Goal: Task Accomplishment & Management: Complete application form

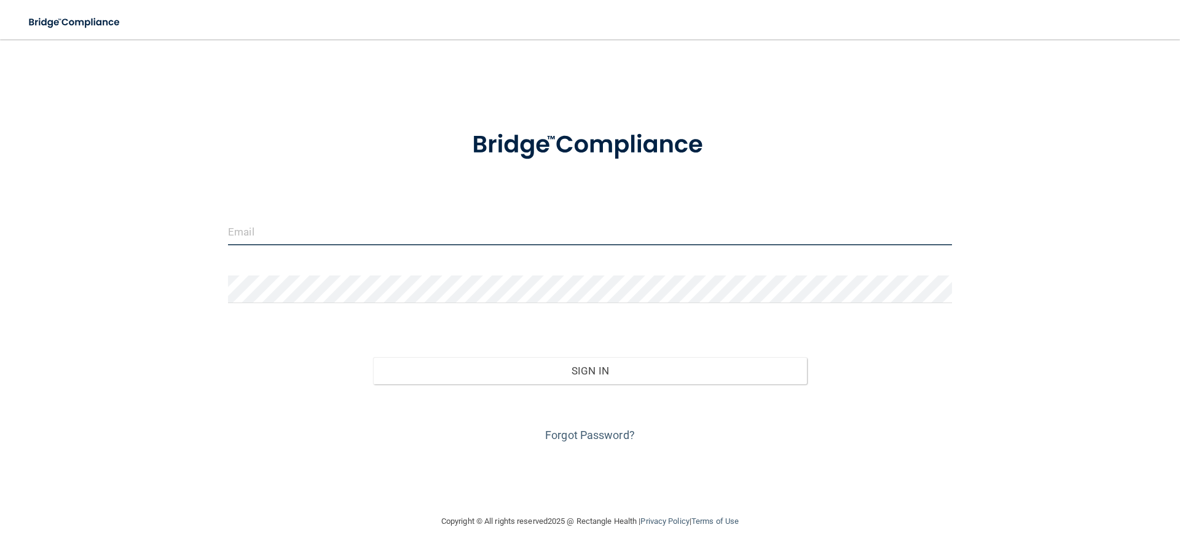
click at [253, 239] on input "email" at bounding box center [590, 231] width 724 height 28
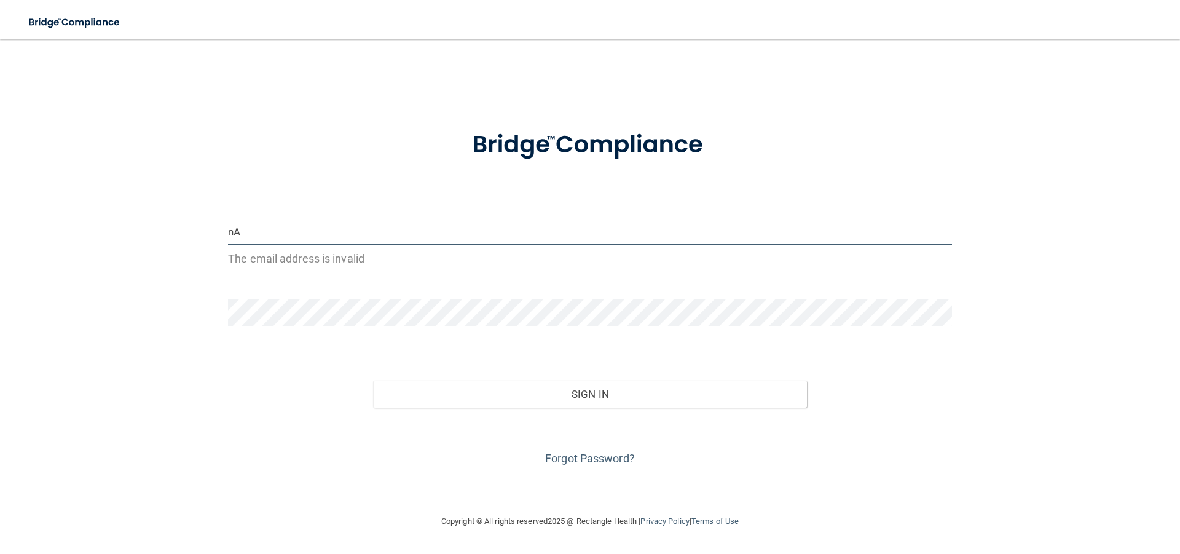
type input "n"
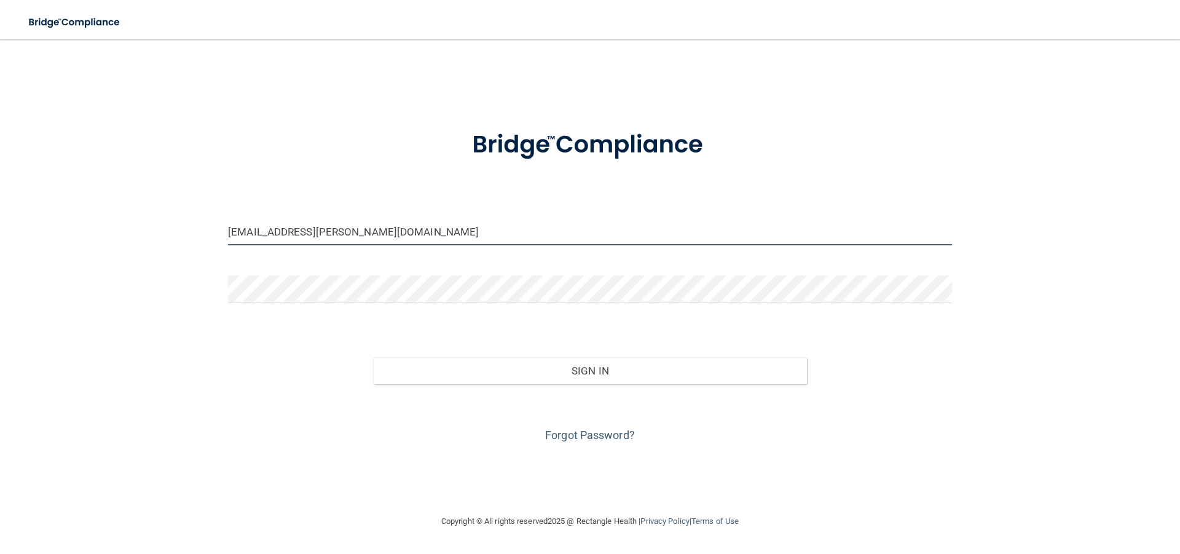
type input "Natalie03.mata@gmail.com"
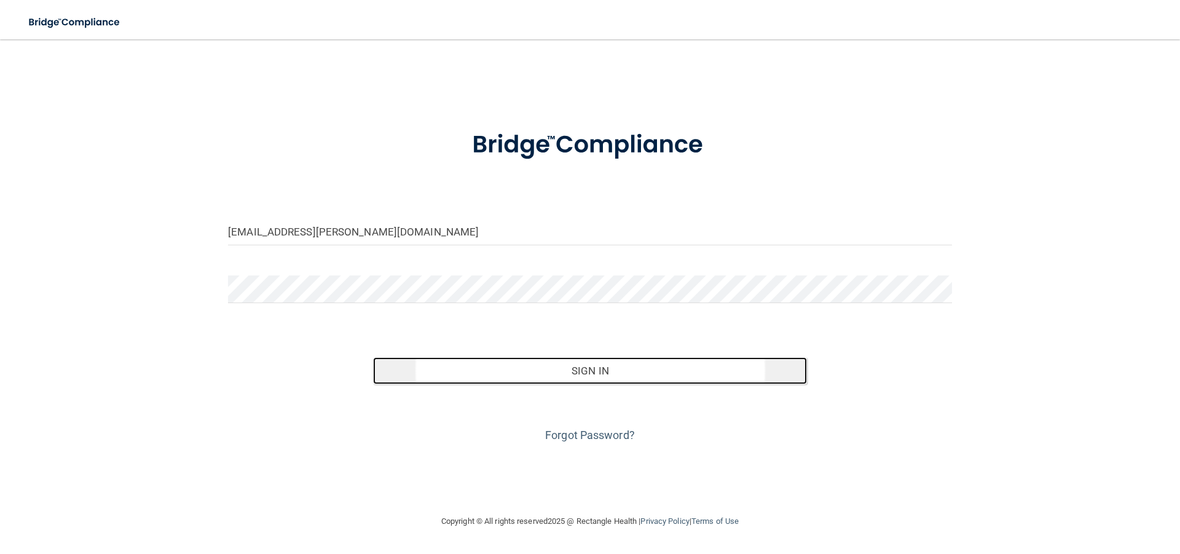
click at [610, 365] on button "Sign In" at bounding box center [590, 370] width 434 height 27
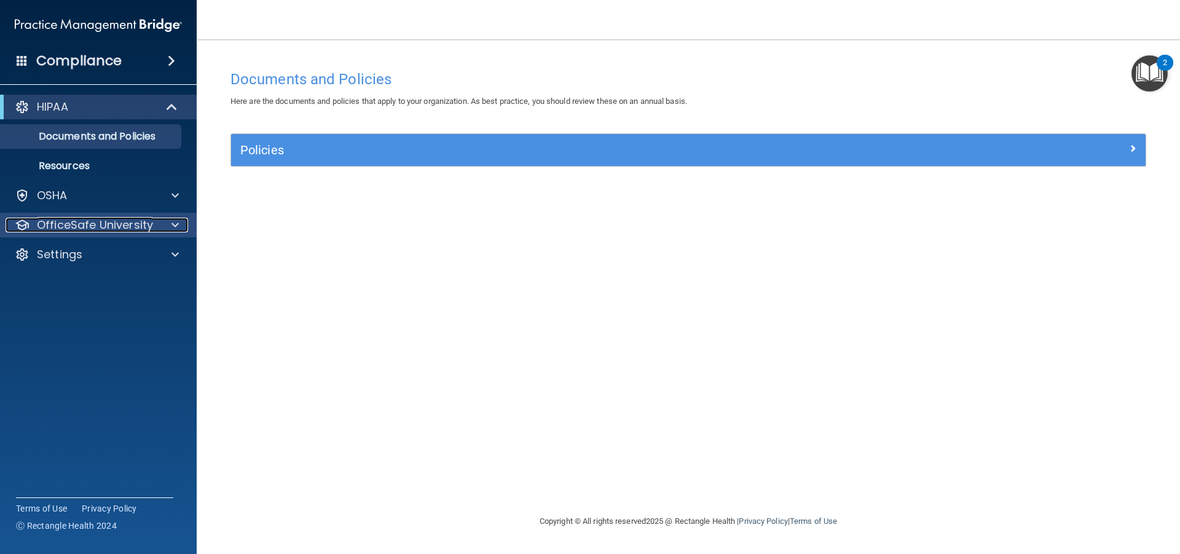
click at [89, 225] on p "OfficeSafe University" at bounding box center [95, 224] width 116 height 15
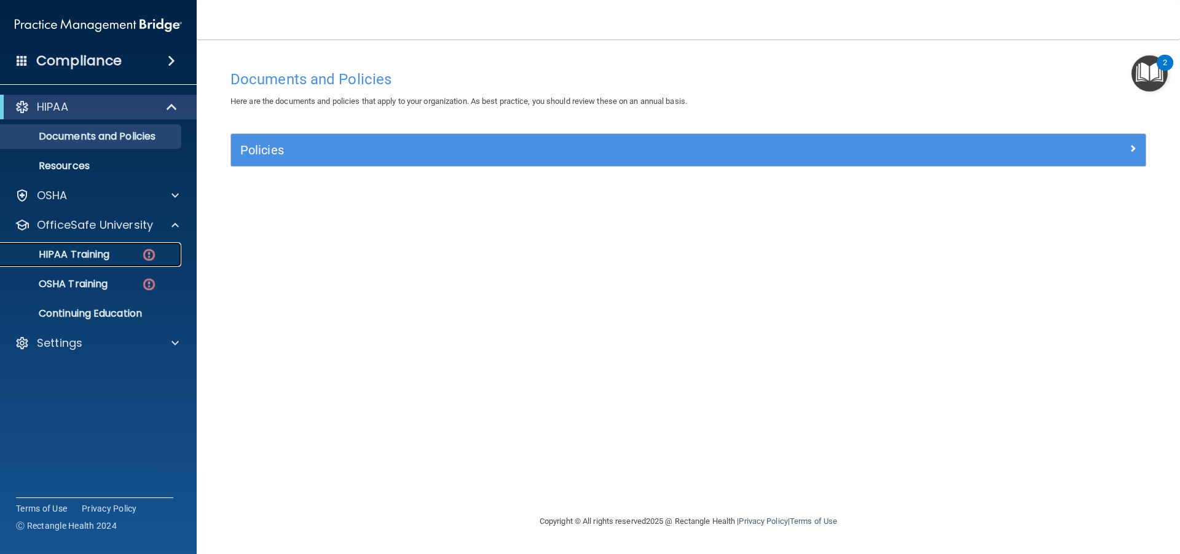
click at [71, 249] on p "HIPAA Training" at bounding box center [58, 254] width 101 height 12
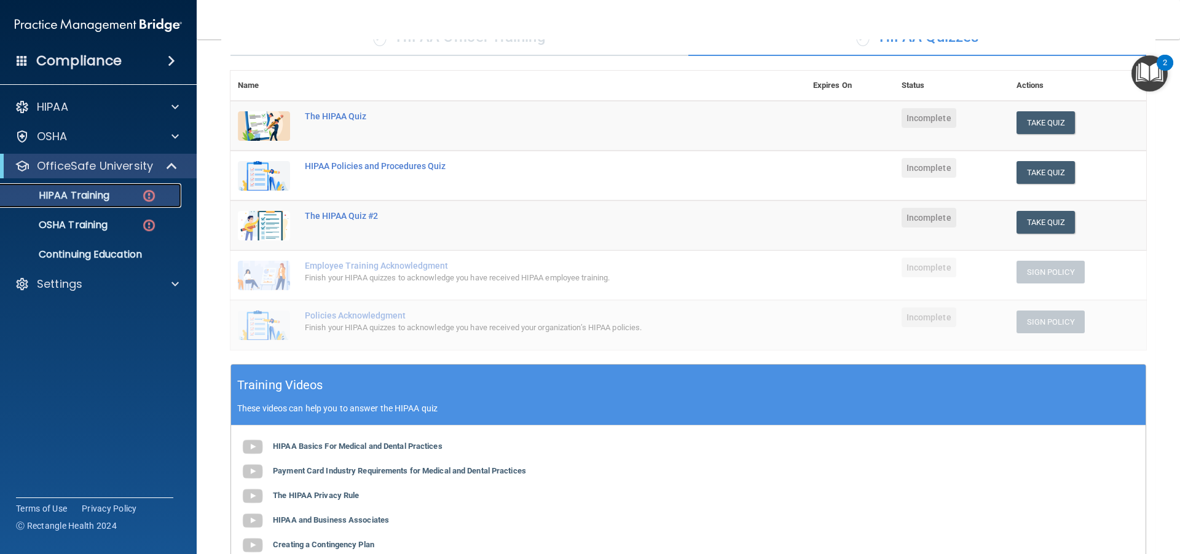
scroll to position [61, 0]
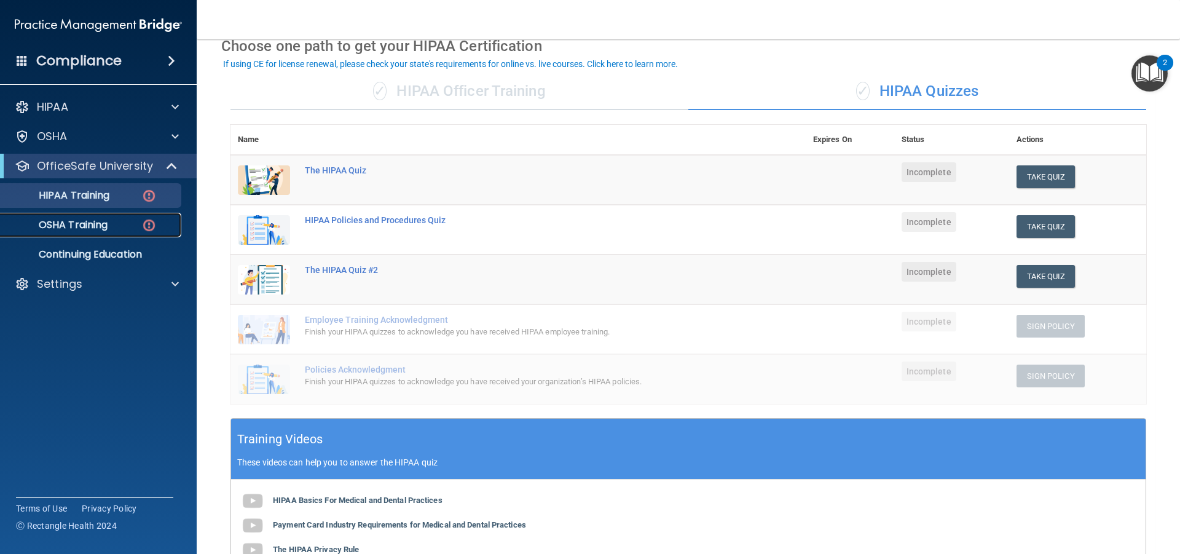
click at [88, 223] on p "OSHA Training" at bounding box center [58, 225] width 100 height 12
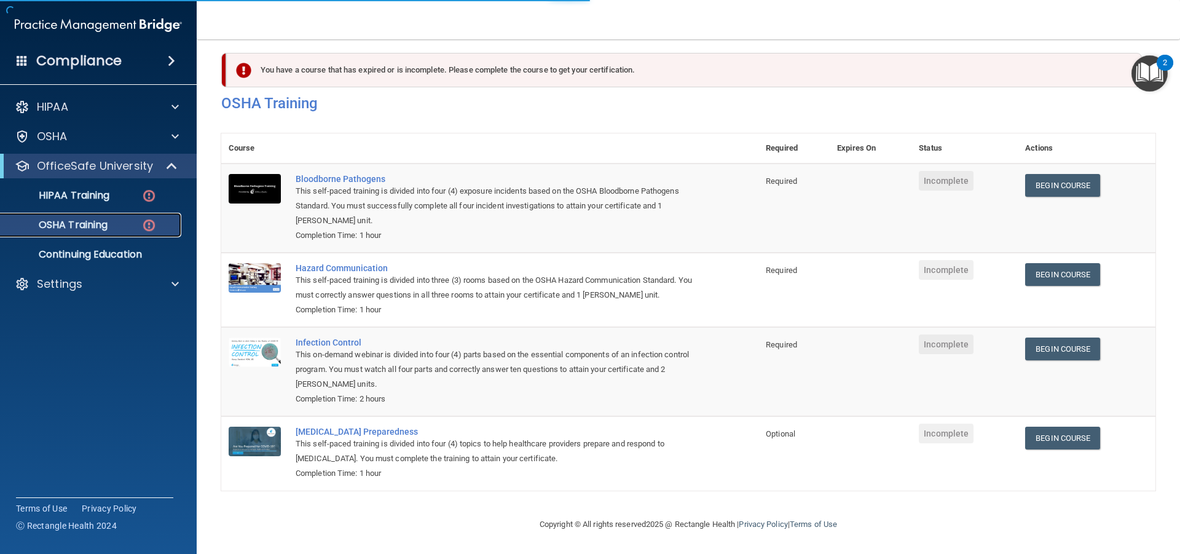
scroll to position [26, 0]
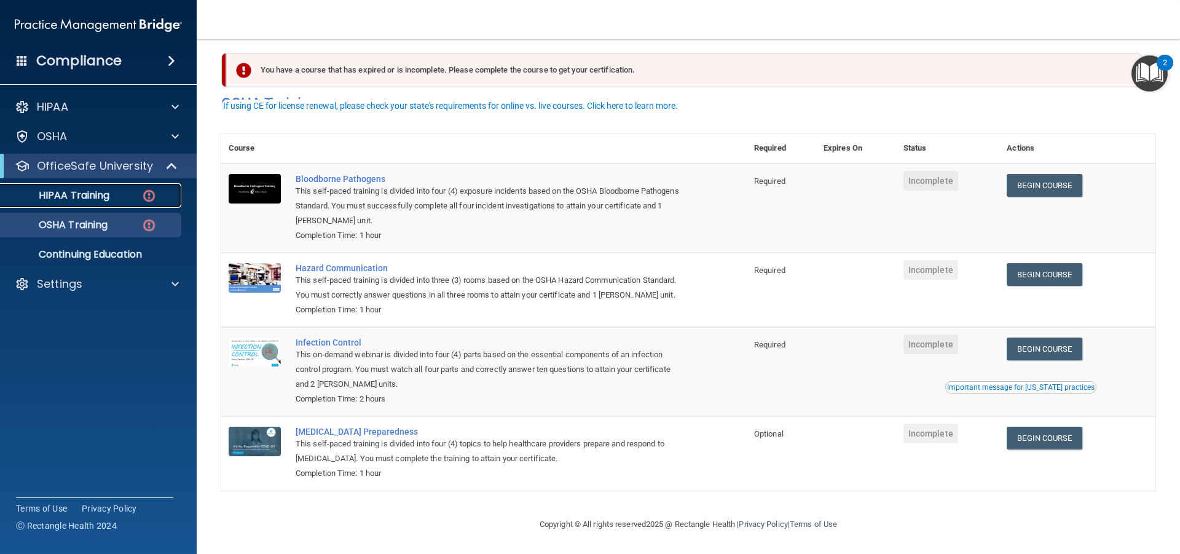
click at [104, 204] on link "HIPAA Training" at bounding box center [85, 195] width 194 height 25
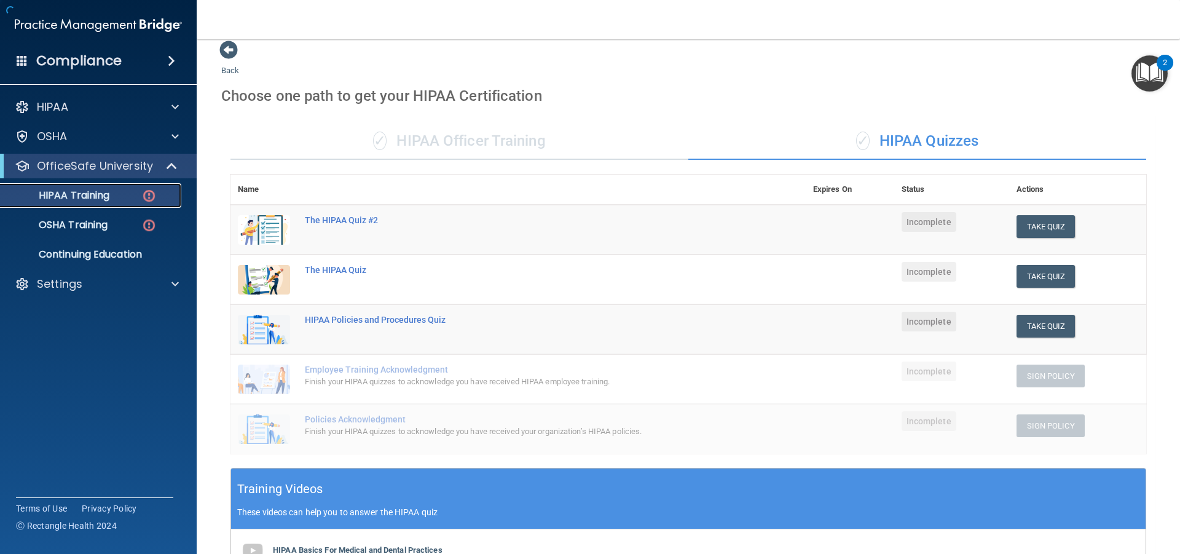
scroll to position [307, 0]
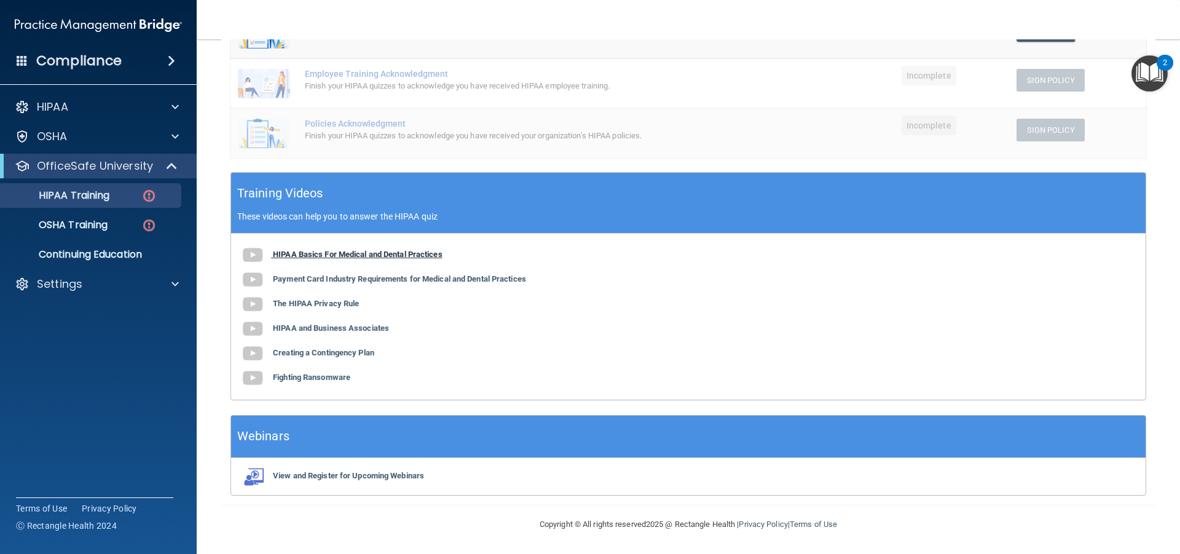
click at [283, 251] on b "HIPAA Basics For Medical and Dental Practices" at bounding box center [358, 253] width 170 height 9
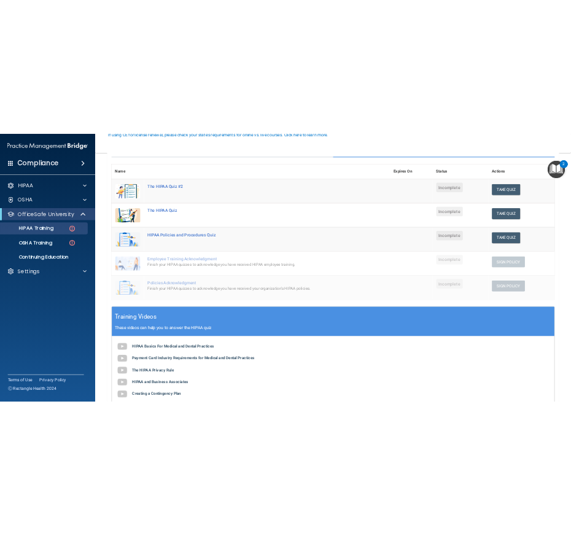
scroll to position [184, 0]
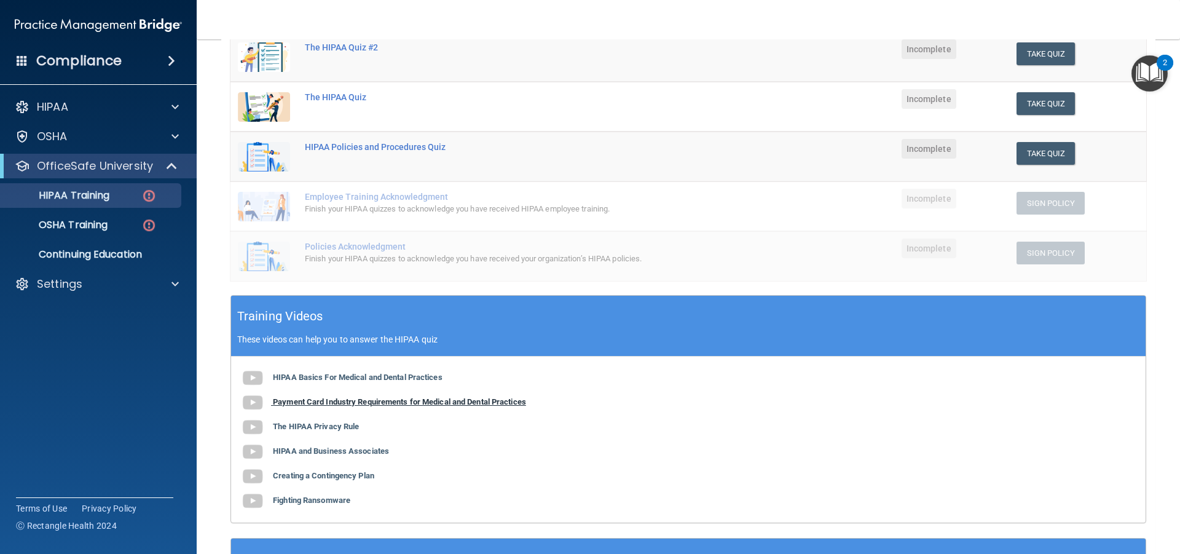
click at [299, 402] on b "Payment Card Industry Requirements for Medical and Dental Practices" at bounding box center [399, 401] width 253 height 9
click at [305, 429] on b "The HIPAA Privacy Rule" at bounding box center [316, 425] width 86 height 9
click at [326, 426] on b "The HIPAA Privacy Rule" at bounding box center [316, 425] width 86 height 9
click at [308, 447] on b "HIPAA and Business Associates" at bounding box center [331, 450] width 116 height 9
click at [336, 472] on b "Creating a Contingency Plan" at bounding box center [323, 475] width 101 height 9
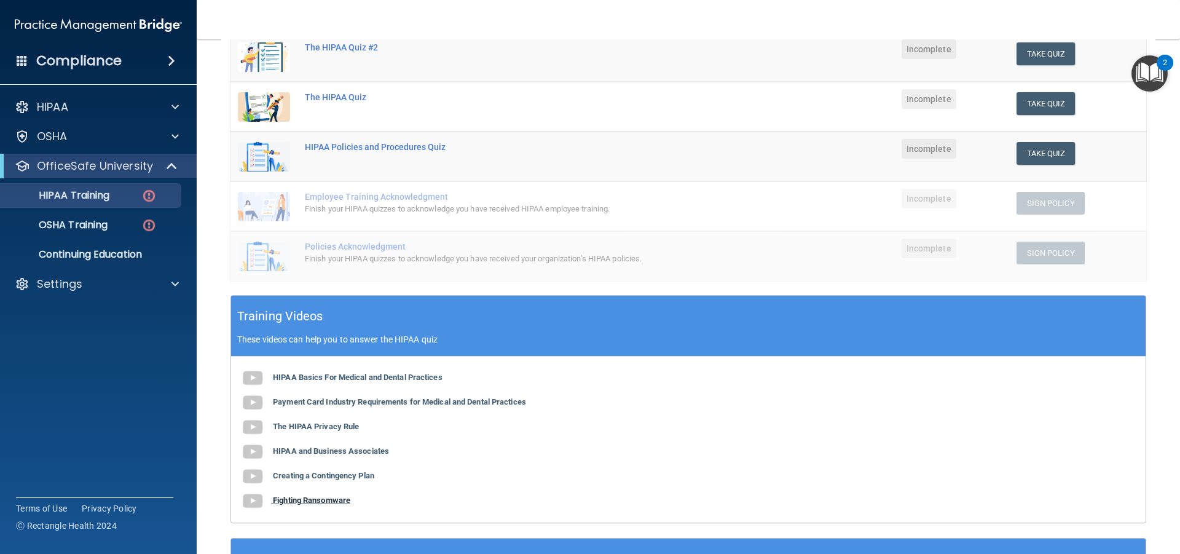
click at [304, 500] on b "Fighting Ransomware" at bounding box center [311, 499] width 77 height 9
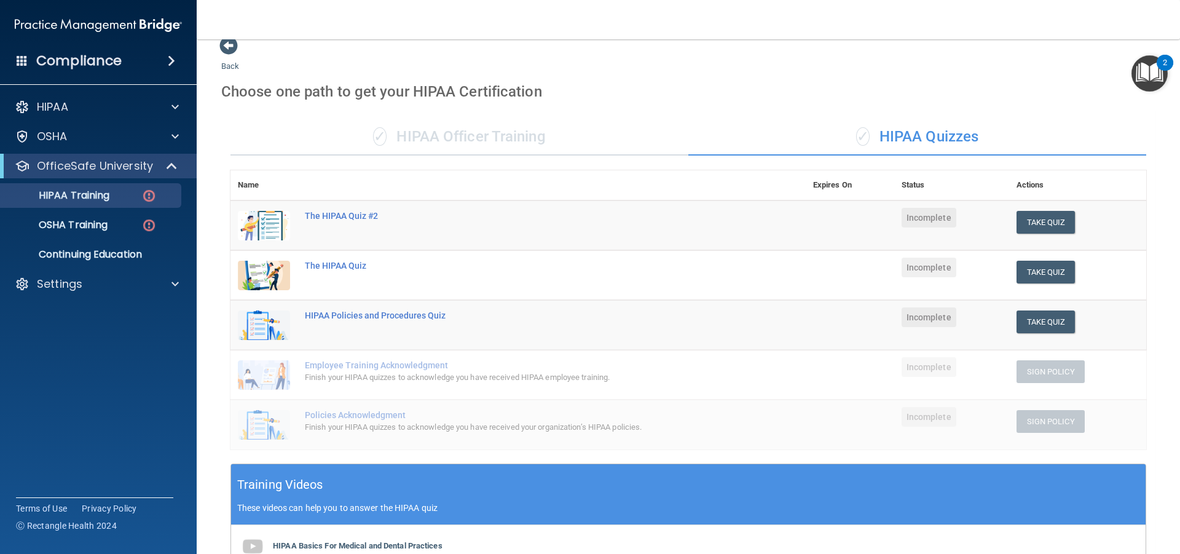
scroll to position [0, 0]
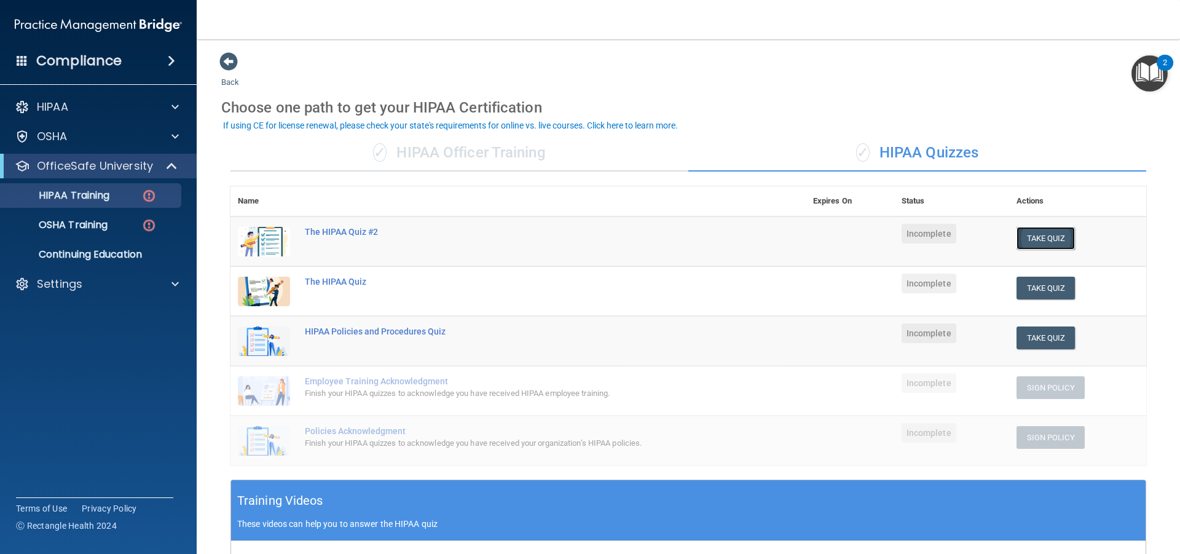
click at [1022, 233] on button "Take Quiz" at bounding box center [1045, 238] width 59 height 23
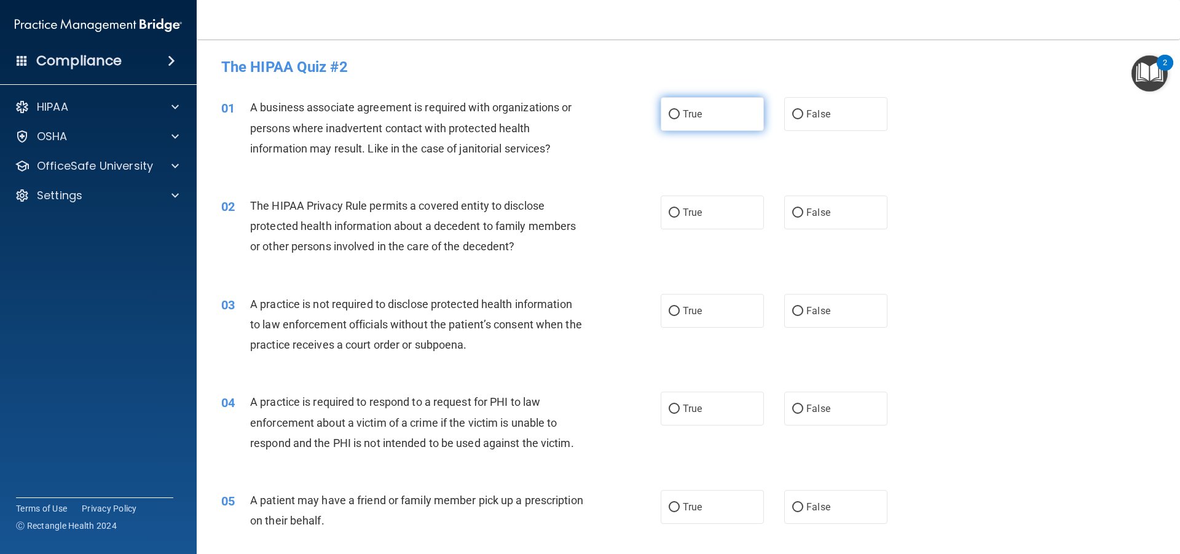
click at [678, 98] on label "True" at bounding box center [711, 114] width 103 height 34
click at [678, 110] on input "True" at bounding box center [673, 114] width 11 height 9
radio input "true"
click at [675, 225] on label "True" at bounding box center [711, 212] width 103 height 34
click at [675, 217] on input "True" at bounding box center [673, 212] width 11 height 9
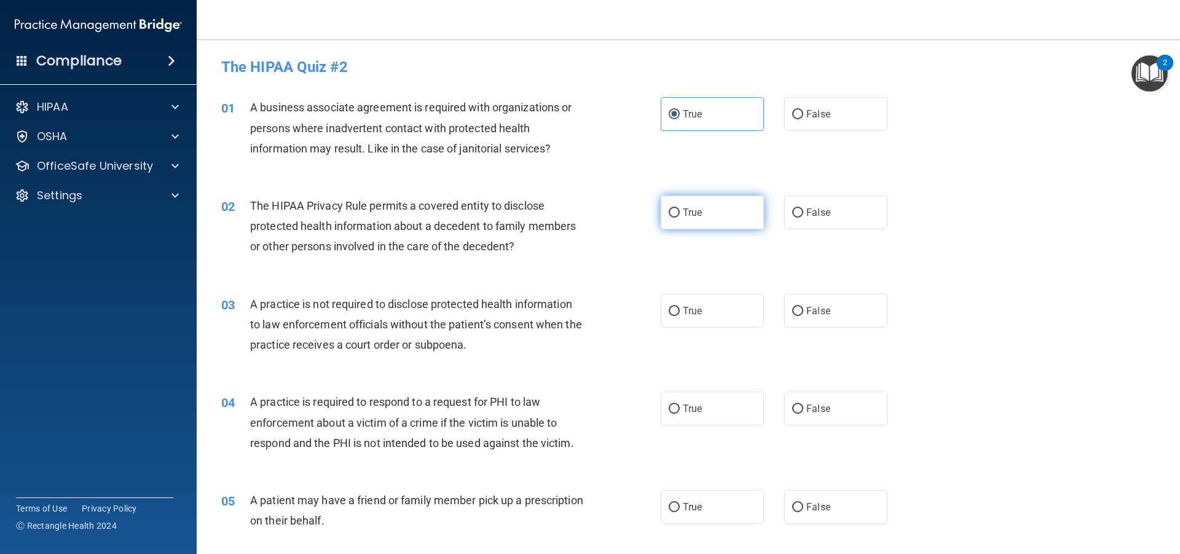
radio input "true"
click at [703, 294] on label "True" at bounding box center [711, 311] width 103 height 34
click at [680, 307] on input "True" at bounding box center [673, 311] width 11 height 9
radio input "true"
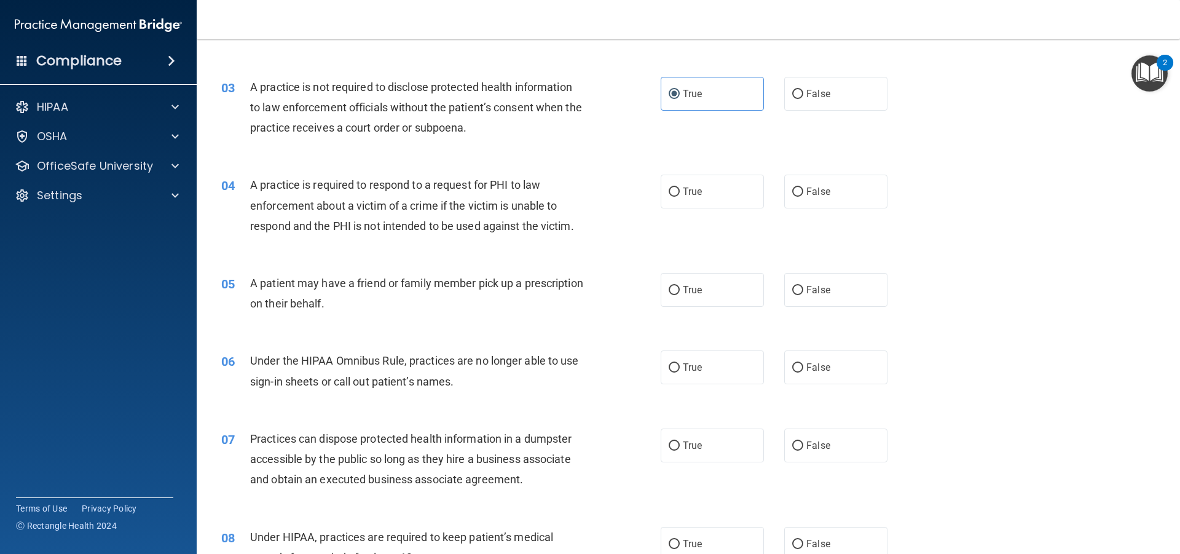
scroll to position [246, 0]
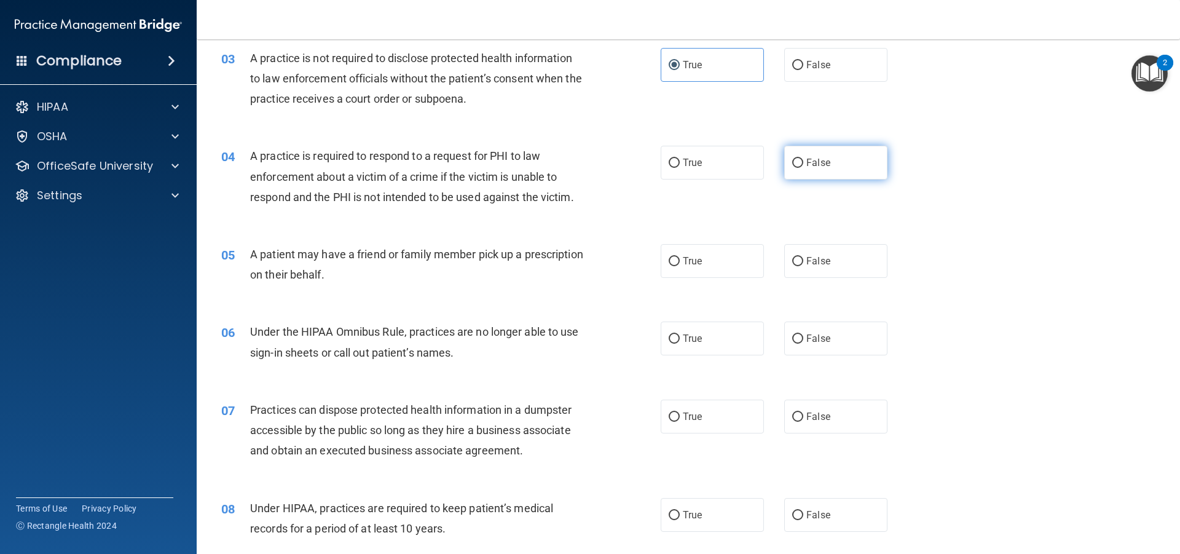
click at [797, 174] on label "False" at bounding box center [835, 163] width 103 height 34
click at [797, 168] on input "False" at bounding box center [797, 163] width 11 height 9
radio input "true"
click at [828, 265] on label "False" at bounding box center [835, 261] width 103 height 34
click at [803, 265] on input "False" at bounding box center [797, 261] width 11 height 9
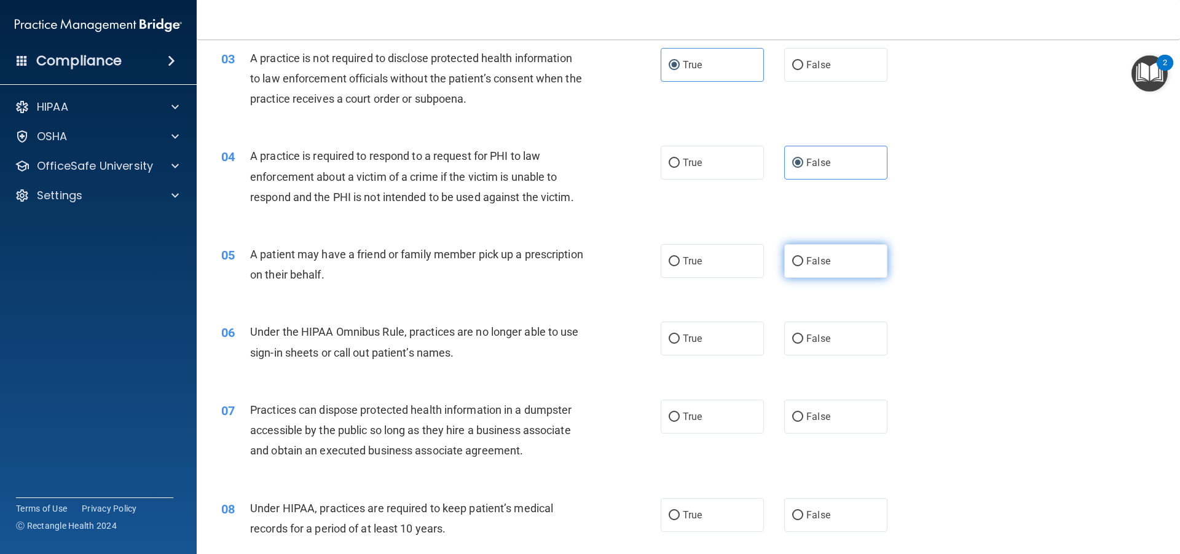
radio input "true"
click at [715, 322] on label "True" at bounding box center [711, 338] width 103 height 34
click at [680, 334] on input "True" at bounding box center [673, 338] width 11 height 9
radio input "true"
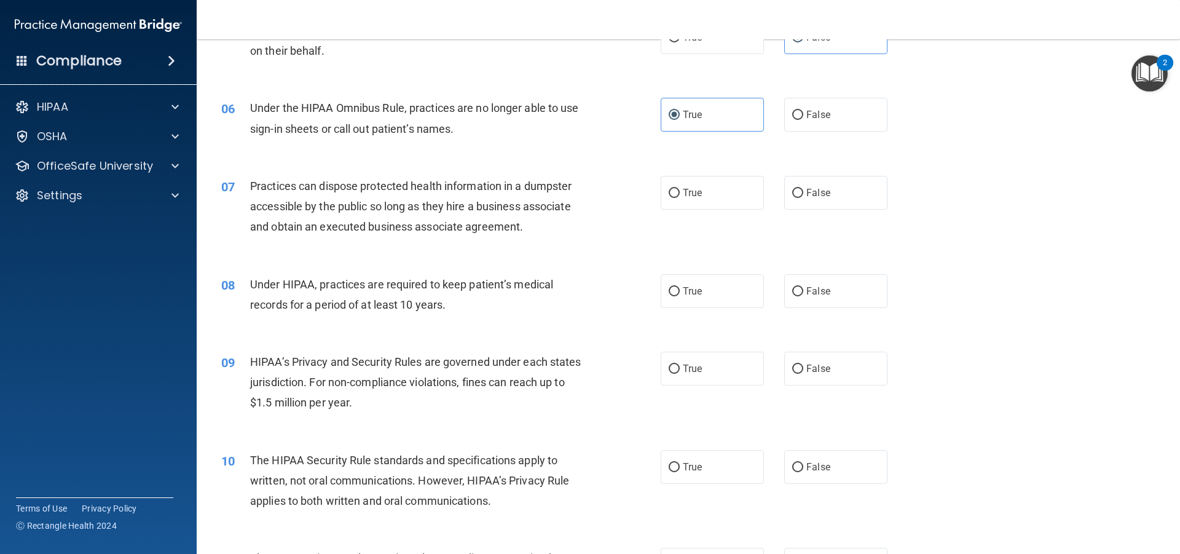
scroll to position [492, 0]
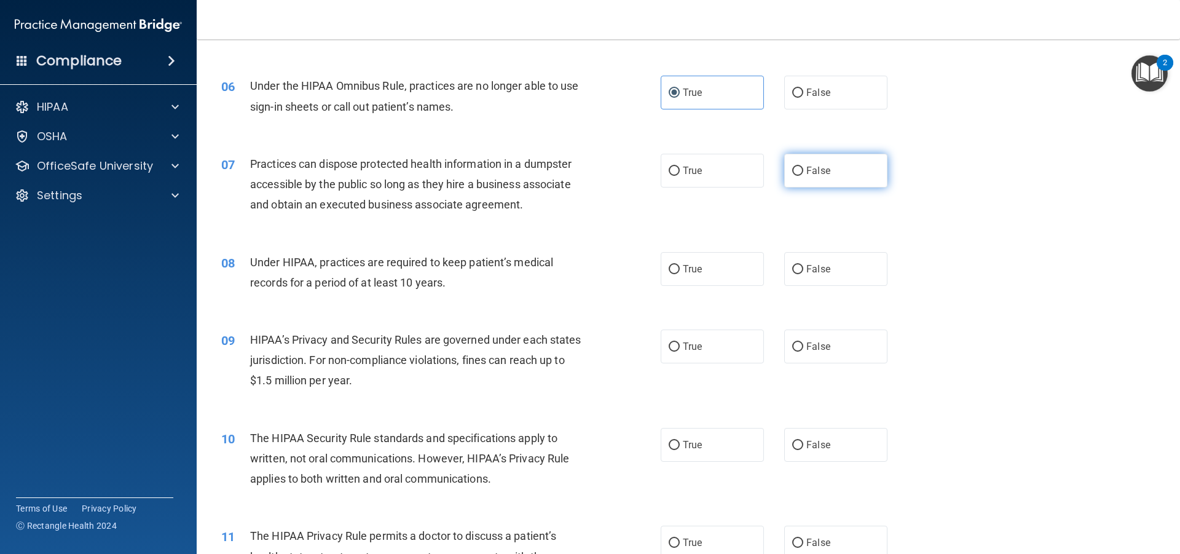
click at [792, 175] on input "False" at bounding box center [797, 171] width 11 height 9
radio input "true"
click at [691, 274] on span "True" at bounding box center [692, 269] width 19 height 12
click at [680, 274] on input "True" at bounding box center [673, 269] width 11 height 9
radio input "true"
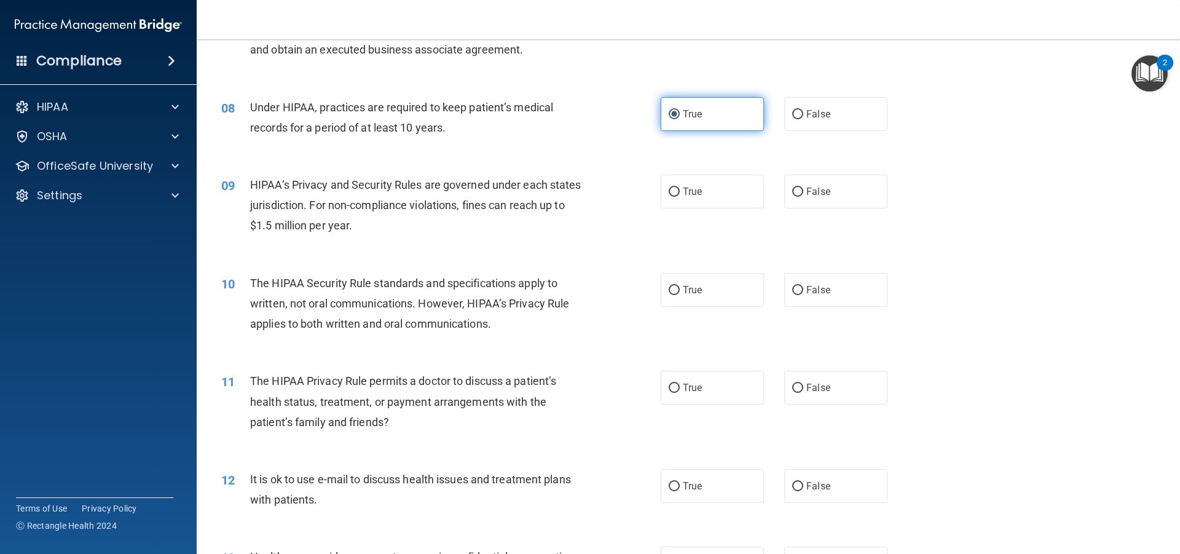
scroll to position [676, 0]
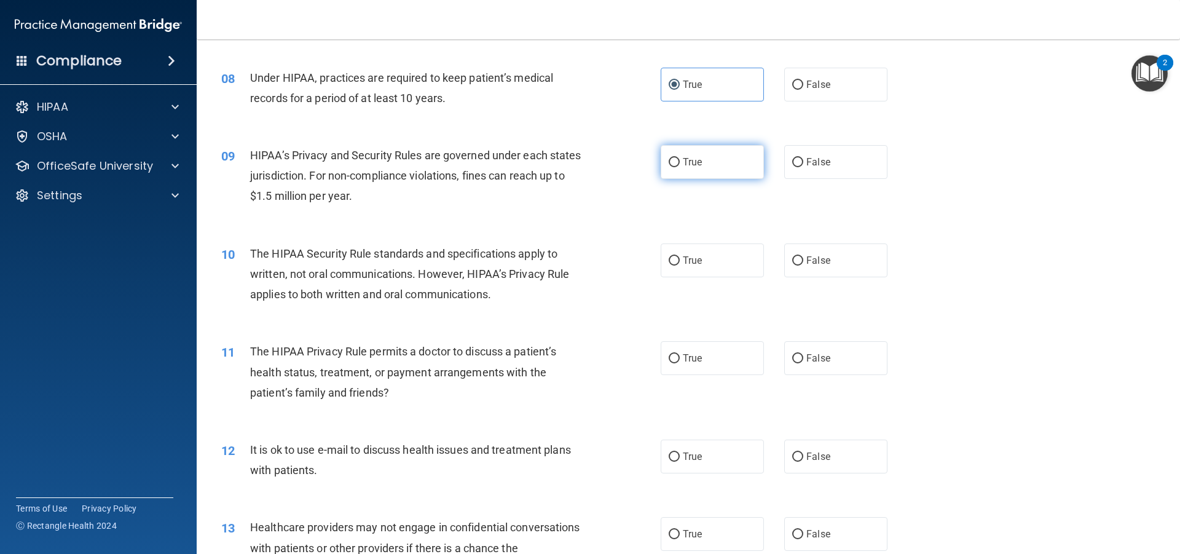
click at [683, 174] on label "True" at bounding box center [711, 162] width 103 height 34
click at [680, 167] on input "True" at bounding box center [673, 162] width 11 height 9
radio input "true"
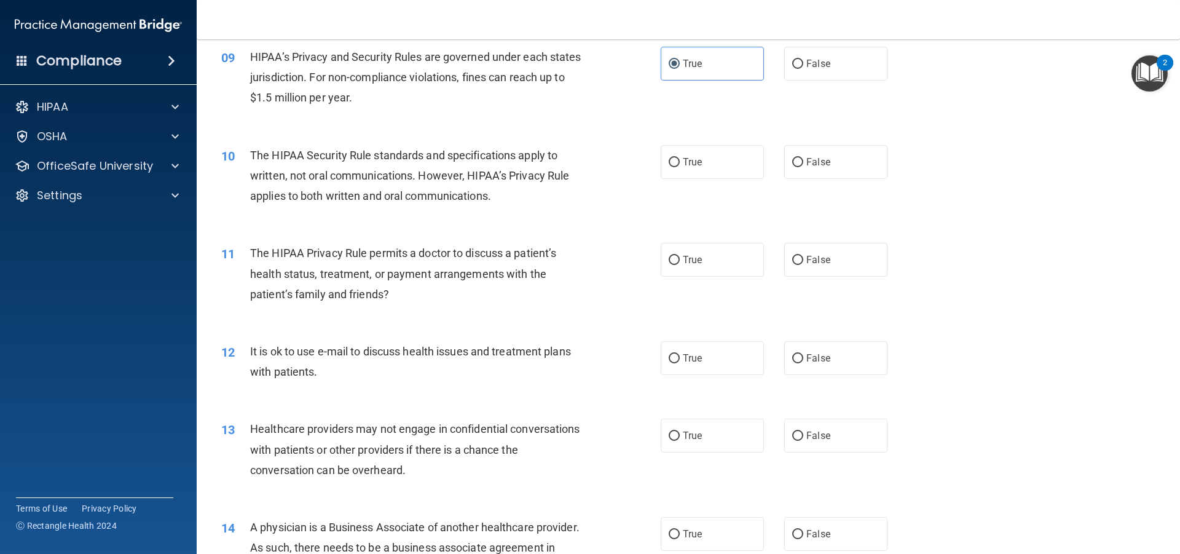
scroll to position [799, 0]
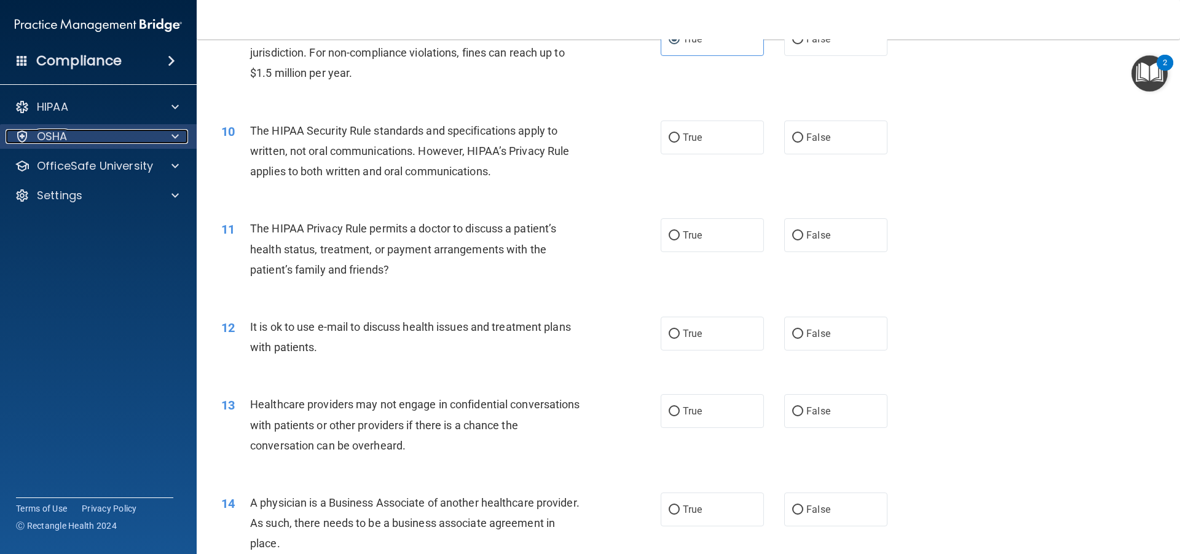
click at [123, 131] on div "OSHA" at bounding box center [82, 136] width 152 height 15
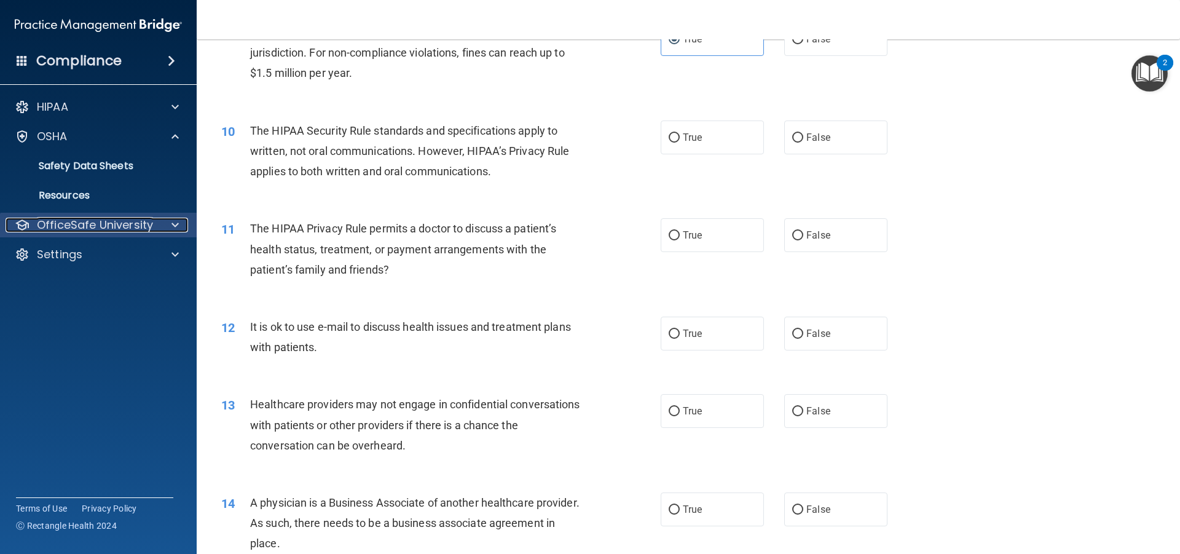
click at [122, 225] on p "OfficeSafe University" at bounding box center [95, 224] width 116 height 15
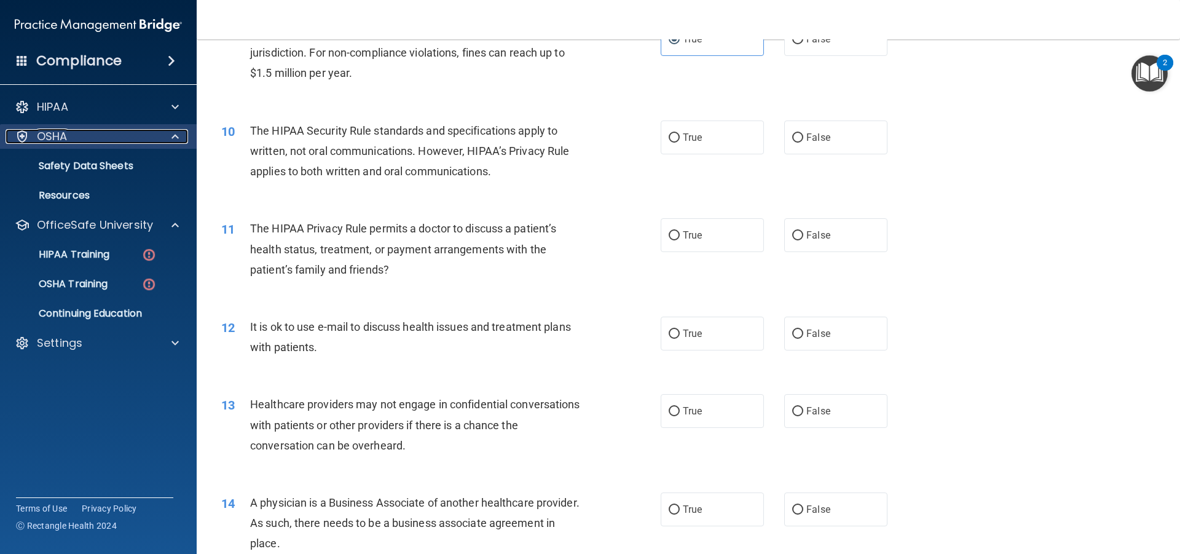
click at [169, 139] on div at bounding box center [173, 136] width 31 height 15
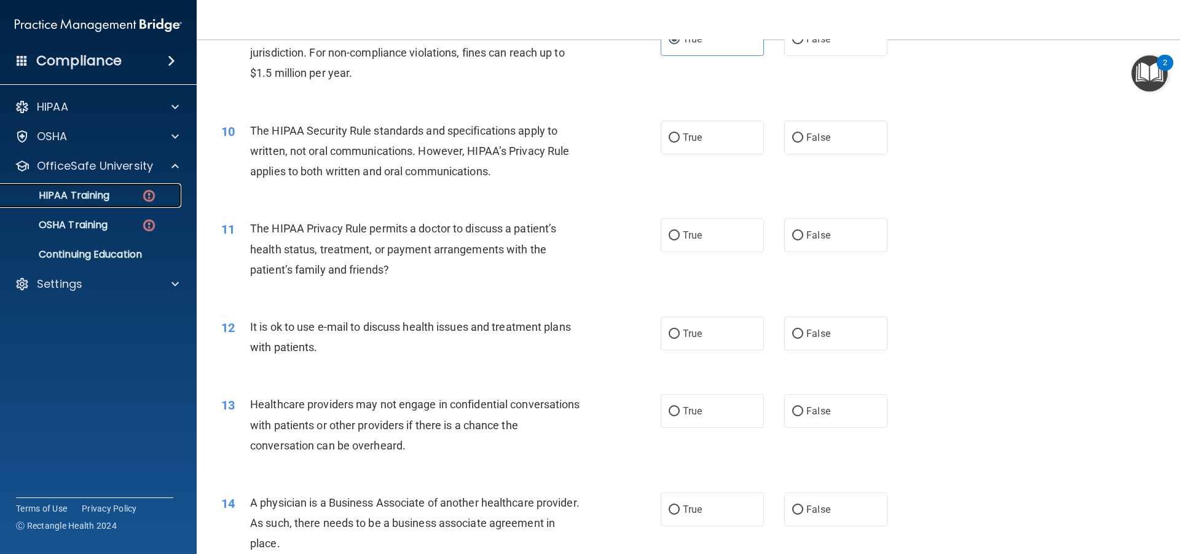
click at [159, 200] on div "HIPAA Training" at bounding box center [92, 195] width 168 height 12
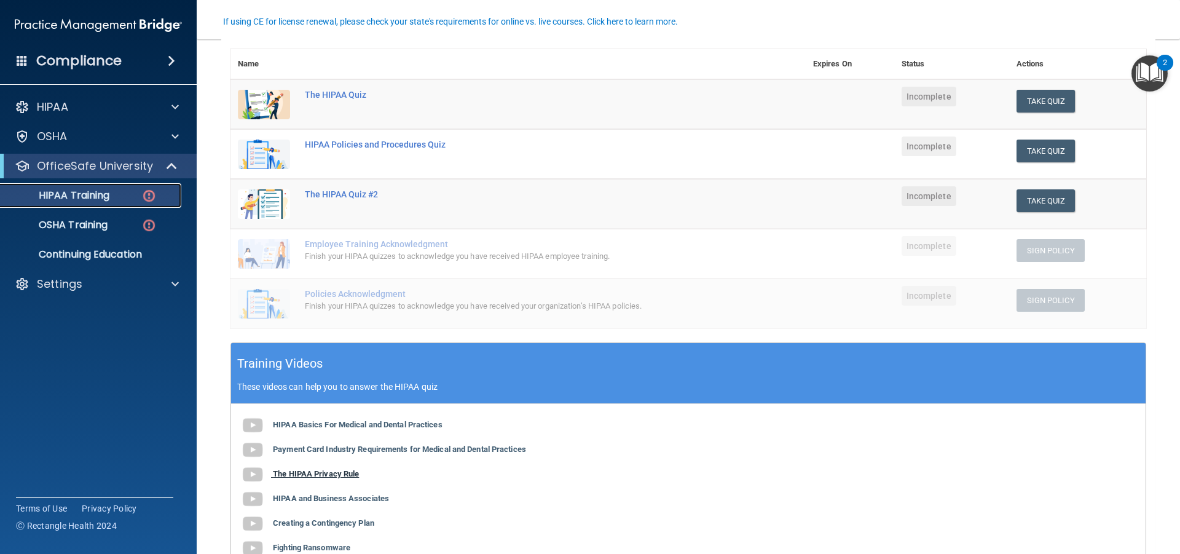
scroll to position [61, 0]
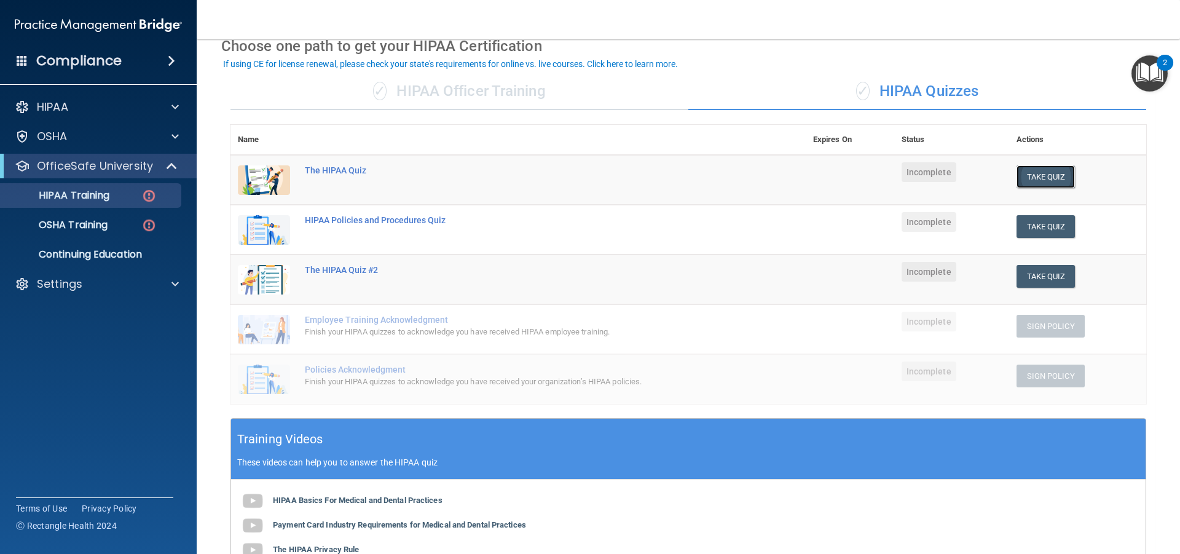
click at [1043, 178] on button "Take Quiz" at bounding box center [1045, 176] width 59 height 23
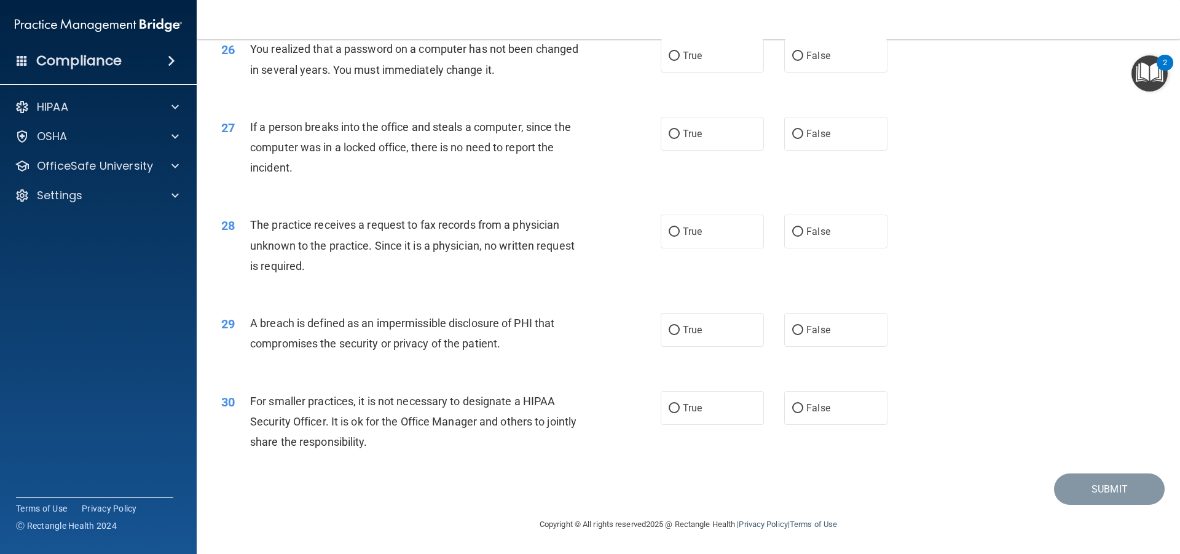
scroll to position [2354, 0]
click at [841, 424] on label "False" at bounding box center [835, 408] width 103 height 34
click at [803, 413] on input "False" at bounding box center [797, 408] width 11 height 9
radio input "true"
click at [683, 340] on label "True" at bounding box center [711, 330] width 103 height 34
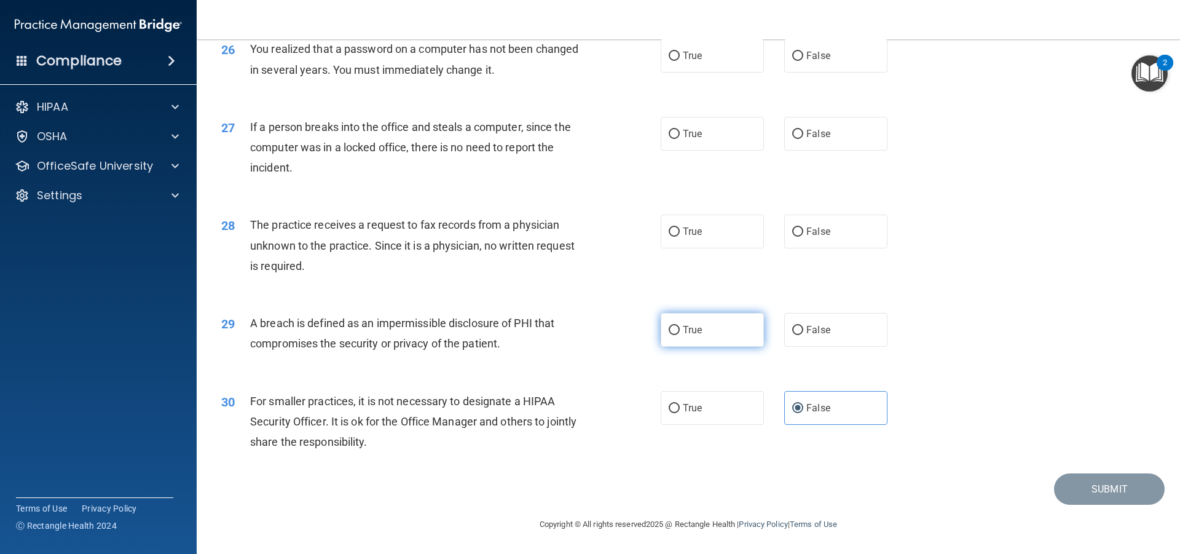
click at [680, 335] on input "True" at bounding box center [673, 330] width 11 height 9
radio input "true"
click at [802, 245] on label "False" at bounding box center [835, 231] width 103 height 34
click at [802, 237] on input "False" at bounding box center [797, 231] width 11 height 9
radio input "true"
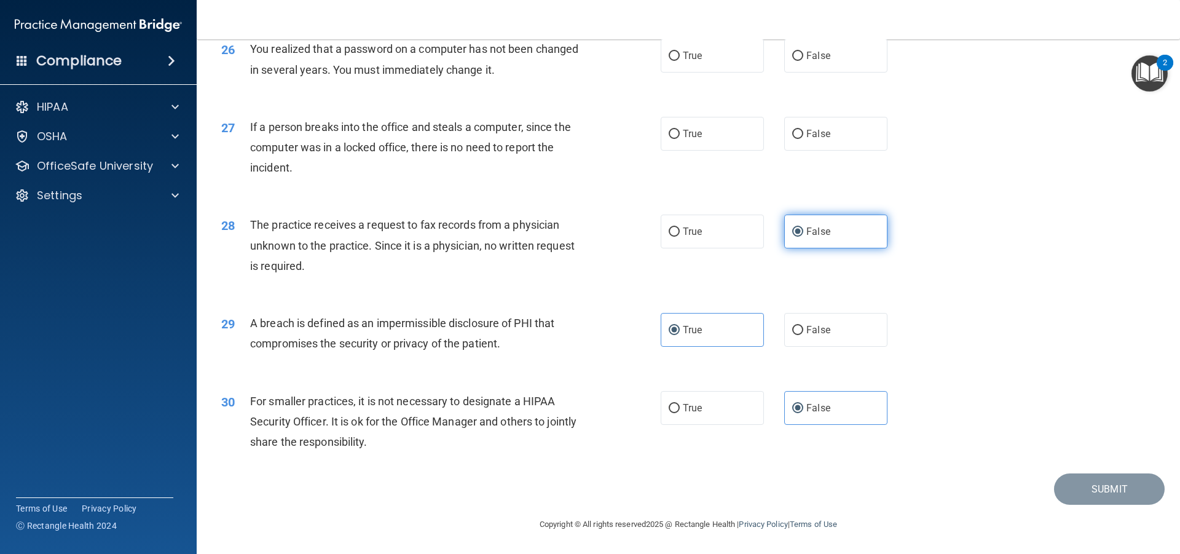
scroll to position [2293, 0]
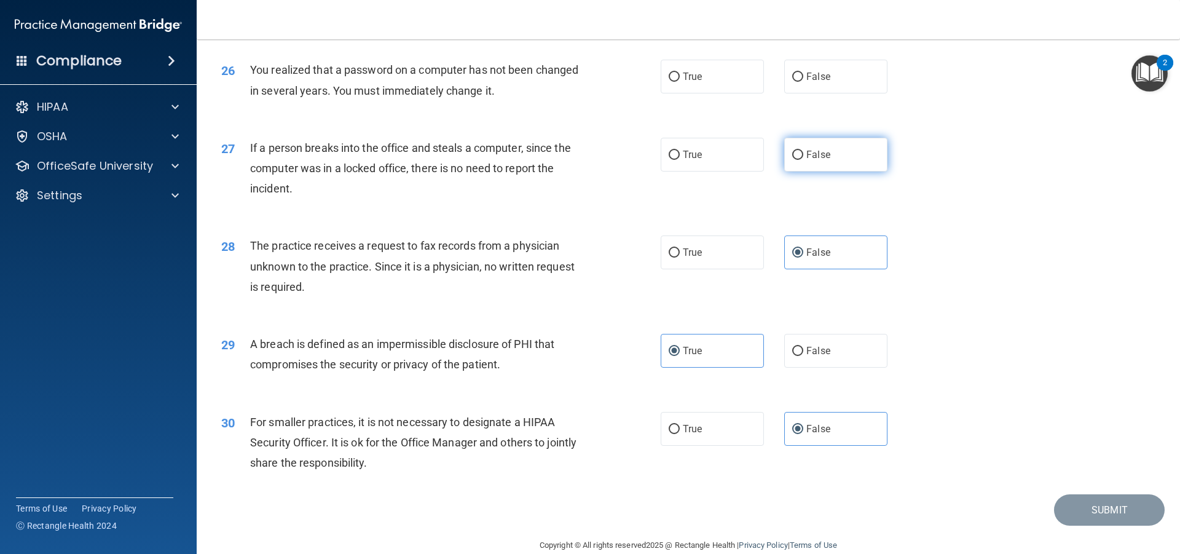
click at [806, 171] on label "False" at bounding box center [835, 155] width 103 height 34
click at [803, 160] on input "False" at bounding box center [797, 155] width 11 height 9
radio input "true"
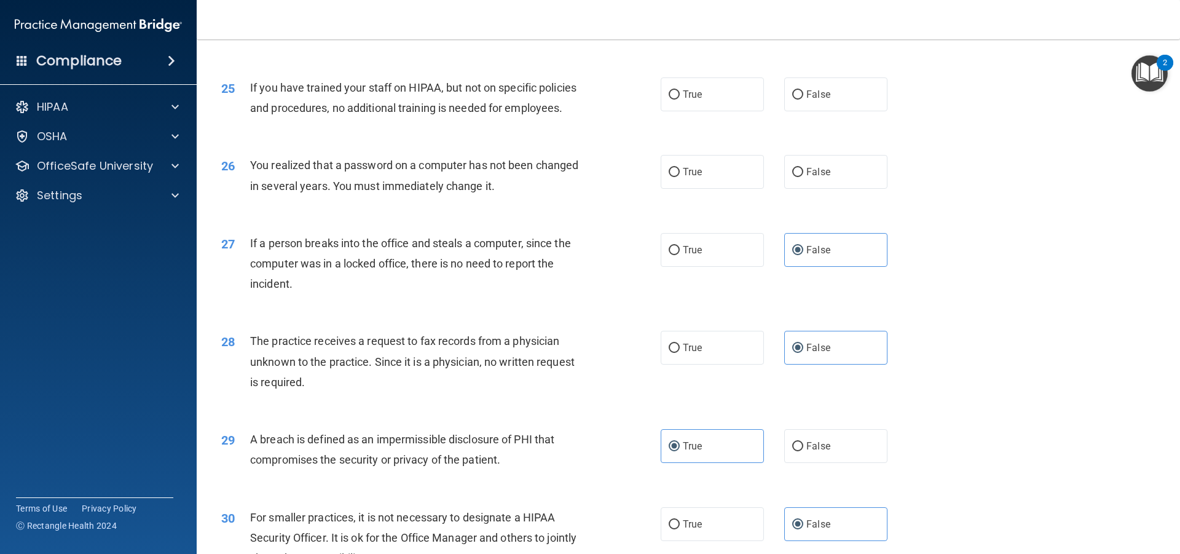
scroll to position [2170, 0]
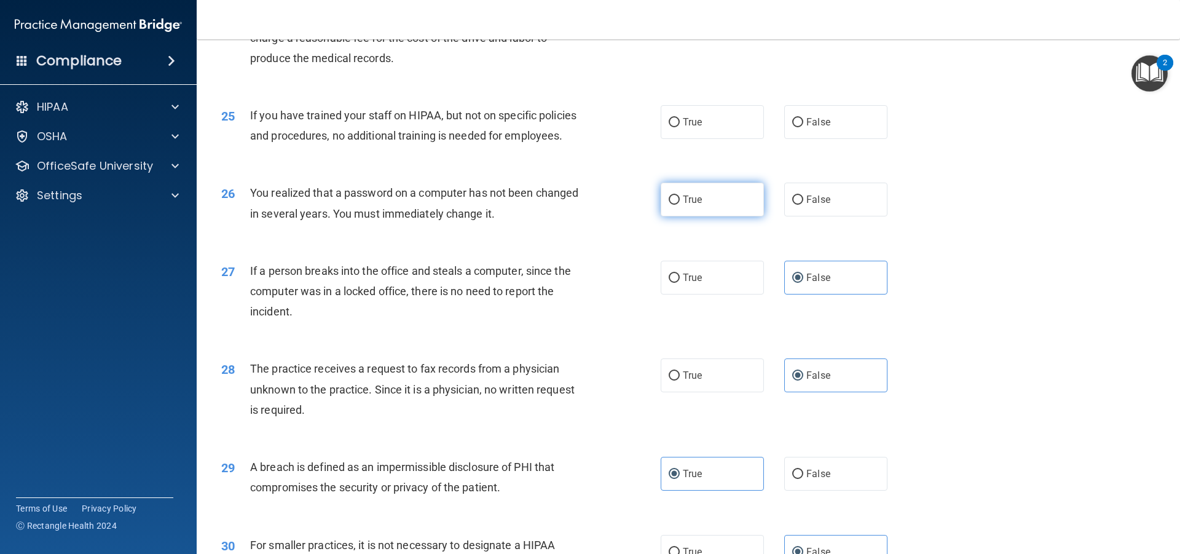
click at [714, 216] on label "True" at bounding box center [711, 199] width 103 height 34
click at [680, 205] on input "True" at bounding box center [673, 199] width 11 height 9
radio input "true"
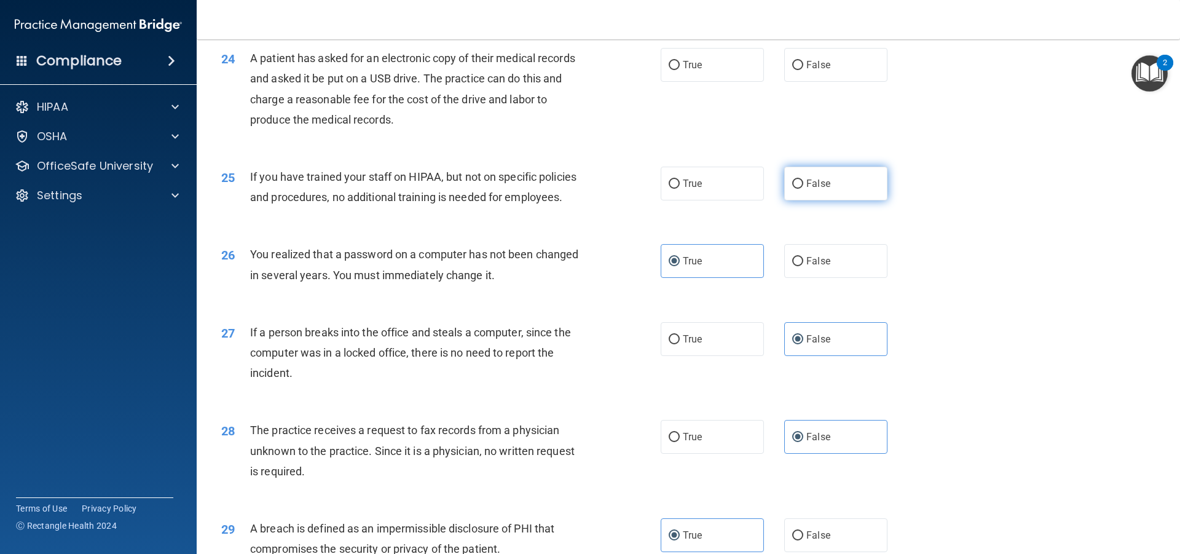
click at [858, 200] on label "False" at bounding box center [835, 184] width 103 height 34
click at [803, 189] on input "False" at bounding box center [797, 183] width 11 height 9
radio input "true"
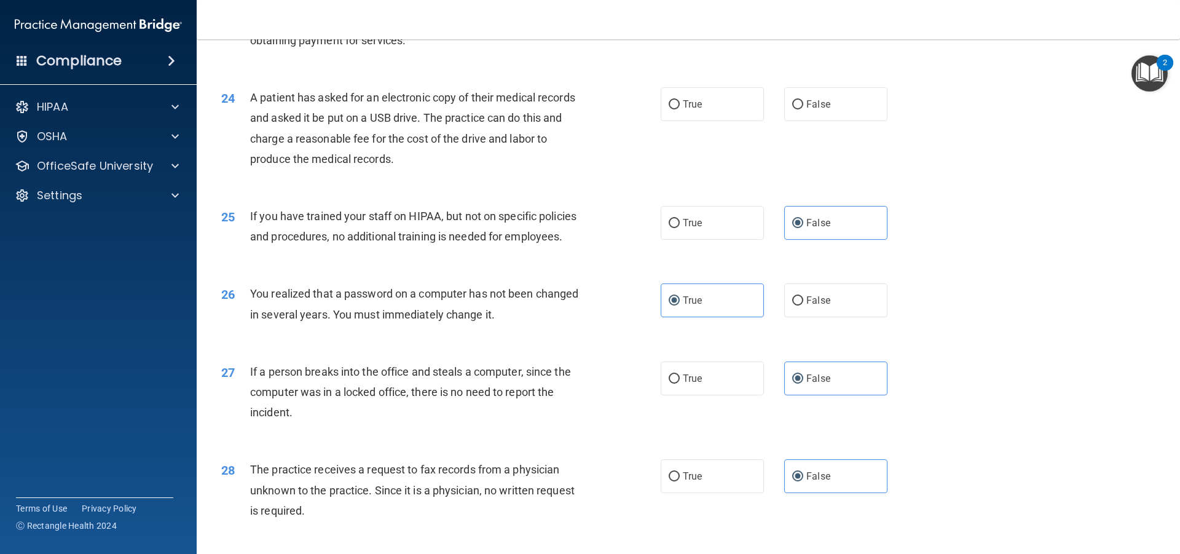
scroll to position [2047, 0]
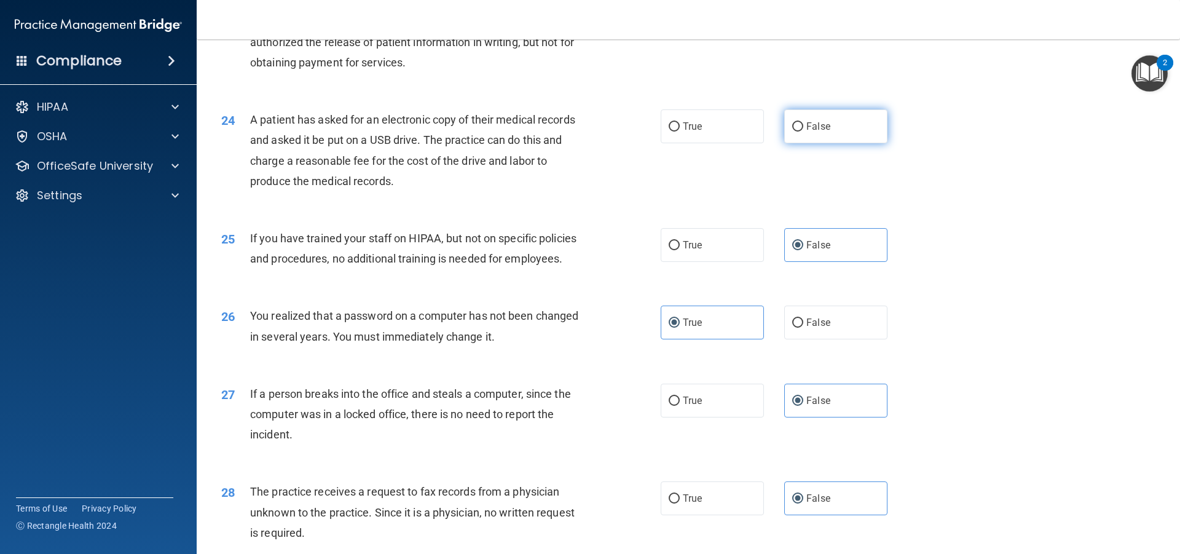
click at [797, 143] on label "False" at bounding box center [835, 126] width 103 height 34
click at [797, 131] on input "False" at bounding box center [797, 126] width 11 height 9
radio input "true"
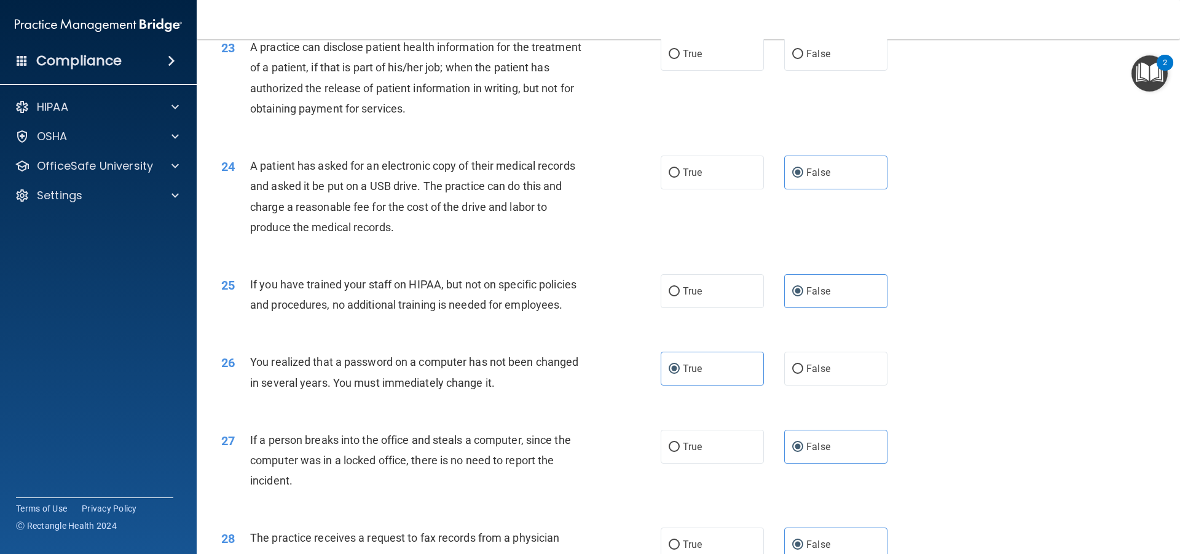
scroll to position [1863, 0]
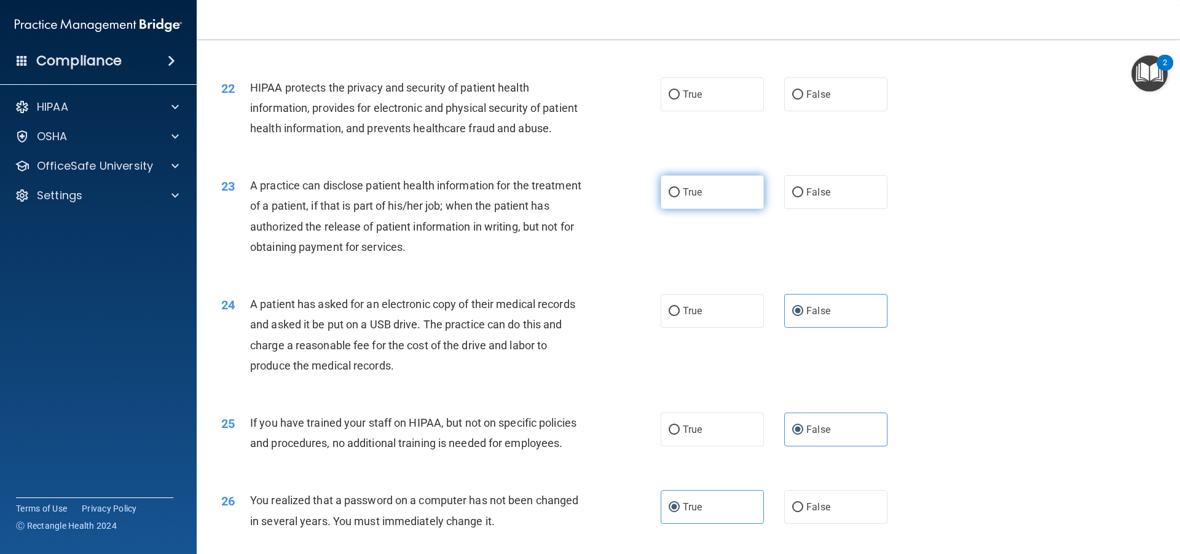
click at [720, 209] on label "True" at bounding box center [711, 192] width 103 height 34
click at [680, 197] on input "True" at bounding box center [673, 192] width 11 height 9
radio input "true"
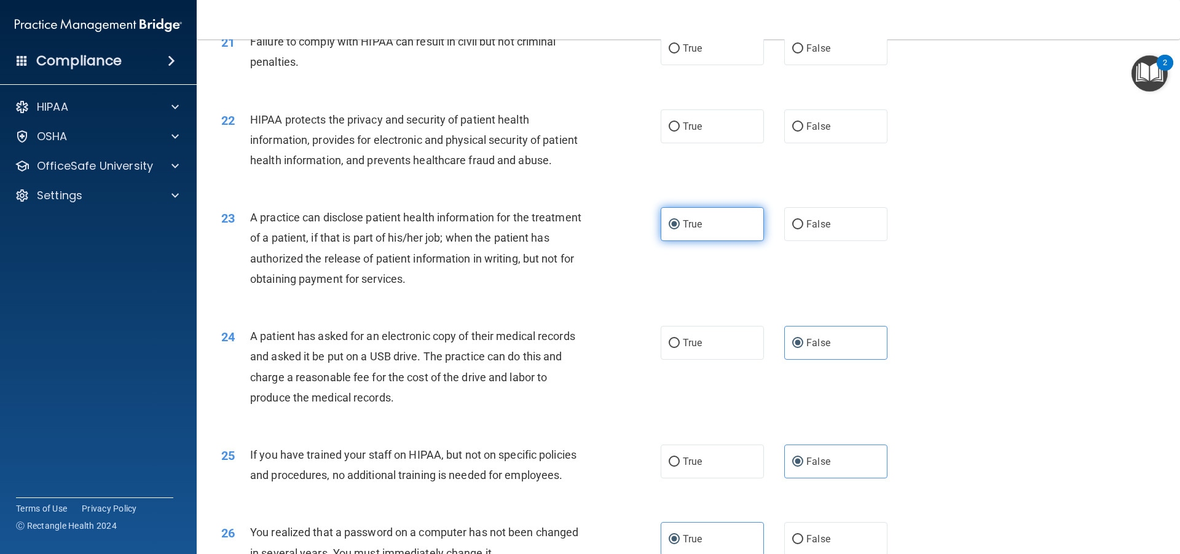
scroll to position [1801, 0]
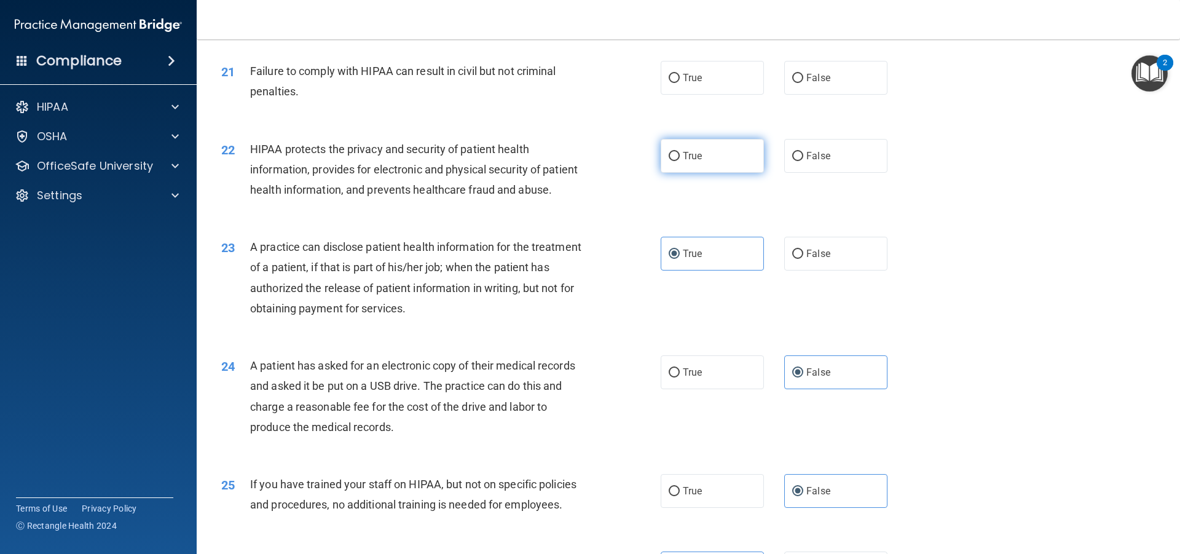
click at [725, 173] on label "True" at bounding box center [711, 156] width 103 height 34
click at [680, 161] on input "True" at bounding box center [673, 156] width 11 height 9
radio input "true"
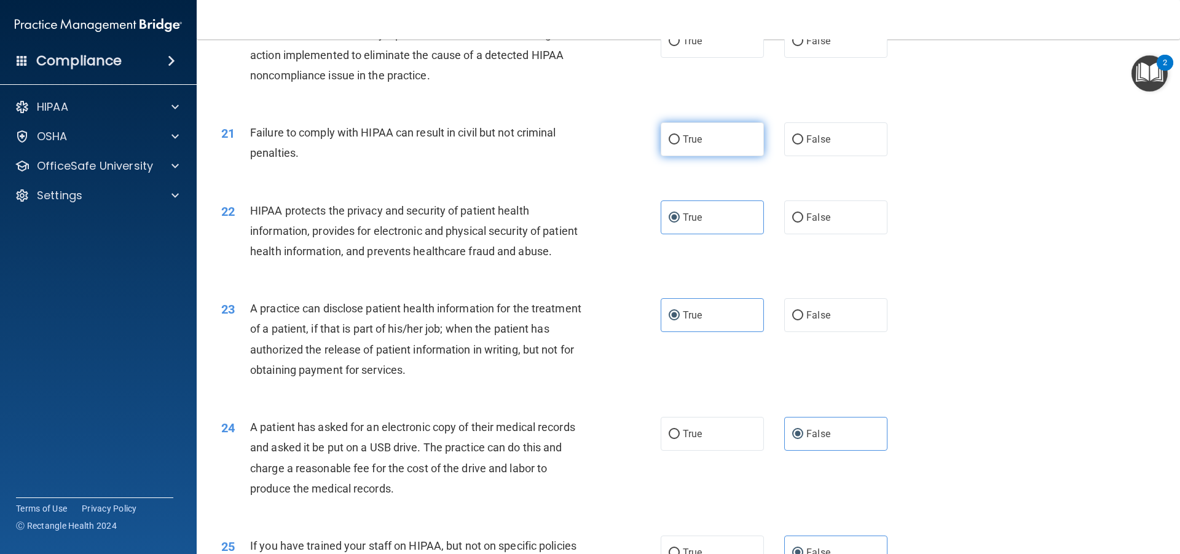
click at [693, 156] on label "True" at bounding box center [711, 139] width 103 height 34
click at [680, 144] on input "True" at bounding box center [673, 139] width 11 height 9
radio input "true"
click at [891, 156] on div "True False" at bounding box center [784, 139] width 248 height 34
click at [848, 156] on label "False" at bounding box center [835, 139] width 103 height 34
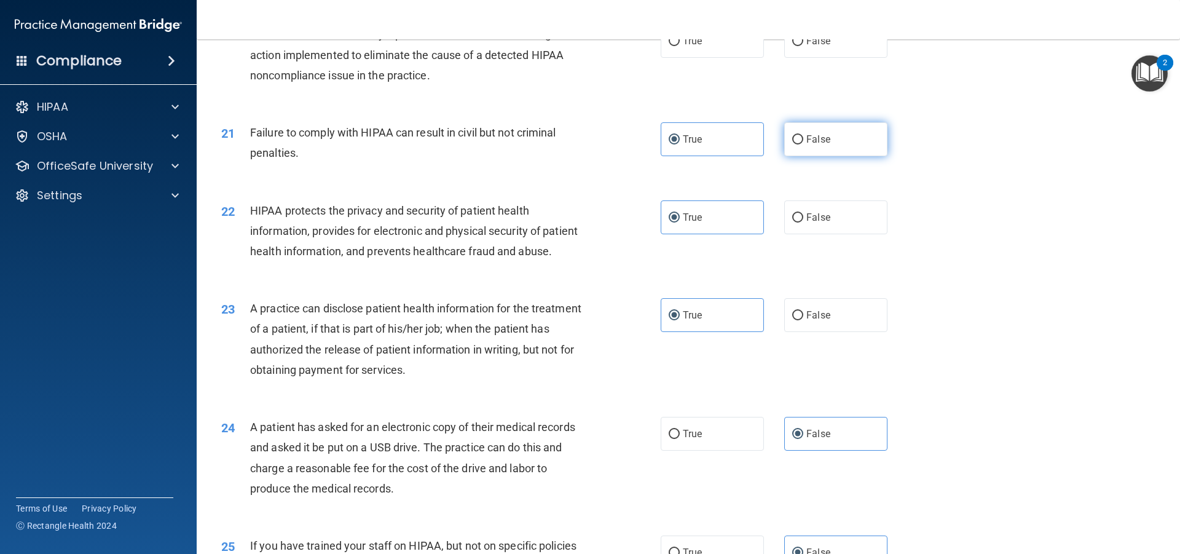
click at [803, 144] on input "False" at bounding box center [797, 139] width 11 height 9
radio input "true"
radio input "false"
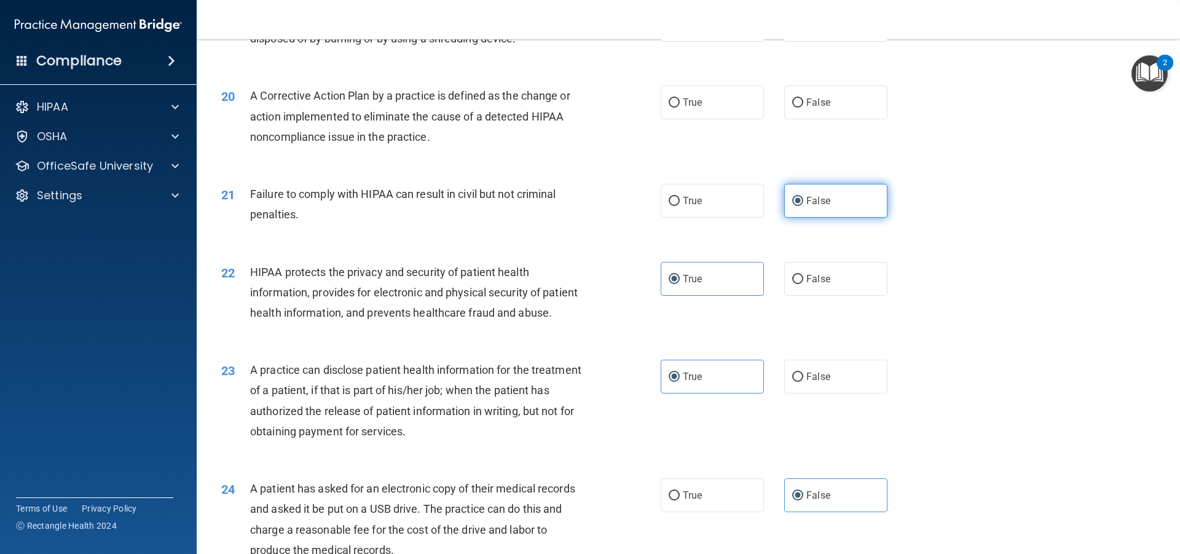
scroll to position [1617, 0]
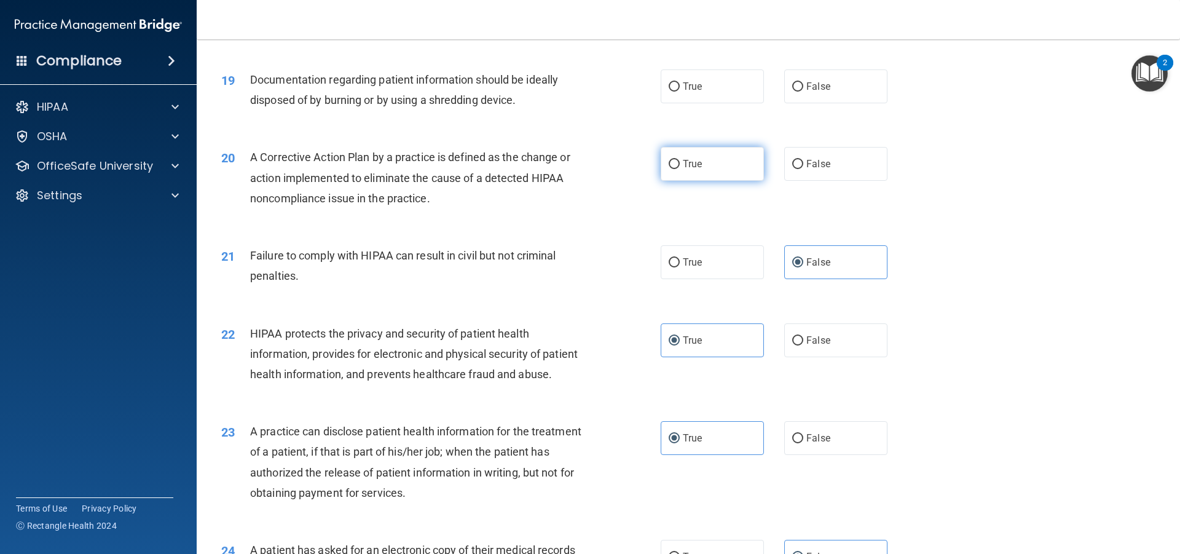
click at [699, 181] on label "True" at bounding box center [711, 164] width 103 height 34
click at [680, 169] on input "True" at bounding box center [673, 164] width 11 height 9
radio input "true"
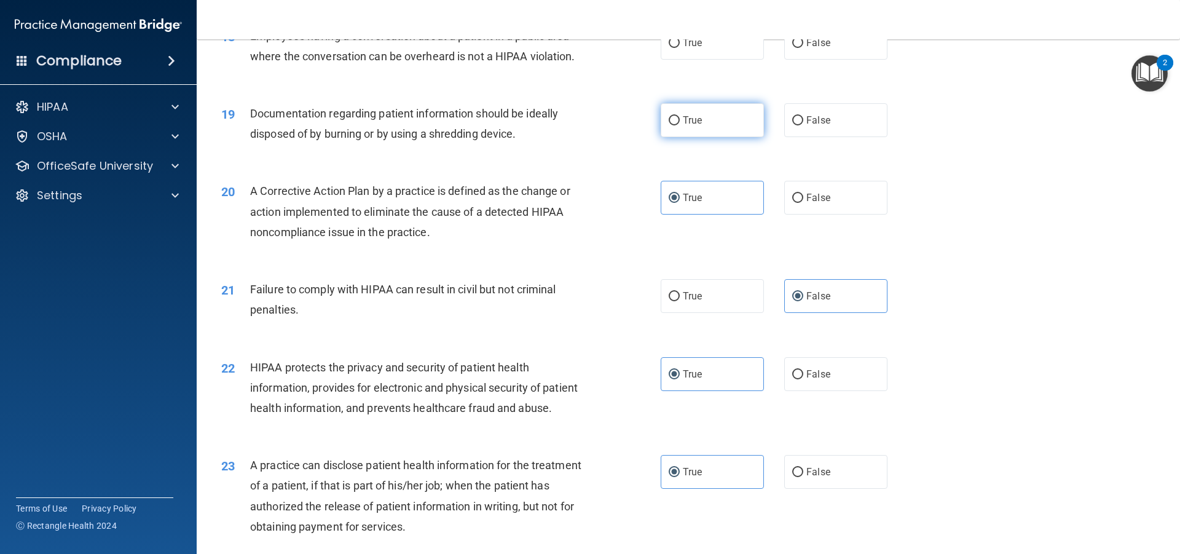
scroll to position [1556, 0]
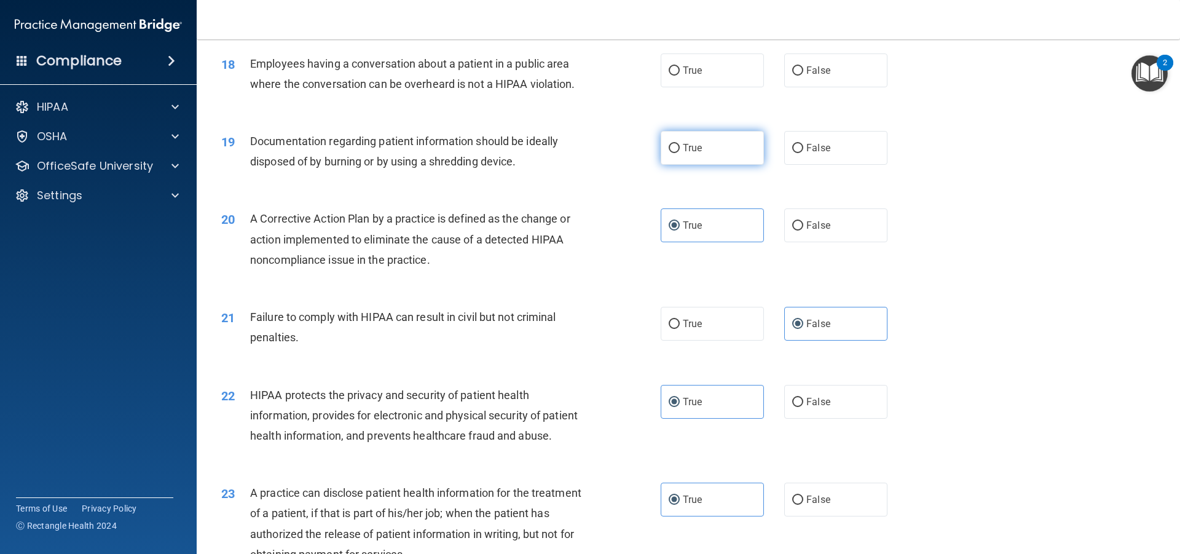
click at [751, 165] on label "True" at bounding box center [711, 148] width 103 height 34
click at [680, 153] on input "True" at bounding box center [673, 148] width 11 height 9
radio input "true"
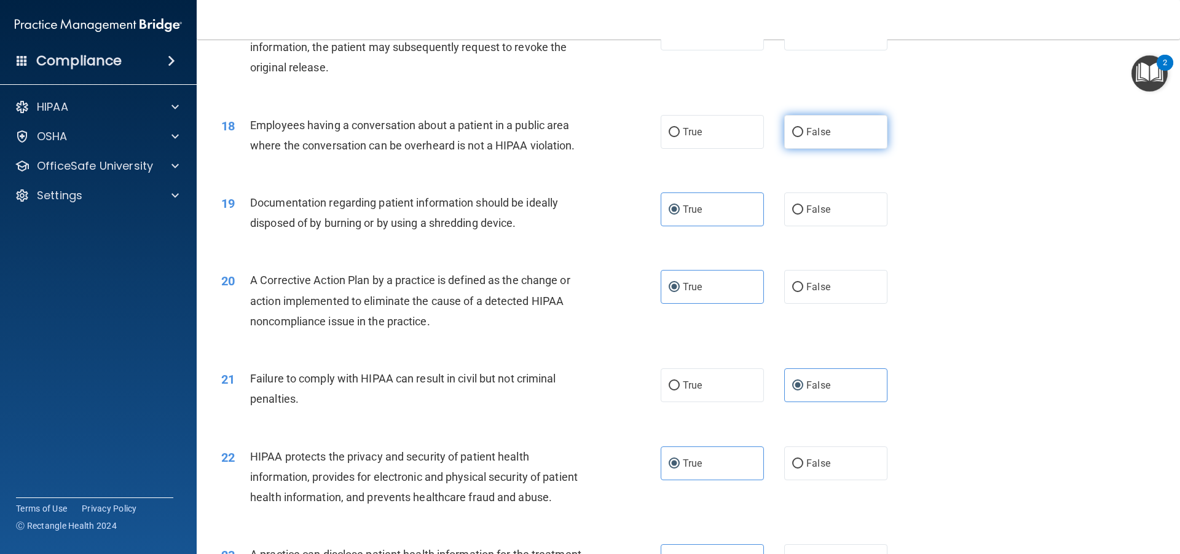
click at [805, 149] on label "False" at bounding box center [835, 132] width 103 height 34
click at [803, 137] on input "False" at bounding box center [797, 132] width 11 height 9
radio input "true"
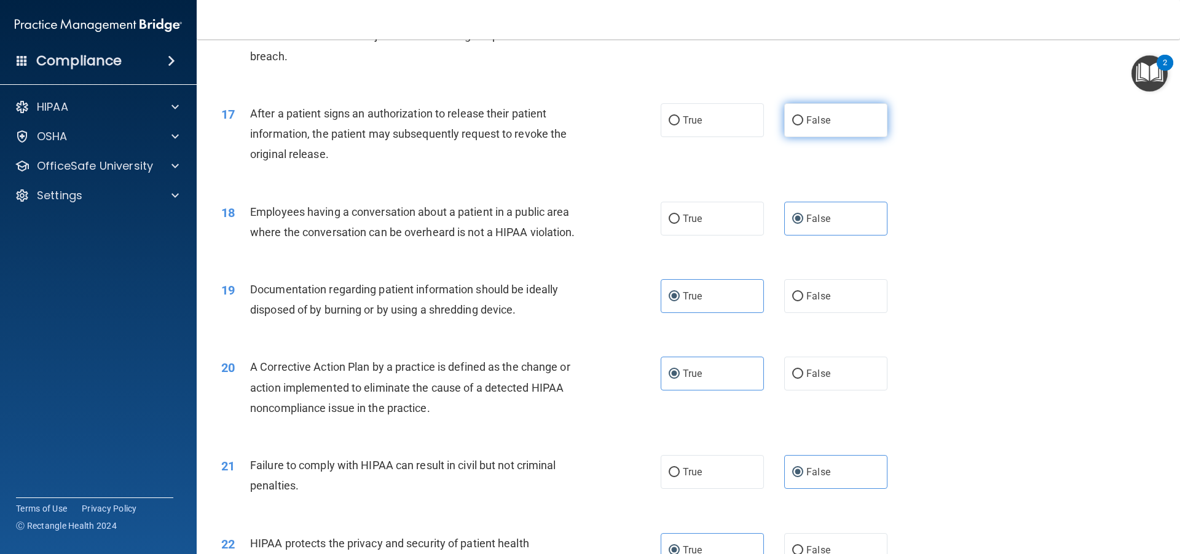
scroll to position [1371, 0]
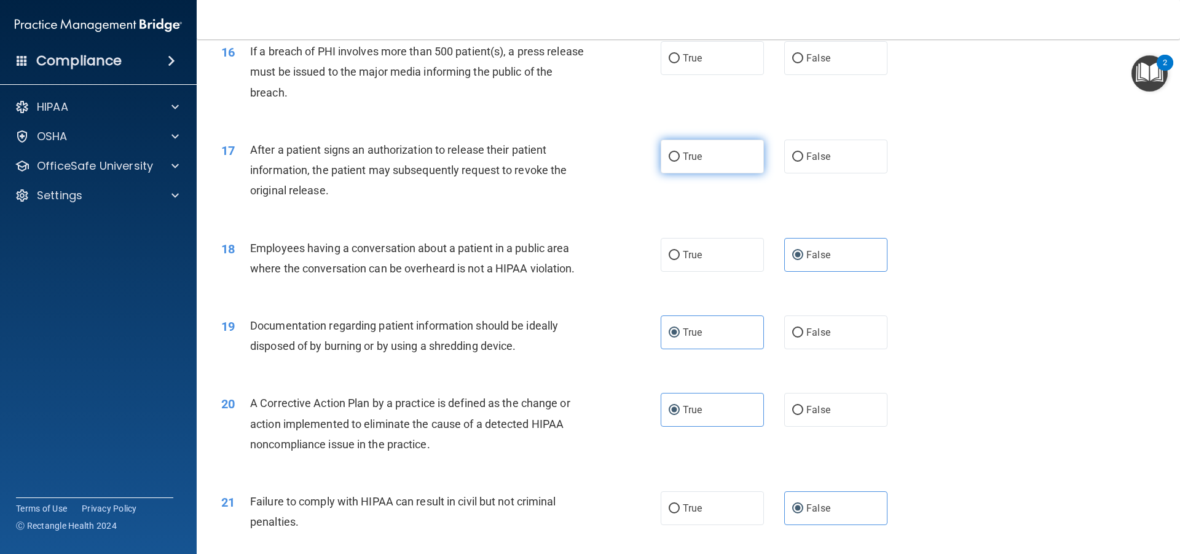
click at [735, 173] on label "True" at bounding box center [711, 156] width 103 height 34
click at [680, 162] on input "True" at bounding box center [673, 156] width 11 height 9
radio input "true"
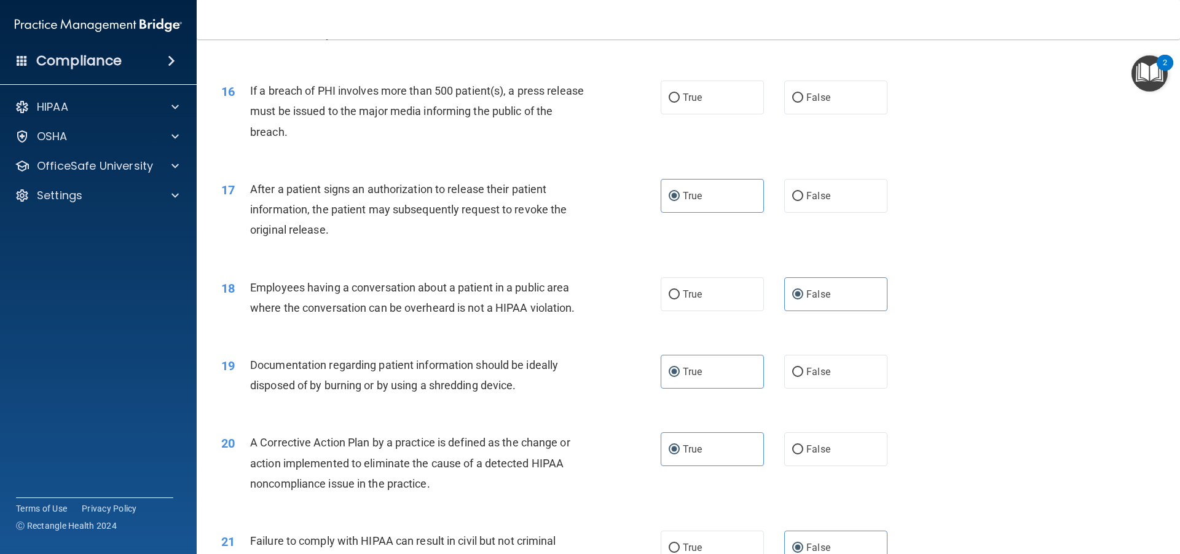
scroll to position [1310, 0]
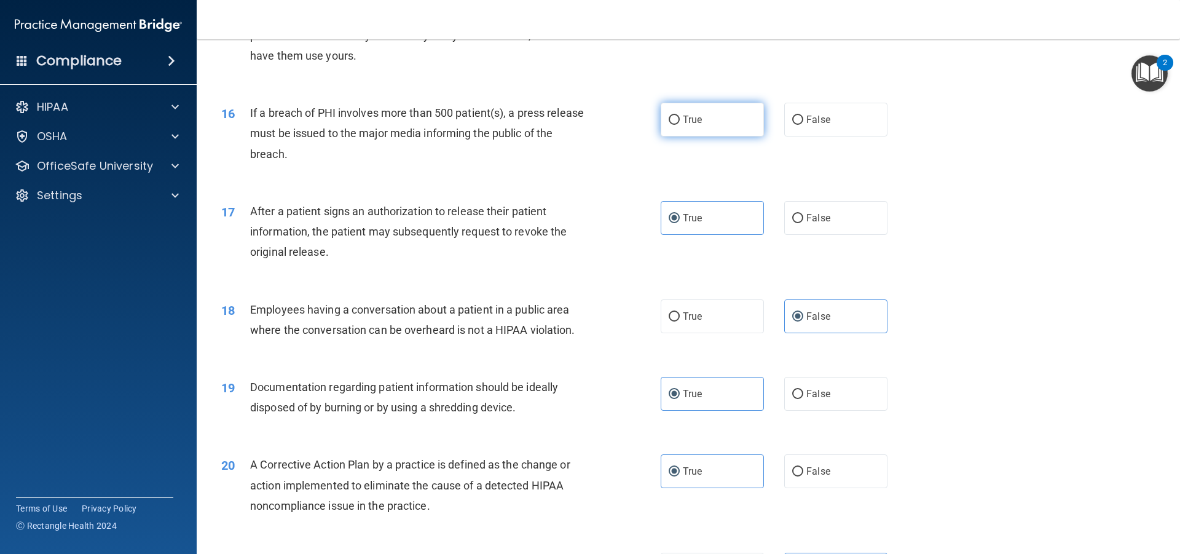
click at [711, 136] on label "True" at bounding box center [711, 120] width 103 height 34
click at [680, 125] on input "True" at bounding box center [673, 120] width 11 height 9
radio input "true"
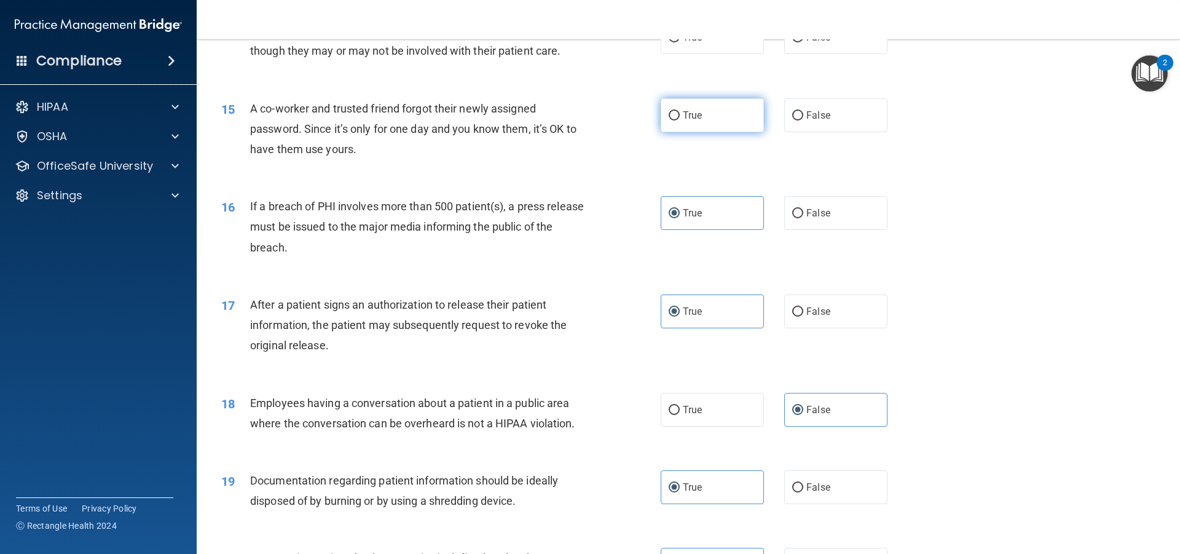
scroll to position [1187, 0]
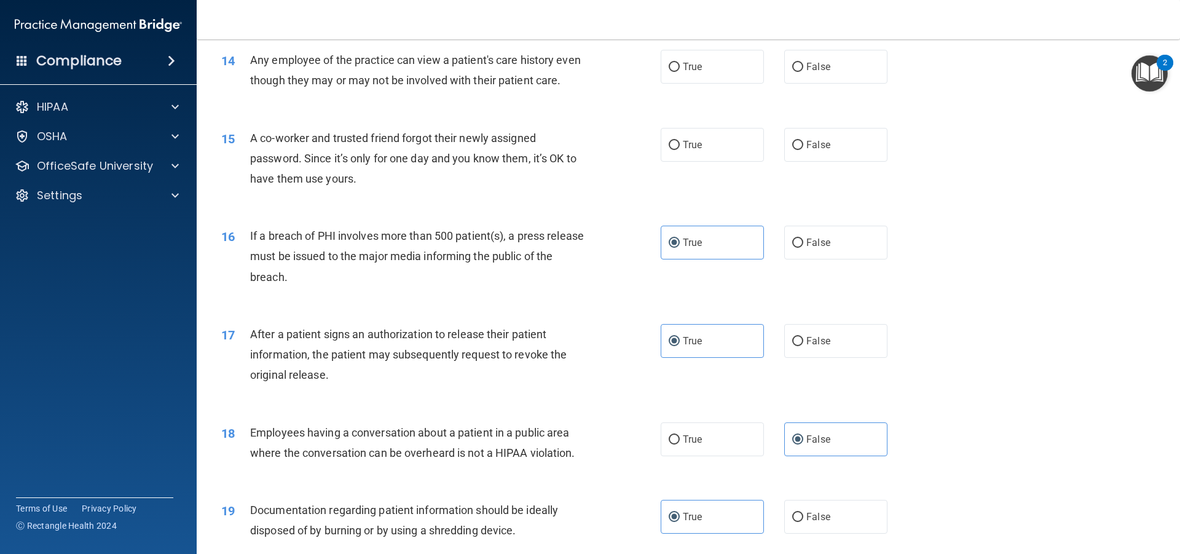
click at [766, 162] on div "True False" at bounding box center [784, 145] width 248 height 34
click at [808, 158] on label "False" at bounding box center [835, 145] width 103 height 34
click at [803, 150] on input "False" at bounding box center [797, 145] width 11 height 9
radio input "true"
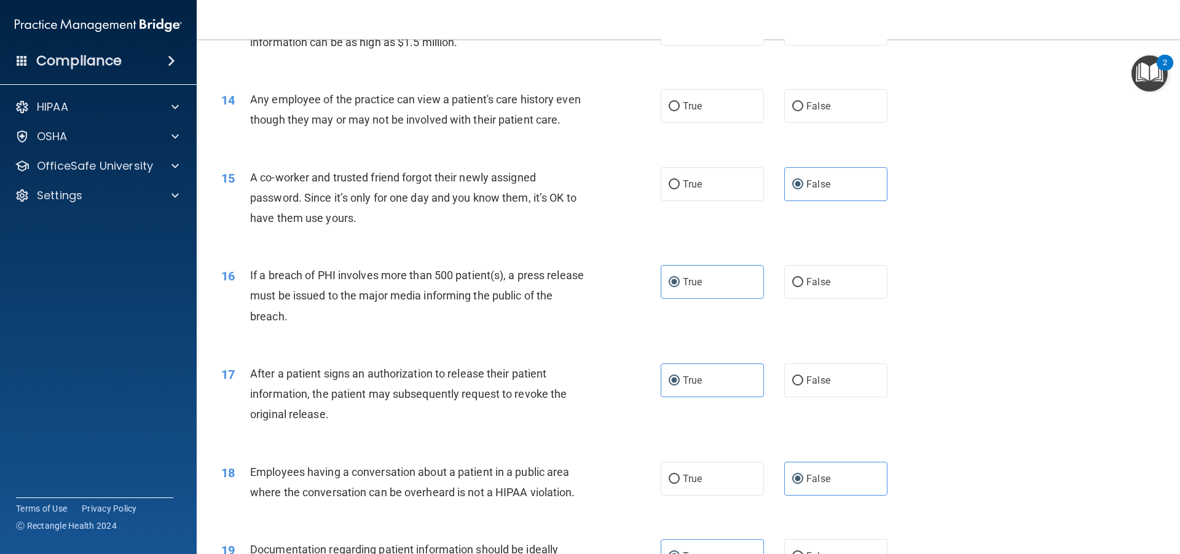
scroll to position [1126, 0]
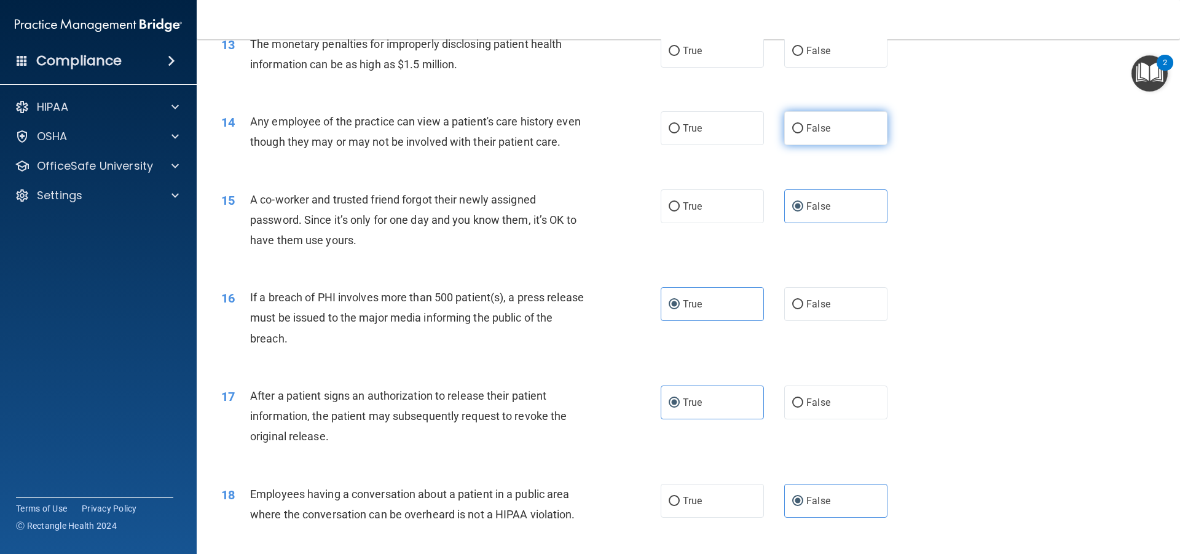
click at [851, 139] on label "False" at bounding box center [835, 128] width 103 height 34
click at [803, 133] on input "False" at bounding box center [797, 128] width 11 height 9
radio input "true"
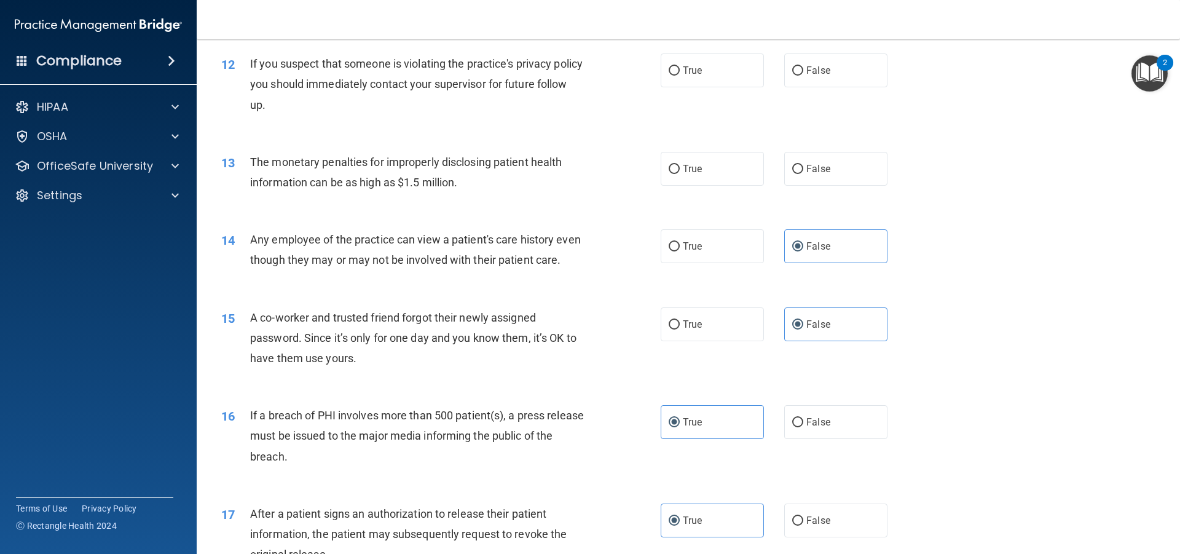
scroll to position [1003, 0]
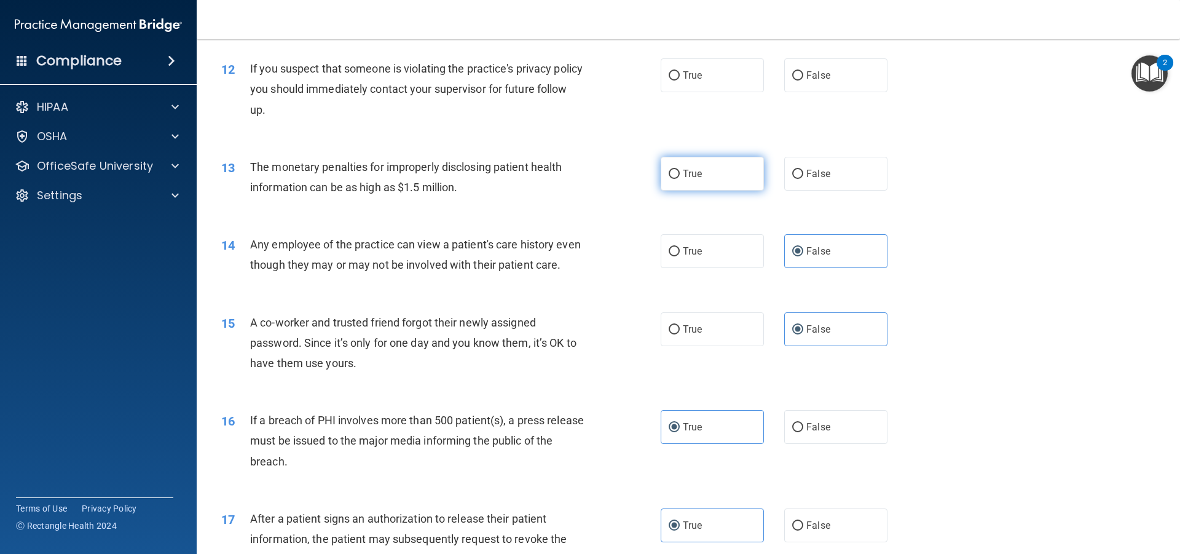
click at [726, 171] on label "True" at bounding box center [711, 174] width 103 height 34
click at [680, 171] on input "True" at bounding box center [673, 174] width 11 height 9
radio input "true"
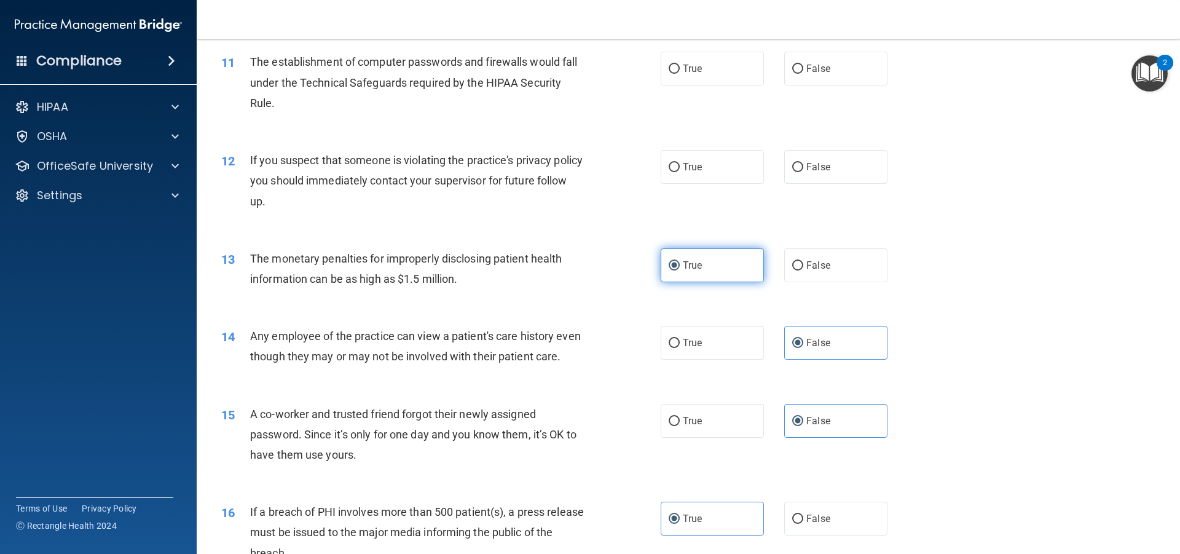
scroll to position [880, 0]
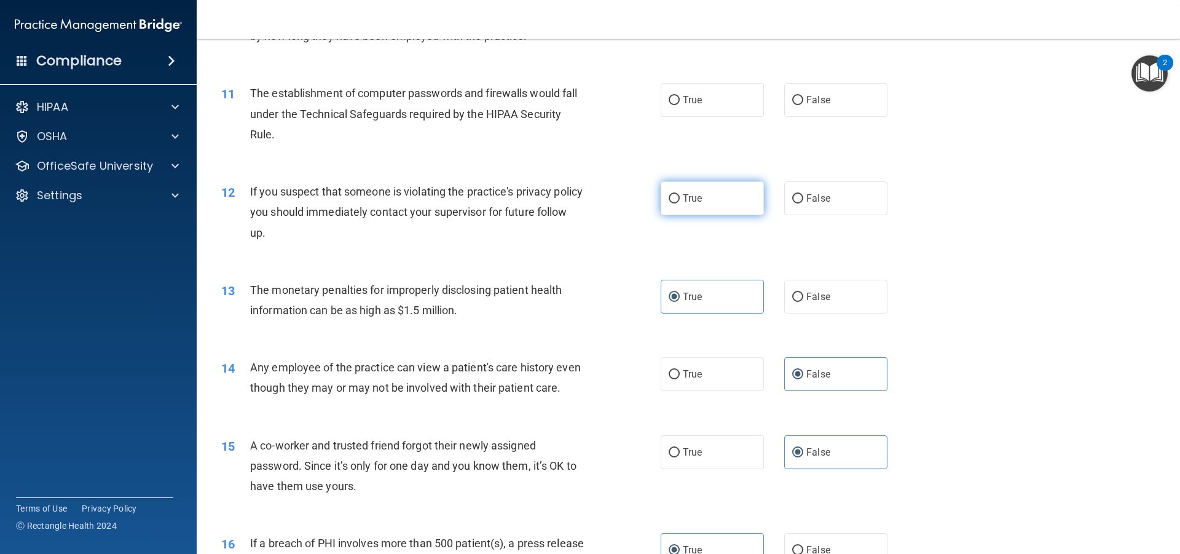
click at [708, 201] on label "True" at bounding box center [711, 198] width 103 height 34
click at [680, 201] on input "True" at bounding box center [673, 198] width 11 height 9
radio input "true"
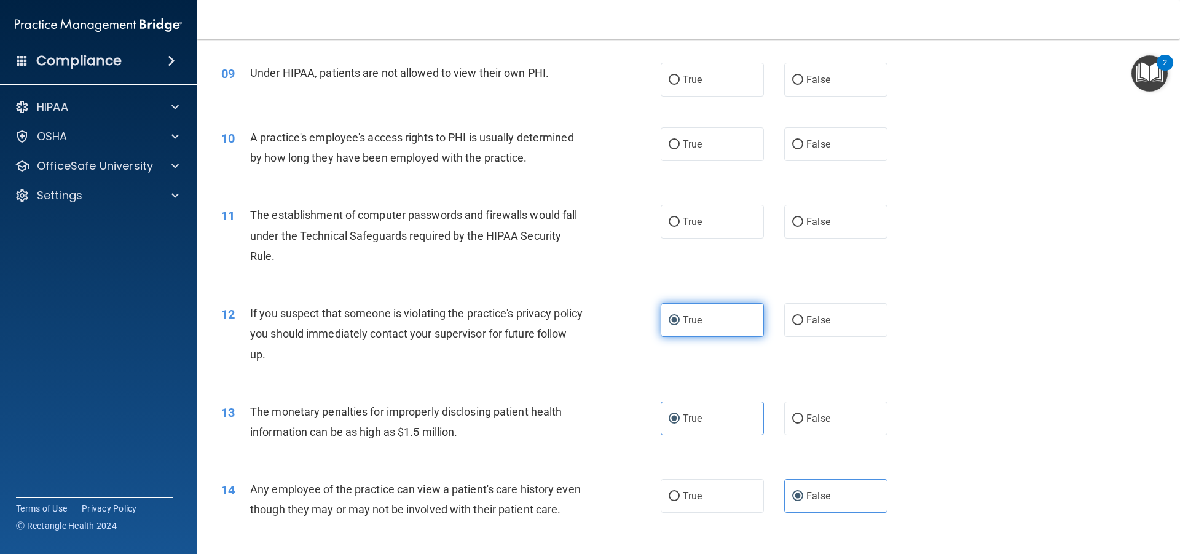
scroll to position [757, 0]
click at [676, 230] on label "True" at bounding box center [711, 223] width 103 height 34
click at [676, 228] on input "True" at bounding box center [673, 223] width 11 height 9
radio input "true"
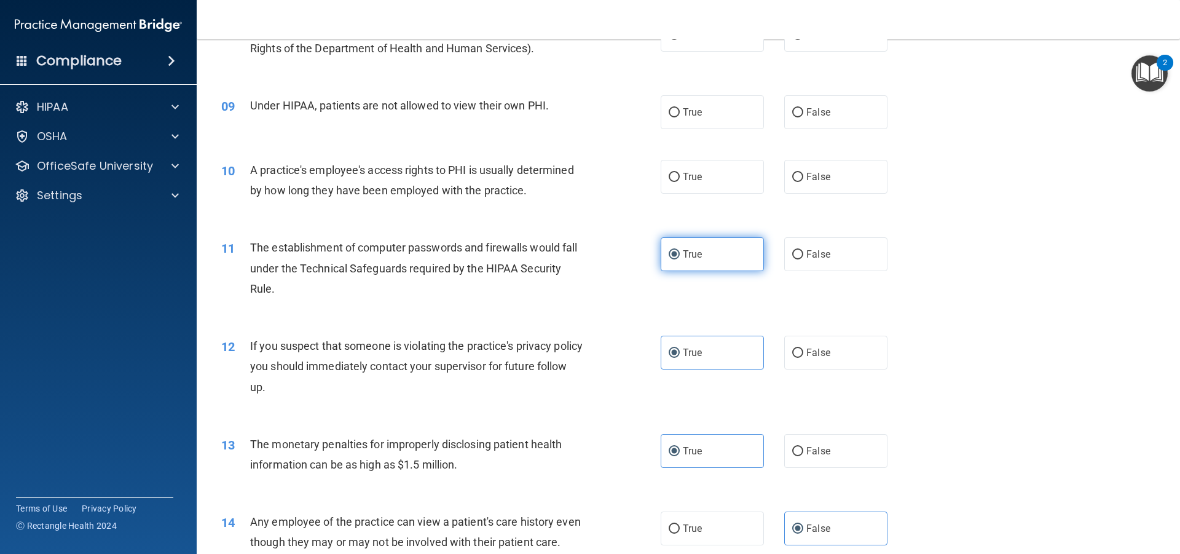
scroll to position [695, 0]
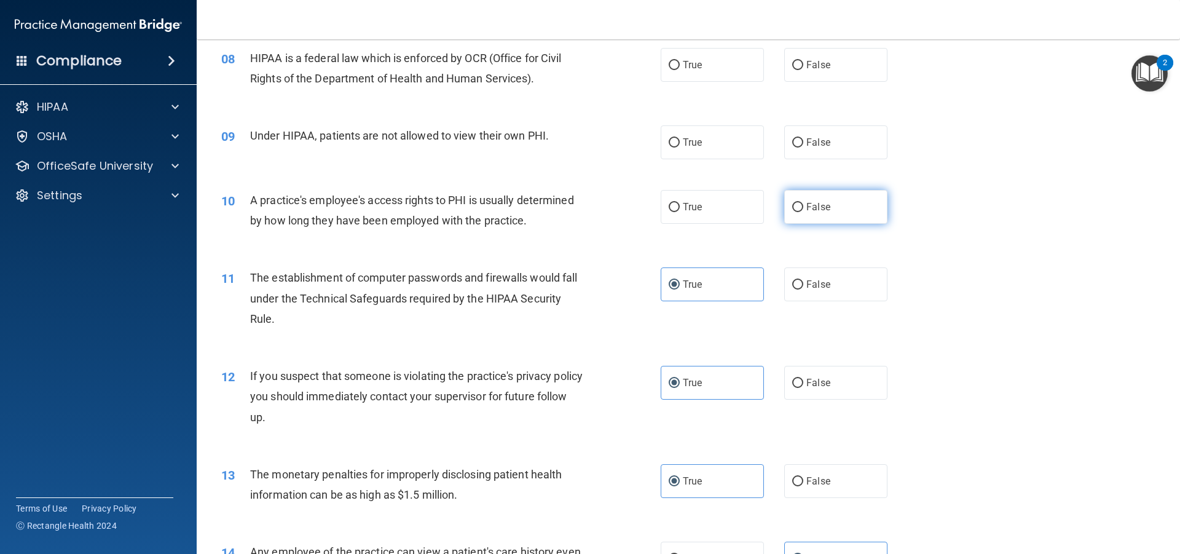
click at [837, 211] on label "False" at bounding box center [835, 207] width 103 height 34
click at [803, 211] on input "False" at bounding box center [797, 207] width 11 height 9
radio input "true"
click at [806, 152] on label "False" at bounding box center [835, 142] width 103 height 34
click at [803, 147] on input "False" at bounding box center [797, 142] width 11 height 9
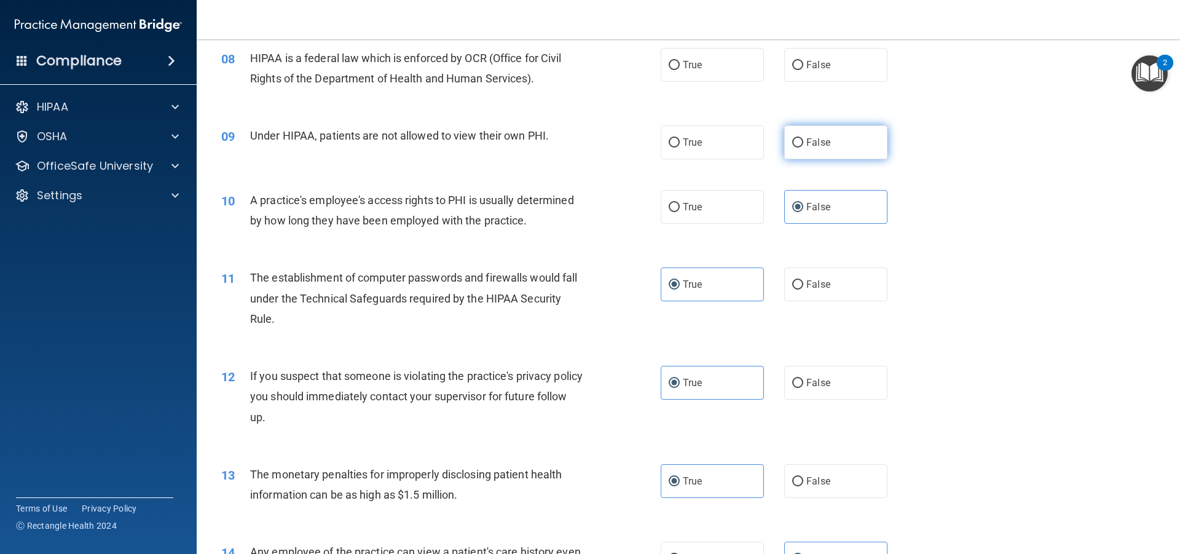
radio input "true"
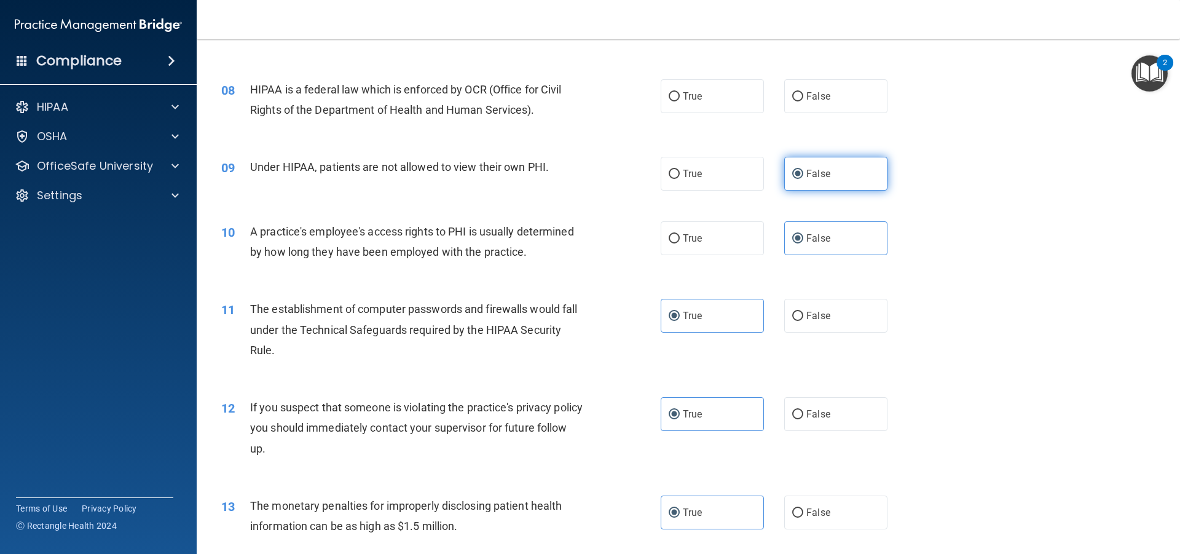
scroll to position [634, 0]
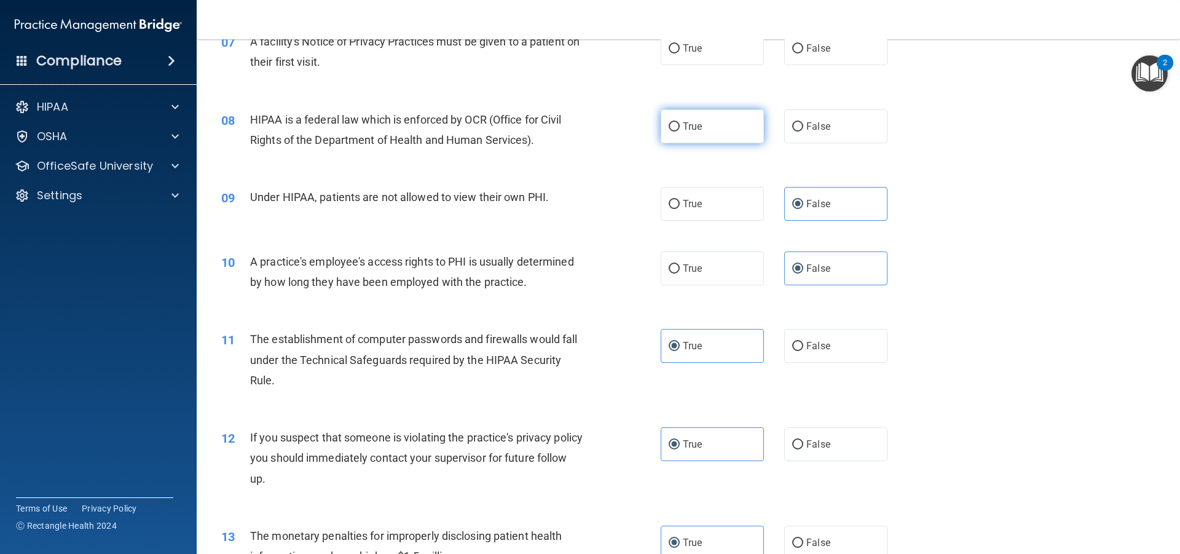
click at [707, 120] on label "True" at bounding box center [711, 126] width 103 height 34
click at [680, 122] on input "True" at bounding box center [673, 126] width 11 height 9
radio input "true"
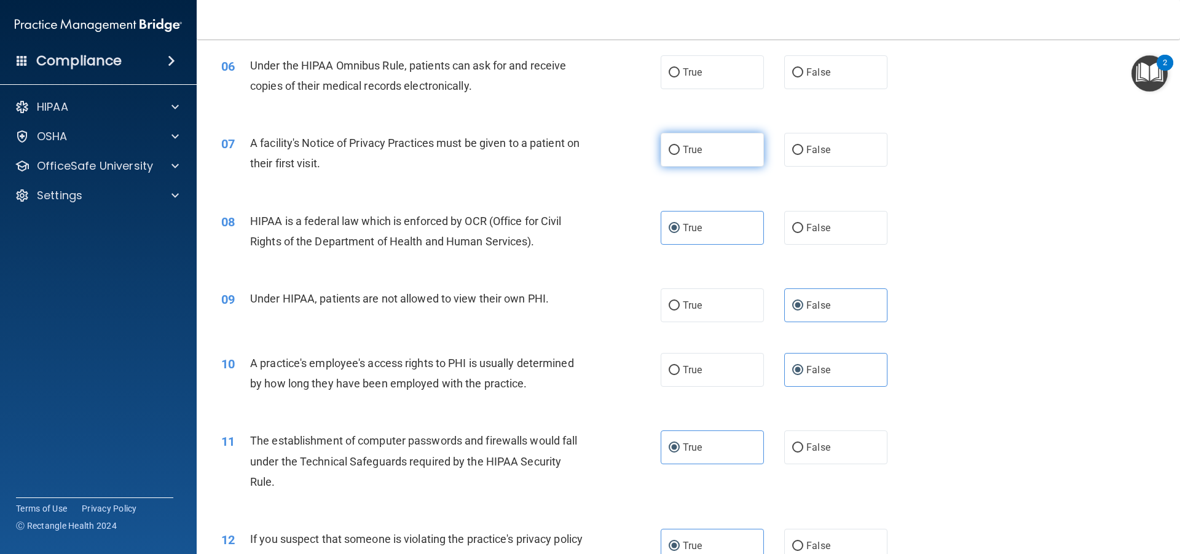
scroll to position [511, 0]
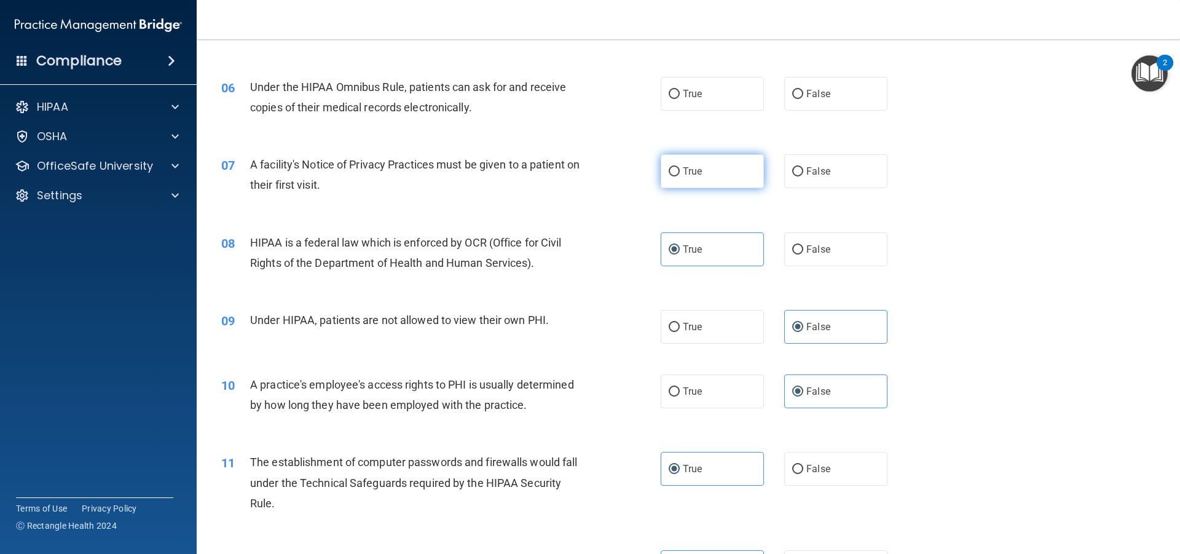
click at [703, 166] on label "True" at bounding box center [711, 171] width 103 height 34
click at [680, 167] on input "True" at bounding box center [673, 171] width 11 height 9
radio input "true"
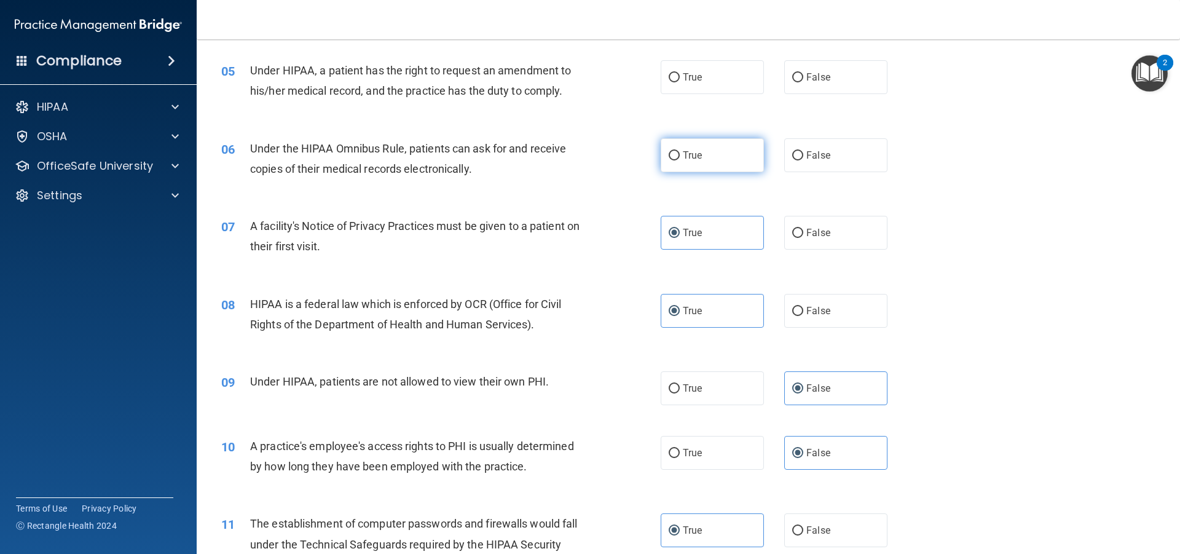
scroll to position [388, 0]
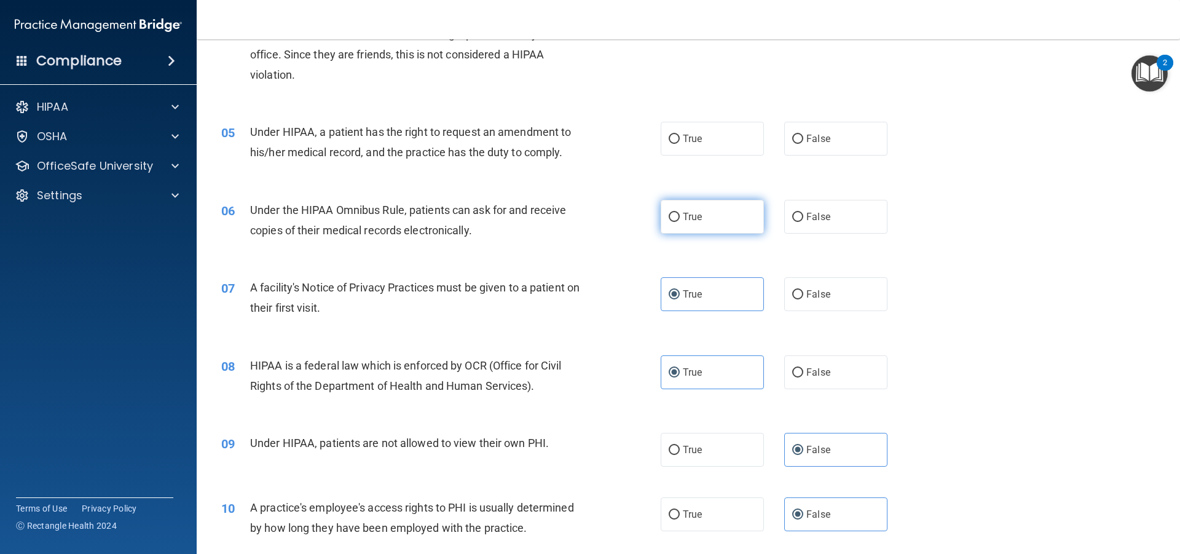
click at [689, 222] on span "True" at bounding box center [692, 217] width 19 height 12
click at [680, 222] on input "True" at bounding box center [673, 217] width 11 height 9
radio input "true"
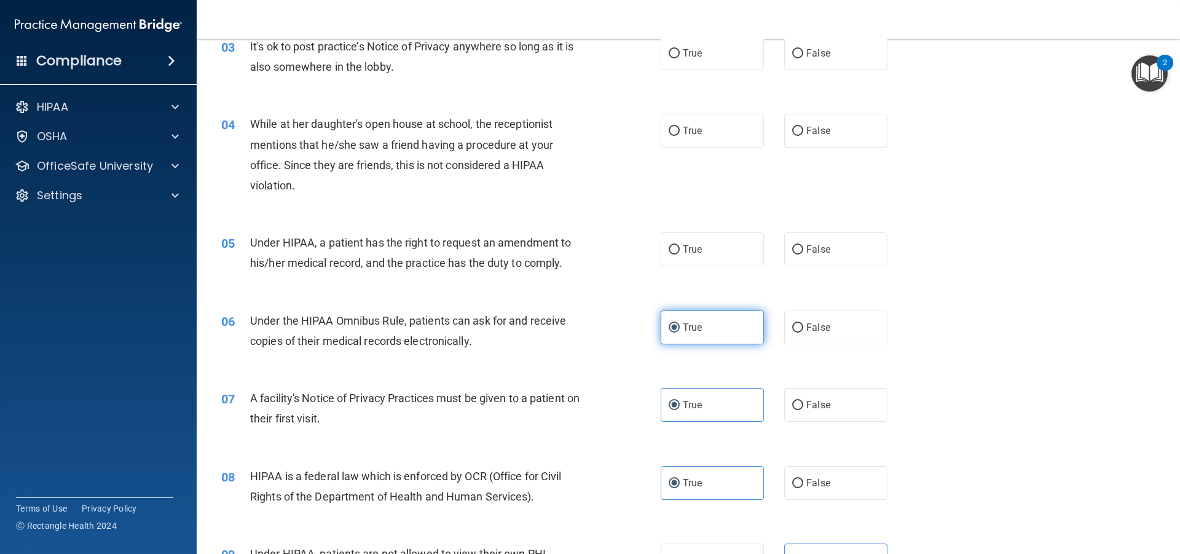
scroll to position [265, 0]
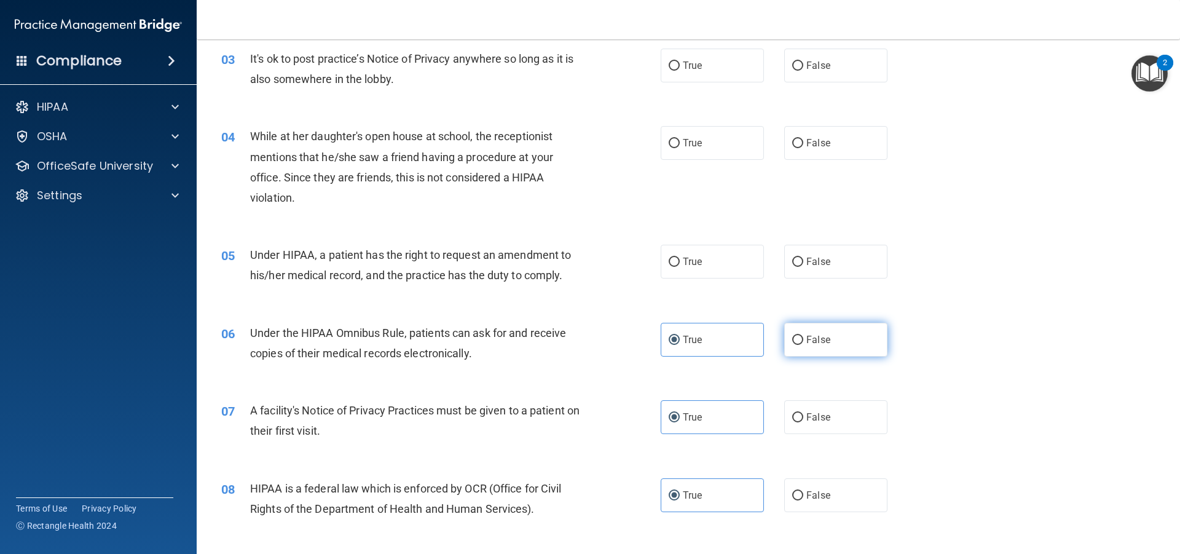
click at [821, 349] on label "False" at bounding box center [835, 340] width 103 height 34
click at [803, 345] on input "False" at bounding box center [797, 339] width 11 height 9
radio input "true"
radio input "false"
click at [707, 264] on label "True" at bounding box center [711, 262] width 103 height 34
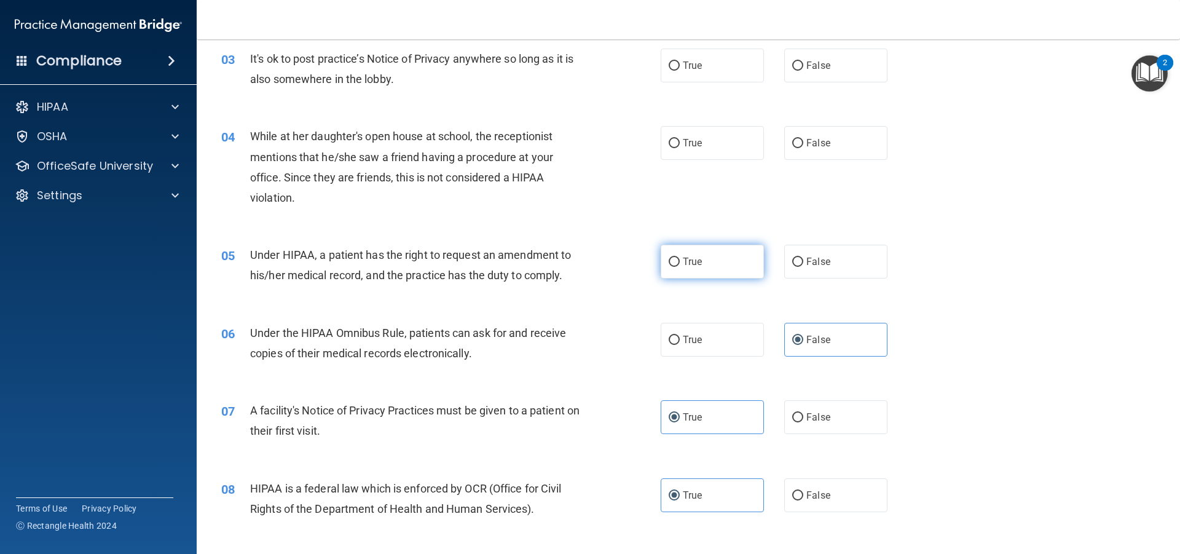
click at [680, 264] on input "True" at bounding box center [673, 261] width 11 height 9
radio input "true"
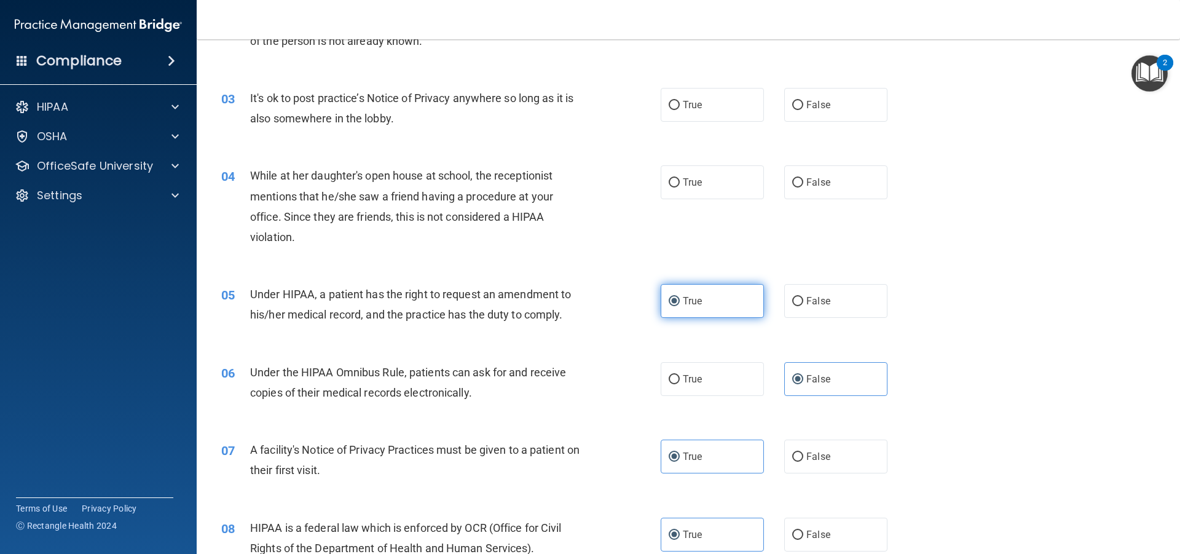
scroll to position [204, 0]
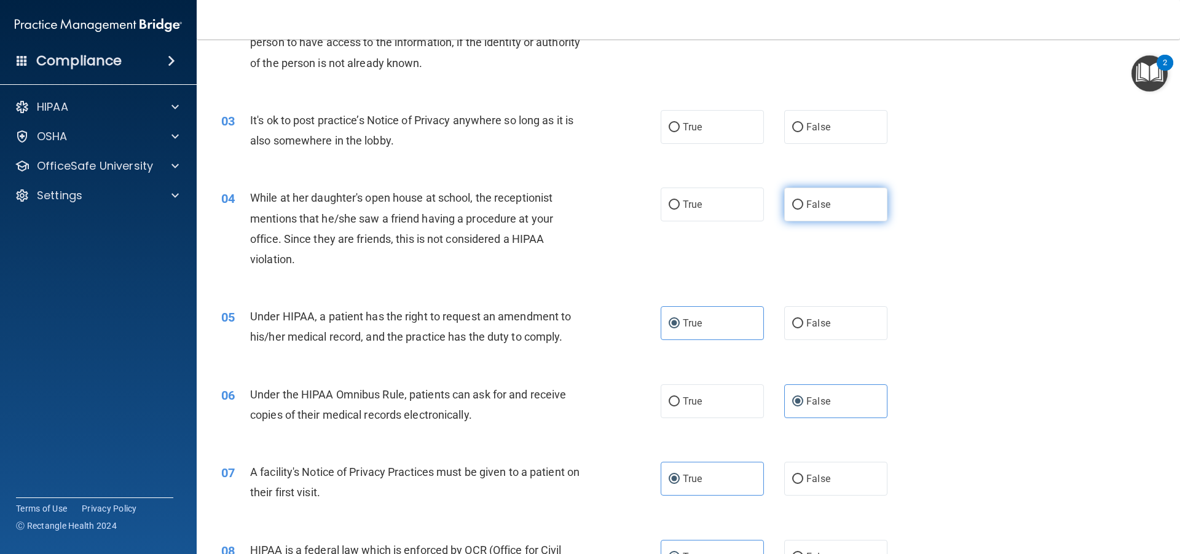
click at [795, 215] on label "False" at bounding box center [835, 204] width 103 height 34
click at [795, 210] on input "False" at bounding box center [797, 204] width 11 height 9
radio input "true"
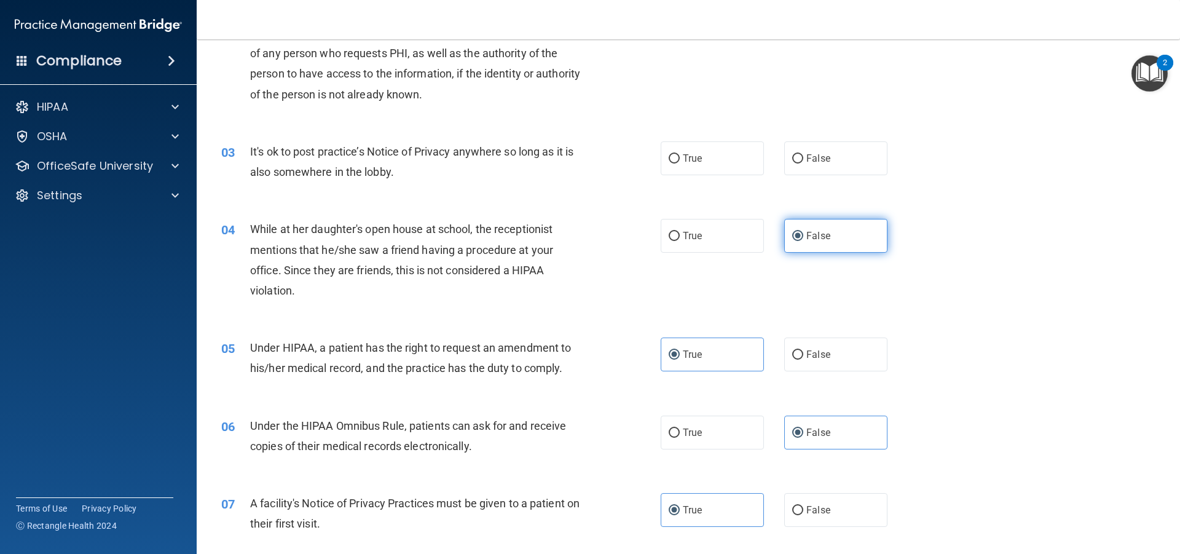
scroll to position [143, 0]
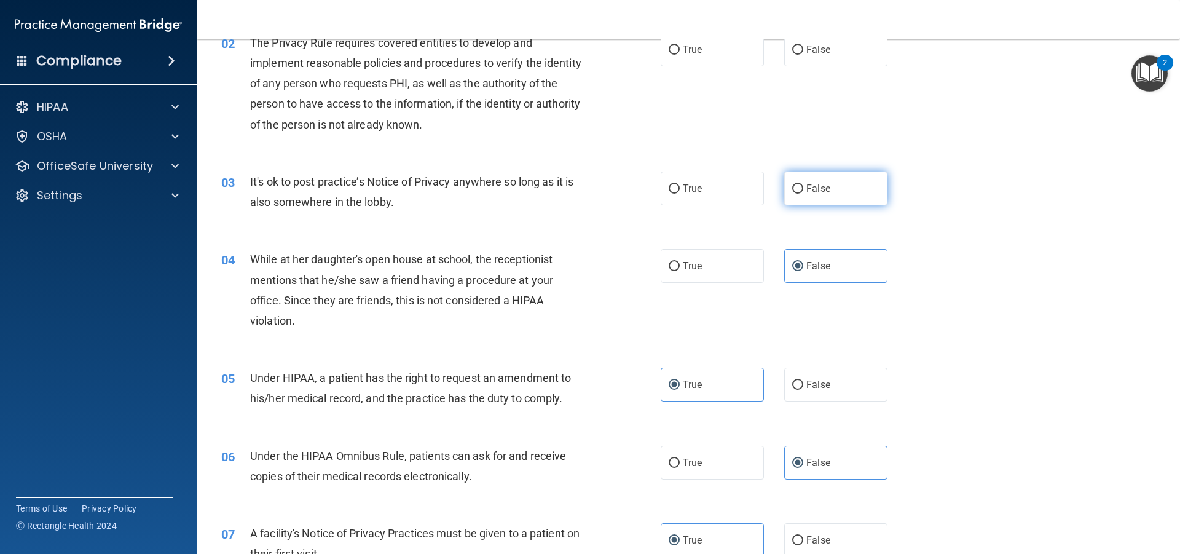
click at [802, 204] on label "False" at bounding box center [835, 188] width 103 height 34
click at [802, 194] on input "False" at bounding box center [797, 188] width 11 height 9
radio input "true"
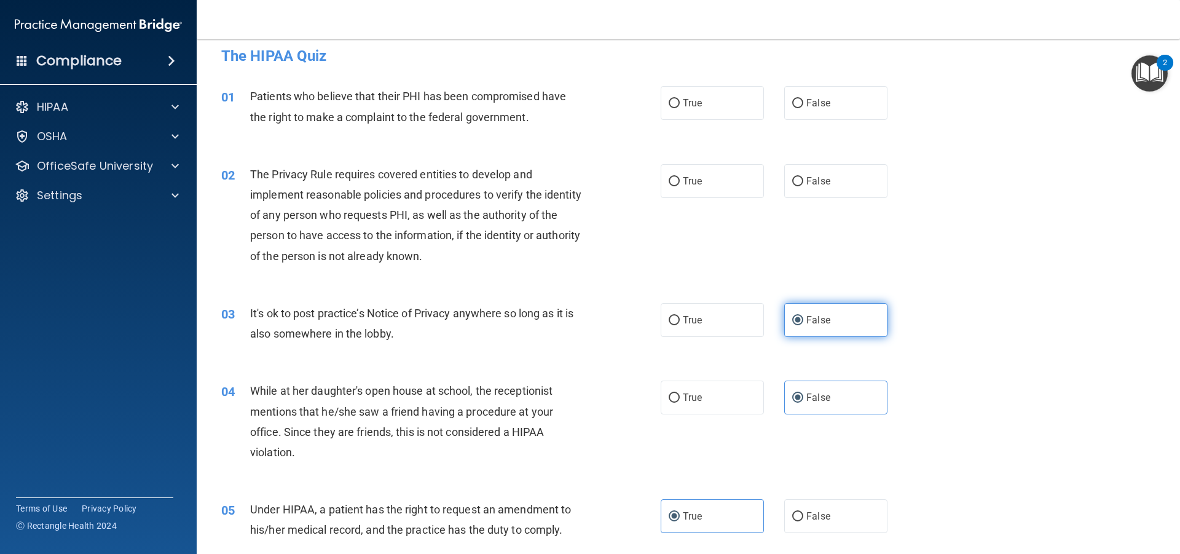
scroll to position [0, 0]
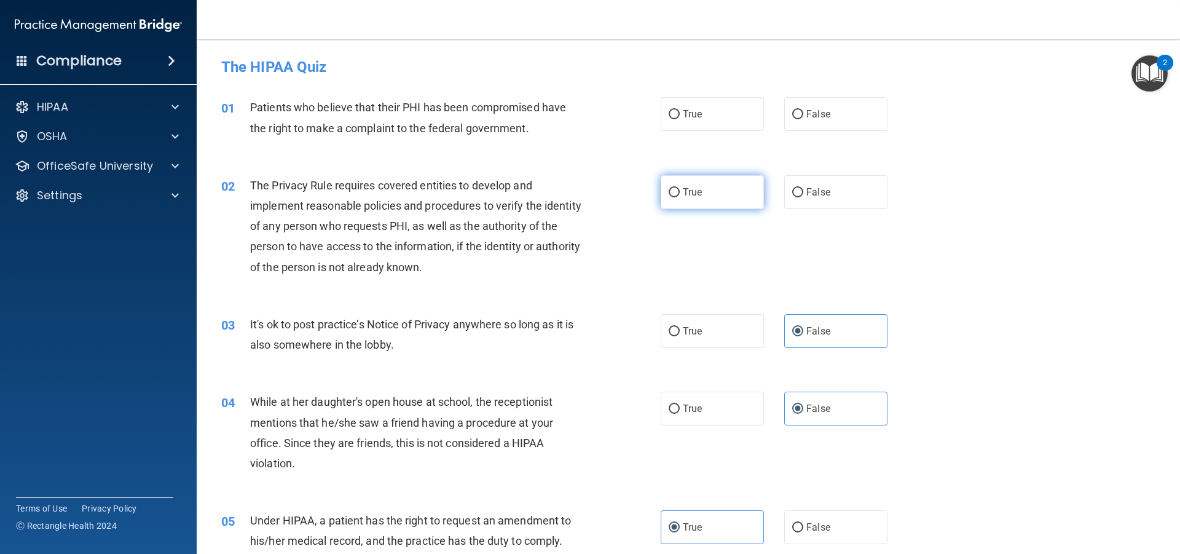
click at [695, 181] on label "True" at bounding box center [711, 192] width 103 height 34
click at [680, 188] on input "True" at bounding box center [673, 192] width 11 height 9
radio input "true"
click at [750, 110] on label "True" at bounding box center [711, 114] width 103 height 34
click at [680, 110] on input "True" at bounding box center [673, 114] width 11 height 9
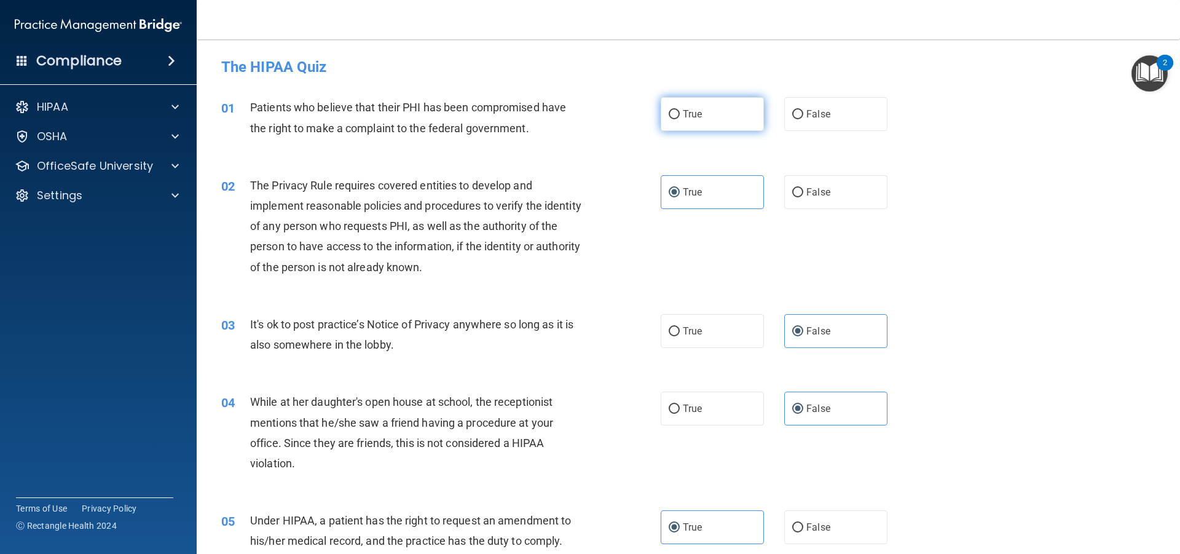
radio input "true"
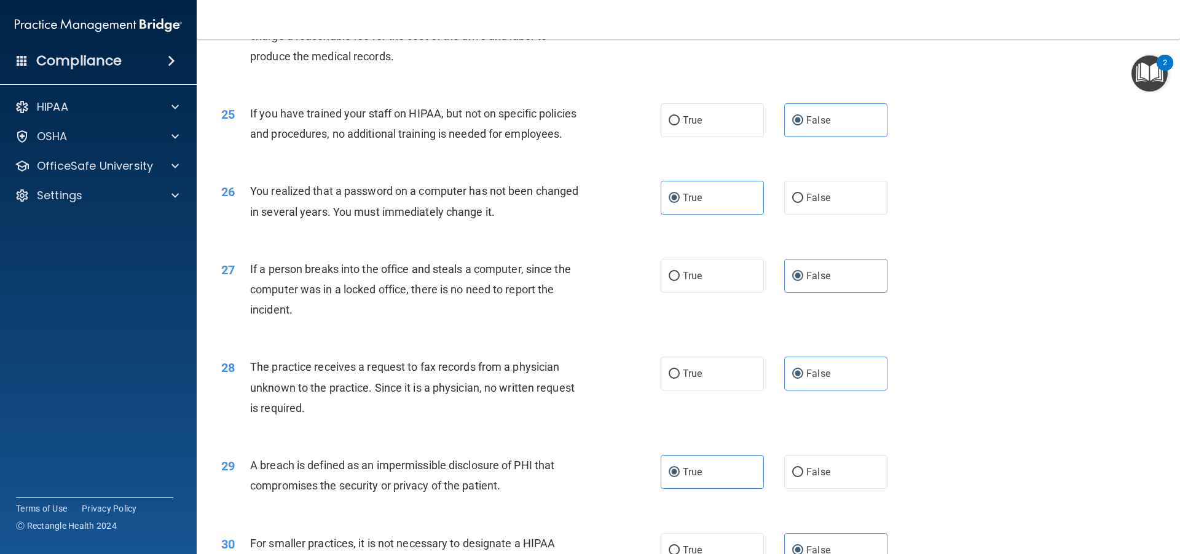
scroll to position [2354, 0]
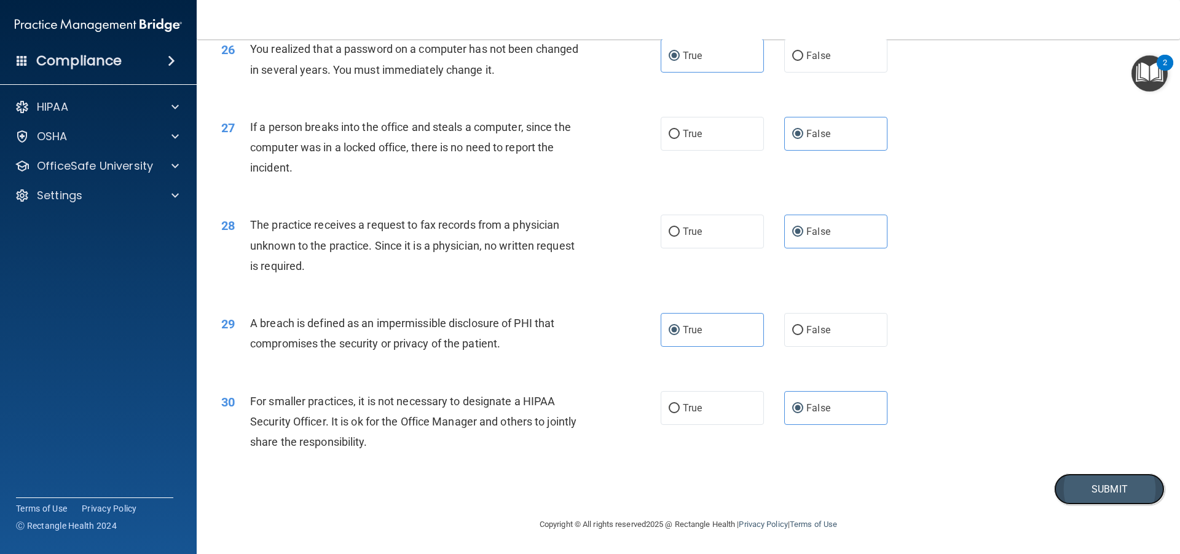
click at [1073, 495] on button "Submit" at bounding box center [1109, 488] width 111 height 31
click at [1091, 488] on button "Submit" at bounding box center [1109, 488] width 111 height 31
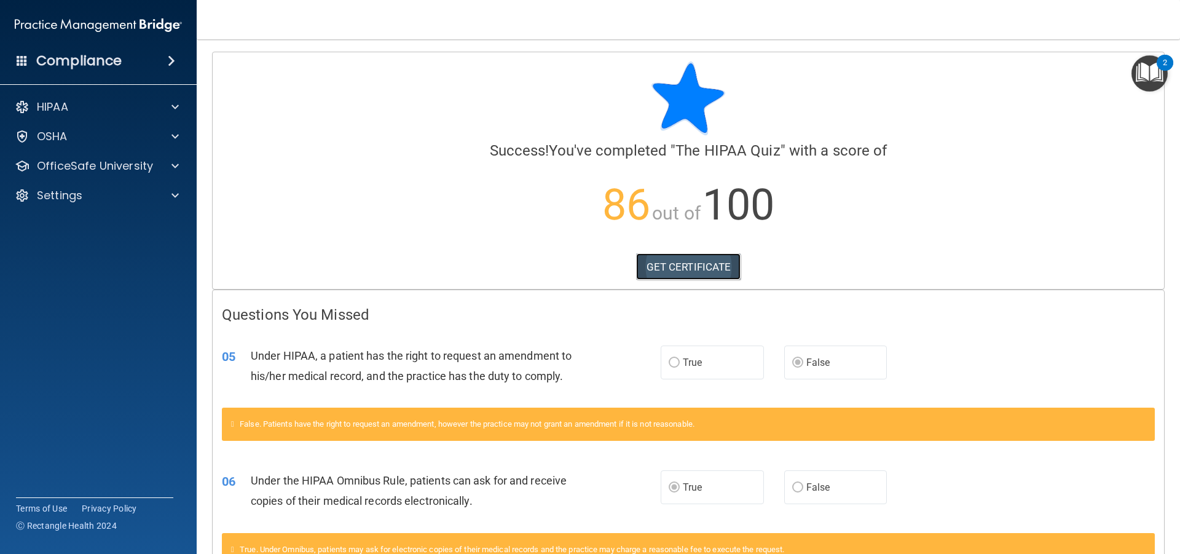
click at [702, 272] on link "GET CERTIFICATE" at bounding box center [688, 266] width 105 height 27
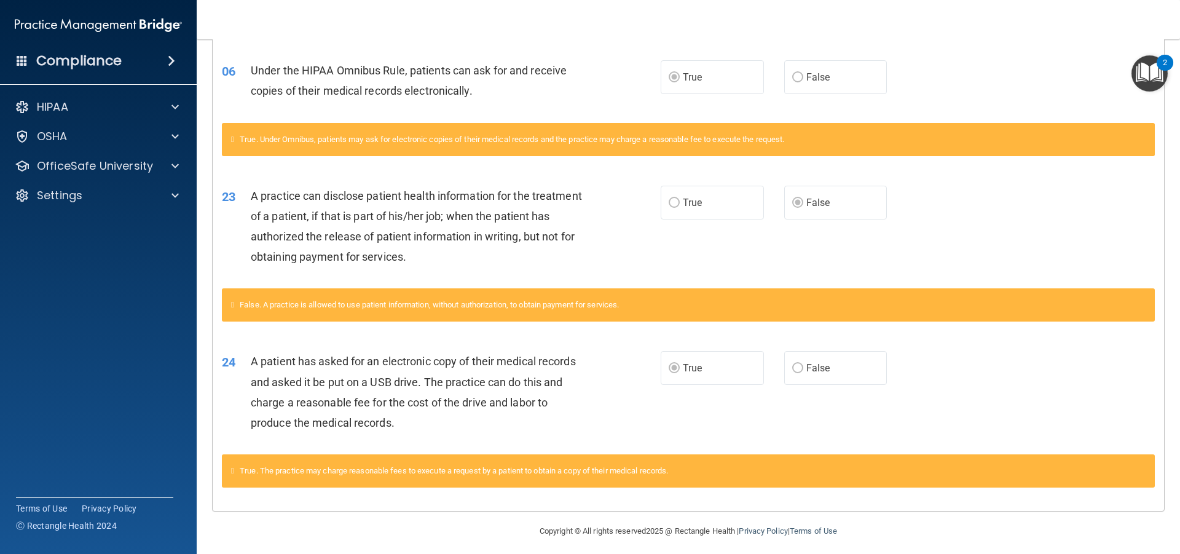
scroll to position [417, 0]
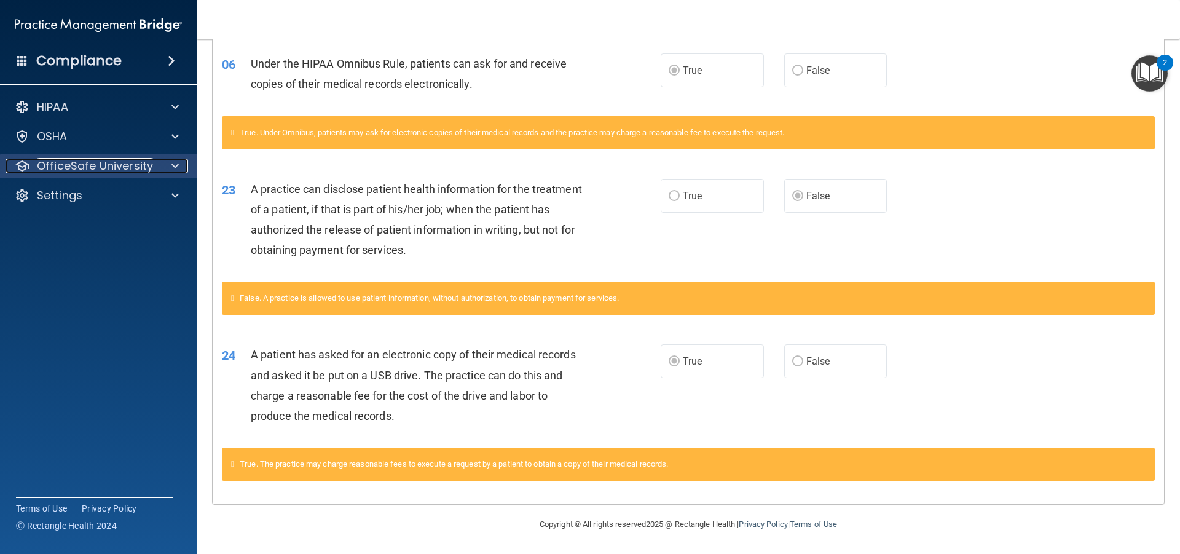
click at [99, 165] on p "OfficeSafe University" at bounding box center [95, 166] width 116 height 15
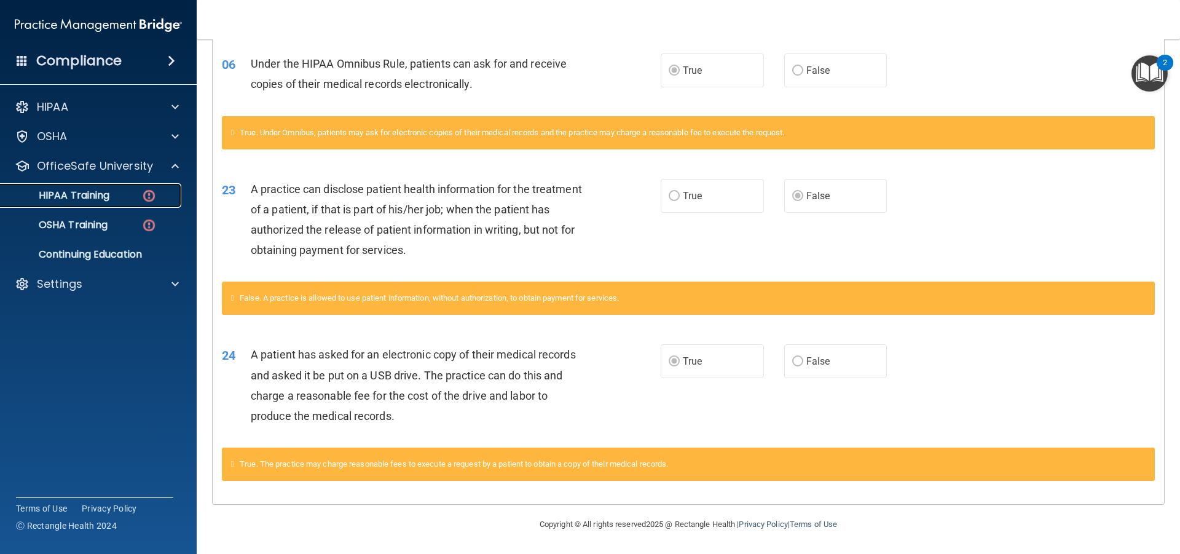
click at [106, 199] on p "HIPAA Training" at bounding box center [58, 195] width 101 height 12
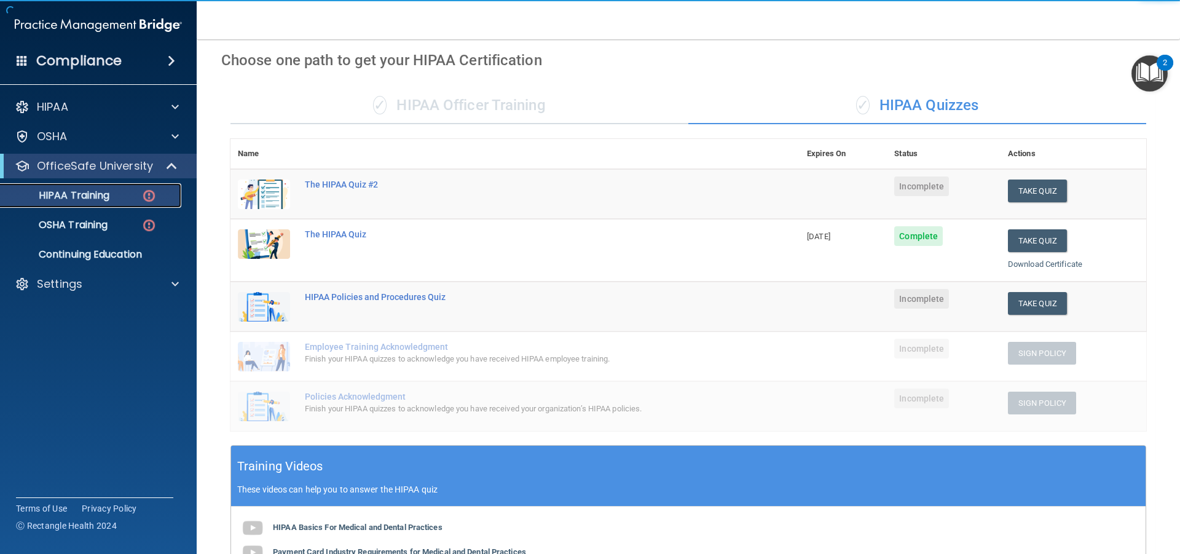
scroll to position [13, 0]
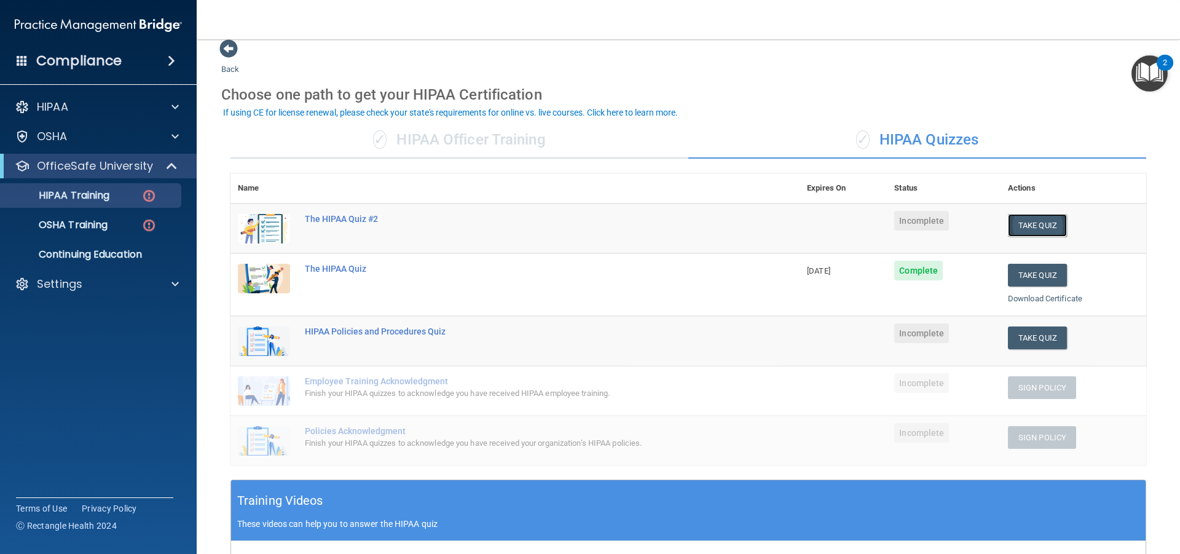
click at [1025, 221] on button "Take Quiz" at bounding box center [1037, 225] width 59 height 23
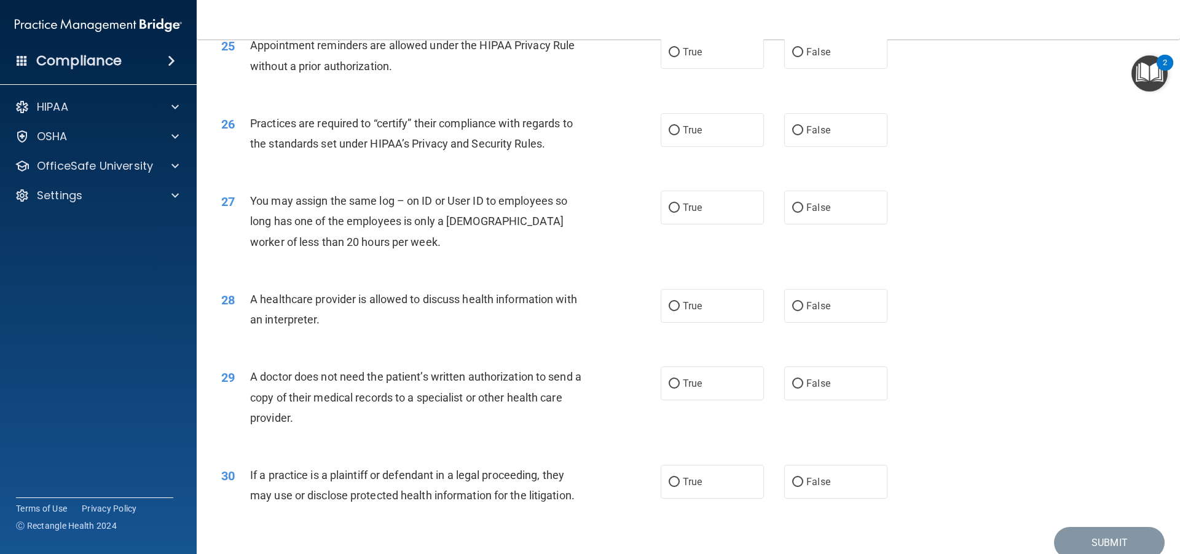
scroll to position [2306, 0]
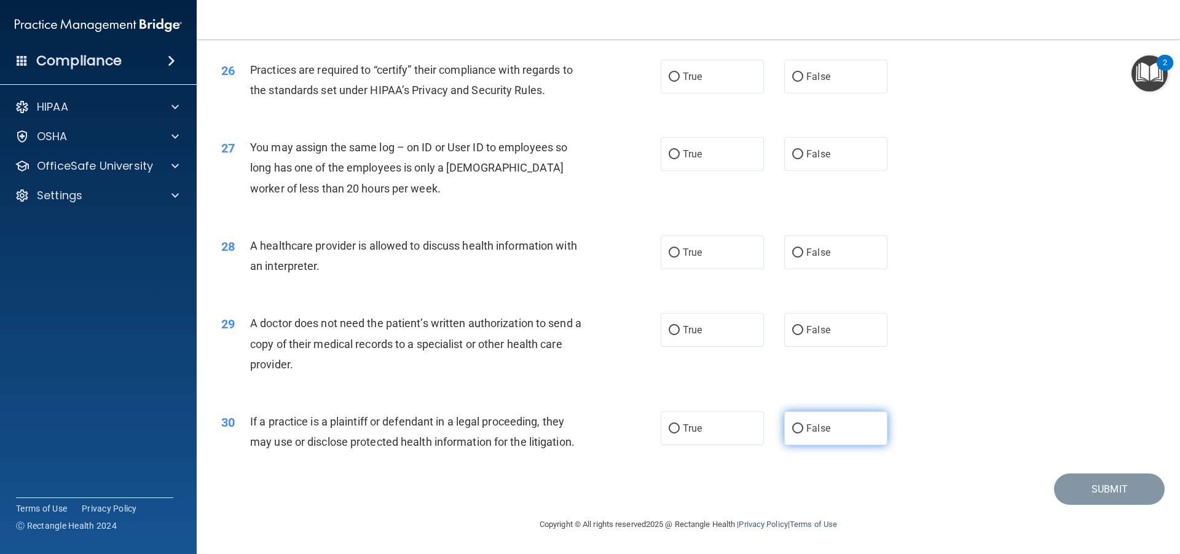
click at [806, 423] on span "False" at bounding box center [818, 428] width 24 height 12
click at [803, 424] on input "False" at bounding box center [797, 428] width 11 height 9
radio input "true"
click at [227, 324] on span "29" at bounding box center [228, 323] width 14 height 15
click at [677, 337] on label "True" at bounding box center [711, 330] width 103 height 34
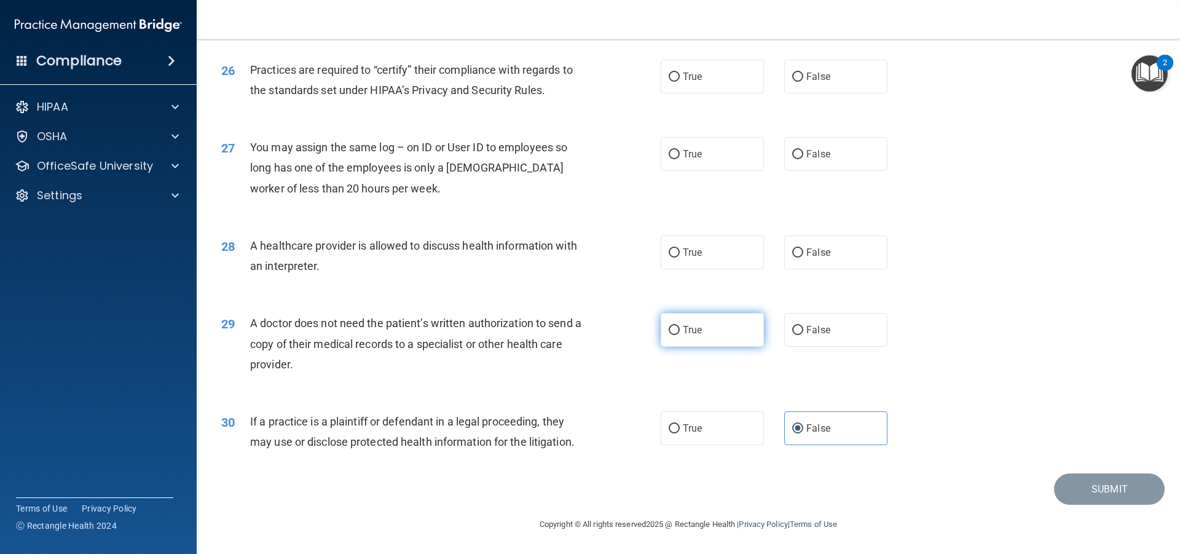
click at [677, 335] on input "True" at bounding box center [673, 330] width 11 height 9
radio input "true"
click at [808, 265] on label "False" at bounding box center [835, 252] width 103 height 34
click at [803, 257] on input "False" at bounding box center [797, 252] width 11 height 9
radio input "true"
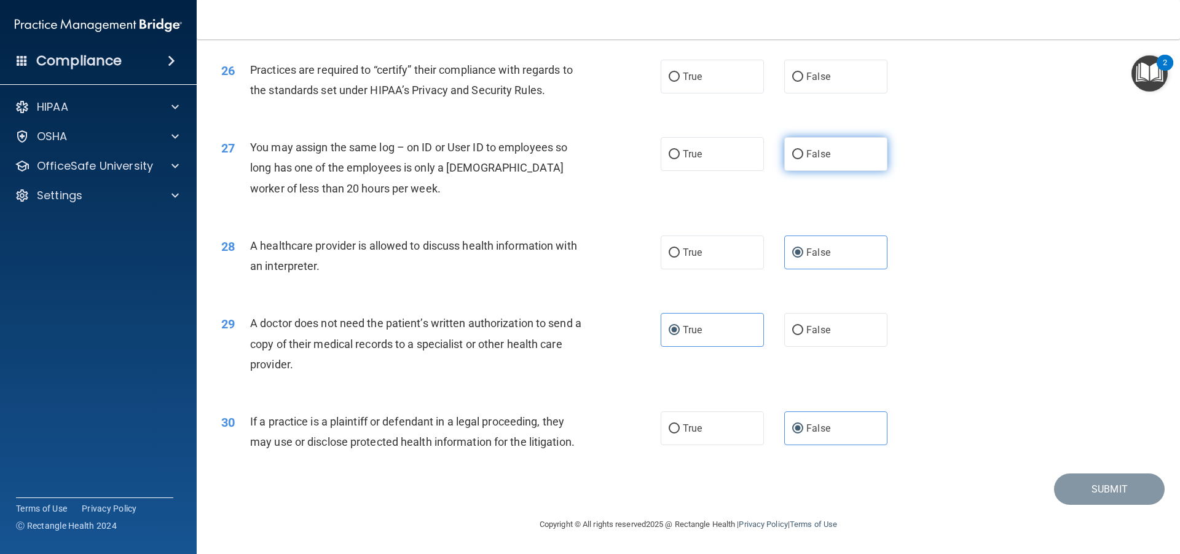
click at [850, 167] on label "False" at bounding box center [835, 154] width 103 height 34
click at [803, 159] on input "False" at bounding box center [797, 154] width 11 height 9
radio input "true"
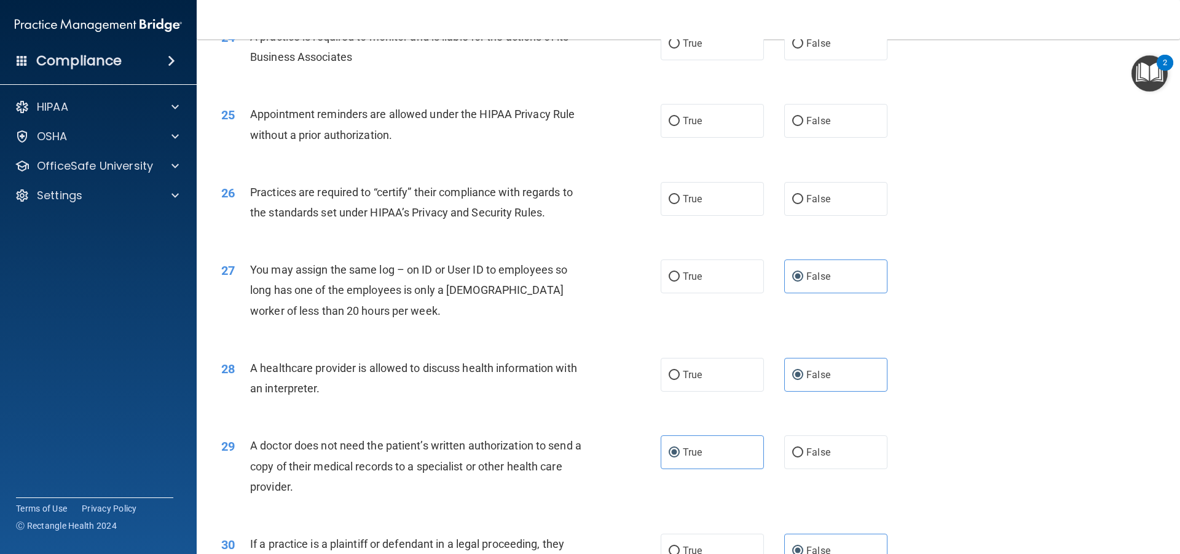
scroll to position [2184, 0]
click at [701, 205] on label "True" at bounding box center [711, 199] width 103 height 34
click at [680, 205] on input "True" at bounding box center [673, 199] width 11 height 9
radio input "true"
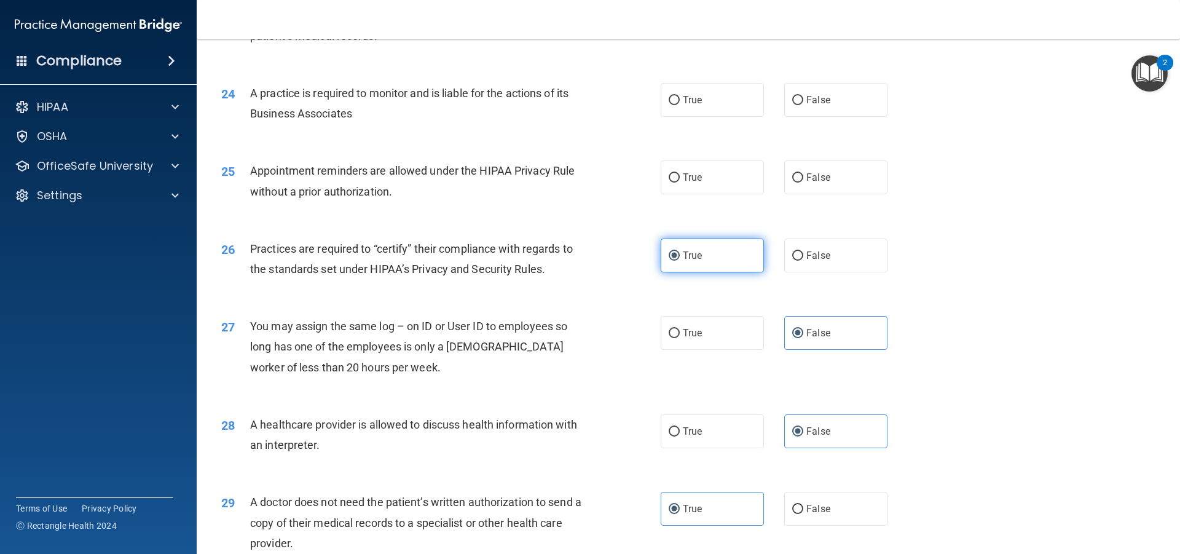
scroll to position [2122, 0]
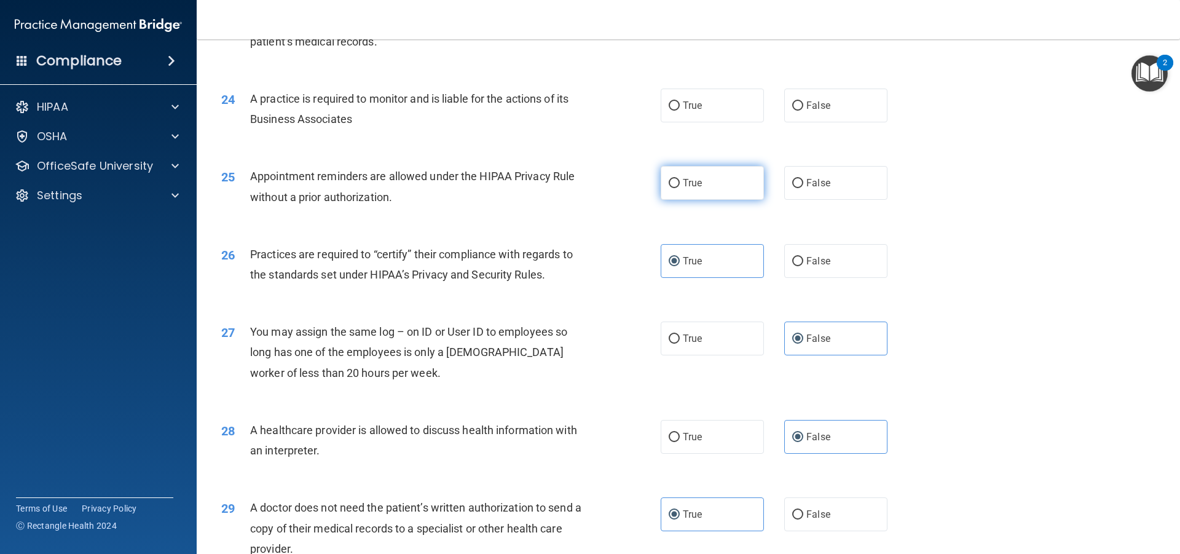
click at [728, 188] on label "True" at bounding box center [711, 183] width 103 height 34
click at [680, 188] on input "True" at bounding box center [673, 183] width 11 height 9
radio input "true"
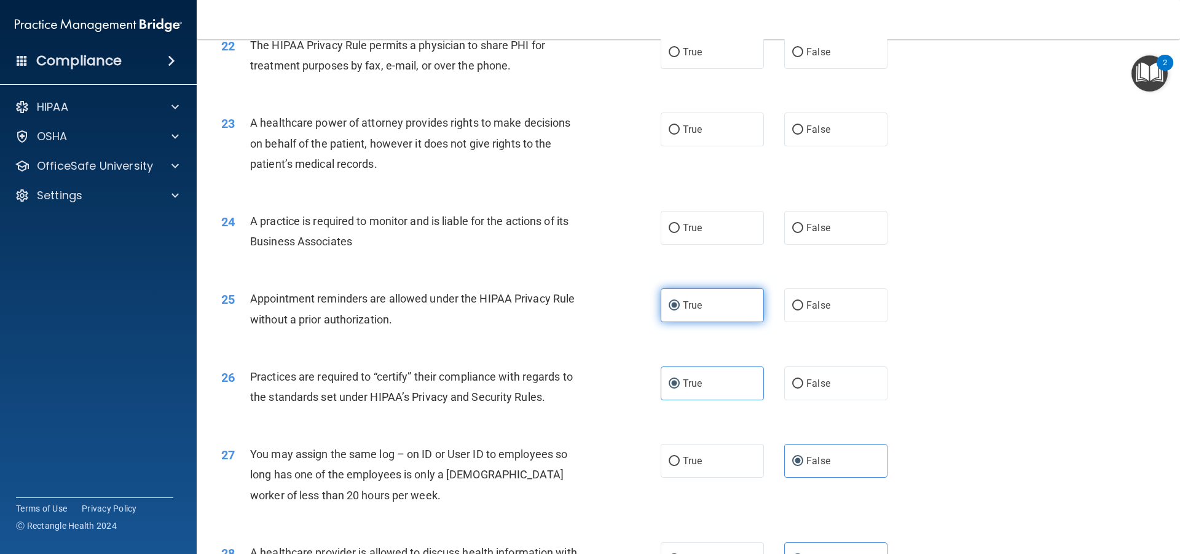
scroll to position [1999, 0]
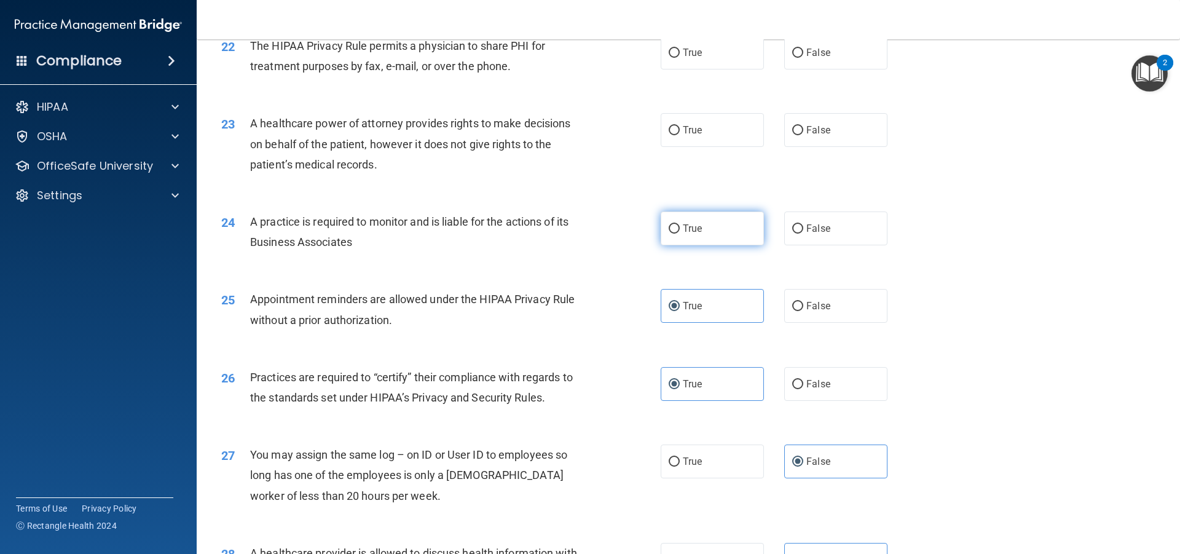
click at [660, 234] on label "True" at bounding box center [711, 228] width 103 height 34
click at [668, 233] on input "True" at bounding box center [673, 228] width 11 height 9
radio input "true"
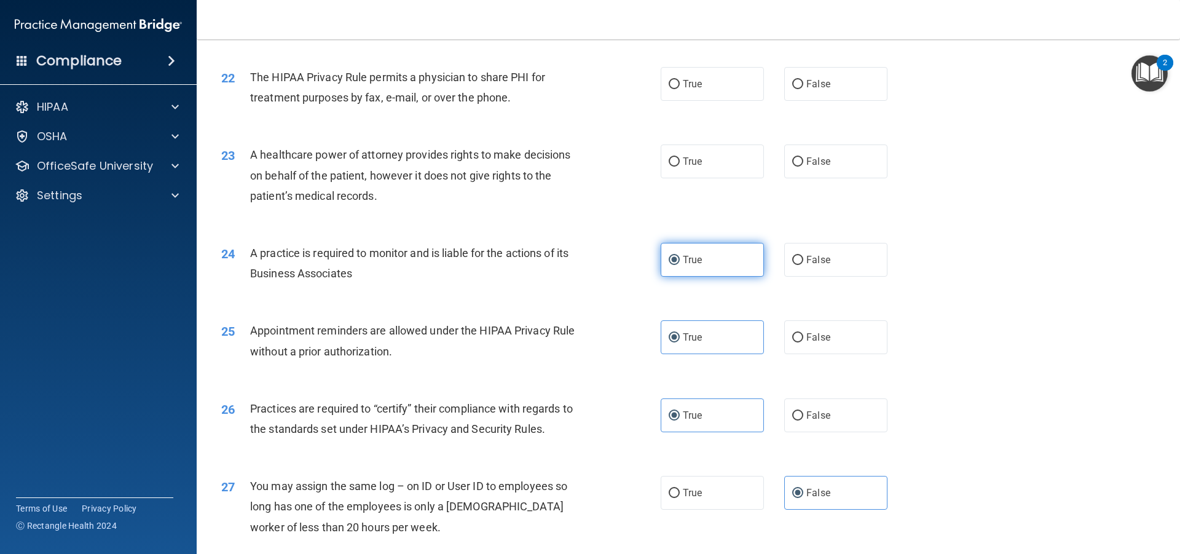
scroll to position [1938, 0]
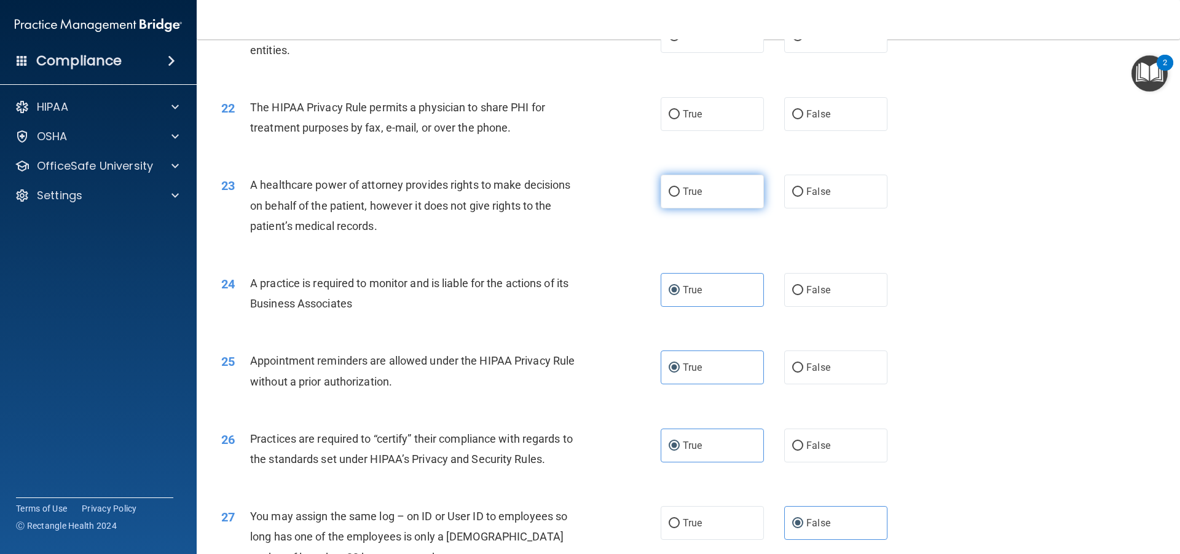
click at [668, 190] on input "True" at bounding box center [673, 191] width 11 height 9
radio input "true"
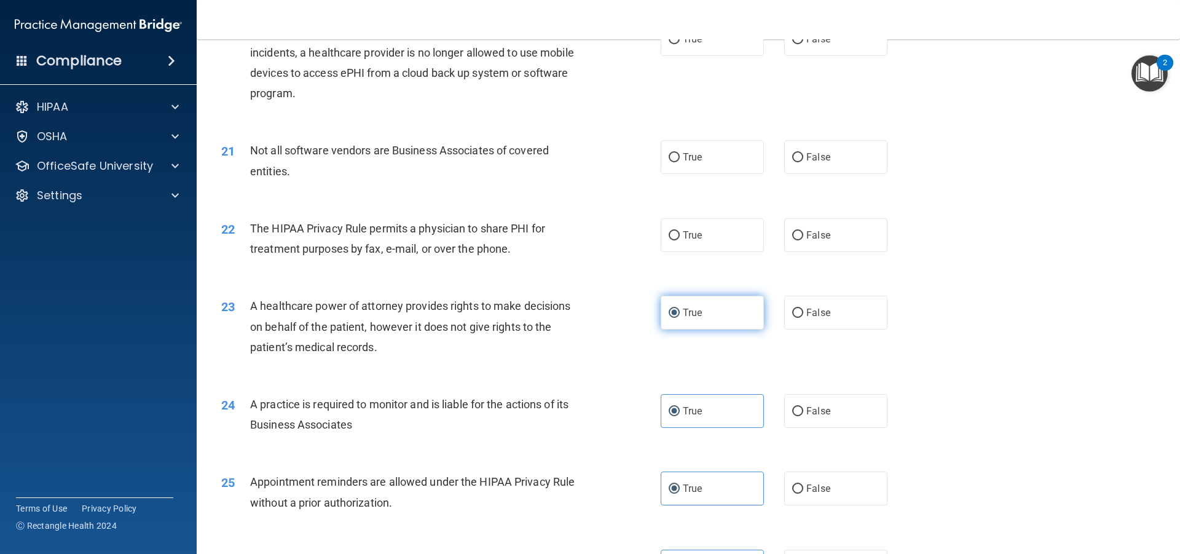
scroll to position [1815, 0]
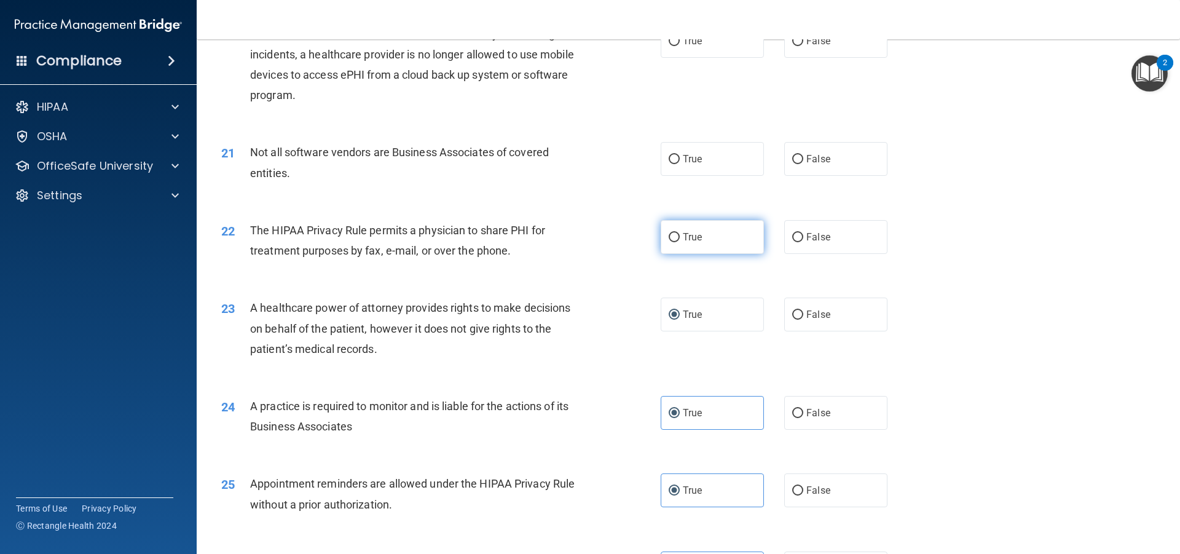
click at [691, 238] on span "True" at bounding box center [692, 237] width 19 height 12
click at [680, 238] on input "True" at bounding box center [673, 237] width 11 height 9
radio input "true"
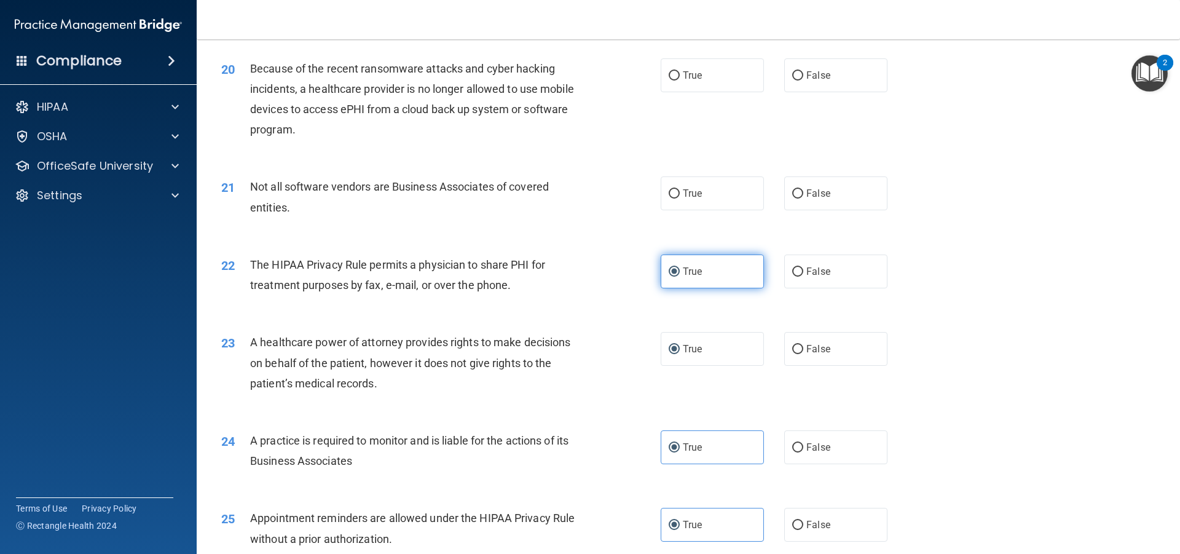
scroll to position [1753, 0]
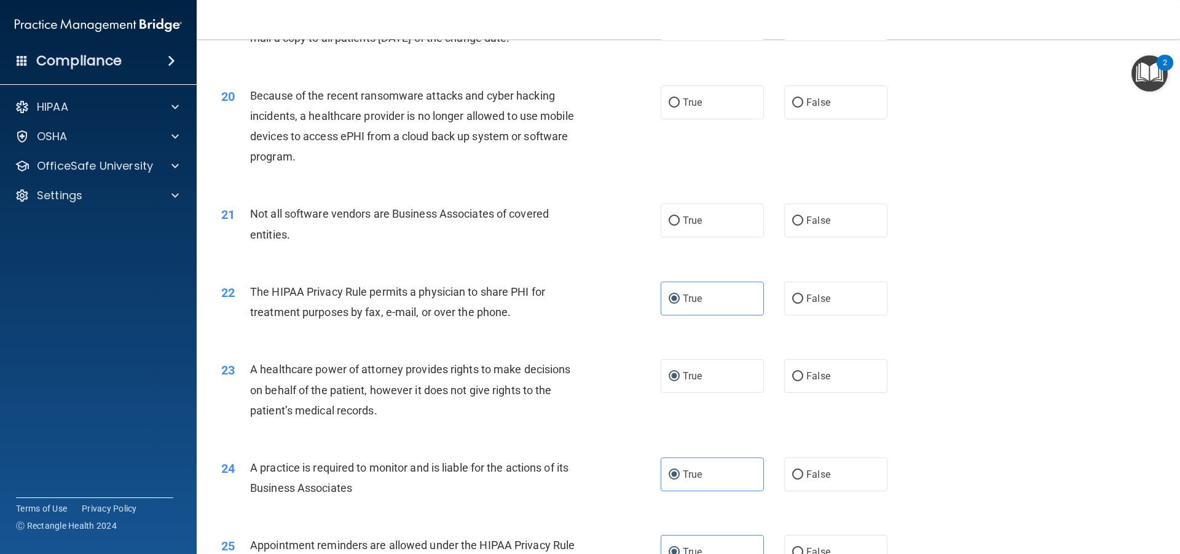
click at [846, 241] on div "21 Not all software vendors are Business Associates of covered entities. True F…" at bounding box center [688, 226] width 952 height 77
click at [833, 224] on label "False" at bounding box center [835, 220] width 103 height 34
click at [803, 224] on input "False" at bounding box center [797, 220] width 11 height 9
radio input "true"
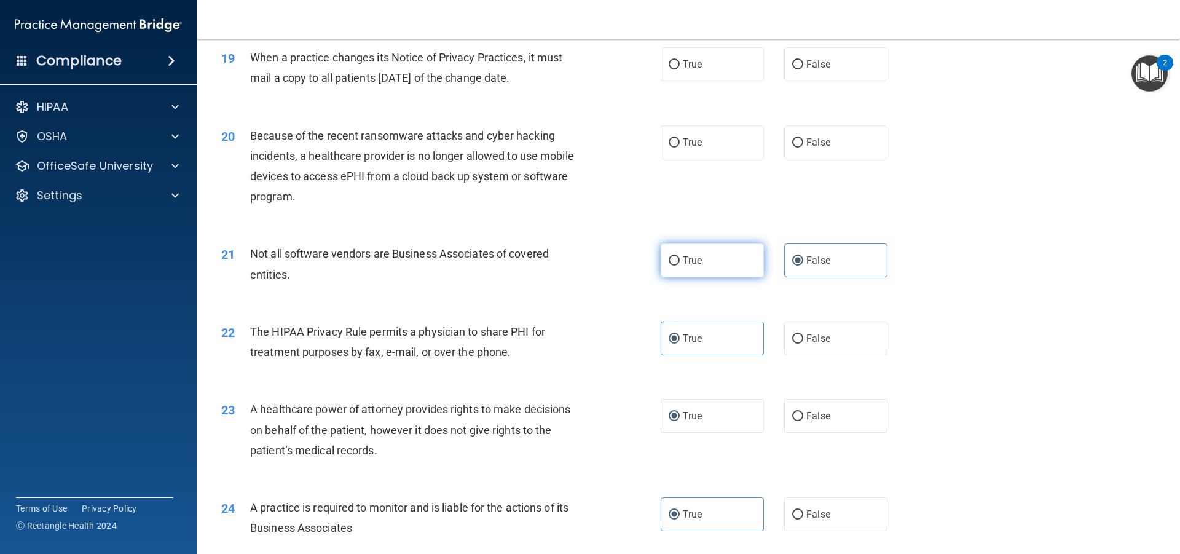
scroll to position [1631, 0]
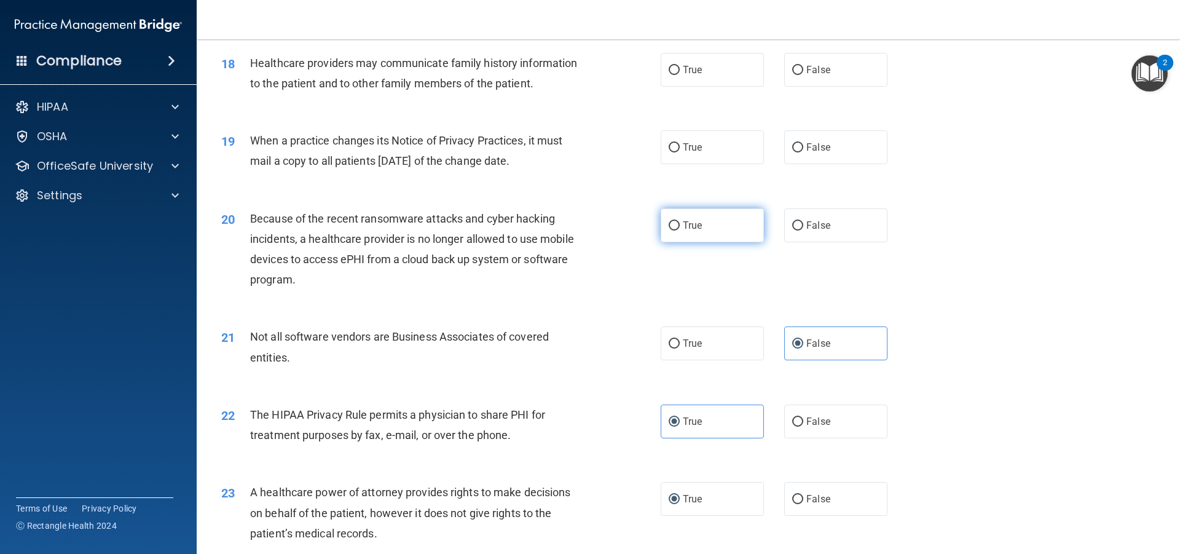
click at [731, 241] on label "True" at bounding box center [711, 225] width 103 height 34
click at [680, 230] on input "True" at bounding box center [673, 225] width 11 height 9
radio input "true"
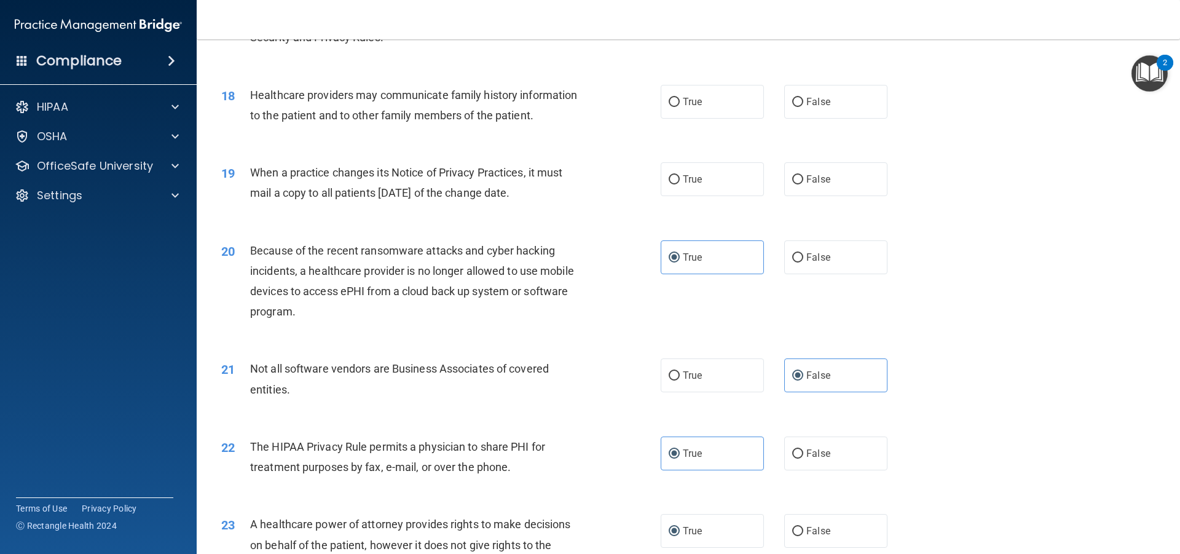
scroll to position [1569, 0]
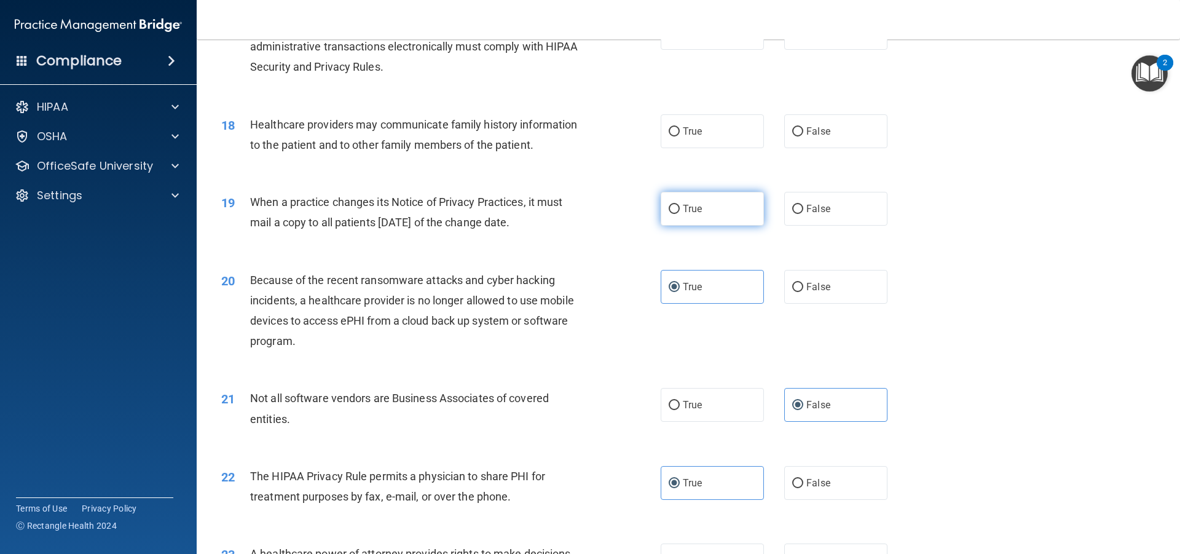
click at [709, 206] on label "True" at bounding box center [711, 209] width 103 height 34
click at [680, 206] on input "True" at bounding box center [673, 209] width 11 height 9
radio input "true"
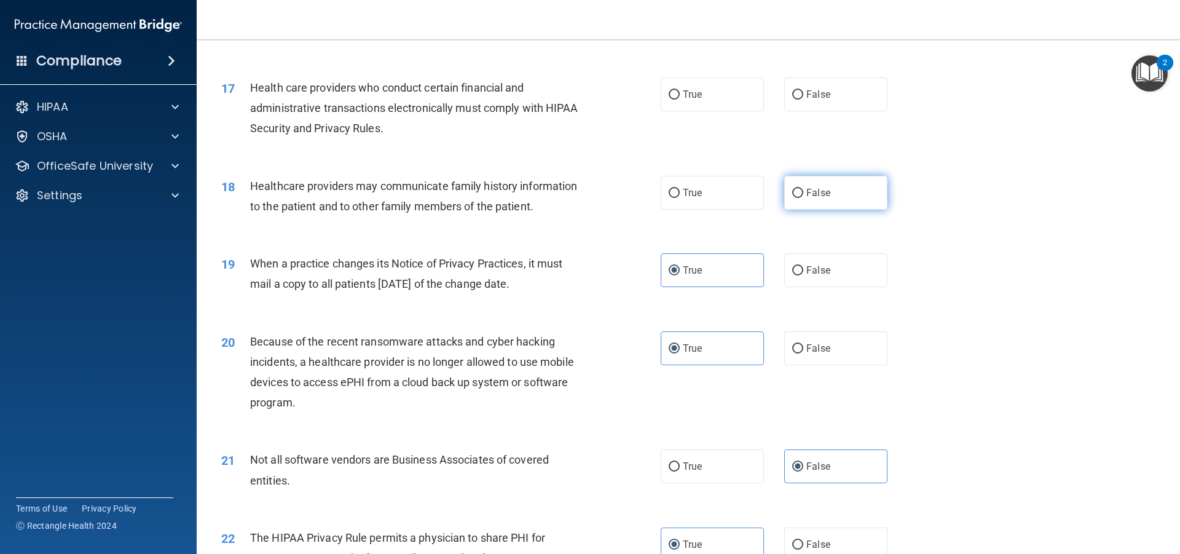
click at [828, 203] on label "False" at bounding box center [835, 193] width 103 height 34
click at [803, 198] on input "False" at bounding box center [797, 193] width 11 height 9
radio input "true"
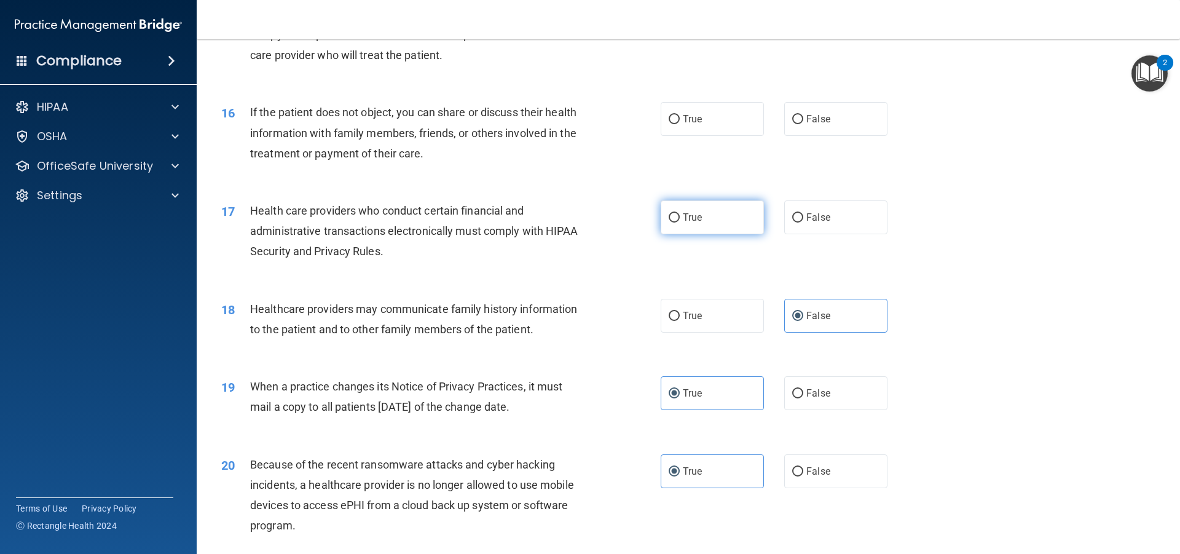
click at [737, 216] on label "True" at bounding box center [711, 217] width 103 height 34
click at [680, 216] on input "True" at bounding box center [673, 217] width 11 height 9
radio input "true"
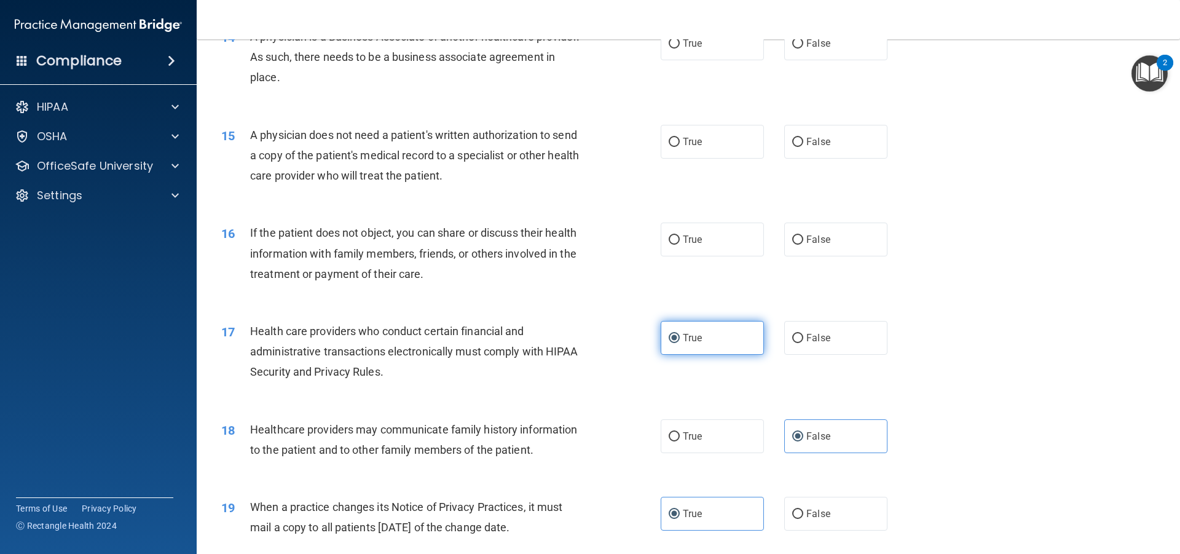
scroll to position [1262, 0]
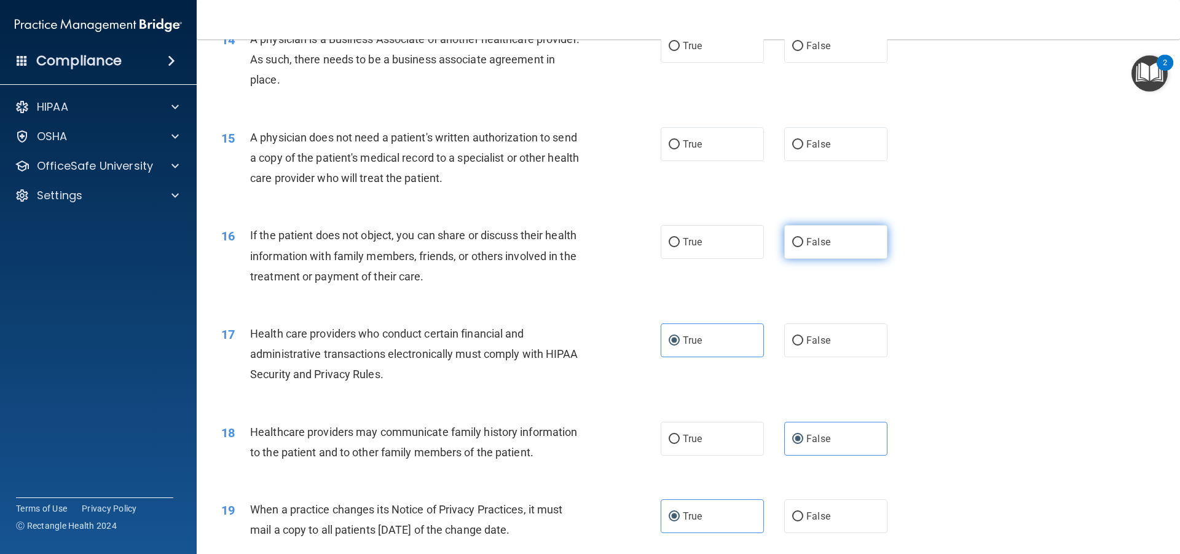
click at [800, 243] on label "False" at bounding box center [835, 242] width 103 height 34
click at [800, 243] on input "False" at bounding box center [797, 242] width 11 height 9
radio input "true"
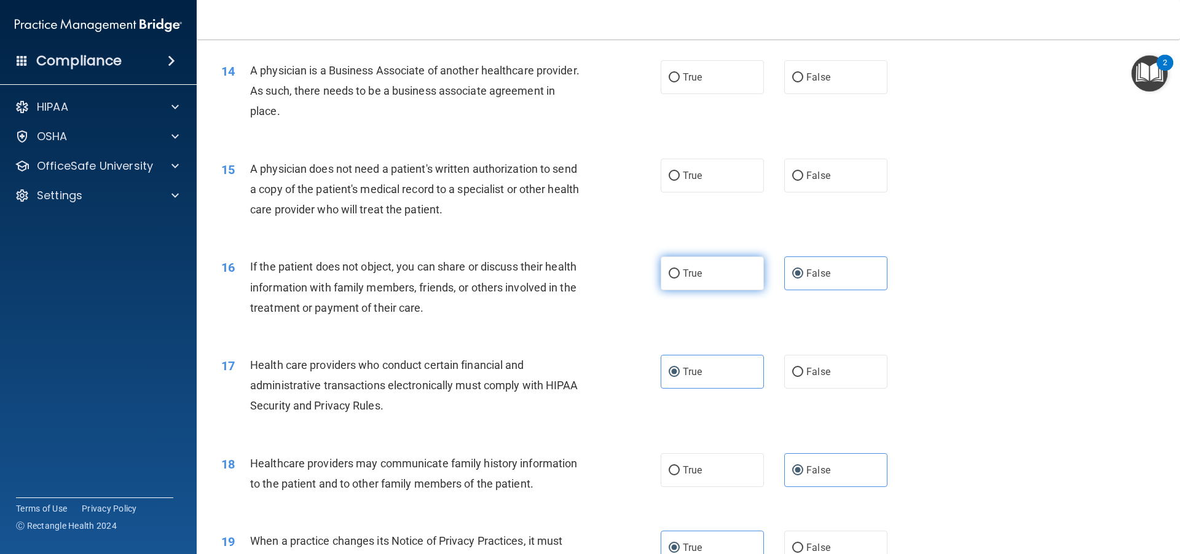
scroll to position [1201, 0]
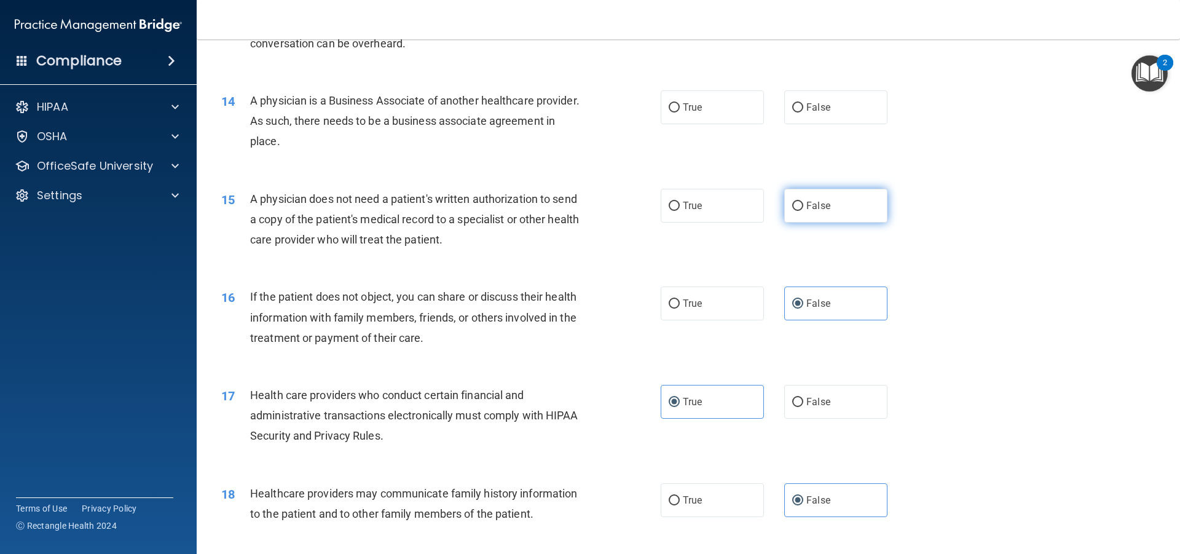
click at [826, 211] on label "False" at bounding box center [835, 206] width 103 height 34
click at [803, 211] on input "False" at bounding box center [797, 206] width 11 height 9
radio input "true"
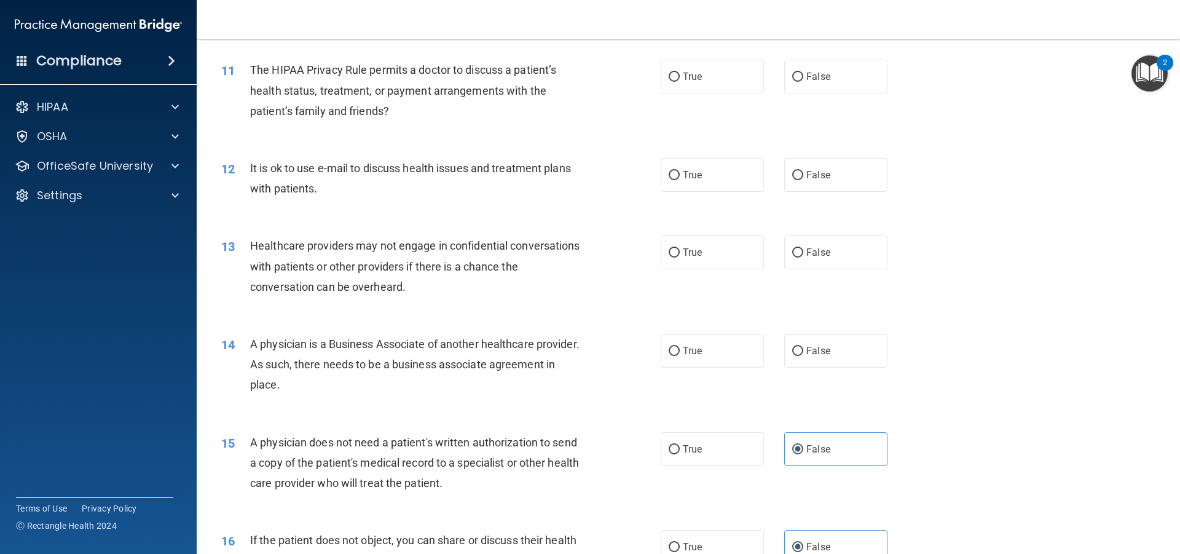
scroll to position [955, 0]
click at [699, 364] on label "True" at bounding box center [711, 353] width 103 height 34
click at [680, 358] on input "True" at bounding box center [673, 353] width 11 height 9
radio input "true"
click at [660, 253] on label "True" at bounding box center [711, 255] width 103 height 34
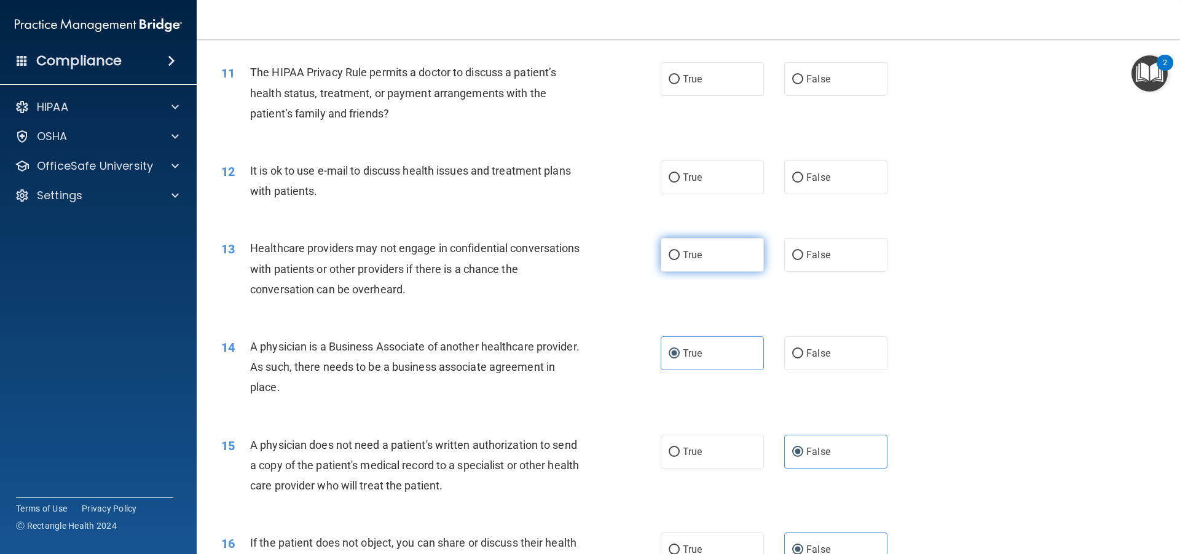
click at [668, 253] on input "True" at bounding box center [673, 255] width 11 height 9
radio input "true"
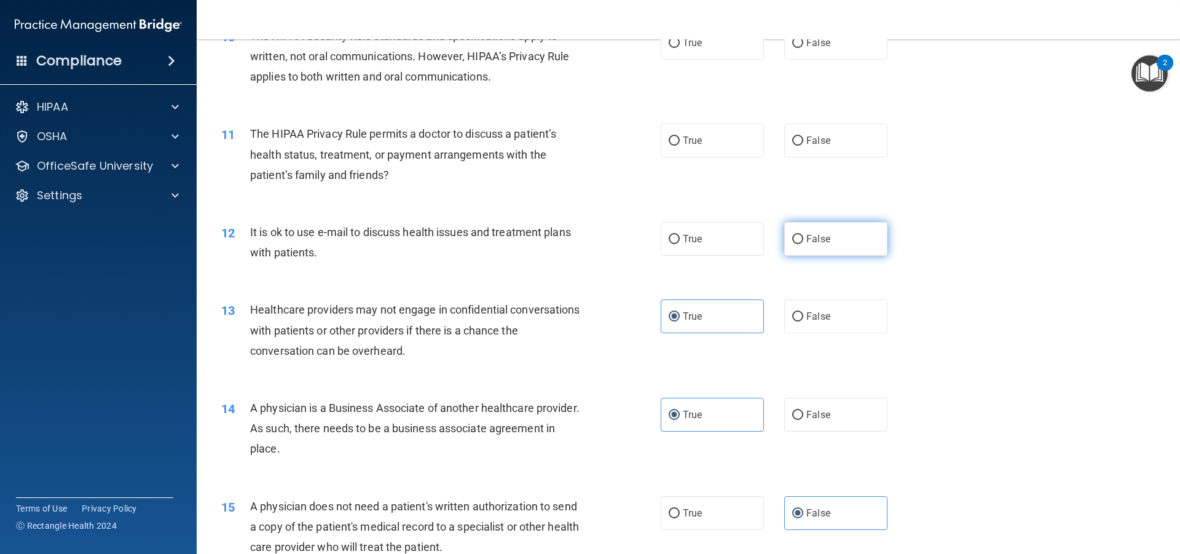
click at [815, 254] on label "False" at bounding box center [835, 239] width 103 height 34
click at [803, 244] on input "False" at bounding box center [797, 239] width 11 height 9
radio input "true"
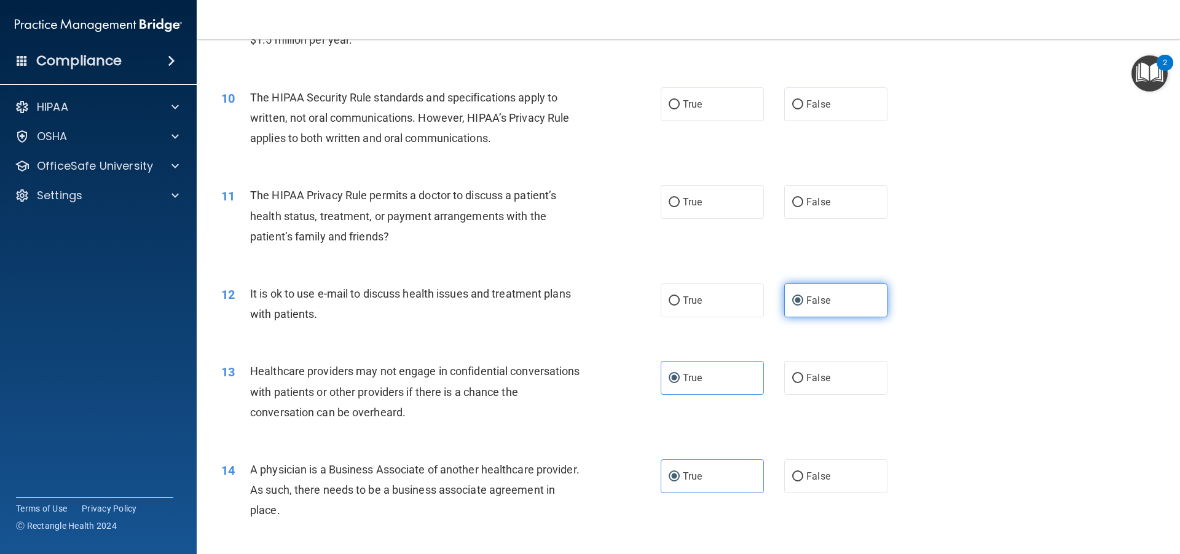
scroll to position [770, 0]
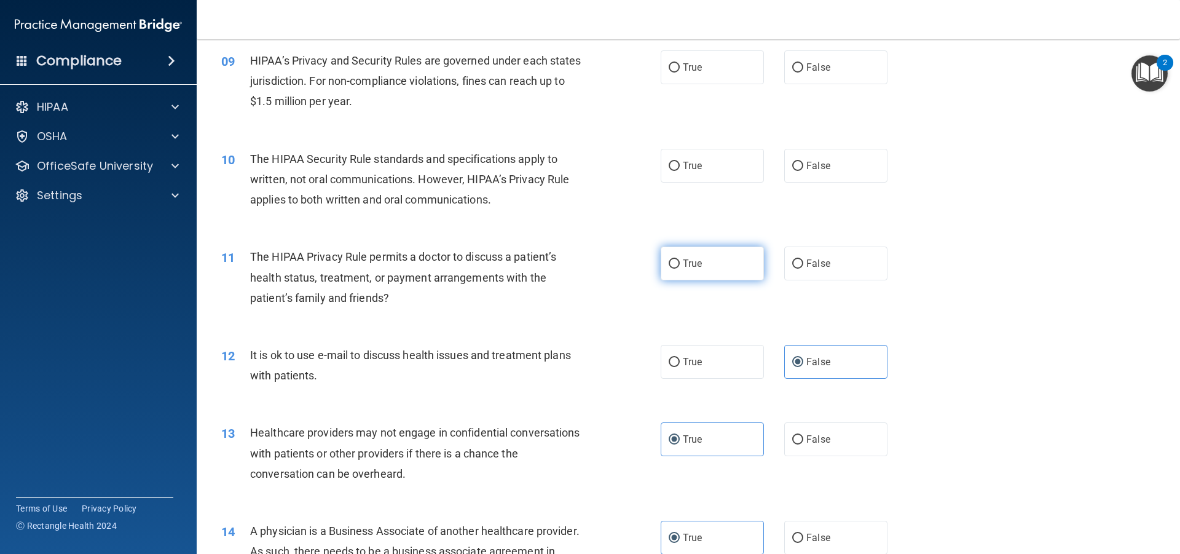
click at [748, 253] on label "True" at bounding box center [711, 263] width 103 height 34
click at [680, 259] on input "True" at bounding box center [673, 263] width 11 height 9
radio input "true"
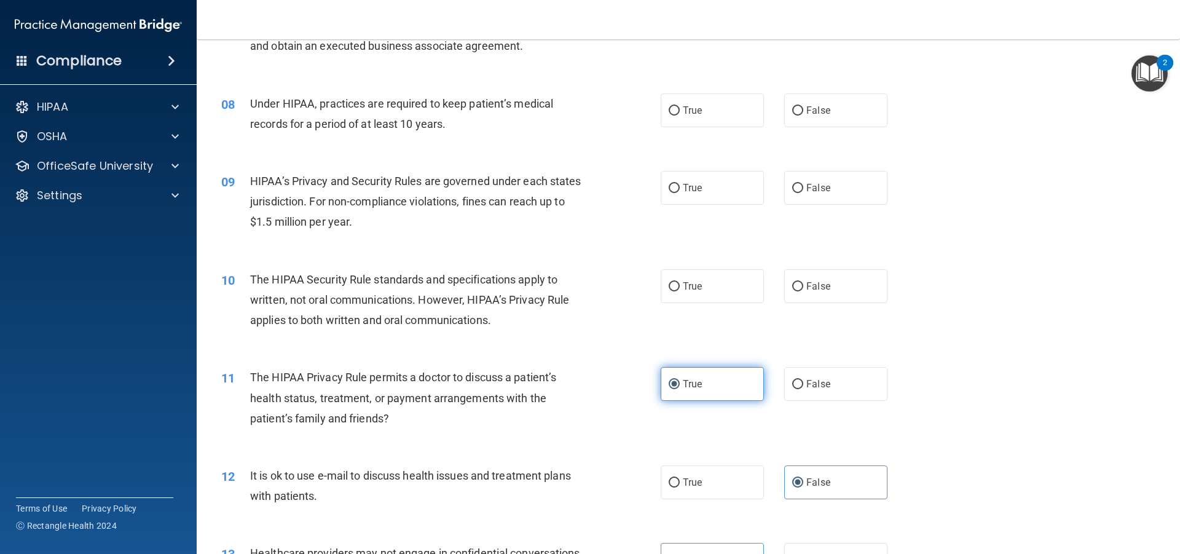
scroll to position [648, 0]
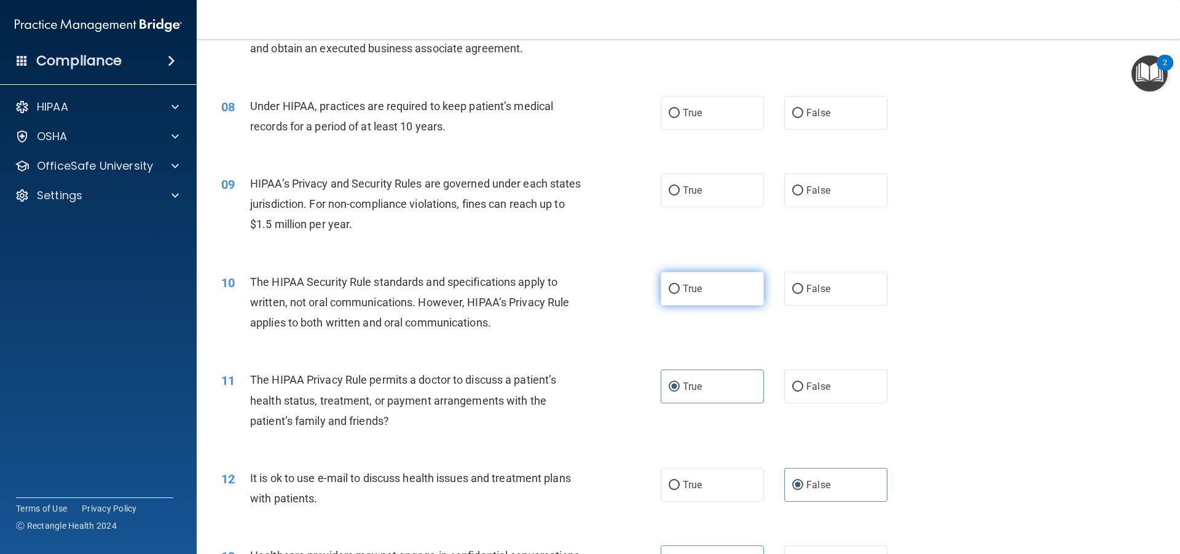
click at [672, 285] on input "True" at bounding box center [673, 288] width 11 height 9
radio input "true"
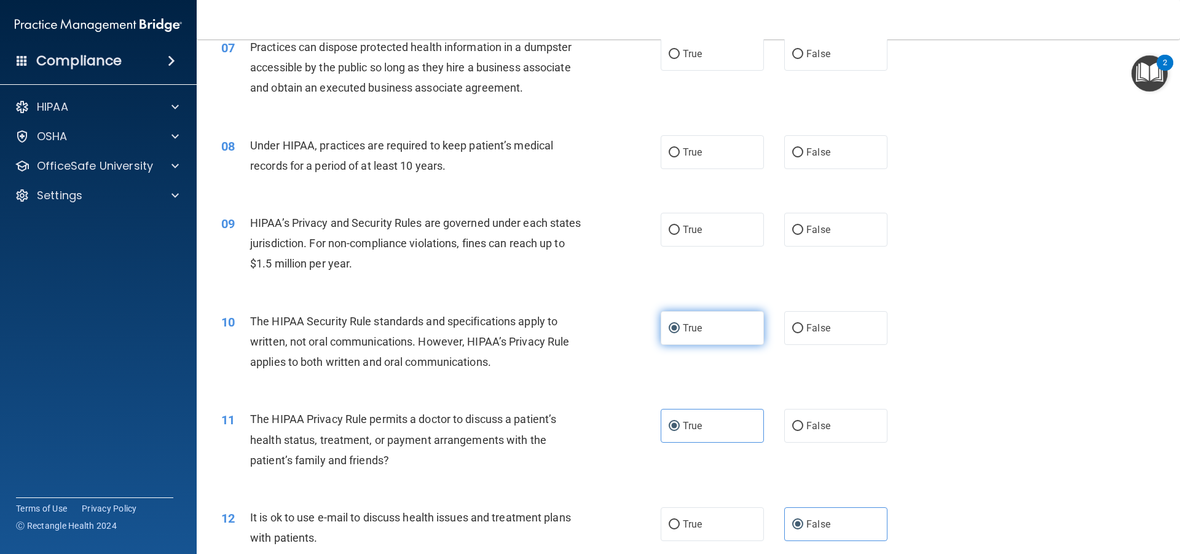
scroll to position [586, 0]
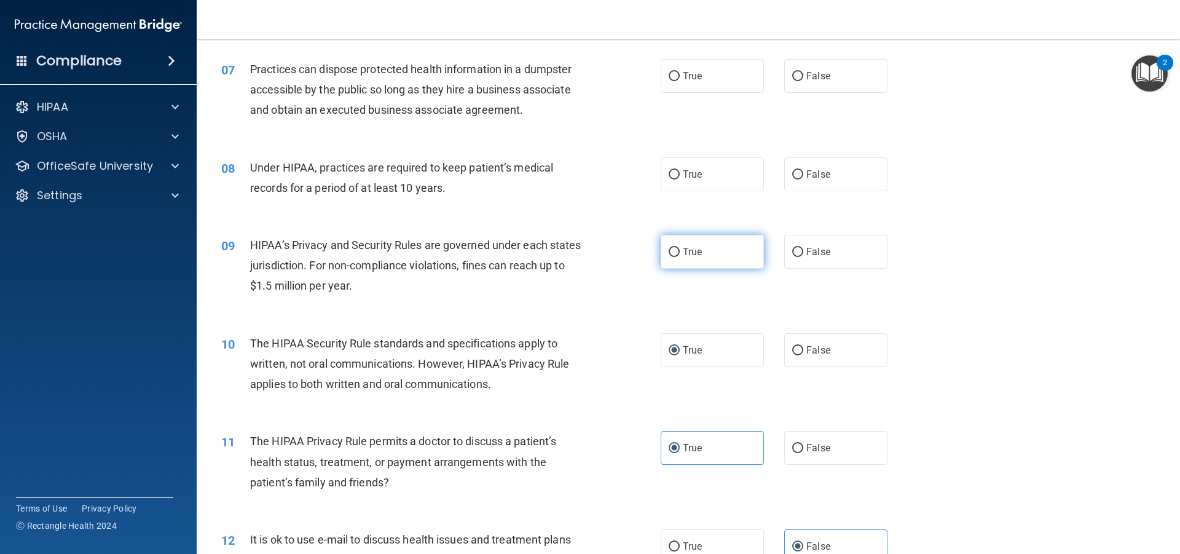
click at [689, 257] on label "True" at bounding box center [711, 252] width 103 height 34
click at [680, 257] on input "True" at bounding box center [673, 252] width 11 height 9
radio input "true"
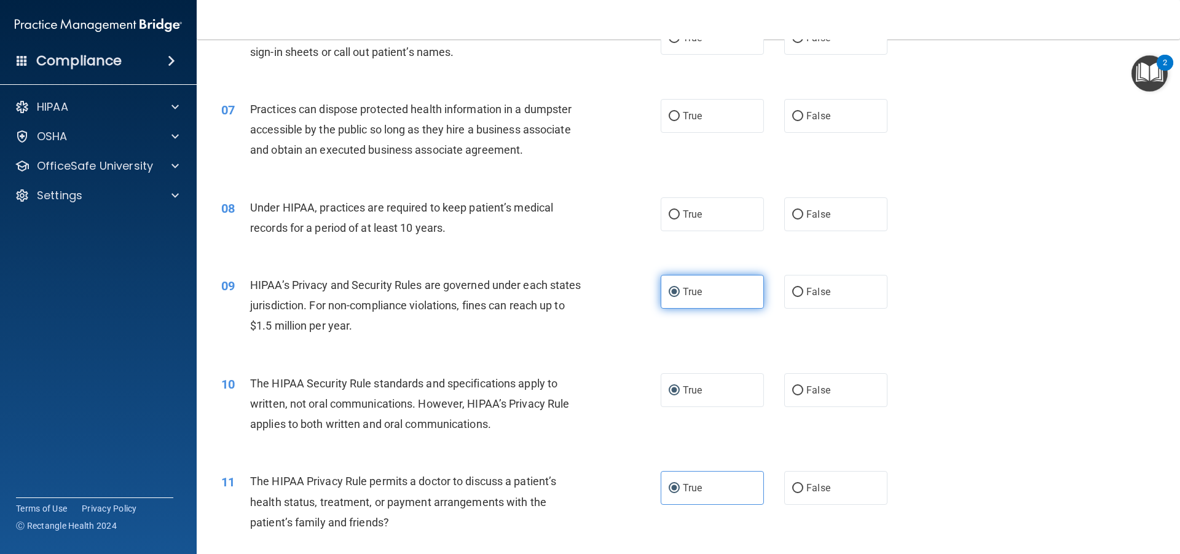
scroll to position [525, 0]
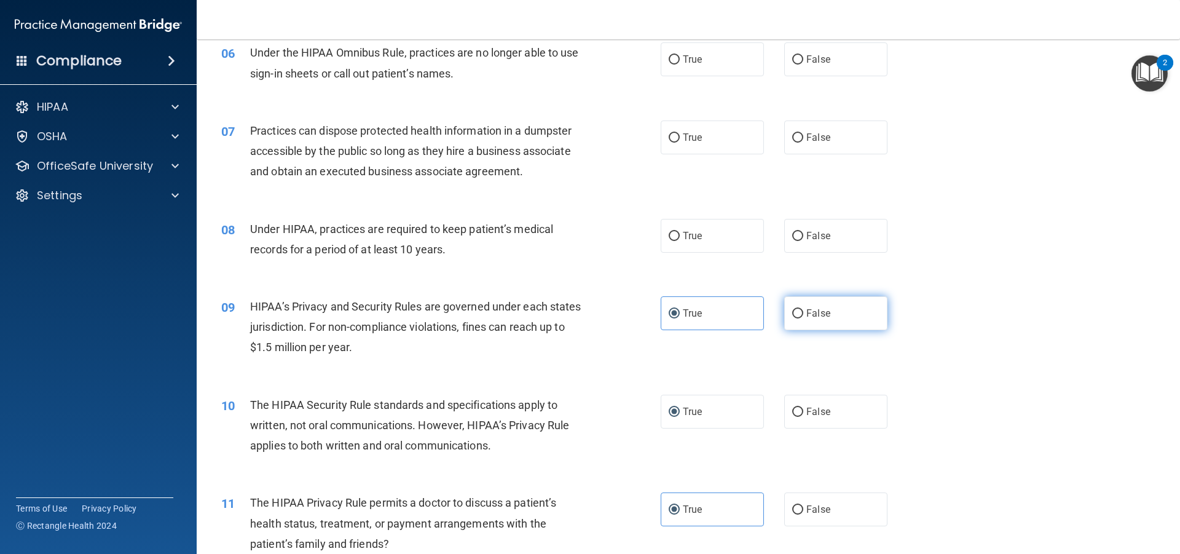
click at [801, 302] on label "False" at bounding box center [835, 313] width 103 height 34
click at [801, 309] on input "False" at bounding box center [797, 313] width 11 height 9
radio input "true"
radio input "false"
click at [707, 245] on label "True" at bounding box center [711, 236] width 103 height 34
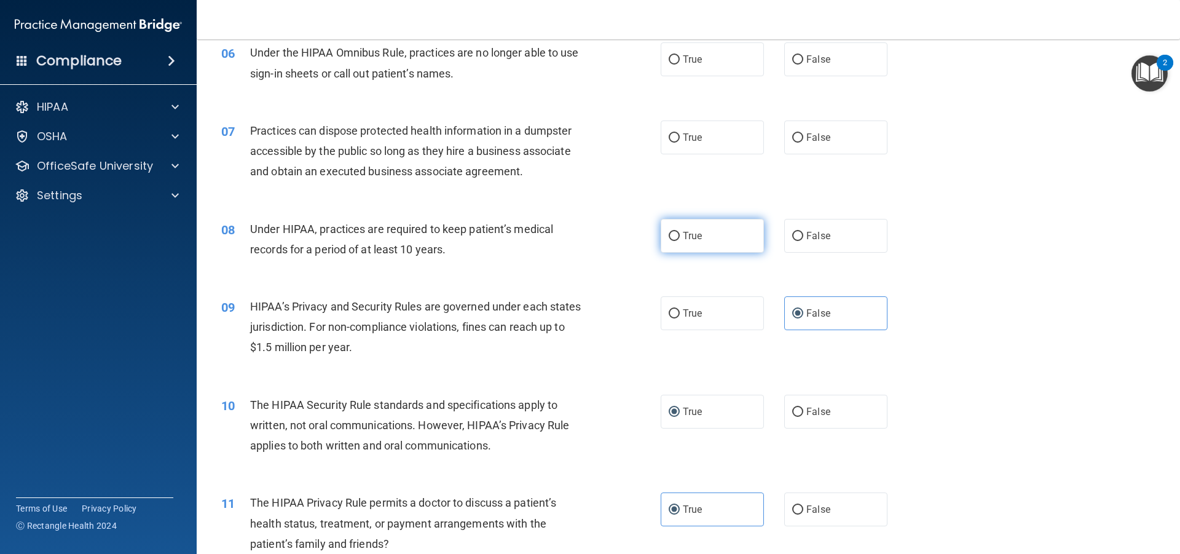
click at [680, 241] on input "True" at bounding box center [673, 236] width 11 height 9
radio input "true"
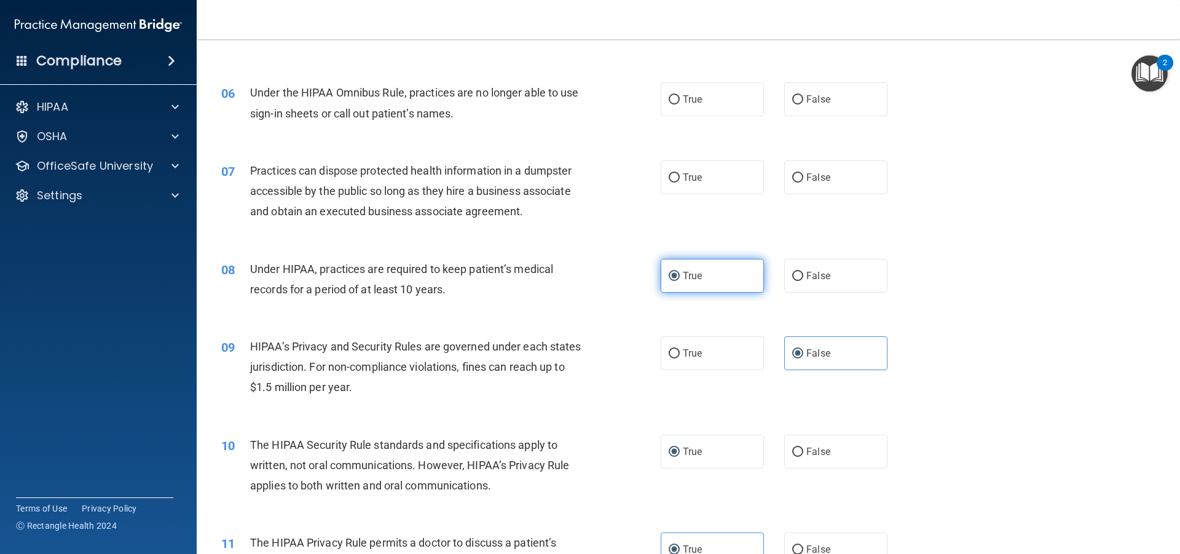
scroll to position [463, 0]
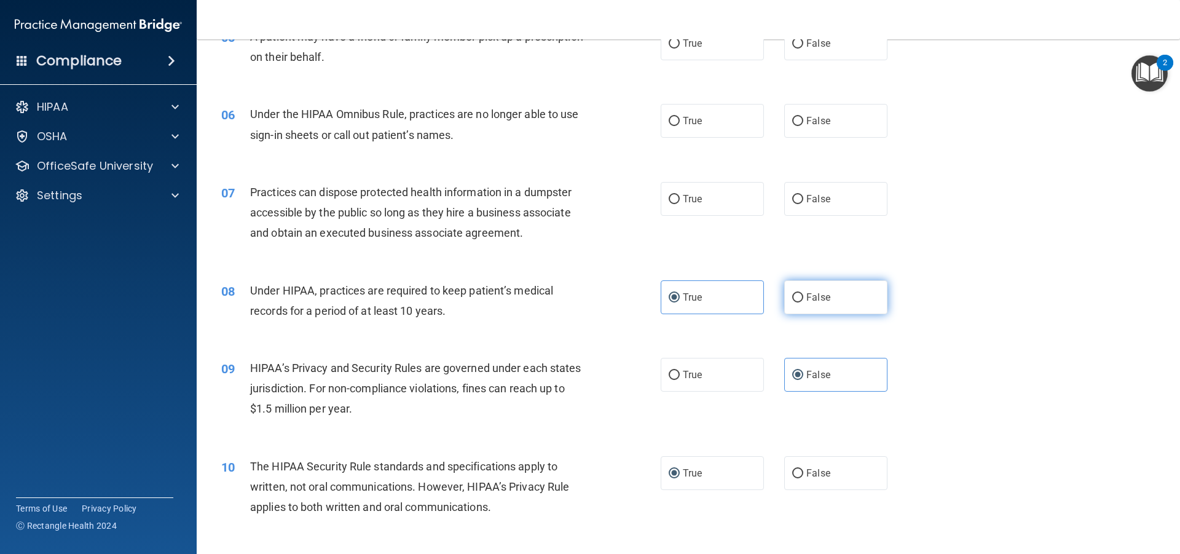
click at [803, 305] on label "False" at bounding box center [835, 297] width 103 height 34
click at [803, 302] on input "False" at bounding box center [797, 297] width 11 height 9
radio input "true"
radio input "false"
click at [779, 218] on div "07 Practices can dispose protected health information in a dumpster accessible …" at bounding box center [688, 216] width 952 height 98
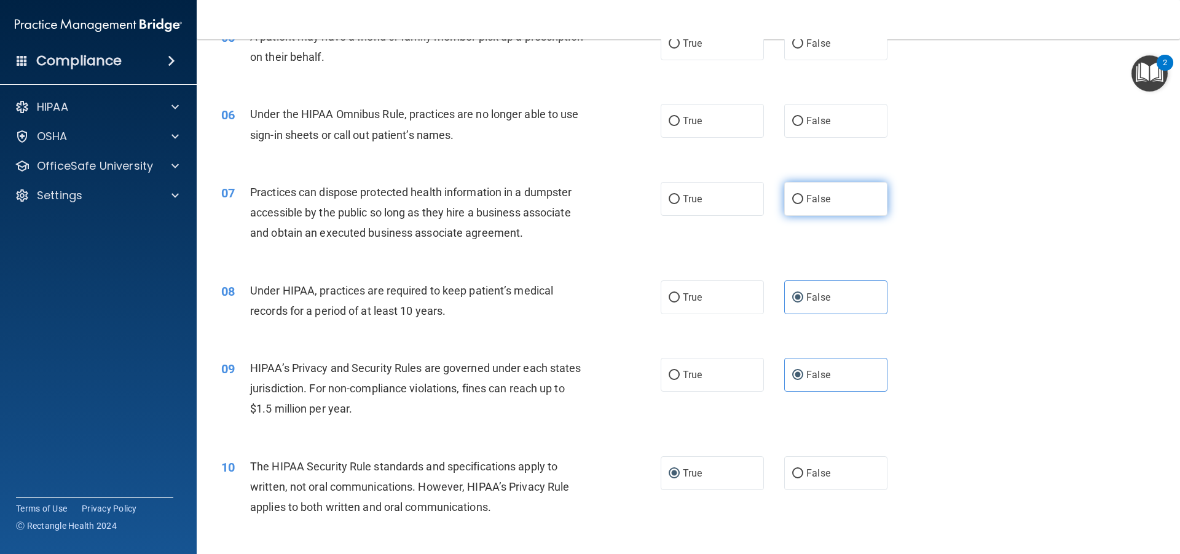
click at [786, 208] on label "False" at bounding box center [835, 199] width 103 height 34
click at [792, 204] on input "False" at bounding box center [797, 199] width 11 height 9
radio input "true"
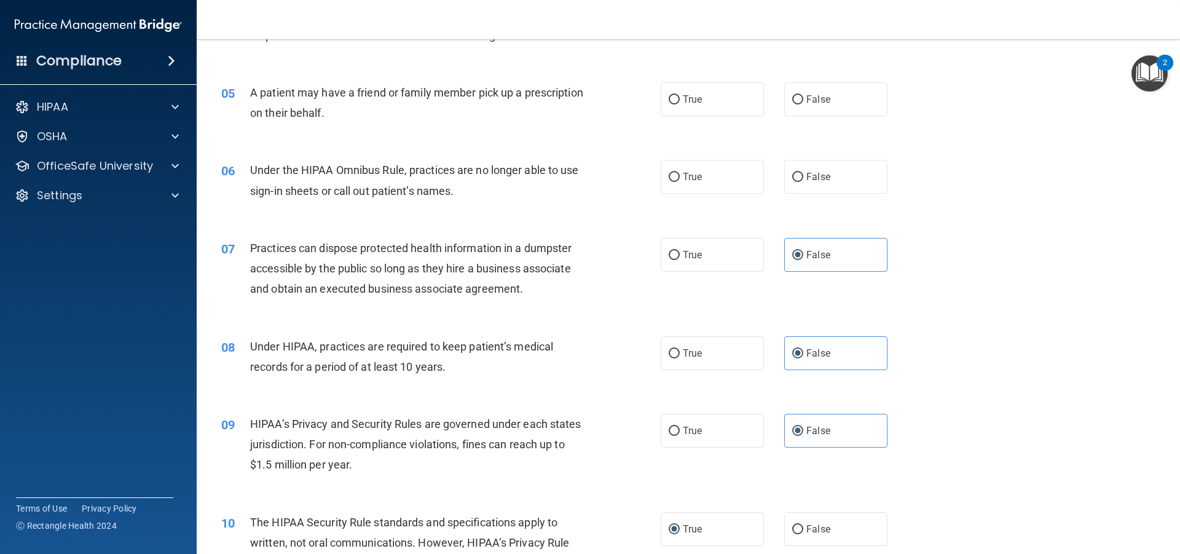
scroll to position [340, 0]
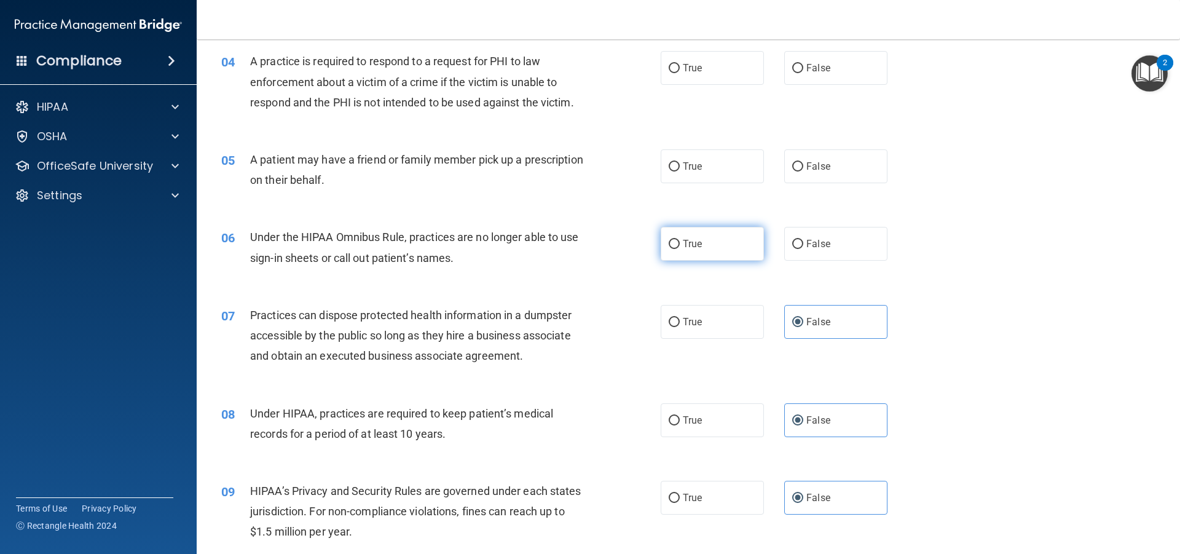
click at [697, 251] on label "True" at bounding box center [711, 244] width 103 height 34
click at [680, 249] on input "True" at bounding box center [673, 244] width 11 height 9
radio input "true"
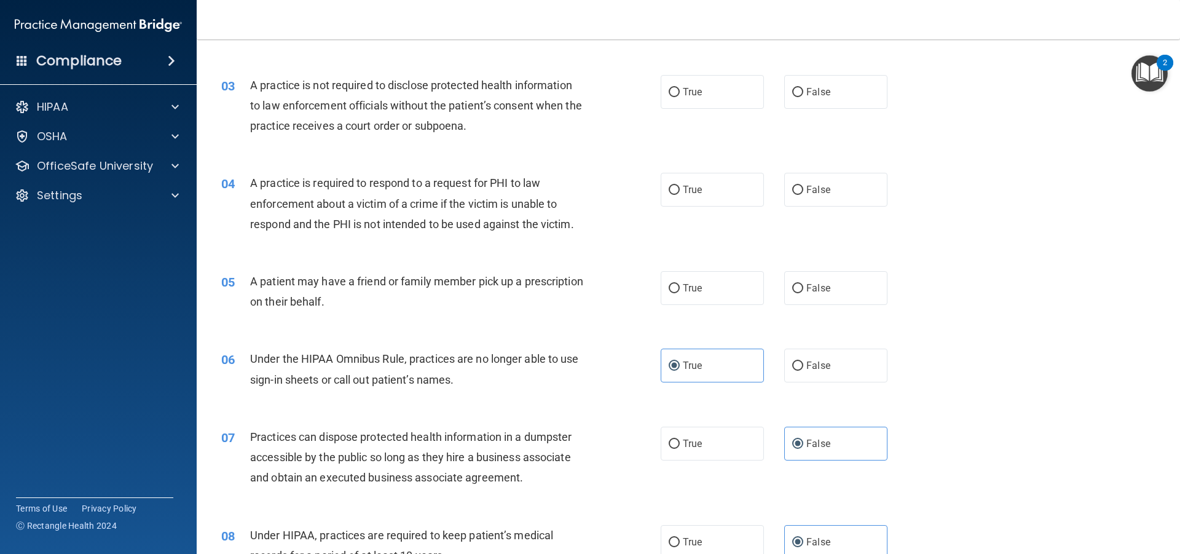
scroll to position [217, 0]
click at [792, 292] on input "False" at bounding box center [797, 289] width 11 height 9
radio input "true"
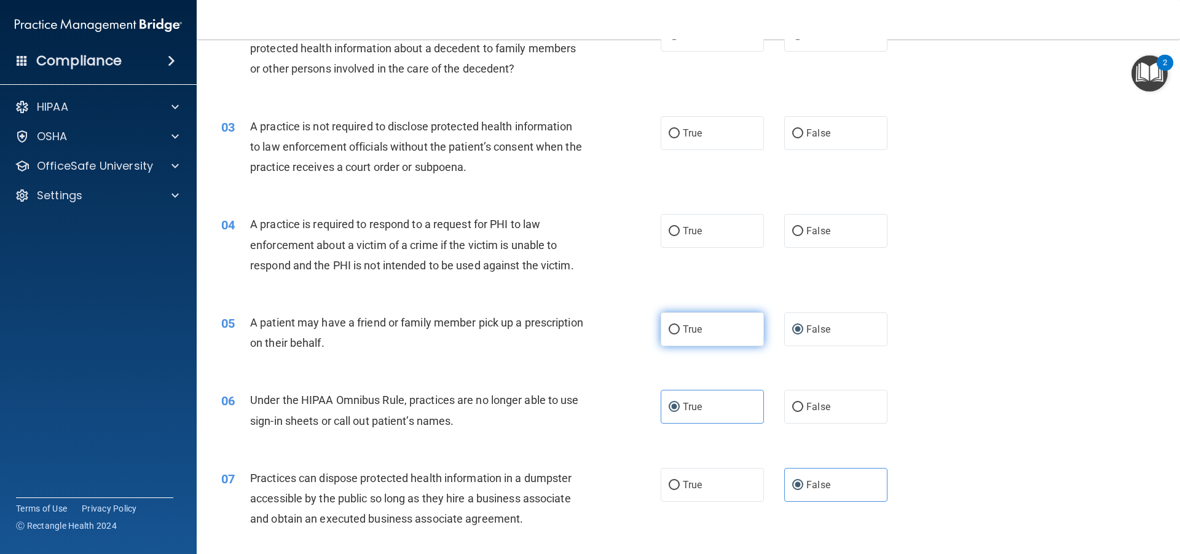
scroll to position [156, 0]
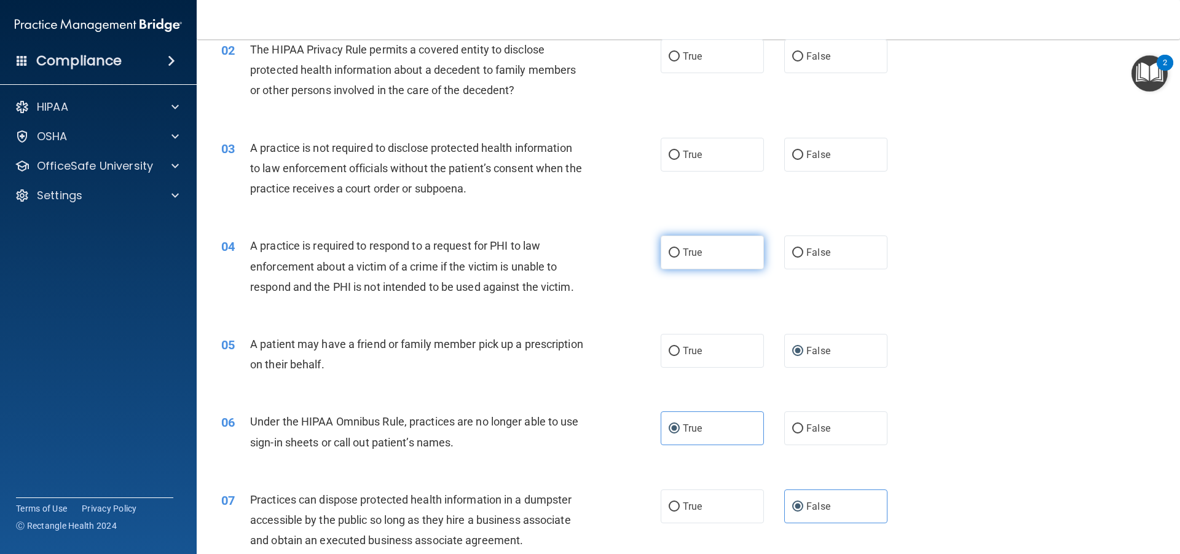
click at [721, 251] on label "True" at bounding box center [711, 252] width 103 height 34
click at [680, 251] on input "True" at bounding box center [673, 252] width 11 height 9
radio input "true"
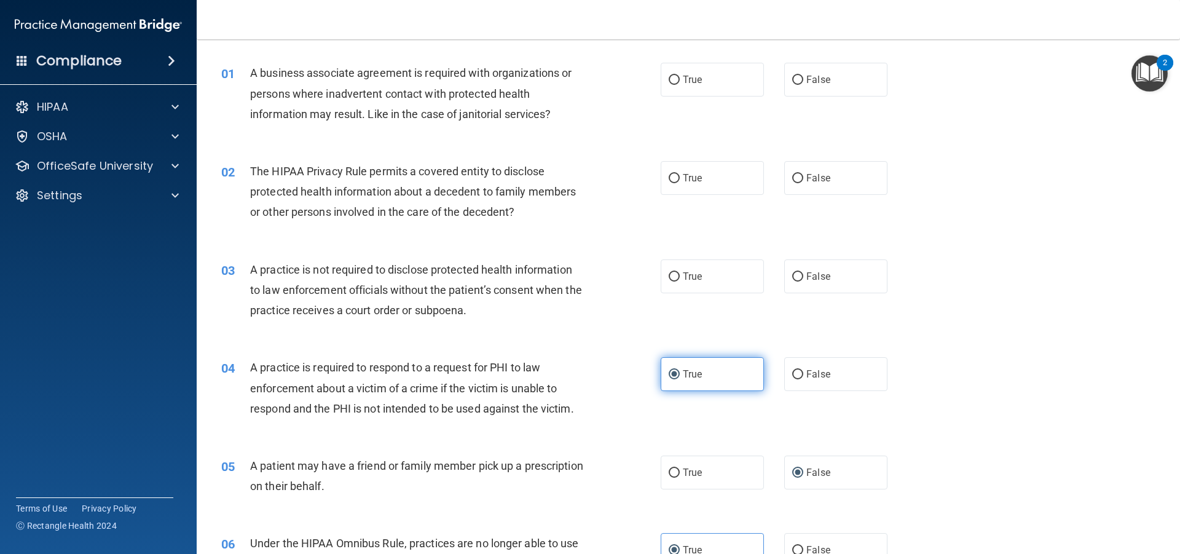
scroll to position [33, 0]
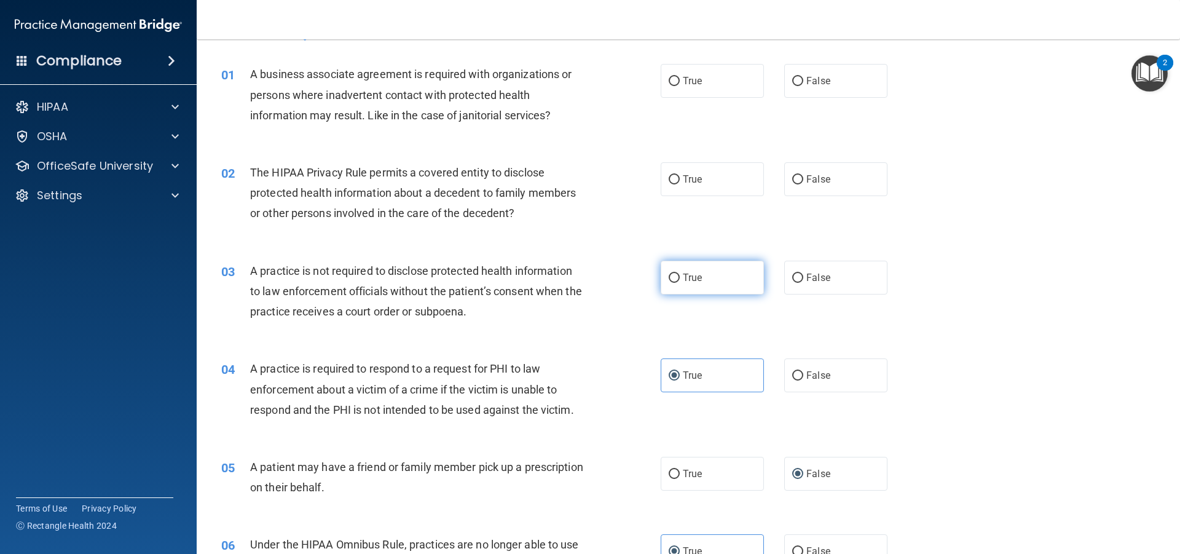
click at [707, 262] on label "True" at bounding box center [711, 278] width 103 height 34
click at [680, 273] on input "True" at bounding box center [673, 277] width 11 height 9
radio input "true"
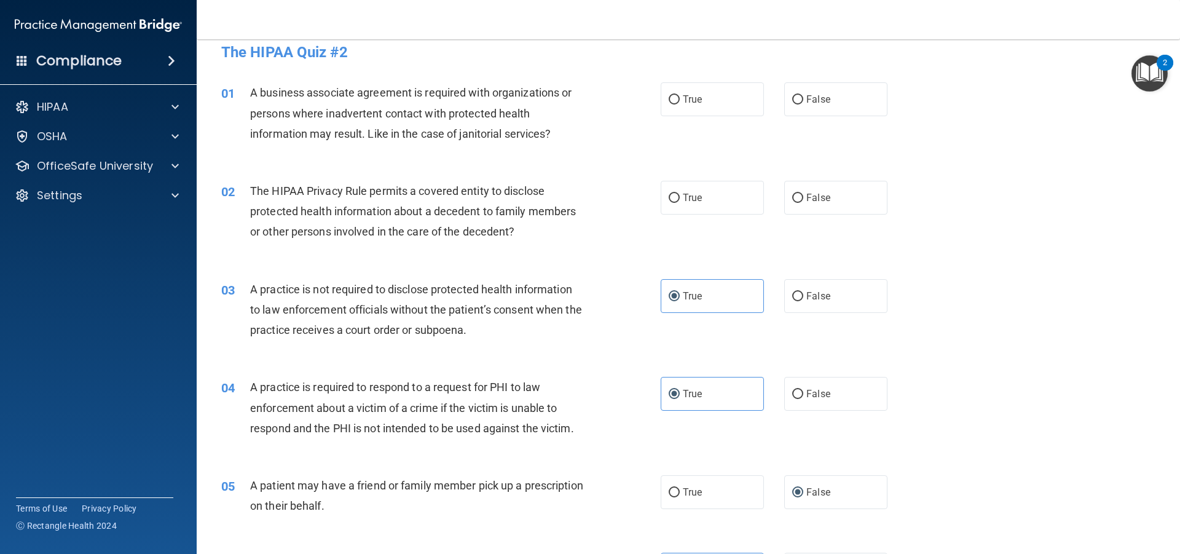
scroll to position [0, 0]
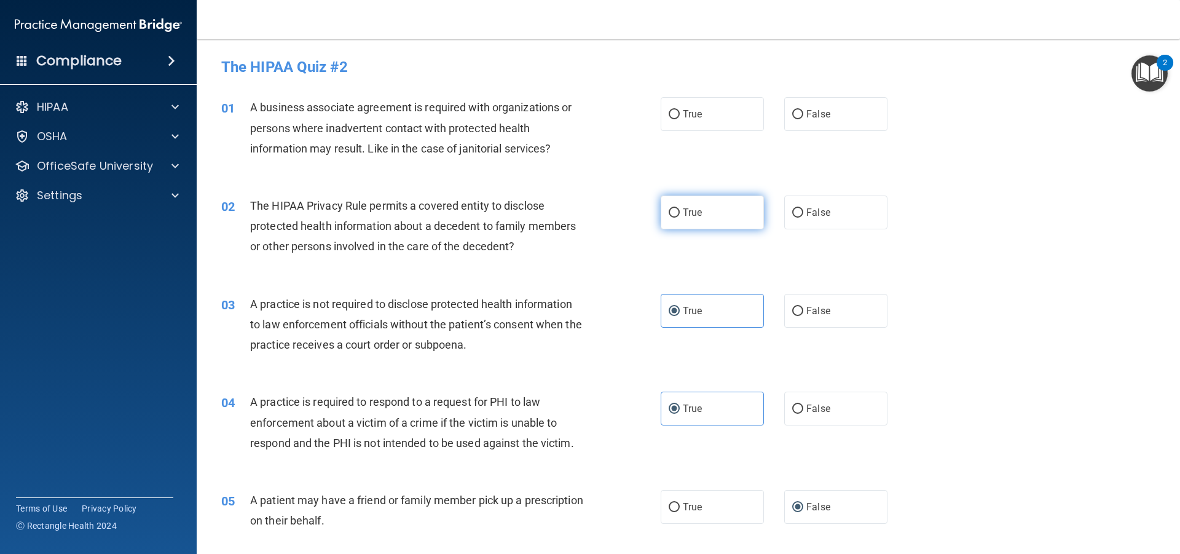
click at [718, 208] on label "True" at bounding box center [711, 212] width 103 height 34
click at [680, 208] on input "True" at bounding box center [673, 212] width 11 height 9
radio input "true"
drag, startPoint x: 705, startPoint y: 108, endPoint x: 706, endPoint y: 116, distance: 8.6
click at [705, 109] on label "True" at bounding box center [711, 114] width 103 height 34
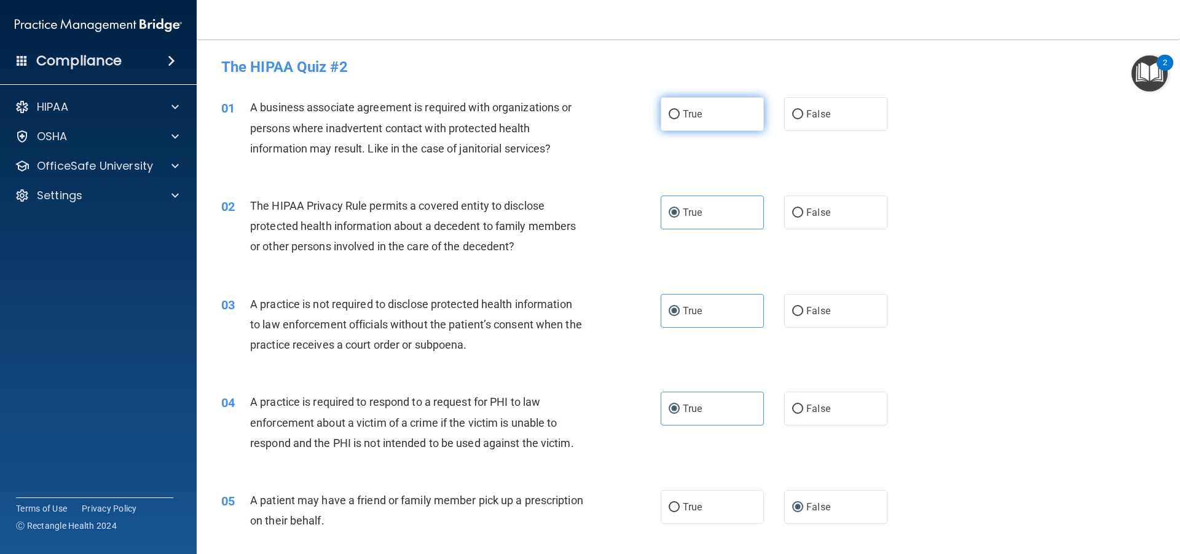
click at [680, 110] on input "True" at bounding box center [673, 114] width 11 height 9
radio input "true"
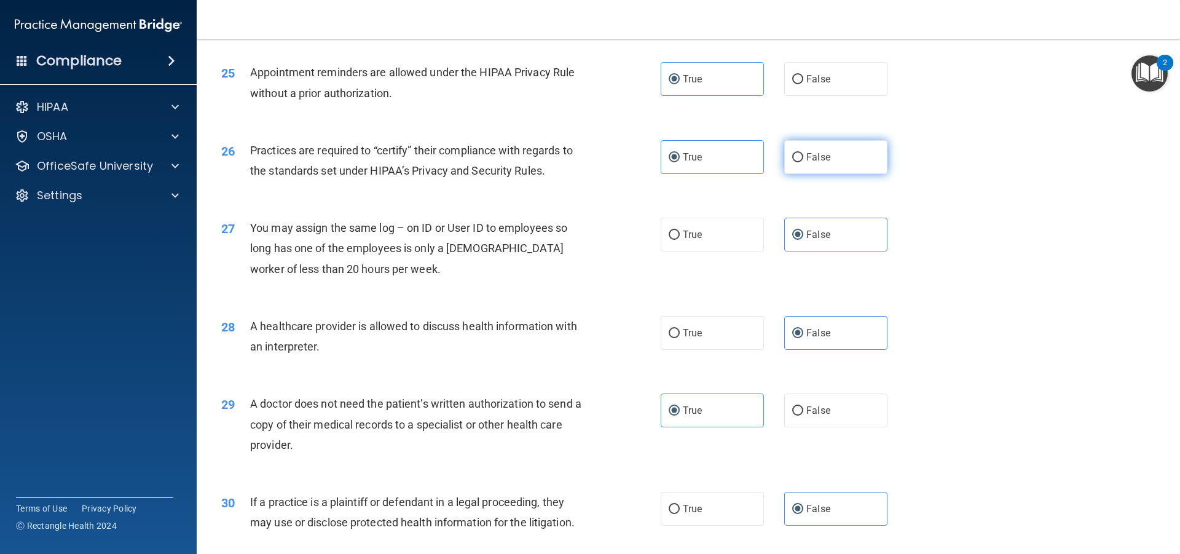
scroll to position [2306, 0]
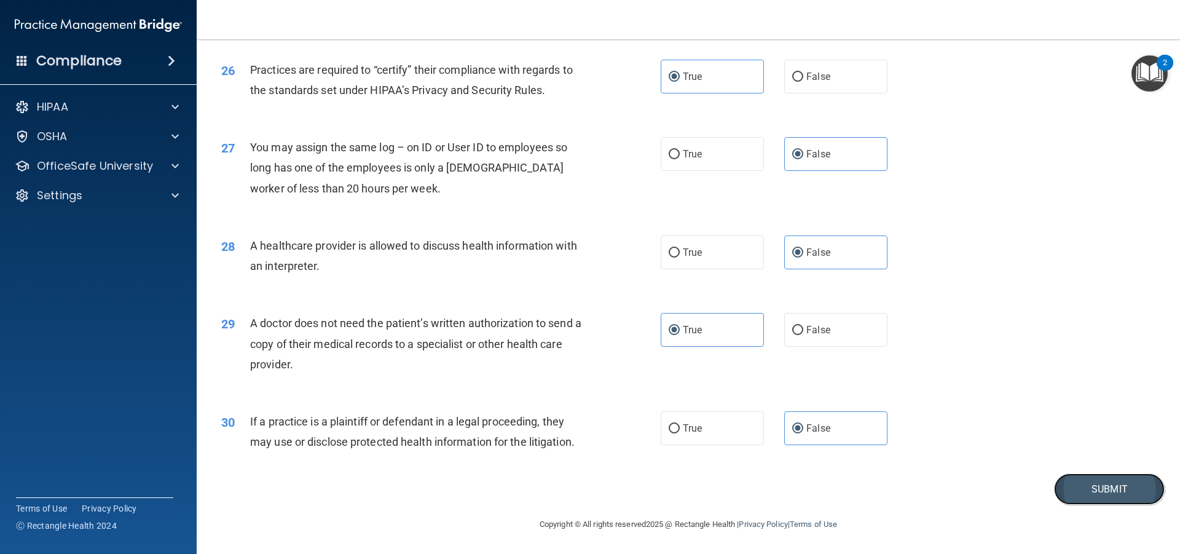
click at [1068, 479] on button "Submit" at bounding box center [1109, 488] width 111 height 31
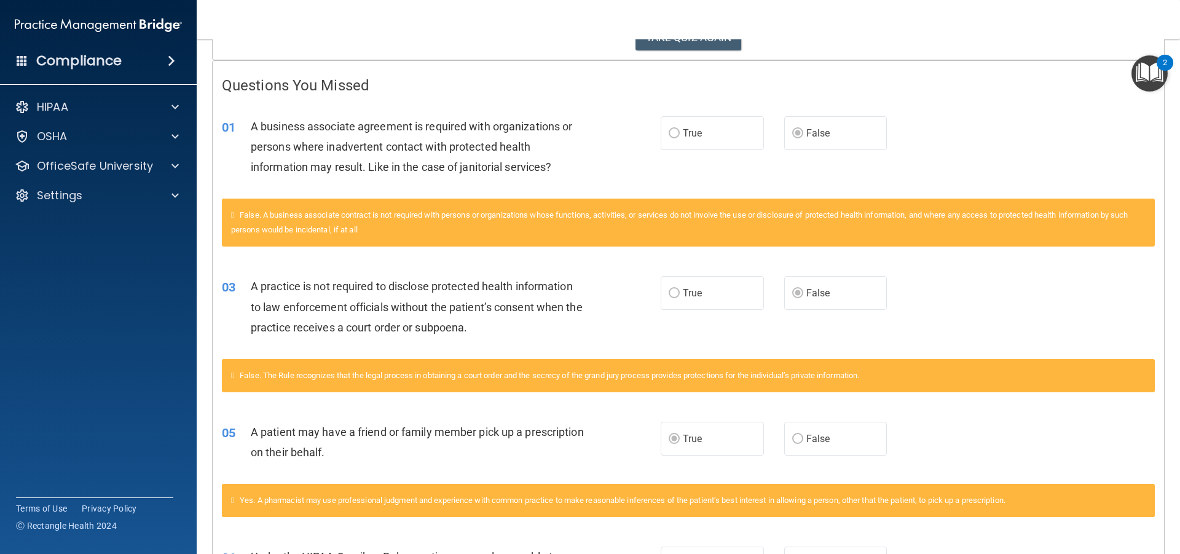
scroll to position [168, 0]
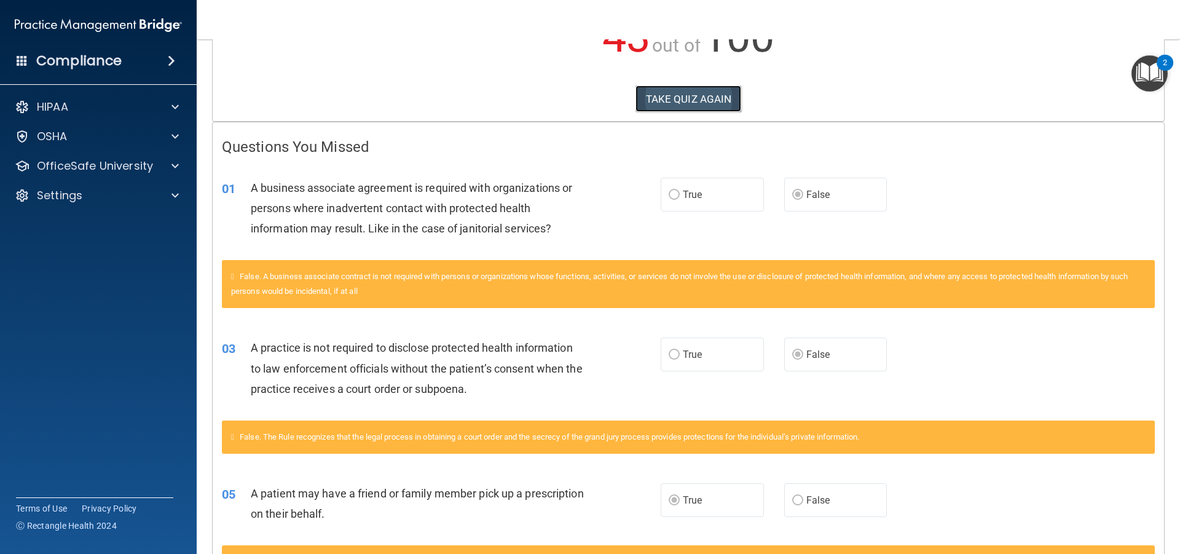
click at [688, 110] on button "TAKE QUIZ AGAIN" at bounding box center [688, 98] width 106 height 27
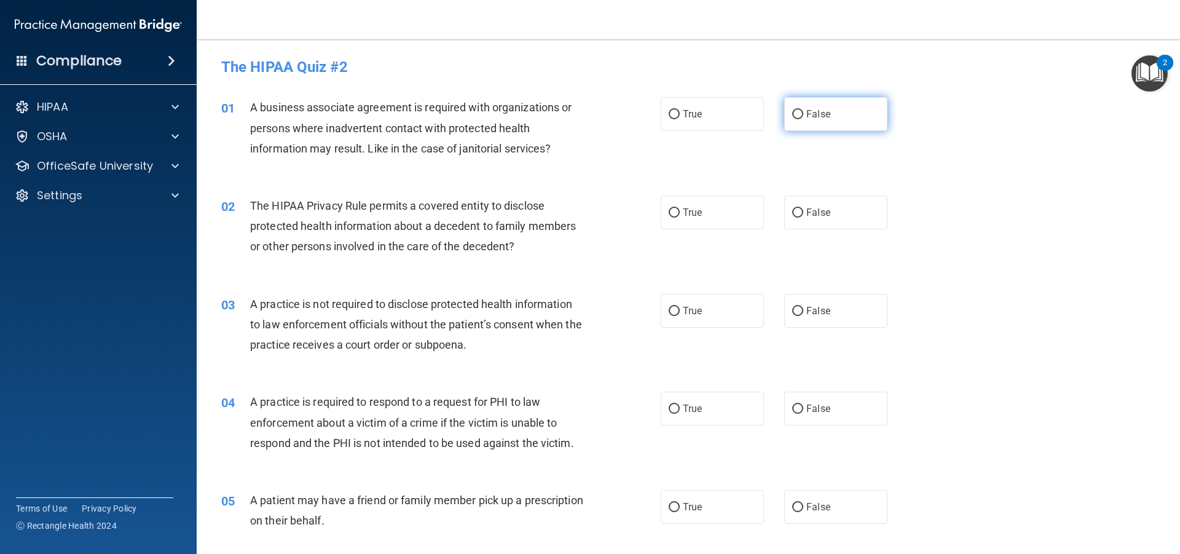
click at [784, 110] on label "False" at bounding box center [835, 114] width 103 height 34
click at [792, 110] on input "False" at bounding box center [797, 114] width 11 height 9
radio input "true"
click at [686, 222] on label "True" at bounding box center [711, 212] width 103 height 34
click at [680, 217] on input "True" at bounding box center [673, 212] width 11 height 9
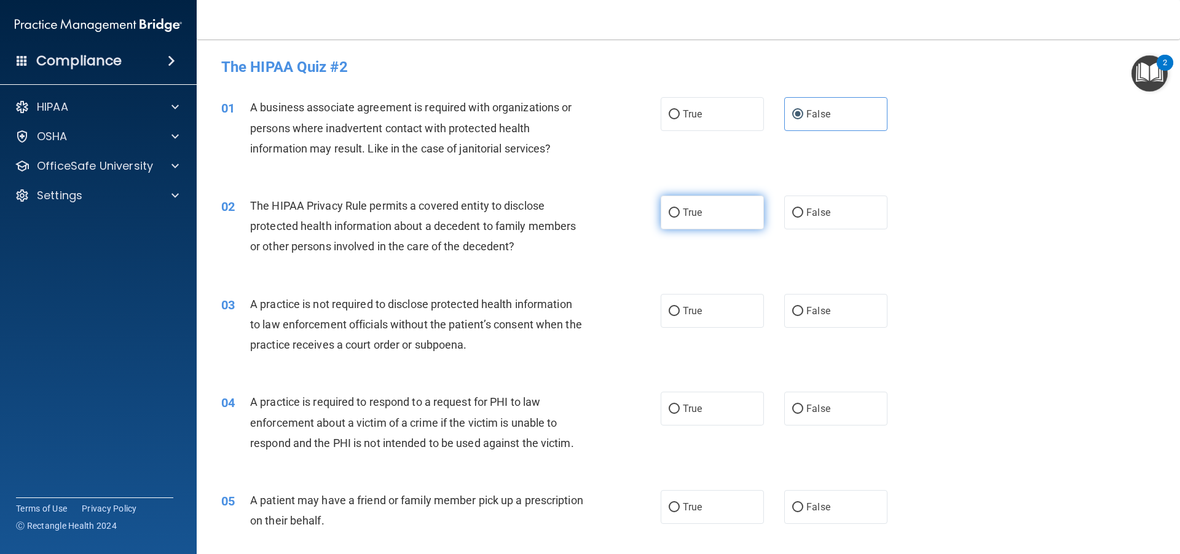
radio input "true"
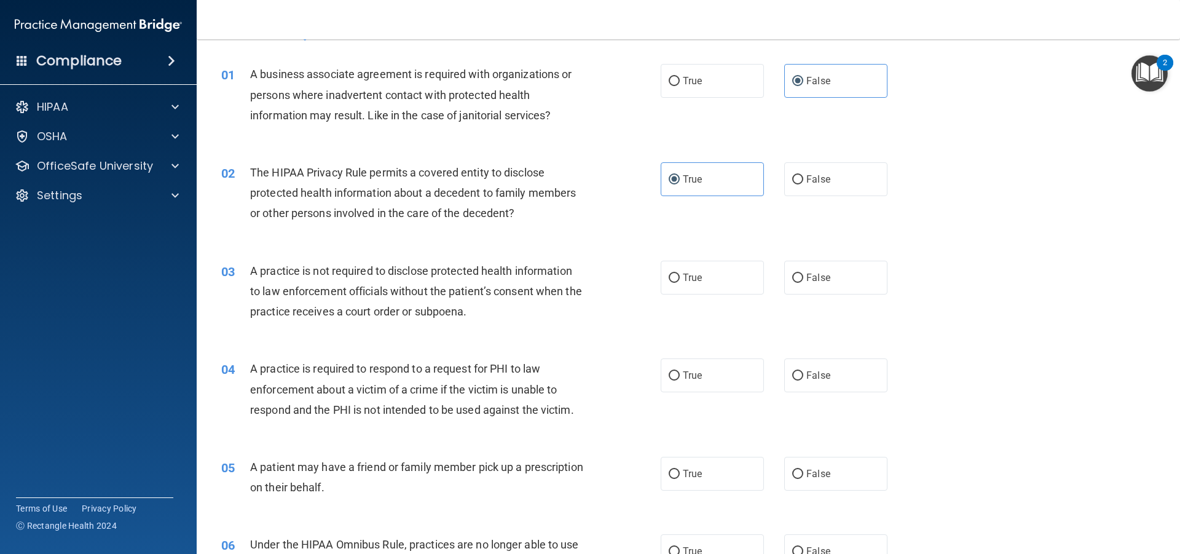
scroll to position [123, 0]
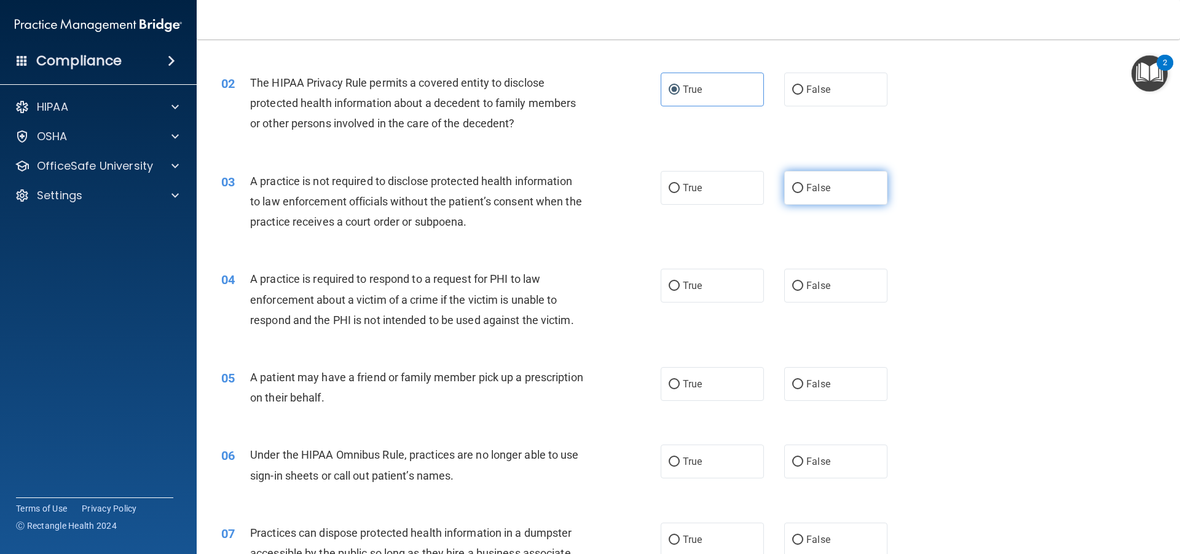
click at [836, 184] on label "False" at bounding box center [835, 188] width 103 height 34
click at [803, 184] on input "False" at bounding box center [797, 188] width 11 height 9
radio input "true"
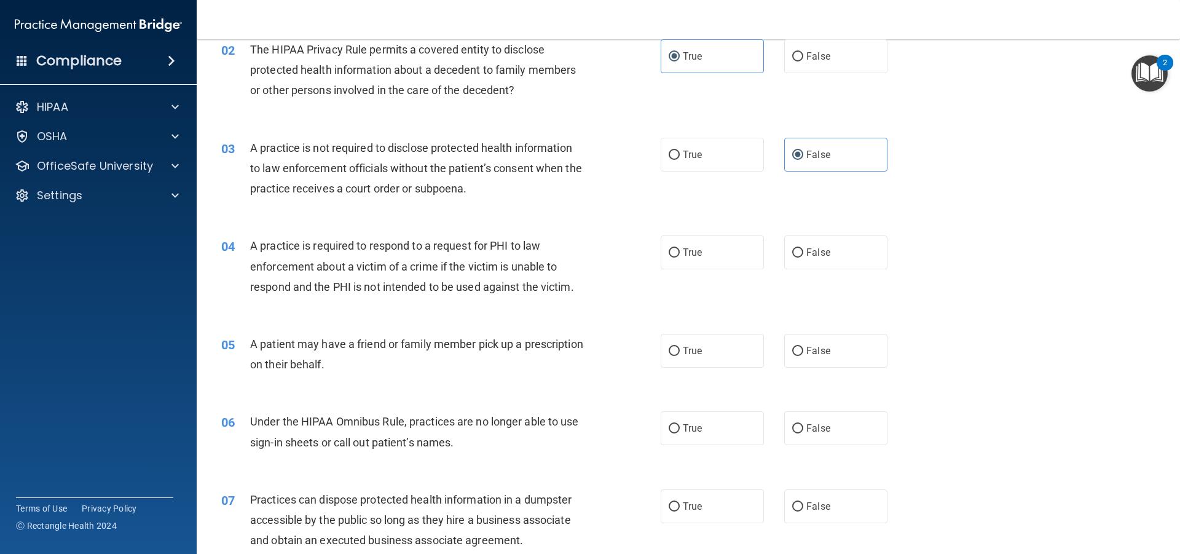
scroll to position [184, 0]
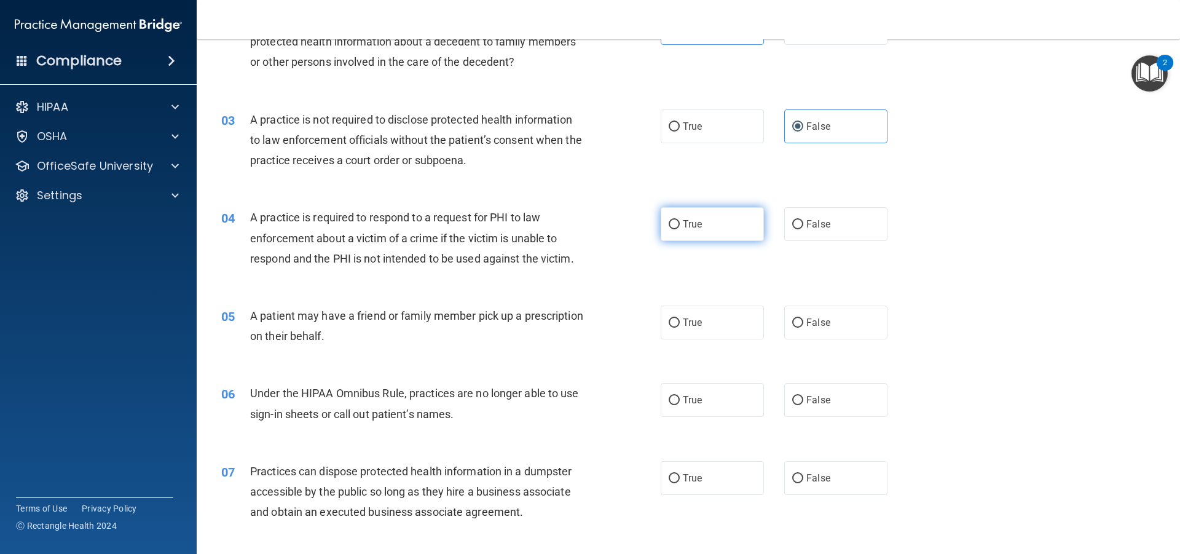
click at [681, 214] on label "True" at bounding box center [711, 224] width 103 height 34
click at [680, 220] on input "True" at bounding box center [673, 224] width 11 height 9
radio input "true"
click at [692, 327] on span "True" at bounding box center [692, 322] width 19 height 12
click at [680, 327] on input "True" at bounding box center [673, 322] width 11 height 9
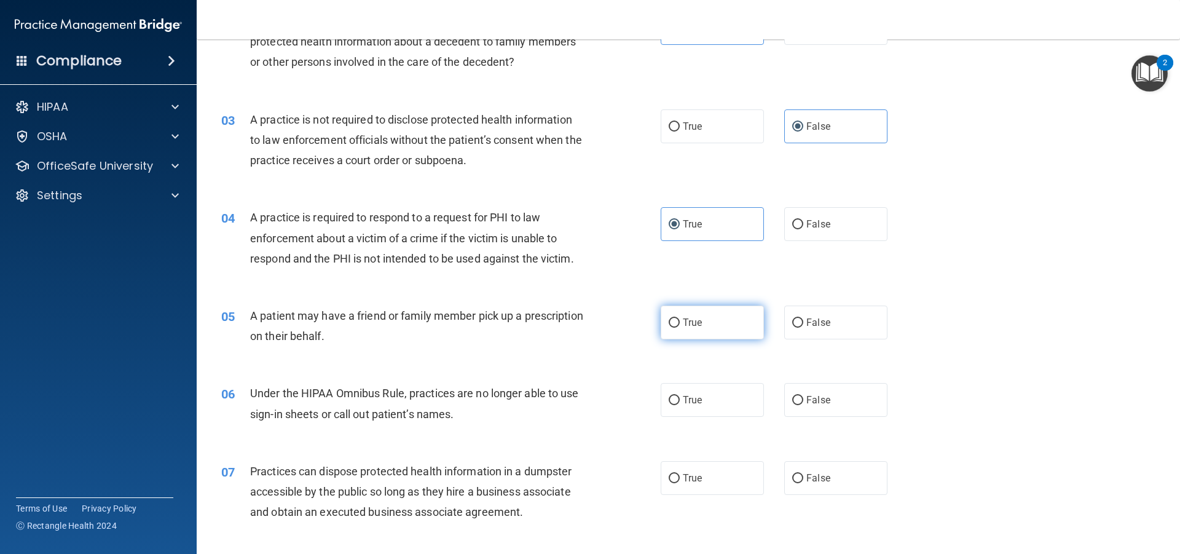
radio input "true"
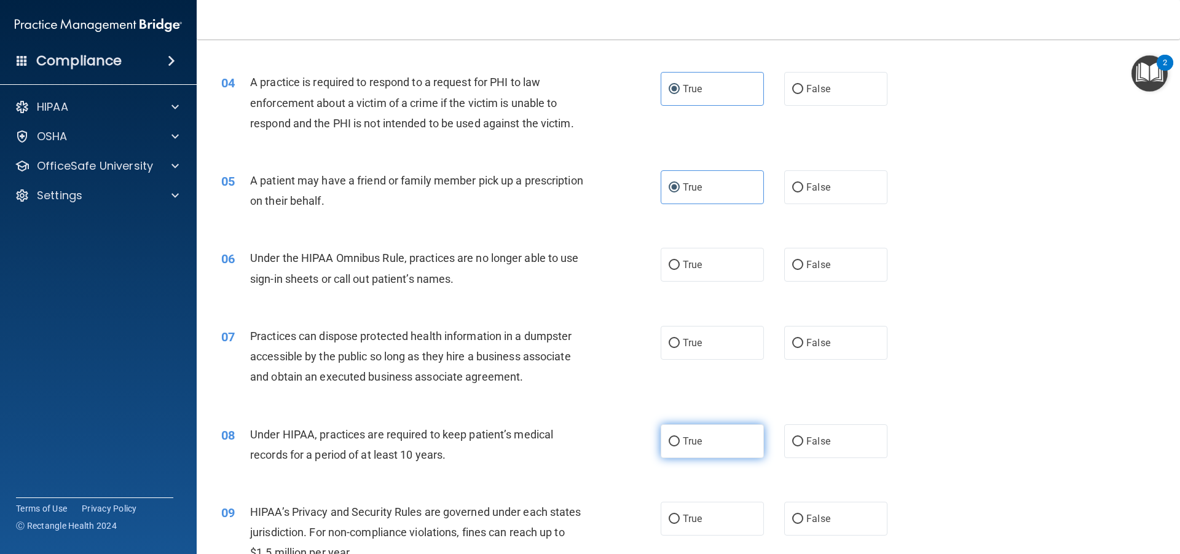
scroll to position [369, 0]
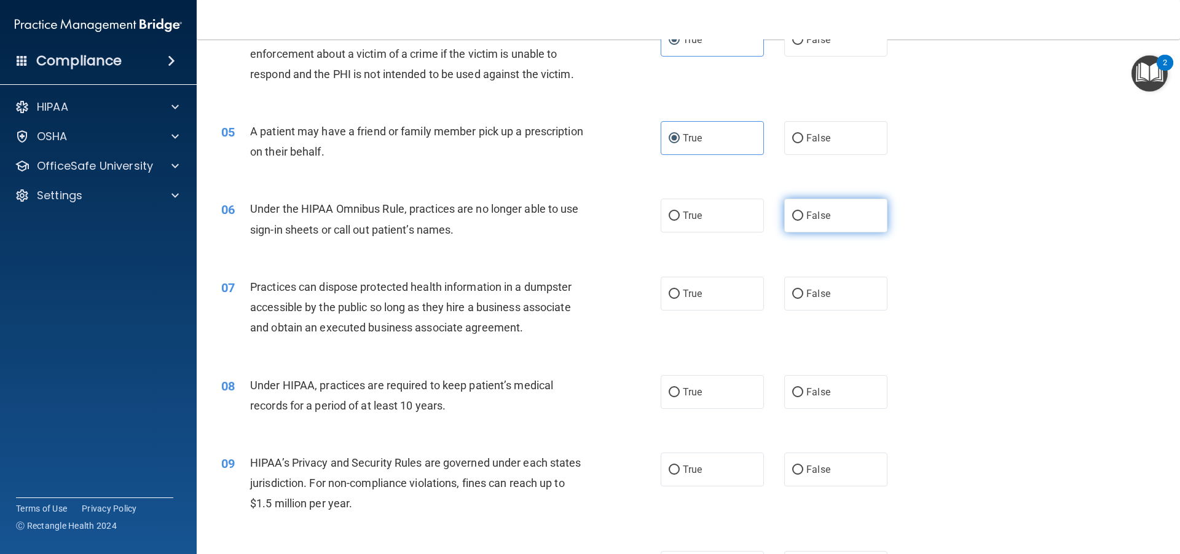
click at [802, 229] on label "False" at bounding box center [835, 215] width 103 height 34
click at [802, 221] on input "False" at bounding box center [797, 215] width 11 height 9
radio input "true"
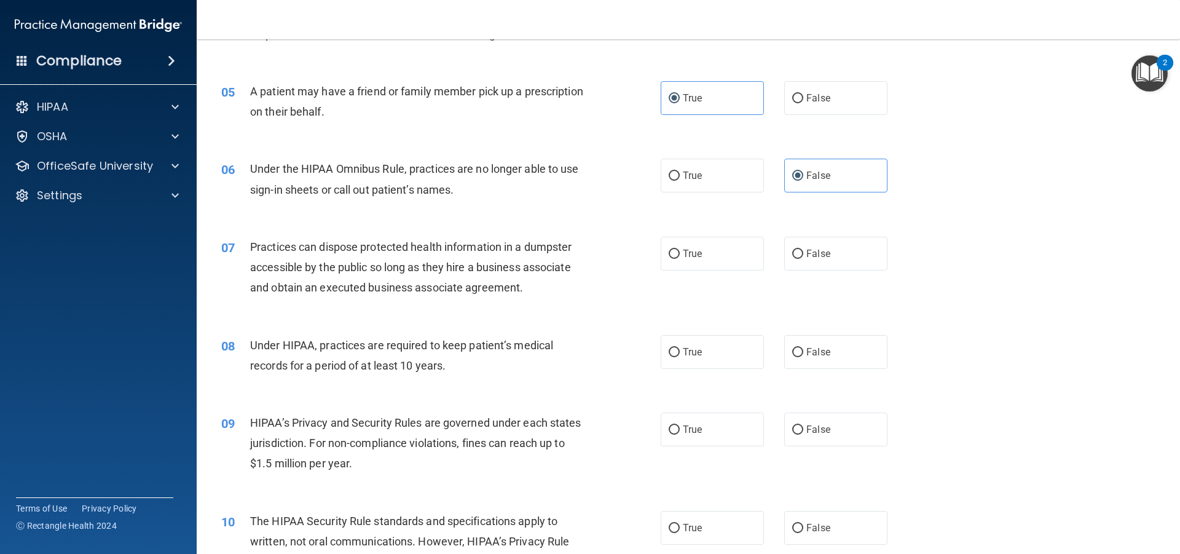
scroll to position [430, 0]
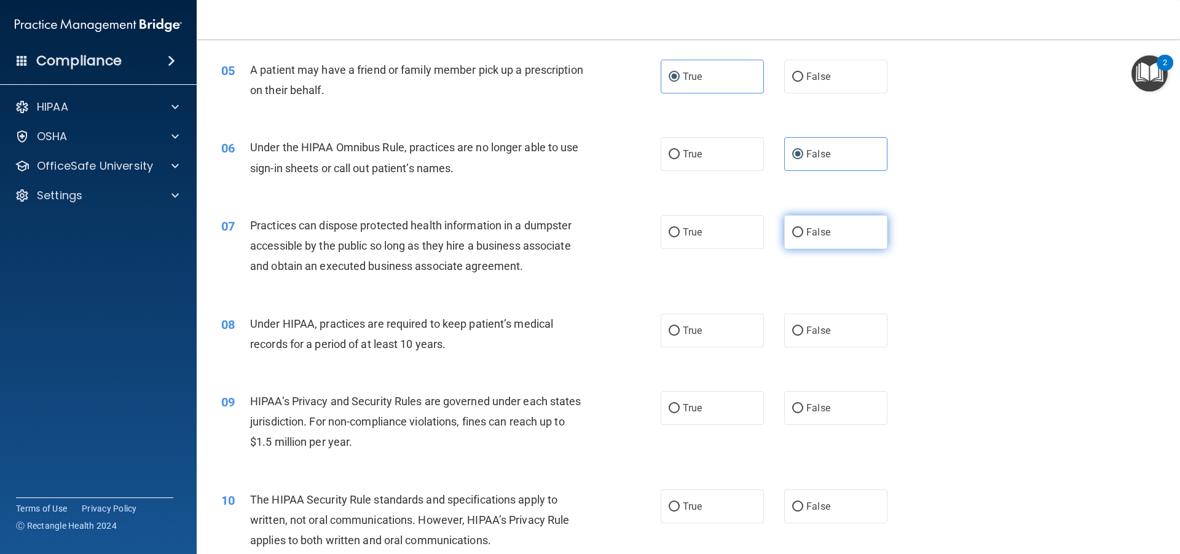
click at [805, 240] on label "False" at bounding box center [835, 232] width 103 height 34
click at [803, 237] on input "False" at bounding box center [797, 232] width 11 height 9
radio input "true"
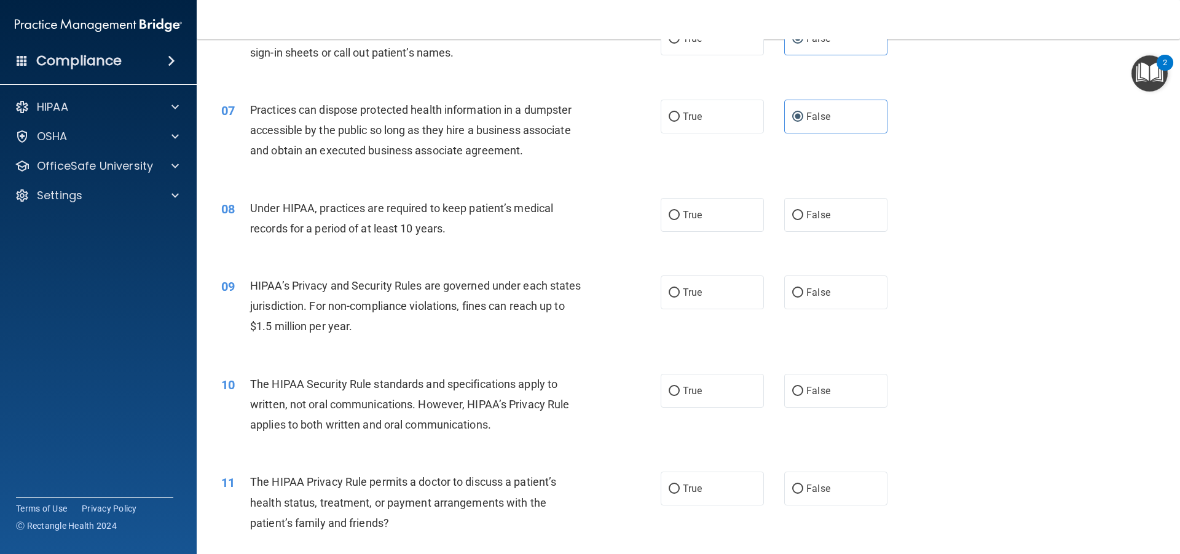
scroll to position [553, 0]
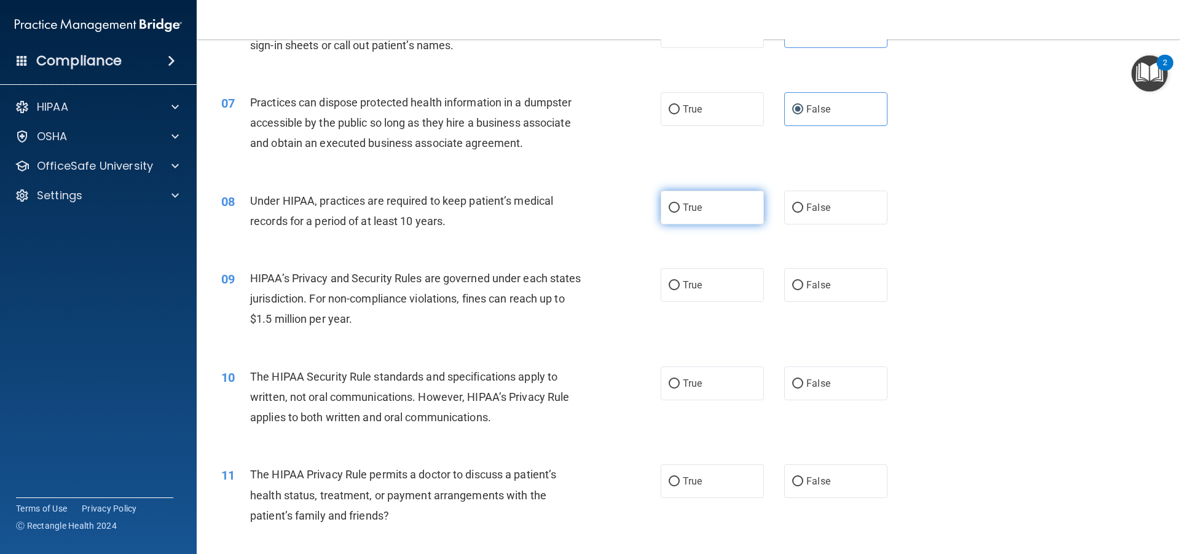
click at [708, 199] on label "True" at bounding box center [711, 207] width 103 height 34
click at [680, 203] on input "True" at bounding box center [673, 207] width 11 height 9
radio input "true"
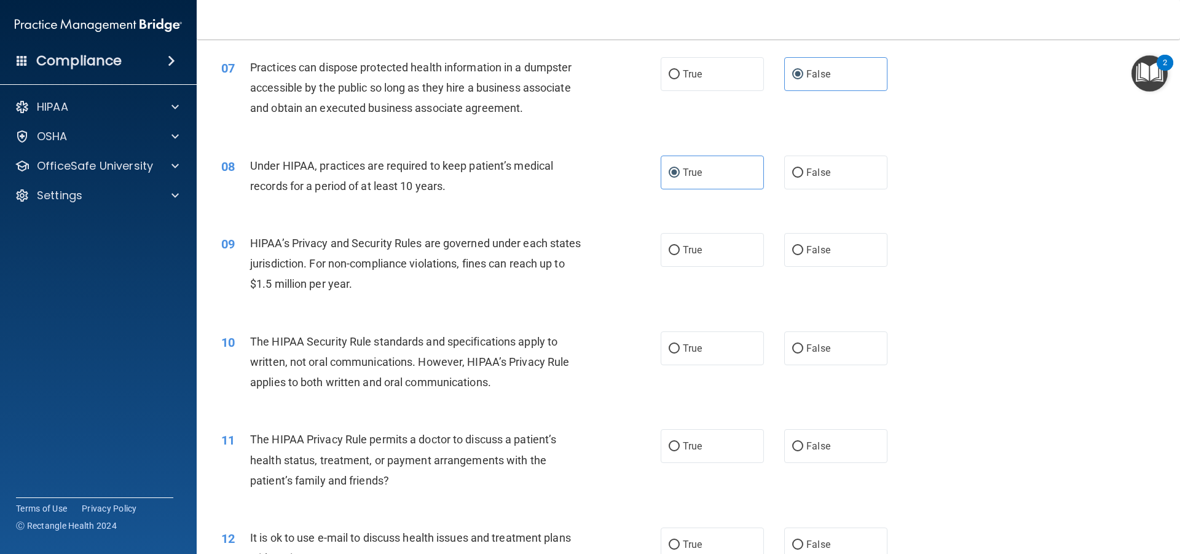
scroll to position [614, 0]
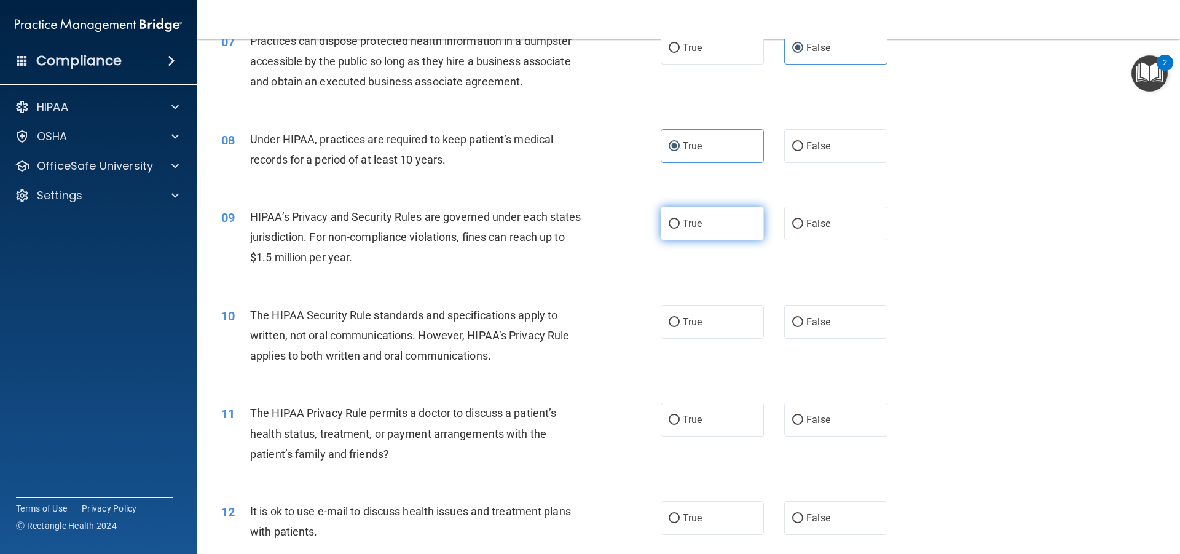
click at [732, 215] on label "True" at bounding box center [711, 223] width 103 height 34
click at [680, 219] on input "True" at bounding box center [673, 223] width 11 height 9
radio input "true"
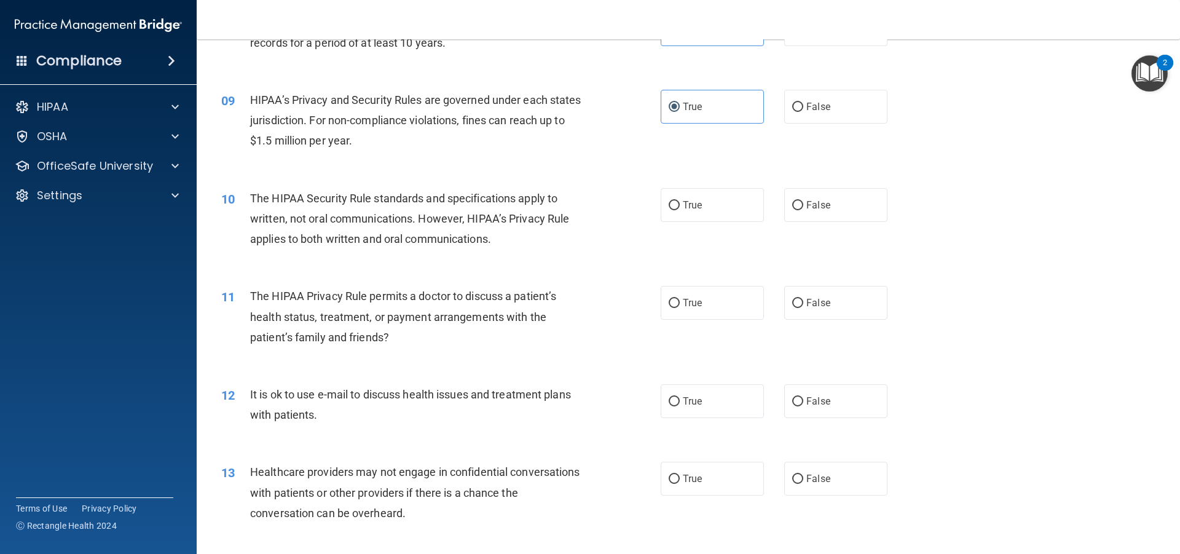
scroll to position [737, 0]
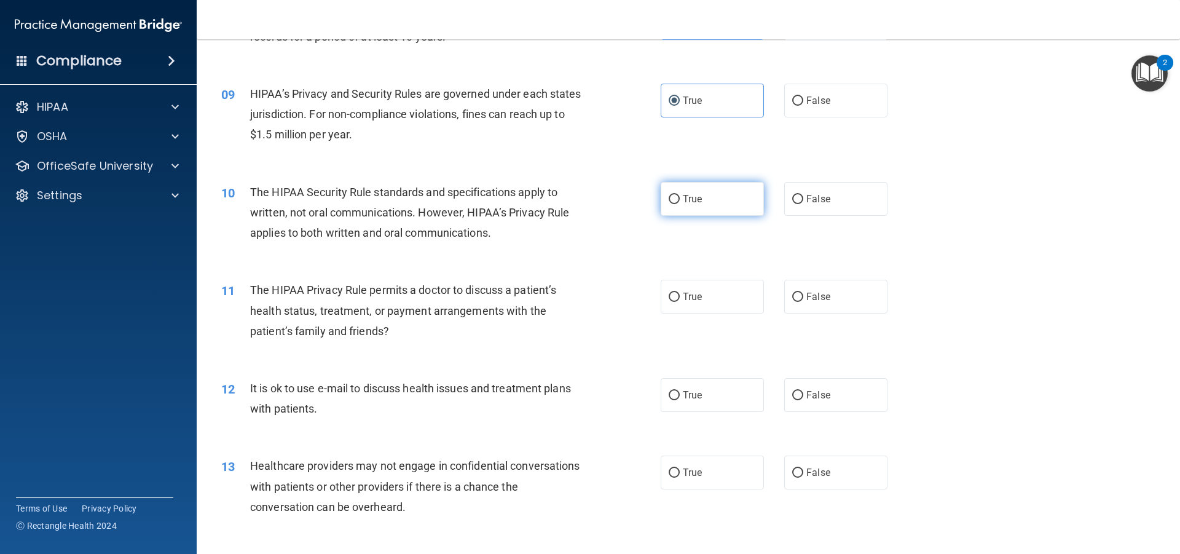
click at [716, 208] on label "True" at bounding box center [711, 199] width 103 height 34
click at [680, 204] on input "True" at bounding box center [673, 199] width 11 height 9
radio input "true"
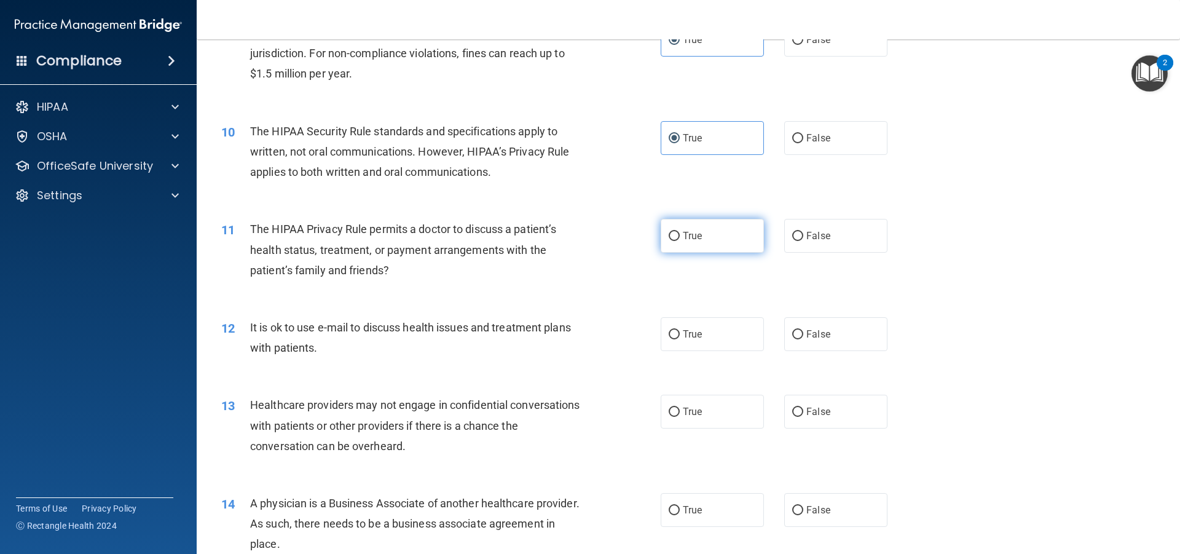
scroll to position [799, 0]
click at [813, 242] on label "False" at bounding box center [835, 235] width 103 height 34
click at [803, 240] on input "False" at bounding box center [797, 235] width 11 height 9
radio input "true"
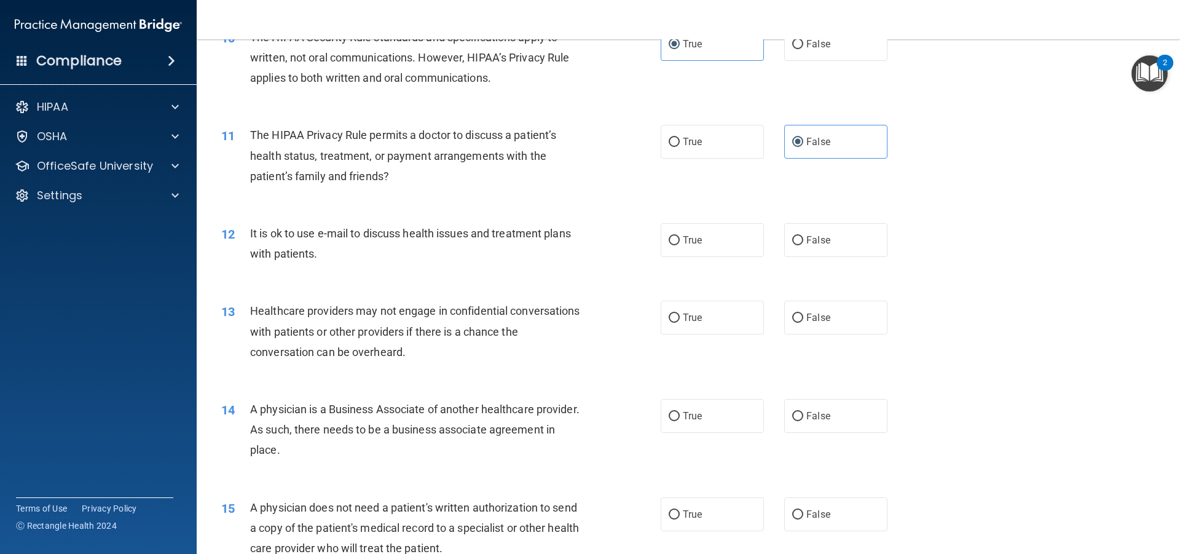
scroll to position [922, 0]
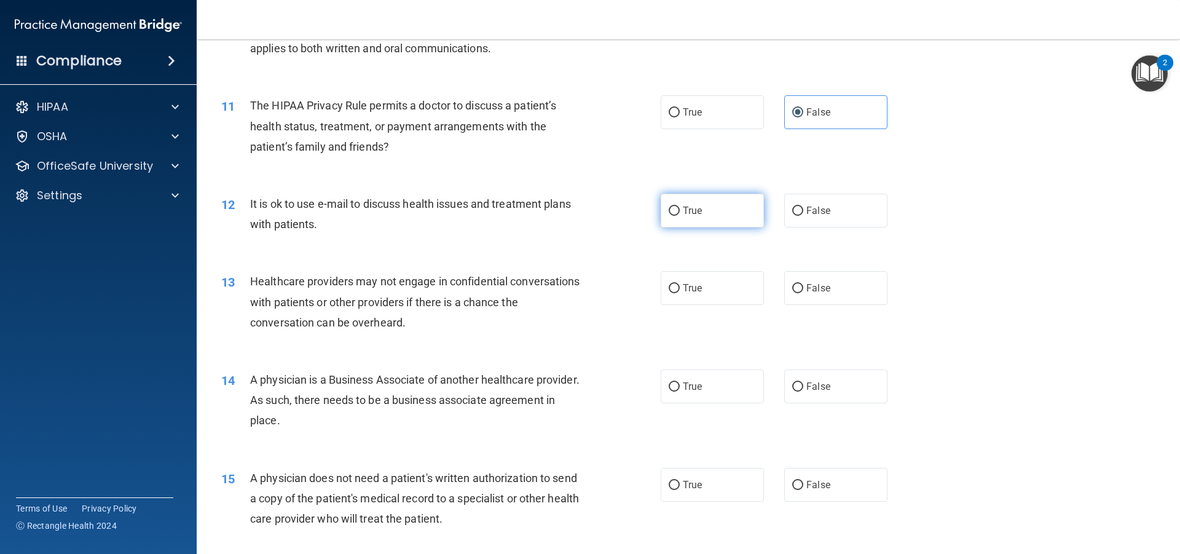
click at [677, 226] on label "True" at bounding box center [711, 211] width 103 height 34
click at [677, 216] on input "True" at bounding box center [673, 210] width 11 height 9
radio input "true"
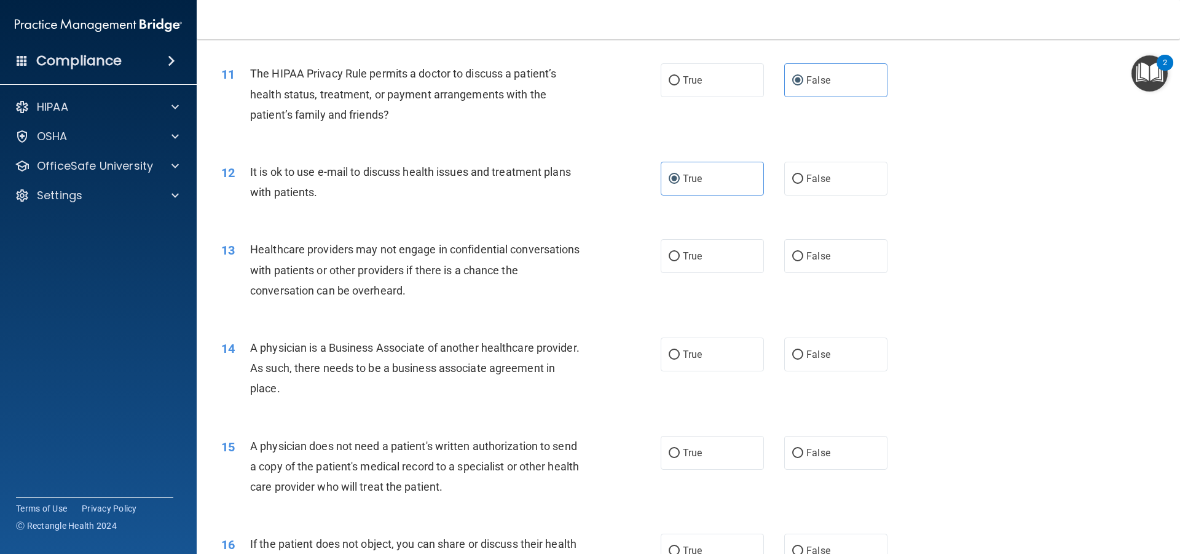
scroll to position [983, 0]
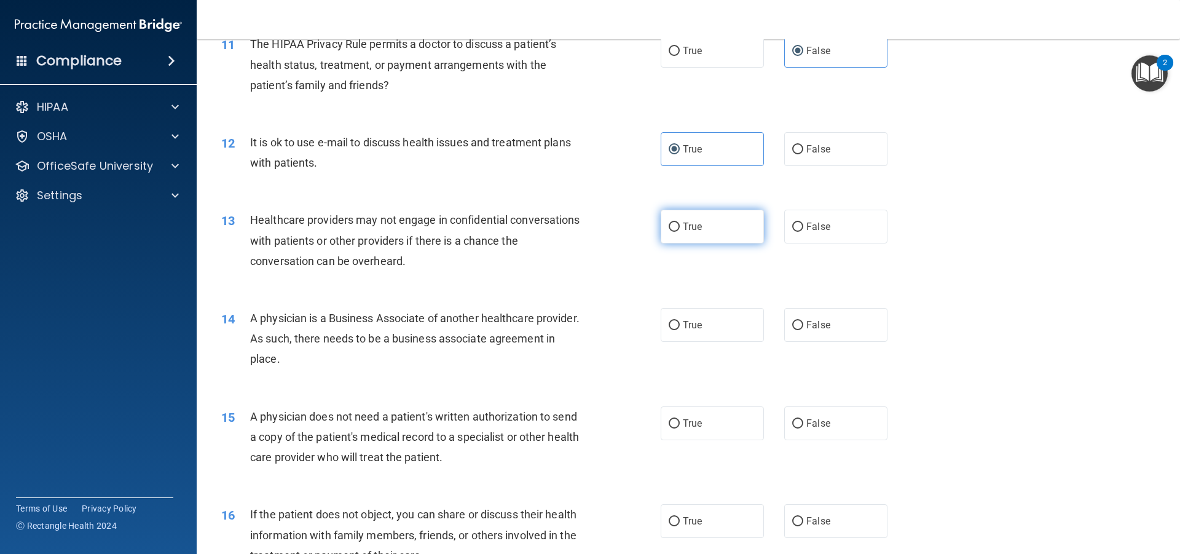
click at [715, 235] on label "True" at bounding box center [711, 227] width 103 height 34
click at [680, 232] on input "True" at bounding box center [673, 226] width 11 height 9
radio input "true"
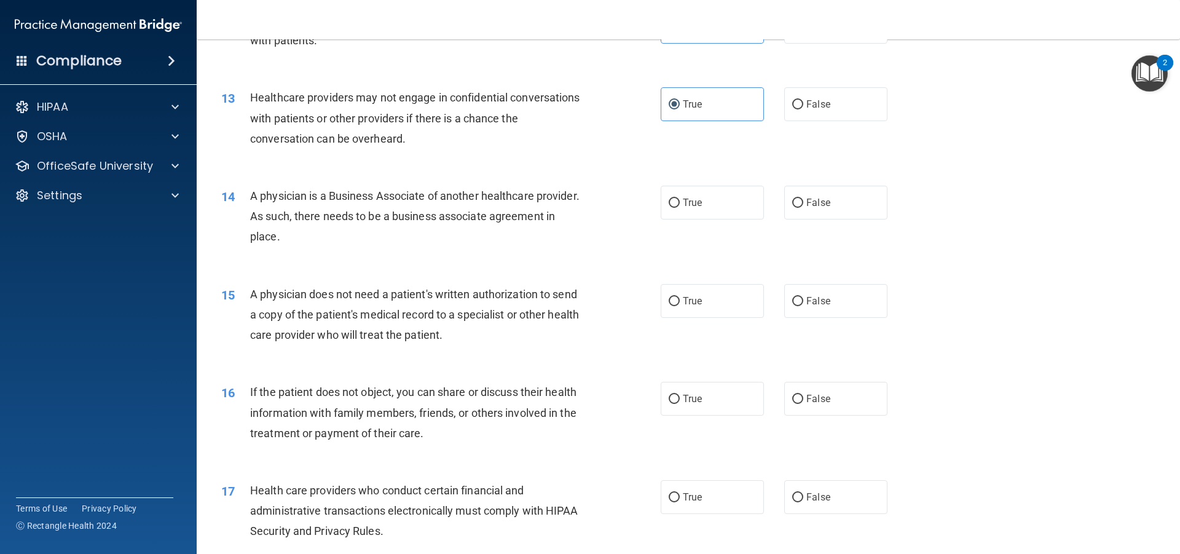
scroll to position [1106, 0]
click at [707, 214] on label "True" at bounding box center [711, 202] width 103 height 34
click at [680, 207] on input "True" at bounding box center [673, 202] width 11 height 9
radio input "true"
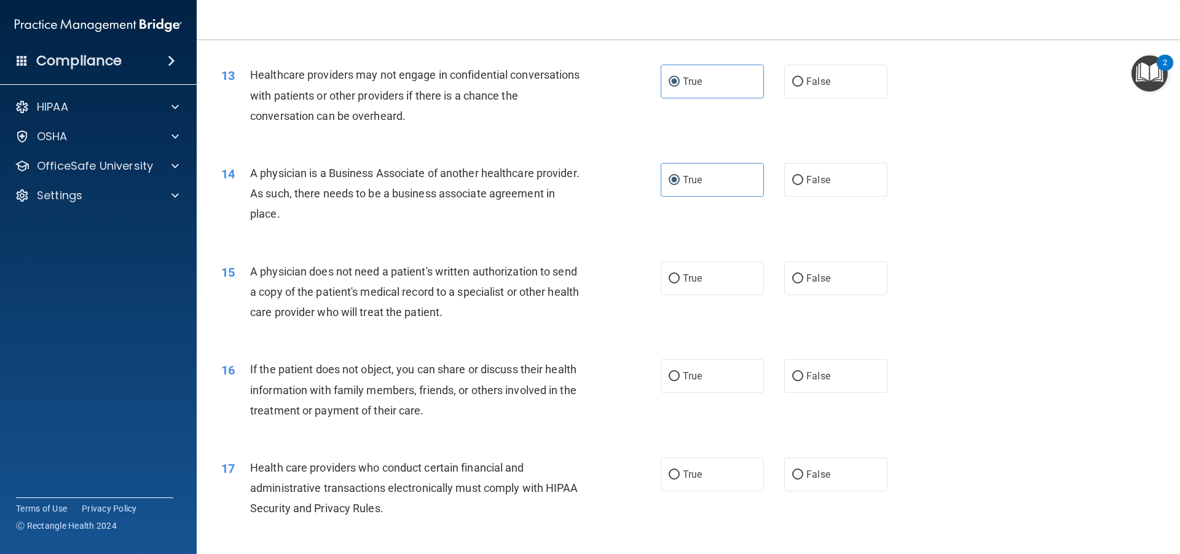
scroll to position [1167, 0]
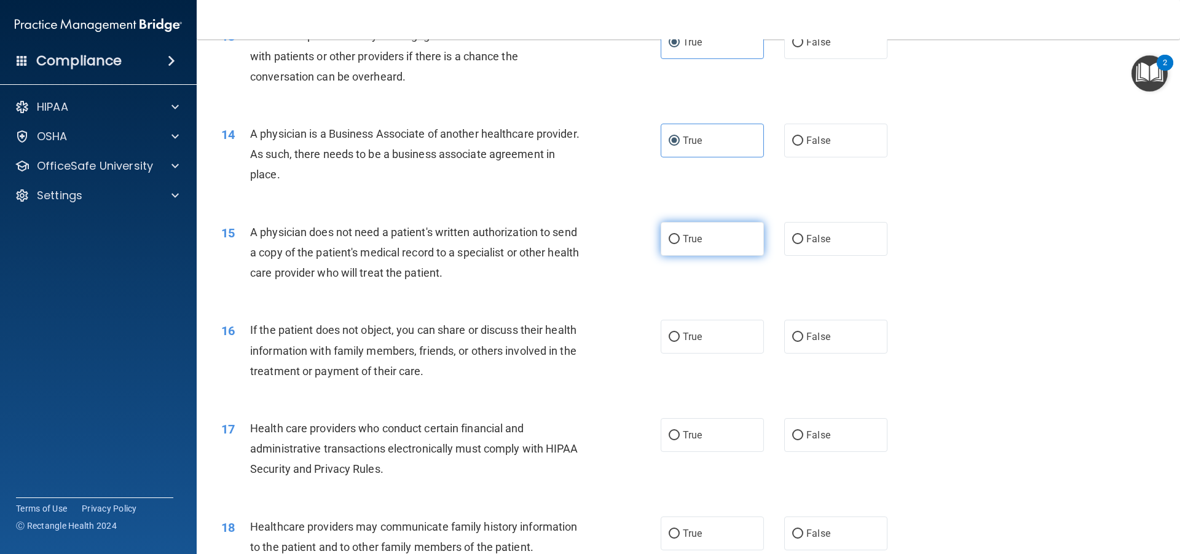
click at [723, 254] on label "True" at bounding box center [711, 239] width 103 height 34
click at [680, 244] on input "True" at bounding box center [673, 239] width 11 height 9
radio input "true"
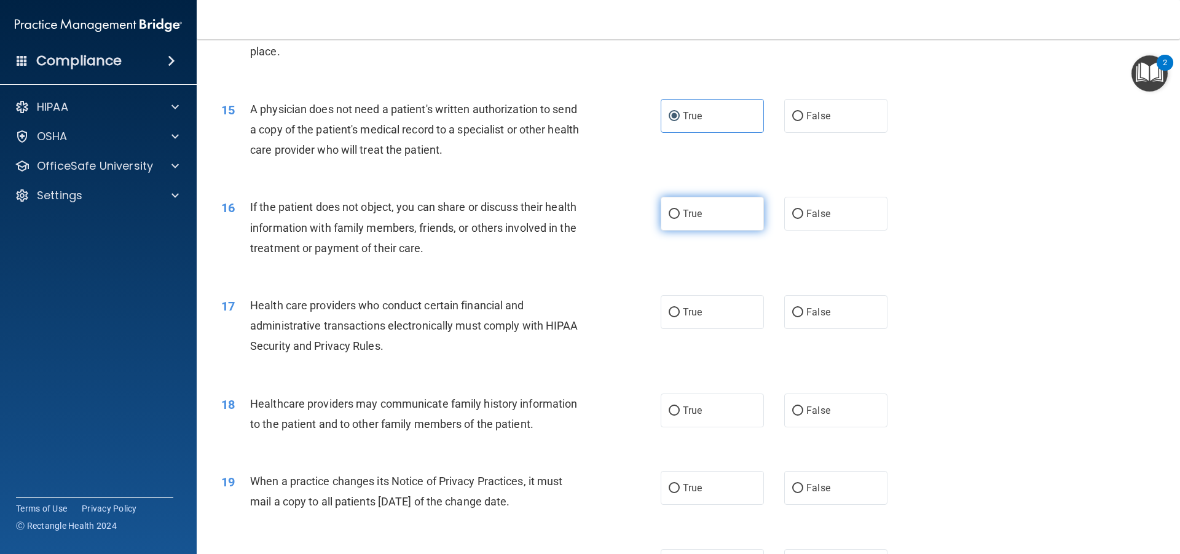
click at [695, 198] on label "True" at bounding box center [711, 214] width 103 height 34
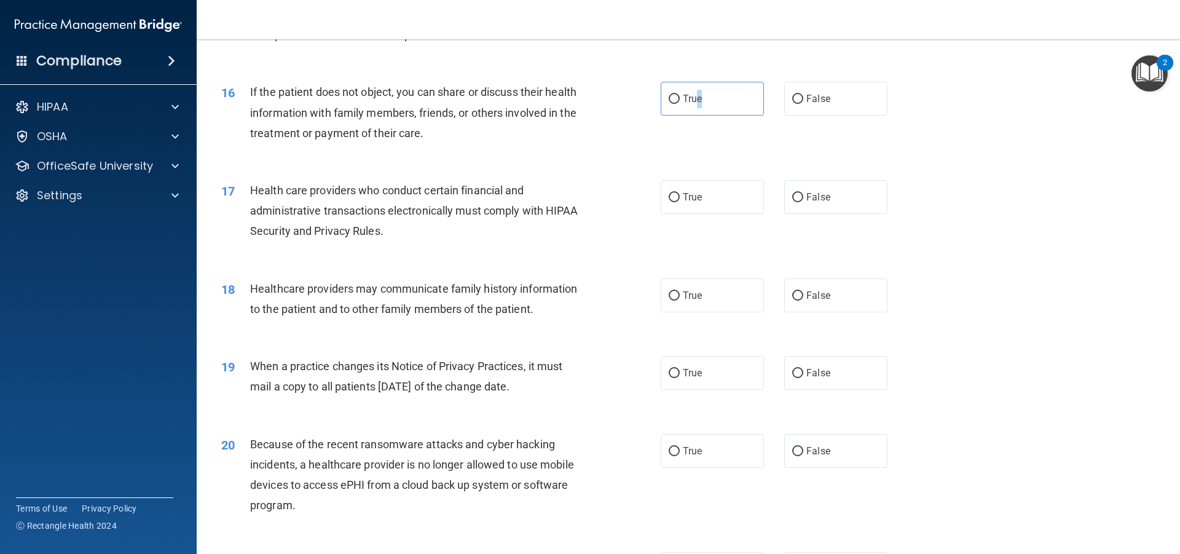
scroll to position [1413, 0]
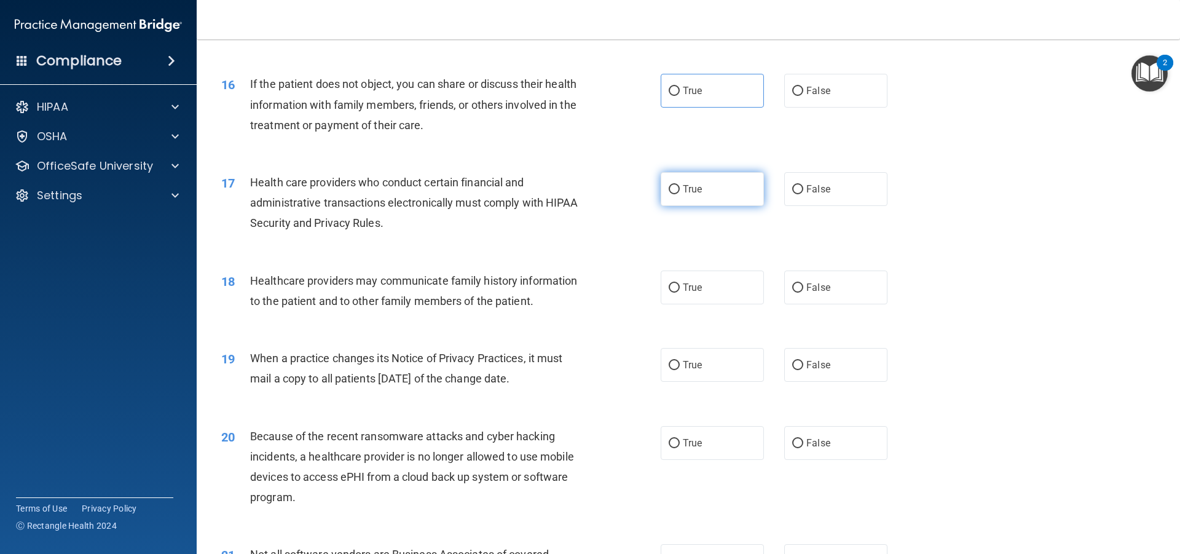
click at [718, 197] on label "True" at bounding box center [711, 189] width 103 height 34
click at [680, 194] on input "True" at bounding box center [673, 189] width 11 height 9
radio input "true"
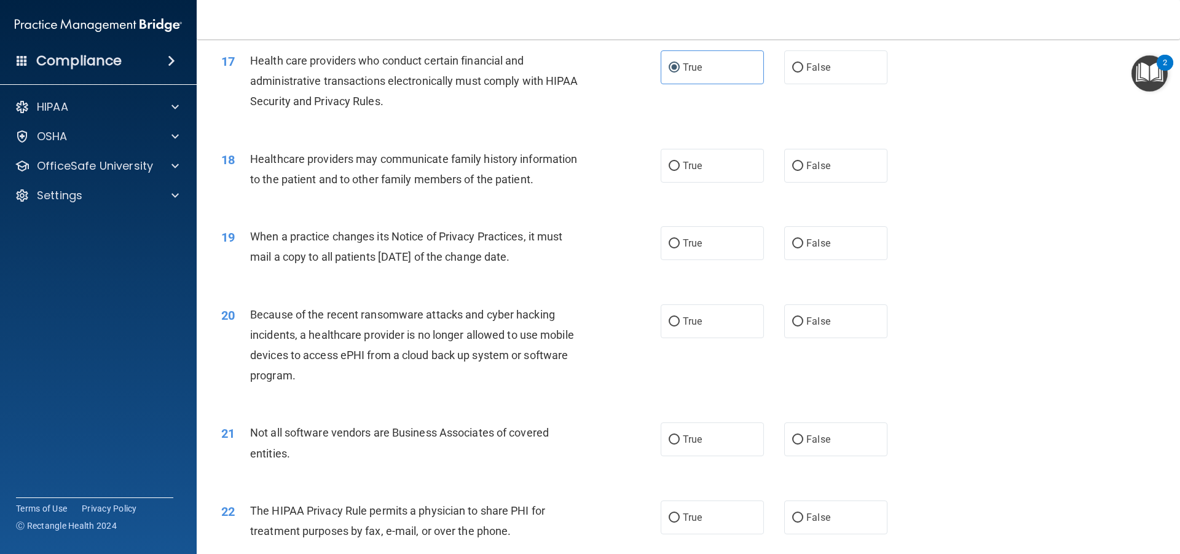
scroll to position [1536, 0]
click at [721, 171] on label "True" at bounding box center [711, 164] width 103 height 34
click at [680, 170] on input "True" at bounding box center [673, 164] width 11 height 9
radio input "true"
click at [804, 249] on label "False" at bounding box center [835, 242] width 103 height 34
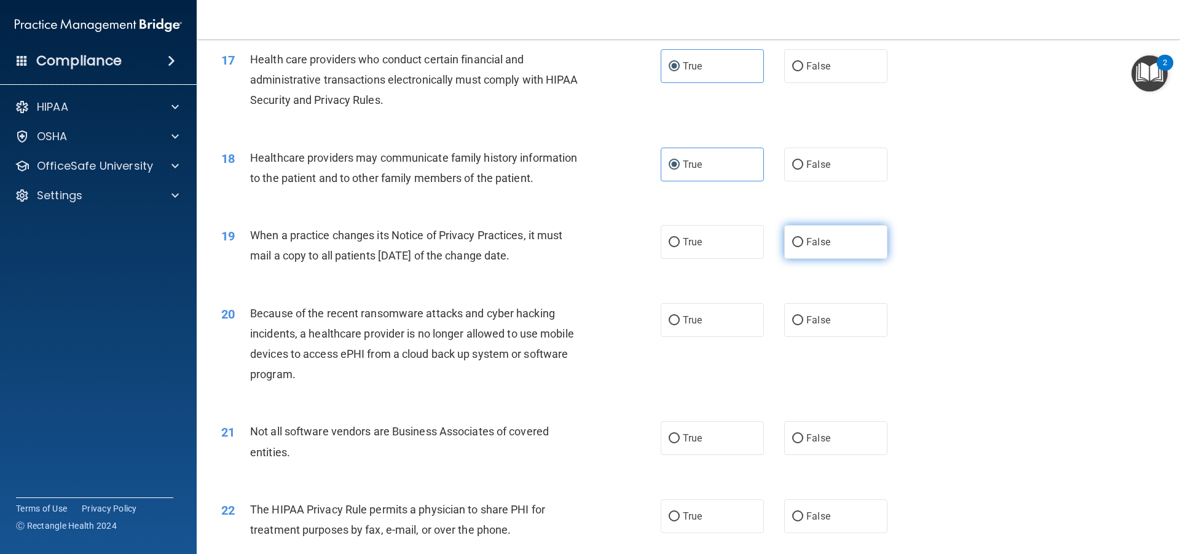
click at [803, 247] on input "False" at bounding box center [797, 242] width 11 height 9
radio input "true"
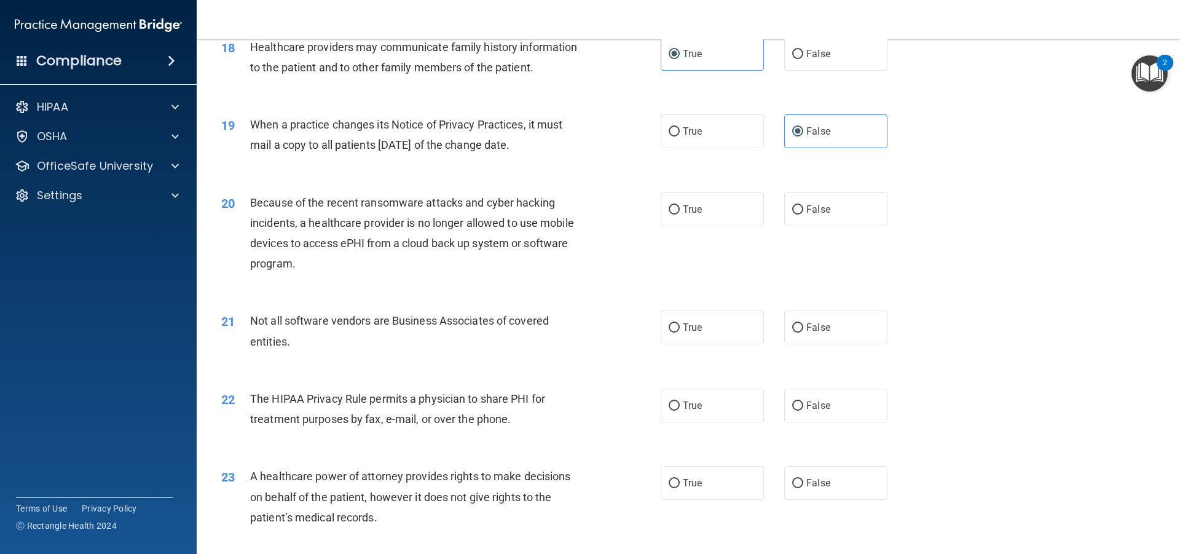
scroll to position [1659, 0]
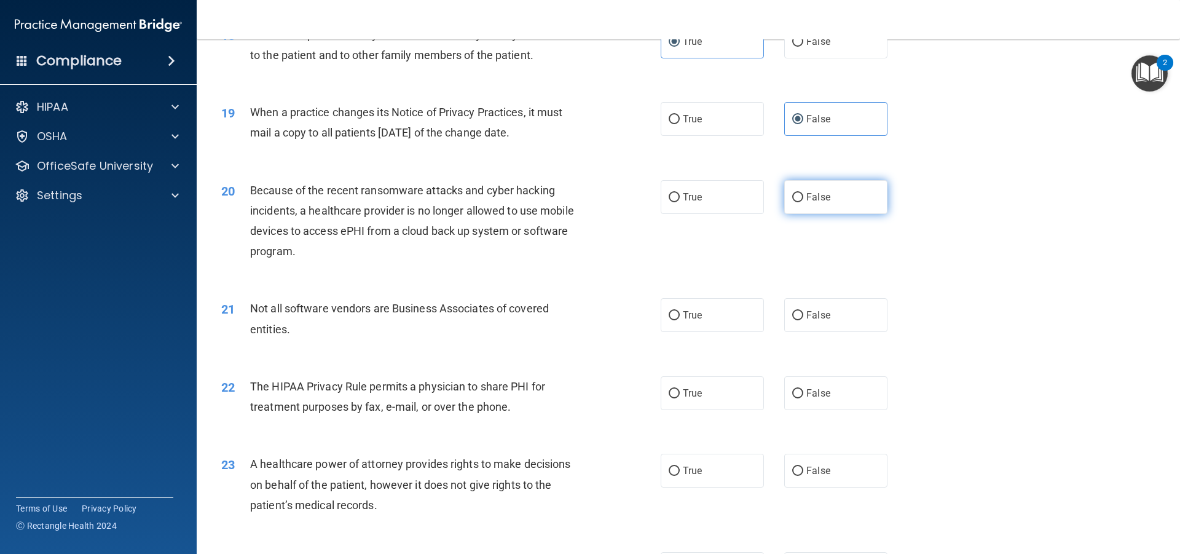
click at [820, 200] on span "False" at bounding box center [818, 197] width 24 height 12
click at [803, 200] on input "False" at bounding box center [797, 197] width 11 height 9
radio input "true"
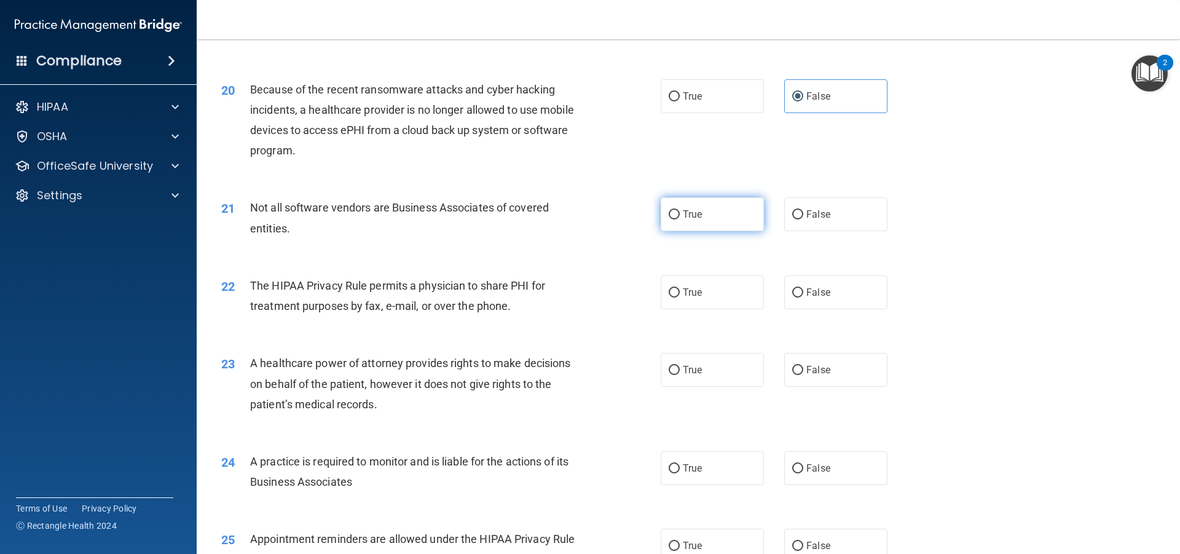
scroll to position [1782, 0]
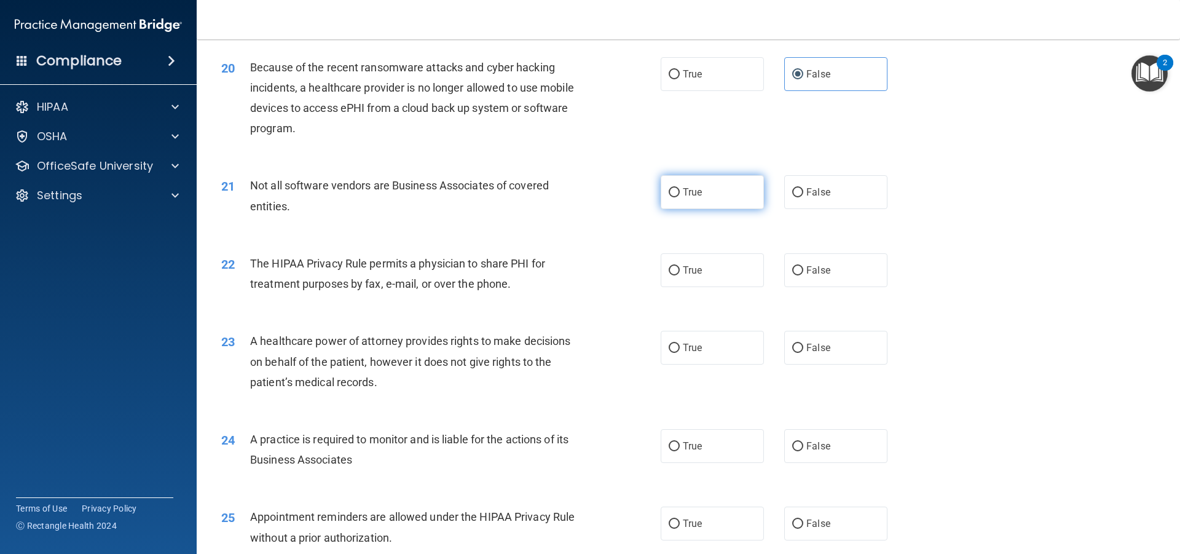
click at [723, 206] on label "True" at bounding box center [711, 192] width 103 height 34
click at [680, 197] on input "True" at bounding box center [673, 192] width 11 height 9
radio input "true"
click at [807, 275] on span "False" at bounding box center [818, 270] width 24 height 12
click at [803, 275] on input "False" at bounding box center [797, 270] width 11 height 9
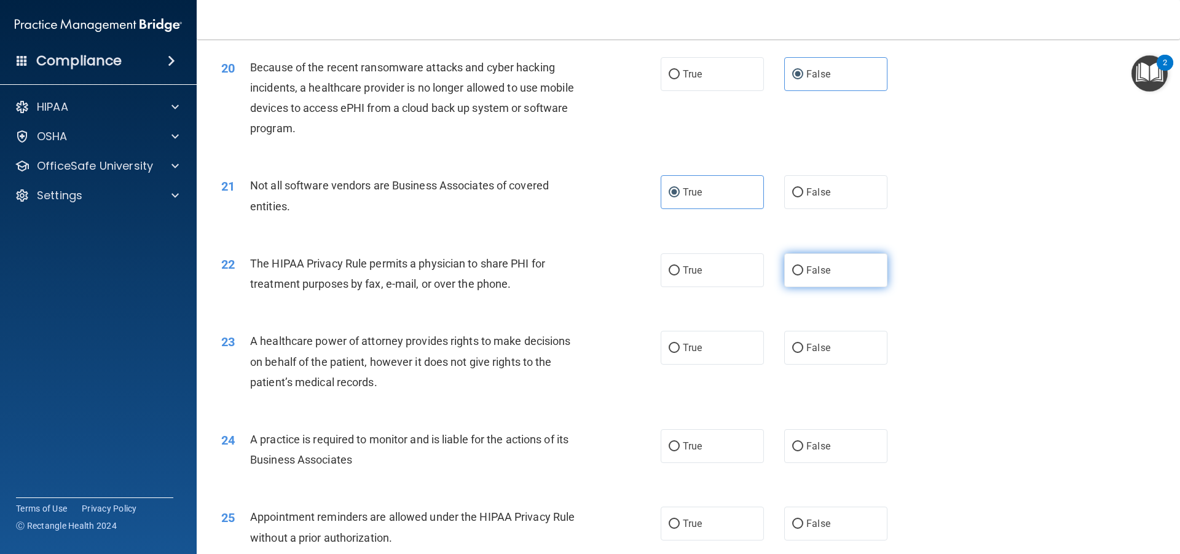
radio input "true"
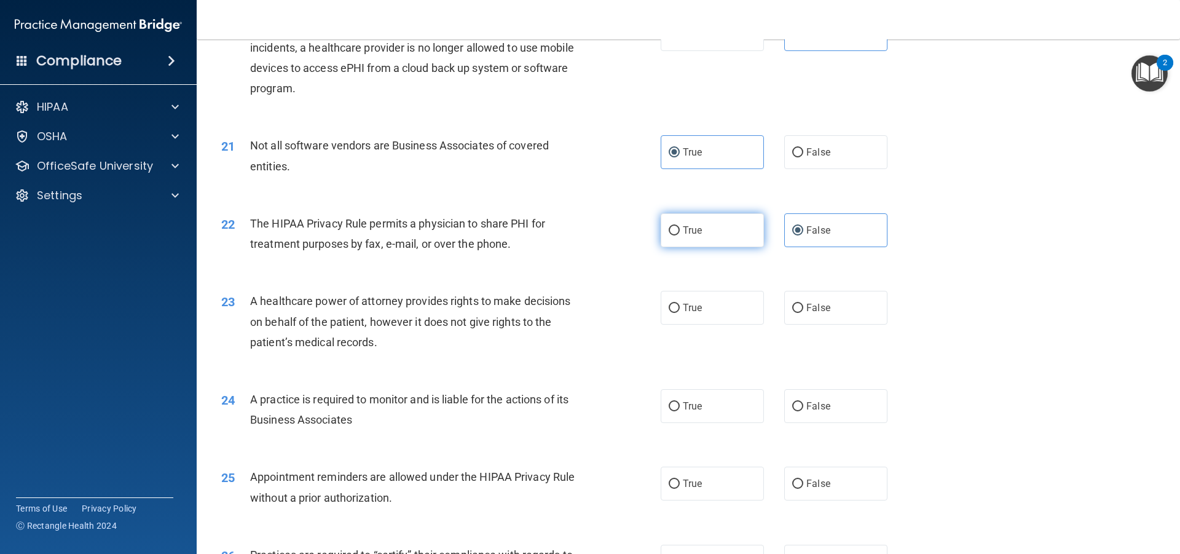
scroll to position [1843, 0]
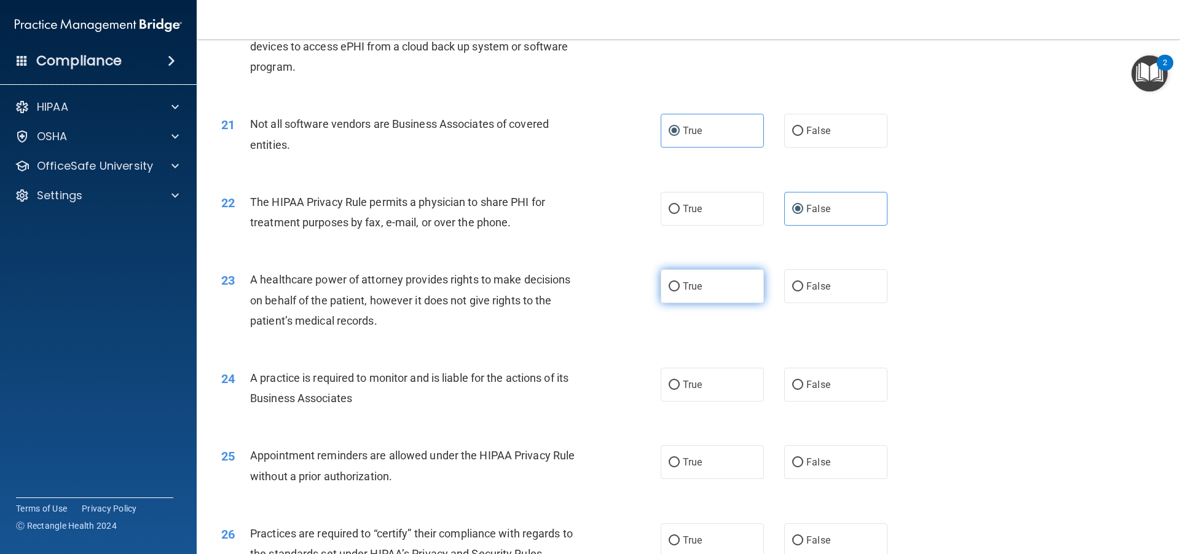
click at [707, 274] on label "True" at bounding box center [711, 286] width 103 height 34
click at [680, 282] on input "True" at bounding box center [673, 286] width 11 height 9
radio input "true"
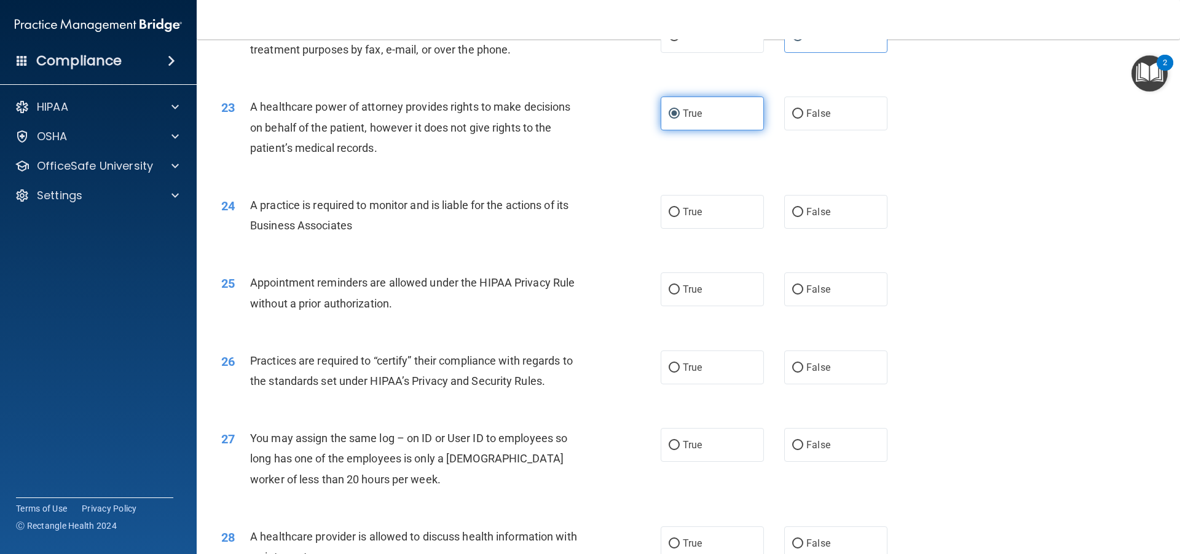
scroll to position [2028, 0]
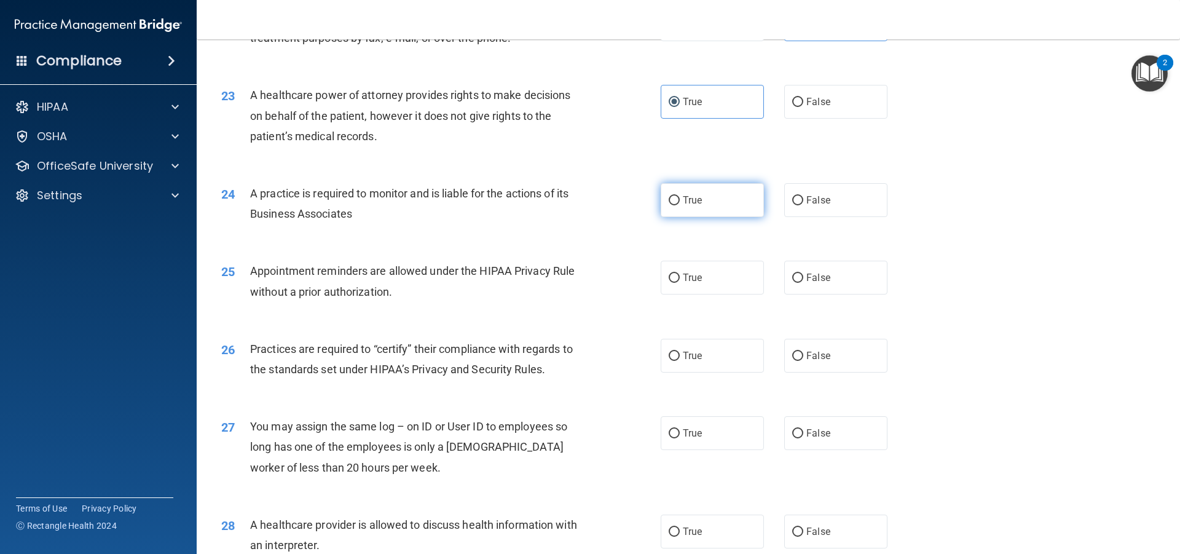
click at [702, 214] on label "True" at bounding box center [711, 200] width 103 height 34
click at [680, 205] on input "True" at bounding box center [673, 200] width 11 height 9
radio input "true"
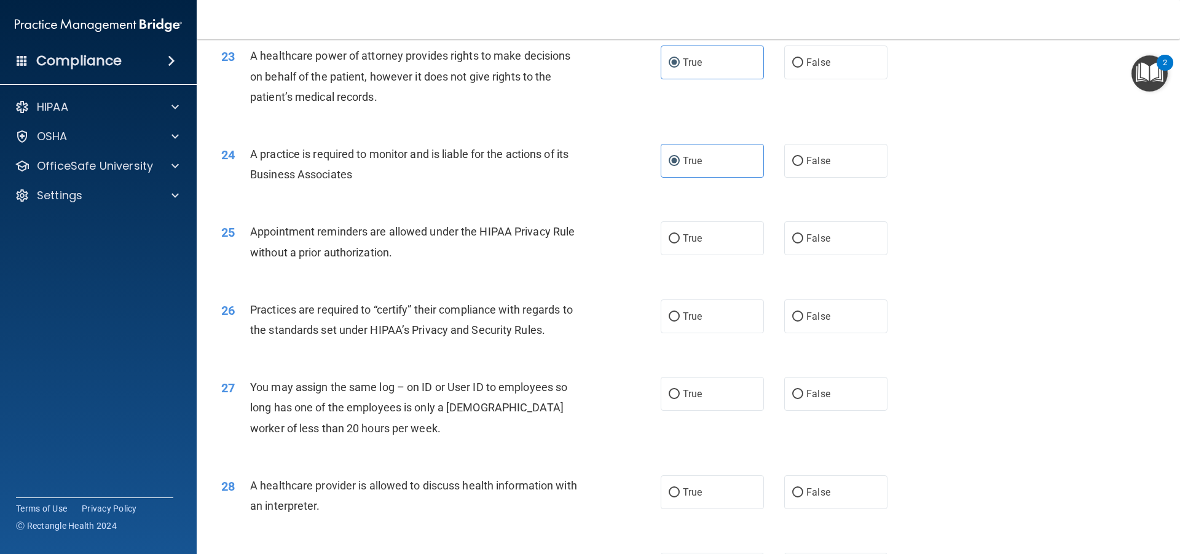
scroll to position [2089, 0]
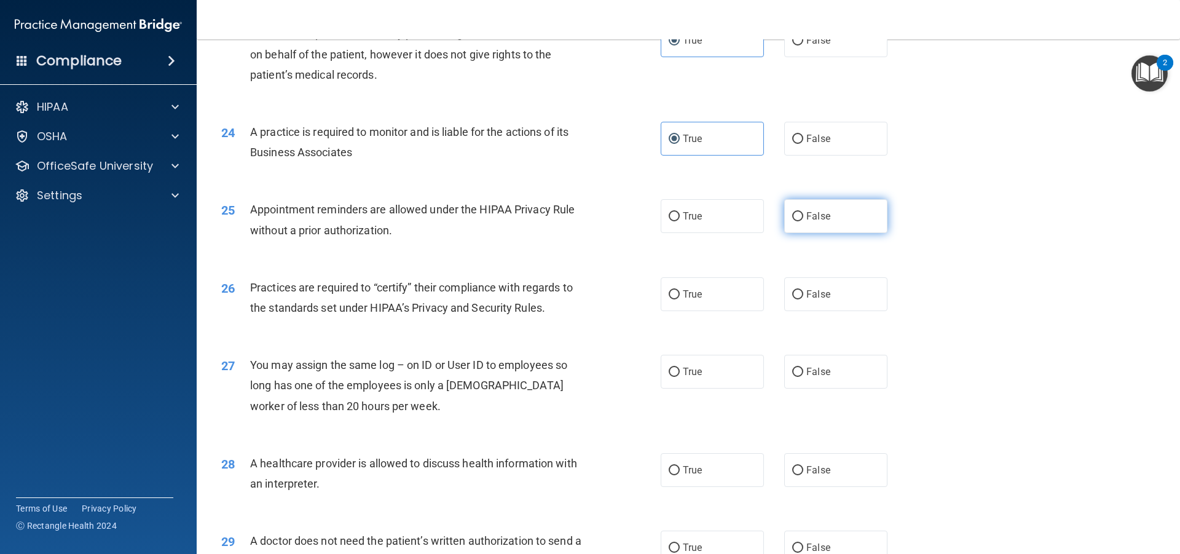
click at [794, 223] on label "False" at bounding box center [835, 216] width 103 height 34
click at [794, 221] on input "False" at bounding box center [797, 216] width 11 height 9
radio input "true"
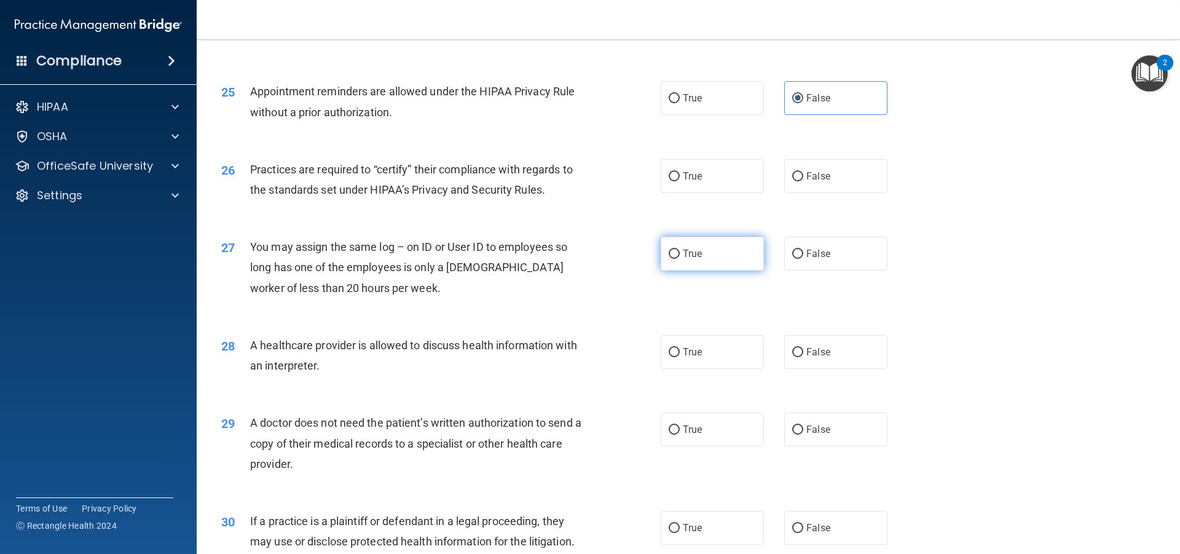
scroll to position [2212, 0]
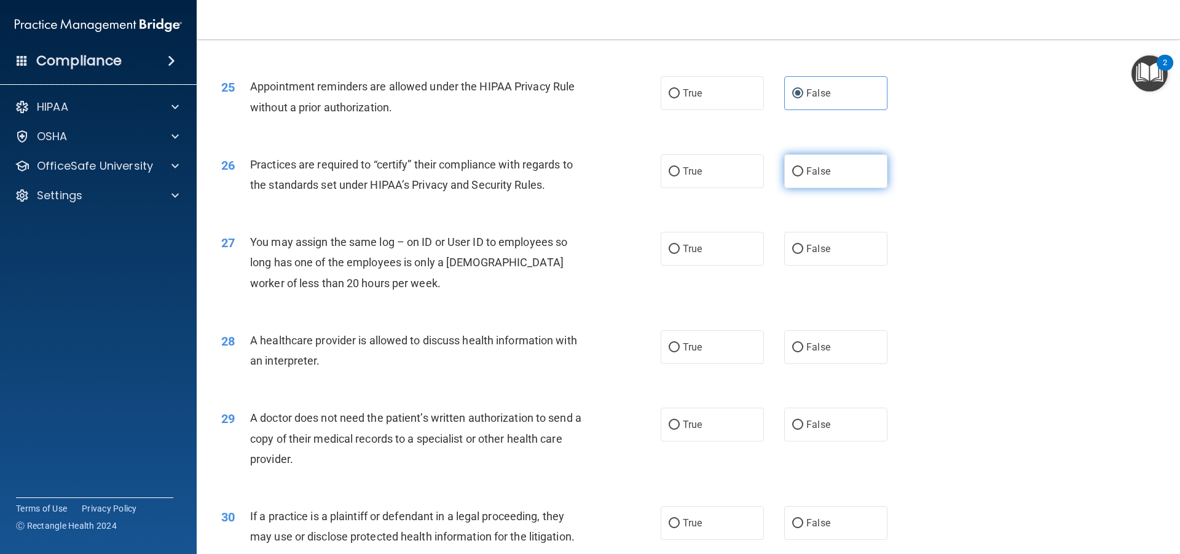
click at [792, 173] on input "False" at bounding box center [797, 171] width 11 height 9
radio input "true"
click at [705, 239] on label "True" at bounding box center [711, 249] width 103 height 34
click at [680, 245] on input "True" at bounding box center [673, 249] width 11 height 9
radio input "true"
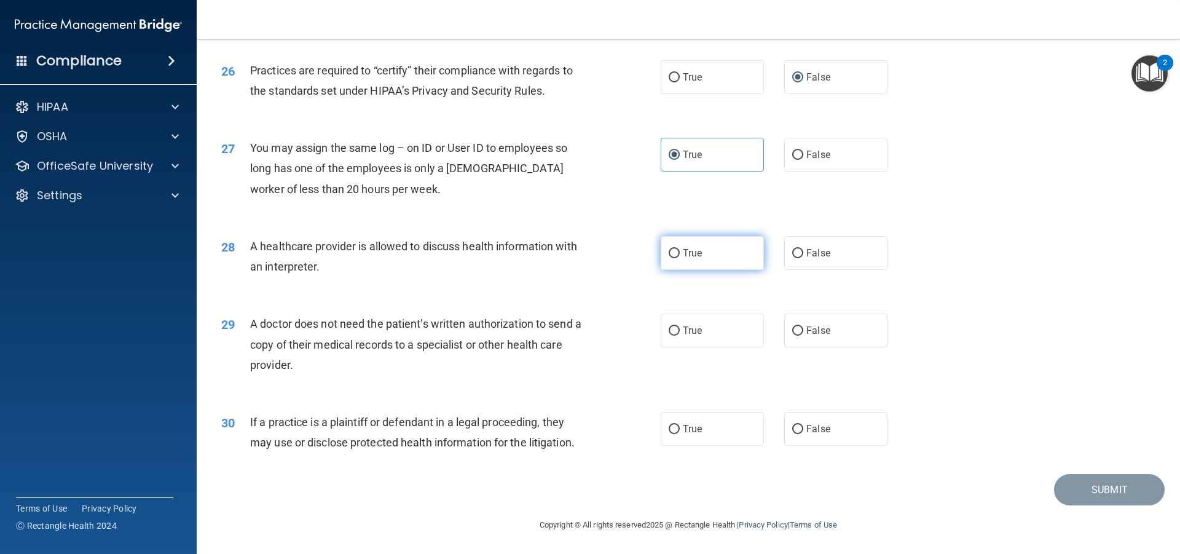
scroll to position [2306, 0]
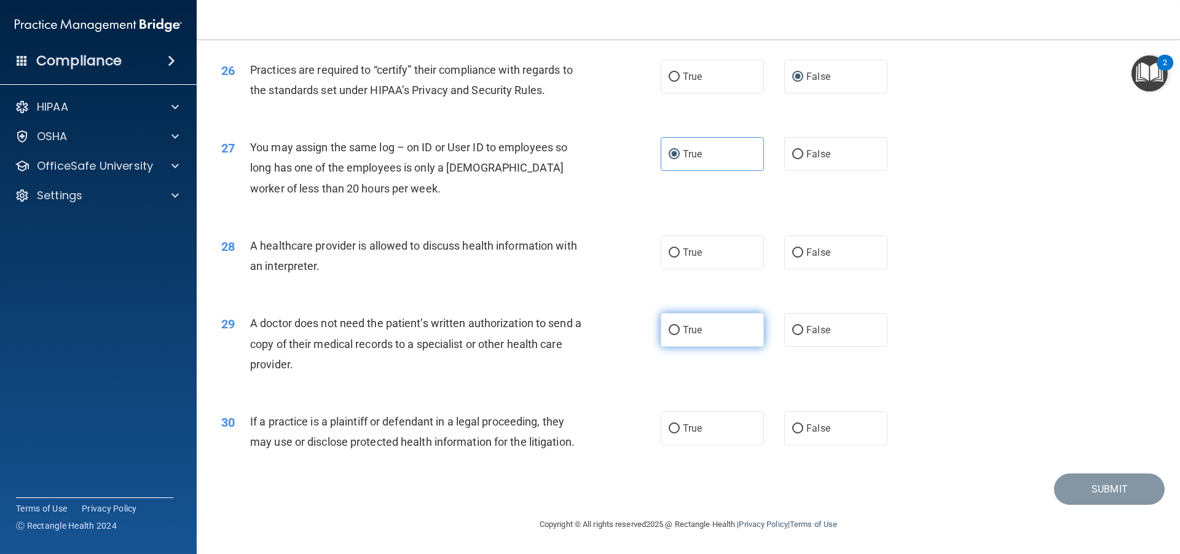
click at [694, 334] on span "True" at bounding box center [692, 330] width 19 height 12
click at [680, 334] on input "True" at bounding box center [673, 330] width 11 height 9
radio input "true"
click at [696, 441] on label "True" at bounding box center [711, 428] width 103 height 34
click at [680, 433] on input "True" at bounding box center [673, 428] width 11 height 9
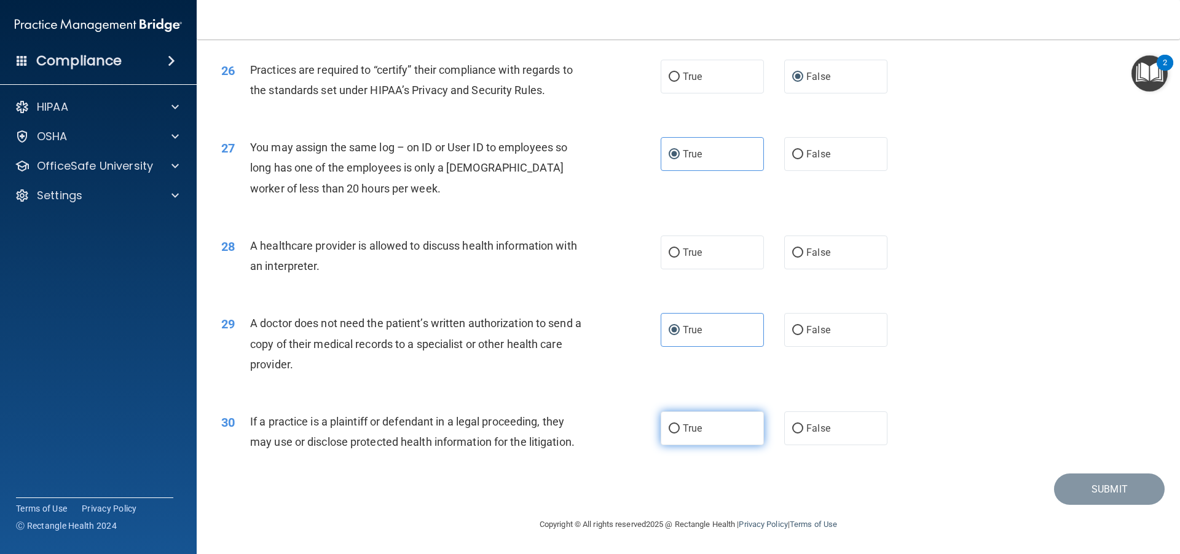
radio input "true"
click at [751, 255] on label "True" at bounding box center [711, 252] width 103 height 34
click at [680, 255] on input "True" at bounding box center [673, 252] width 11 height 9
radio input "true"
click at [784, 429] on label "False" at bounding box center [835, 428] width 103 height 34
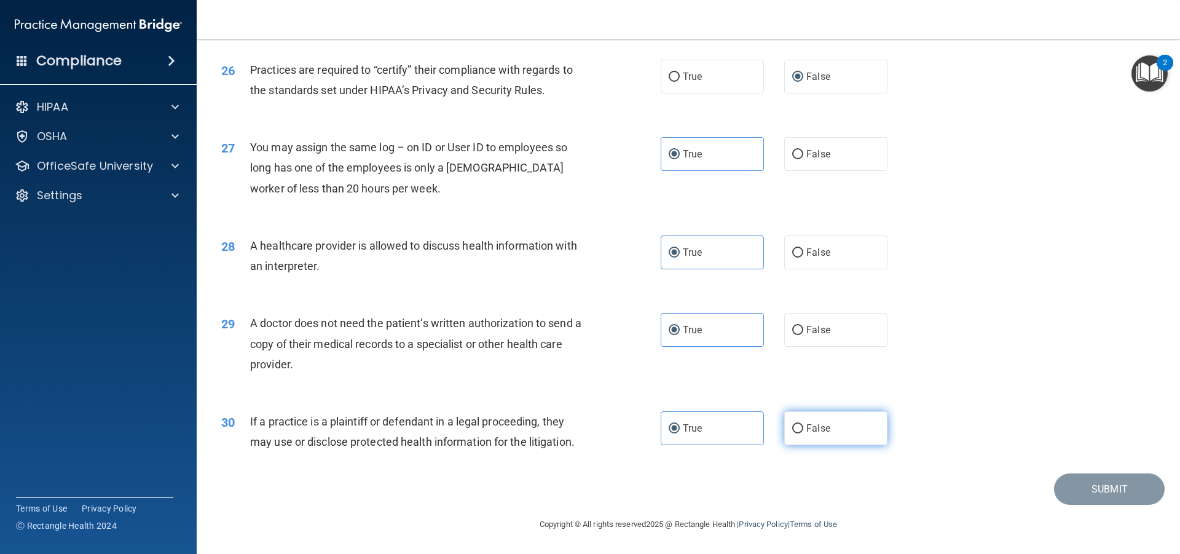
click at [792, 429] on input "False" at bounding box center [797, 428] width 11 height 9
radio input "true"
click at [707, 429] on label "True" at bounding box center [711, 428] width 103 height 34
click at [680, 429] on input "True" at bounding box center [673, 428] width 11 height 9
radio input "true"
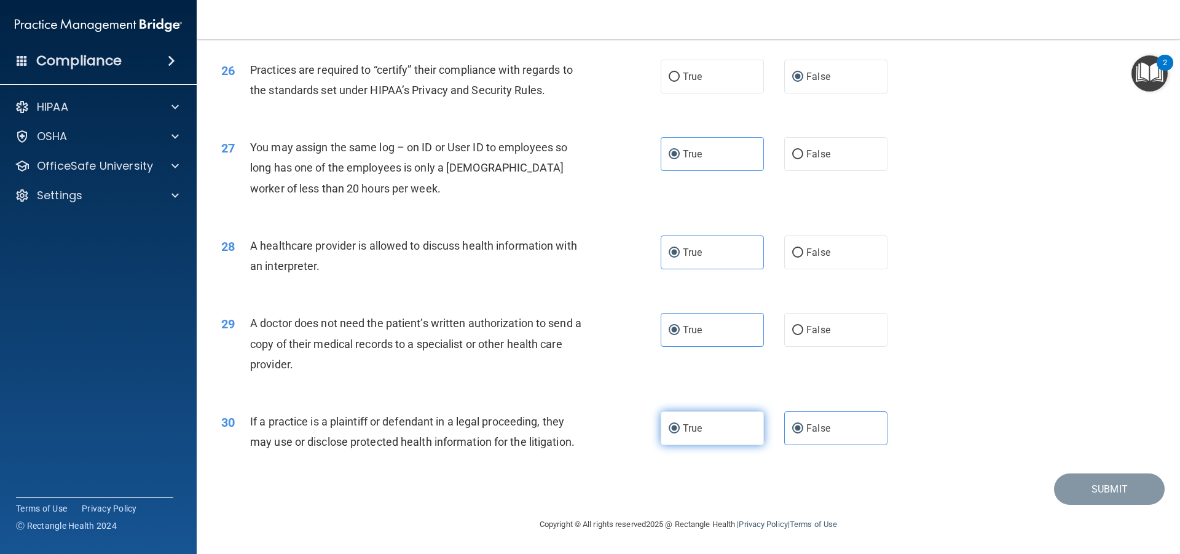
radio input "false"
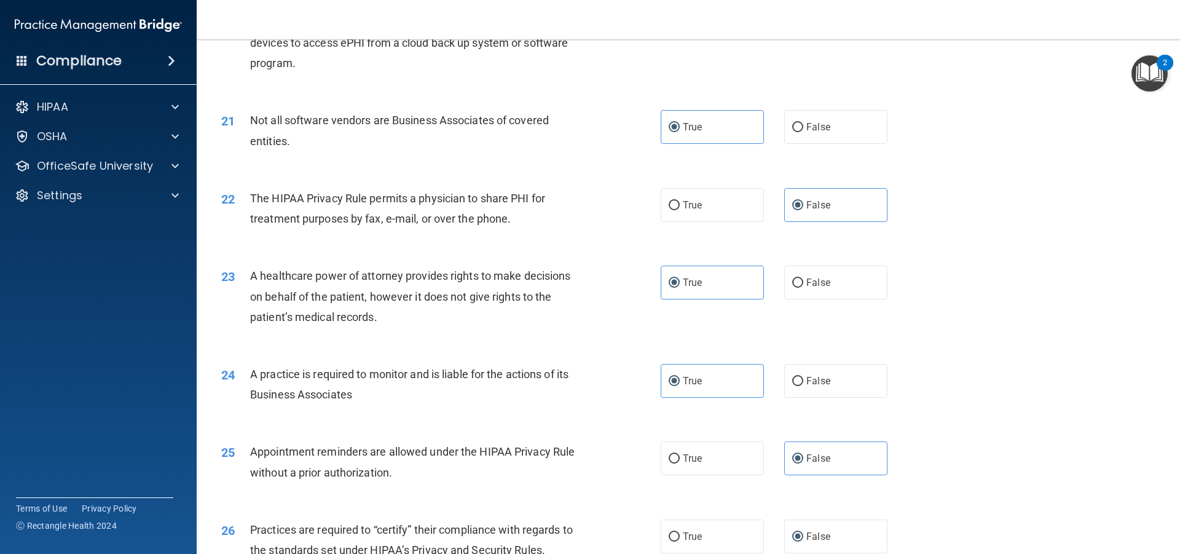
scroll to position [1815, 0]
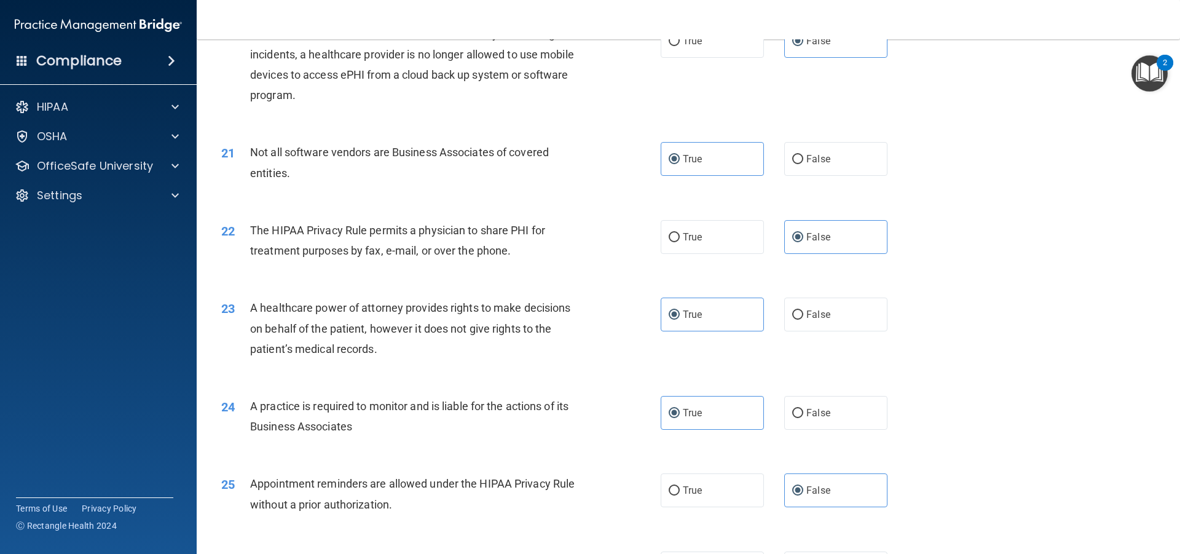
click at [1147, 74] on img "Open Resource Center, 2 new notifications" at bounding box center [1149, 73] width 36 height 36
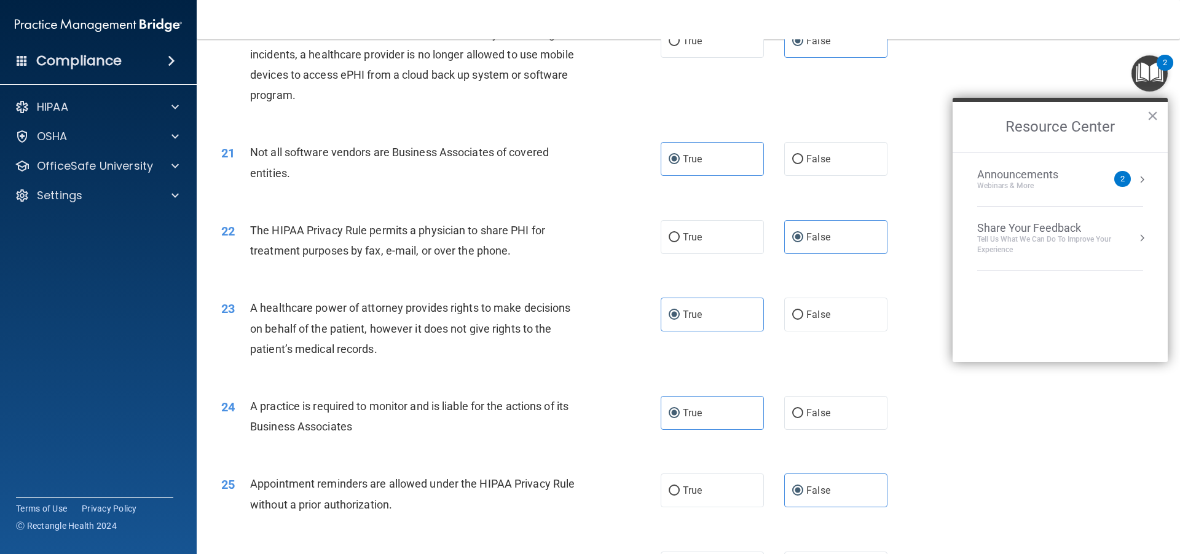
click at [1048, 178] on div "Announcements" at bounding box center [1030, 175] width 106 height 14
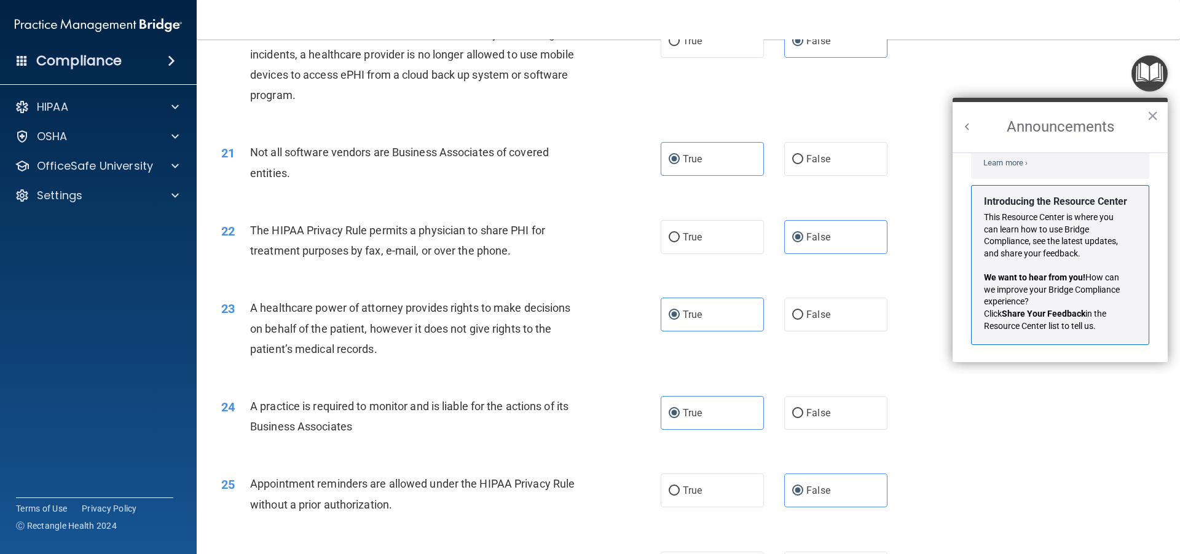
scroll to position [216, 0]
click at [965, 133] on button "Back to Resource Center Home" at bounding box center [967, 126] width 12 height 12
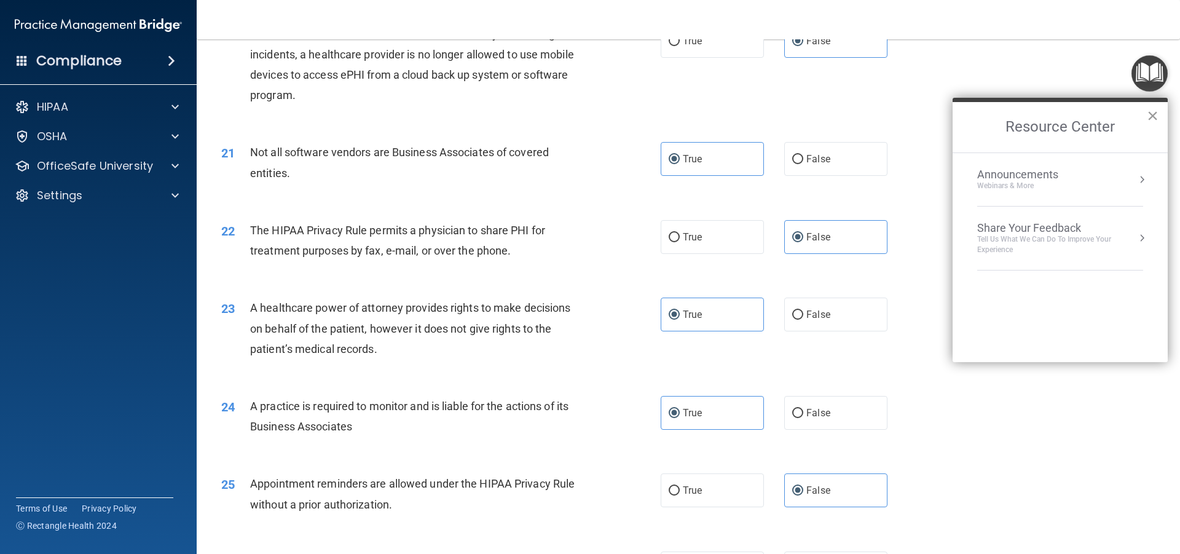
click at [1153, 116] on button "×" at bounding box center [1152, 116] width 12 height 20
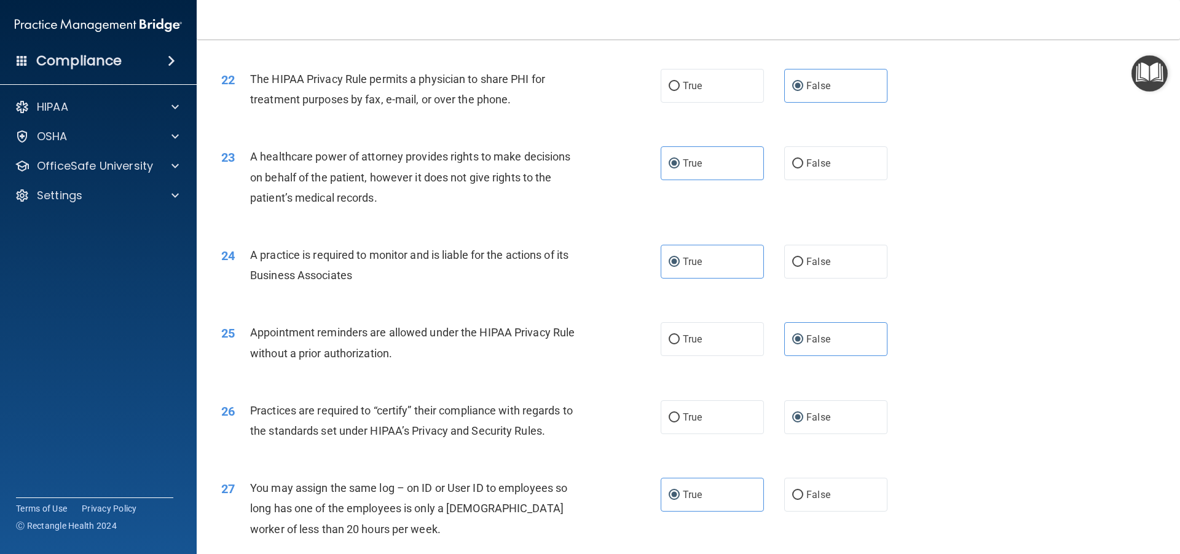
scroll to position [1938, 0]
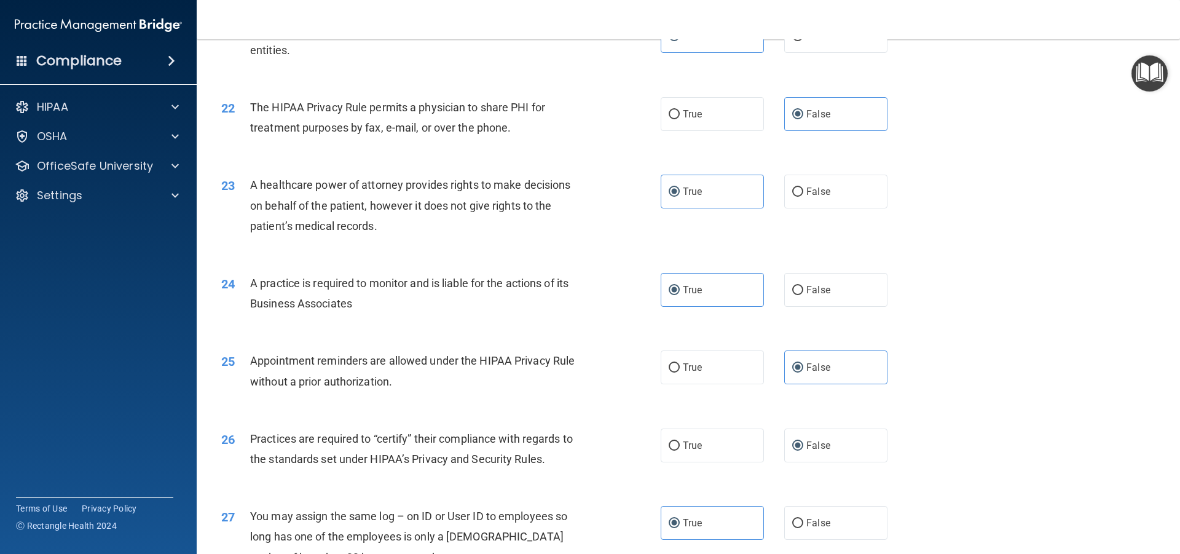
click at [884, 448] on div "True False" at bounding box center [784, 445] width 248 height 34
click at [871, 448] on label "False" at bounding box center [835, 445] width 103 height 34
click at [803, 448] on input "False" at bounding box center [797, 445] width 11 height 9
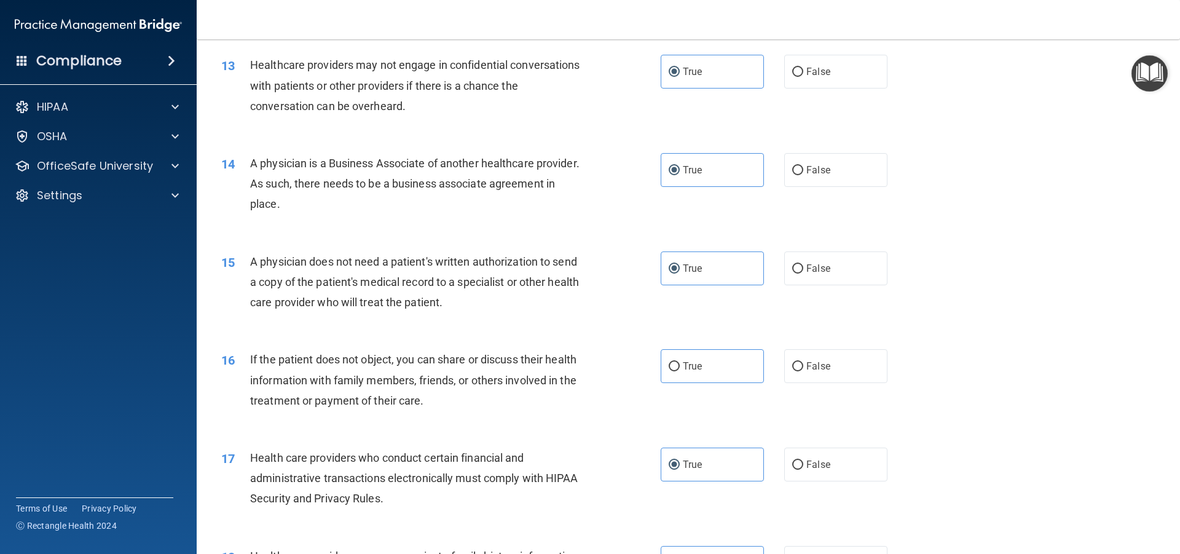
scroll to position [1139, 0]
click at [668, 361] on input "True" at bounding box center [673, 365] width 11 height 9
radio input "true"
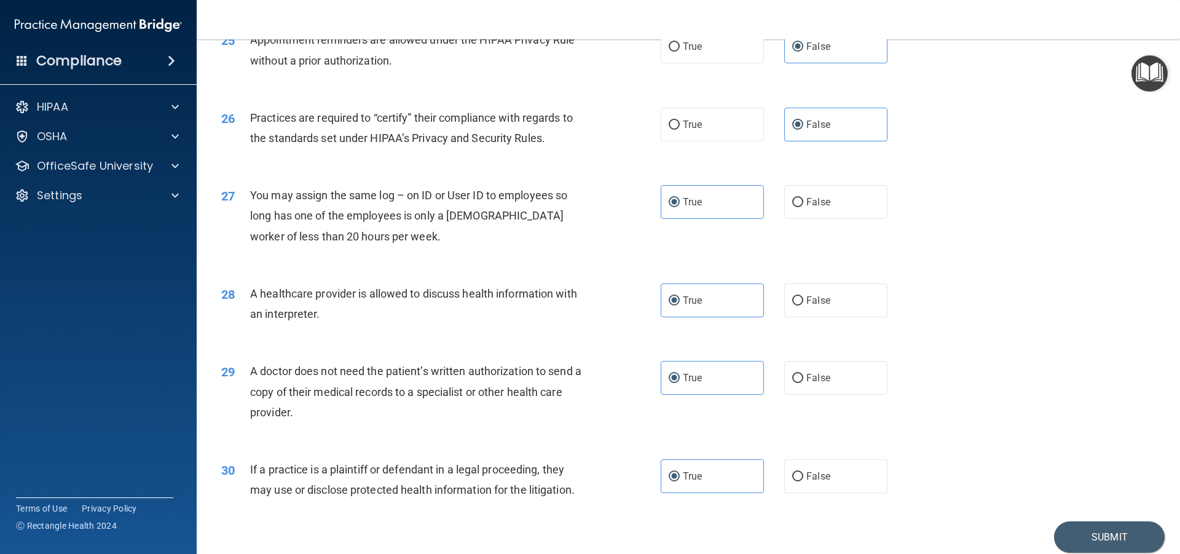
scroll to position [2306, 0]
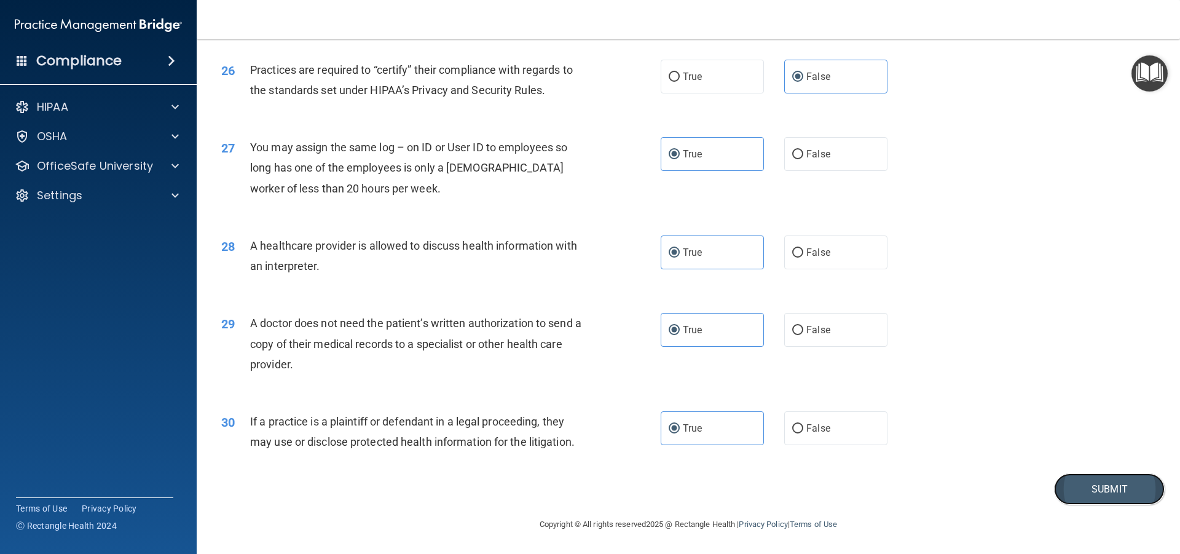
click at [1085, 485] on button "Submit" at bounding box center [1109, 488] width 111 height 31
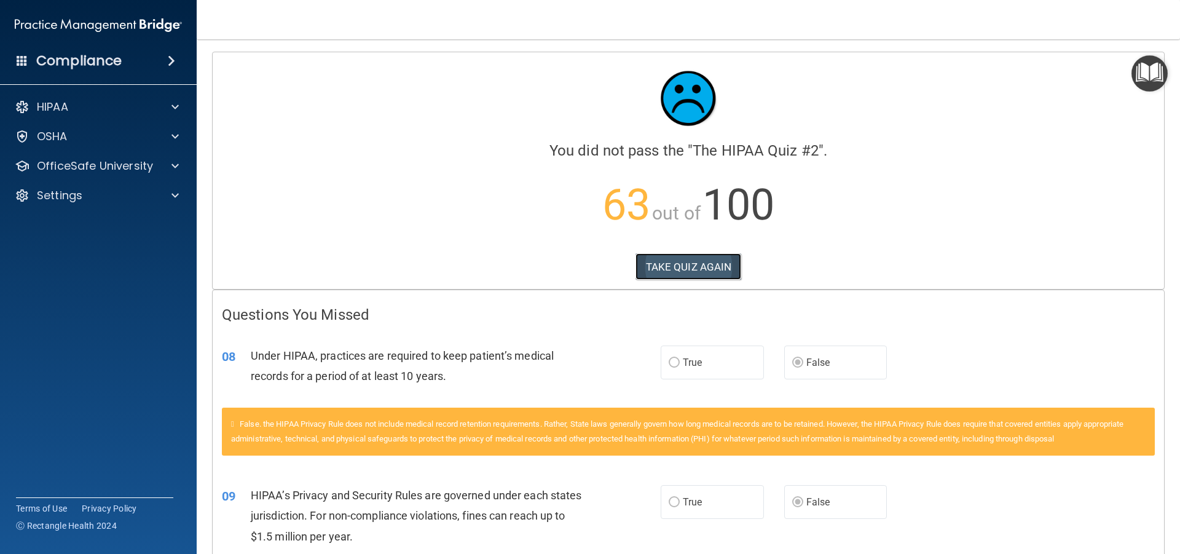
click at [692, 261] on button "TAKE QUIZ AGAIN" at bounding box center [688, 266] width 106 height 27
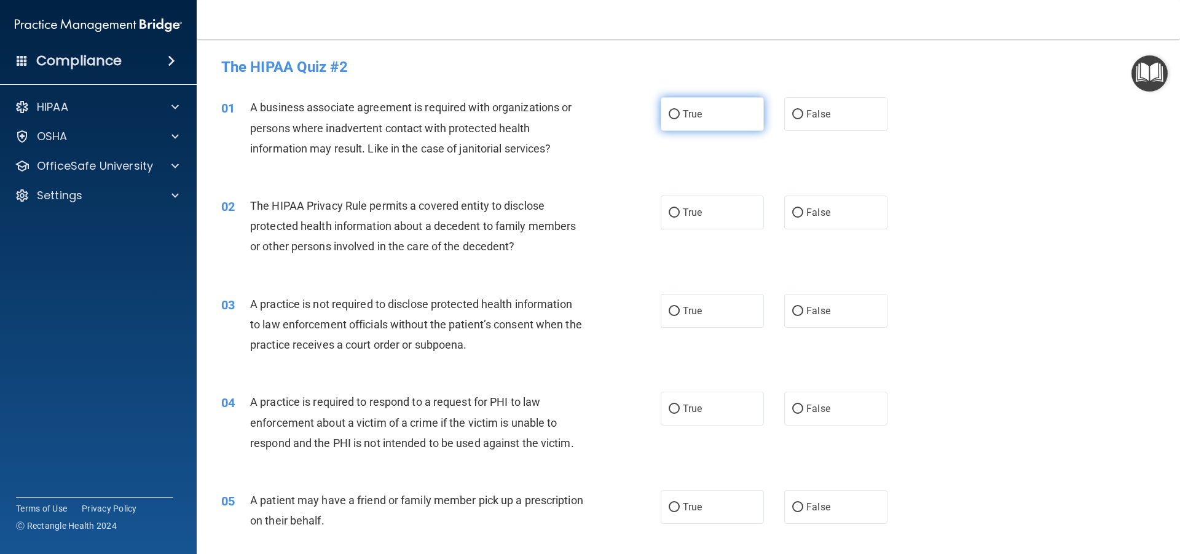
click at [687, 113] on span "True" at bounding box center [692, 114] width 19 height 12
click at [680, 113] on input "True" at bounding box center [673, 114] width 11 height 9
radio input "true"
click at [818, 205] on label "False" at bounding box center [835, 212] width 103 height 34
click at [803, 208] on input "False" at bounding box center [797, 212] width 11 height 9
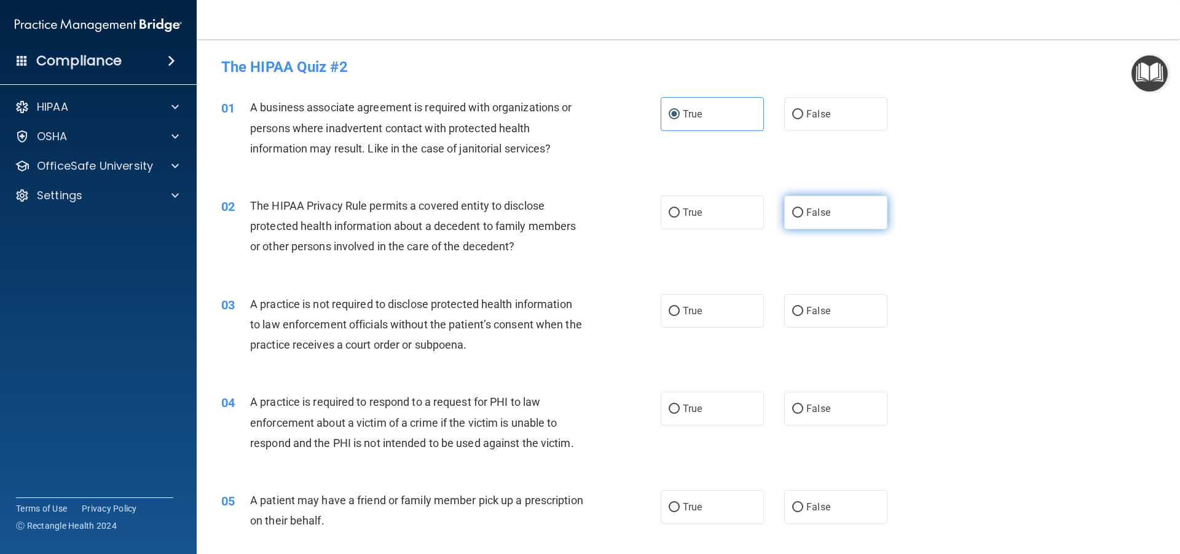
radio input "true"
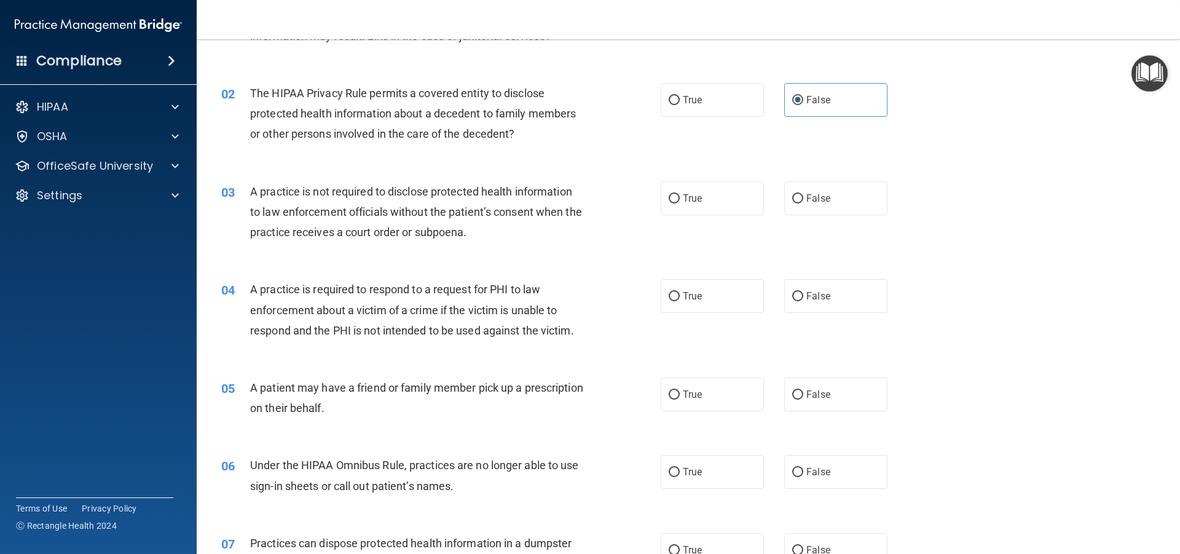
scroll to position [123, 0]
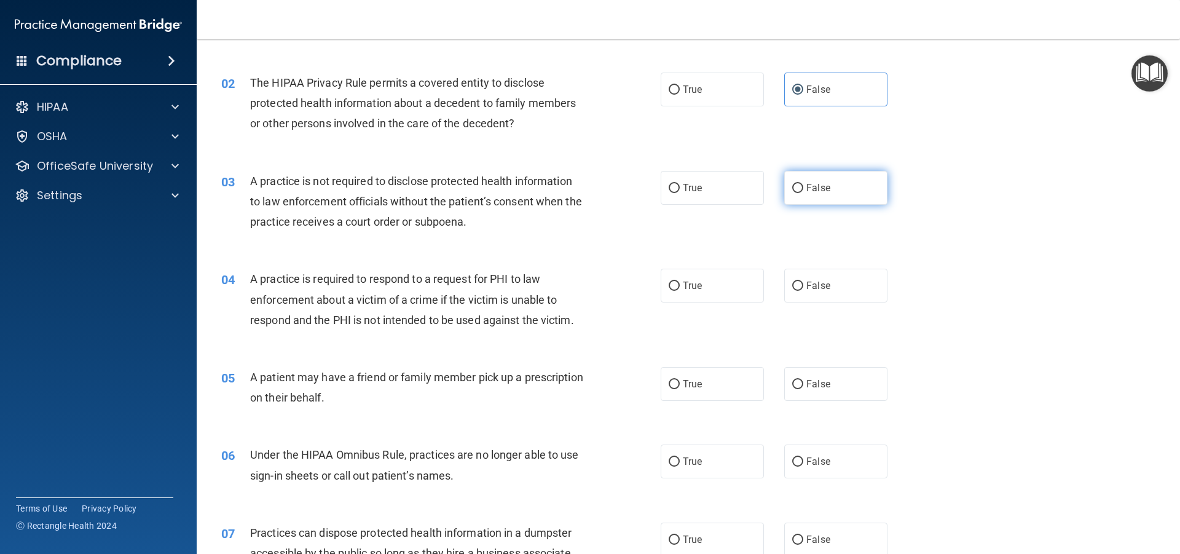
click at [807, 200] on label "False" at bounding box center [835, 188] width 103 height 34
click at [803, 193] on input "False" at bounding box center [797, 188] width 11 height 9
radio input "true"
click at [721, 196] on label "True" at bounding box center [711, 188] width 103 height 34
click at [680, 193] on input "True" at bounding box center [673, 188] width 11 height 9
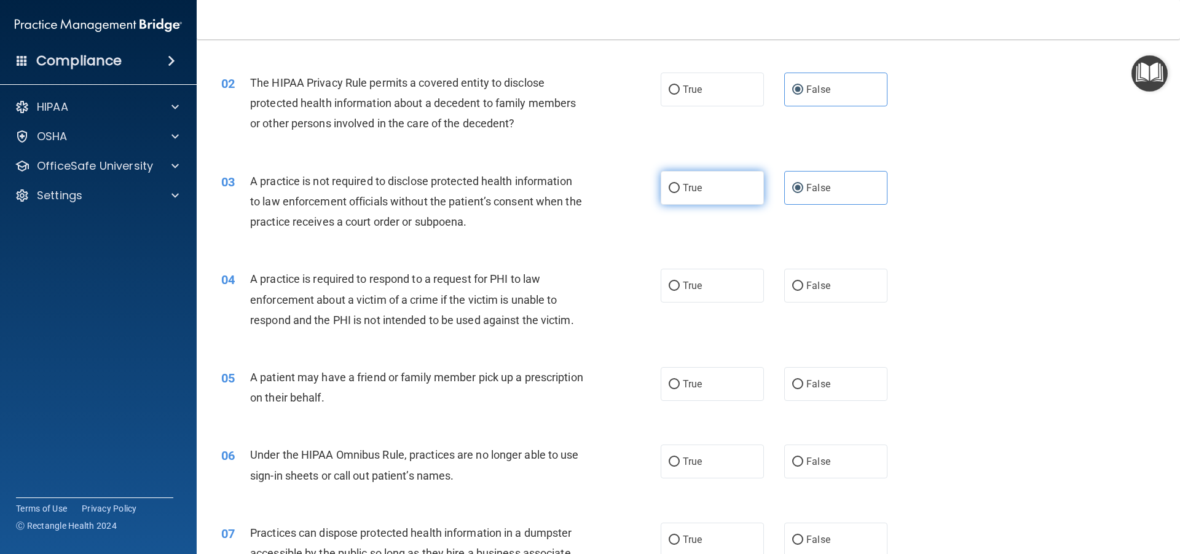
radio input "true"
radio input "false"
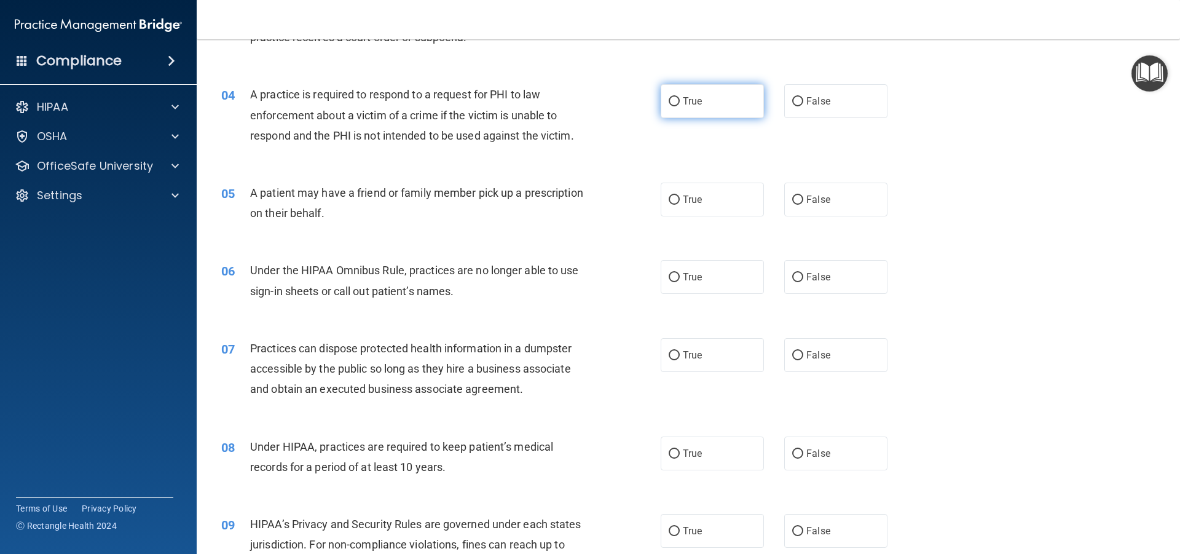
scroll to position [246, 0]
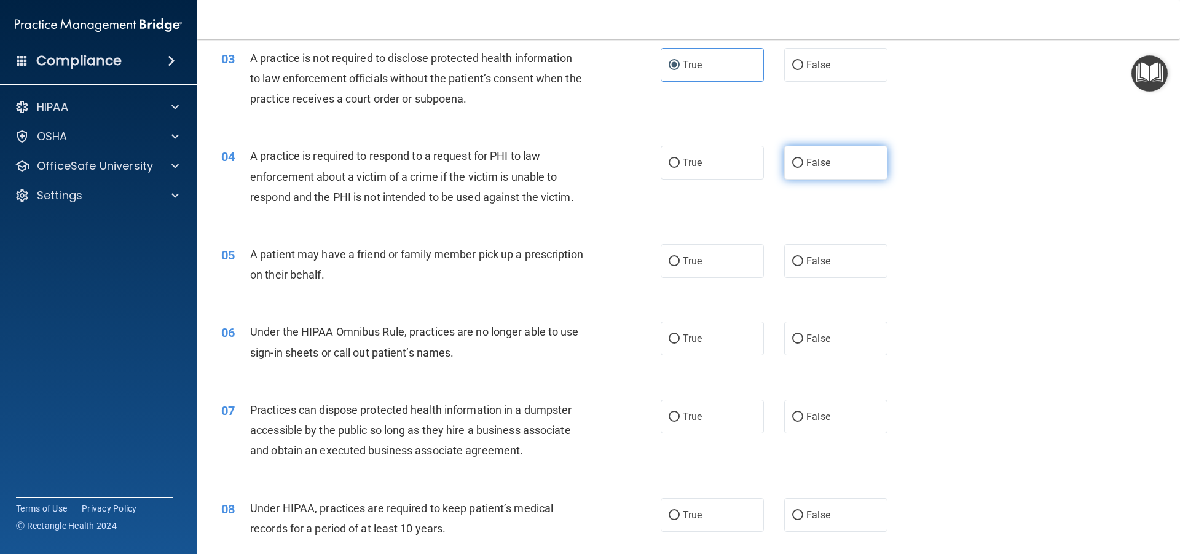
click at [837, 178] on label "False" at bounding box center [835, 163] width 103 height 34
click at [803, 168] on input "False" at bounding box center [797, 163] width 11 height 9
radio input "true"
click at [726, 262] on label "True" at bounding box center [711, 261] width 103 height 34
click at [680, 262] on input "True" at bounding box center [673, 261] width 11 height 9
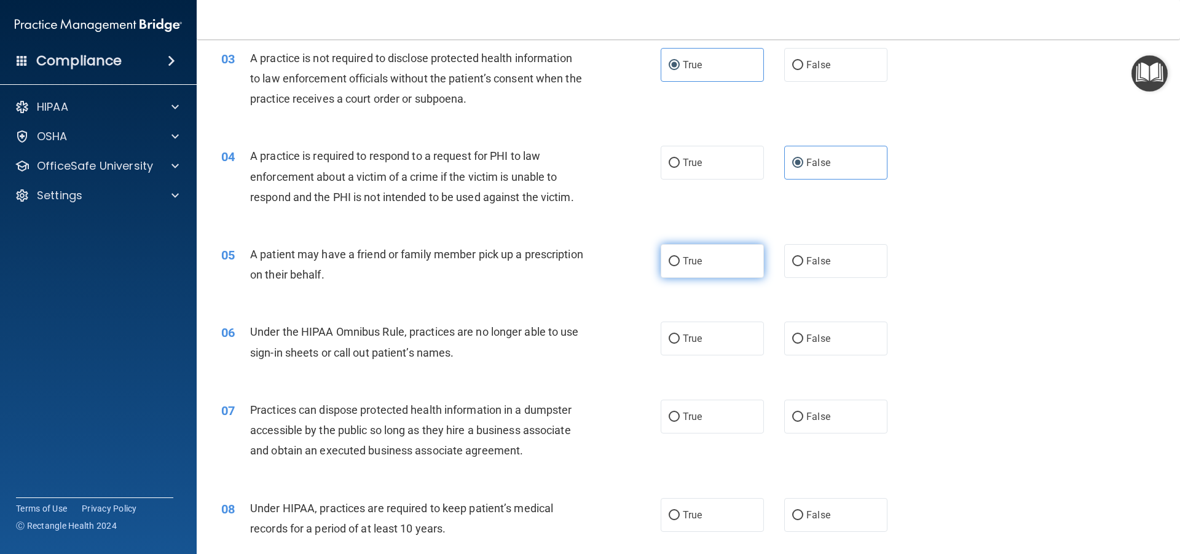
radio input "true"
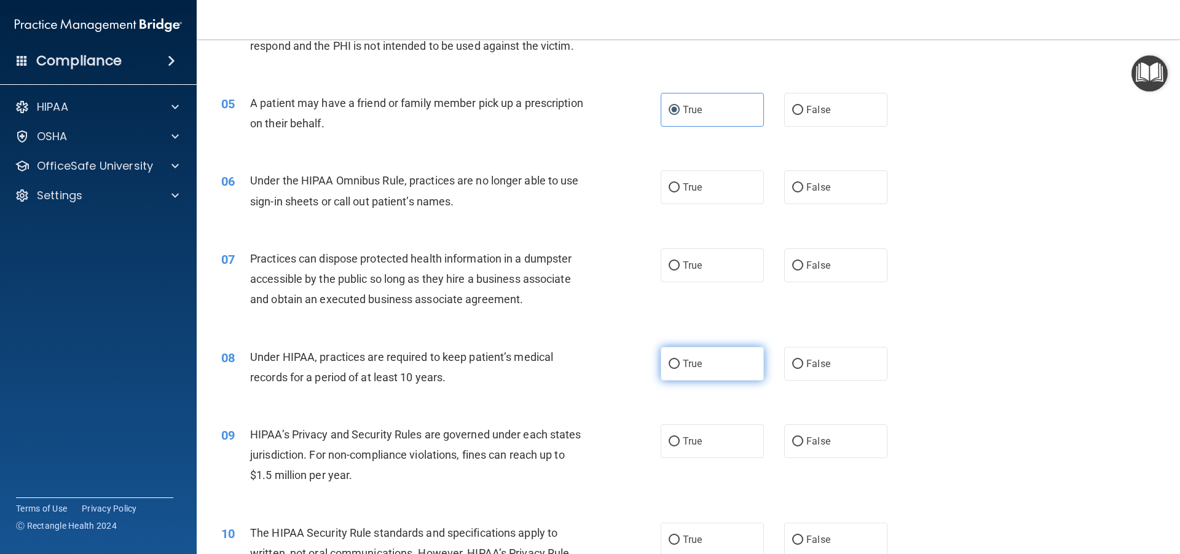
scroll to position [430, 0]
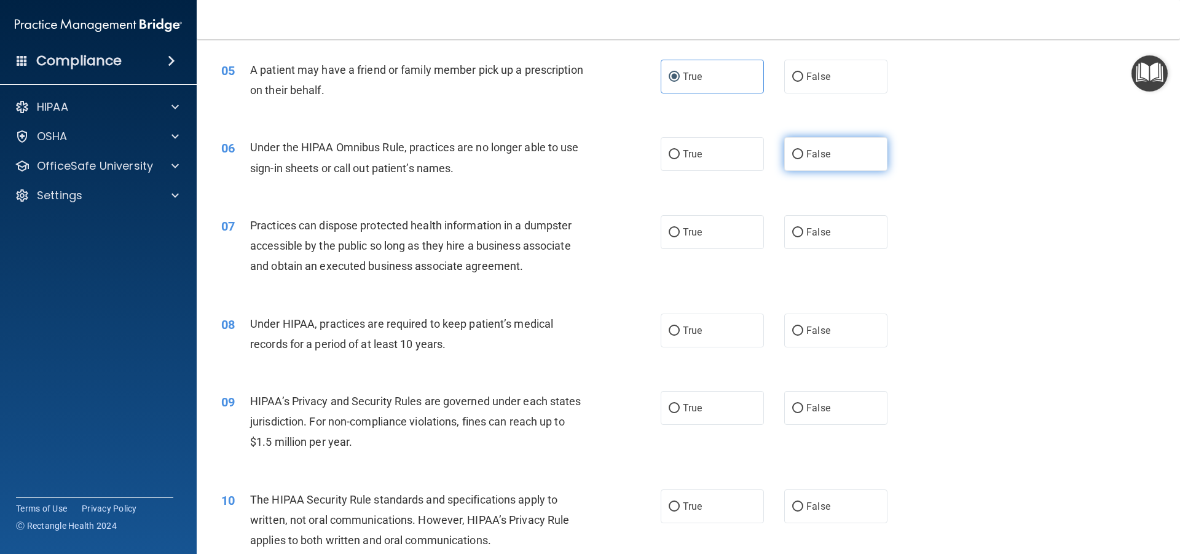
click at [847, 143] on label "False" at bounding box center [835, 154] width 103 height 34
click at [803, 150] on input "False" at bounding box center [797, 154] width 11 height 9
radio input "true"
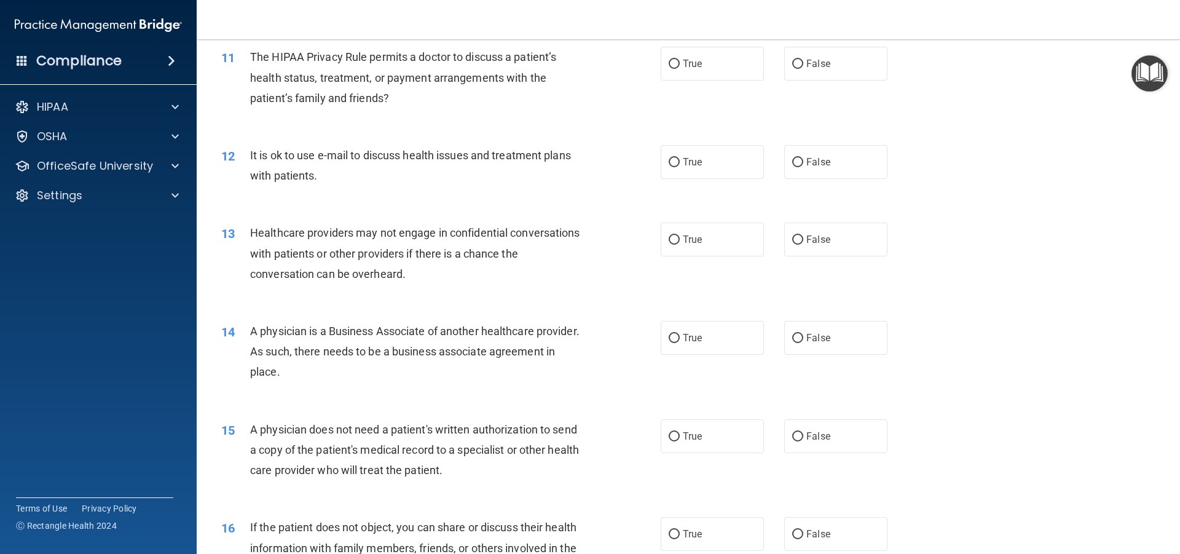
scroll to position [983, 0]
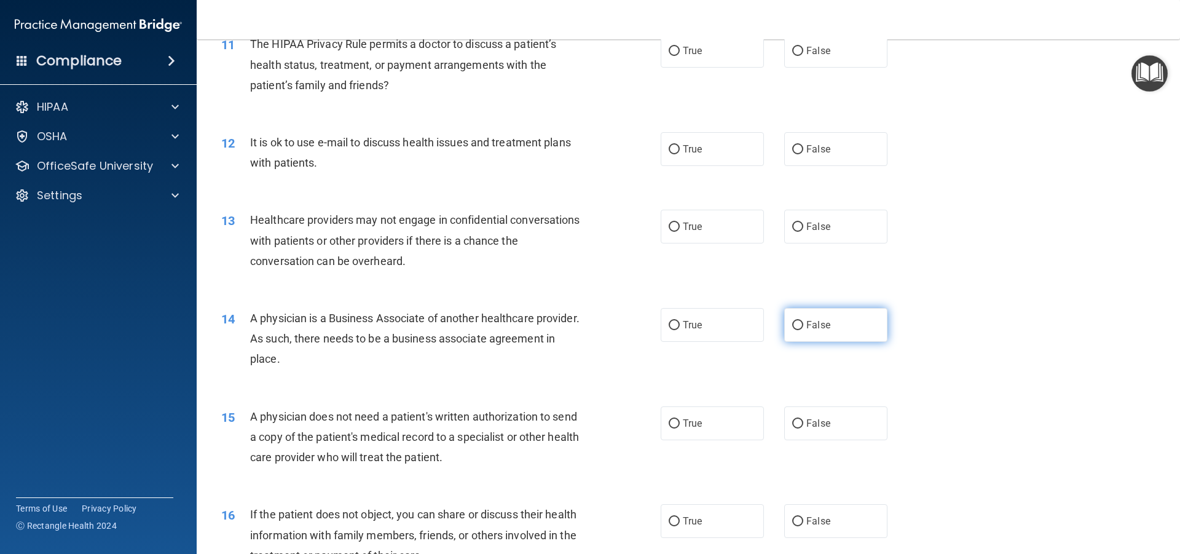
click at [866, 326] on label "False" at bounding box center [835, 325] width 103 height 34
click at [803, 326] on input "False" at bounding box center [797, 325] width 11 height 9
radio input "true"
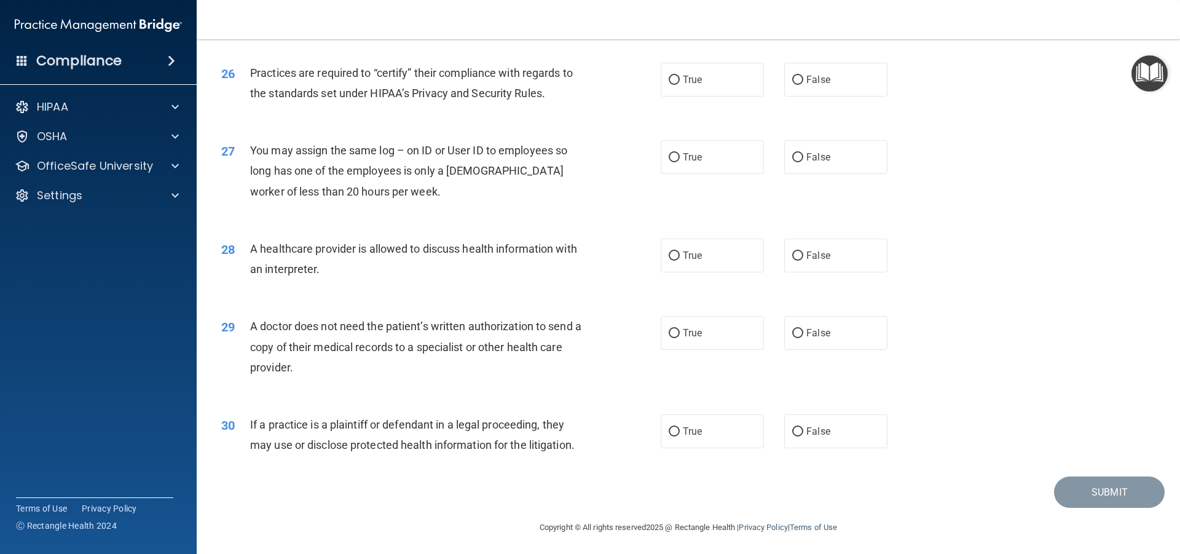
scroll to position [2306, 0]
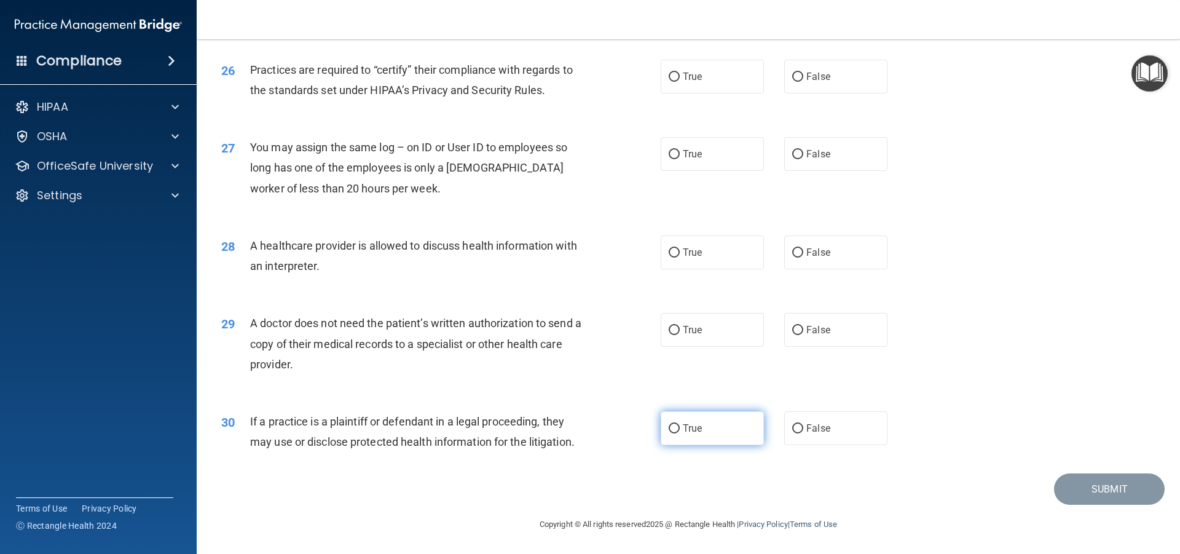
click at [668, 430] on input "True" at bounding box center [673, 428] width 11 height 9
radio input "true"
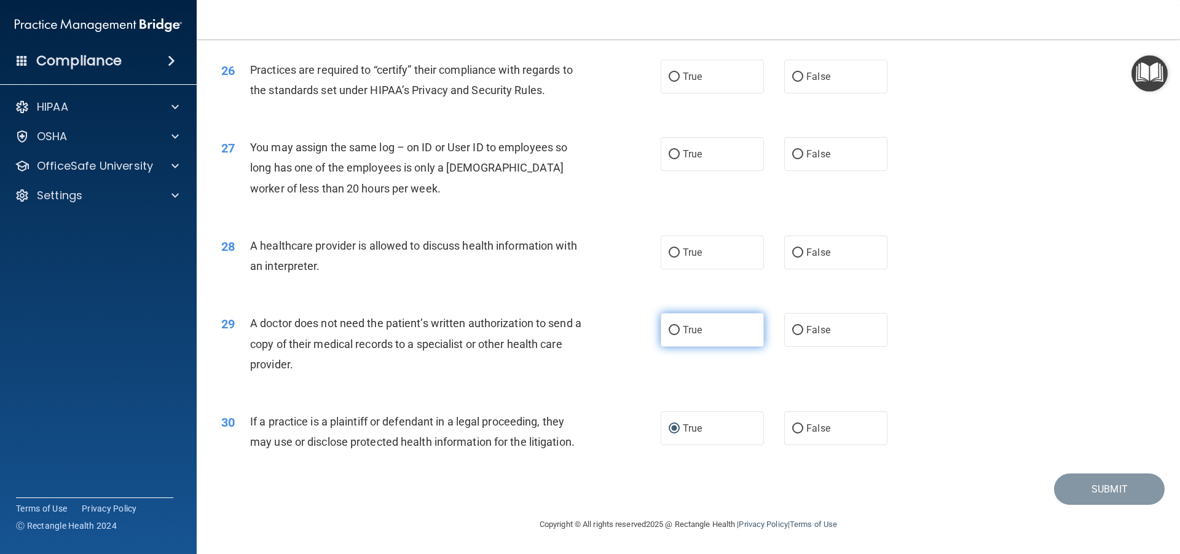
click at [705, 335] on label "True" at bounding box center [711, 330] width 103 height 34
click at [680, 335] on input "True" at bounding box center [673, 330] width 11 height 9
radio input "true"
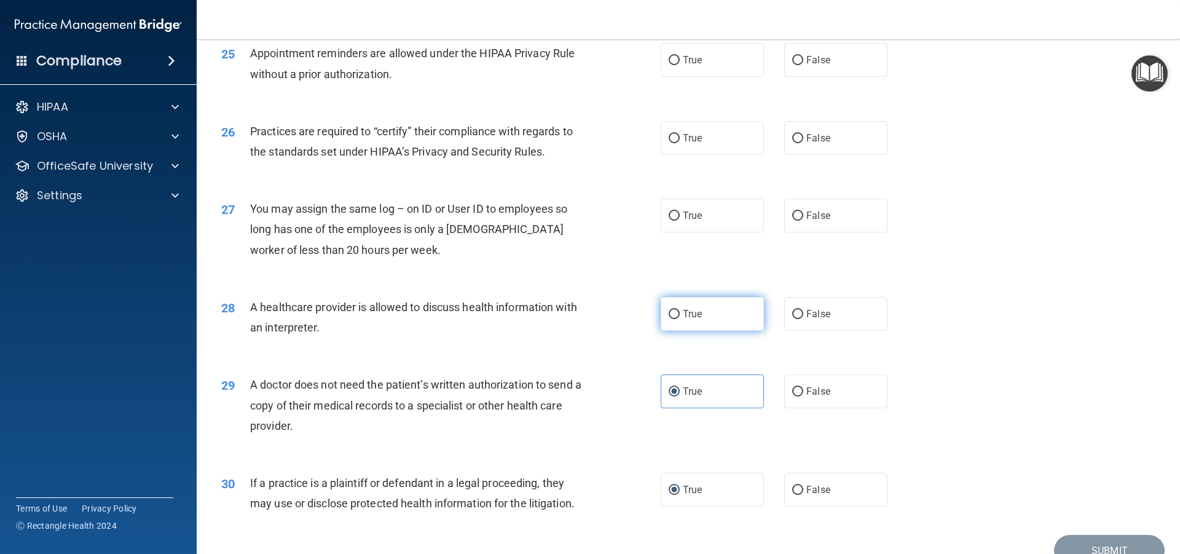
click at [692, 316] on span "True" at bounding box center [692, 314] width 19 height 12
click at [680, 316] on input "True" at bounding box center [673, 314] width 11 height 9
radio input "true"
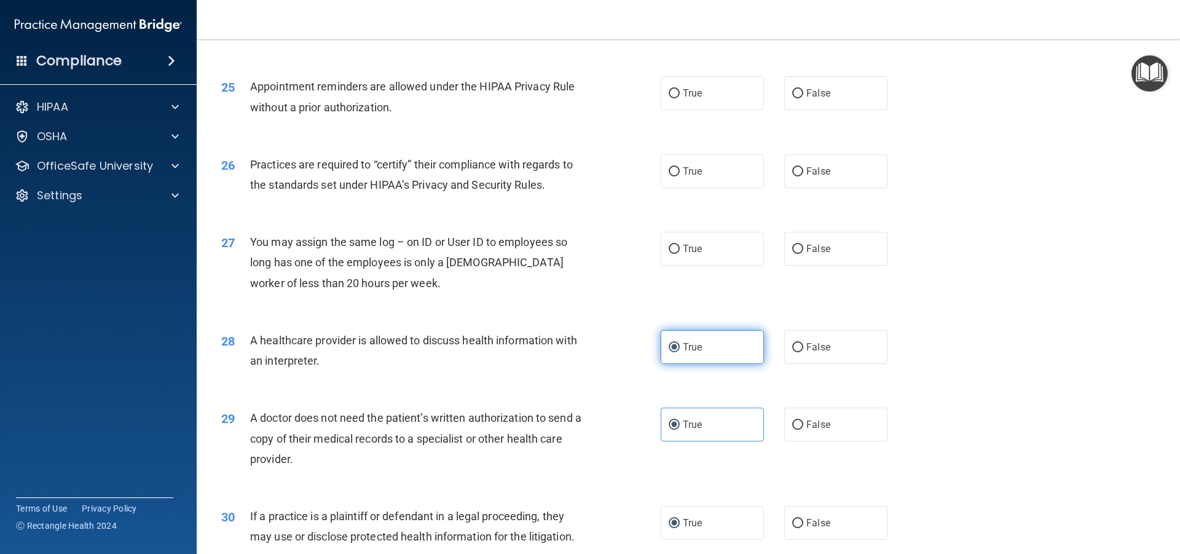
scroll to position [2184, 0]
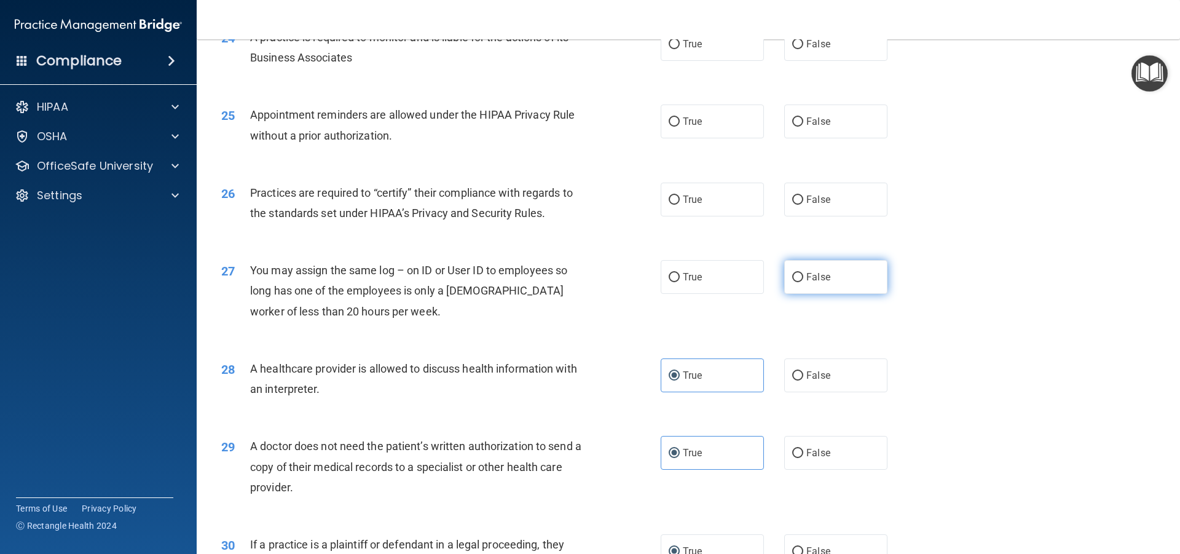
click at [809, 288] on label "False" at bounding box center [835, 277] width 103 height 34
click at [803, 282] on input "False" at bounding box center [797, 277] width 11 height 9
radio input "true"
click at [806, 196] on span "False" at bounding box center [818, 200] width 24 height 12
click at [803, 196] on input "False" at bounding box center [797, 199] width 11 height 9
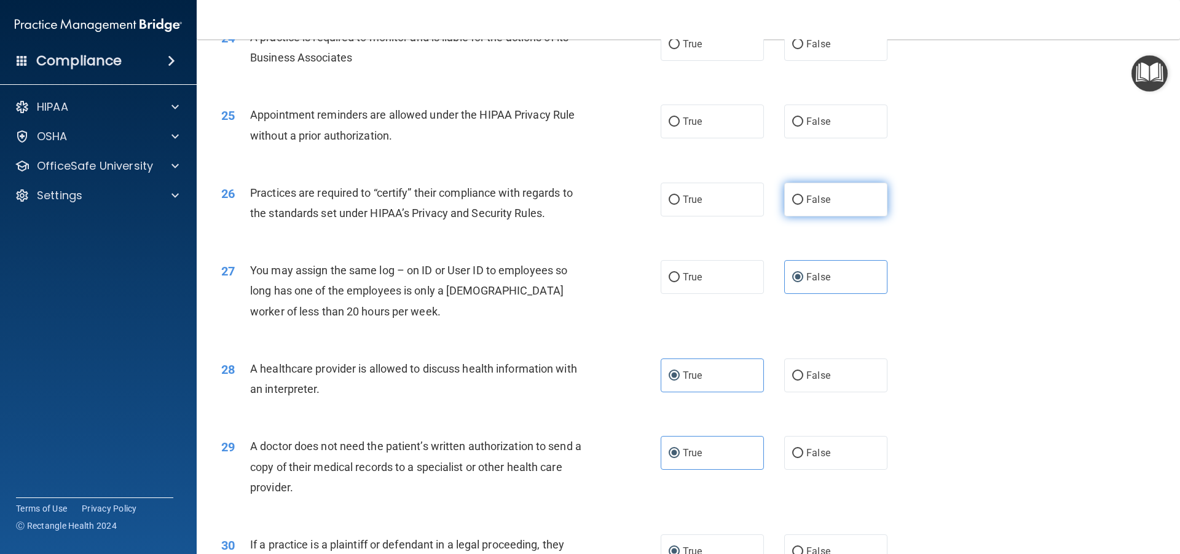
radio input "true"
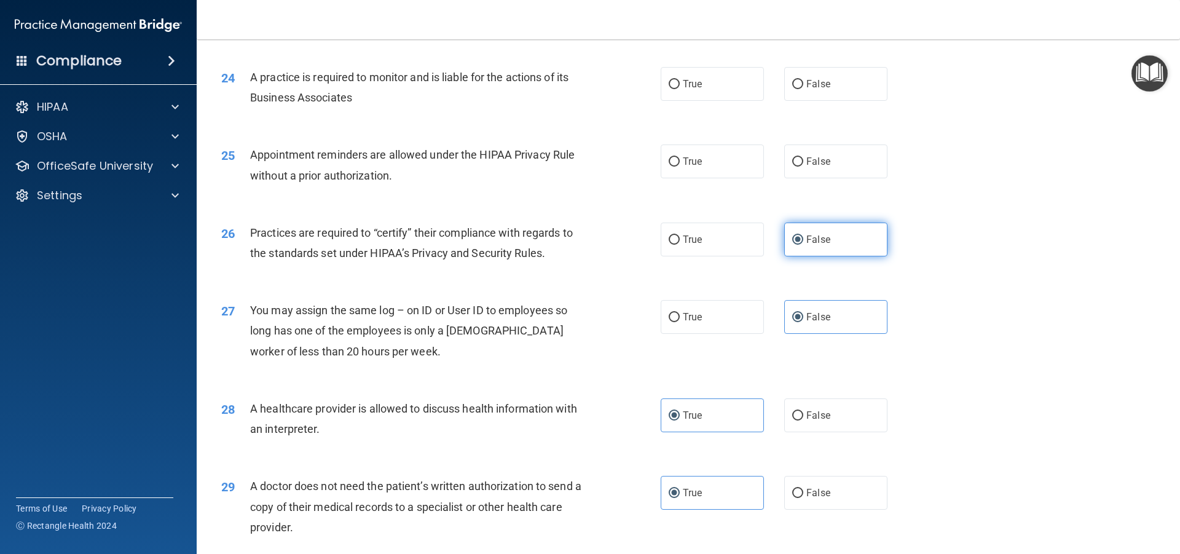
scroll to position [2122, 0]
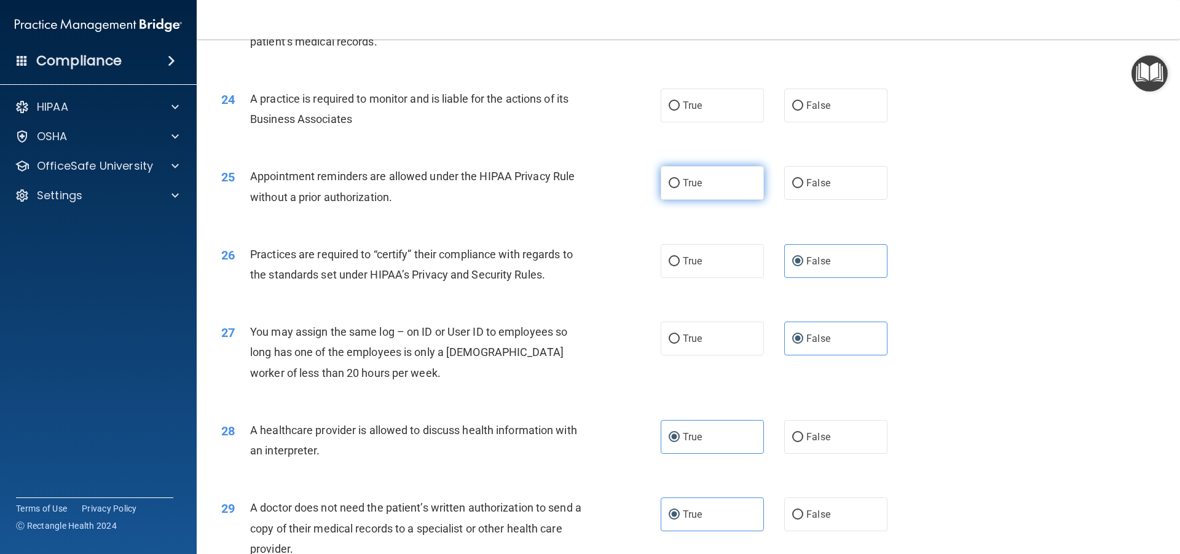
click at [731, 198] on label "True" at bounding box center [711, 183] width 103 height 34
click at [680, 188] on input "True" at bounding box center [673, 183] width 11 height 9
radio input "true"
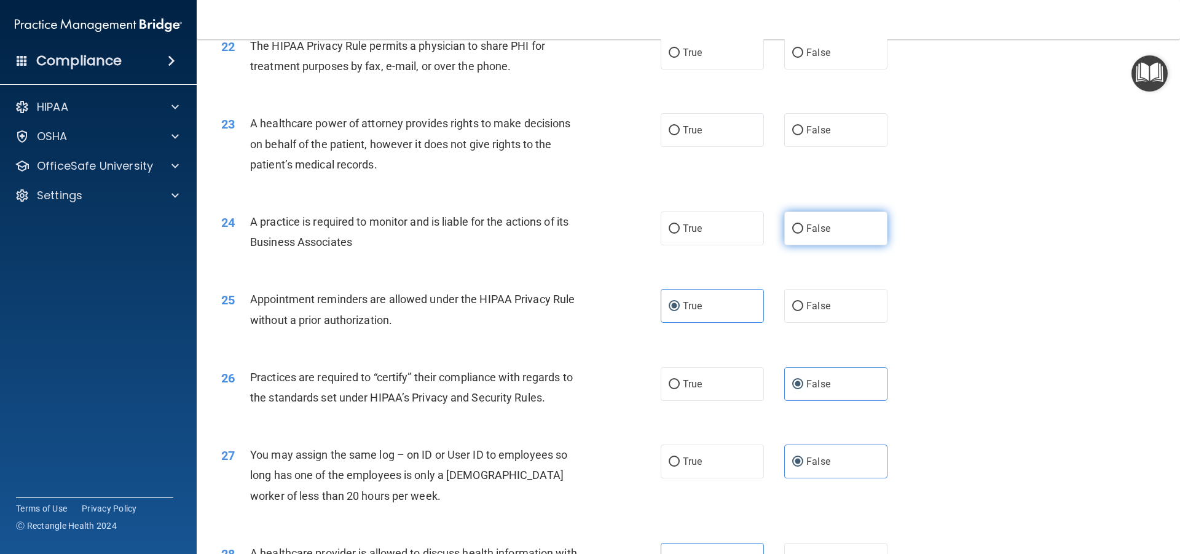
click at [820, 211] on label "False" at bounding box center [835, 228] width 103 height 34
click at [803, 224] on input "False" at bounding box center [797, 228] width 11 height 9
radio input "true"
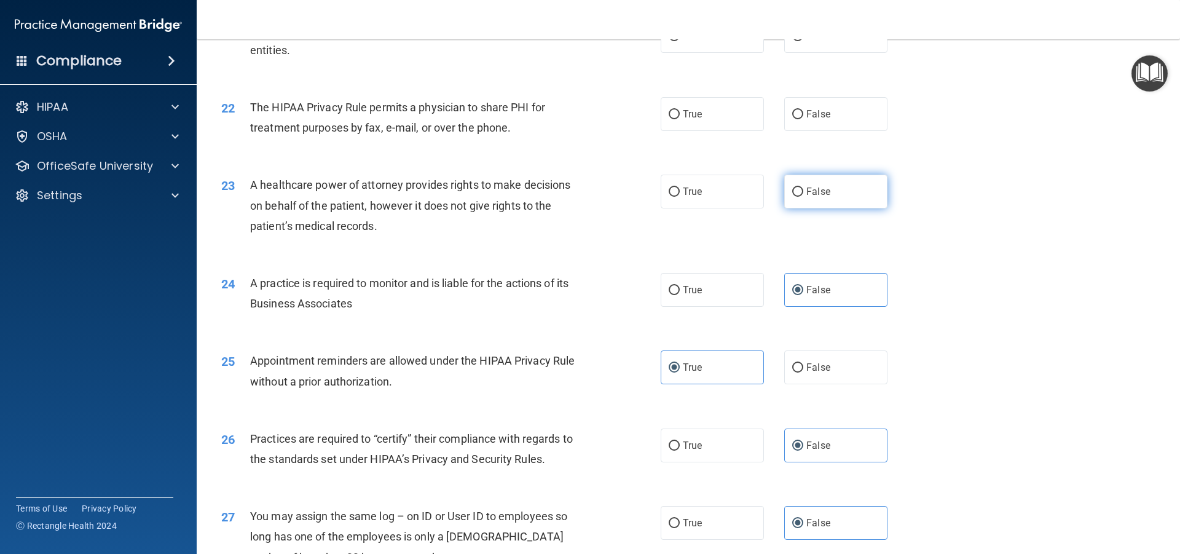
click at [821, 193] on span "False" at bounding box center [818, 192] width 24 height 12
click at [803, 193] on input "False" at bounding box center [797, 191] width 11 height 9
radio input "true"
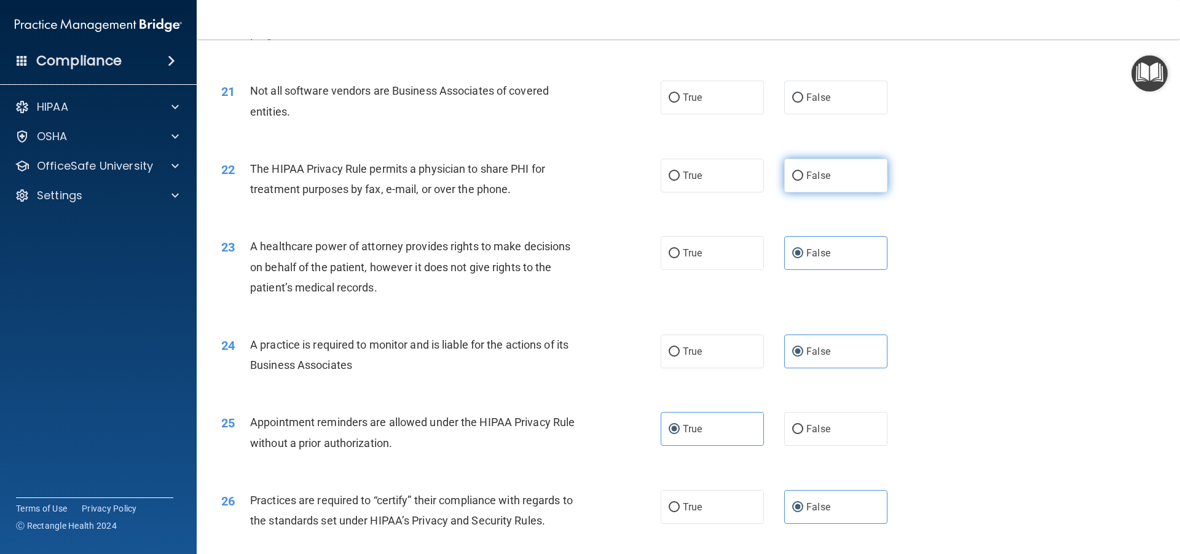
click at [802, 186] on label "False" at bounding box center [835, 176] width 103 height 34
click at [802, 181] on input "False" at bounding box center [797, 175] width 11 height 9
radio input "true"
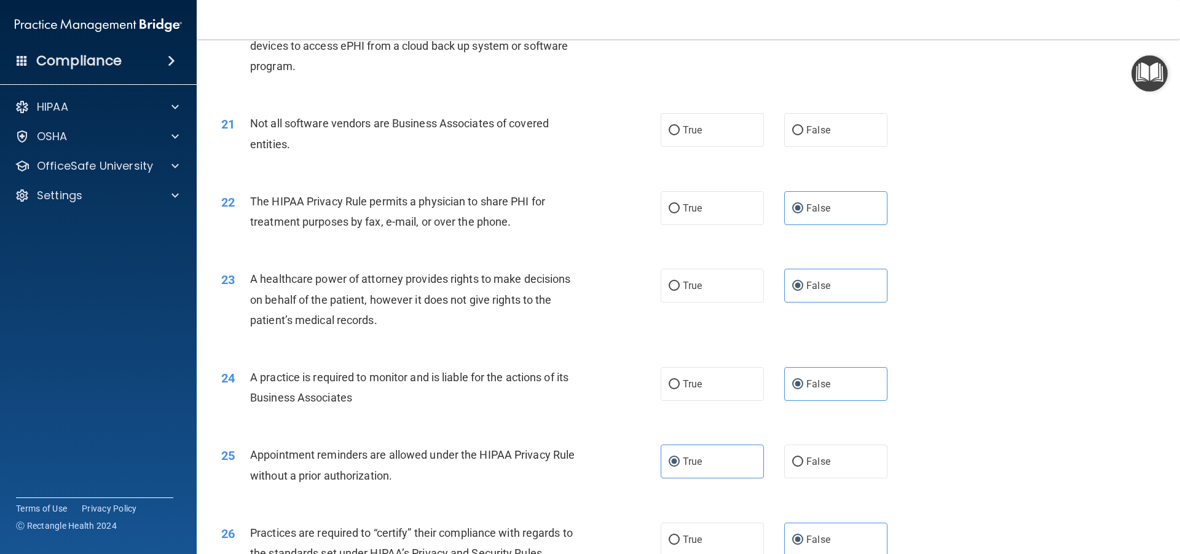
scroll to position [1753, 0]
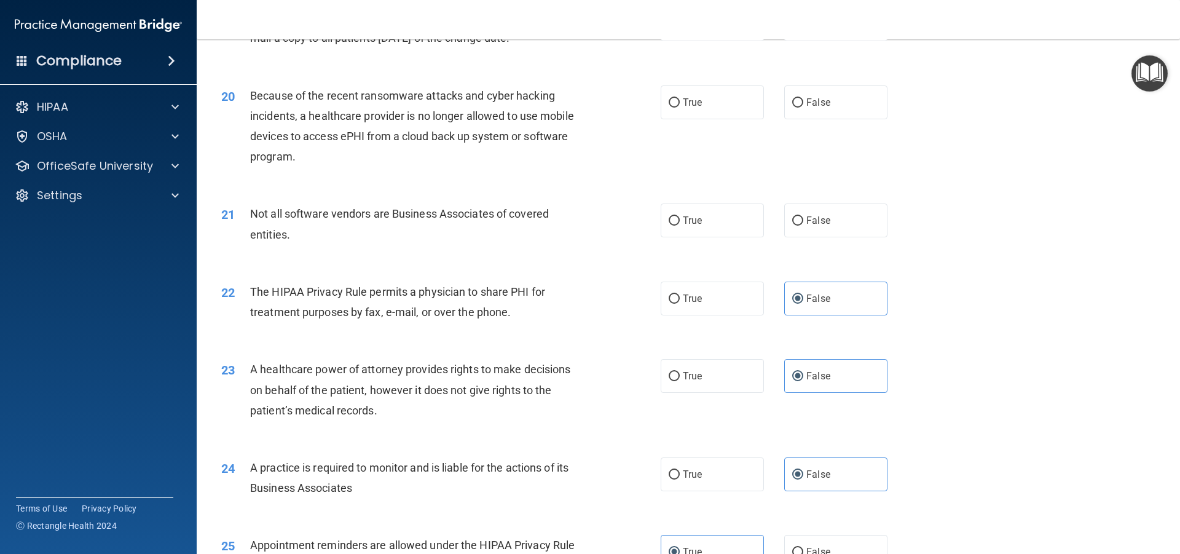
click at [676, 206] on label "True" at bounding box center [711, 220] width 103 height 34
click at [676, 216] on input "True" at bounding box center [673, 220] width 11 height 9
radio input "true"
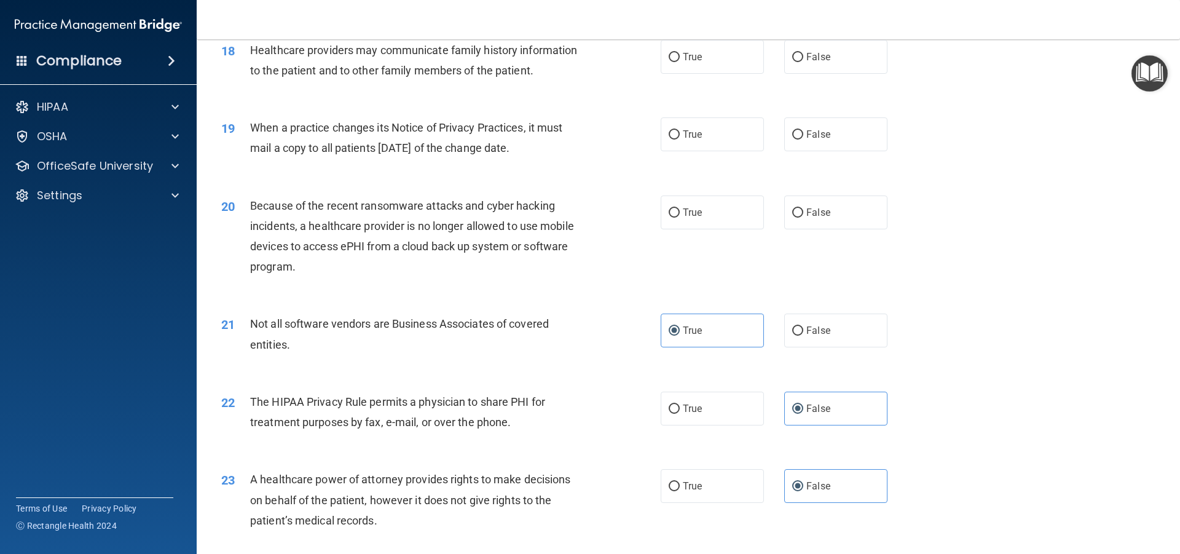
scroll to position [1631, 0]
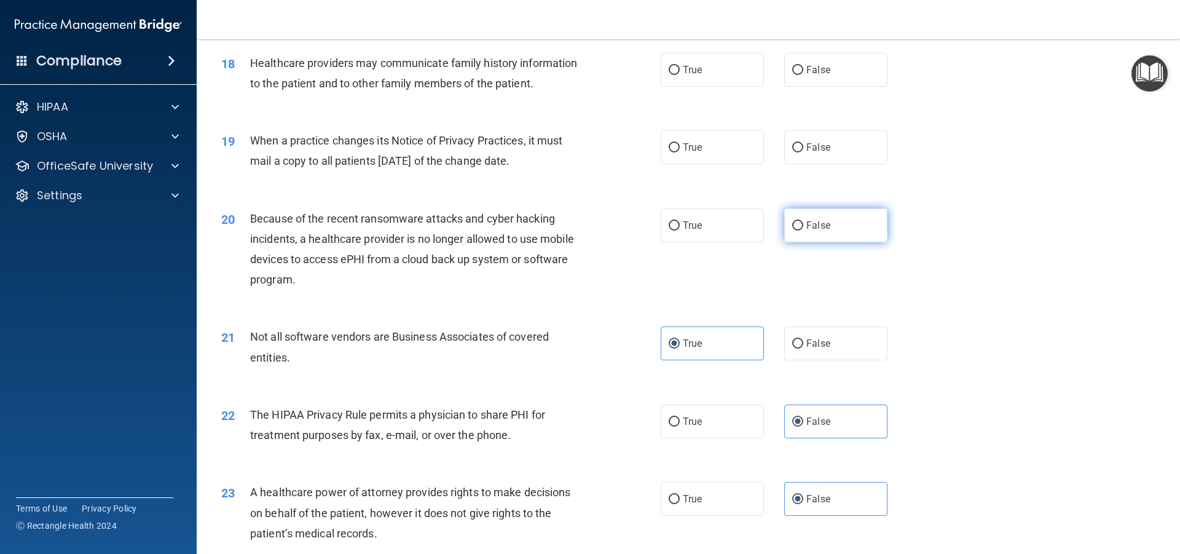
click at [817, 224] on span "False" at bounding box center [818, 225] width 24 height 12
click at [803, 224] on input "False" at bounding box center [797, 225] width 11 height 9
radio input "true"
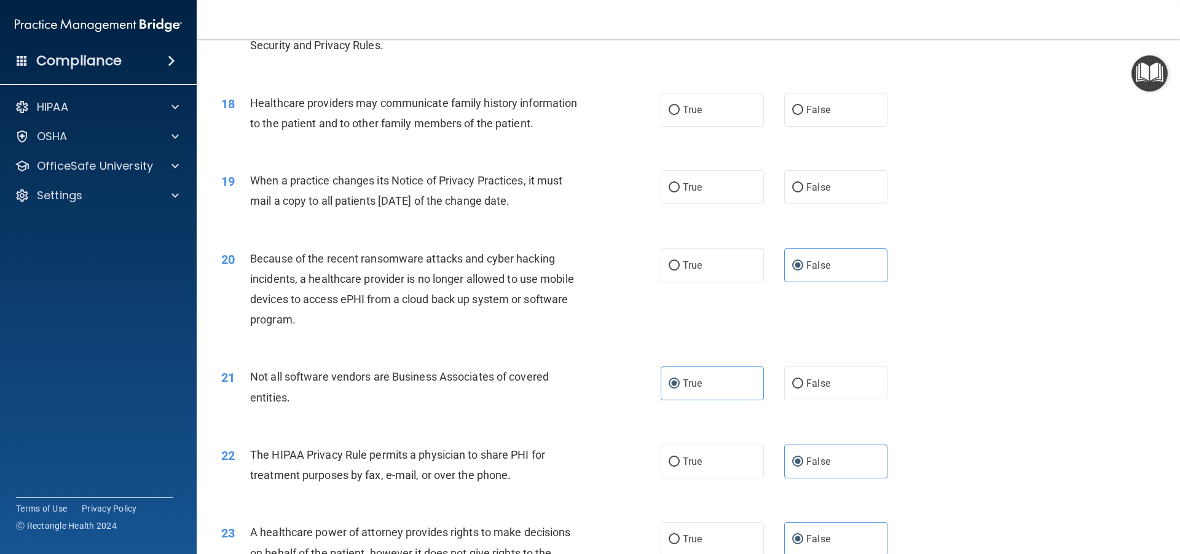
scroll to position [1569, 0]
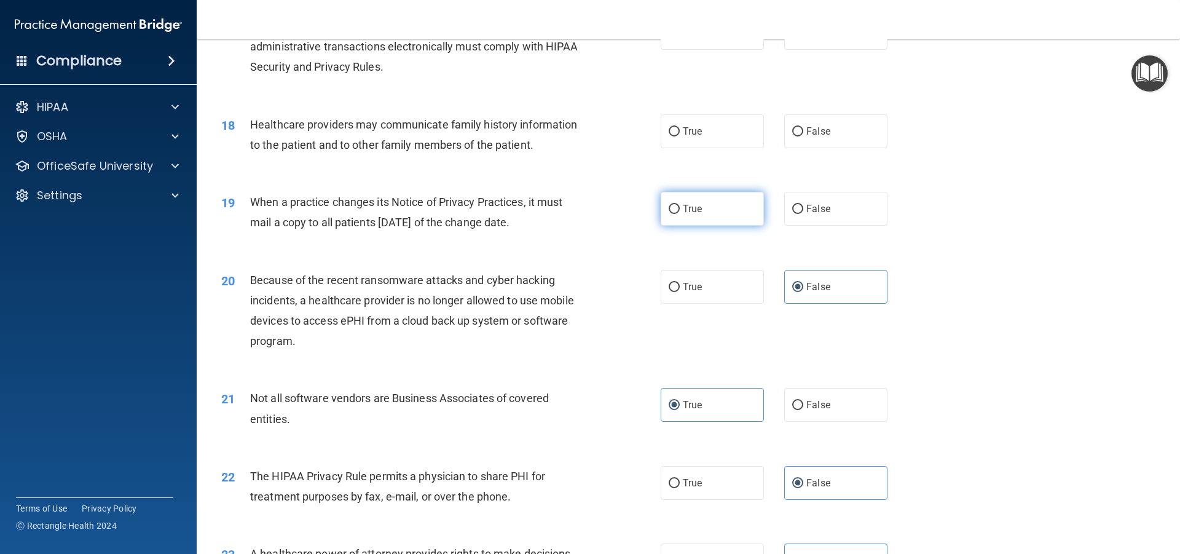
click at [672, 205] on input "True" at bounding box center [673, 209] width 11 height 9
radio input "true"
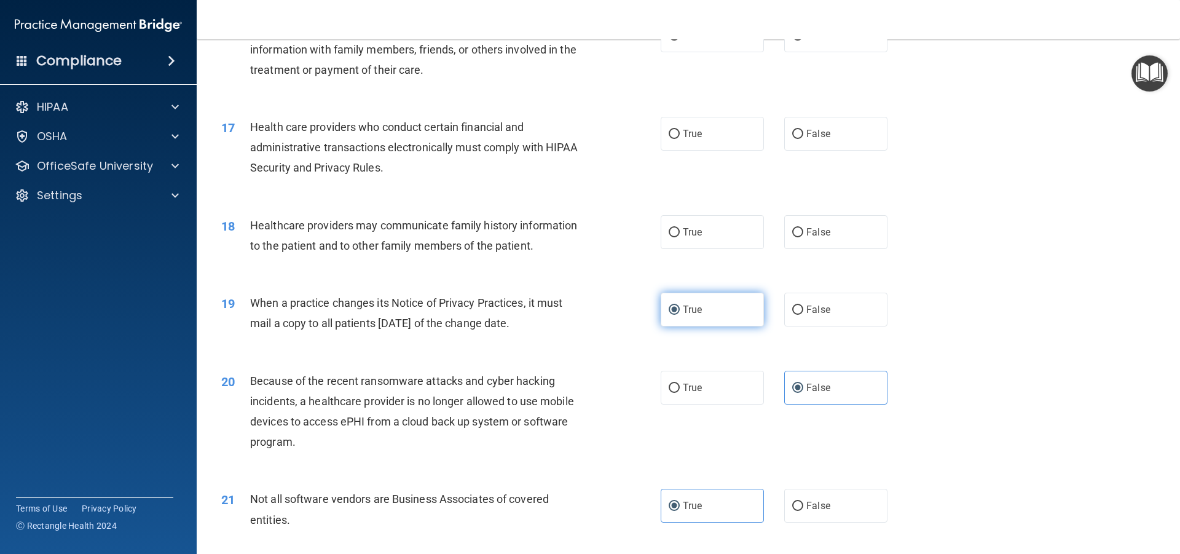
scroll to position [1446, 0]
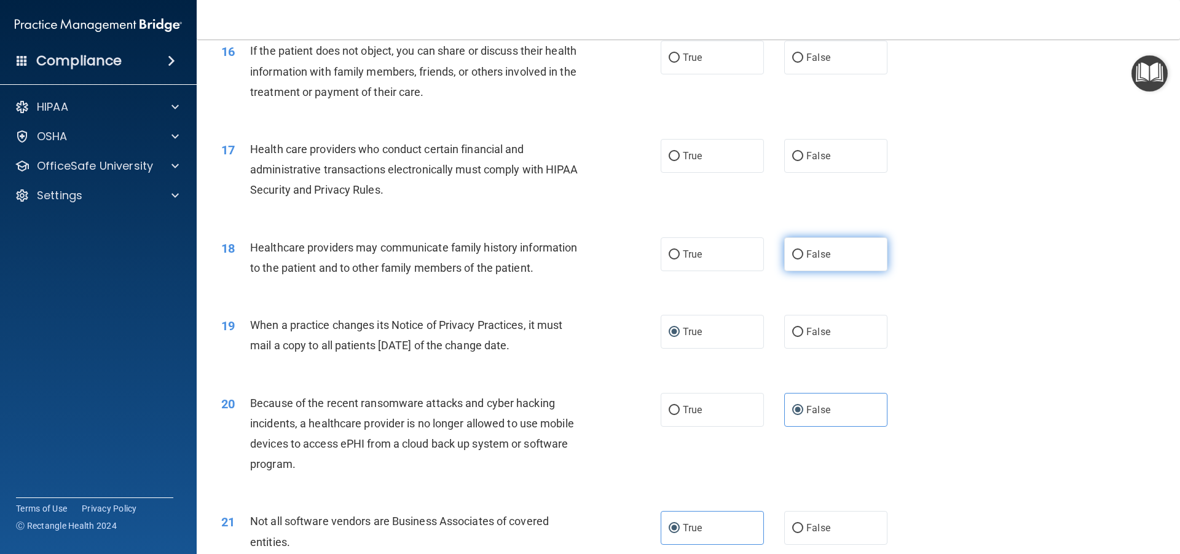
click at [866, 258] on label "False" at bounding box center [835, 254] width 103 height 34
click at [803, 258] on input "False" at bounding box center [797, 254] width 11 height 9
radio input "true"
click at [675, 168] on label "True" at bounding box center [711, 156] width 103 height 34
click at [675, 161] on input "True" at bounding box center [673, 156] width 11 height 9
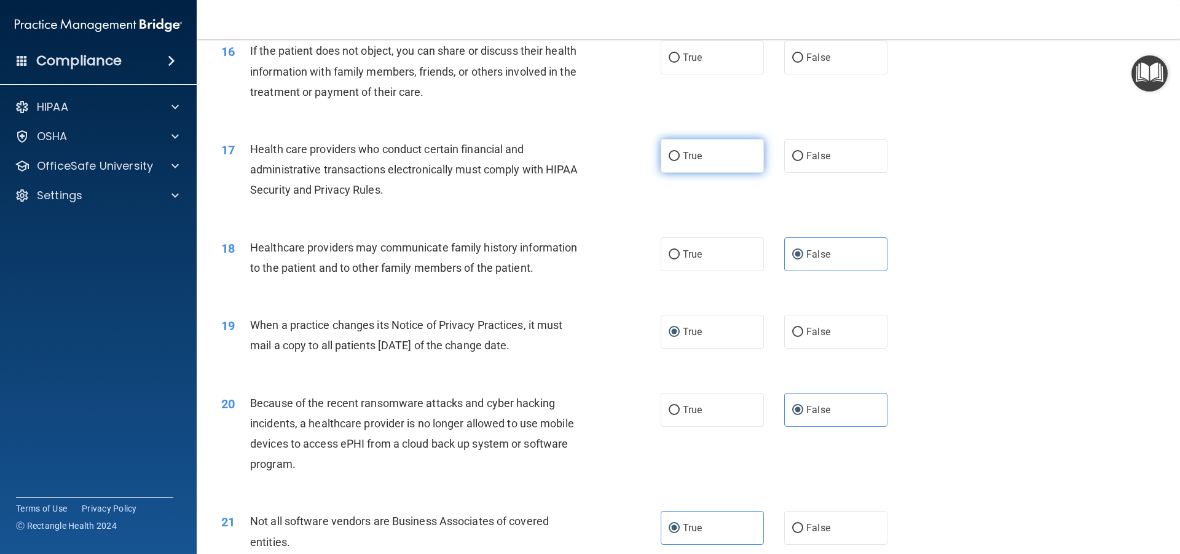
radio input "true"
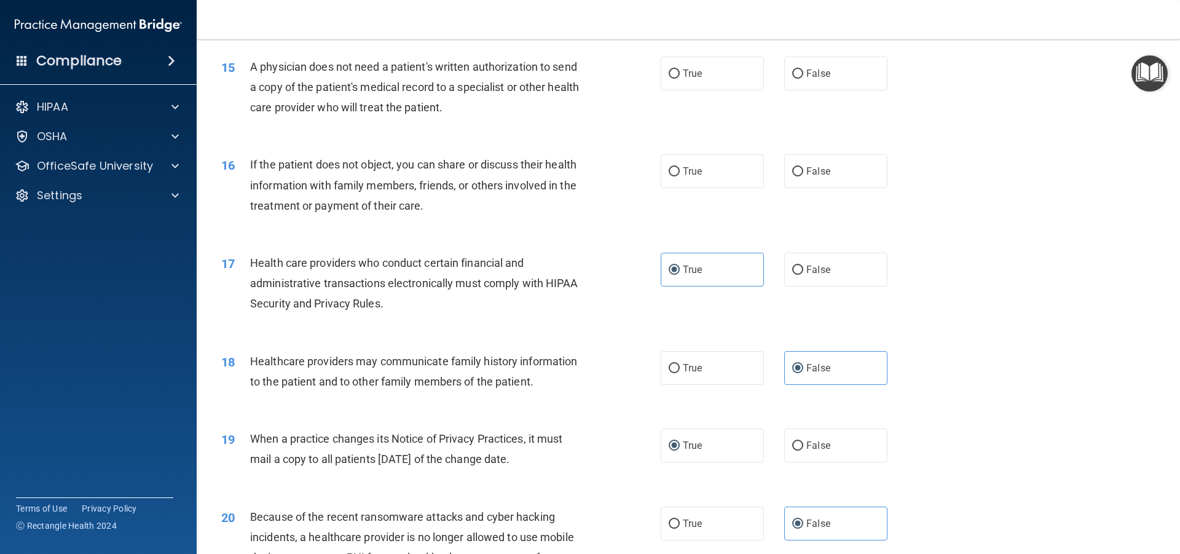
scroll to position [1323, 0]
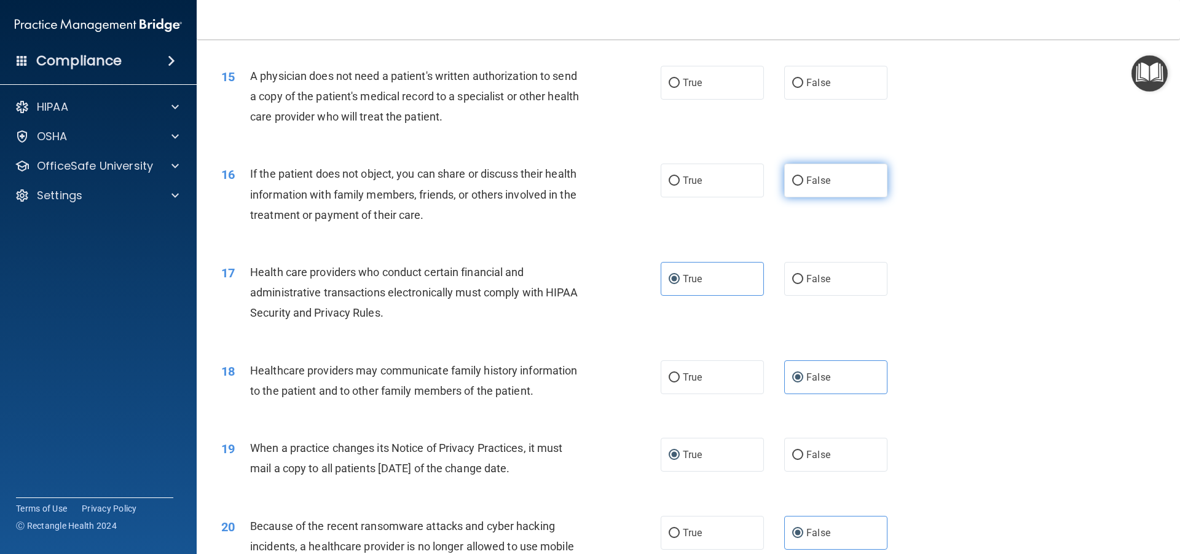
click at [792, 185] on input "False" at bounding box center [797, 180] width 11 height 9
radio input "true"
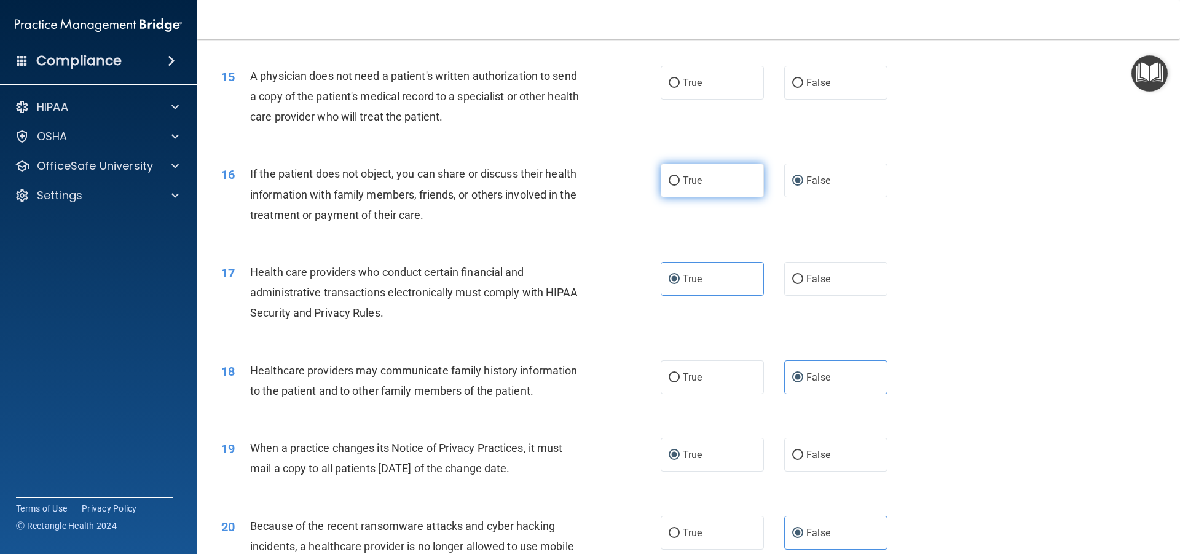
click at [683, 183] on span "True" at bounding box center [692, 180] width 19 height 12
click at [680, 183] on input "True" at bounding box center [673, 180] width 11 height 9
radio input "true"
radio input "false"
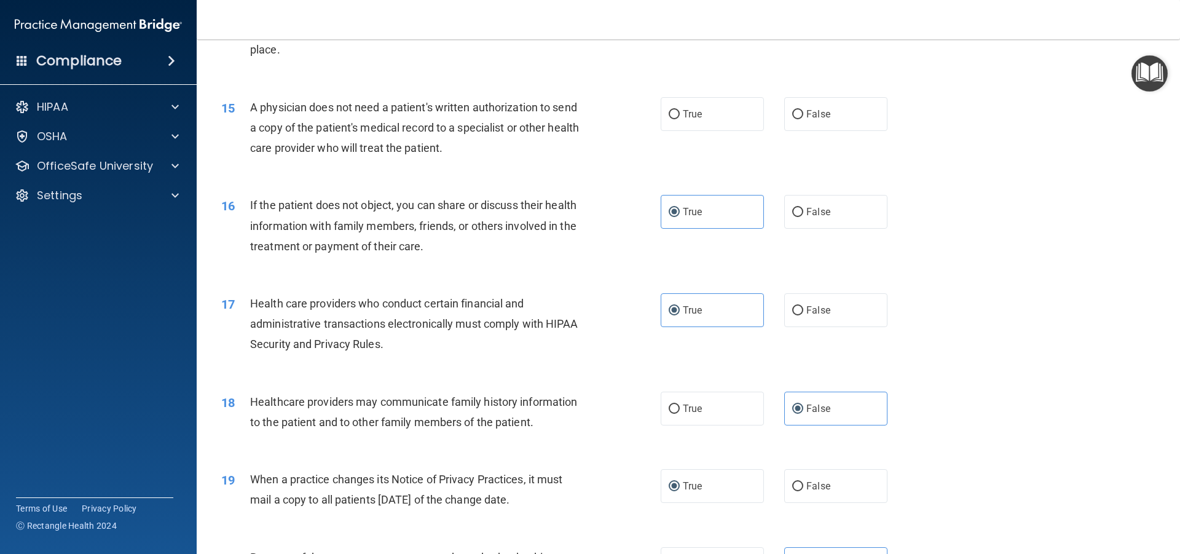
scroll to position [1262, 0]
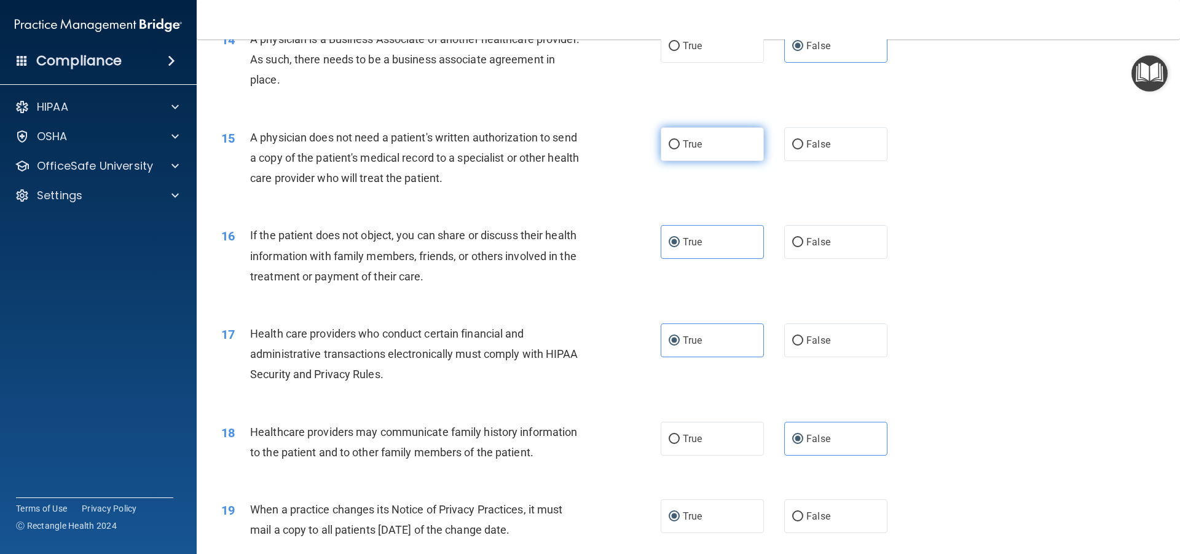
click at [709, 152] on label "True" at bounding box center [711, 144] width 103 height 34
click at [680, 149] on input "True" at bounding box center [673, 144] width 11 height 9
radio input "true"
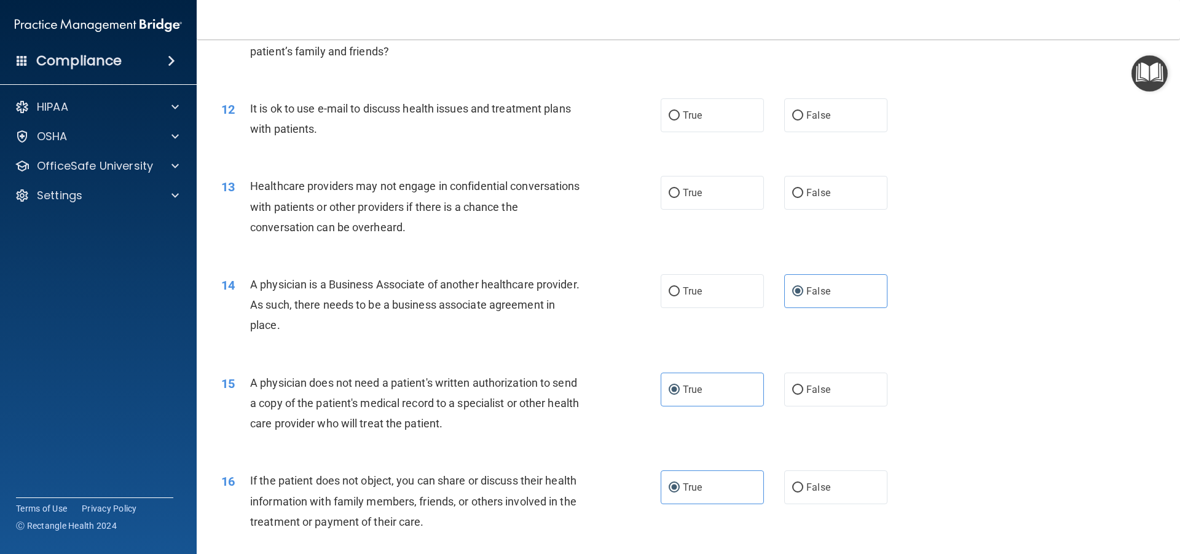
scroll to position [1016, 0]
click at [835, 201] on label "False" at bounding box center [835, 193] width 103 height 34
click at [803, 198] on input "False" at bounding box center [797, 193] width 11 height 9
radio input "true"
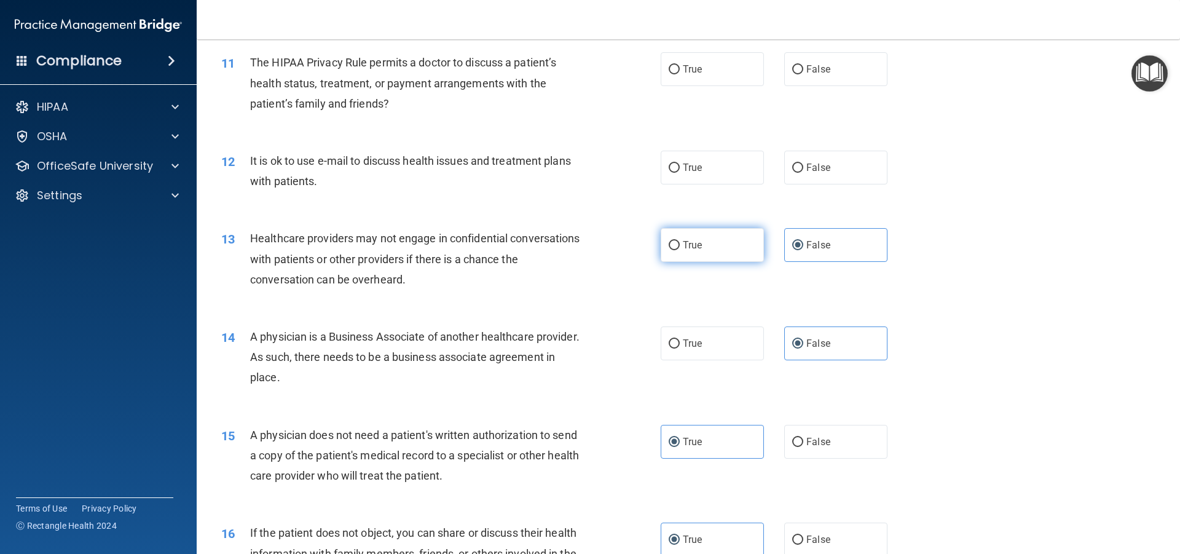
scroll to position [893, 0]
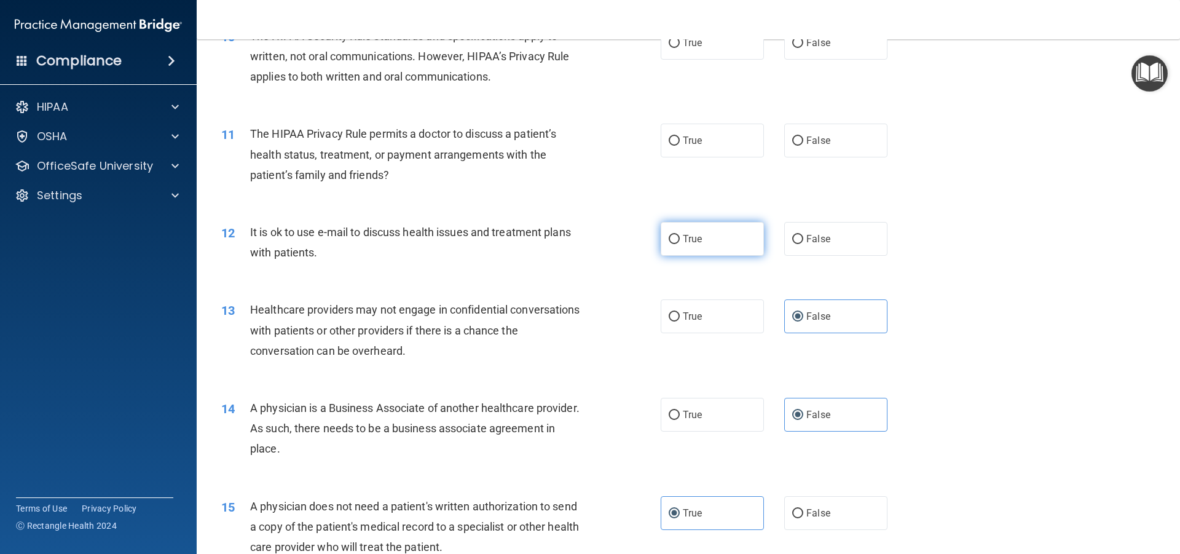
click at [704, 232] on label "True" at bounding box center [711, 239] width 103 height 34
click at [680, 235] on input "True" at bounding box center [673, 239] width 11 height 9
radio input "true"
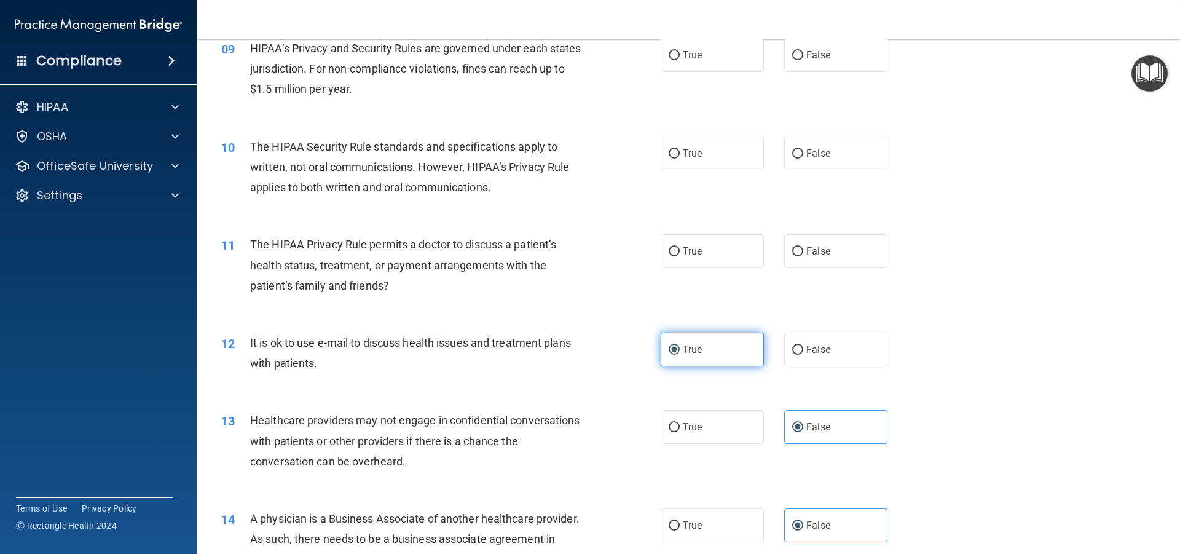
scroll to position [770, 0]
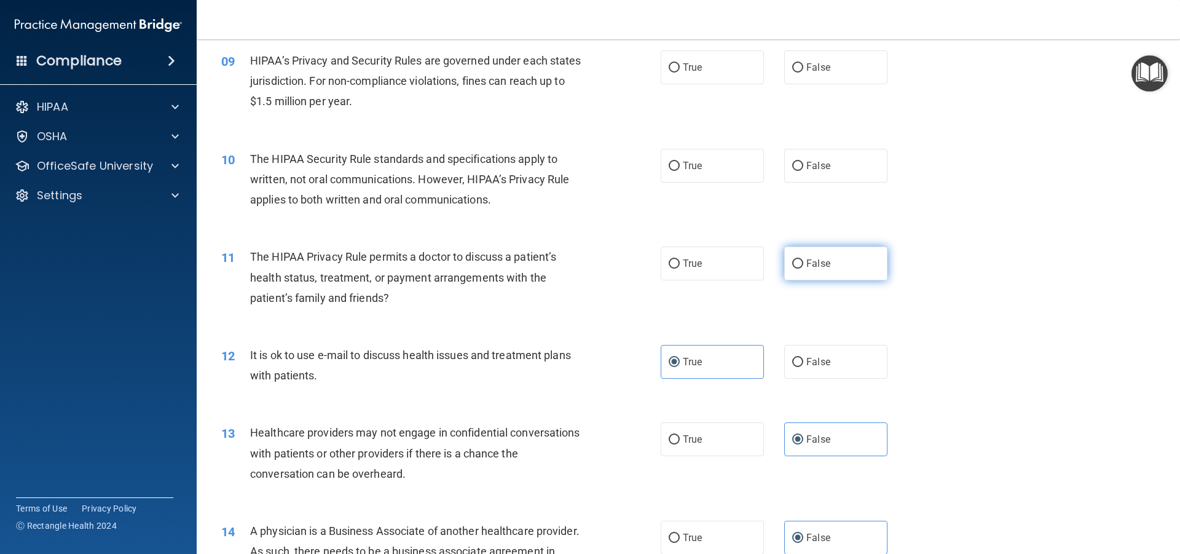
click at [797, 267] on input "False" at bounding box center [797, 263] width 11 height 9
radio input "true"
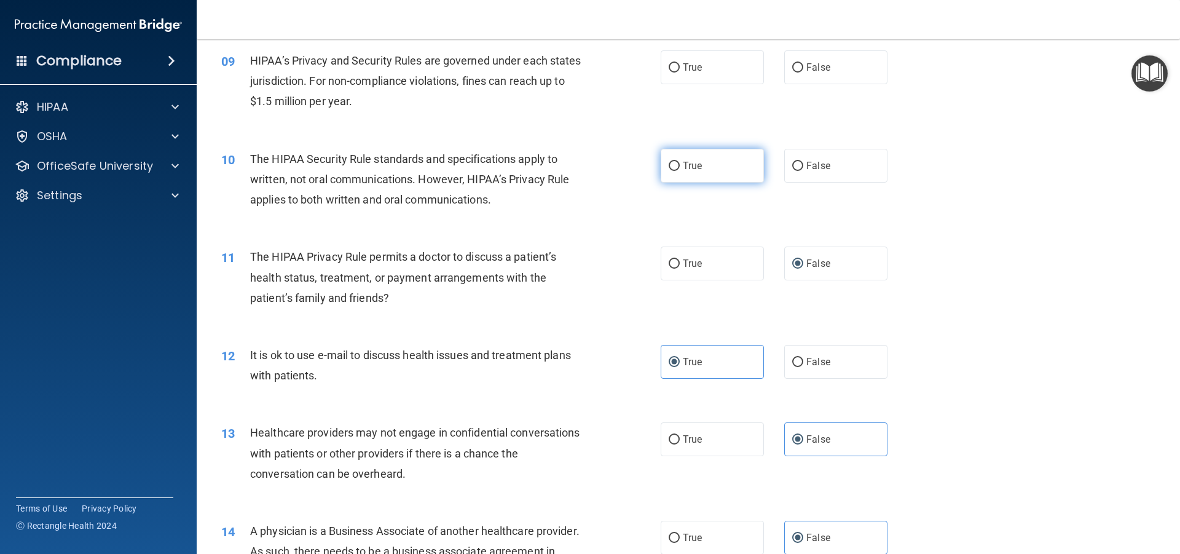
click at [692, 169] on span "True" at bounding box center [692, 166] width 19 height 12
click at [680, 169] on input "True" at bounding box center [673, 166] width 11 height 9
radio input "true"
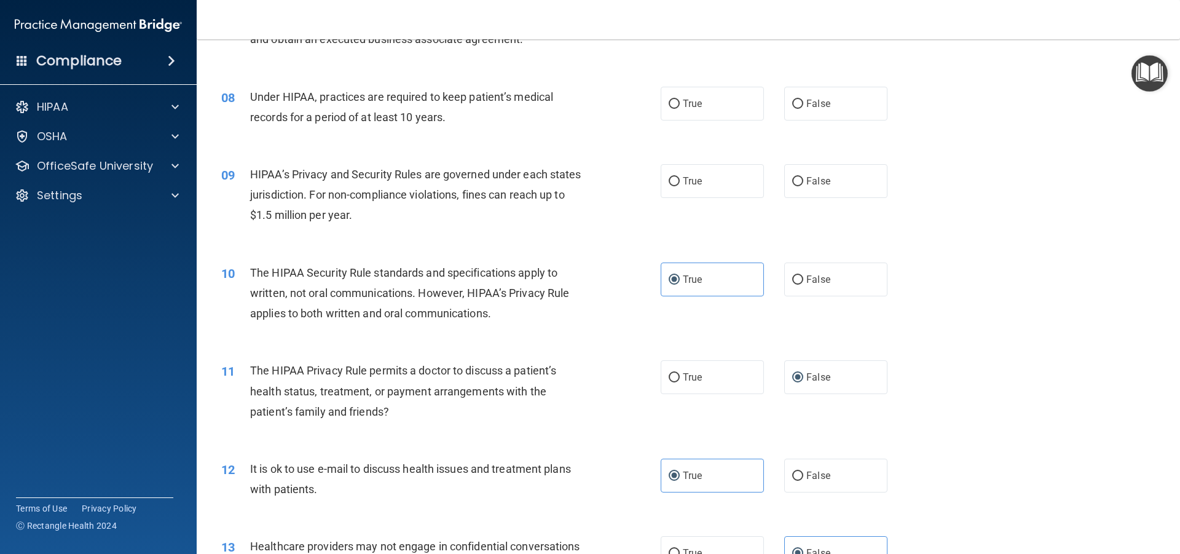
scroll to position [648, 0]
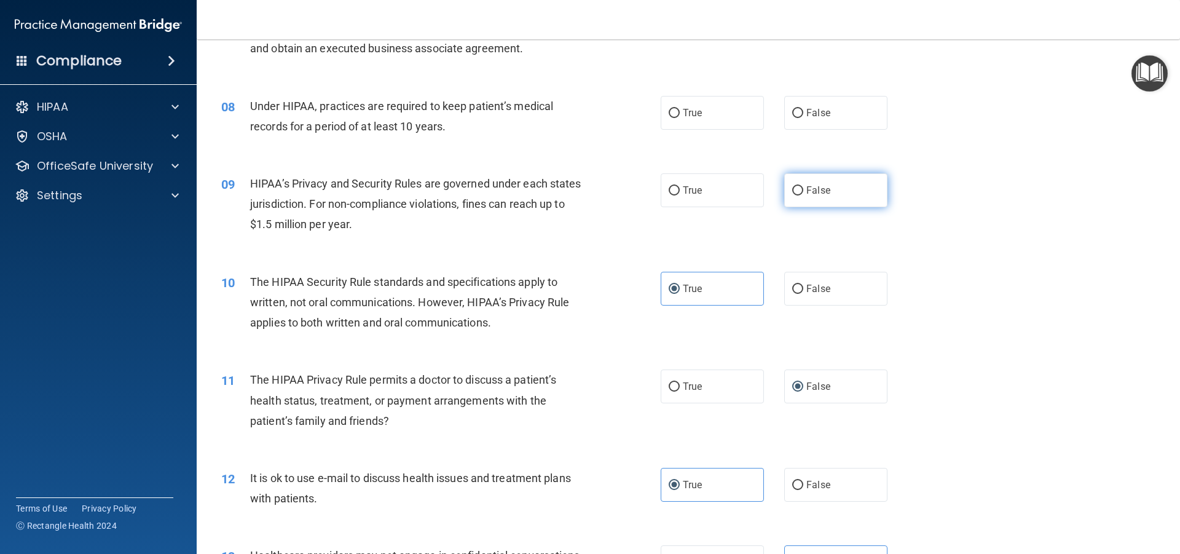
click at [804, 205] on label "False" at bounding box center [835, 190] width 103 height 34
click at [803, 195] on input "False" at bounding box center [797, 190] width 11 height 9
radio input "true"
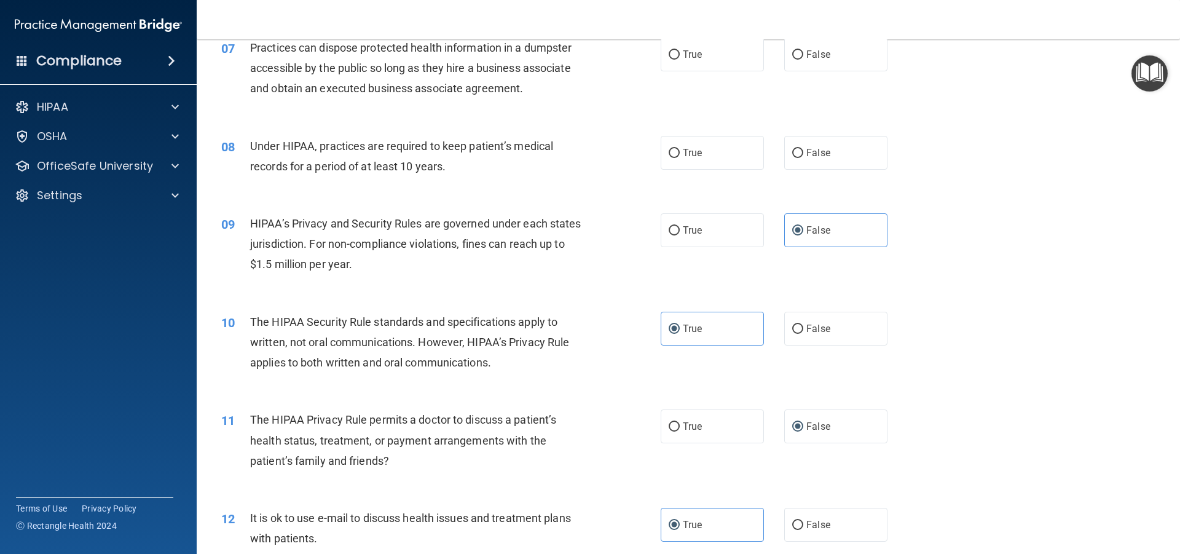
scroll to position [586, 0]
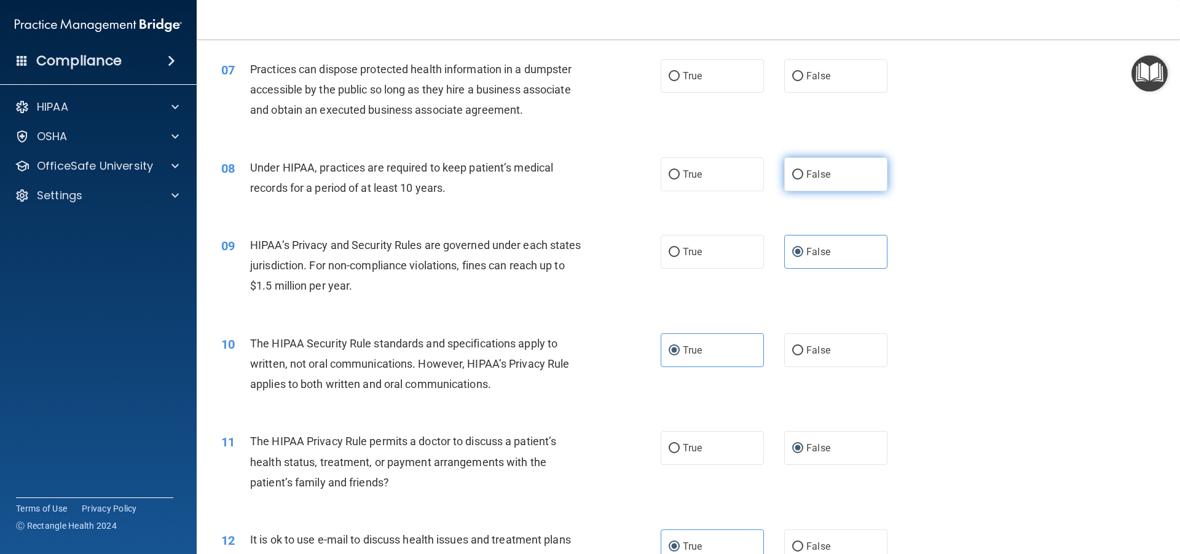
click at [869, 173] on label "False" at bounding box center [835, 174] width 103 height 34
click at [803, 173] on input "False" at bounding box center [797, 174] width 11 height 9
radio input "true"
click at [743, 173] on label "True" at bounding box center [711, 174] width 103 height 34
click at [680, 173] on input "True" at bounding box center [673, 174] width 11 height 9
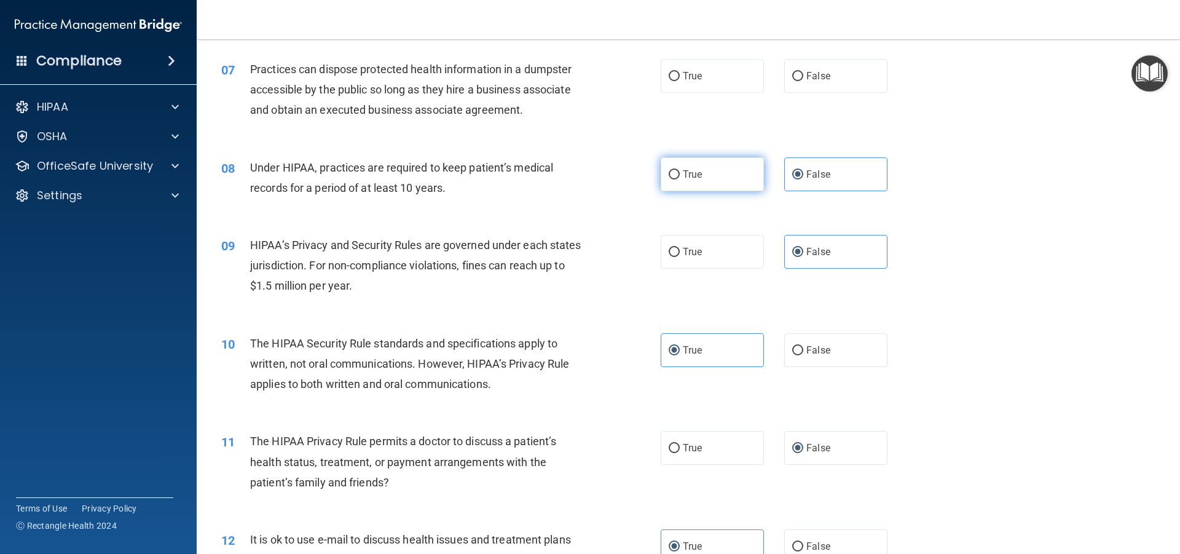
radio input "true"
click at [828, 167] on label "False" at bounding box center [835, 174] width 103 height 34
click at [803, 170] on input "False" at bounding box center [797, 174] width 11 height 9
radio input "true"
radio input "false"
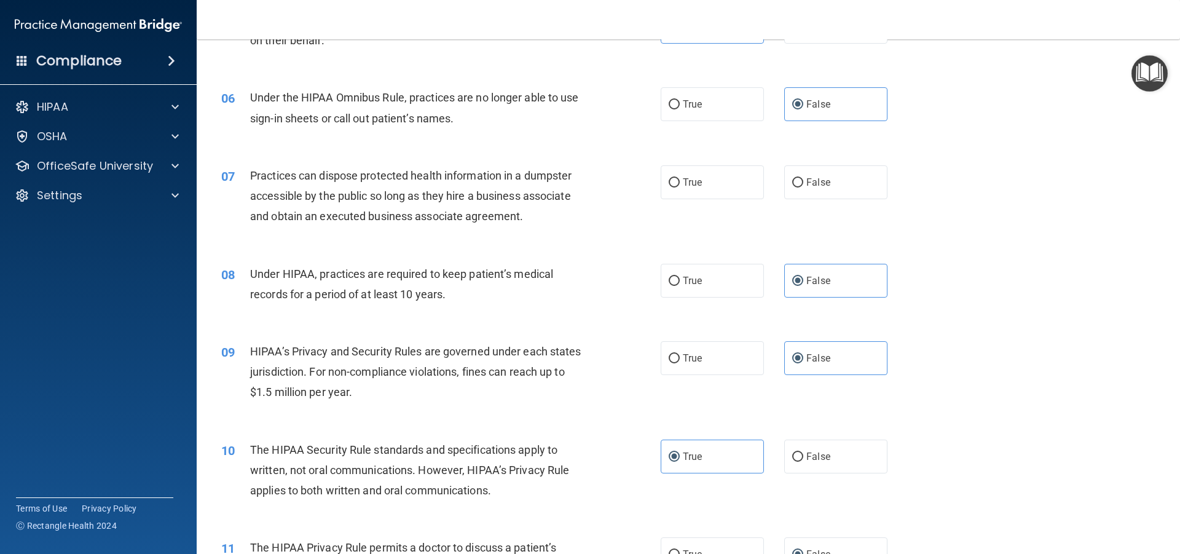
scroll to position [463, 0]
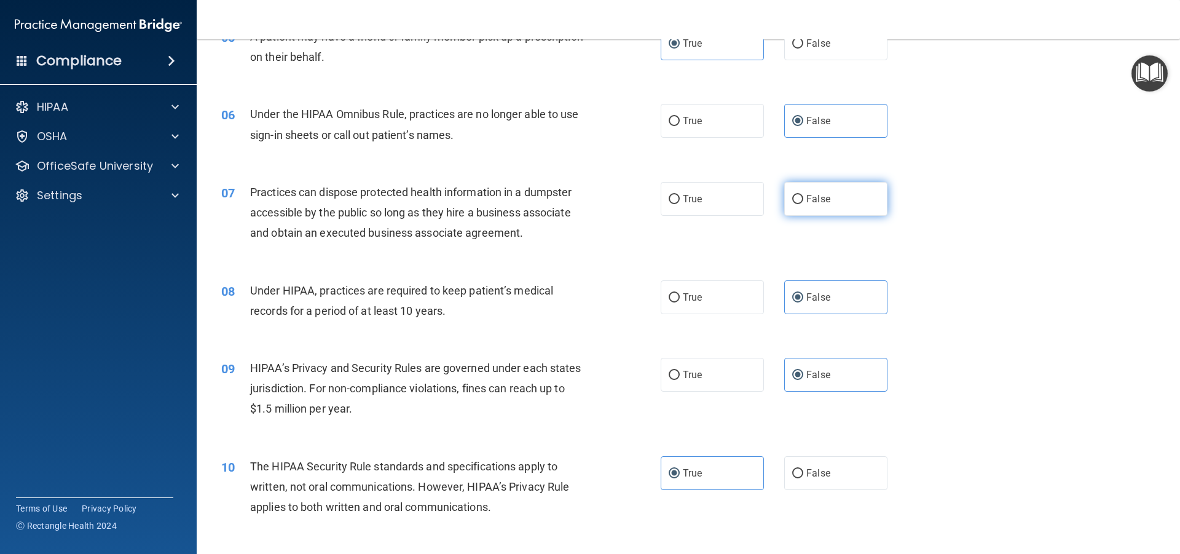
click at [821, 214] on label "False" at bounding box center [835, 199] width 103 height 34
click at [803, 204] on input "False" at bounding box center [797, 199] width 11 height 9
radio input "true"
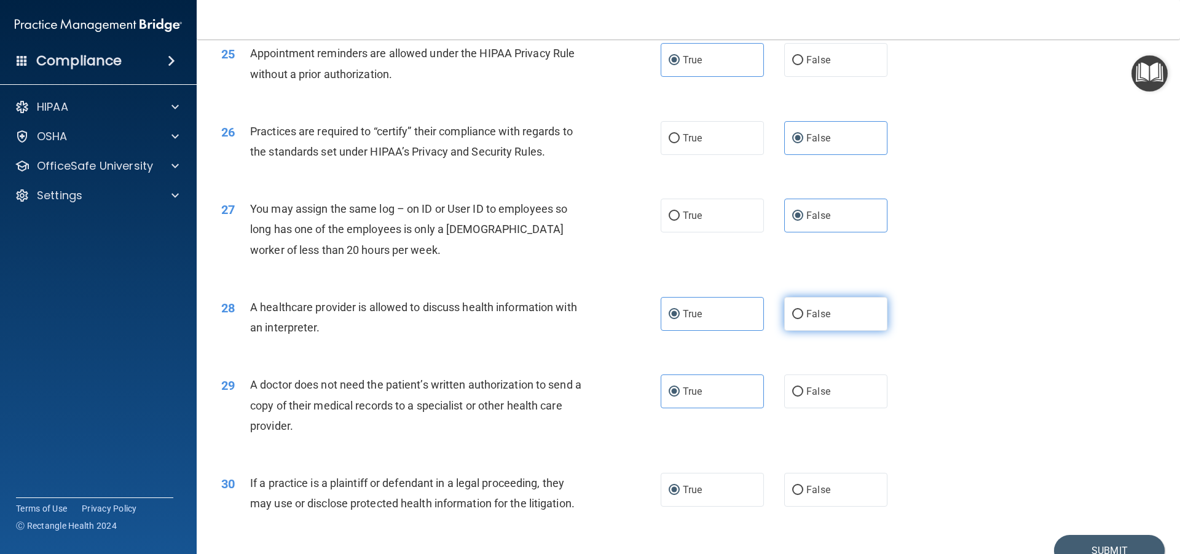
scroll to position [2306, 0]
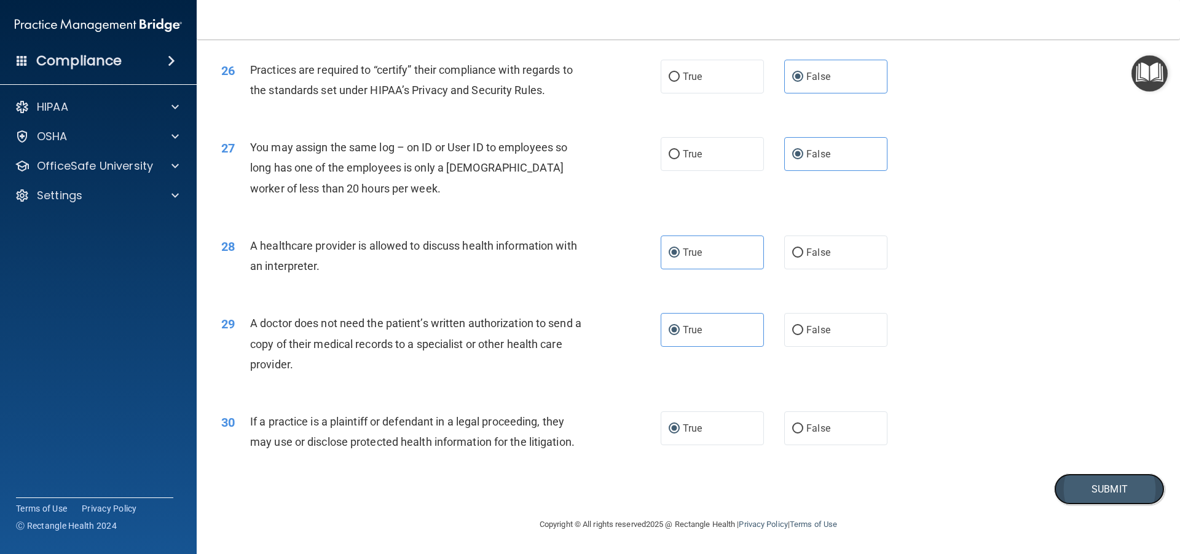
click at [1070, 498] on button "Submit" at bounding box center [1109, 488] width 111 height 31
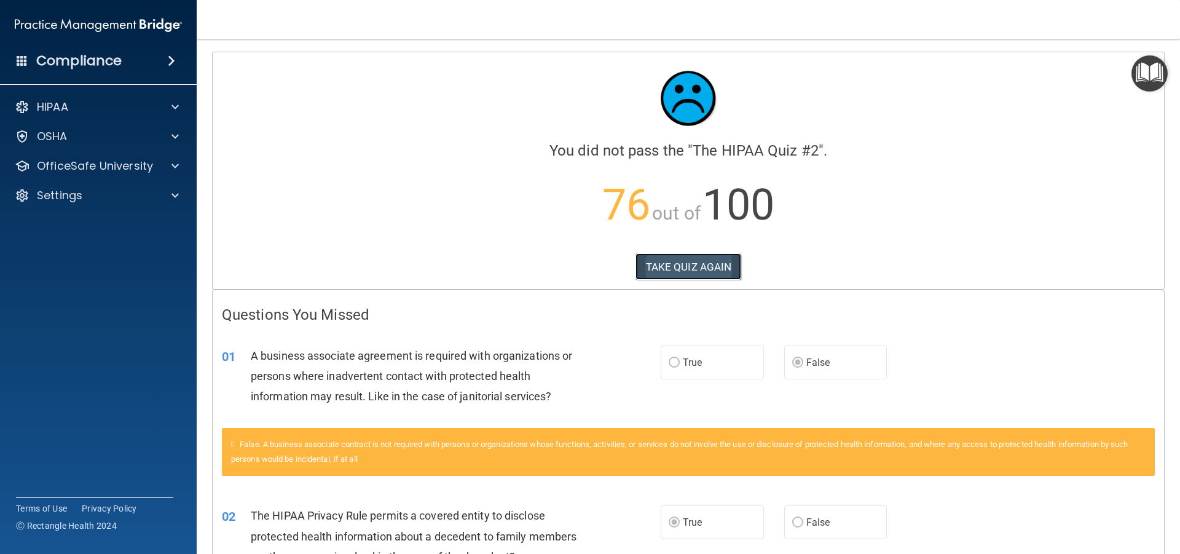
click at [704, 261] on button "TAKE QUIZ AGAIN" at bounding box center [688, 266] width 106 height 27
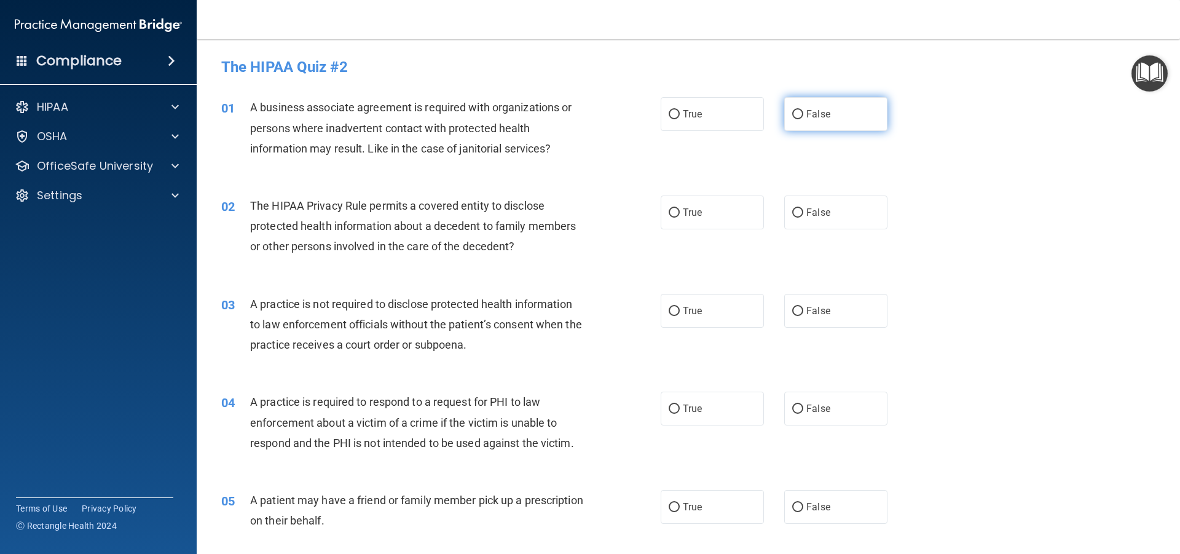
click at [808, 104] on label "False" at bounding box center [835, 114] width 103 height 34
click at [803, 110] on input "False" at bounding box center [797, 114] width 11 height 9
radio input "true"
click at [732, 211] on label "True" at bounding box center [711, 212] width 103 height 34
click at [680, 211] on input "True" at bounding box center [673, 212] width 11 height 9
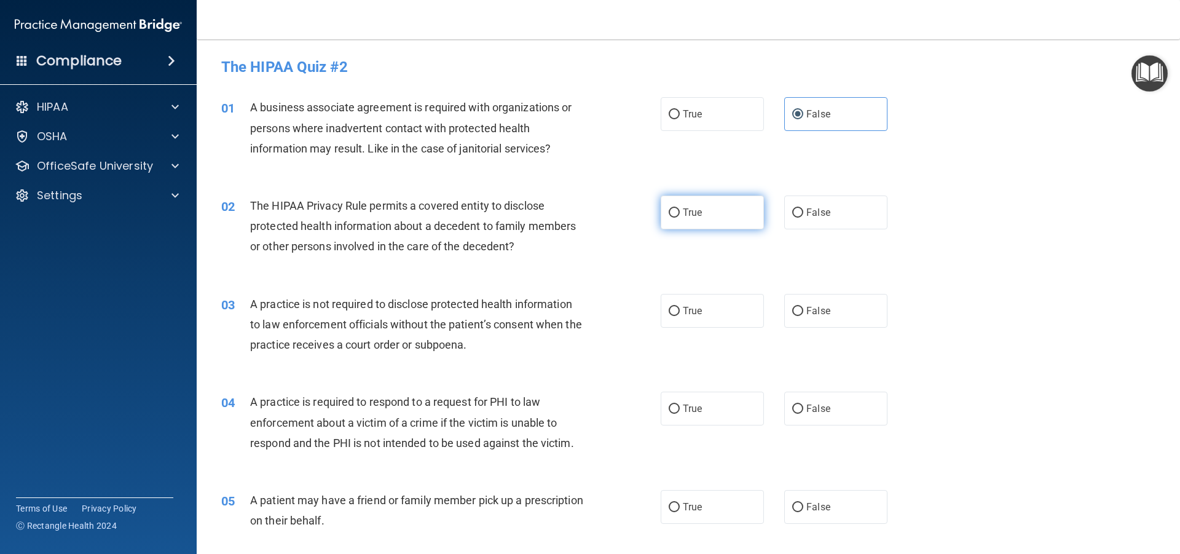
radio input "true"
click at [820, 304] on label "False" at bounding box center [835, 311] width 103 height 34
click at [803, 307] on input "False" at bounding box center [797, 311] width 11 height 9
radio input "true"
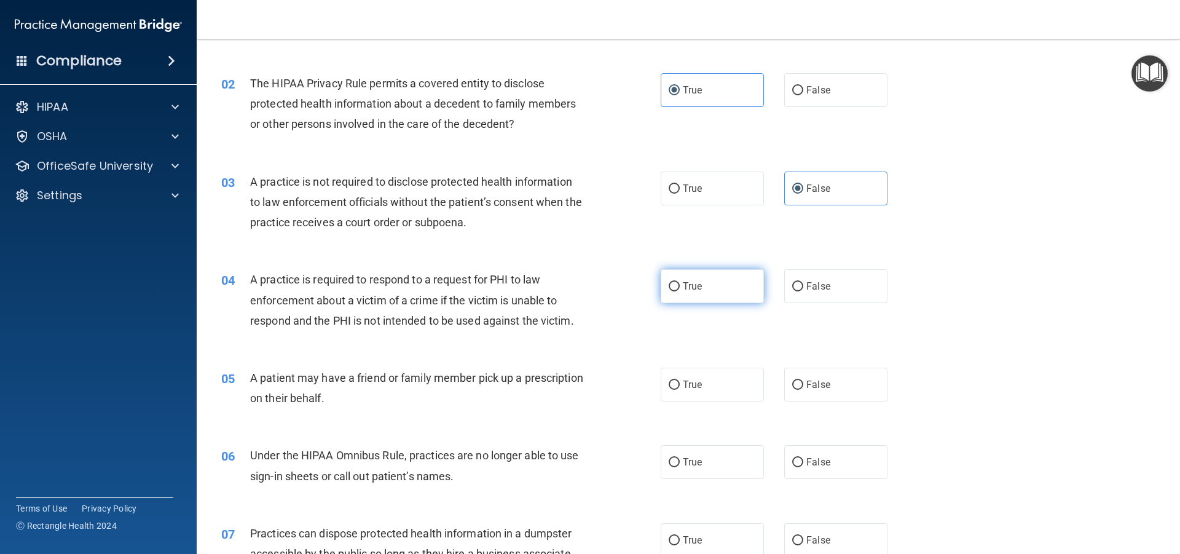
scroll to position [123, 0]
click at [735, 284] on label "True" at bounding box center [711, 285] width 103 height 34
click at [680, 284] on input "True" at bounding box center [673, 285] width 11 height 9
radio input "true"
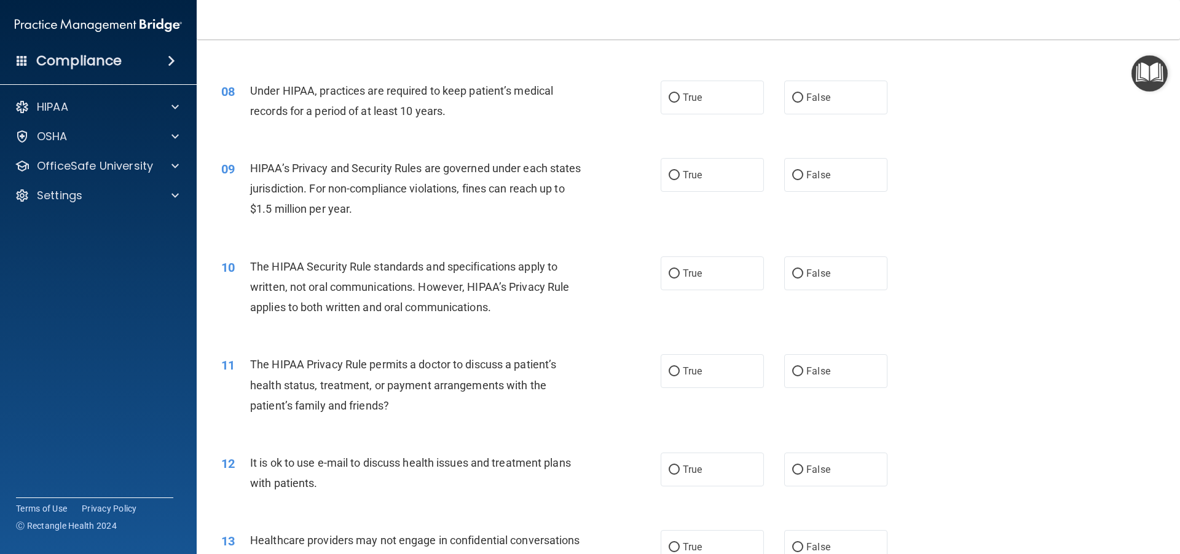
scroll to position [676, 0]
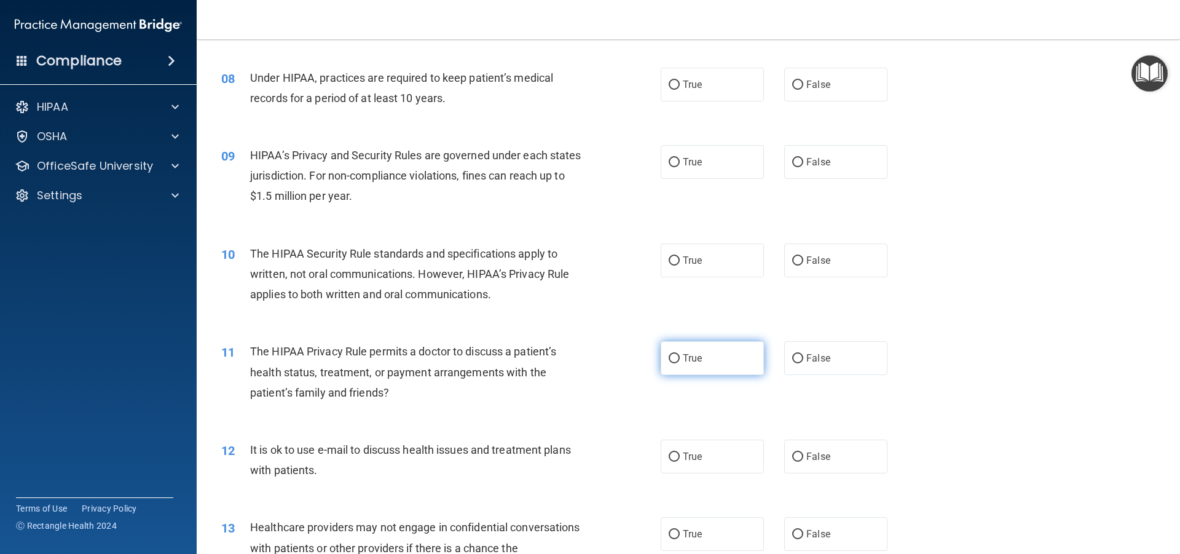
click at [718, 361] on label "True" at bounding box center [711, 358] width 103 height 34
click at [680, 361] on input "True" at bounding box center [673, 358] width 11 height 9
radio input "true"
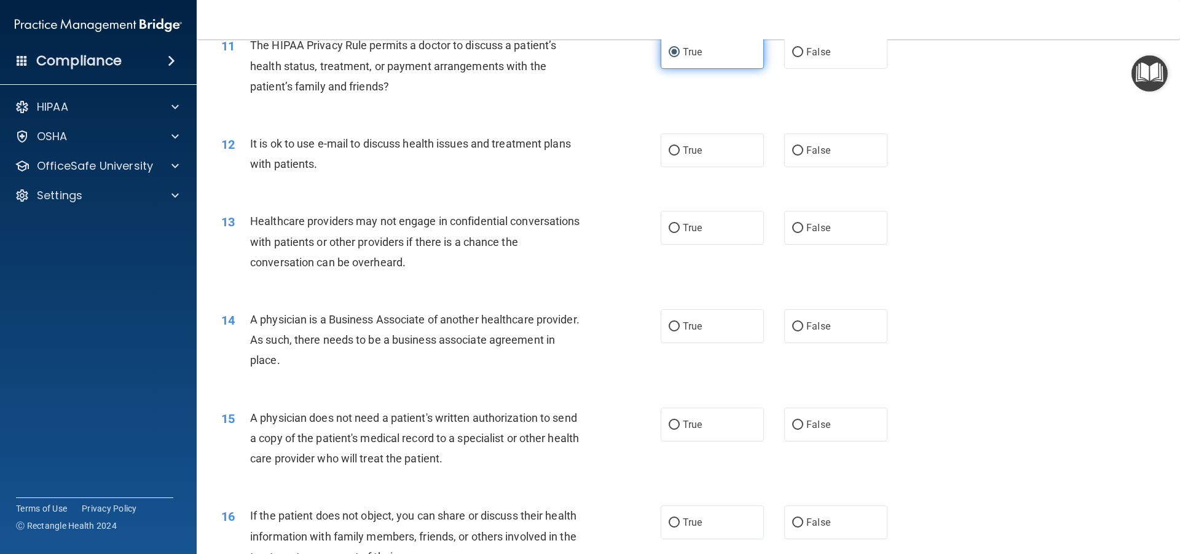
scroll to position [983, 0]
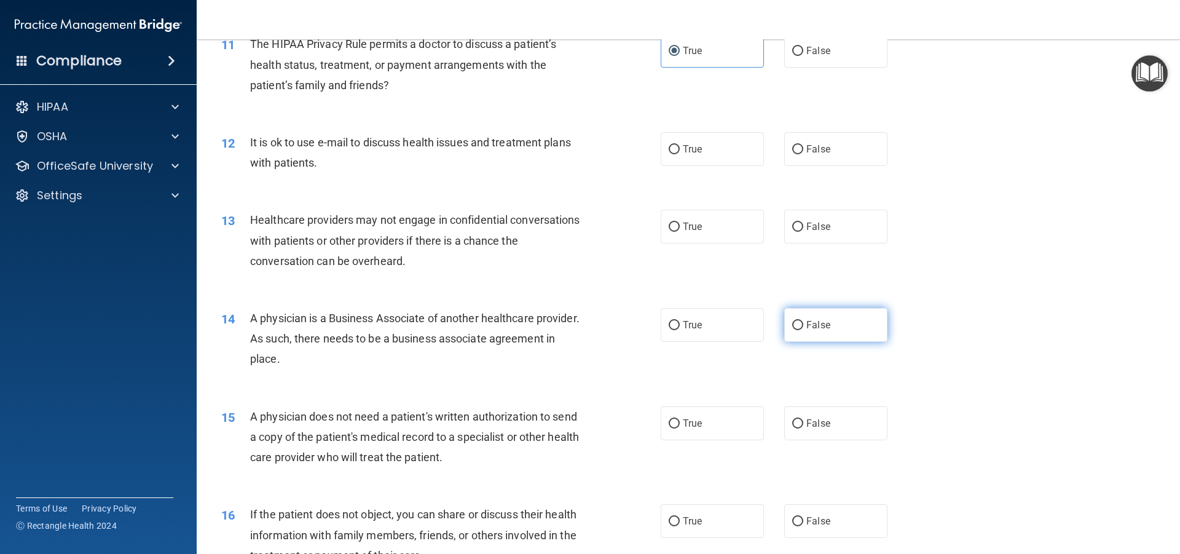
click at [833, 335] on label "False" at bounding box center [835, 325] width 103 height 34
click at [803, 330] on input "False" at bounding box center [797, 325] width 11 height 9
radio input "true"
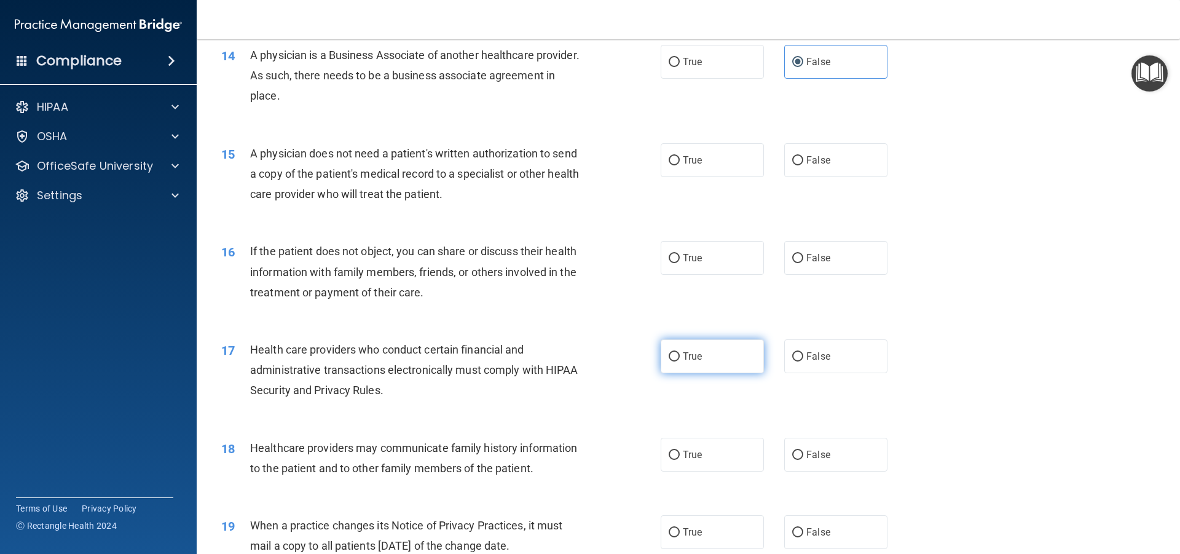
scroll to position [1352, 0]
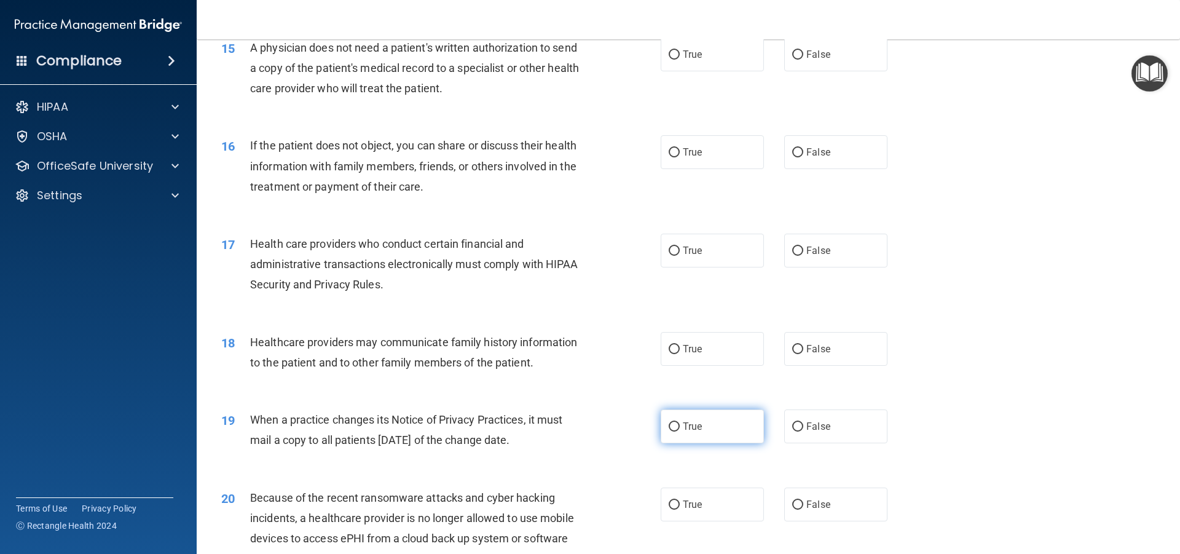
click at [707, 422] on label "True" at bounding box center [711, 426] width 103 height 34
click at [680, 422] on input "True" at bounding box center [673, 426] width 11 height 9
radio input "true"
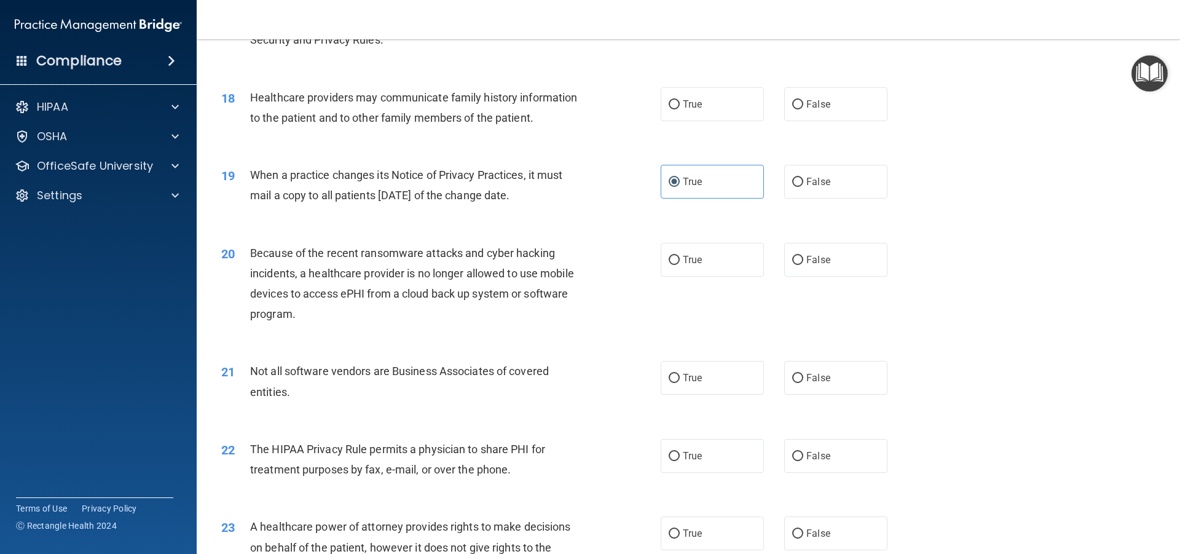
scroll to position [1597, 0]
click at [691, 455] on span "True" at bounding box center [692, 455] width 19 height 12
click at [680, 455] on input "True" at bounding box center [673, 454] width 11 height 9
radio input "true"
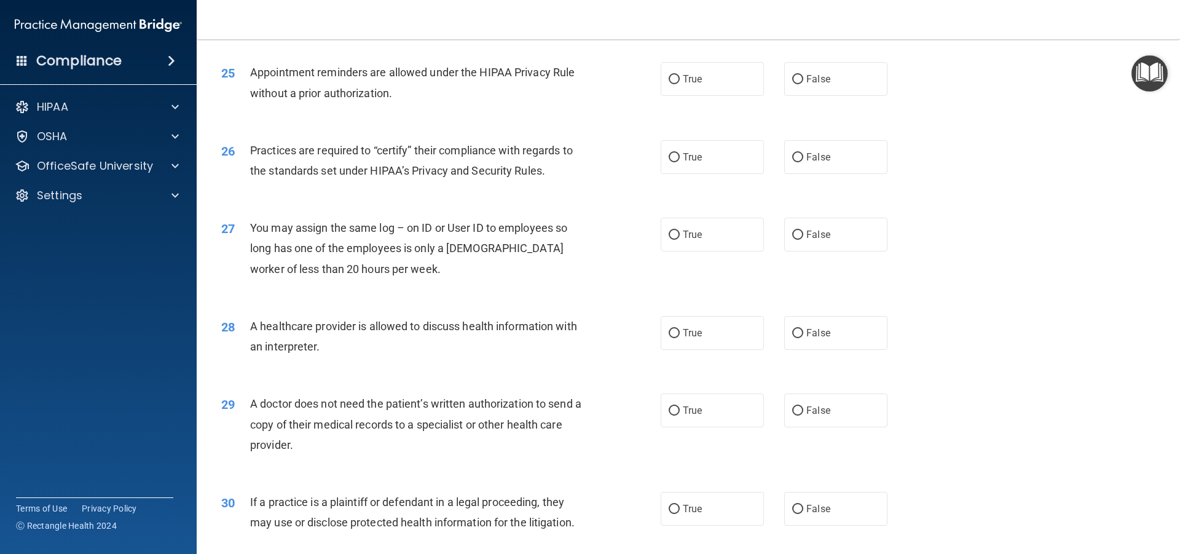
scroll to position [2306, 0]
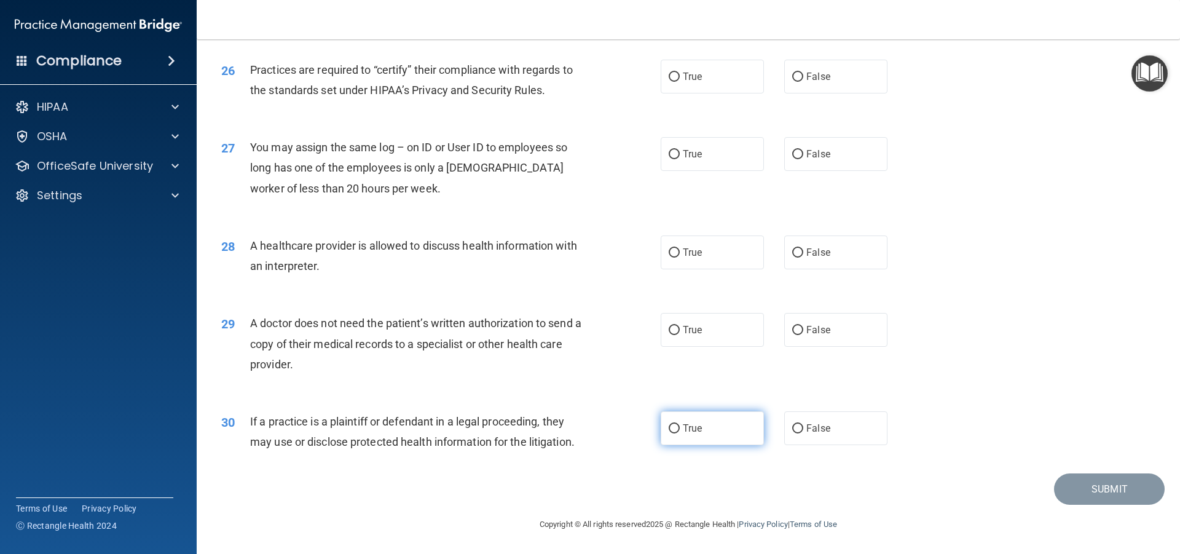
click at [710, 421] on label "True" at bounding box center [711, 428] width 103 height 34
click at [680, 424] on input "True" at bounding box center [673, 428] width 11 height 9
radio input "true"
click at [732, 328] on label "True" at bounding box center [711, 330] width 103 height 34
click at [680, 328] on input "True" at bounding box center [673, 330] width 11 height 9
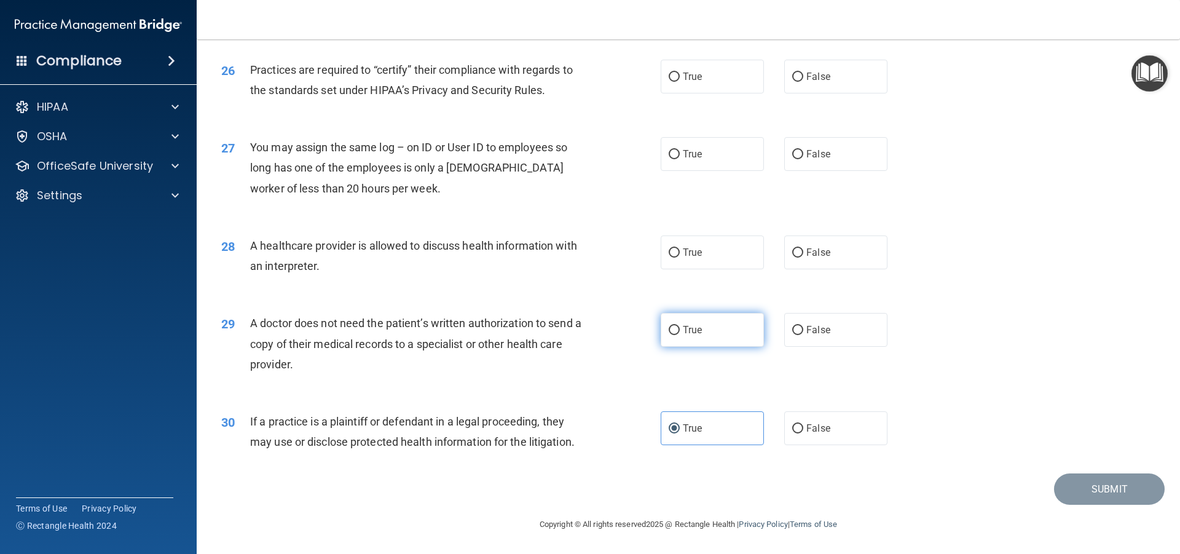
radio input "true"
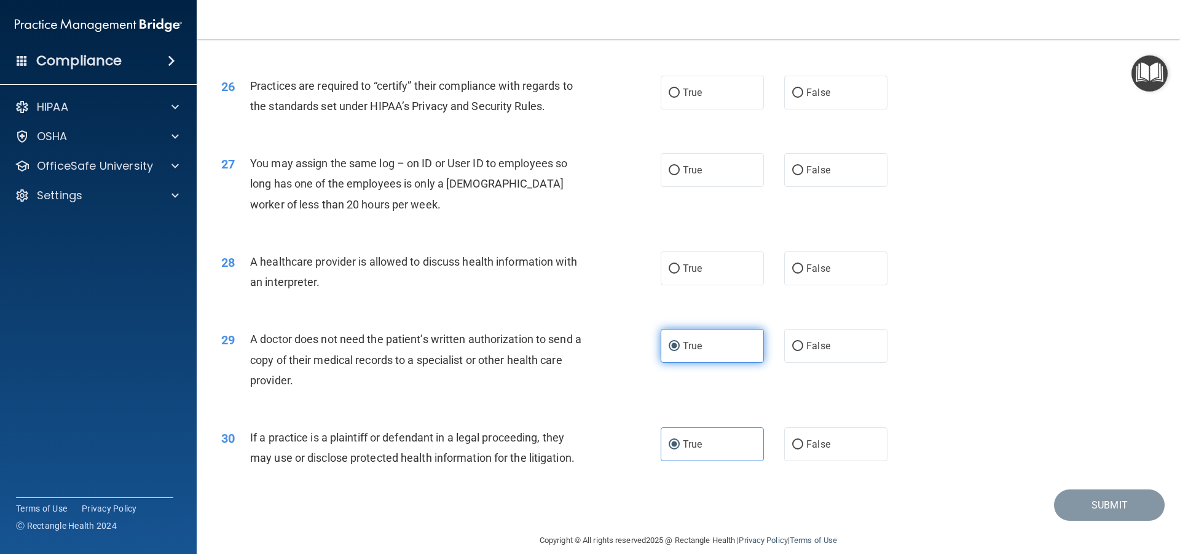
scroll to position [2245, 0]
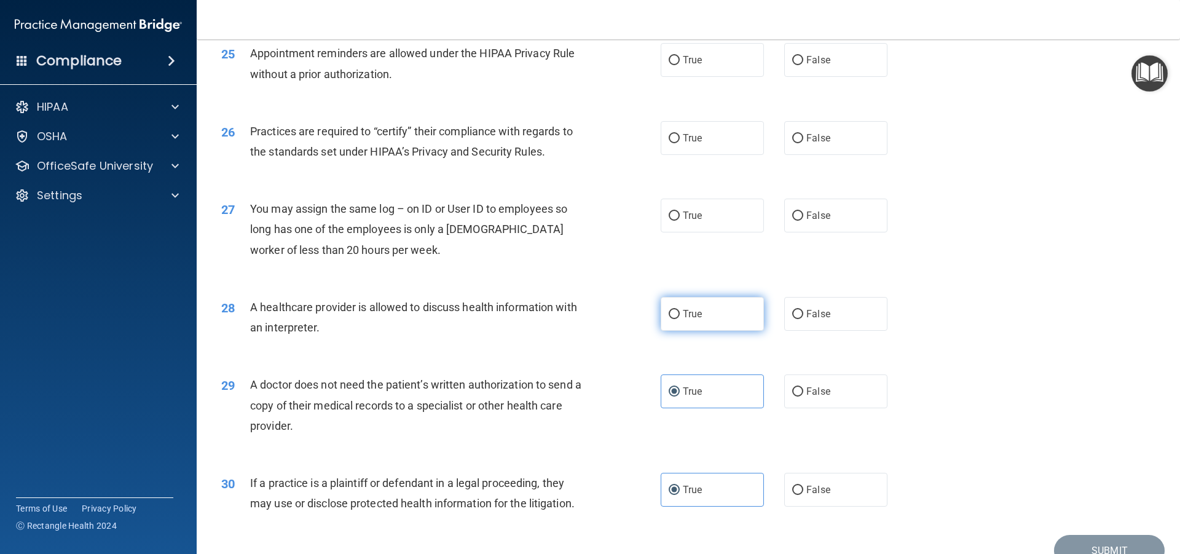
click at [732, 329] on label "True" at bounding box center [711, 314] width 103 height 34
click at [680, 319] on input "True" at bounding box center [673, 314] width 11 height 9
radio input "true"
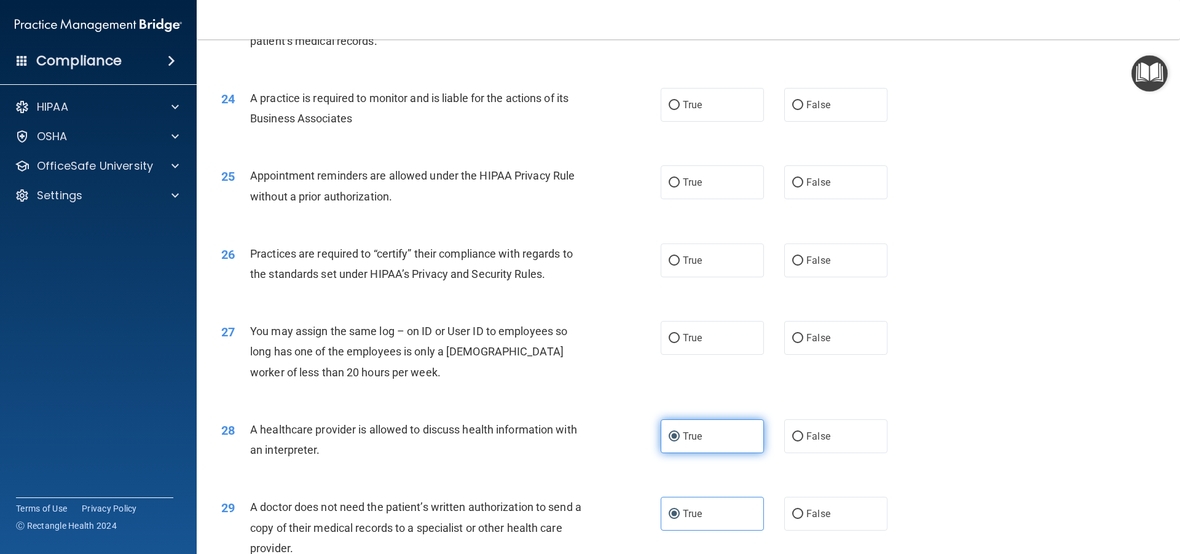
scroll to position [2122, 0]
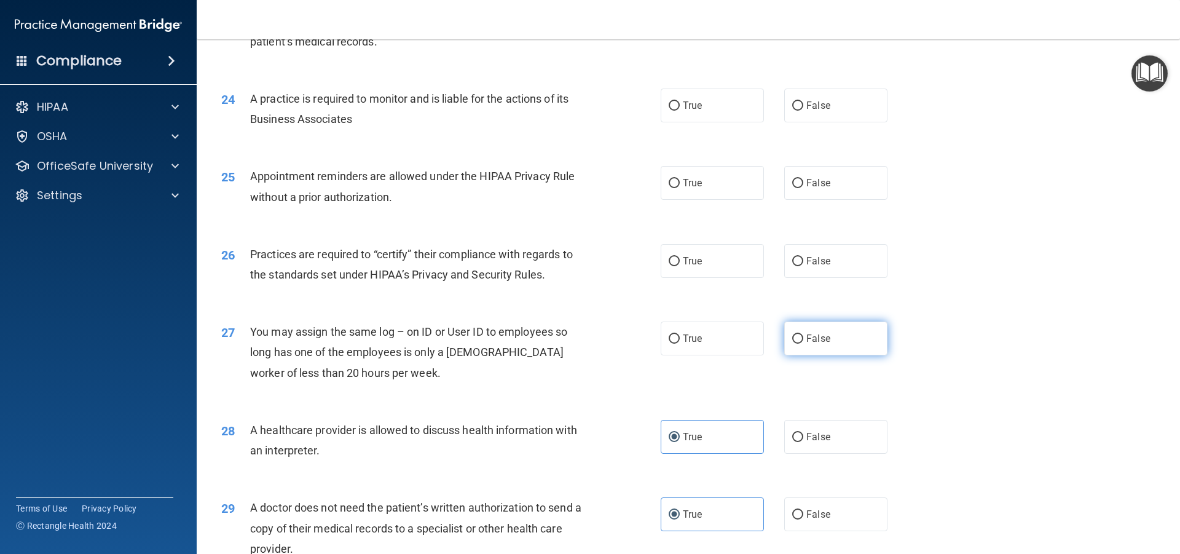
click at [797, 339] on label "False" at bounding box center [835, 338] width 103 height 34
click at [797, 339] on input "False" at bounding box center [797, 338] width 11 height 9
radio input "true"
click at [819, 259] on span "False" at bounding box center [818, 261] width 24 height 12
click at [803, 259] on input "False" at bounding box center [797, 261] width 11 height 9
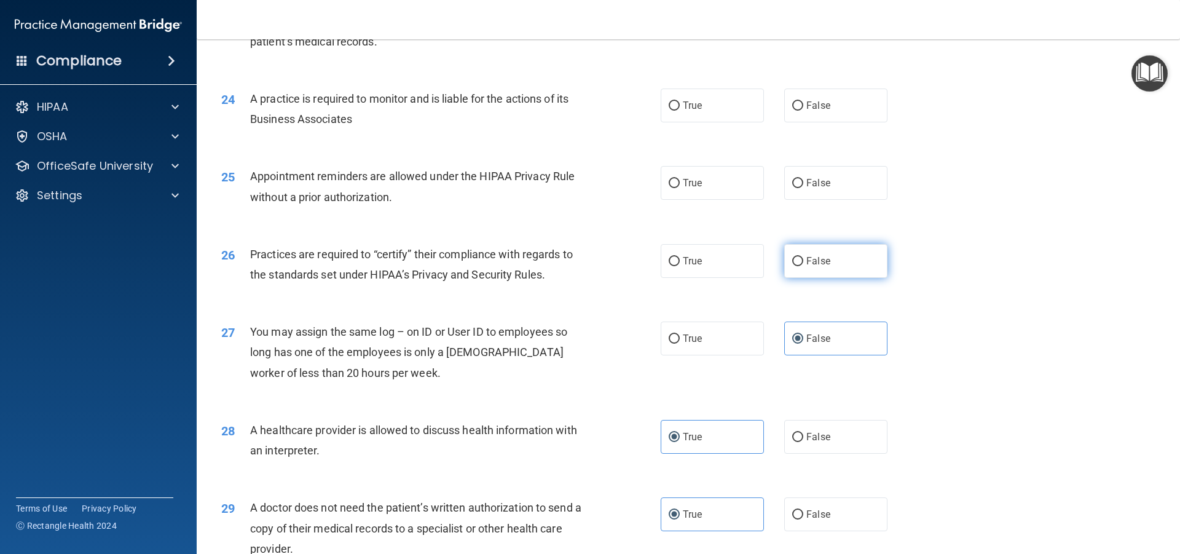
radio input "true"
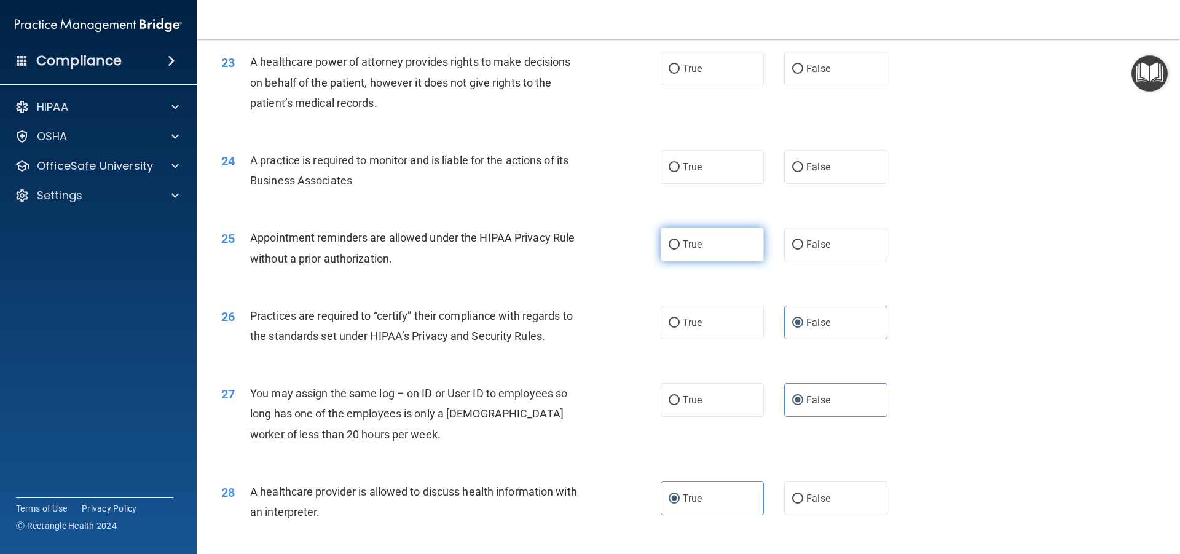
click at [729, 253] on label "True" at bounding box center [711, 244] width 103 height 34
click at [680, 249] on input "True" at bounding box center [673, 244] width 11 height 9
radio input "true"
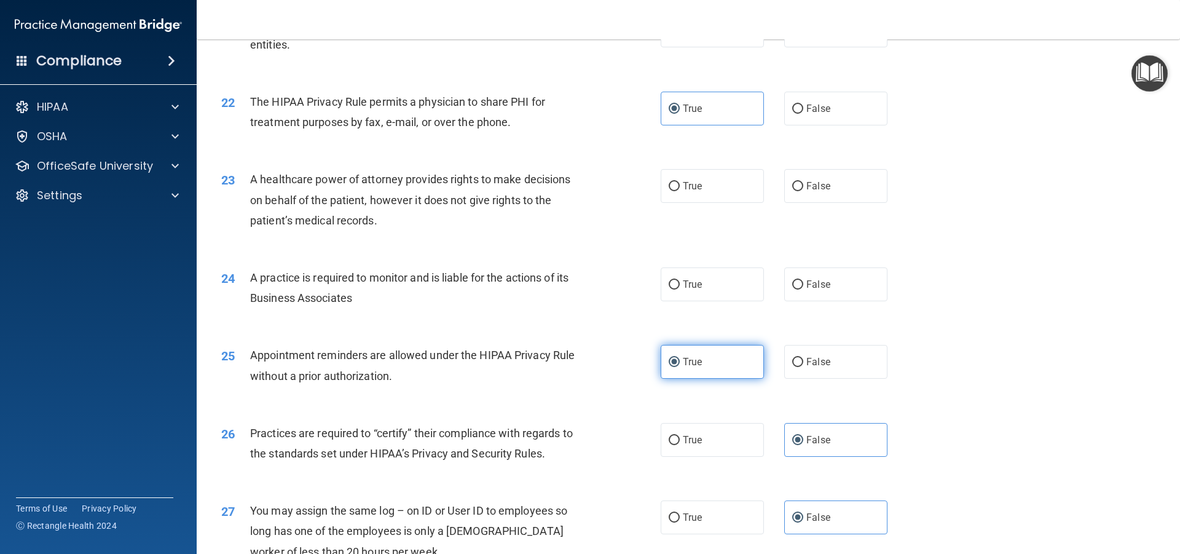
scroll to position [1938, 0]
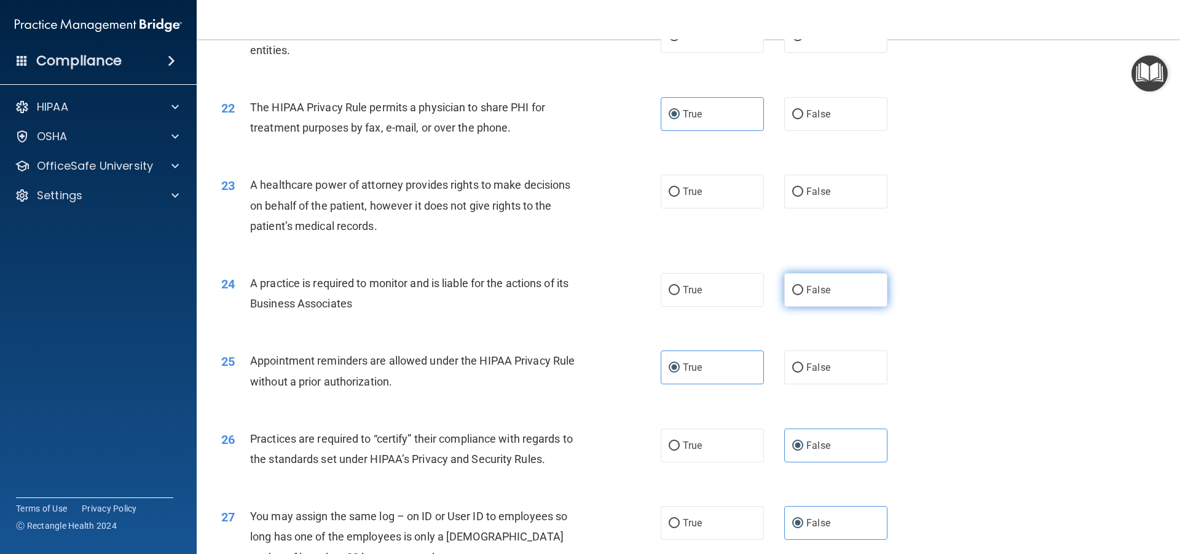
click at [784, 293] on label "False" at bounding box center [835, 290] width 103 height 34
click at [792, 293] on input "False" at bounding box center [797, 290] width 11 height 9
radio input "true"
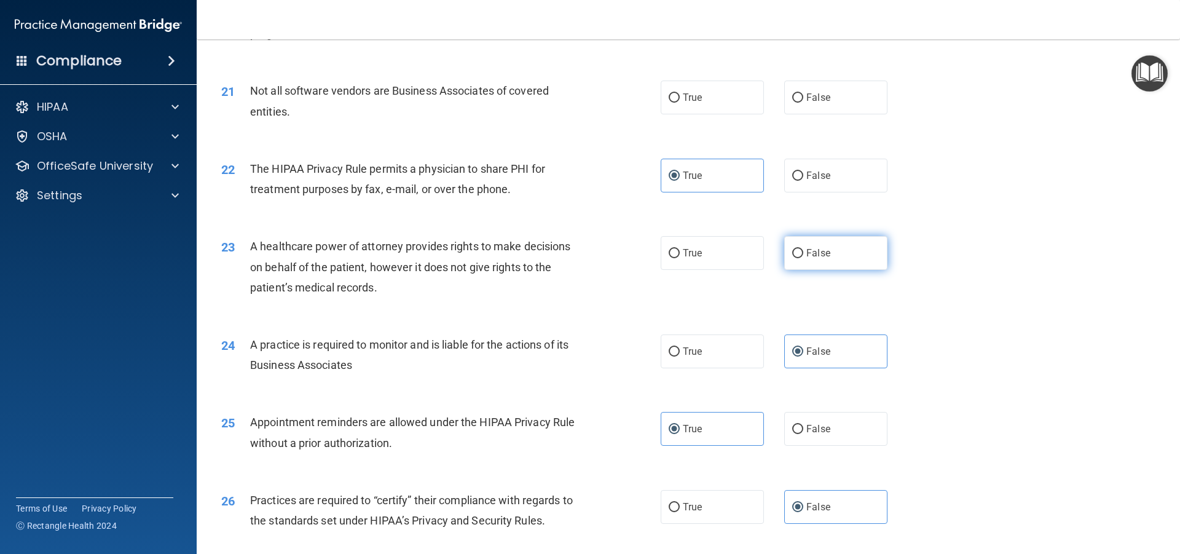
click at [784, 261] on label "False" at bounding box center [835, 253] width 103 height 34
click at [792, 258] on input "False" at bounding box center [797, 253] width 11 height 9
radio input "true"
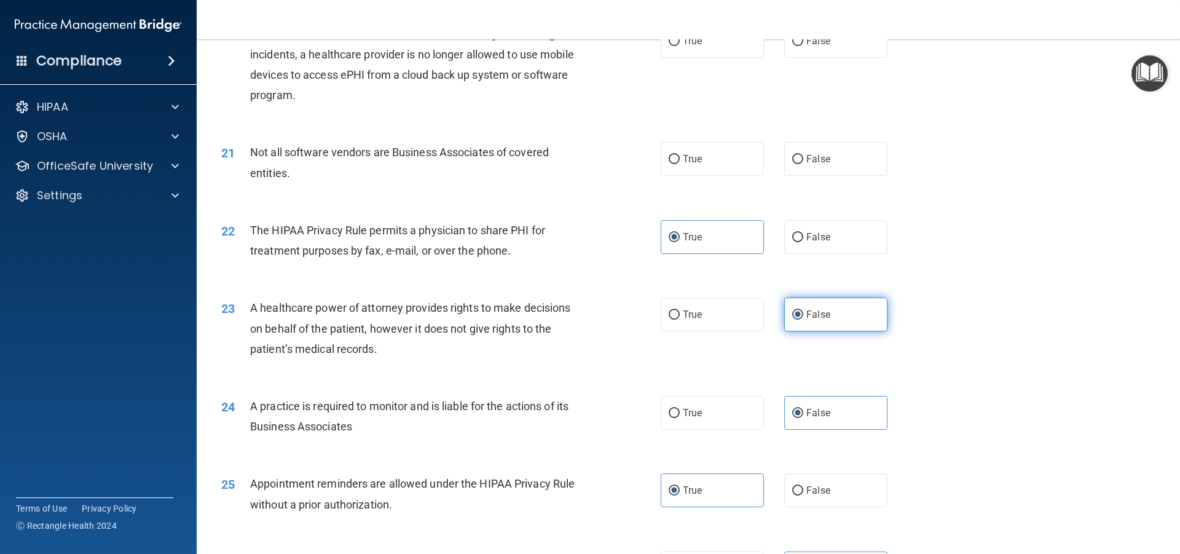
scroll to position [1753, 0]
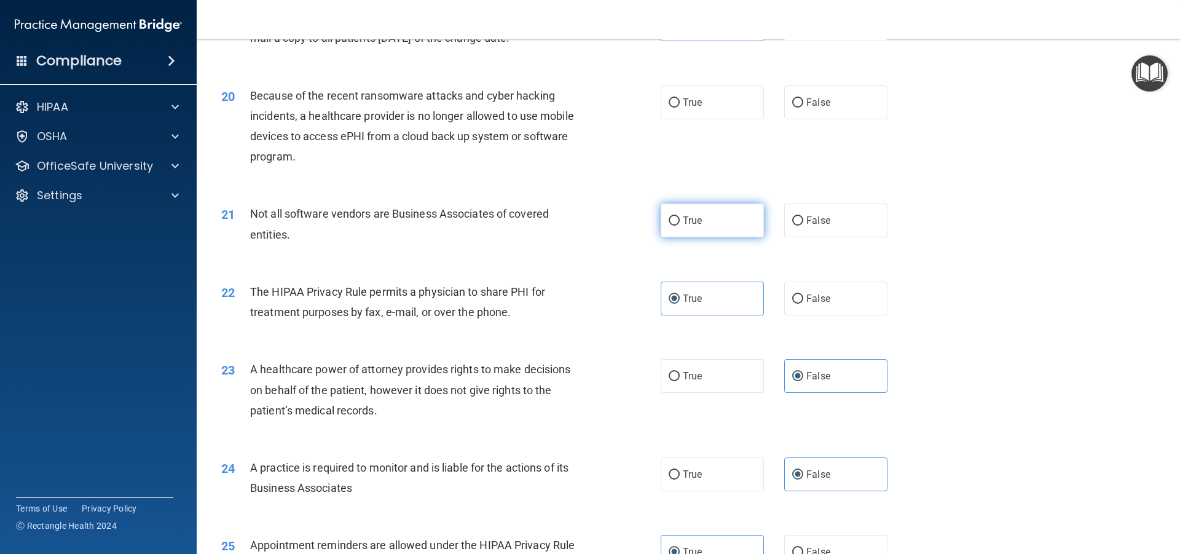
click at [749, 229] on label "True" at bounding box center [711, 220] width 103 height 34
click at [680, 225] on input "True" at bounding box center [673, 220] width 11 height 9
radio input "true"
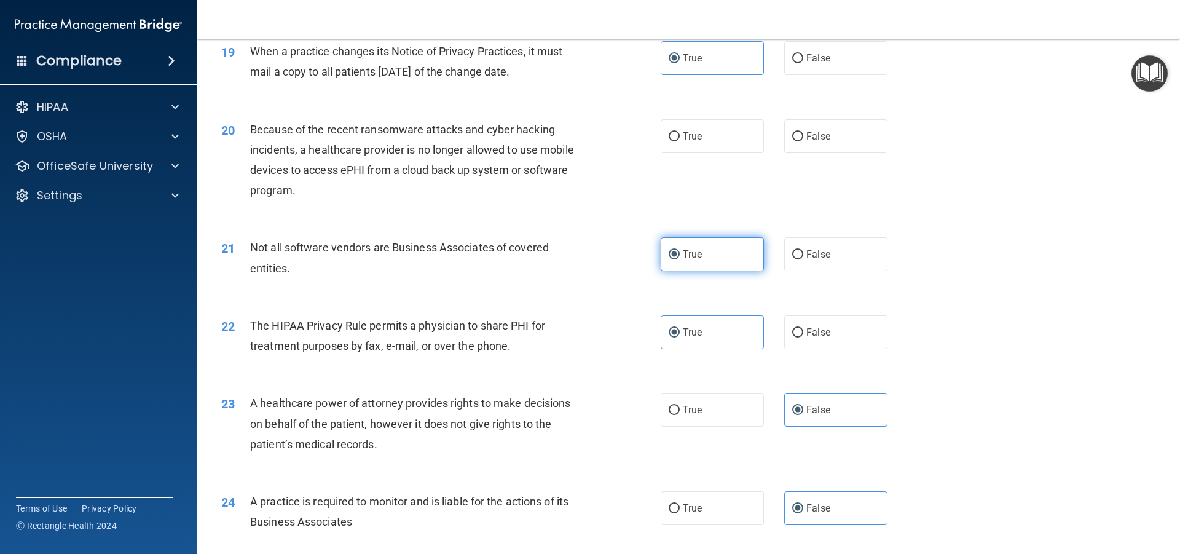
scroll to position [1692, 0]
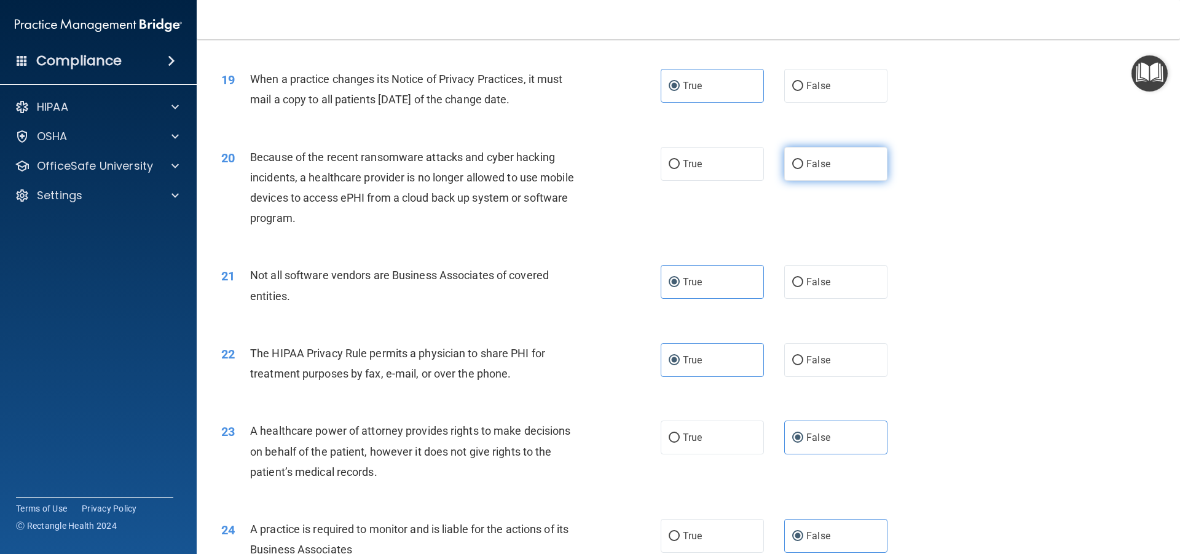
click at [833, 173] on label "False" at bounding box center [835, 164] width 103 height 34
click at [803, 169] on input "False" at bounding box center [797, 164] width 11 height 9
radio input "true"
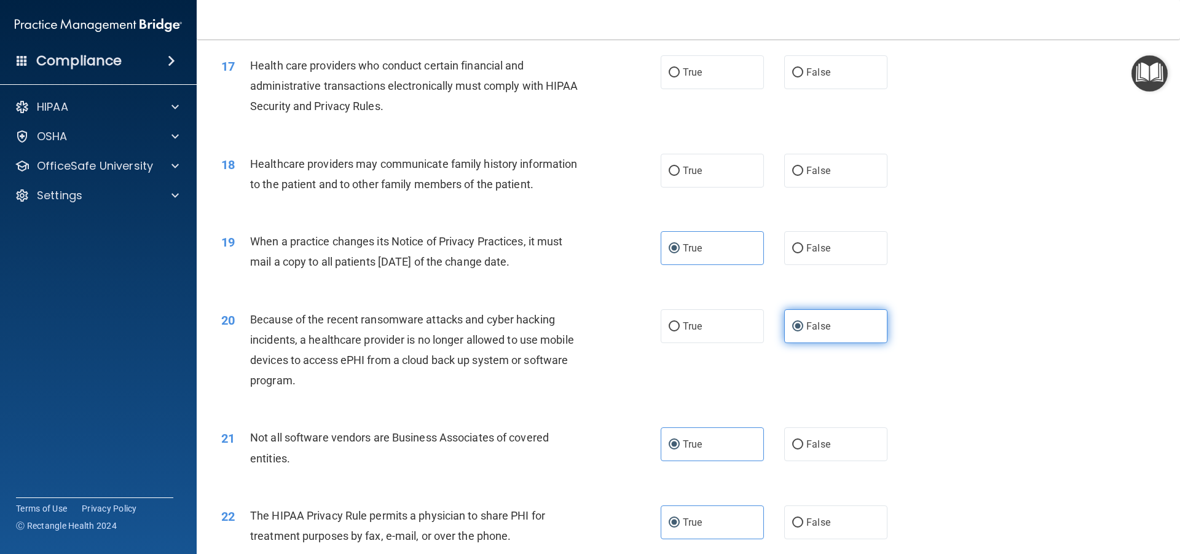
scroll to position [1508, 0]
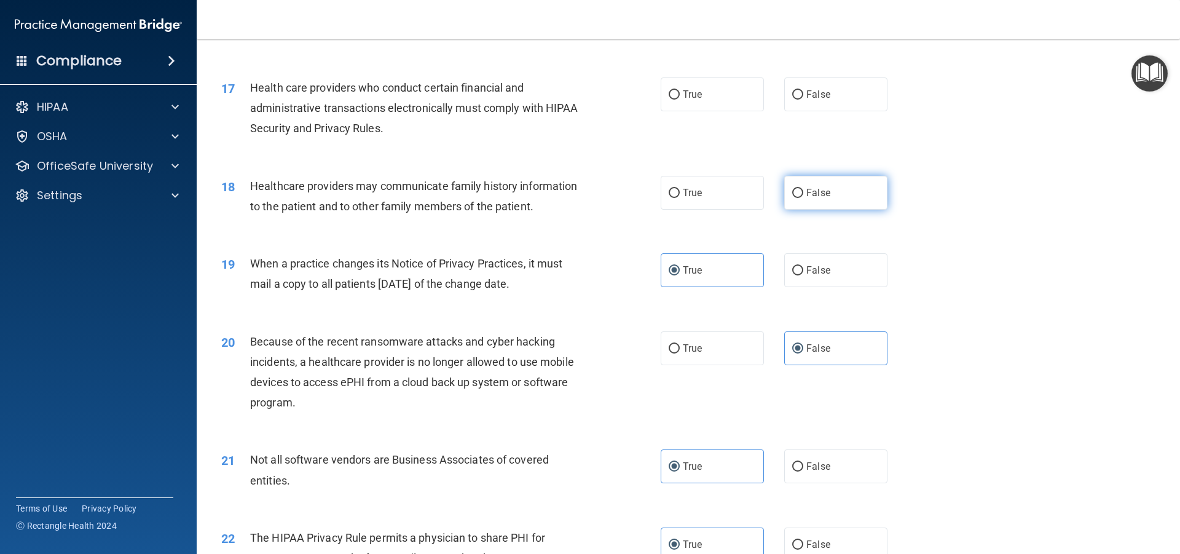
click at [810, 178] on label "False" at bounding box center [835, 193] width 103 height 34
click at [803, 189] on input "False" at bounding box center [797, 193] width 11 height 9
radio input "true"
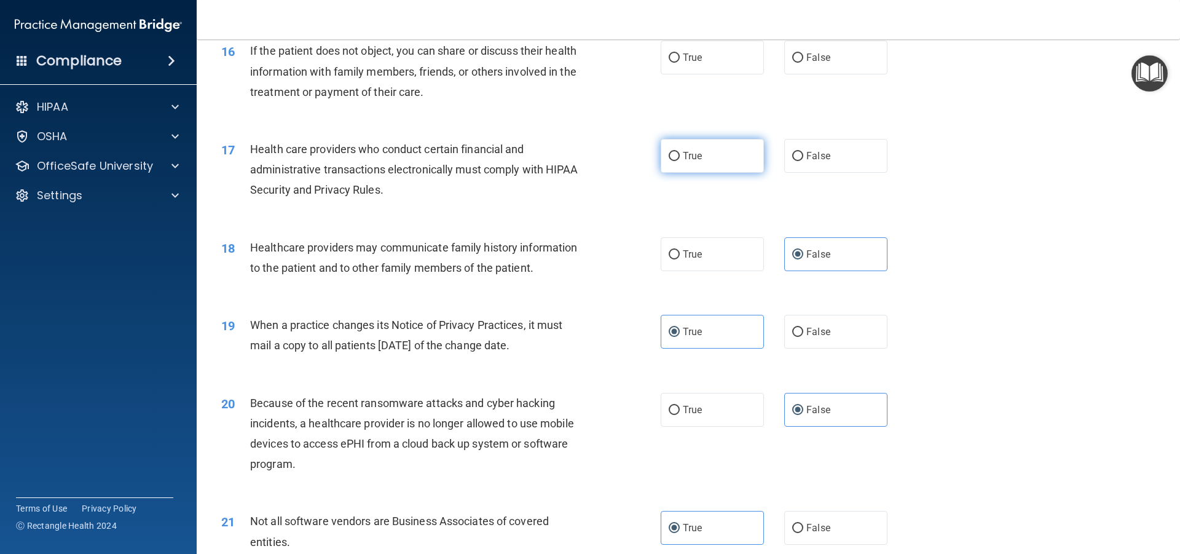
click at [736, 159] on label "True" at bounding box center [711, 156] width 103 height 34
click at [680, 159] on input "True" at bounding box center [673, 156] width 11 height 9
radio input "true"
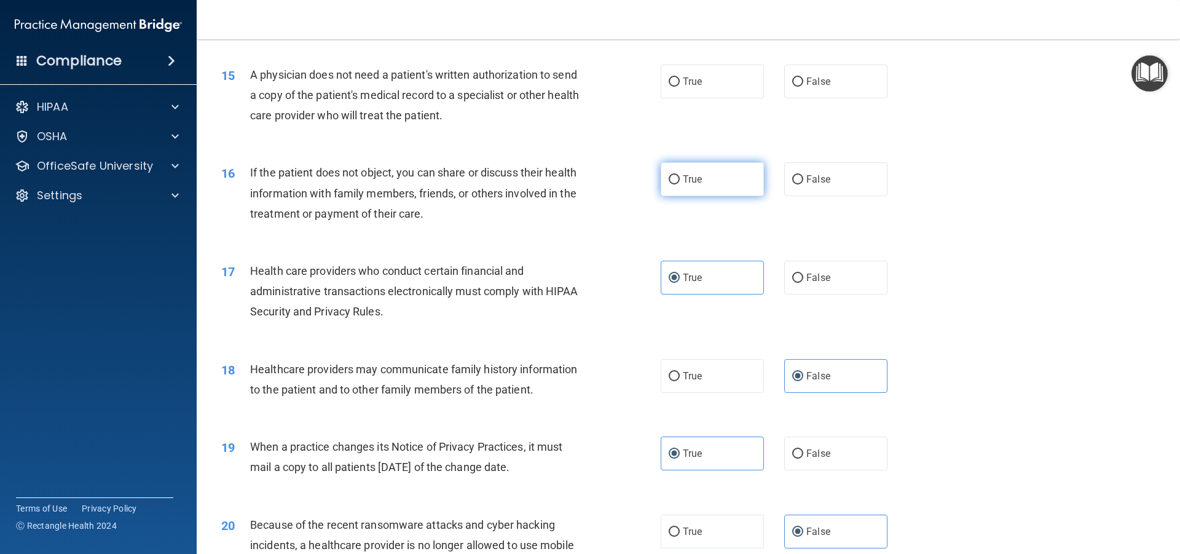
scroll to position [1323, 0]
click at [735, 167] on label "True" at bounding box center [711, 180] width 103 height 34
click at [680, 176] on input "True" at bounding box center [673, 180] width 11 height 9
radio input "true"
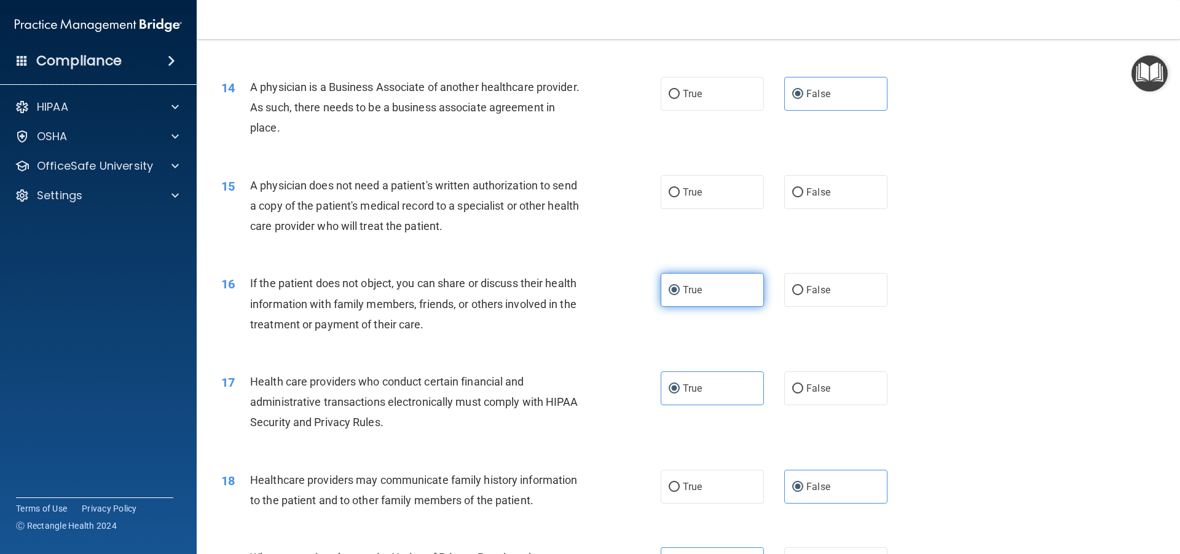
scroll to position [1201, 0]
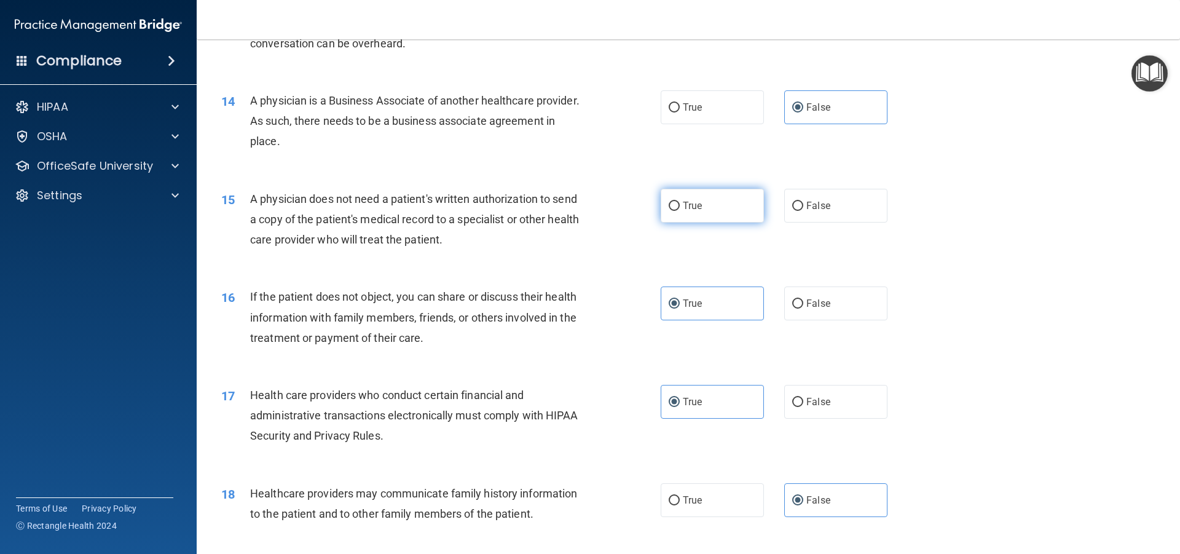
click at [699, 200] on label "True" at bounding box center [711, 206] width 103 height 34
click at [680, 202] on input "True" at bounding box center [673, 206] width 11 height 9
radio input "true"
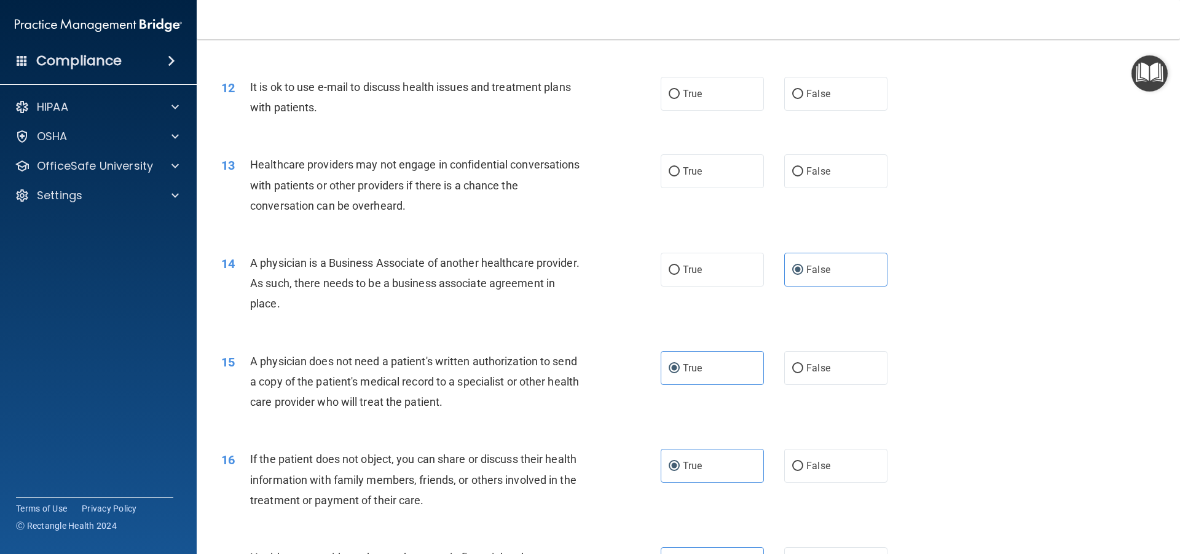
scroll to position [1016, 0]
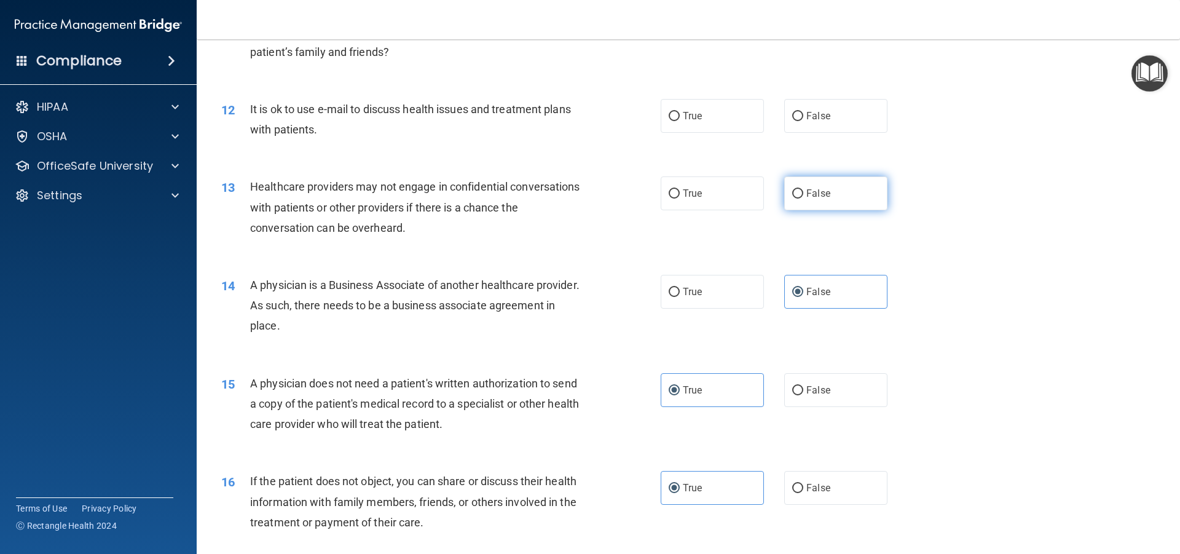
click at [868, 198] on label "False" at bounding box center [835, 193] width 103 height 34
click at [803, 198] on input "False" at bounding box center [797, 193] width 11 height 9
radio input "true"
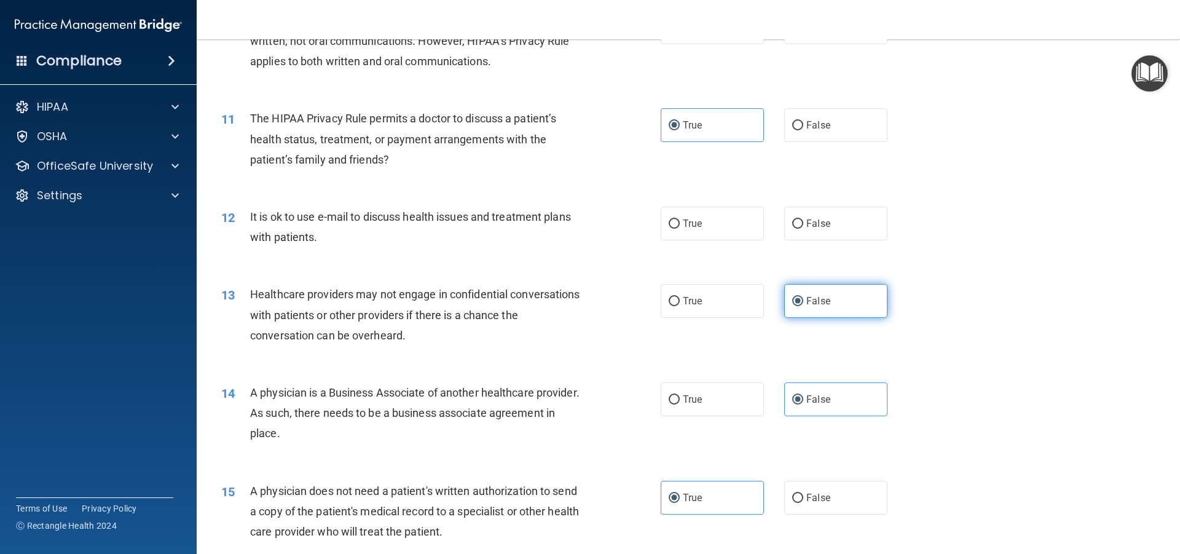
scroll to position [893, 0]
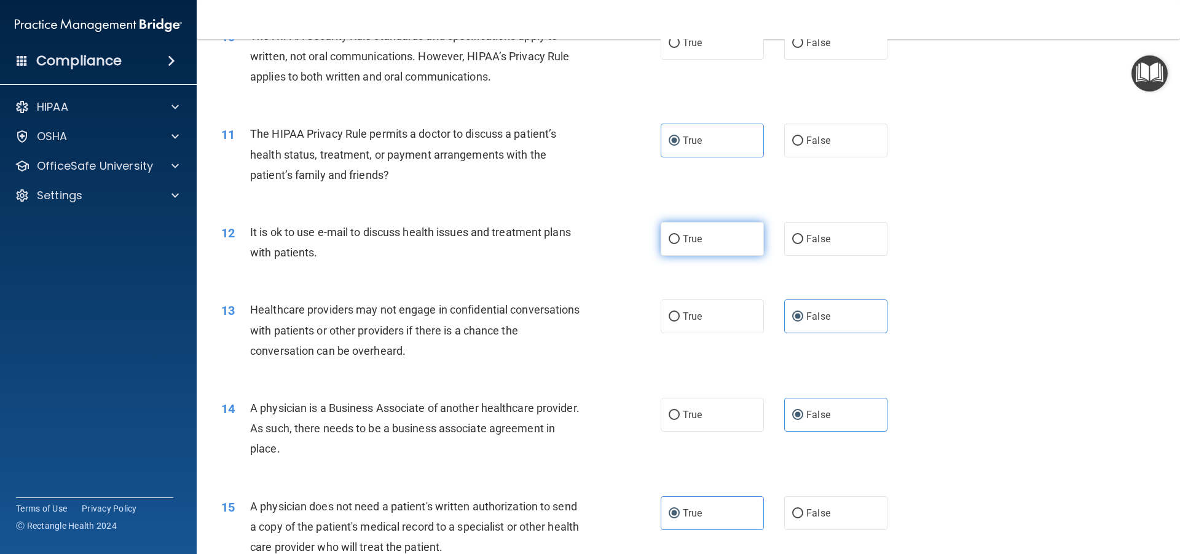
click at [722, 238] on label "True" at bounding box center [711, 239] width 103 height 34
click at [680, 238] on input "True" at bounding box center [673, 239] width 11 height 9
radio input "true"
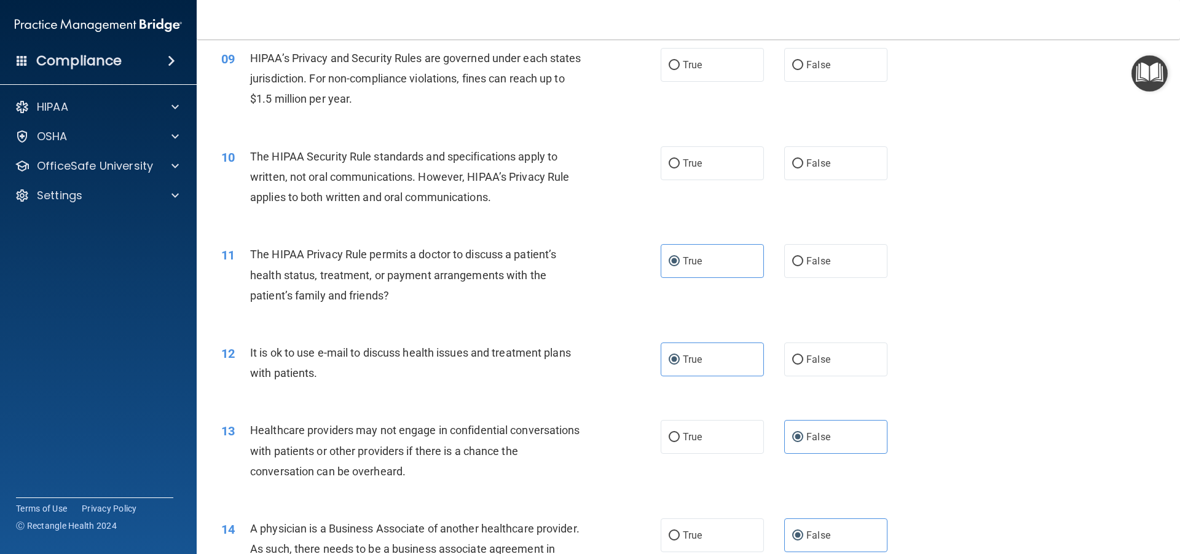
scroll to position [770, 0]
click at [734, 179] on label "True" at bounding box center [711, 166] width 103 height 34
click at [680, 171] on input "True" at bounding box center [673, 166] width 11 height 9
radio input "true"
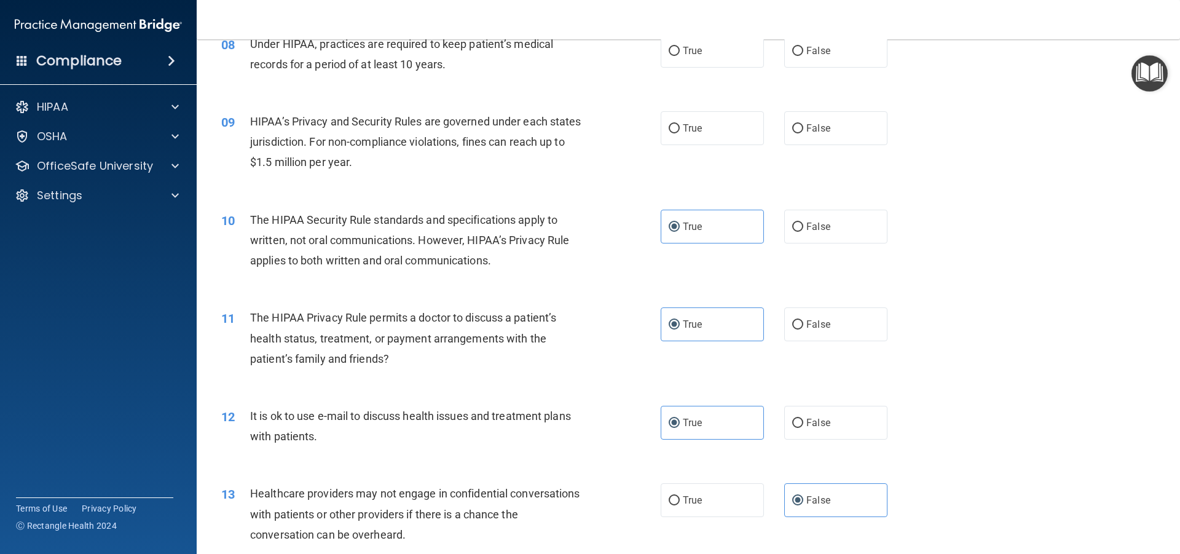
scroll to position [648, 0]
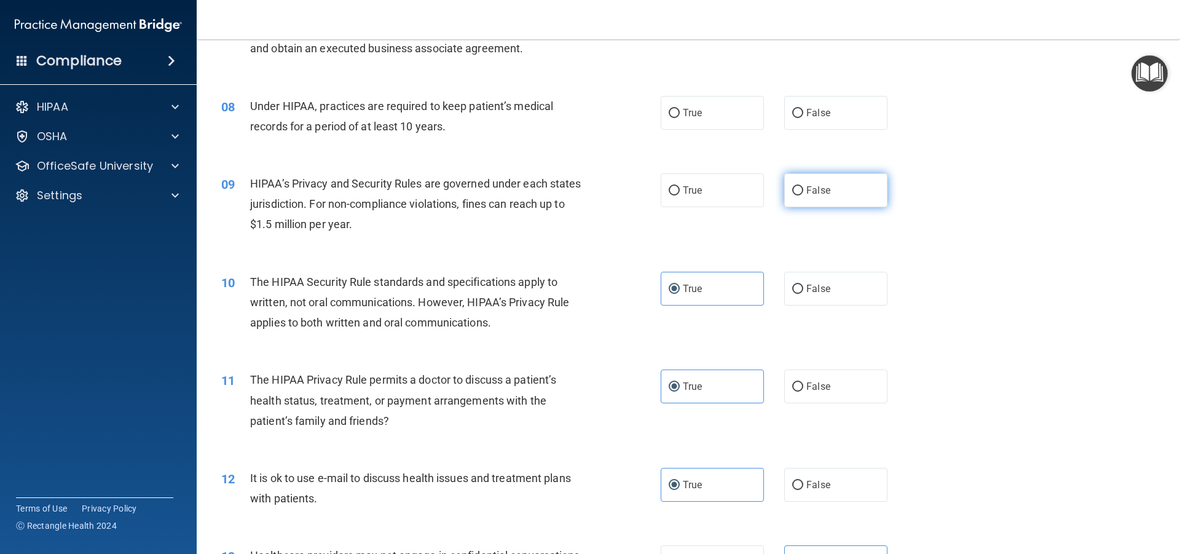
click at [808, 192] on span "False" at bounding box center [818, 190] width 24 height 12
click at [803, 192] on input "False" at bounding box center [797, 190] width 11 height 9
radio input "true"
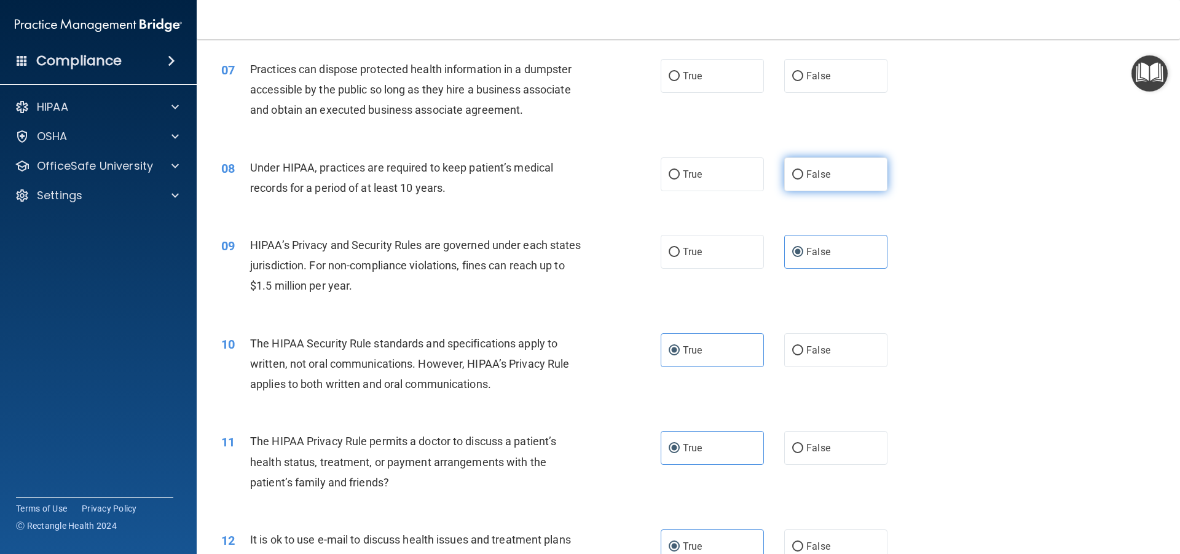
click at [784, 170] on label "False" at bounding box center [835, 174] width 103 height 34
click at [792, 170] on input "False" at bounding box center [797, 174] width 11 height 9
radio input "true"
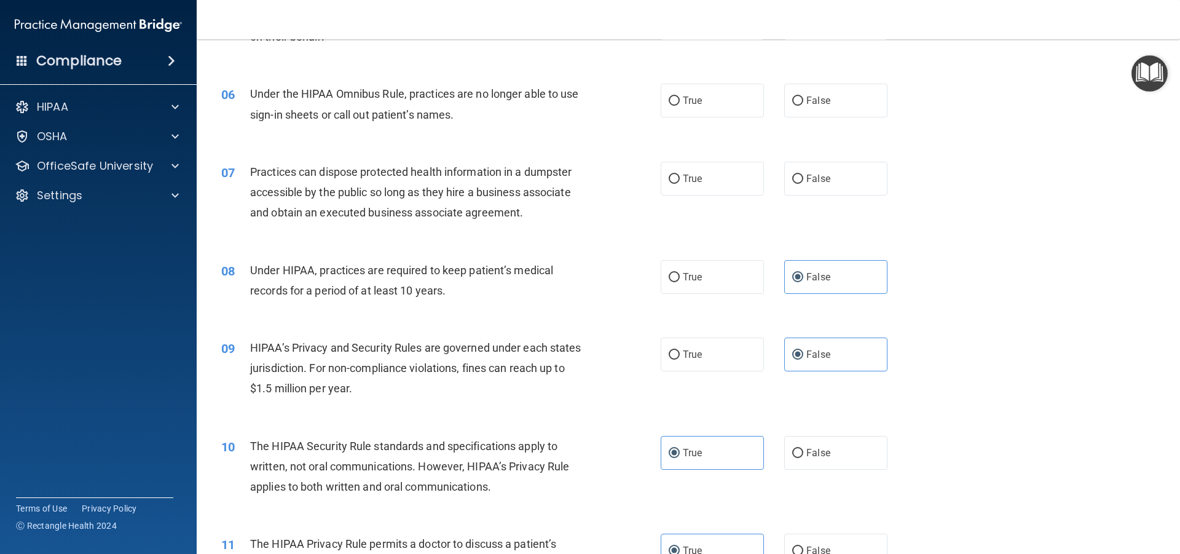
scroll to position [463, 0]
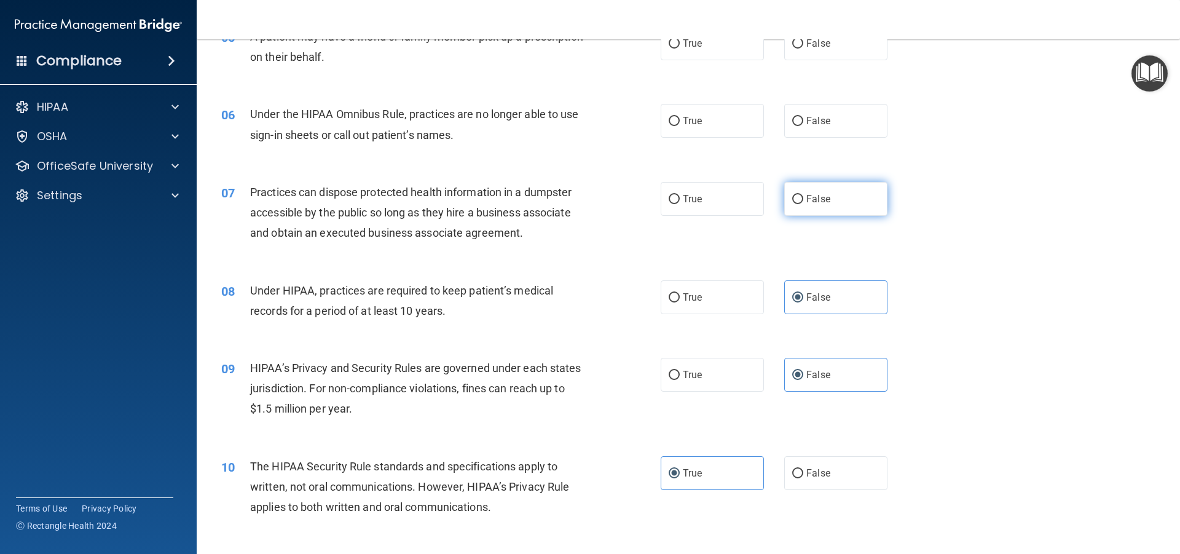
click at [808, 201] on span "False" at bounding box center [818, 199] width 24 height 12
click at [803, 201] on input "False" at bounding box center [797, 199] width 11 height 9
radio input "true"
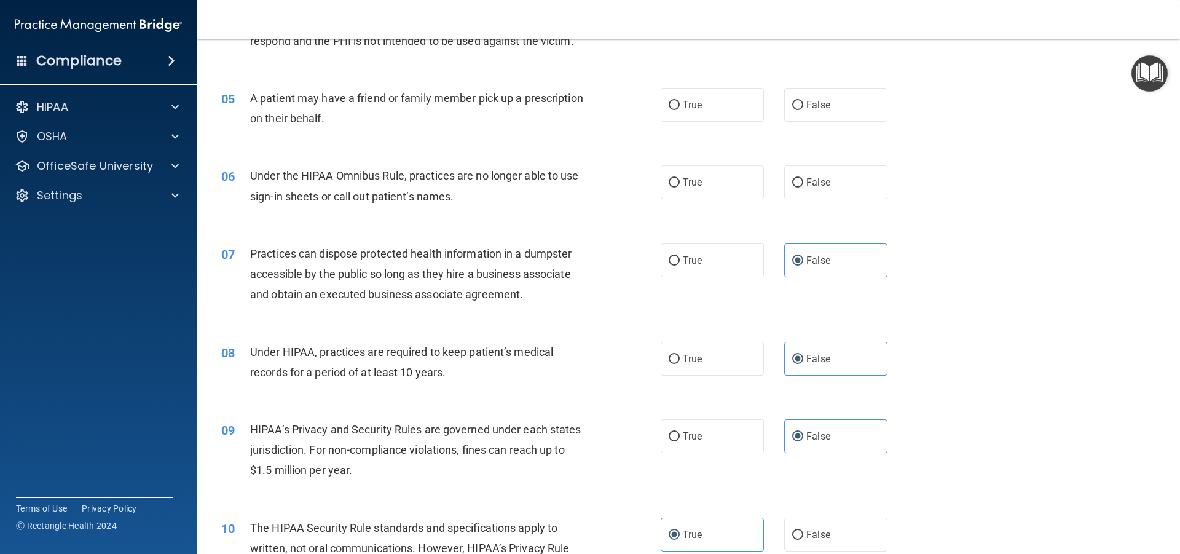
scroll to position [340, 0]
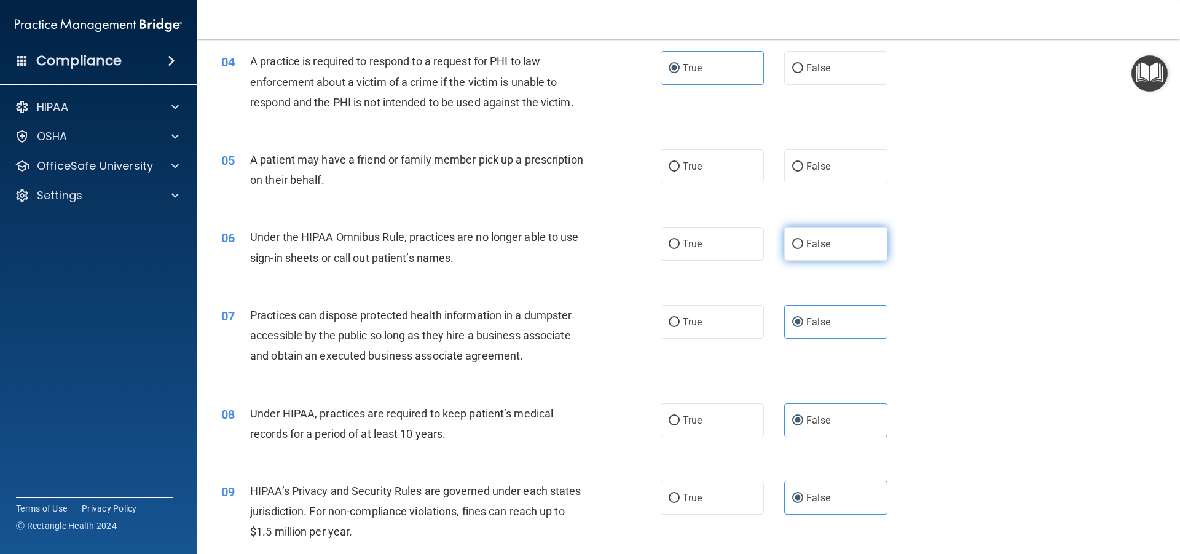
click at [792, 252] on label "False" at bounding box center [835, 244] width 103 height 34
click at [792, 249] on input "False" at bounding box center [797, 244] width 11 height 9
radio input "true"
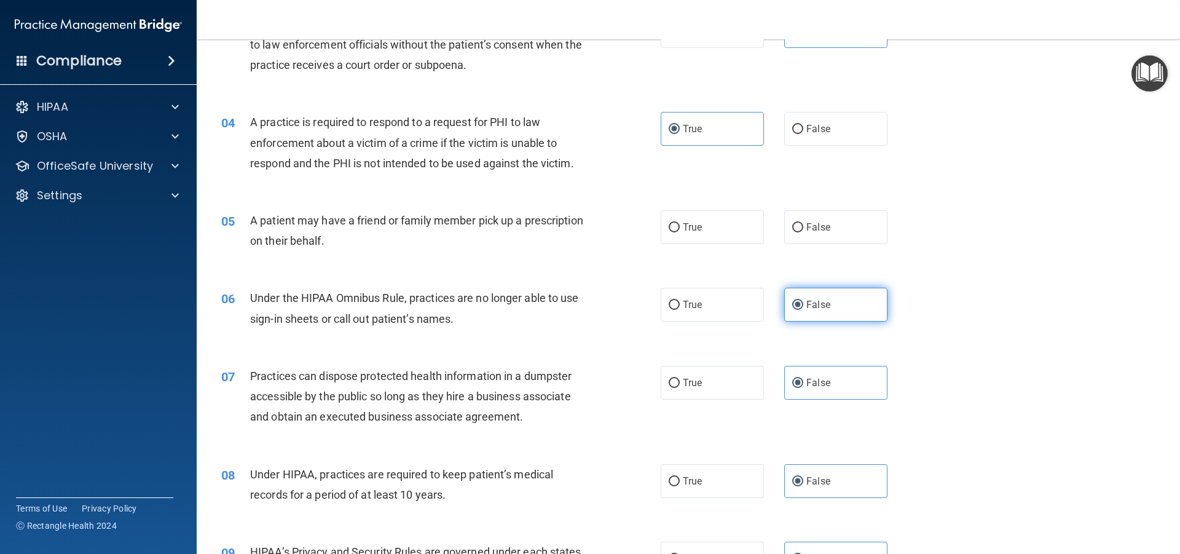
scroll to position [279, 0]
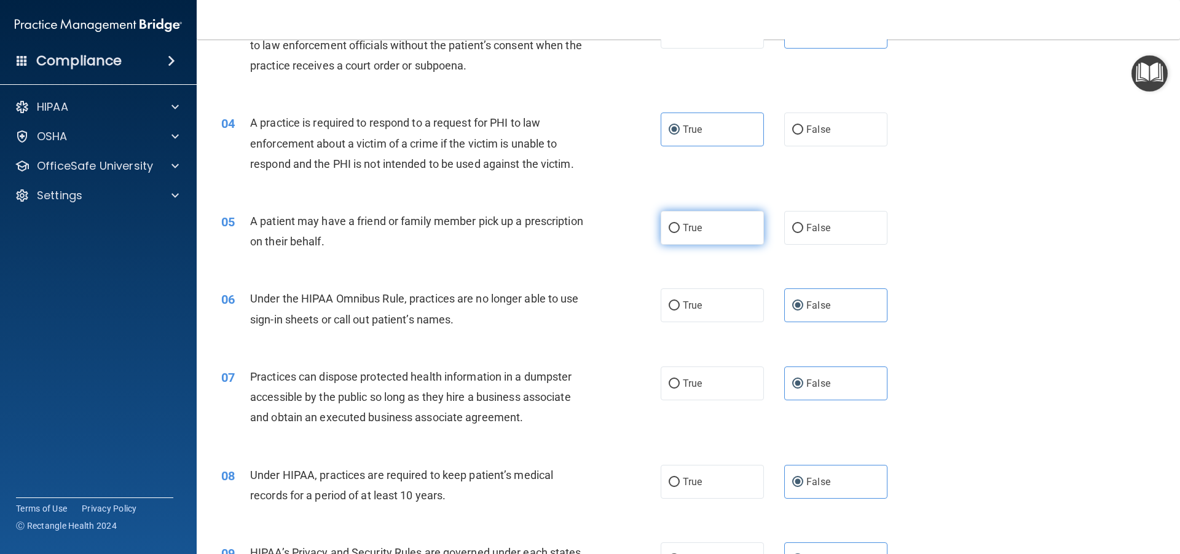
click at [726, 221] on label "True" at bounding box center [711, 228] width 103 height 34
click at [680, 224] on input "True" at bounding box center [673, 228] width 11 height 9
radio input "true"
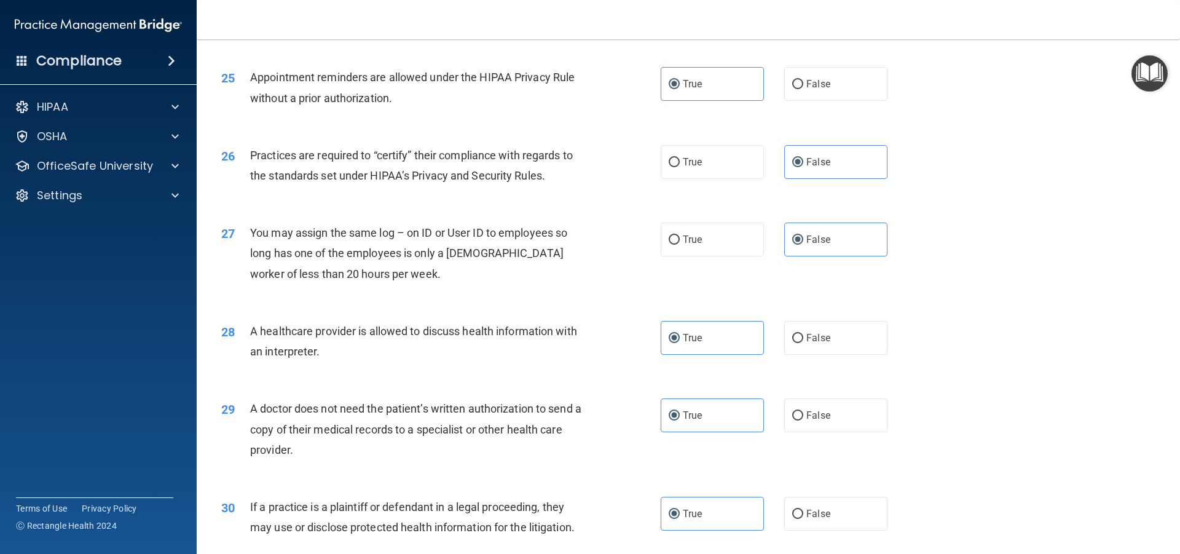
scroll to position [2306, 0]
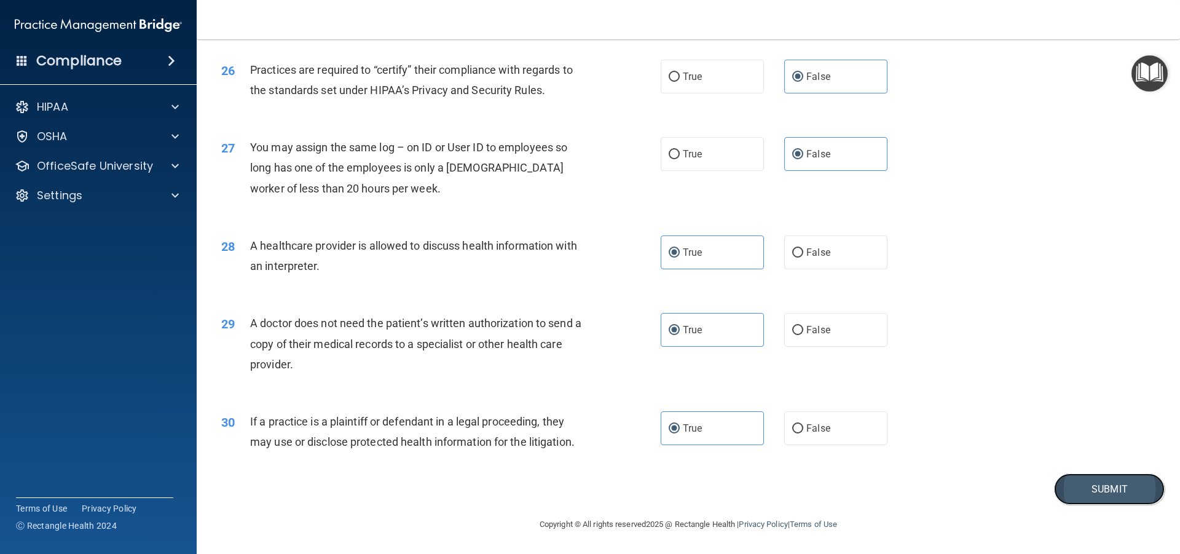
click at [1081, 495] on button "Submit" at bounding box center [1109, 488] width 111 height 31
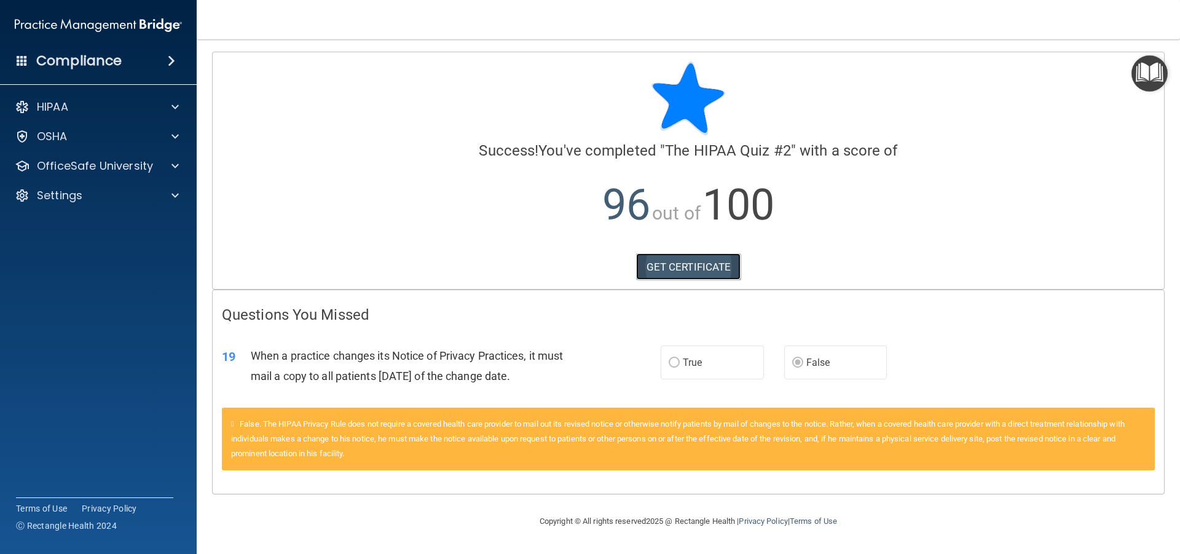
click at [705, 264] on link "GET CERTIFICATE" at bounding box center [688, 266] width 105 height 27
click at [50, 170] on p "OfficeSafe University" at bounding box center [95, 166] width 116 height 15
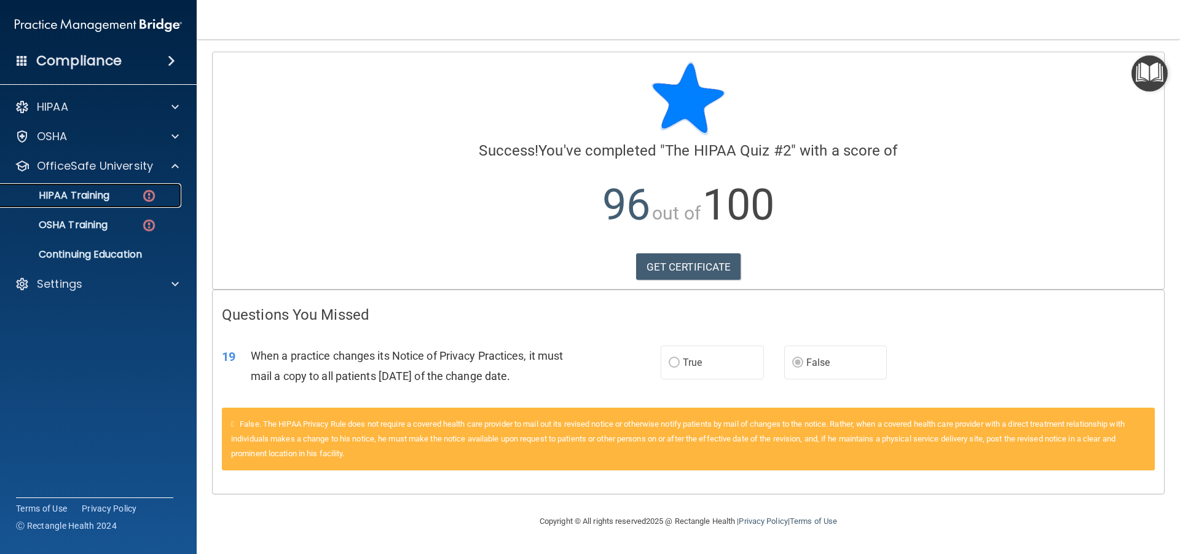
click at [111, 201] on div "HIPAA Training" at bounding box center [92, 195] width 168 height 12
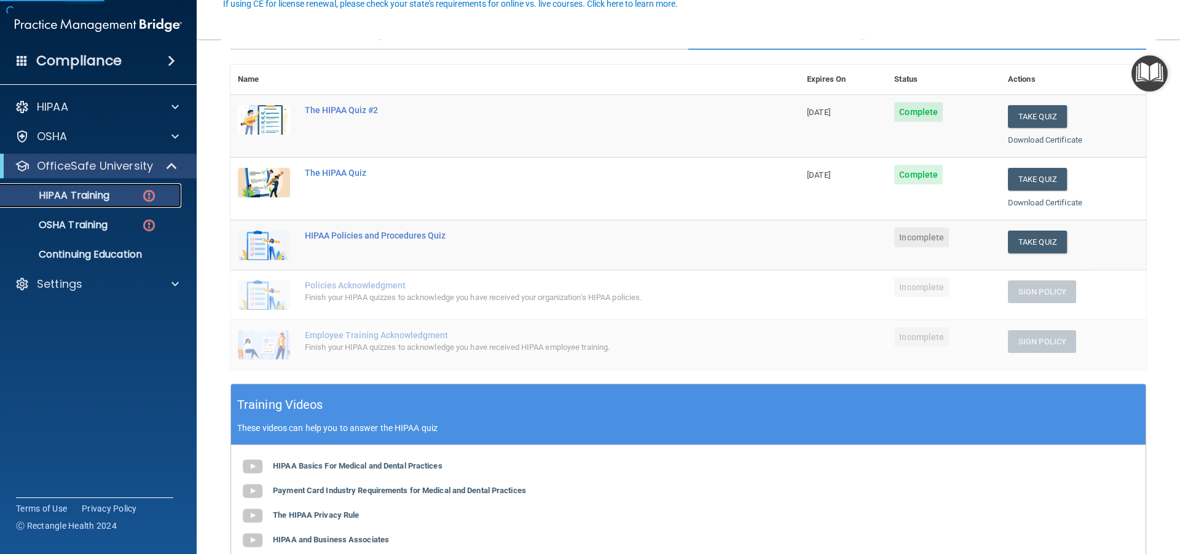
scroll to position [123, 0]
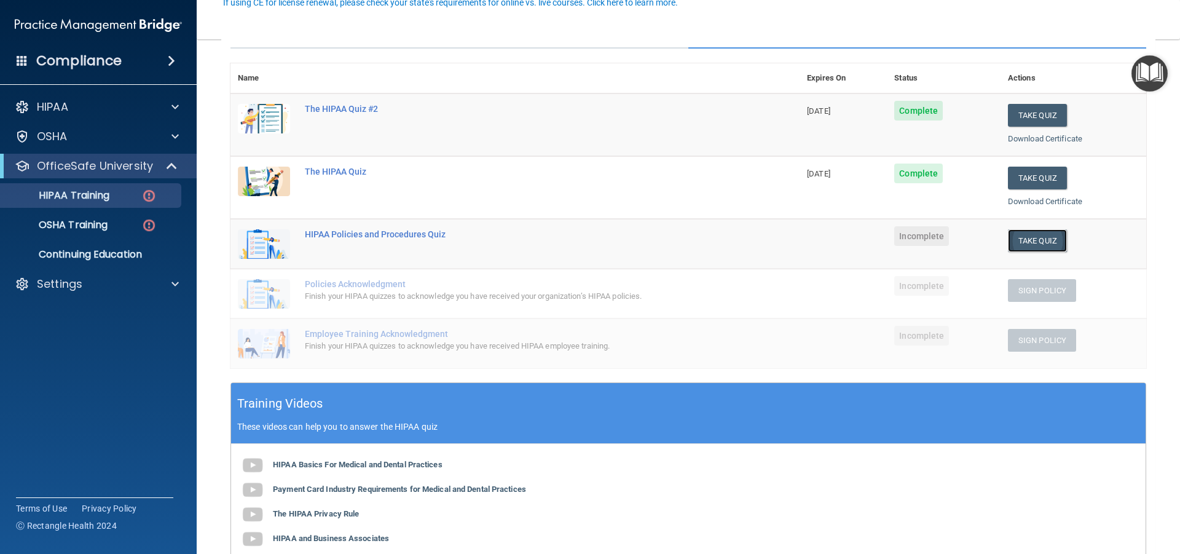
click at [1029, 235] on button "Take Quiz" at bounding box center [1037, 240] width 59 height 23
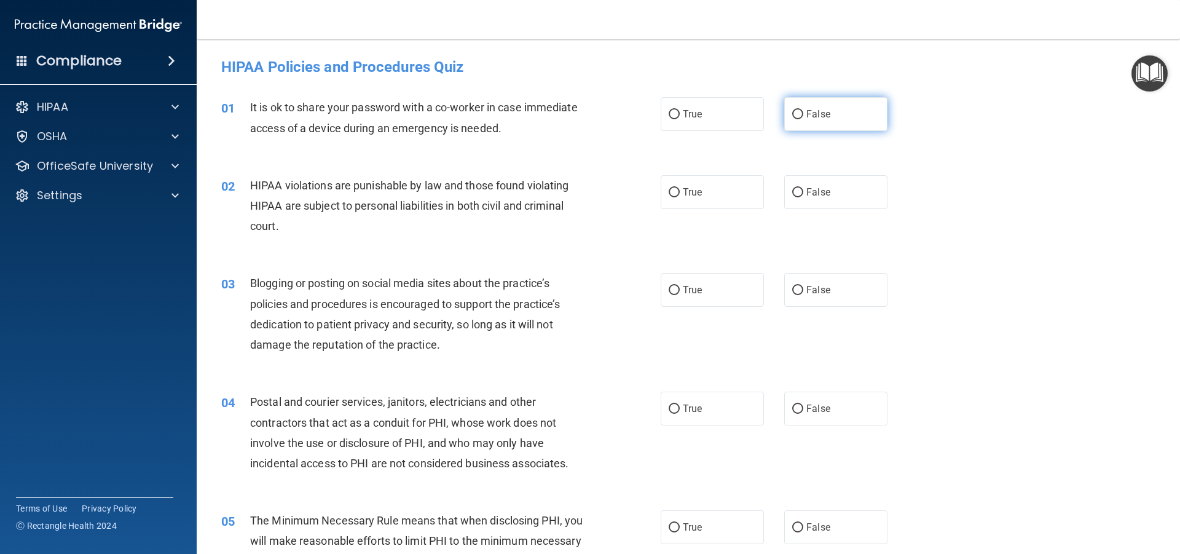
click at [827, 109] on label "False" at bounding box center [835, 114] width 103 height 34
click at [803, 110] on input "False" at bounding box center [797, 114] width 11 height 9
radio input "true"
click at [695, 203] on label "True" at bounding box center [711, 192] width 103 height 34
click at [680, 197] on input "True" at bounding box center [673, 192] width 11 height 9
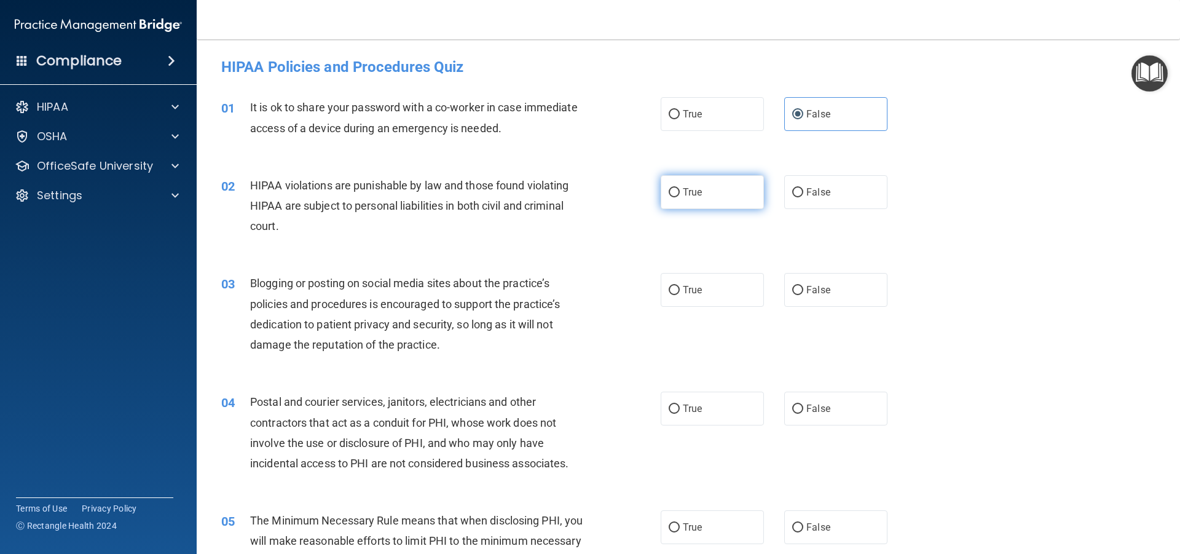
radio input "true"
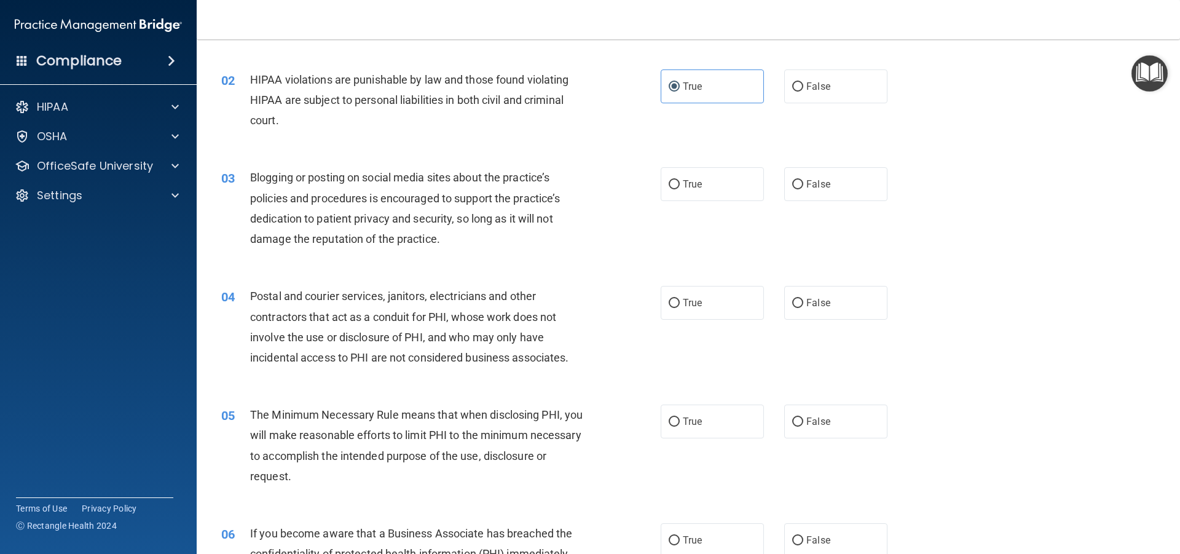
scroll to position [123, 0]
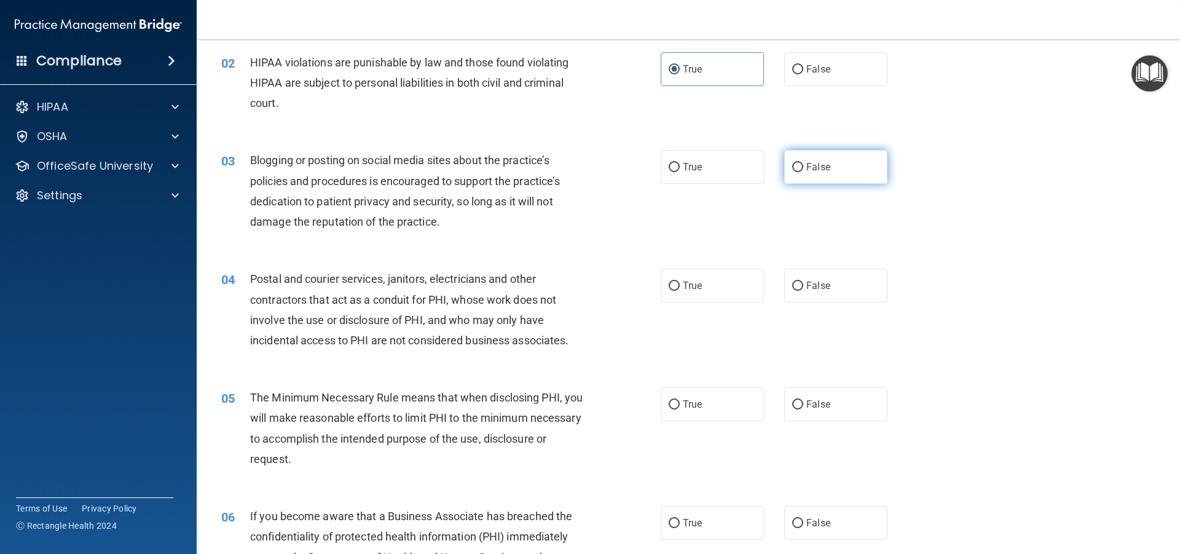
click at [794, 182] on label "False" at bounding box center [835, 167] width 103 height 34
click at [794, 172] on input "False" at bounding box center [797, 167] width 11 height 9
radio input "true"
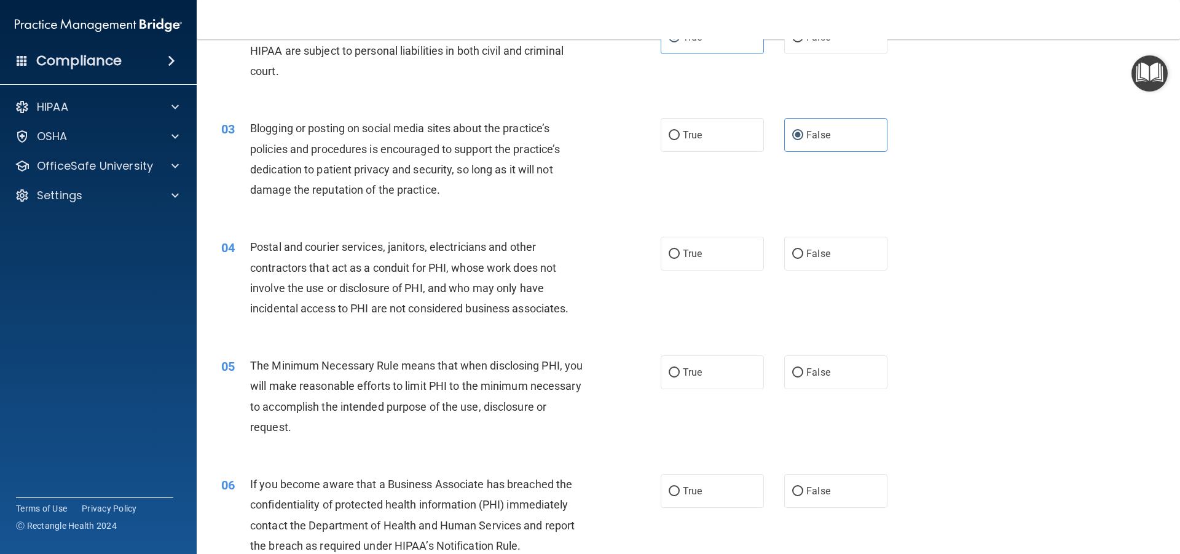
scroll to position [184, 0]
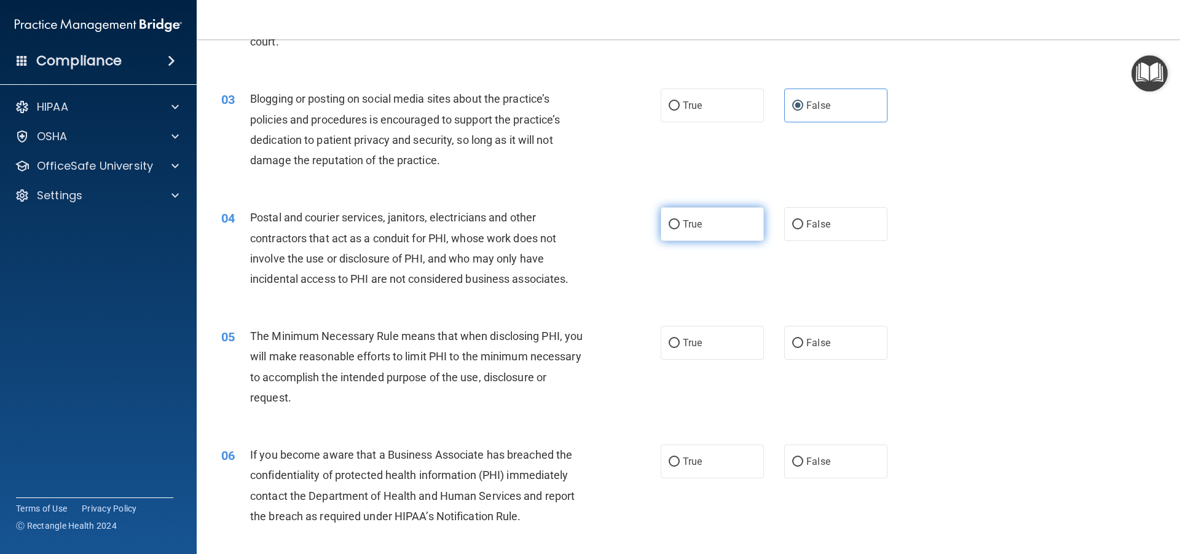
click at [694, 231] on label "True" at bounding box center [711, 224] width 103 height 34
click at [680, 229] on input "True" at bounding box center [673, 224] width 11 height 9
radio input "true"
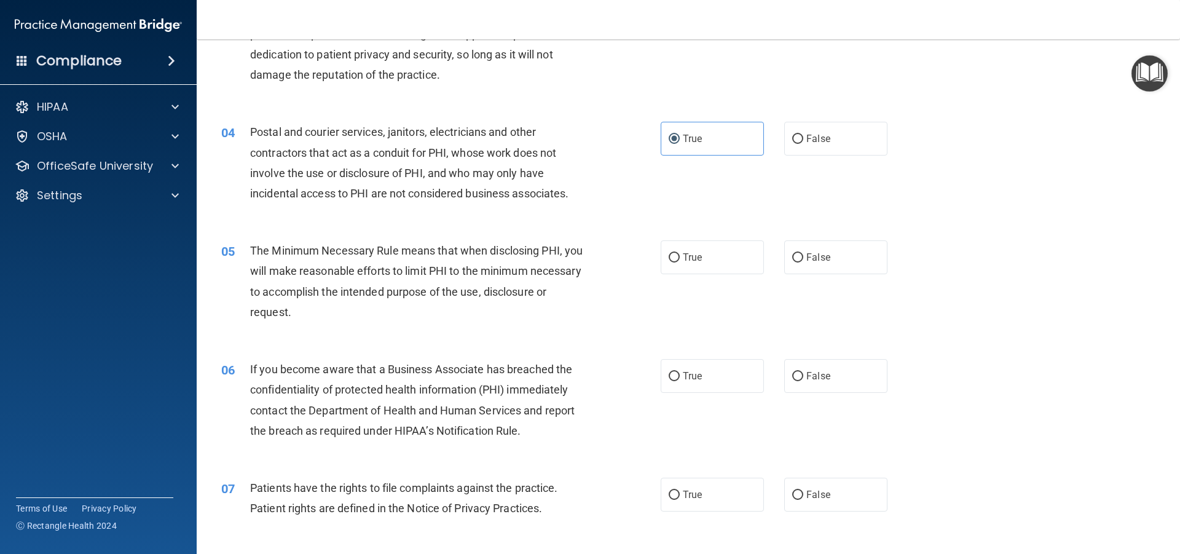
scroll to position [307, 0]
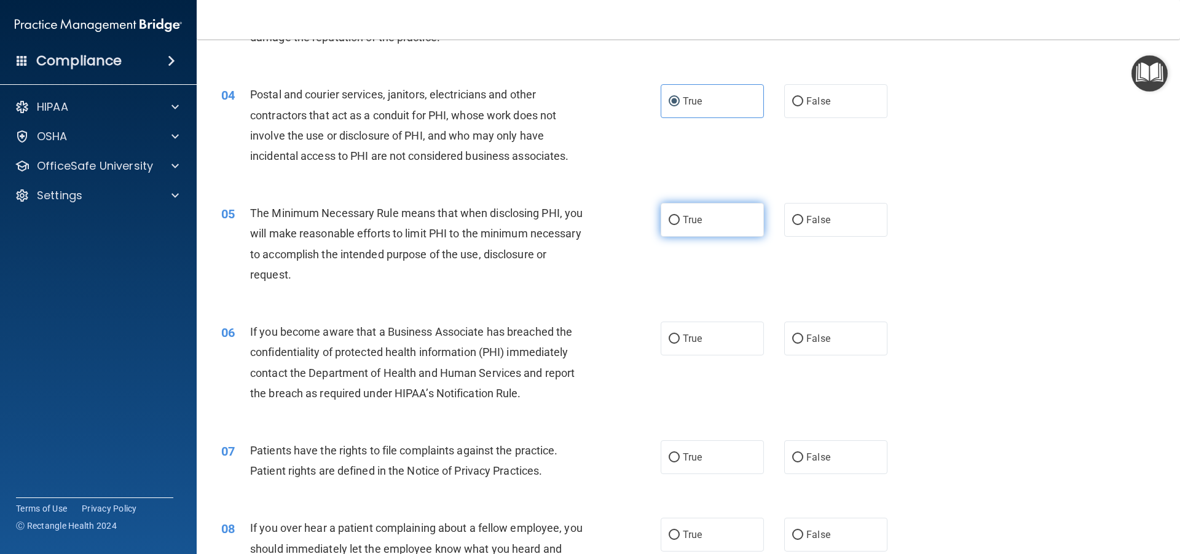
click at [679, 226] on label "True" at bounding box center [711, 220] width 103 height 34
click at [679, 225] on input "True" at bounding box center [673, 220] width 11 height 9
radio input "true"
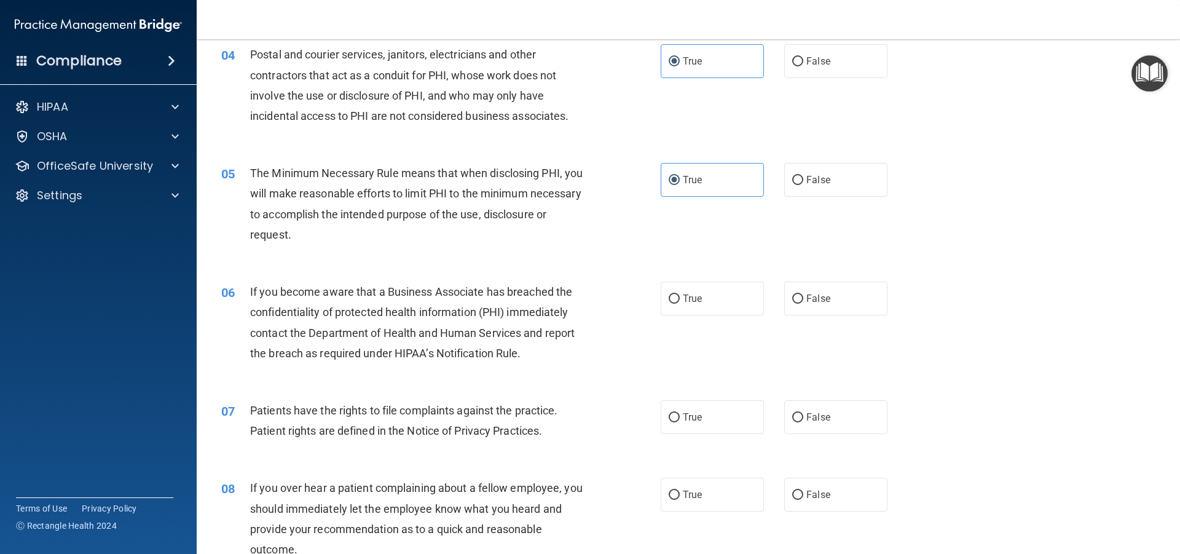
scroll to position [369, 0]
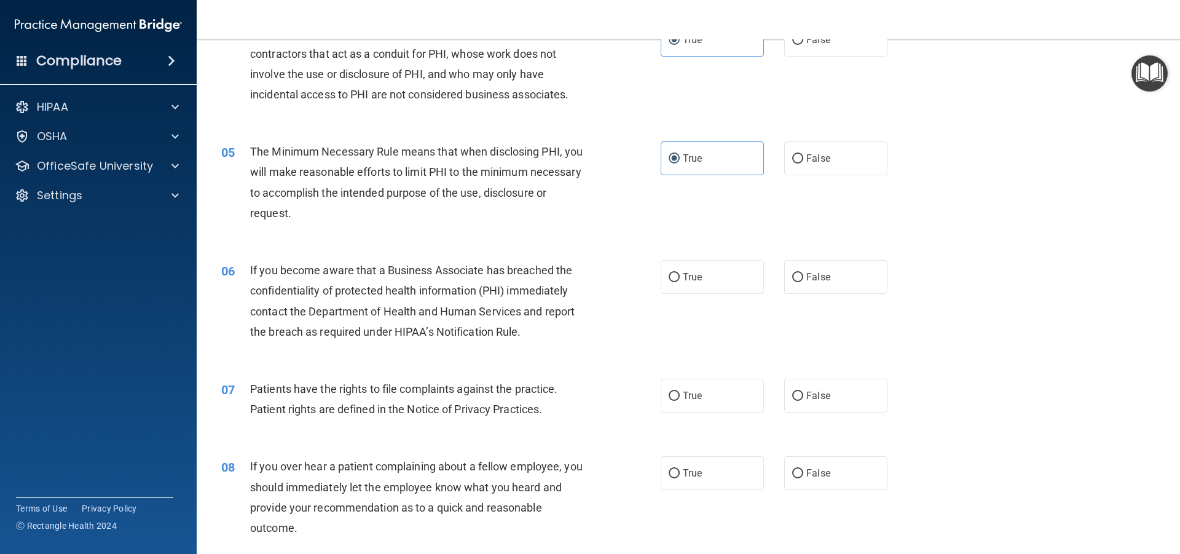
click at [672, 253] on div "06 If you become aware that a Business Associate has breached the confidentiali…" at bounding box center [688, 304] width 952 height 119
click at [672, 279] on input "True" at bounding box center [673, 277] width 11 height 9
radio input "true"
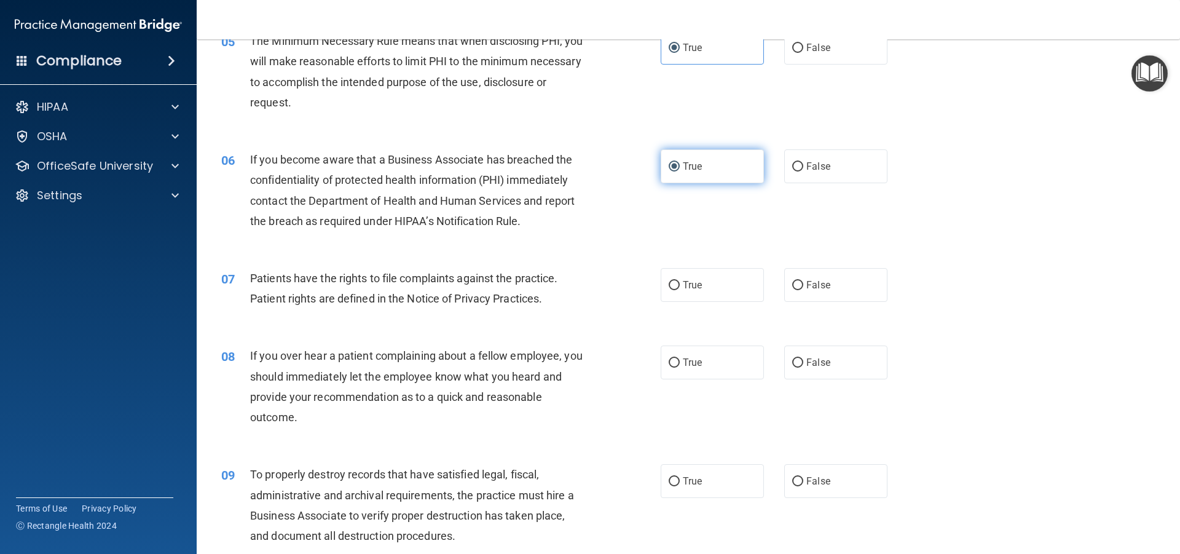
scroll to position [553, 0]
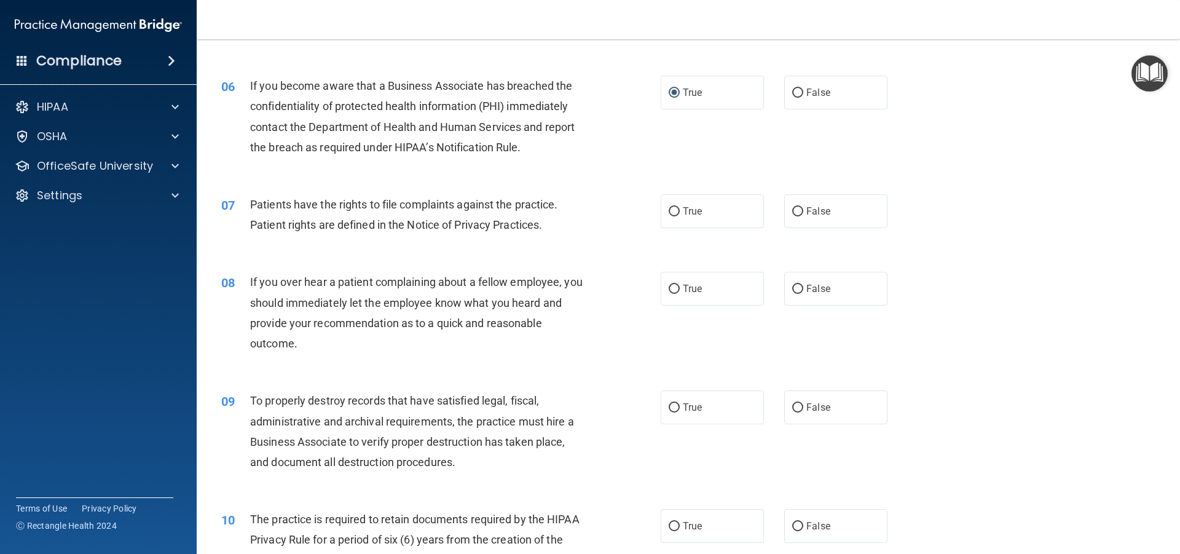
click at [678, 232] on div "07 Patients have the rights to file complaints against the practice. Patient ri…" at bounding box center [688, 217] width 952 height 77
click at [678, 222] on label "True" at bounding box center [711, 211] width 103 height 34
click at [678, 216] on input "True" at bounding box center [673, 211] width 11 height 9
radio input "true"
click at [710, 272] on label "True" at bounding box center [711, 289] width 103 height 34
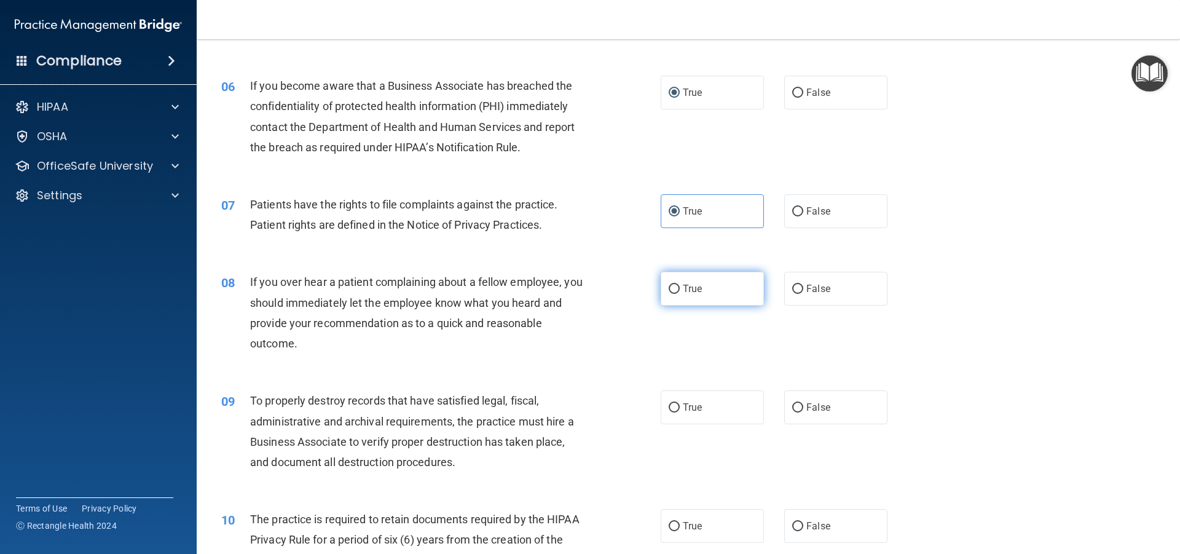
click at [680, 284] on input "True" at bounding box center [673, 288] width 11 height 9
radio input "true"
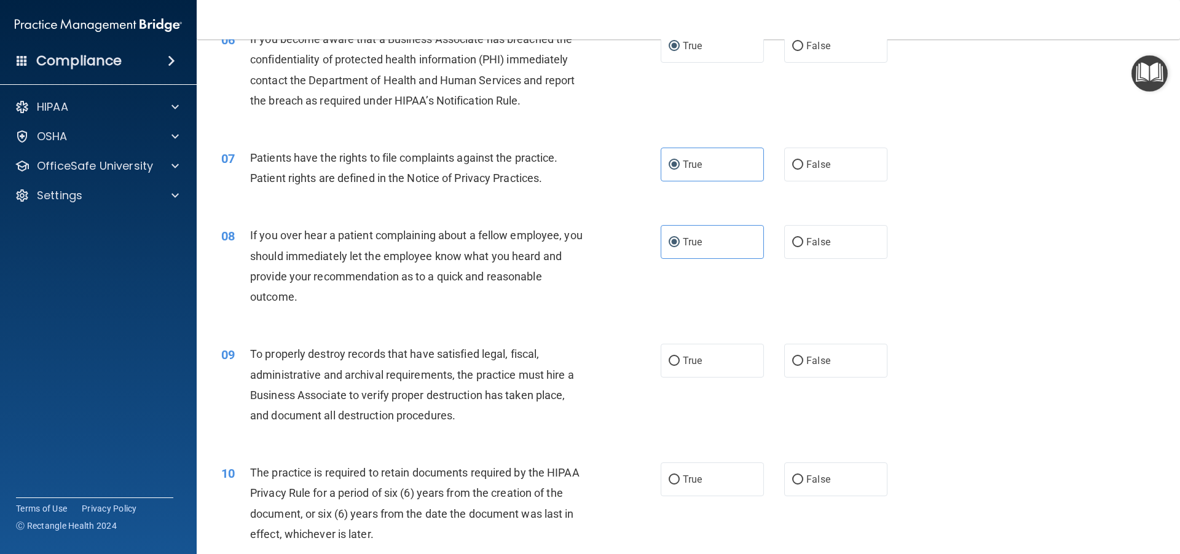
scroll to position [676, 0]
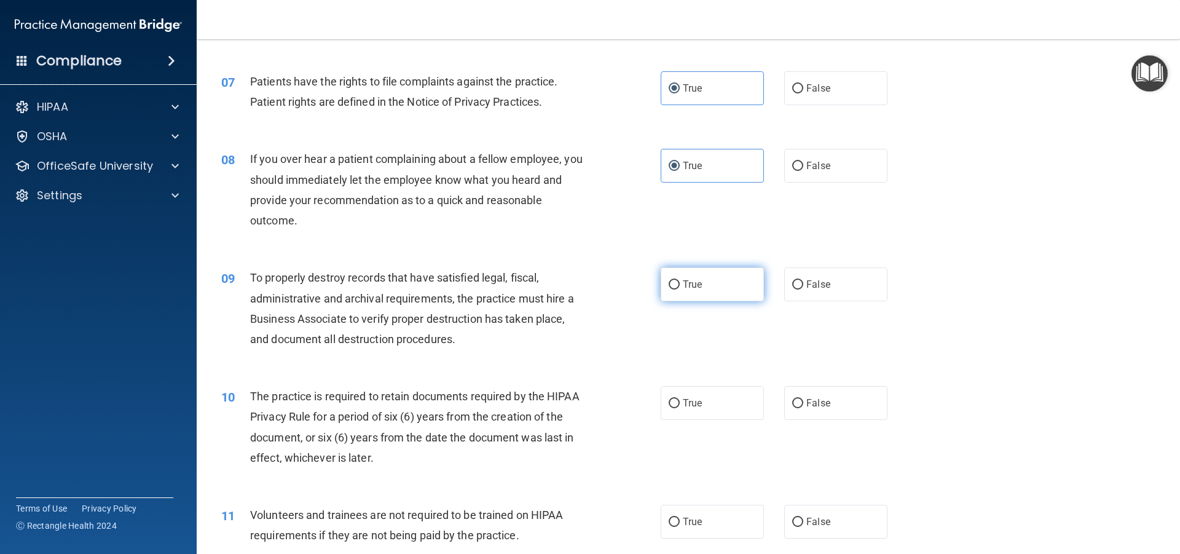
click at [689, 289] on span "True" at bounding box center [692, 284] width 19 height 12
click at [680, 289] on input "True" at bounding box center [673, 284] width 11 height 9
radio input "true"
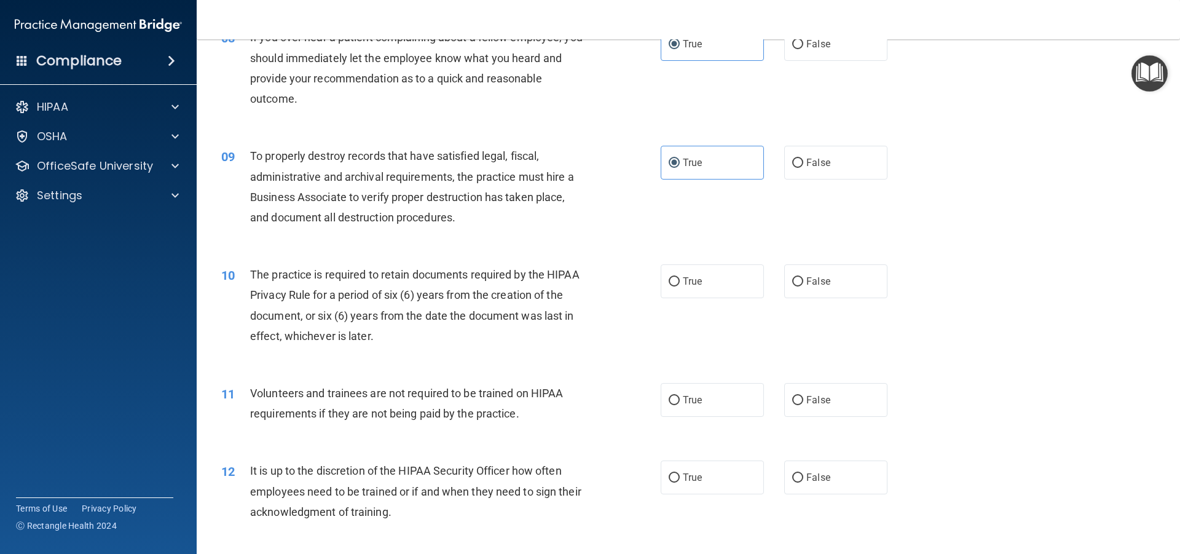
scroll to position [799, 0]
click at [806, 281] on span "False" at bounding box center [818, 280] width 24 height 12
click at [803, 281] on input "False" at bounding box center [797, 280] width 11 height 9
radio input "true"
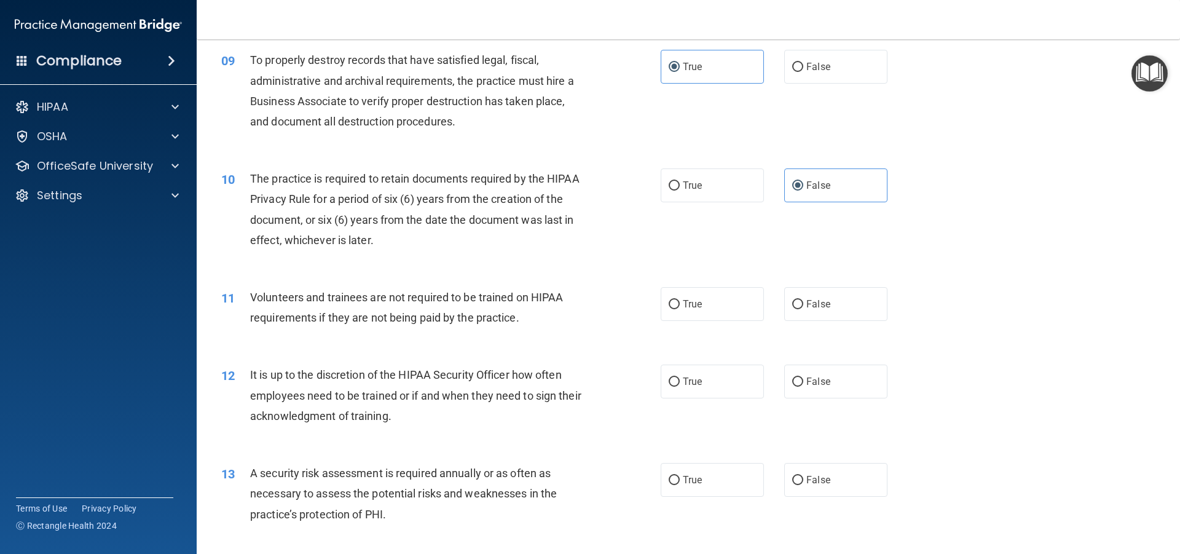
scroll to position [922, 0]
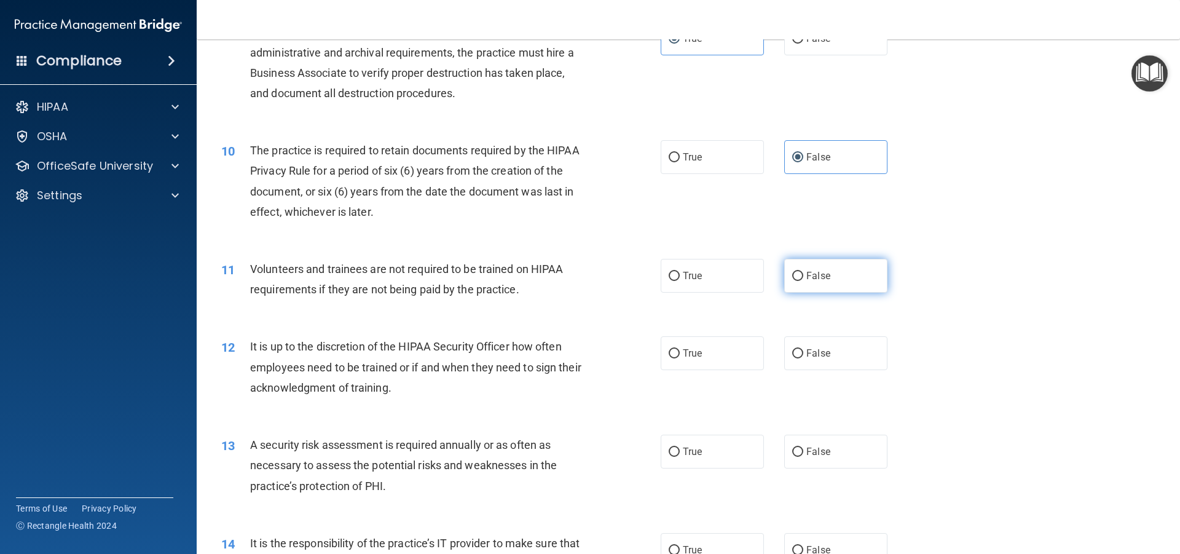
click at [843, 280] on label "False" at bounding box center [835, 276] width 103 height 34
click at [803, 280] on input "False" at bounding box center [797, 276] width 11 height 9
radio input "true"
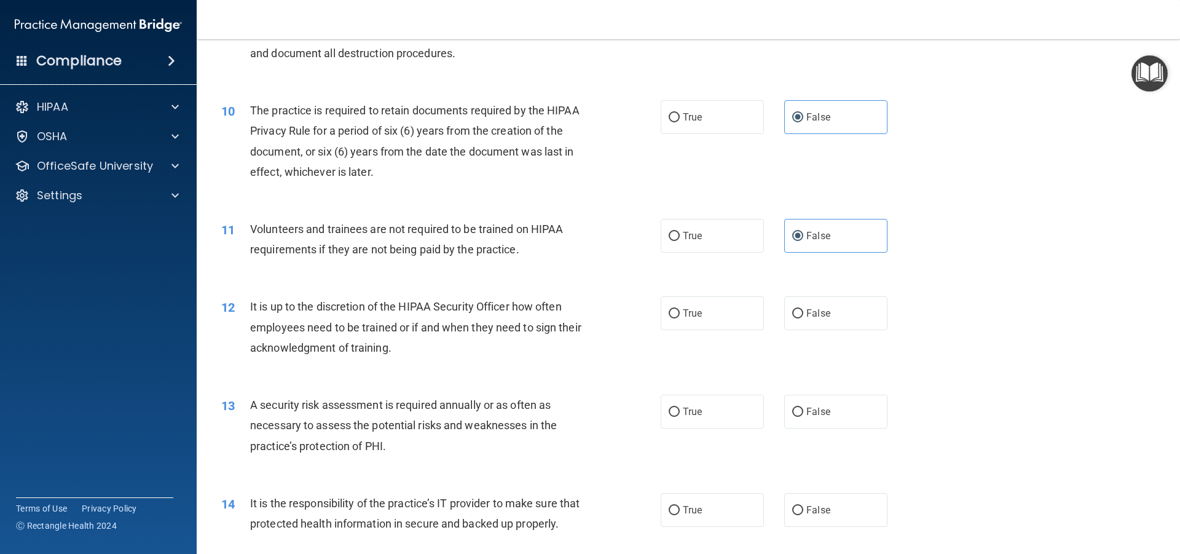
scroll to position [983, 0]
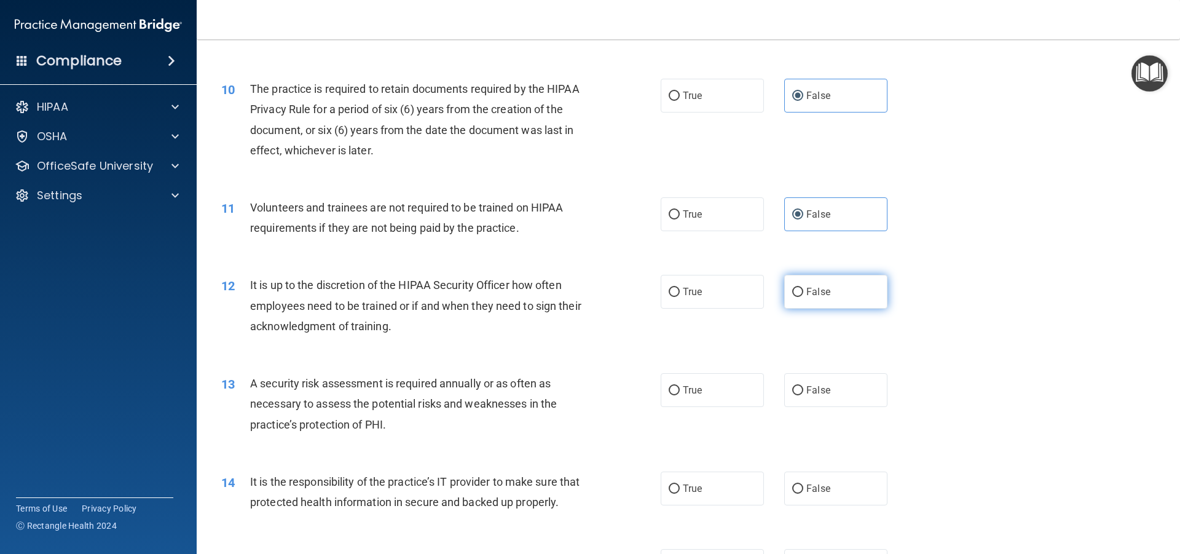
click at [806, 291] on span "False" at bounding box center [818, 292] width 24 height 12
click at [803, 291] on input "False" at bounding box center [797, 292] width 11 height 9
radio input "true"
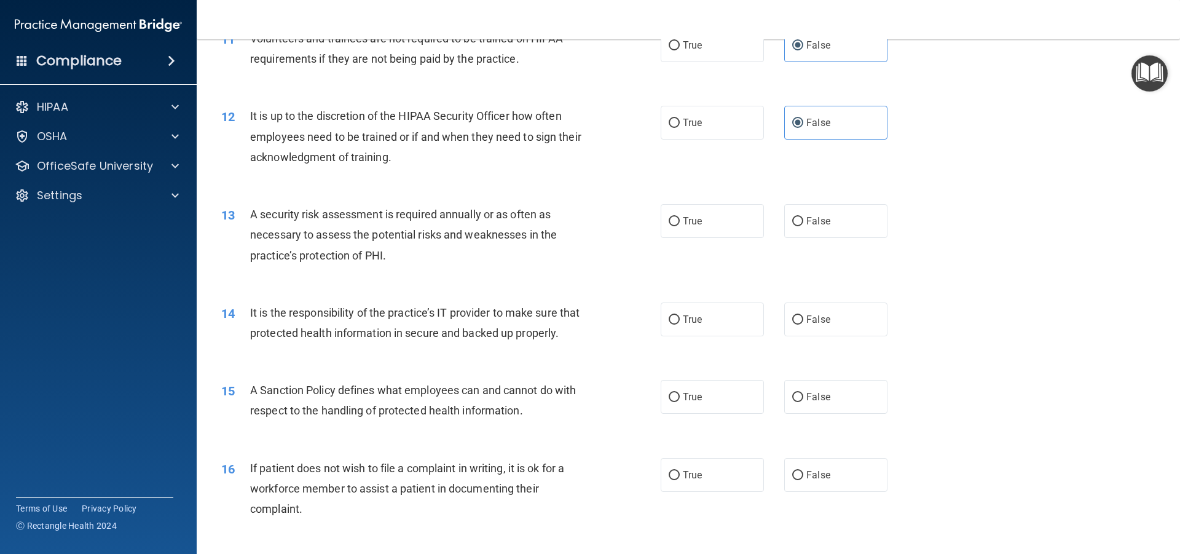
scroll to position [1167, 0]
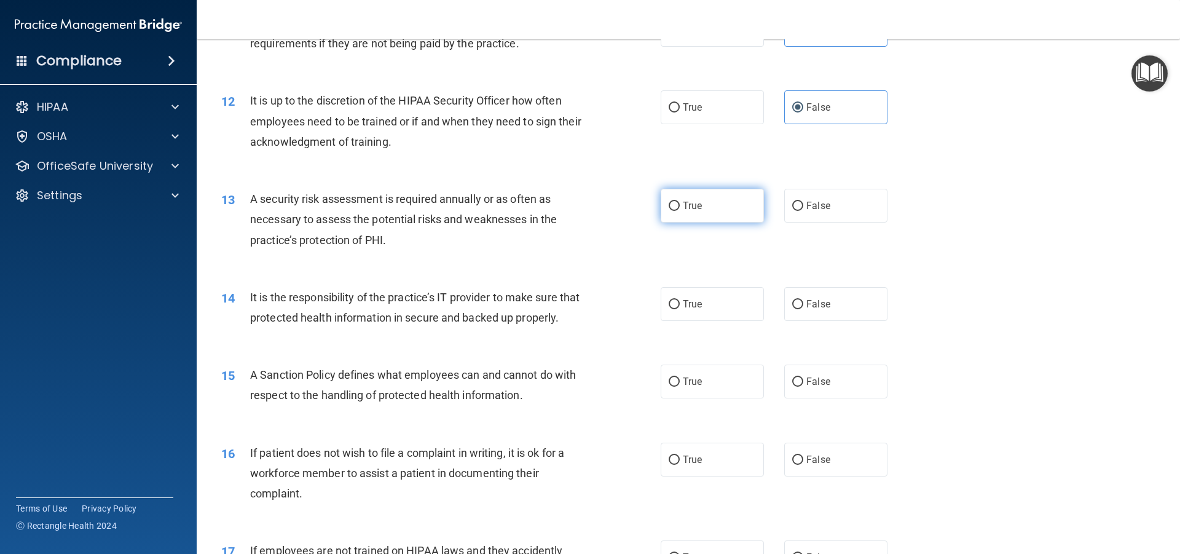
click at [668, 211] on label "True" at bounding box center [711, 206] width 103 height 34
click at [668, 211] on input "True" at bounding box center [673, 206] width 11 height 9
radio input "true"
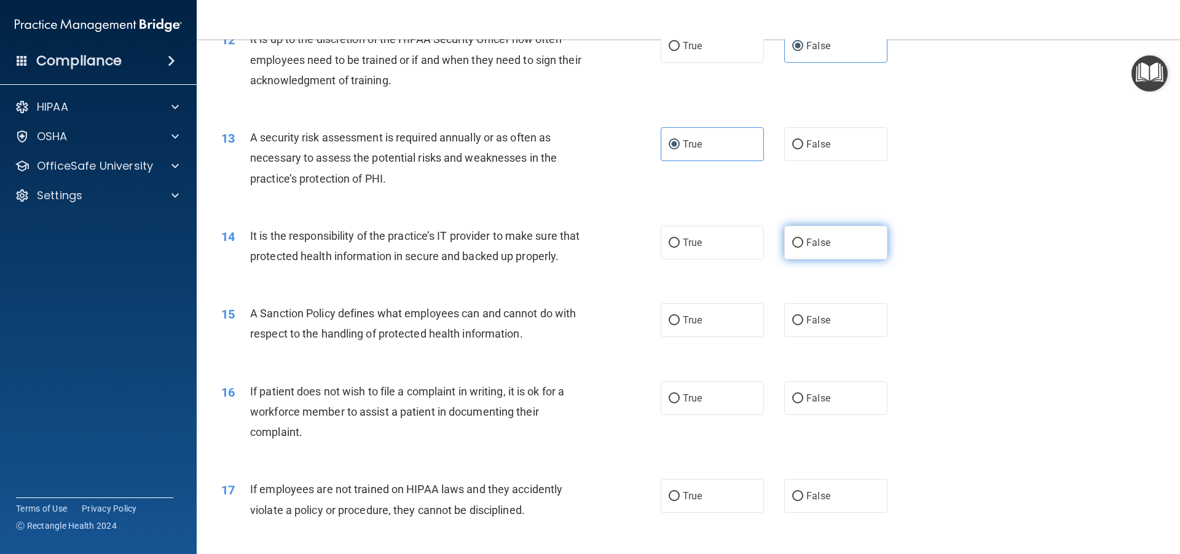
click at [792, 242] on input "False" at bounding box center [797, 242] width 11 height 9
radio input "true"
click at [844, 337] on label "False" at bounding box center [835, 320] width 103 height 34
click at [803, 325] on input "False" at bounding box center [797, 320] width 11 height 9
radio input "true"
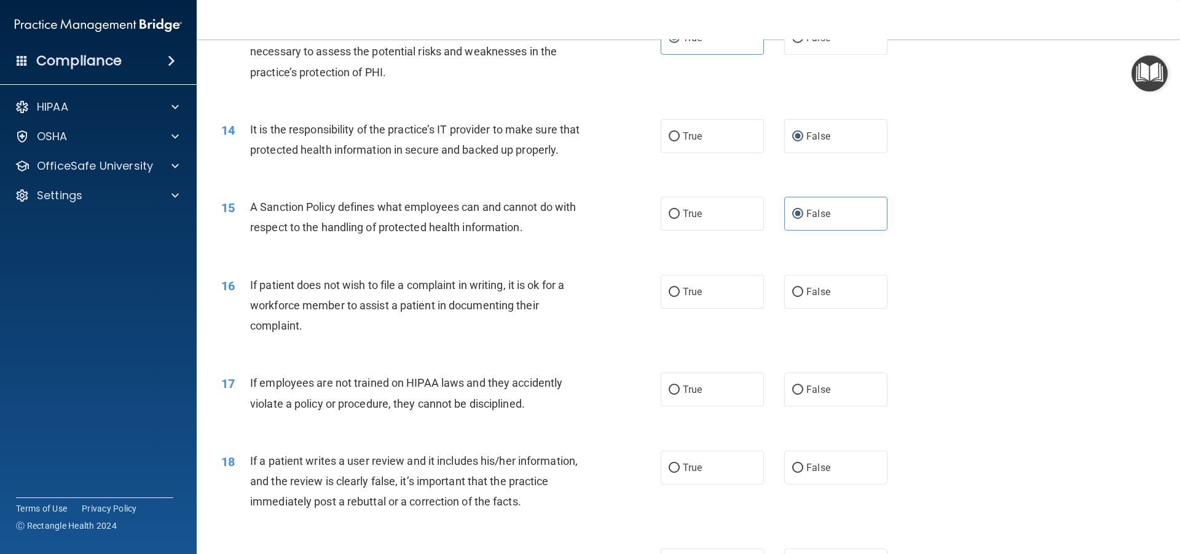
scroll to position [1352, 0]
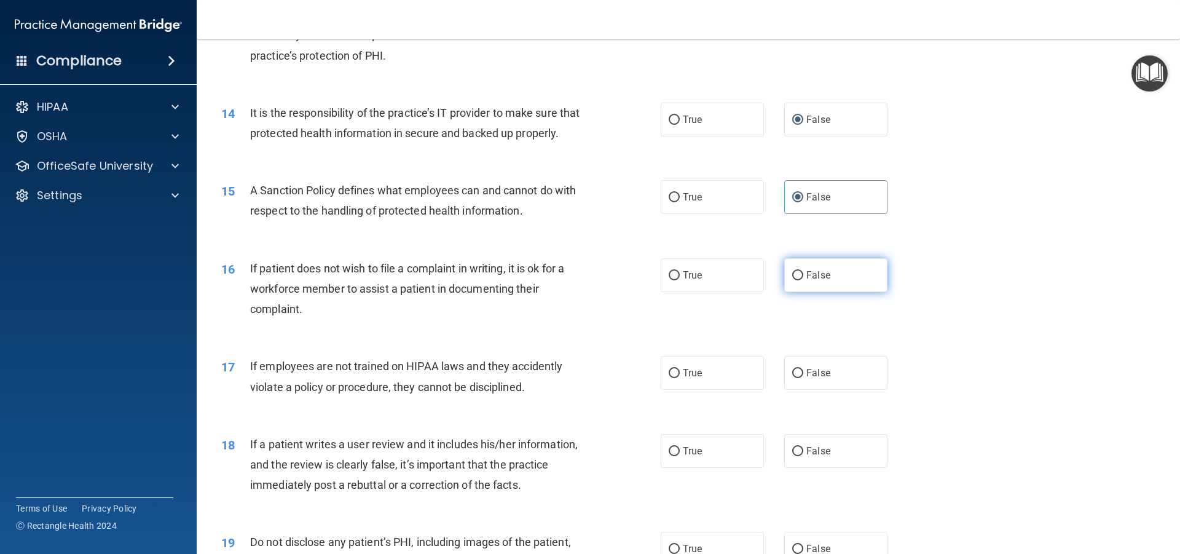
click at [801, 292] on label "False" at bounding box center [835, 275] width 103 height 34
click at [801, 280] on input "False" at bounding box center [797, 275] width 11 height 9
radio input "true"
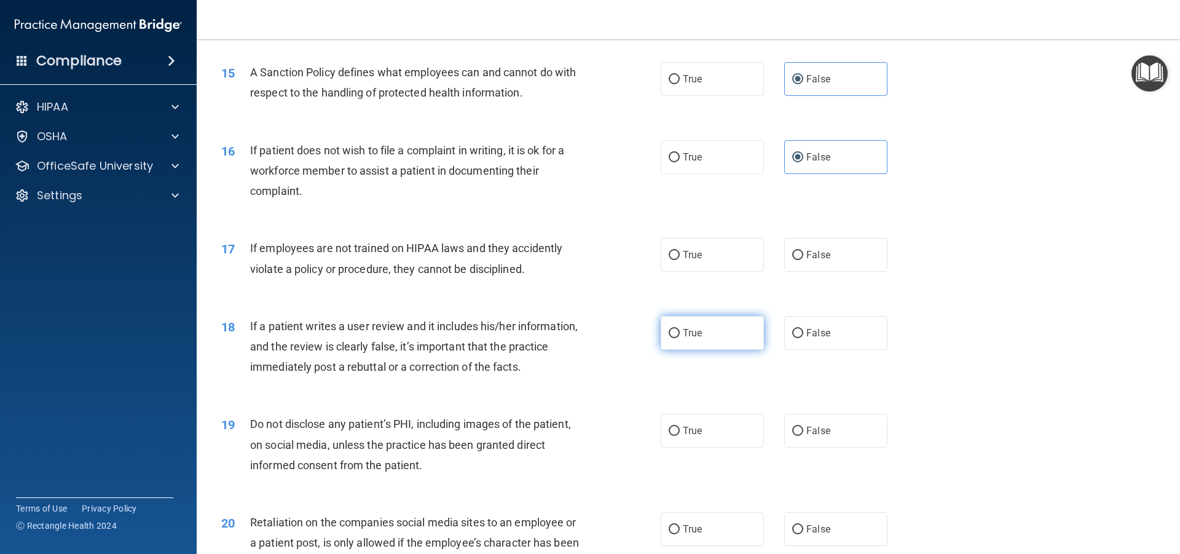
scroll to position [1475, 0]
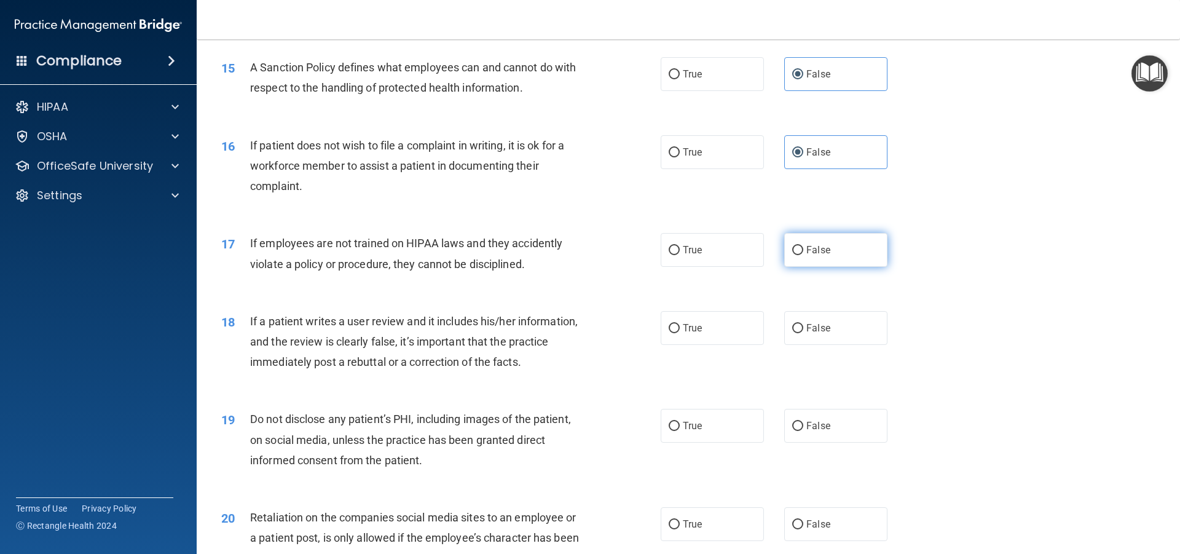
click at [829, 253] on label "False" at bounding box center [835, 250] width 103 height 34
click at [803, 253] on input "False" at bounding box center [797, 250] width 11 height 9
radio input "true"
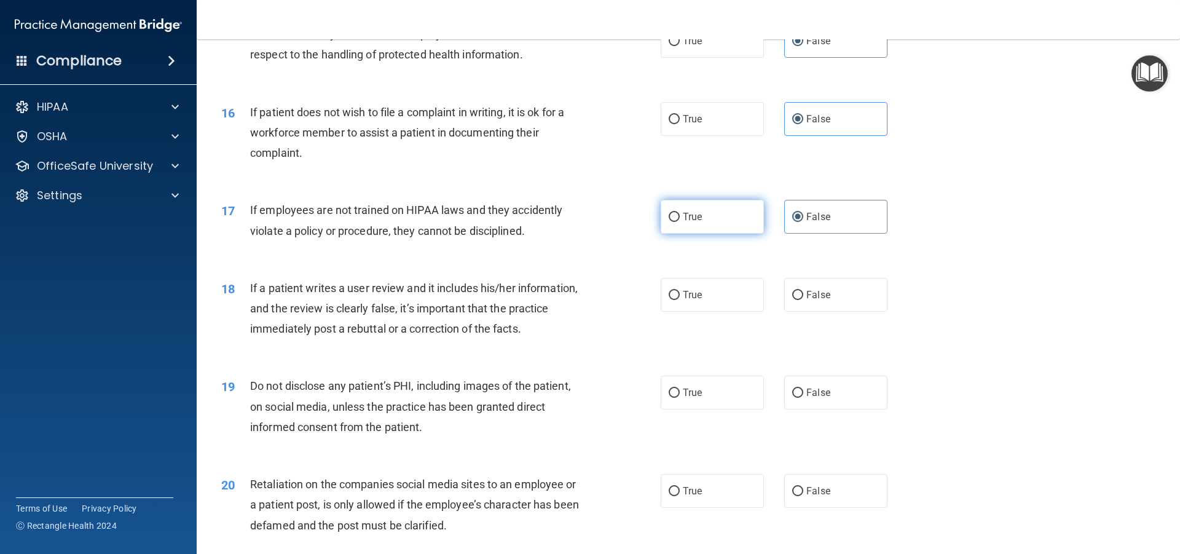
scroll to position [1536, 0]
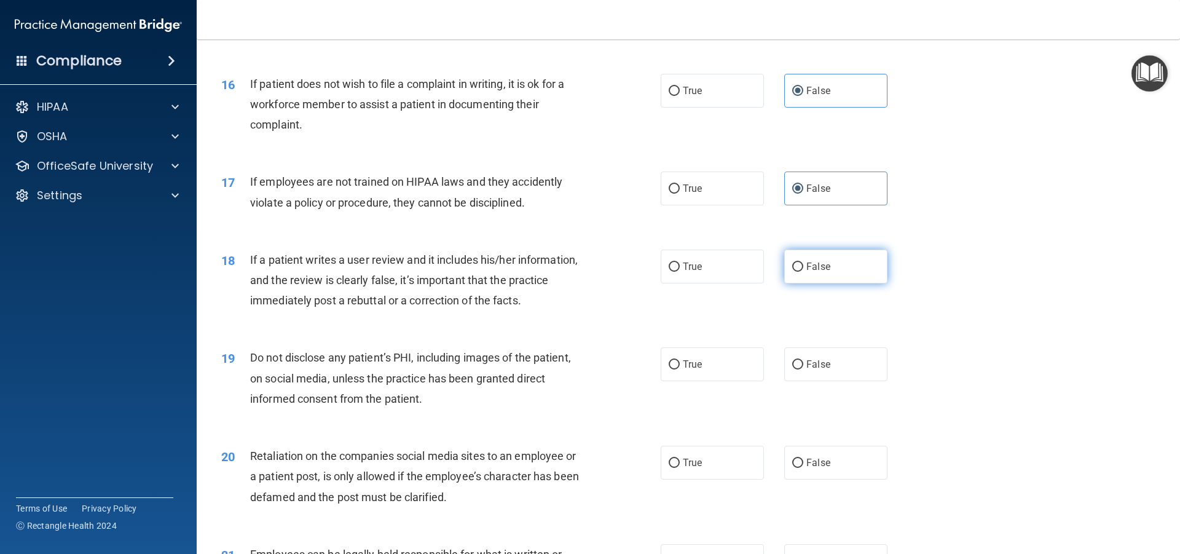
click at [822, 275] on label "False" at bounding box center [835, 266] width 103 height 34
click at [803, 272] on input "False" at bounding box center [797, 266] width 11 height 9
radio input "true"
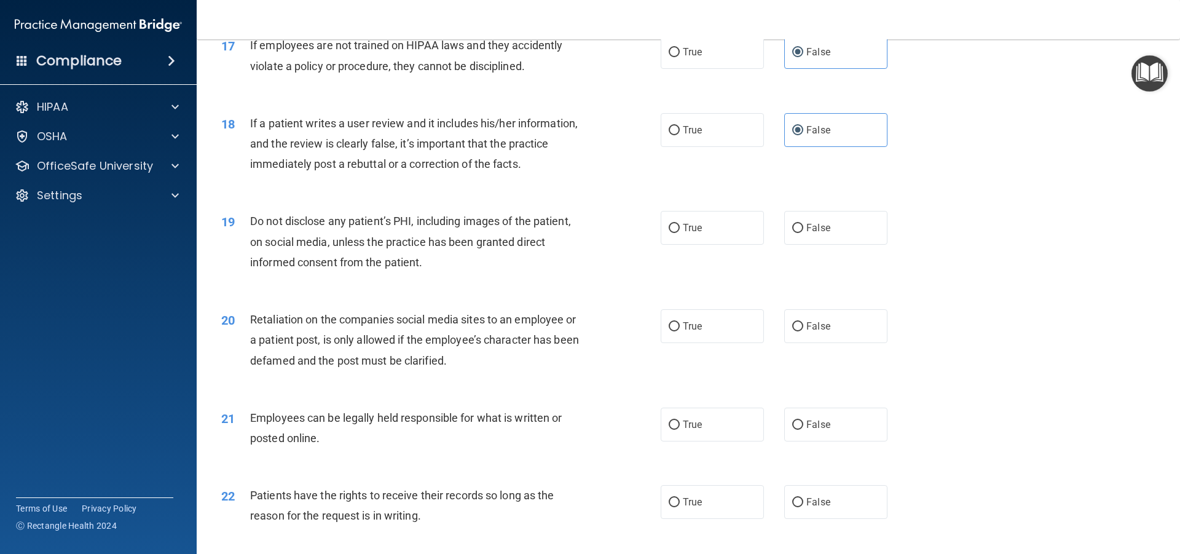
scroll to position [1720, 0]
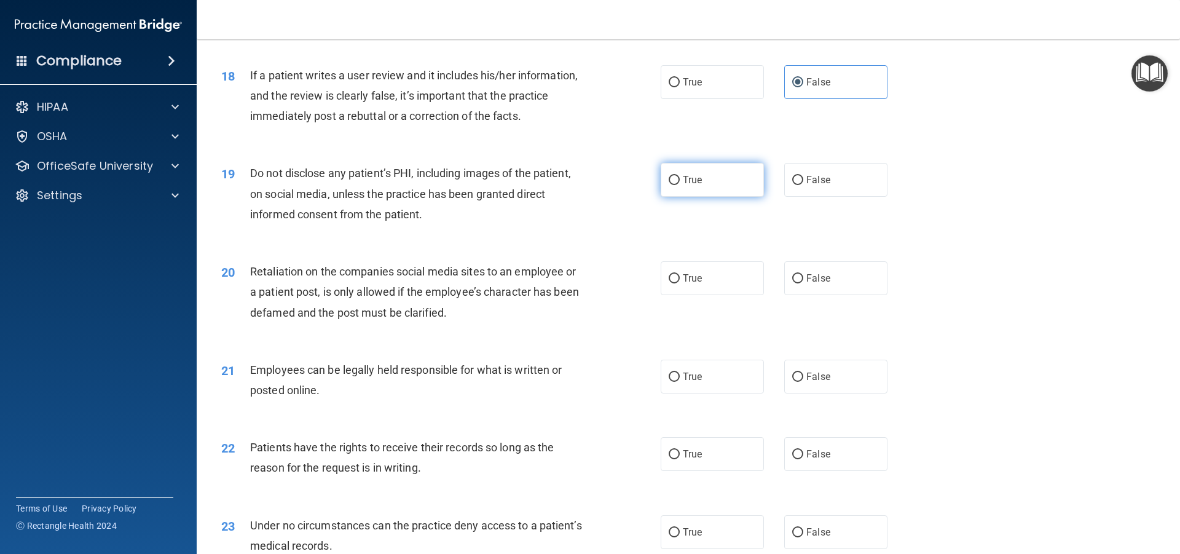
click at [705, 197] on label "True" at bounding box center [711, 180] width 103 height 34
click at [680, 185] on input "True" at bounding box center [673, 180] width 11 height 9
radio input "true"
click at [681, 291] on label "True" at bounding box center [711, 278] width 103 height 34
click at [680, 283] on input "True" at bounding box center [673, 278] width 11 height 9
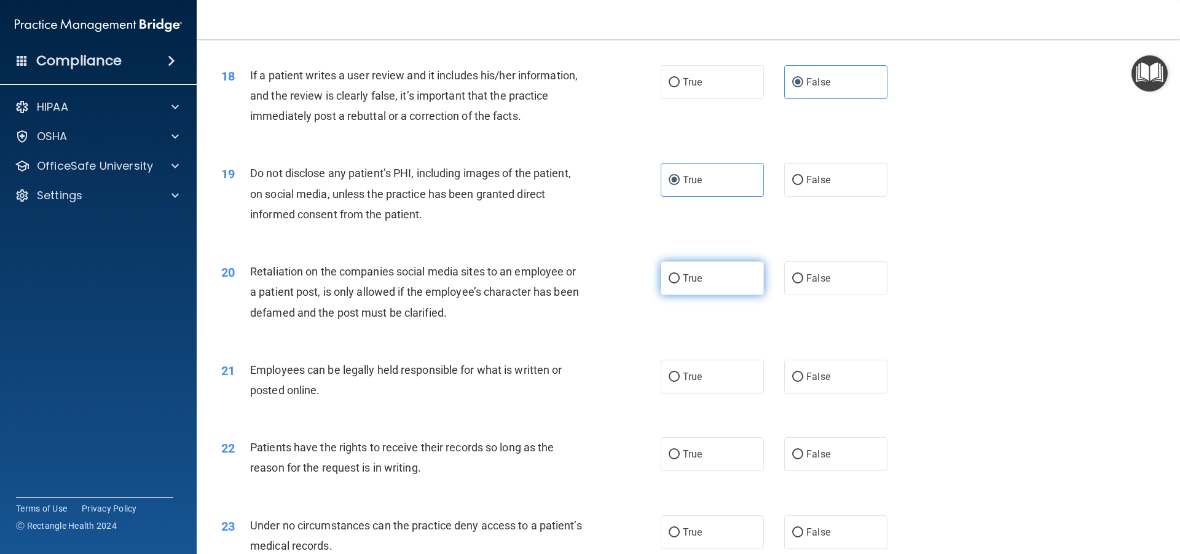
radio input "true"
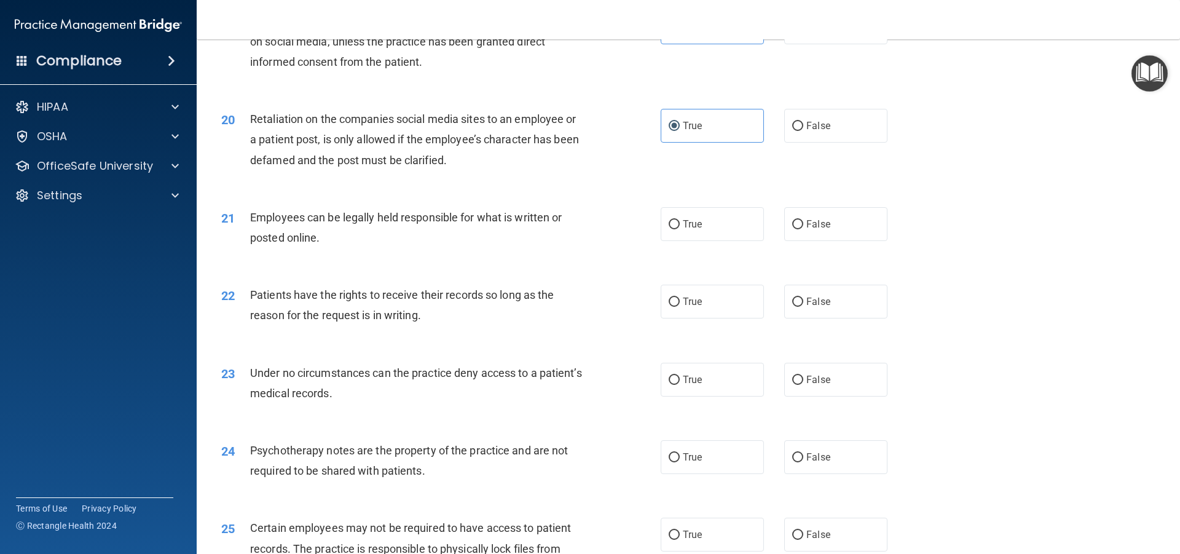
scroll to position [1905, 0]
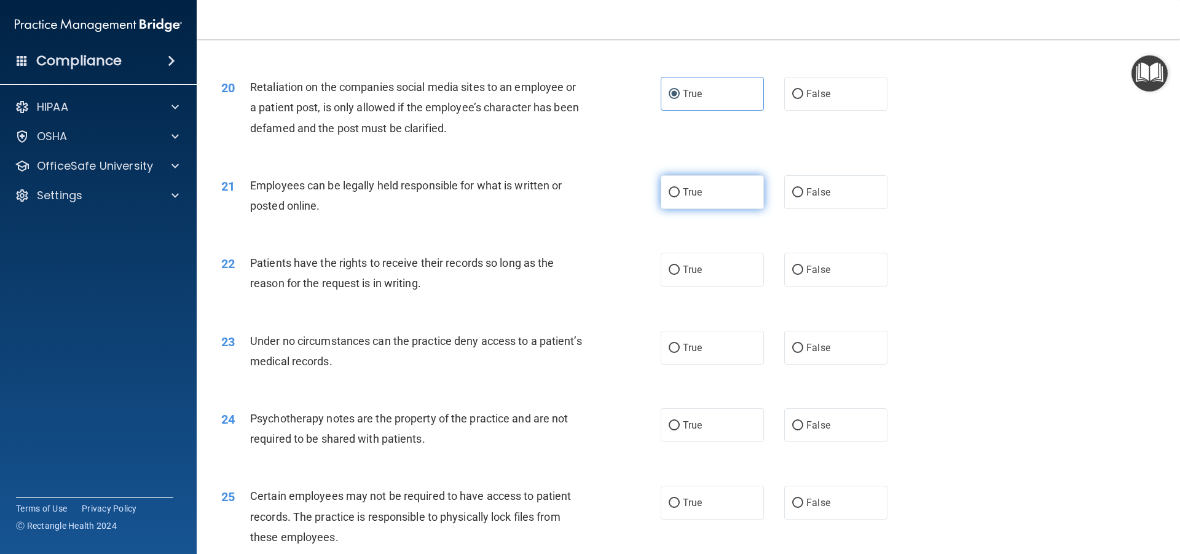
click at [732, 203] on label "True" at bounding box center [711, 192] width 103 height 34
click at [680, 197] on input "True" at bounding box center [673, 192] width 11 height 9
radio input "true"
click at [684, 281] on label "True" at bounding box center [711, 270] width 103 height 34
click at [680, 275] on input "True" at bounding box center [673, 269] width 11 height 9
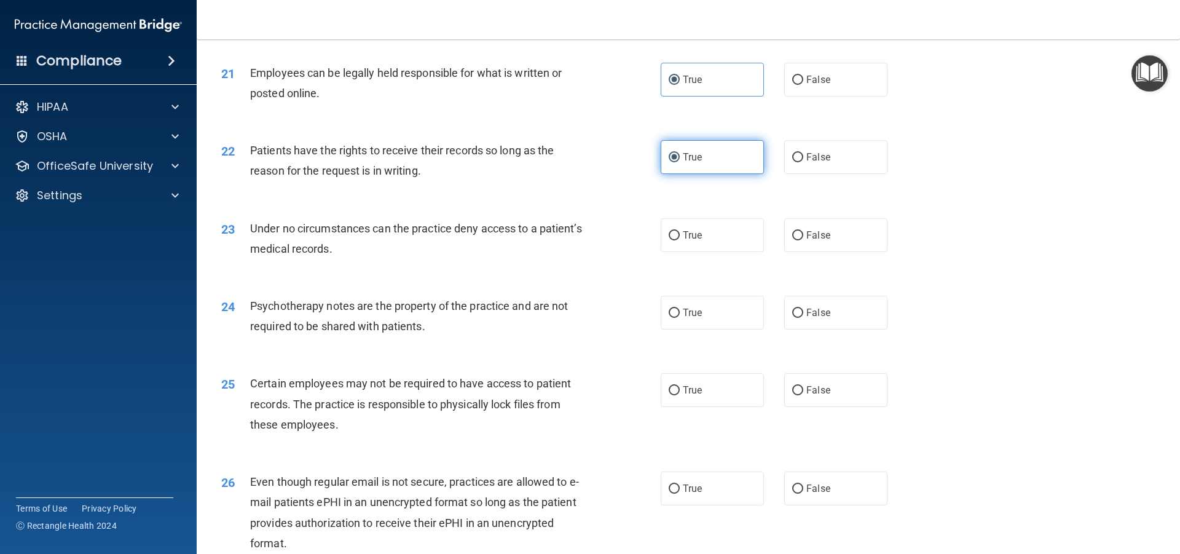
scroll to position [2028, 0]
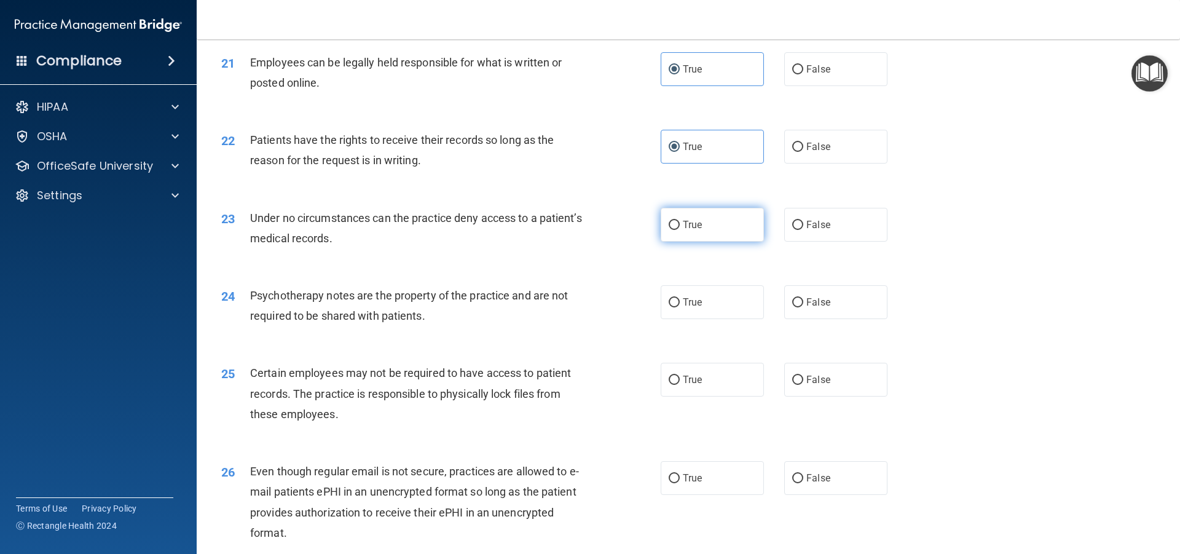
click at [742, 230] on label "True" at bounding box center [711, 225] width 103 height 34
click at [680, 230] on input "True" at bounding box center [673, 225] width 11 height 9
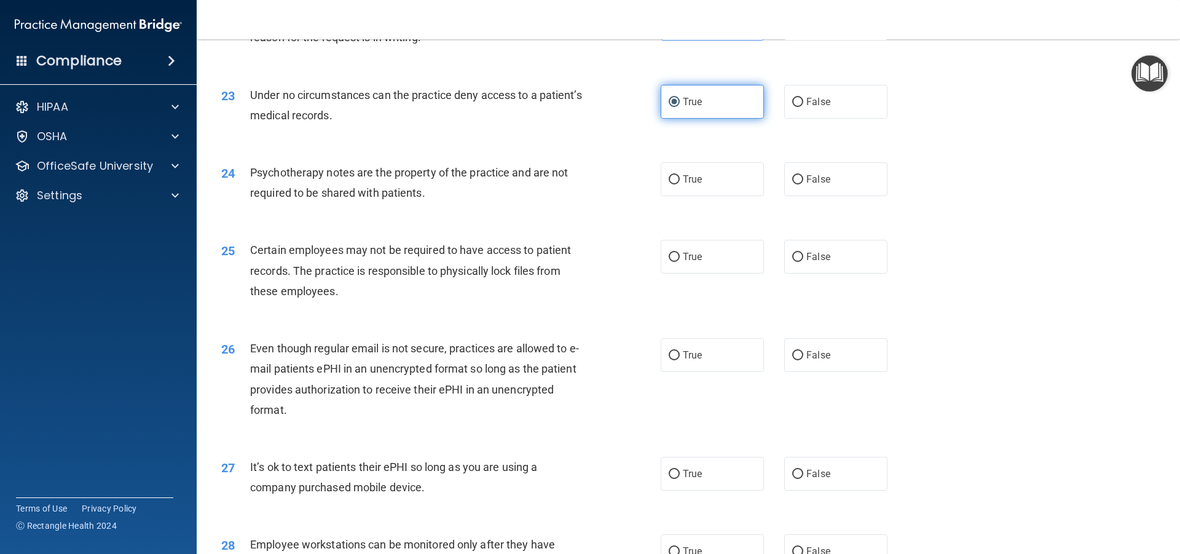
scroll to position [2089, 0]
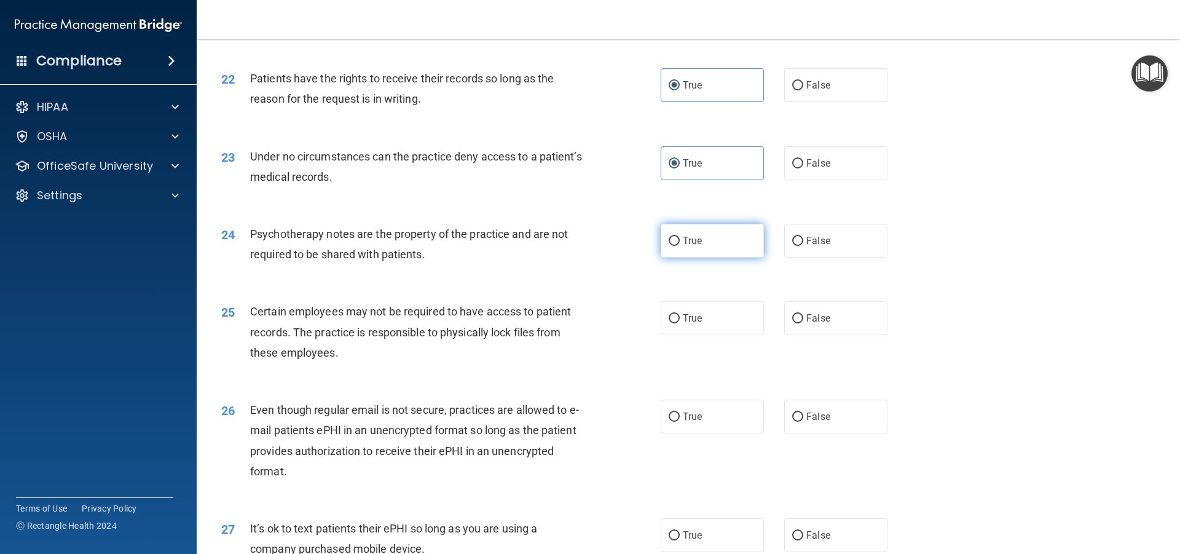
click at [731, 249] on label "True" at bounding box center [711, 241] width 103 height 34
click at [680, 246] on input "True" at bounding box center [673, 241] width 11 height 9
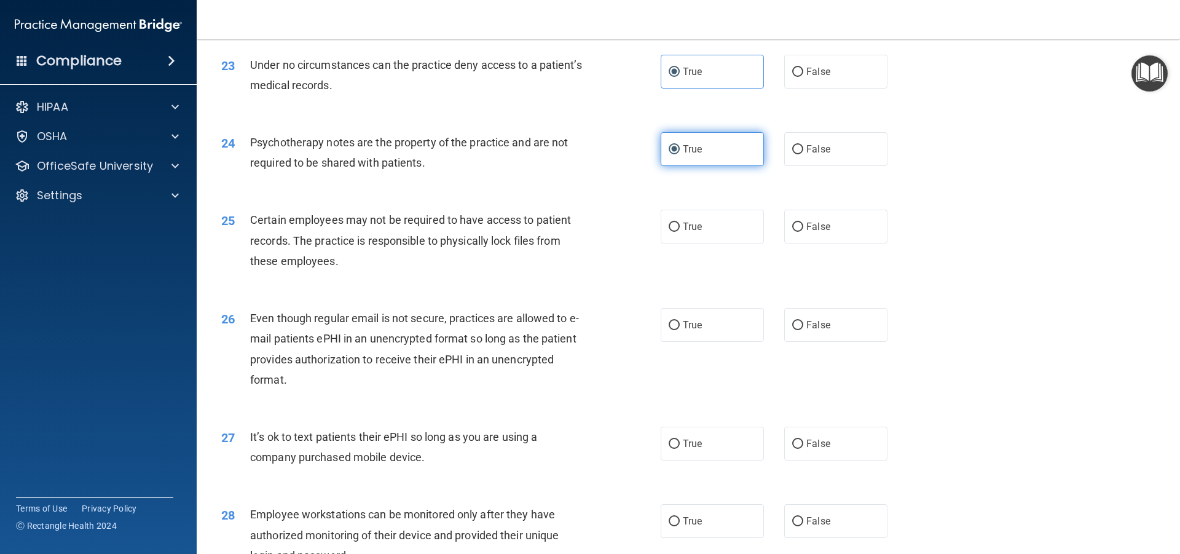
scroll to position [2212, 0]
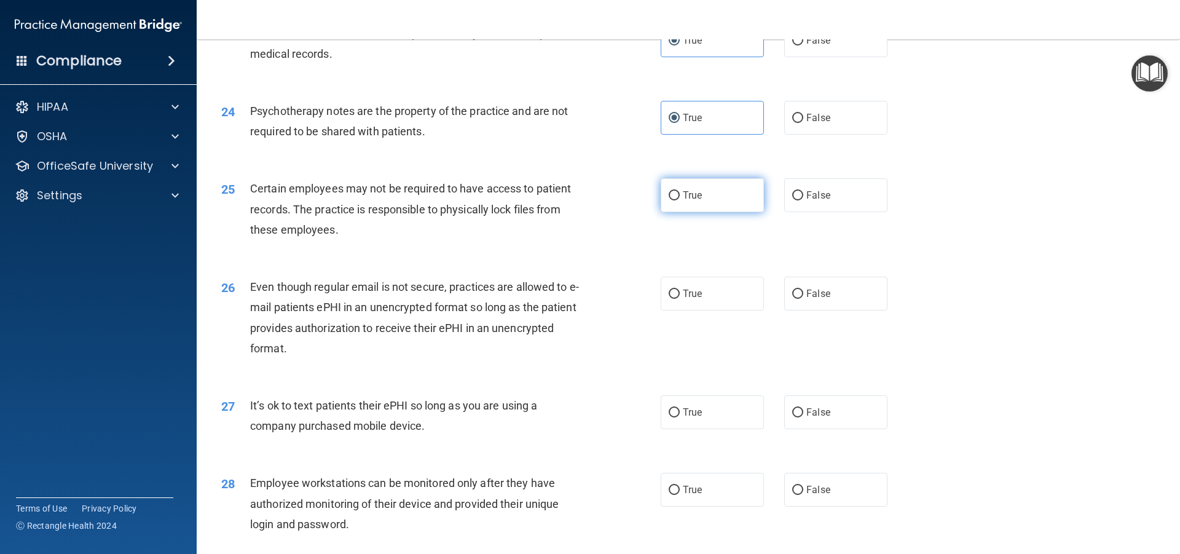
click at [711, 208] on label "True" at bounding box center [711, 195] width 103 height 34
click at [680, 200] on input "True" at bounding box center [673, 195] width 11 height 9
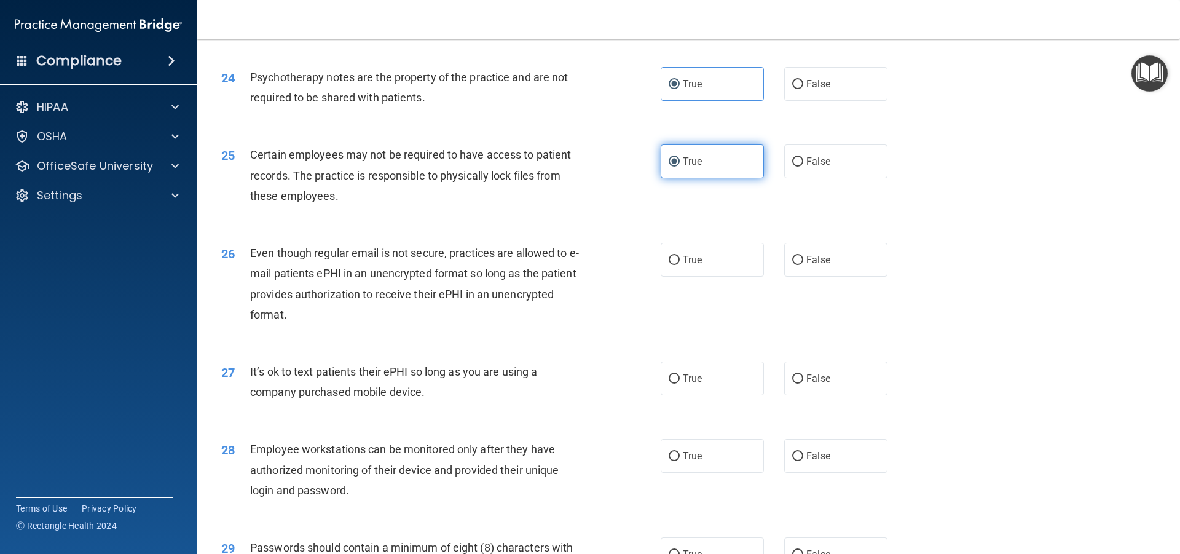
scroll to position [2273, 0]
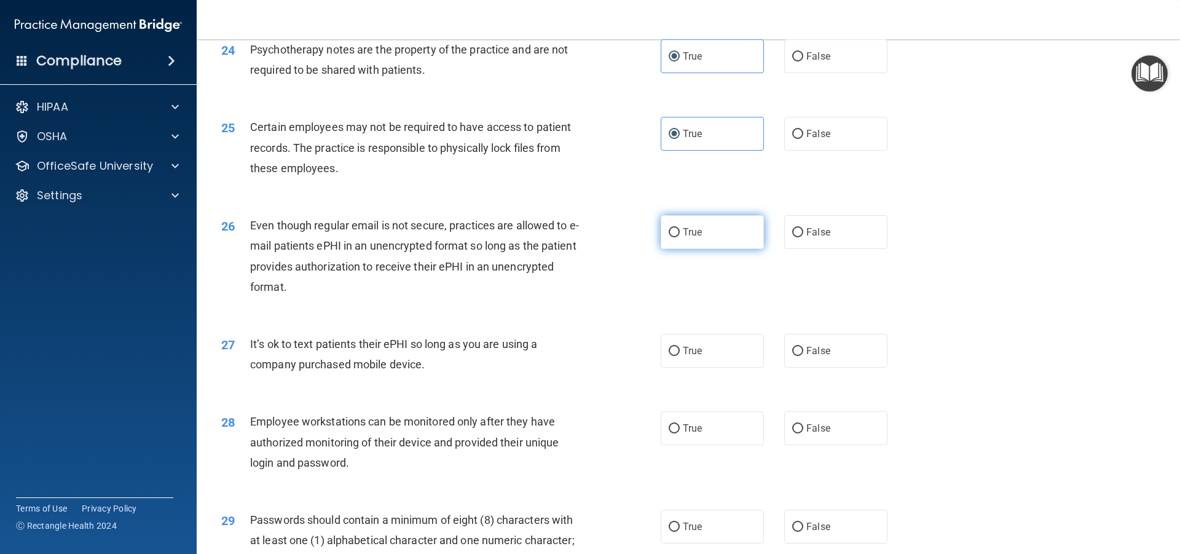
click at [732, 238] on label "True" at bounding box center [711, 232] width 103 height 34
click at [680, 237] on input "True" at bounding box center [673, 232] width 11 height 9
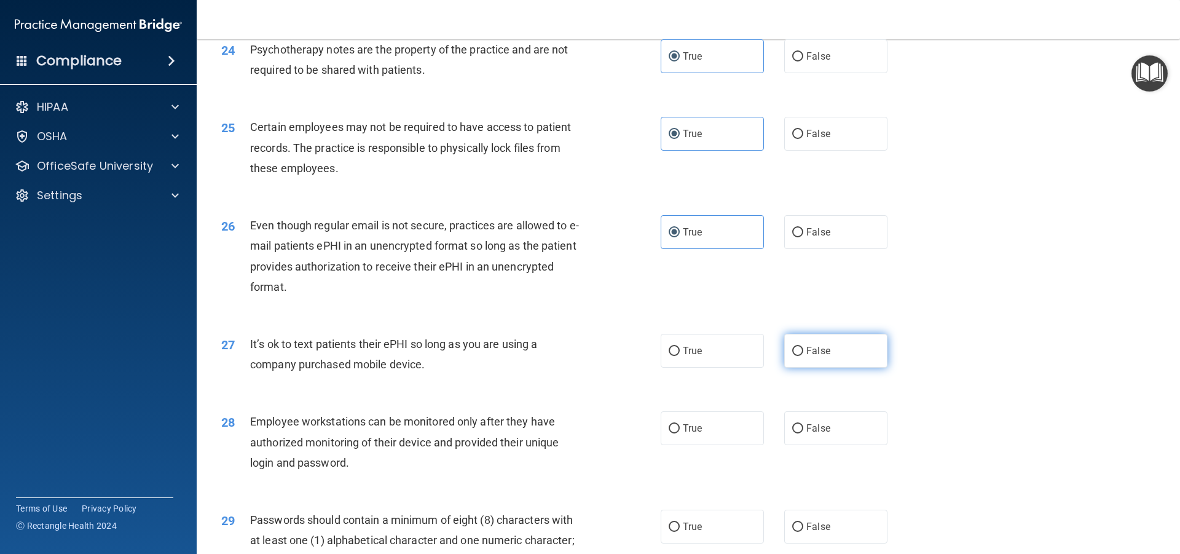
click at [822, 356] on span "False" at bounding box center [818, 351] width 24 height 12
click at [803, 356] on input "False" at bounding box center [797, 351] width 11 height 9
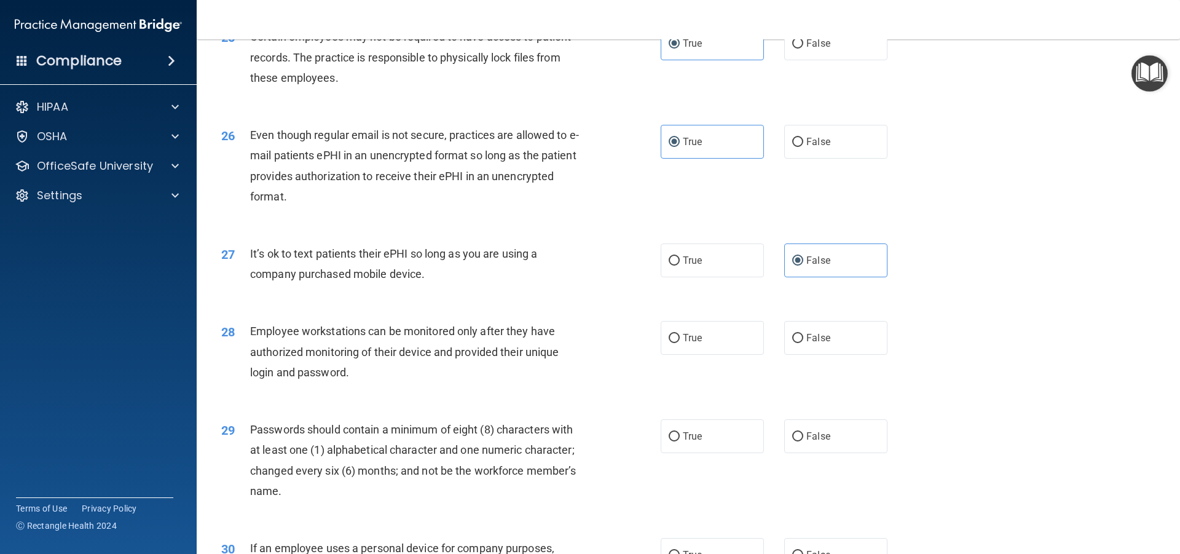
scroll to position [2396, 0]
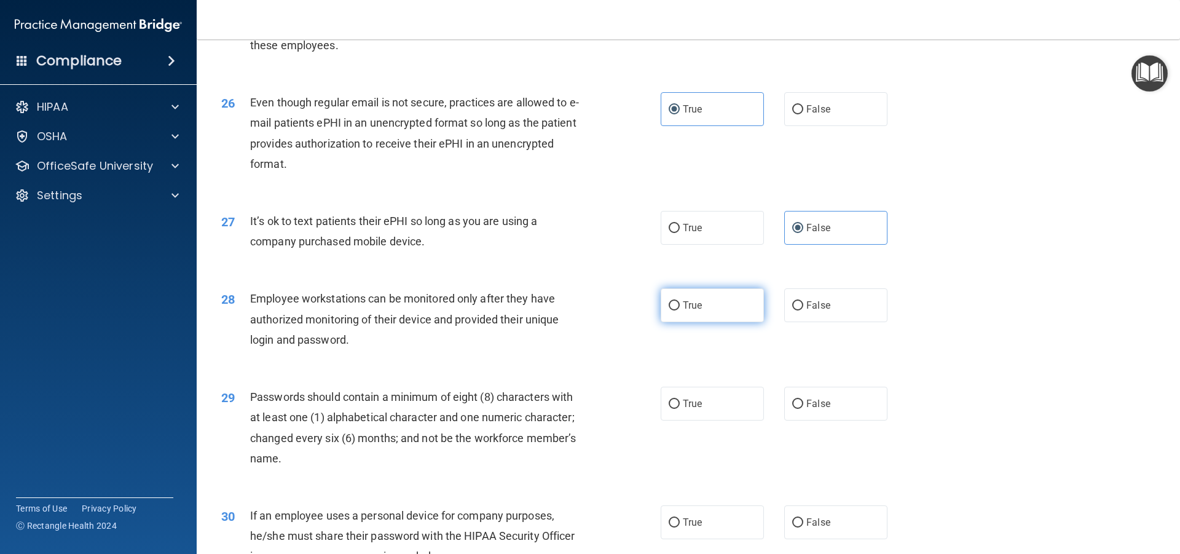
click at [720, 311] on label "True" at bounding box center [711, 305] width 103 height 34
click at [680, 310] on input "True" at bounding box center [673, 305] width 11 height 9
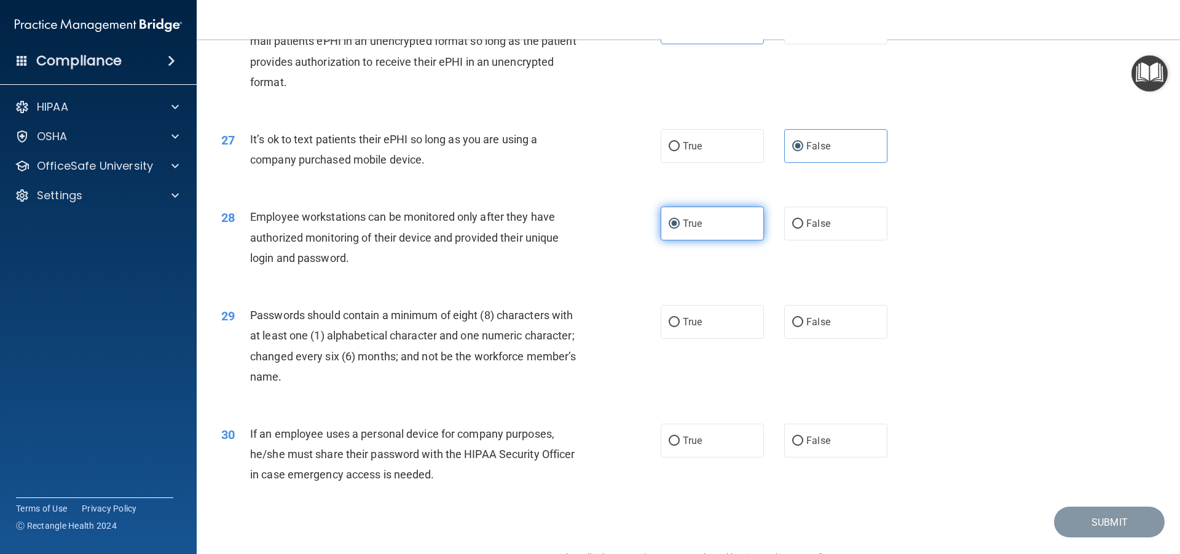
scroll to position [2519, 0]
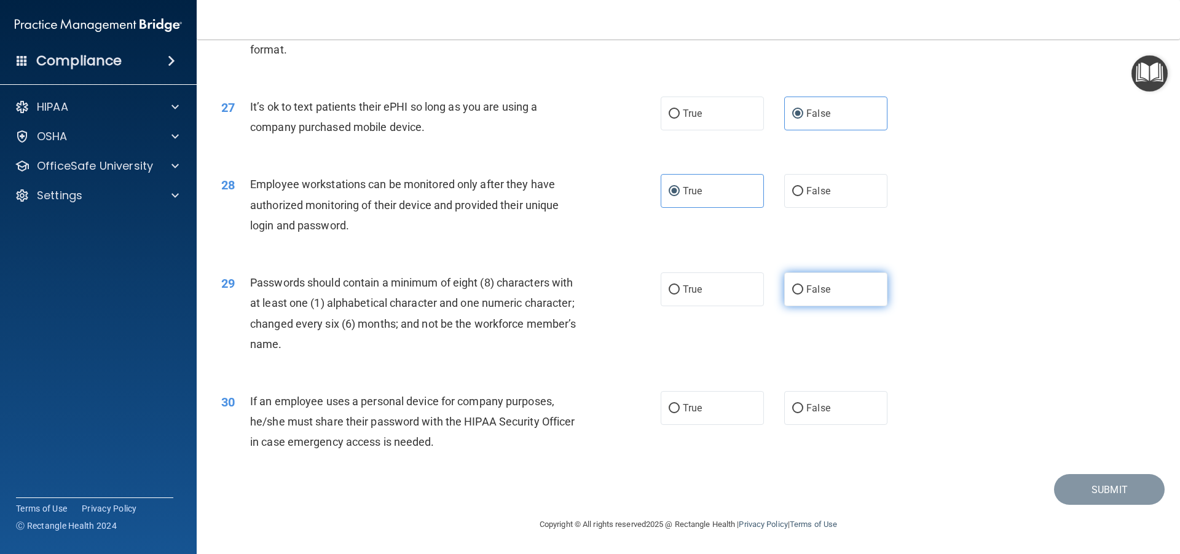
click at [784, 305] on label "False" at bounding box center [835, 289] width 103 height 34
click at [792, 294] on input "False" at bounding box center [797, 289] width 11 height 9
click at [823, 413] on label "False" at bounding box center [835, 408] width 103 height 34
click at [803, 413] on input "False" at bounding box center [797, 408] width 11 height 9
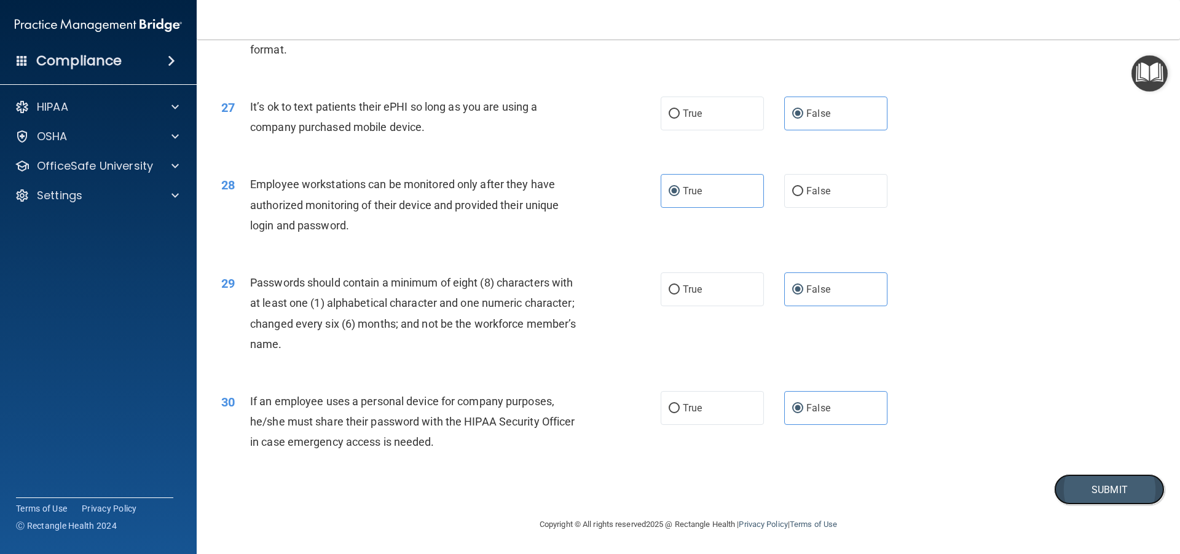
click at [1102, 484] on button "Submit" at bounding box center [1109, 489] width 111 height 31
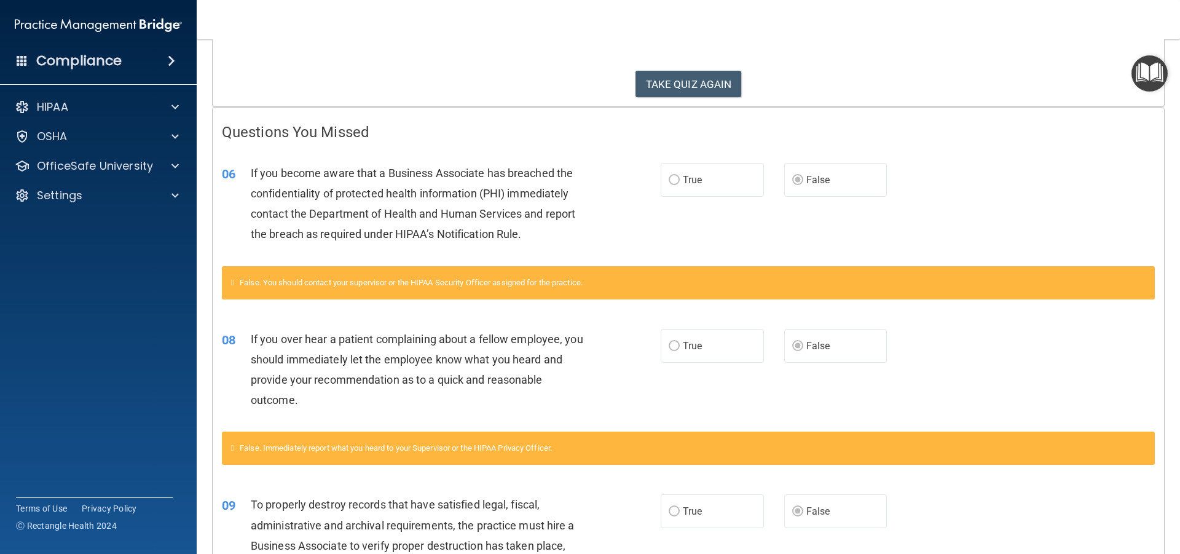
scroll to position [60, 0]
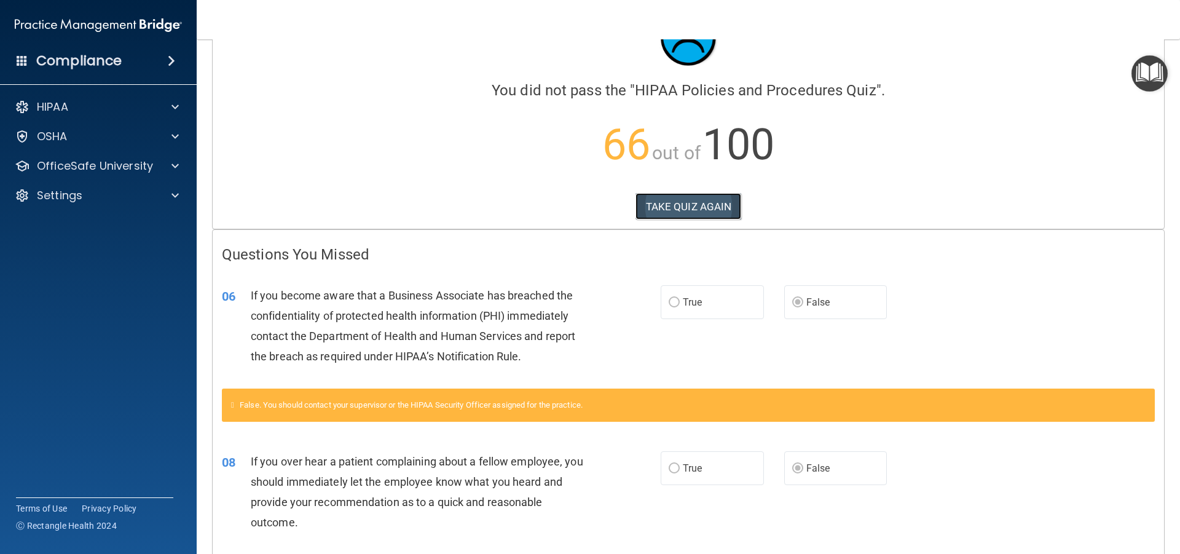
click at [707, 201] on button "TAKE QUIZ AGAIN" at bounding box center [688, 206] width 106 height 27
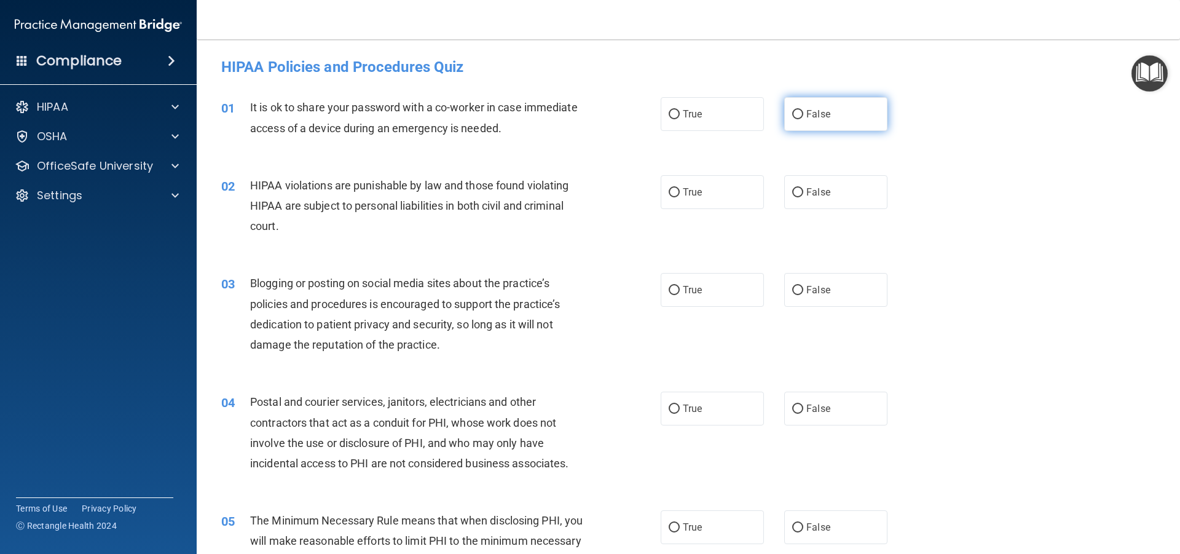
click at [807, 123] on label "False" at bounding box center [835, 114] width 103 height 34
click at [803, 119] on input "False" at bounding box center [797, 114] width 11 height 9
click at [754, 194] on label "True" at bounding box center [711, 192] width 103 height 34
click at [680, 194] on input "True" at bounding box center [673, 192] width 11 height 9
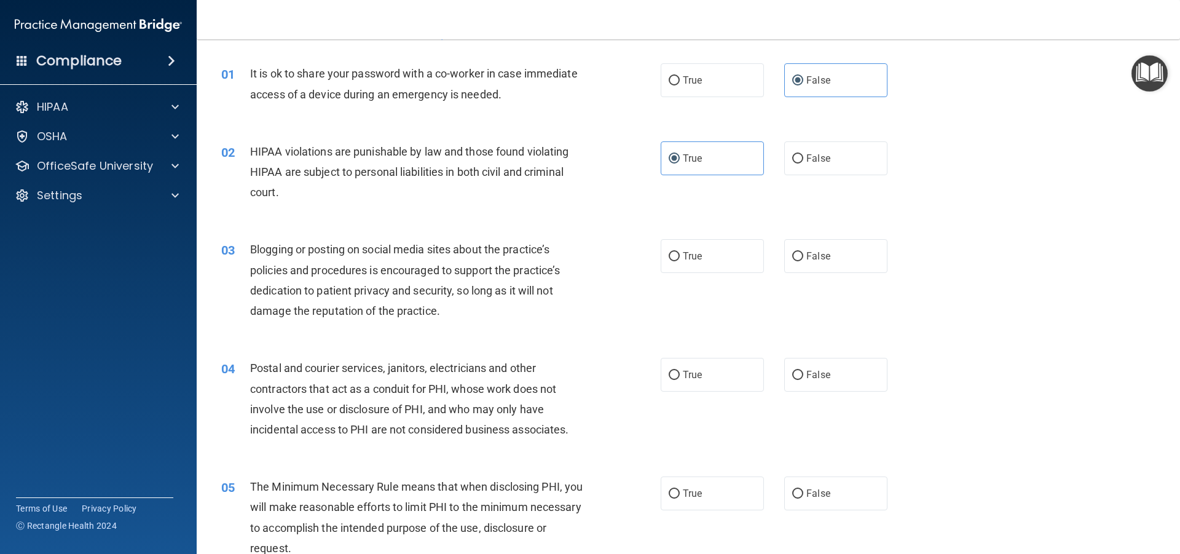
scroll to position [61, 0]
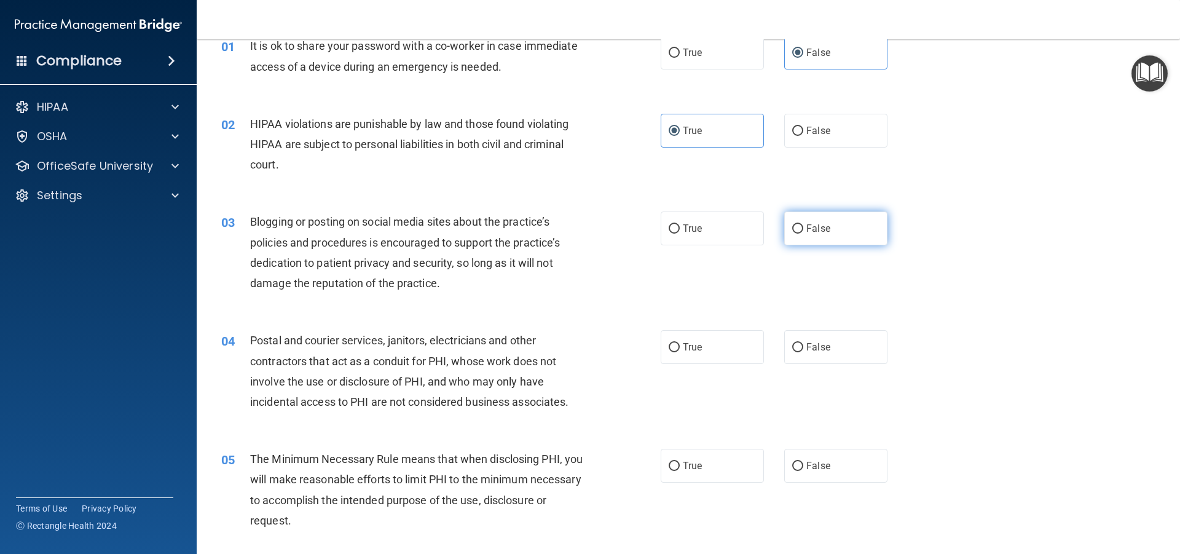
click at [827, 241] on label "False" at bounding box center [835, 228] width 103 height 34
click at [803, 233] on input "False" at bounding box center [797, 228] width 11 height 9
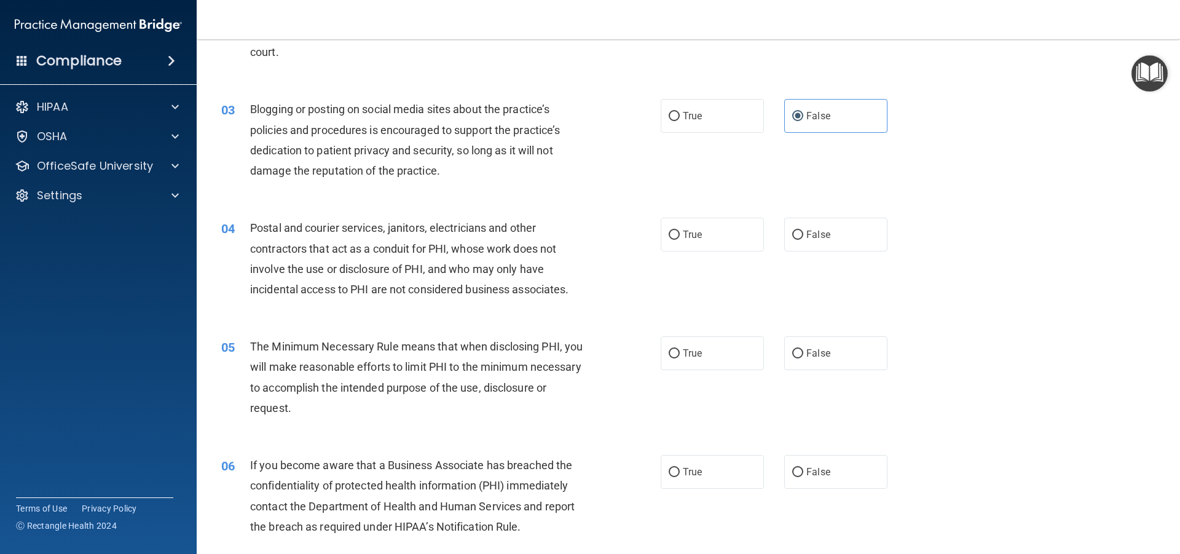
scroll to position [184, 0]
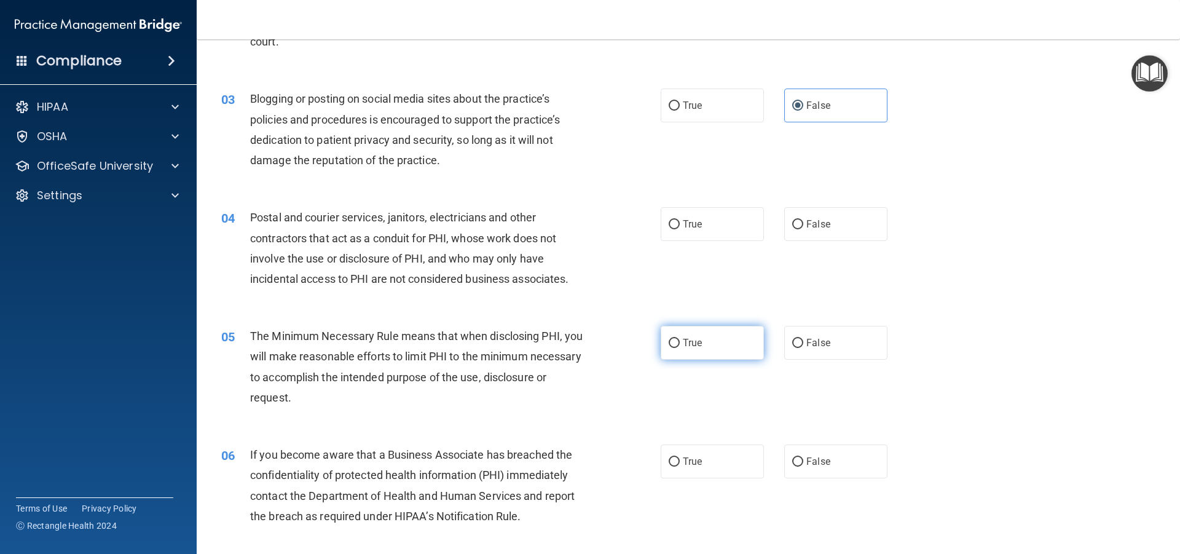
click at [684, 335] on label "True" at bounding box center [711, 343] width 103 height 34
click at [680, 339] on input "True" at bounding box center [673, 343] width 11 height 9
click at [714, 222] on label "True" at bounding box center [711, 224] width 103 height 34
click at [680, 222] on input "True" at bounding box center [673, 224] width 11 height 9
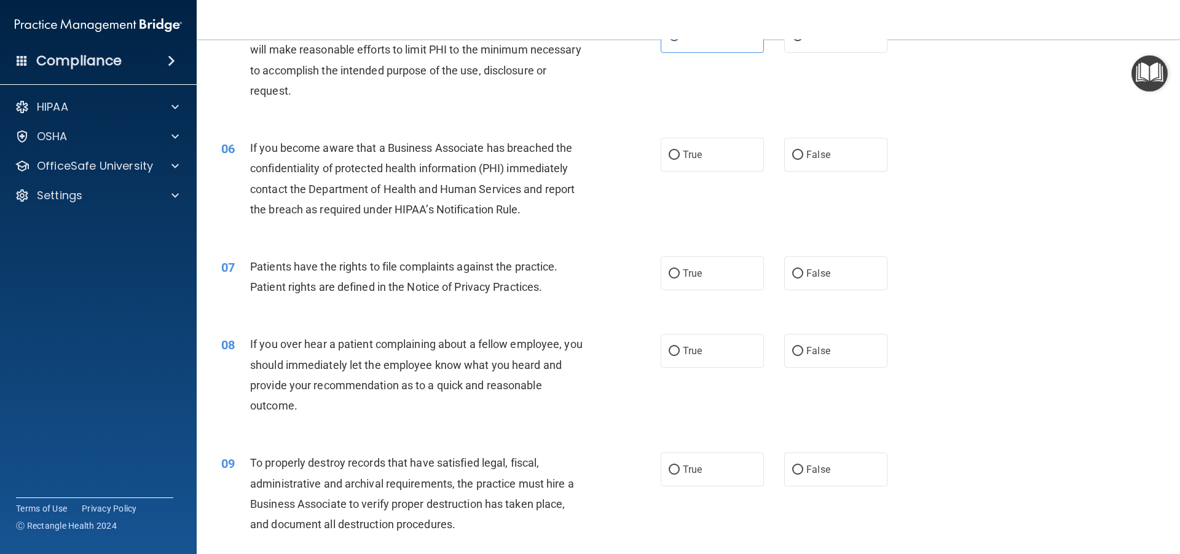
scroll to position [492, 0]
click at [803, 164] on label "False" at bounding box center [835, 154] width 103 height 34
click at [803, 159] on input "False" at bounding box center [797, 154] width 11 height 9
click at [683, 281] on label "True" at bounding box center [711, 273] width 103 height 34
click at [680, 278] on input "True" at bounding box center [673, 272] width 11 height 9
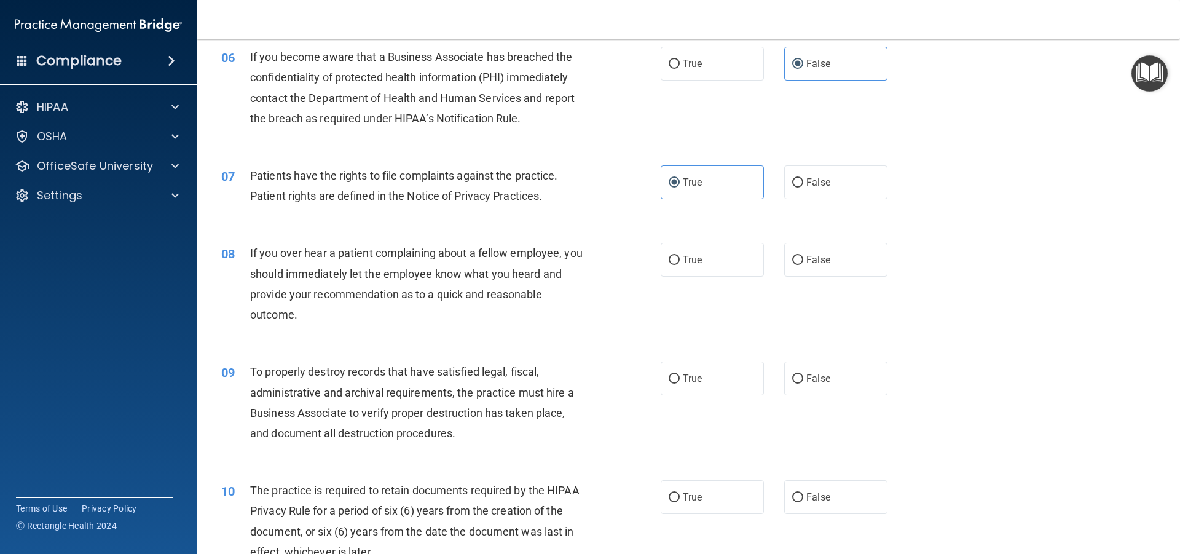
scroll to position [614, 0]
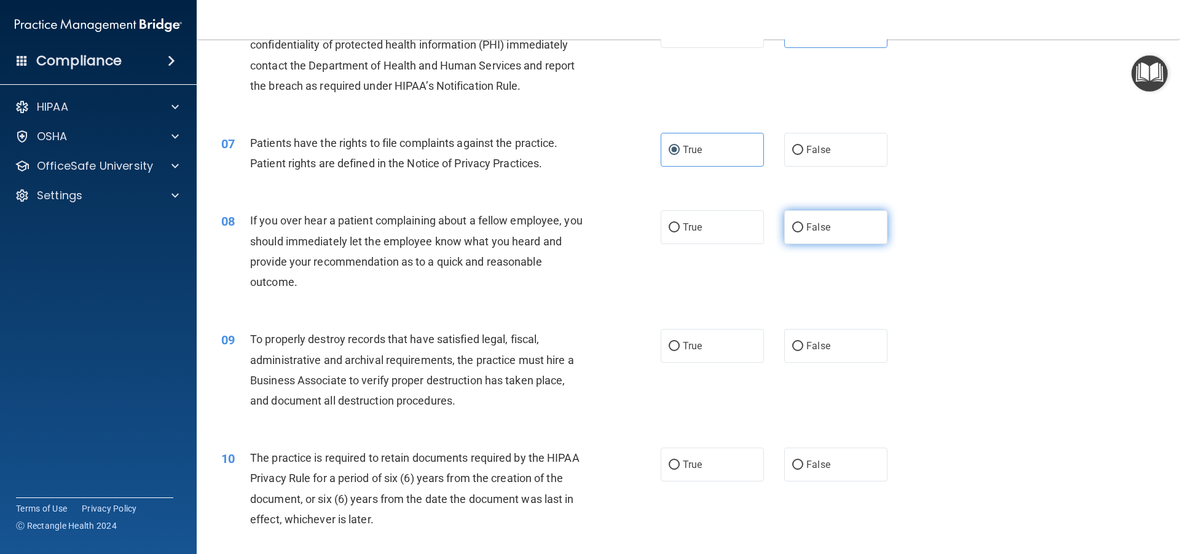
click at [810, 242] on label "False" at bounding box center [835, 227] width 103 height 34
click at [803, 232] on input "False" at bounding box center [797, 227] width 11 height 9
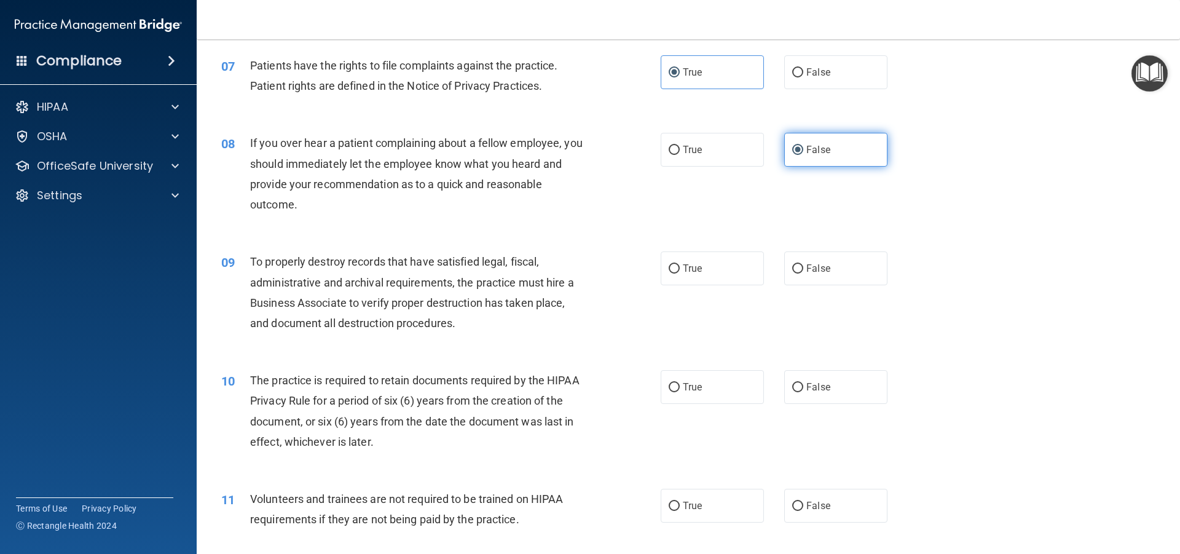
scroll to position [737, 0]
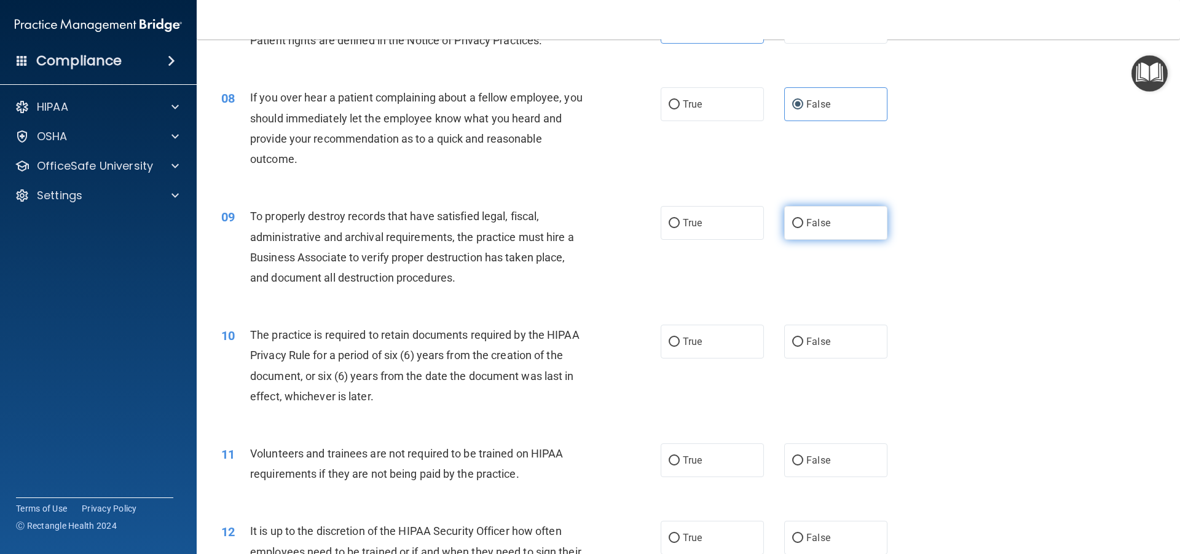
click at [815, 230] on label "False" at bounding box center [835, 223] width 103 height 34
click at [803, 228] on input "False" at bounding box center [797, 223] width 11 height 9
click at [683, 346] on span "True" at bounding box center [692, 341] width 19 height 12
click at [680, 346] on input "True" at bounding box center [673, 341] width 11 height 9
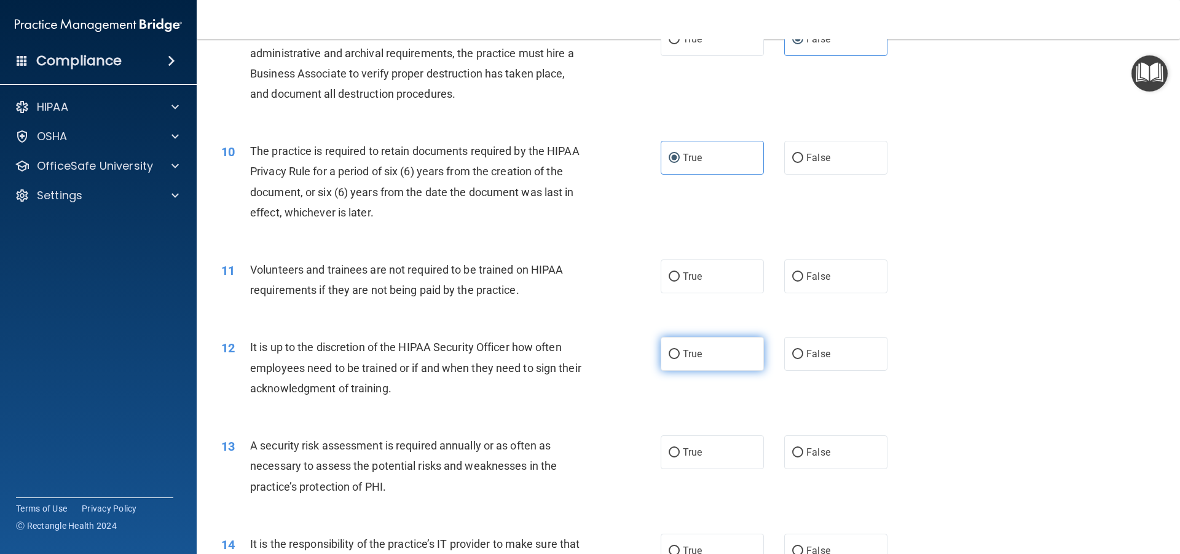
scroll to position [922, 0]
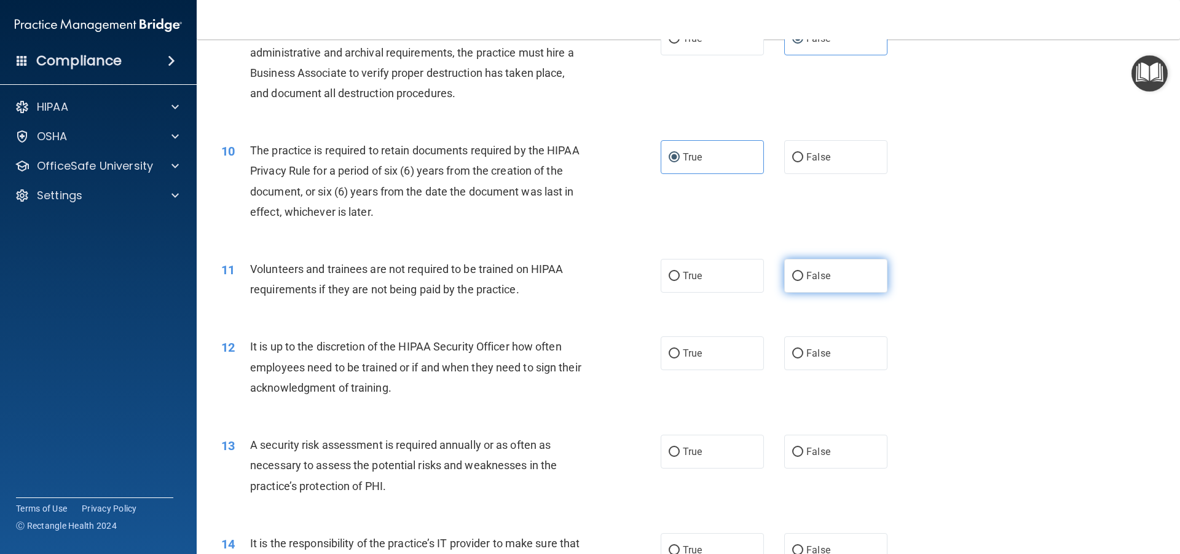
click at [829, 264] on label "False" at bounding box center [835, 276] width 103 height 34
click at [803, 272] on input "False" at bounding box center [797, 276] width 11 height 9
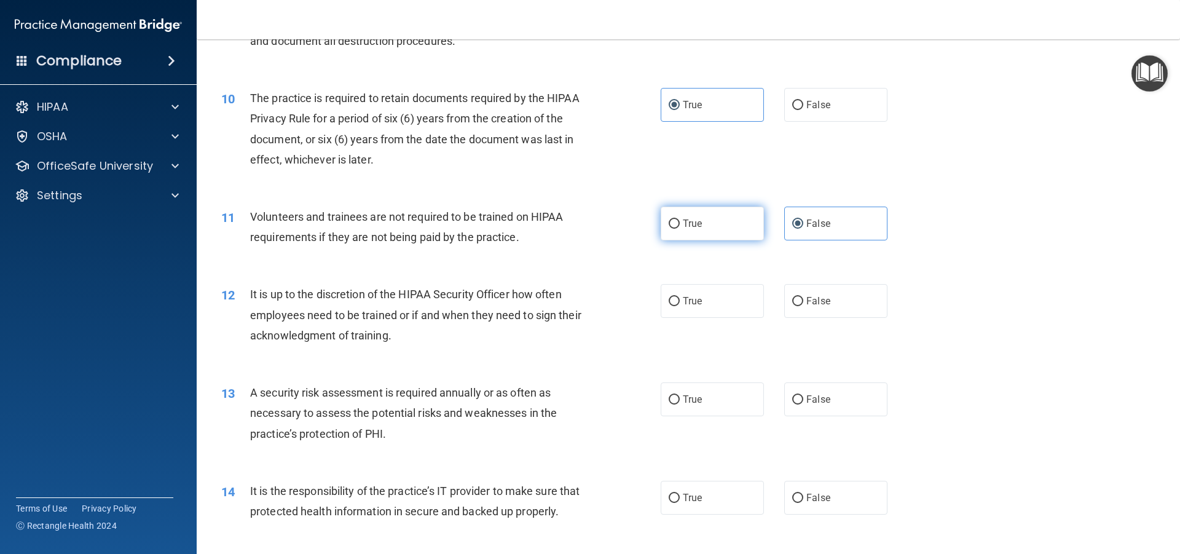
scroll to position [1106, 0]
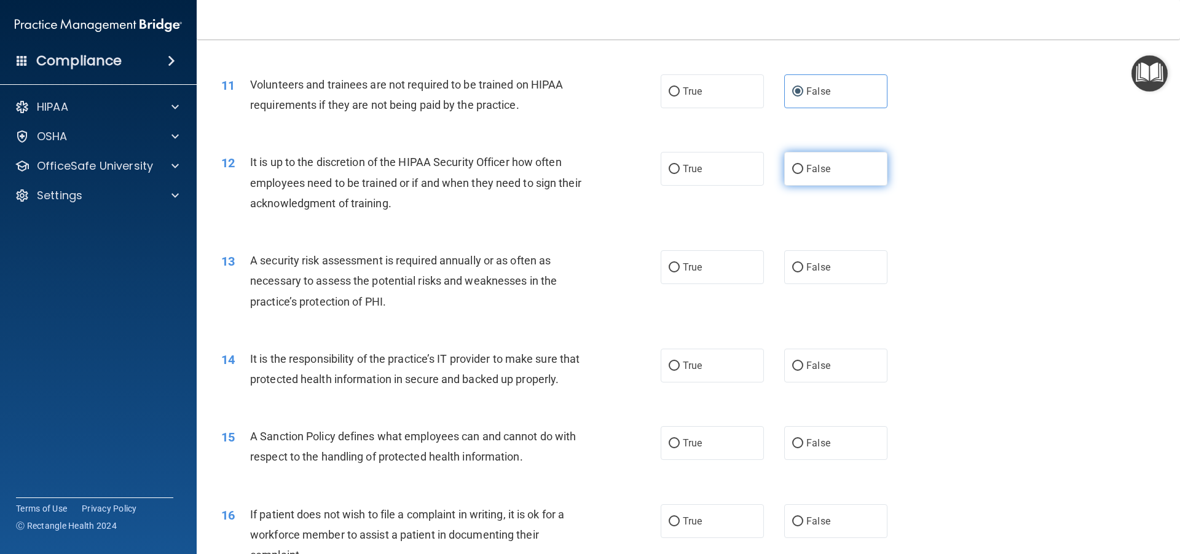
click at [798, 170] on label "False" at bounding box center [835, 169] width 103 height 34
click at [798, 170] on input "False" at bounding box center [797, 169] width 11 height 9
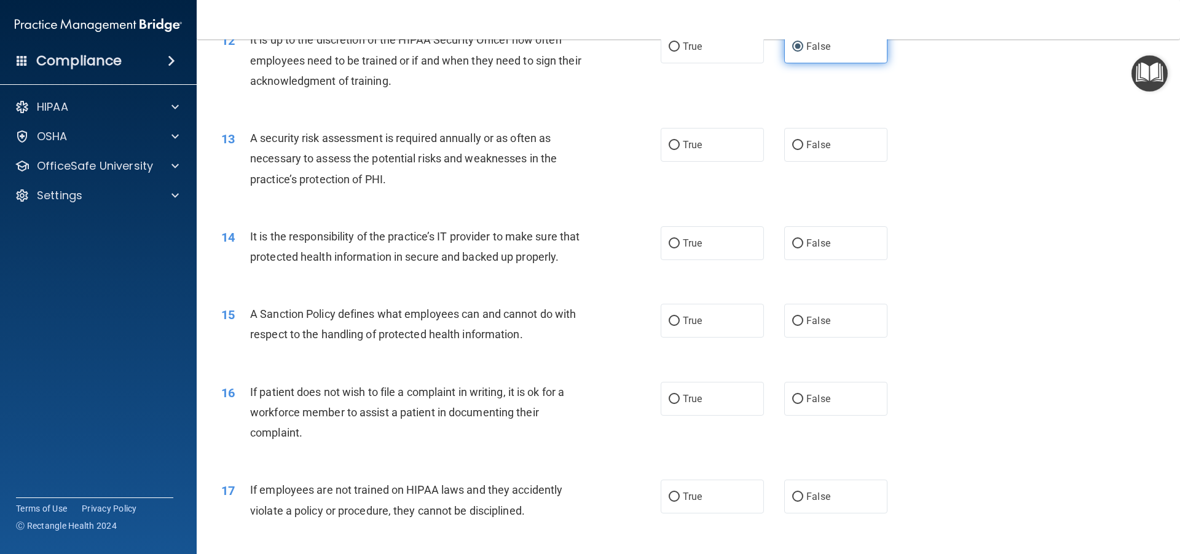
scroll to position [1229, 0]
click at [676, 138] on label "True" at bounding box center [711, 144] width 103 height 34
click at [676, 140] on input "True" at bounding box center [673, 144] width 11 height 9
click at [706, 232] on label "True" at bounding box center [711, 242] width 103 height 34
click at [680, 238] on input "True" at bounding box center [673, 242] width 11 height 9
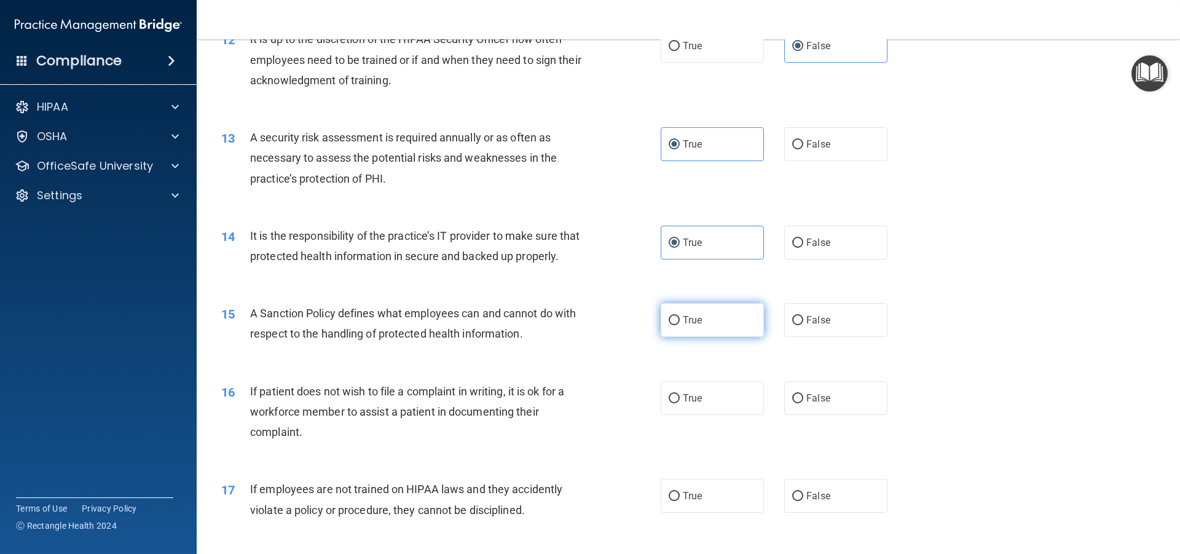
click at [686, 337] on label "True" at bounding box center [711, 320] width 103 height 34
click at [680, 325] on input "True" at bounding box center [673, 320] width 11 height 9
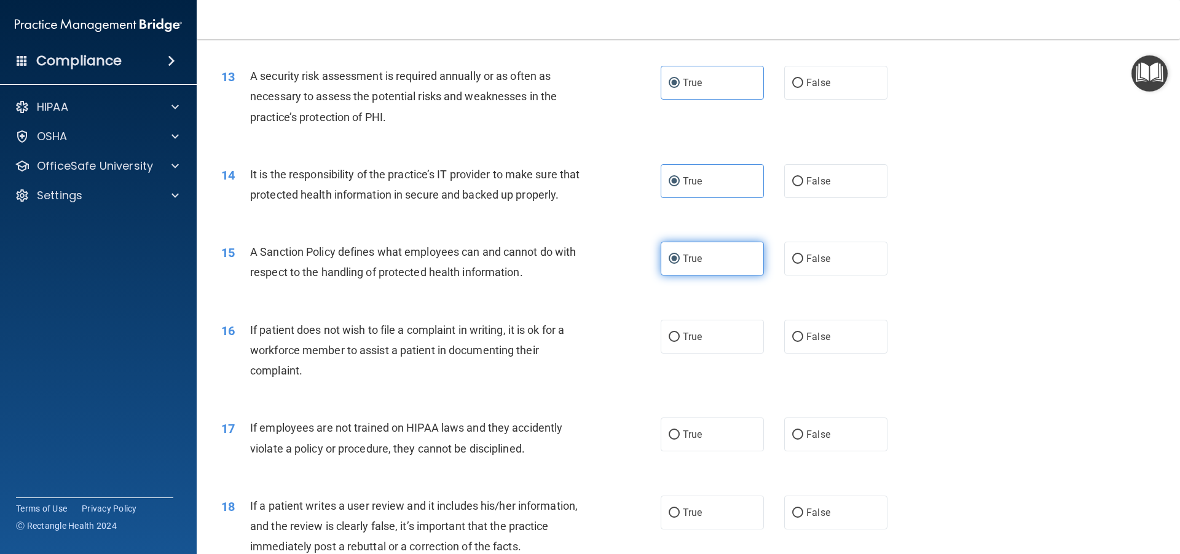
scroll to position [1352, 0]
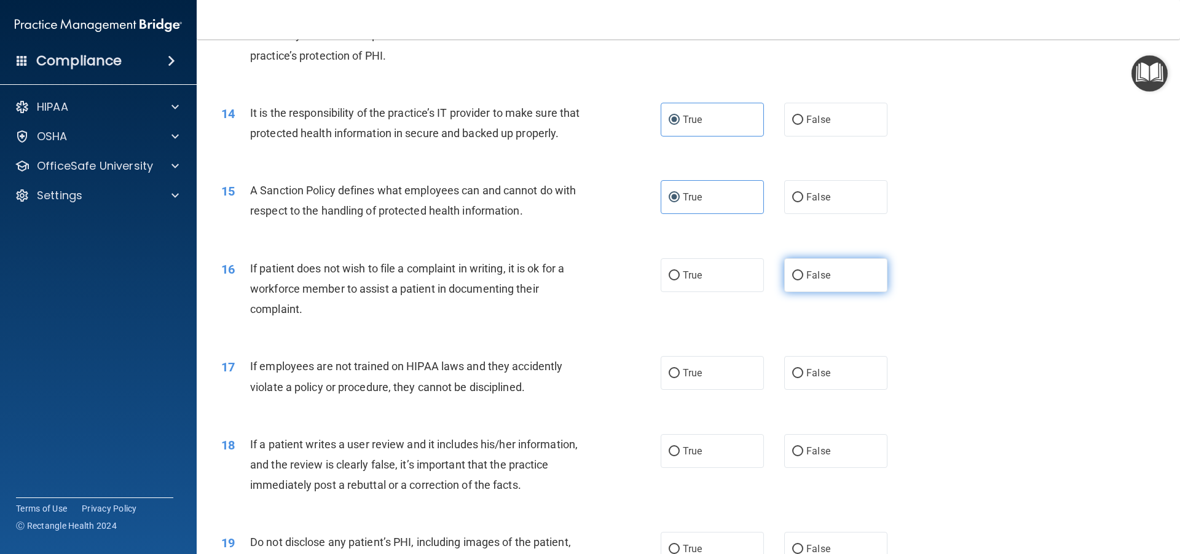
click at [785, 292] on label "False" at bounding box center [835, 275] width 103 height 34
click at [792, 280] on input "False" at bounding box center [797, 275] width 11 height 9
click at [746, 292] on label "True" at bounding box center [711, 275] width 103 height 34
click at [680, 280] on input "True" at bounding box center [673, 275] width 11 height 9
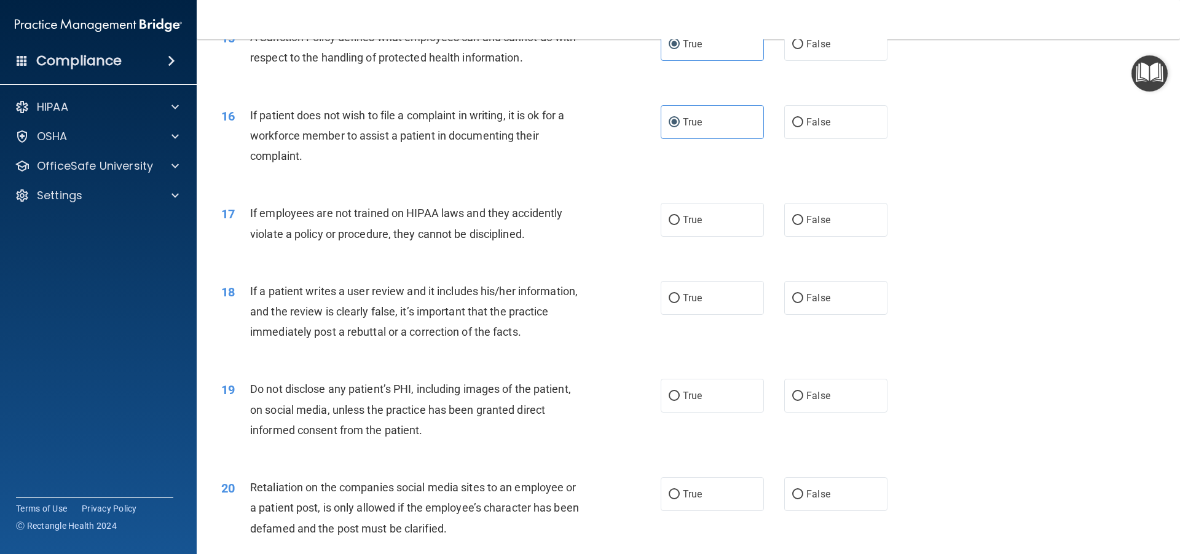
scroll to position [1536, 0]
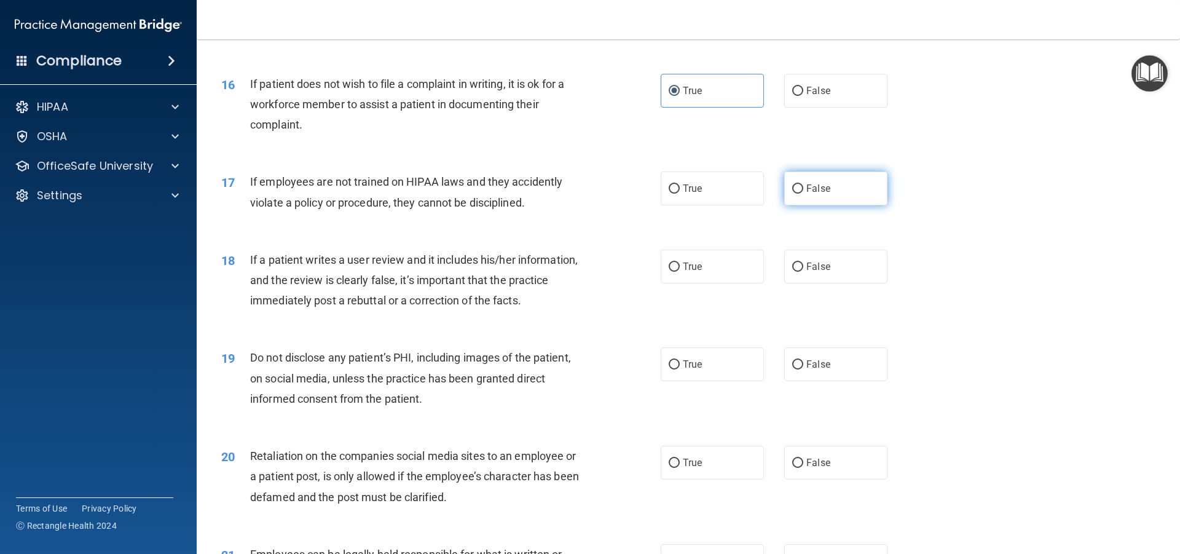
click at [851, 205] on label "False" at bounding box center [835, 188] width 103 height 34
click at [803, 194] on input "False" at bounding box center [797, 188] width 11 height 9
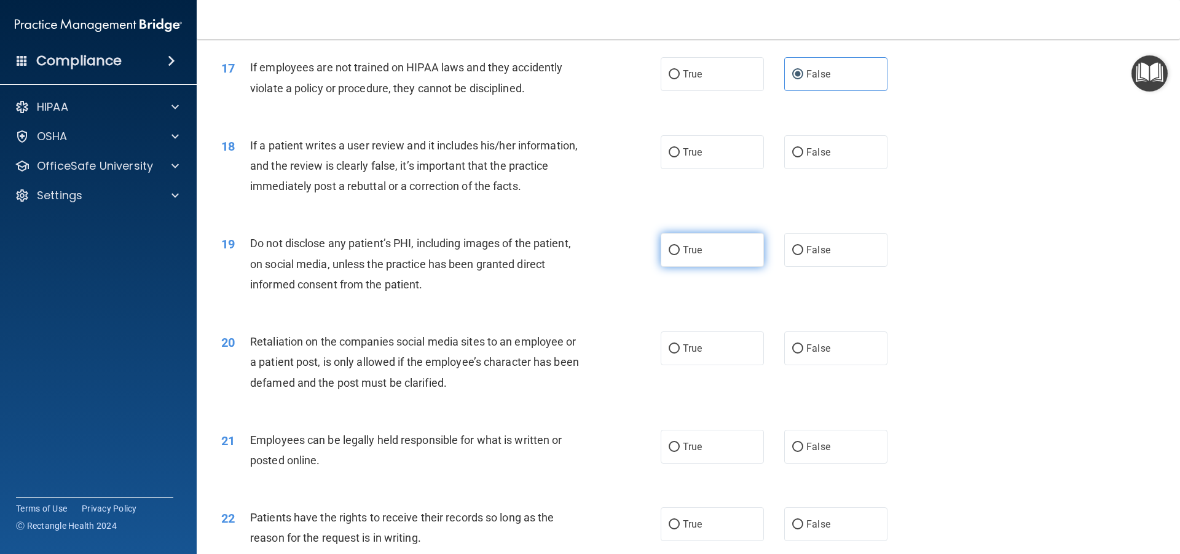
scroll to position [1659, 0]
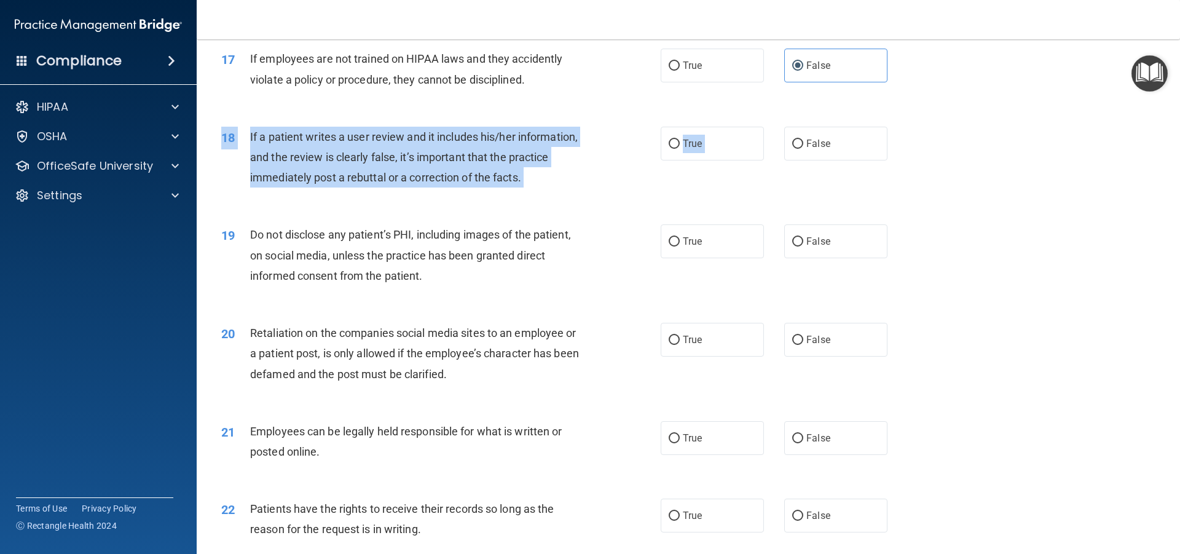
click at [791, 181] on div "18 If a patient writes a user review and it includes his/her information, and t…" at bounding box center [688, 160] width 952 height 98
click at [797, 160] on label "False" at bounding box center [835, 144] width 103 height 34
click at [797, 149] on input "False" at bounding box center [797, 143] width 11 height 9
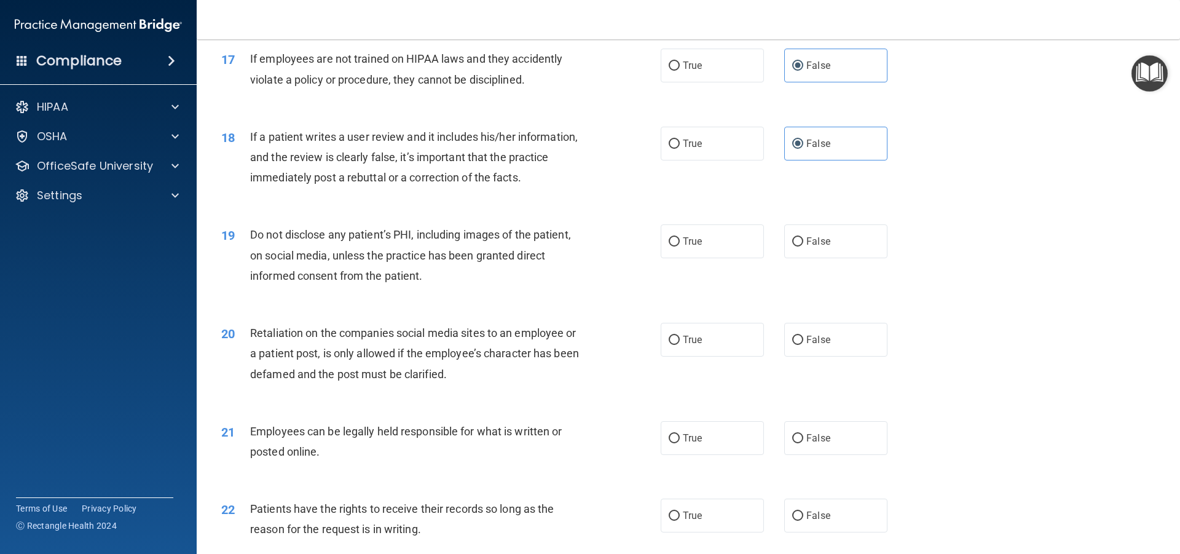
click at [828, 203] on div "18 If a patient writes a user review and it includes his/her information, and t…" at bounding box center [688, 160] width 952 height 98
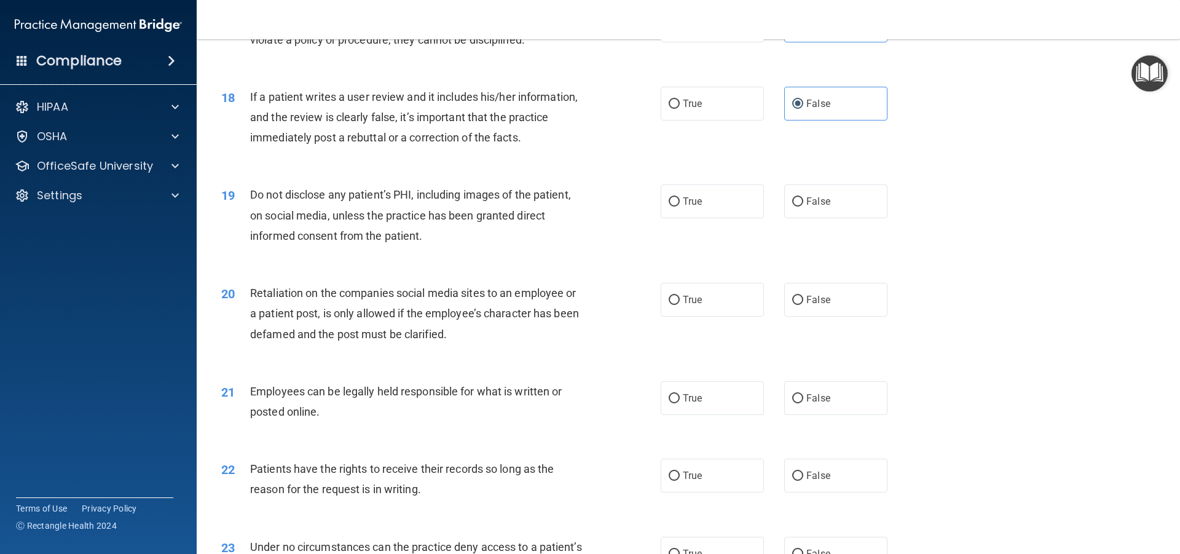
scroll to position [1720, 0]
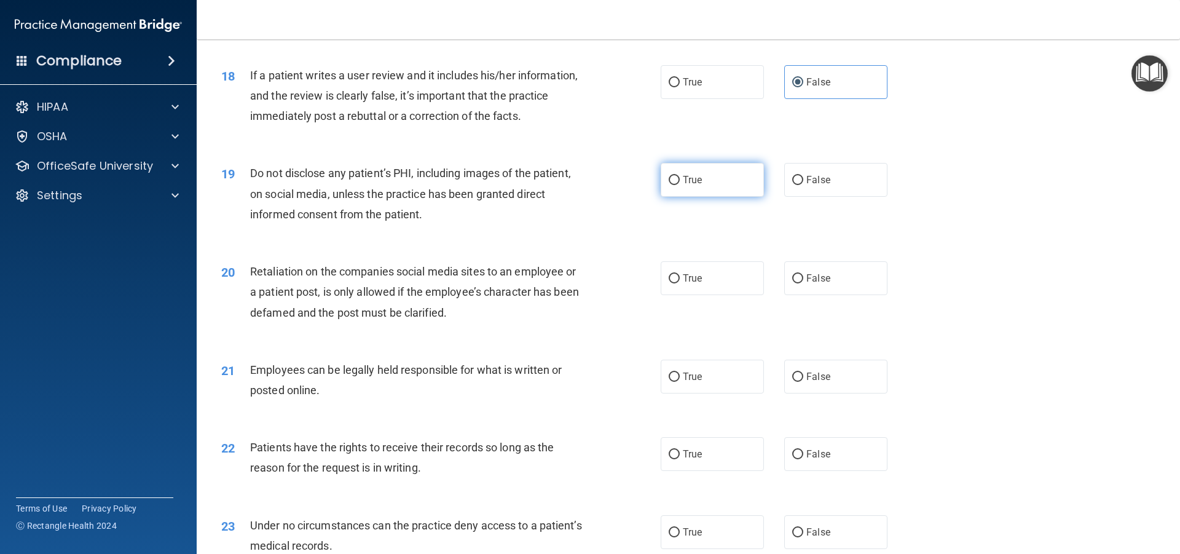
click at [676, 197] on label "True" at bounding box center [711, 180] width 103 height 34
click at [676, 185] on input "True" at bounding box center [673, 180] width 11 height 9
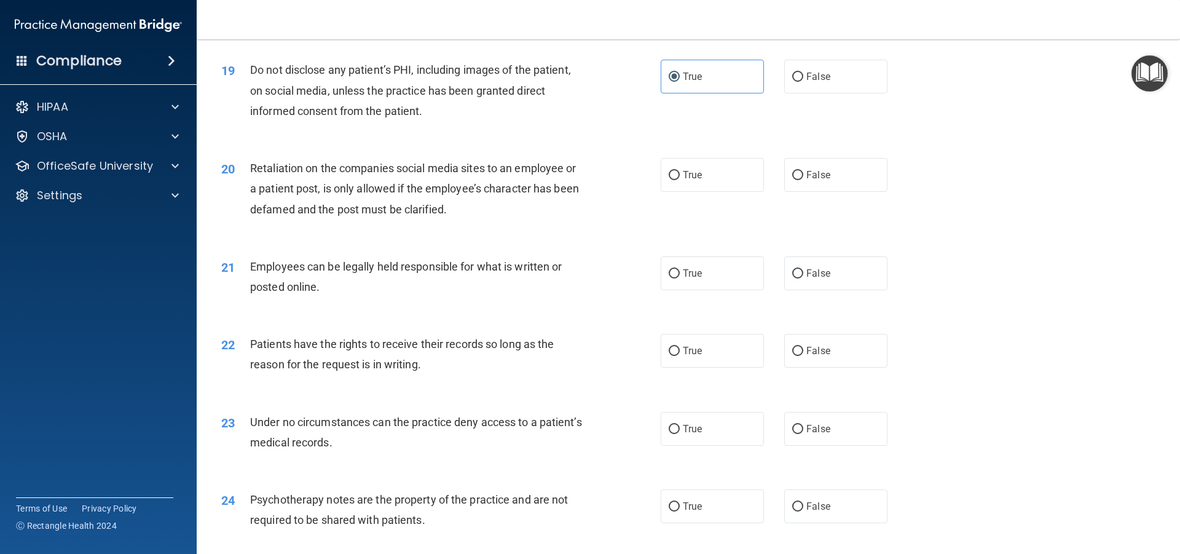
scroll to position [1843, 0]
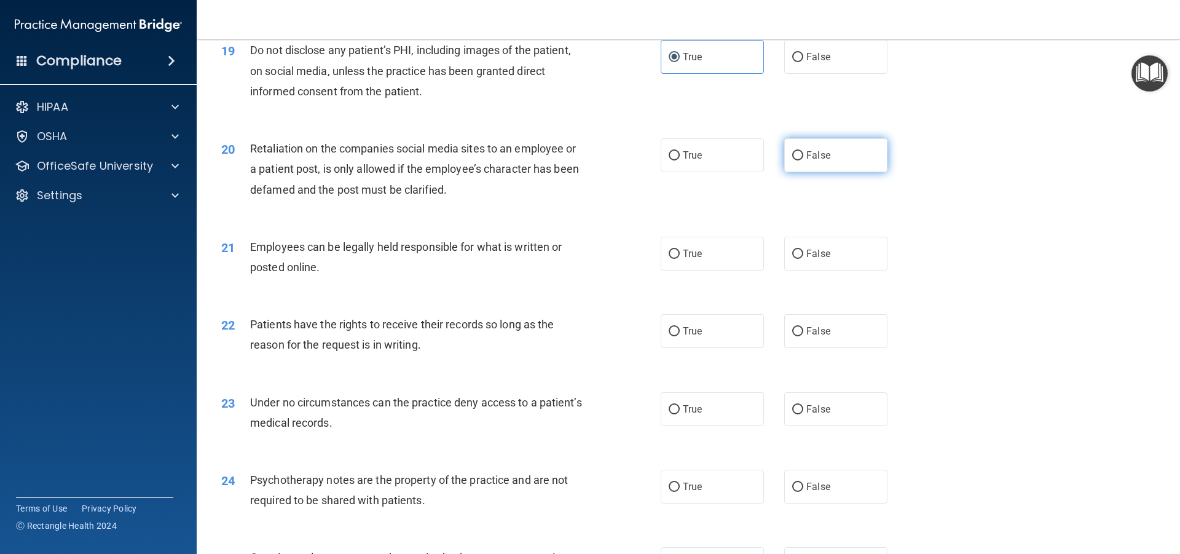
click at [836, 165] on label "False" at bounding box center [835, 155] width 103 height 34
click at [803, 160] on input "False" at bounding box center [797, 155] width 11 height 9
click at [785, 270] on label "False" at bounding box center [835, 254] width 103 height 34
click at [792, 259] on input "False" at bounding box center [797, 253] width 11 height 9
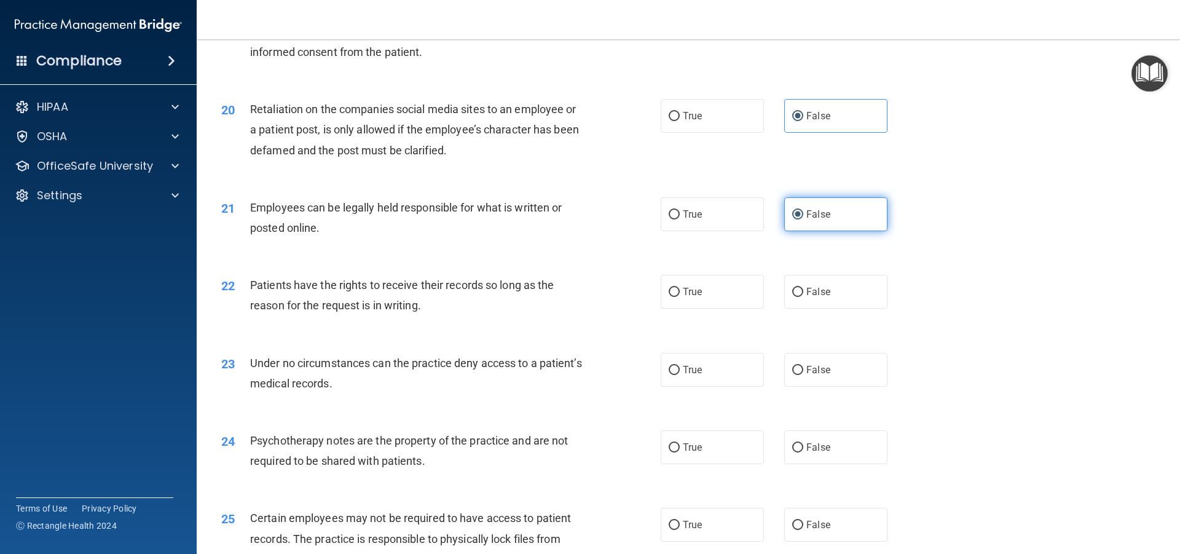
scroll to position [1905, 0]
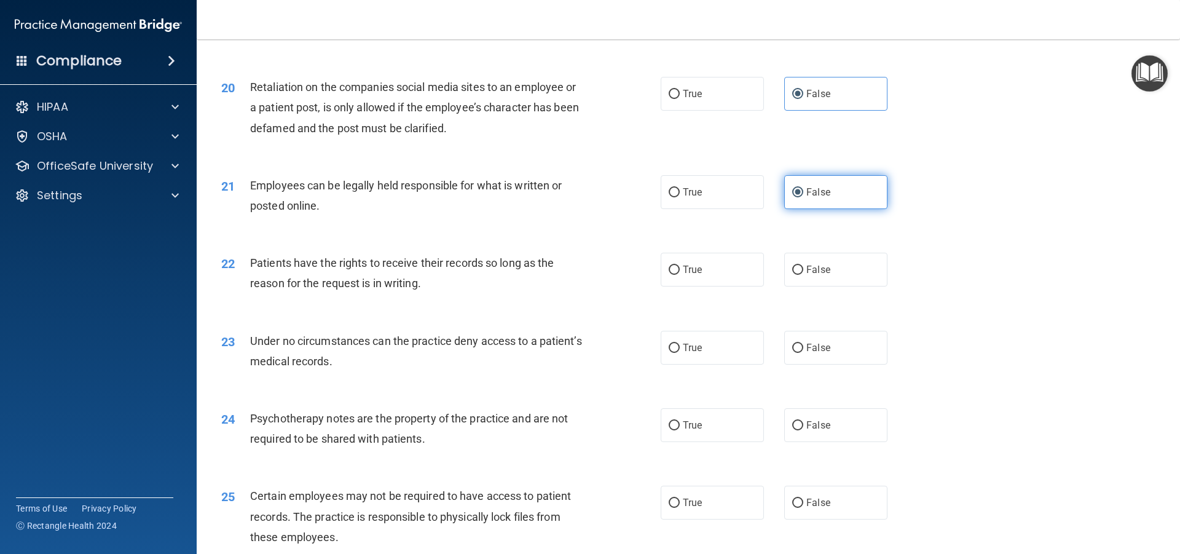
click at [784, 286] on label "False" at bounding box center [835, 270] width 103 height 34
click at [792, 275] on input "False" at bounding box center [797, 269] width 11 height 9
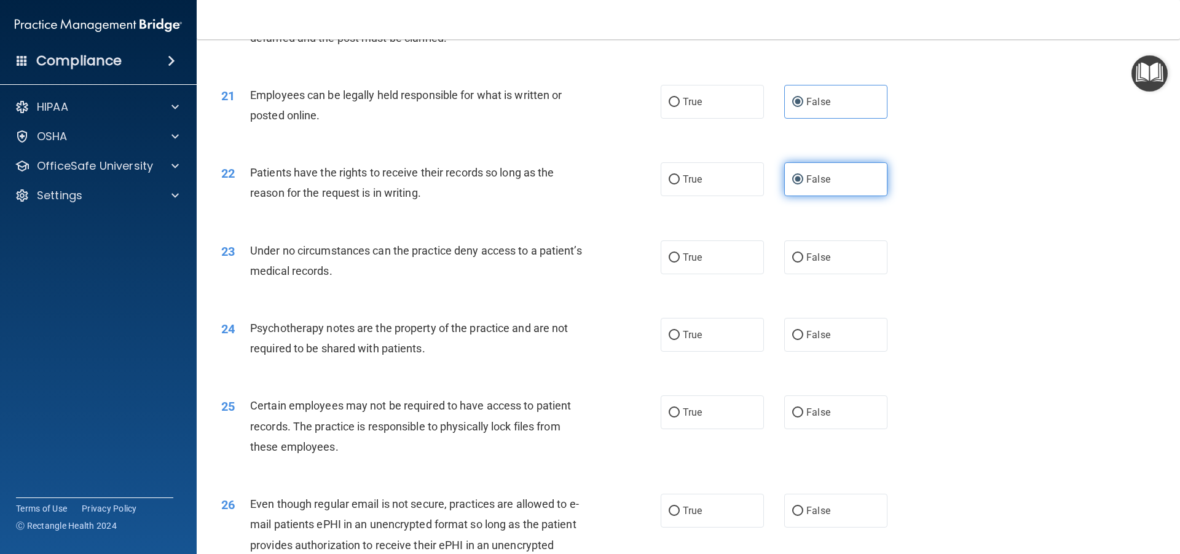
scroll to position [2028, 0]
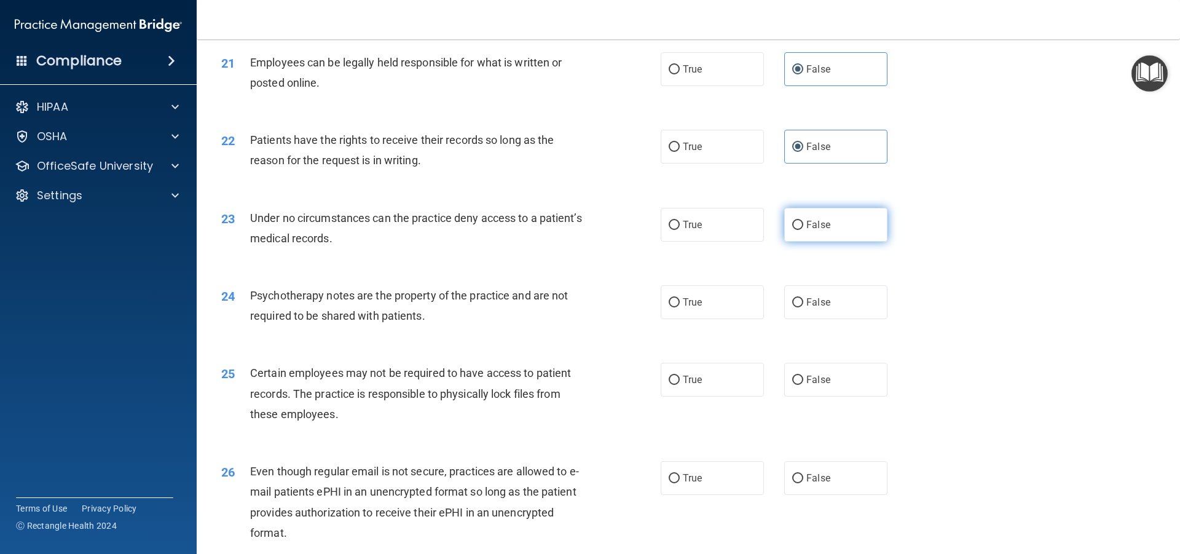
click at [794, 230] on input "False" at bounding box center [797, 225] width 11 height 9
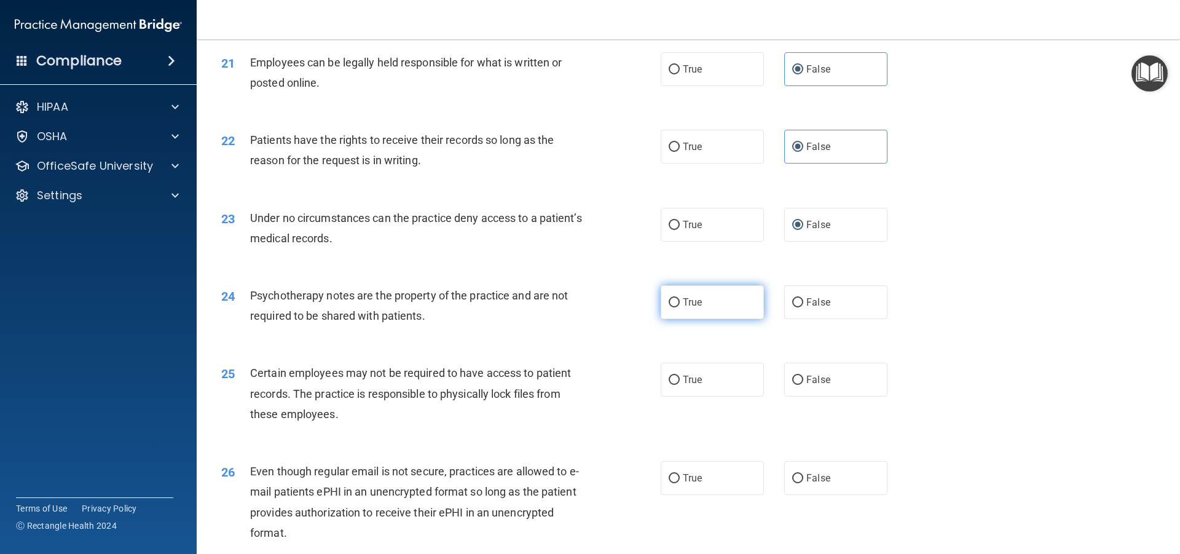
click at [720, 319] on label "True" at bounding box center [711, 302] width 103 height 34
click at [680, 307] on input "True" at bounding box center [673, 302] width 11 height 9
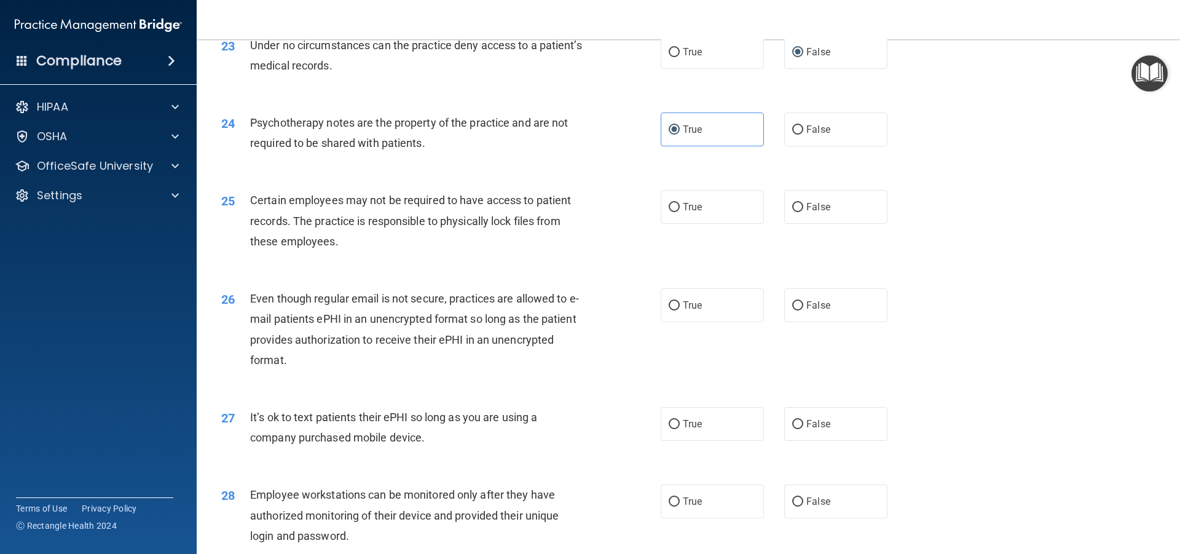
scroll to position [2212, 0]
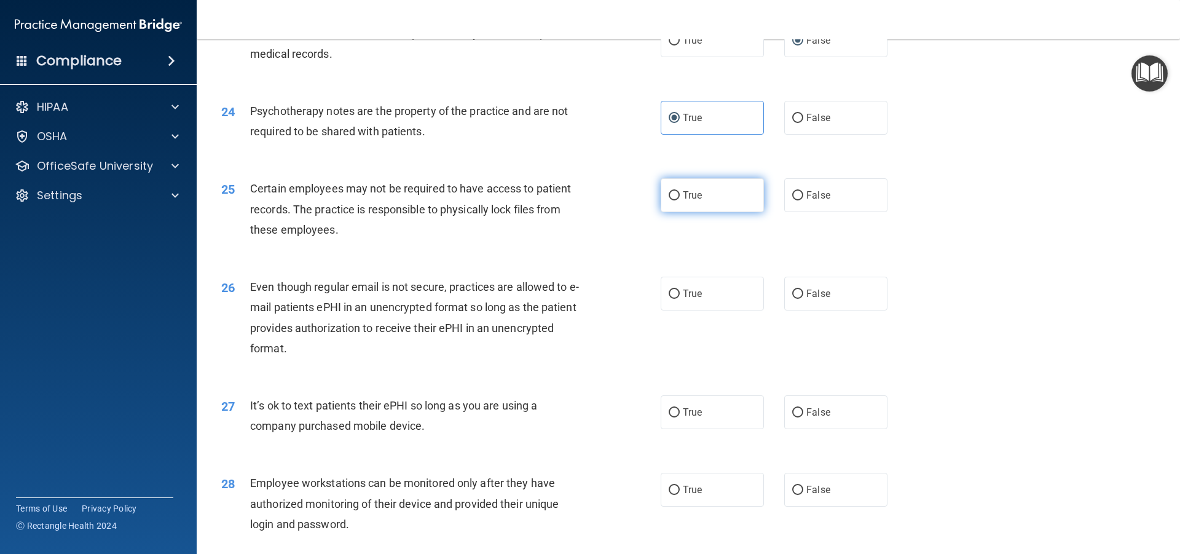
click at [700, 212] on label "True" at bounding box center [711, 195] width 103 height 34
click at [680, 200] on input "True" at bounding box center [673, 195] width 11 height 9
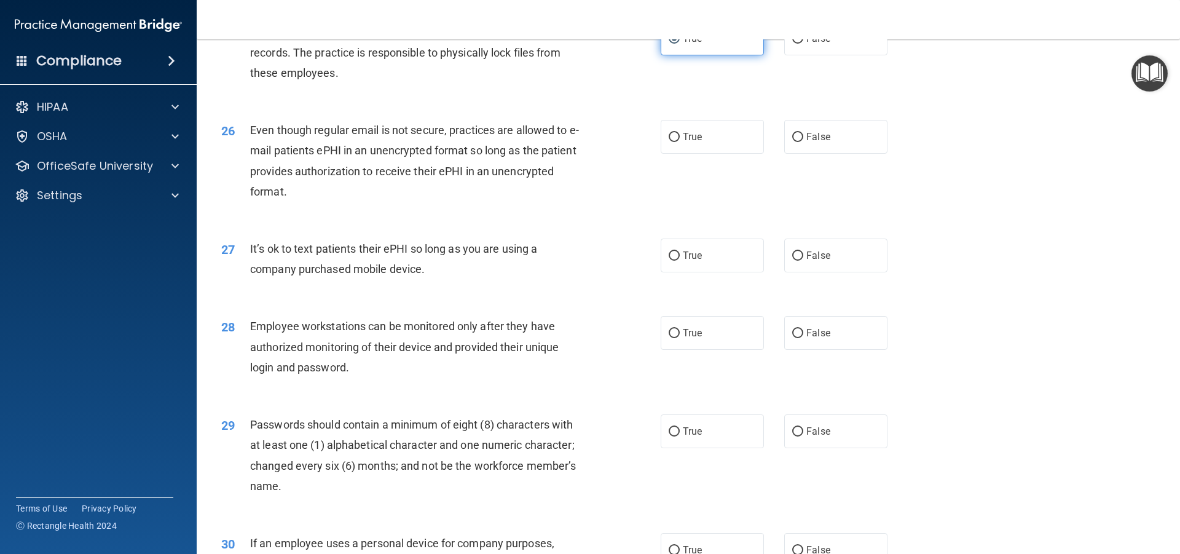
scroll to position [2396, 0]
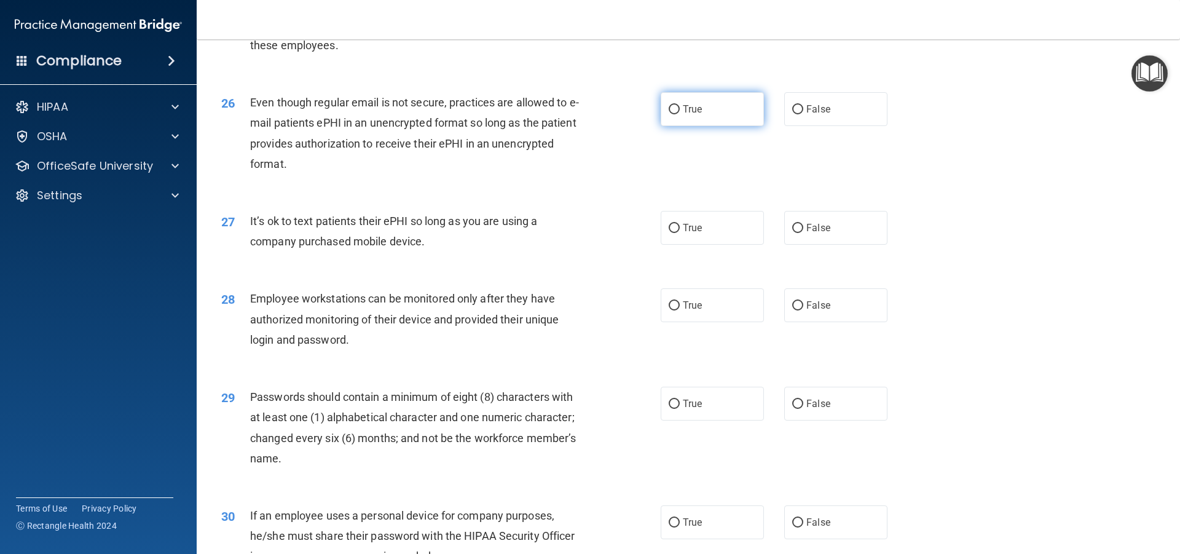
click at [693, 126] on label "True" at bounding box center [711, 109] width 103 height 34
click at [680, 114] on input "True" at bounding box center [673, 109] width 11 height 9
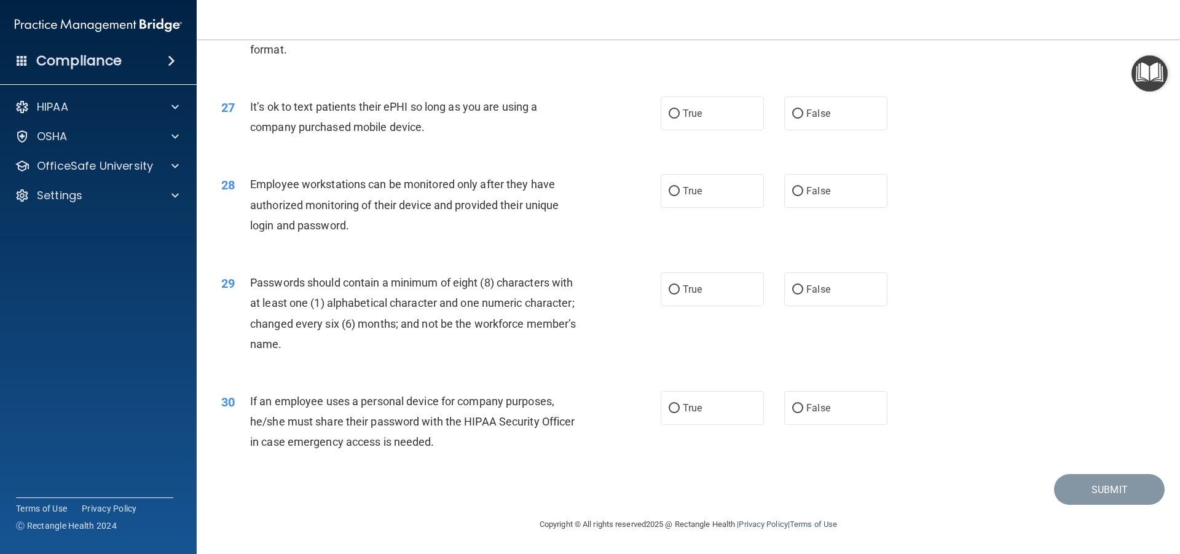
scroll to position [2519, 0]
click at [828, 130] on label "False" at bounding box center [835, 113] width 103 height 34
click at [803, 119] on input "False" at bounding box center [797, 113] width 11 height 9
click at [818, 197] on span "False" at bounding box center [818, 191] width 24 height 12
click at [803, 196] on input "False" at bounding box center [797, 191] width 11 height 9
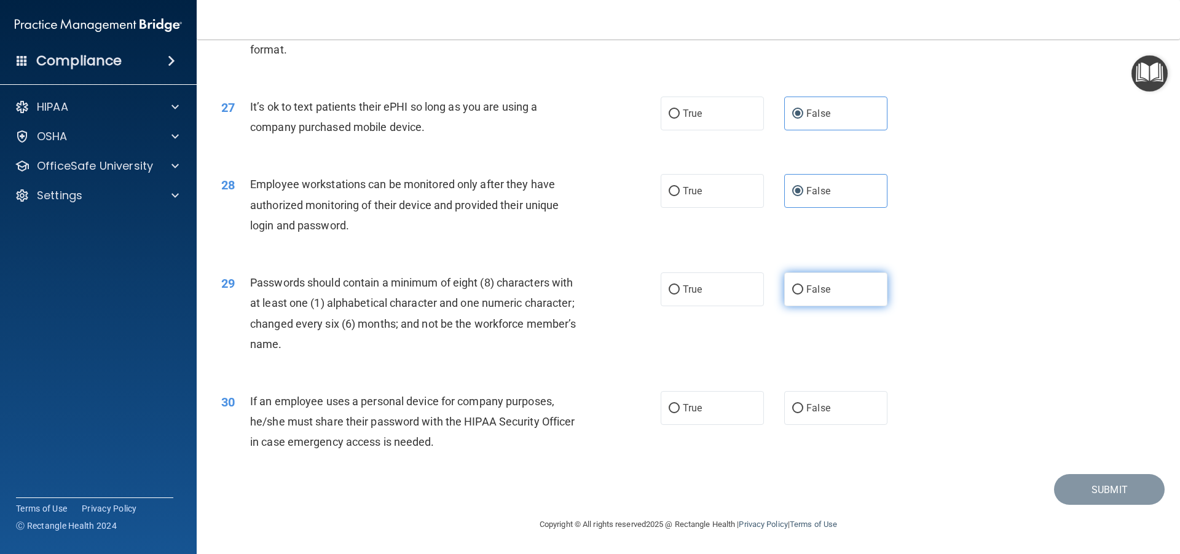
click at [810, 292] on label "False" at bounding box center [835, 289] width 103 height 34
click at [803, 292] on input "False" at bounding box center [797, 289] width 11 height 9
click at [699, 306] on label "True" at bounding box center [711, 289] width 103 height 34
click at [680, 294] on input "True" at bounding box center [673, 289] width 11 height 9
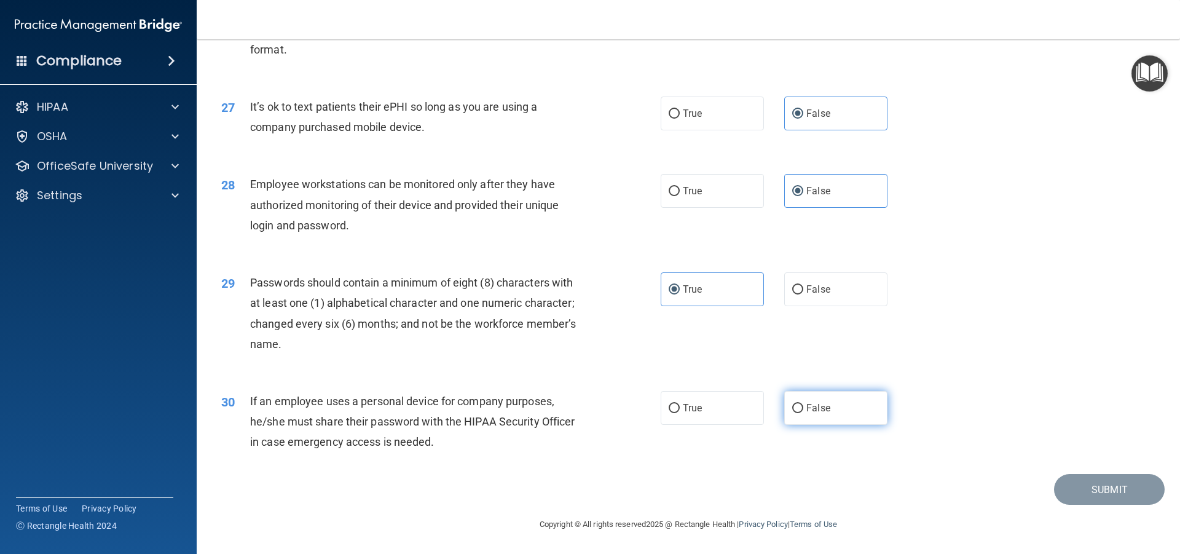
click at [795, 425] on label "False" at bounding box center [835, 408] width 103 height 34
click at [795, 413] on input "False" at bounding box center [797, 408] width 11 height 9
click at [1089, 500] on button "Submit" at bounding box center [1109, 489] width 111 height 31
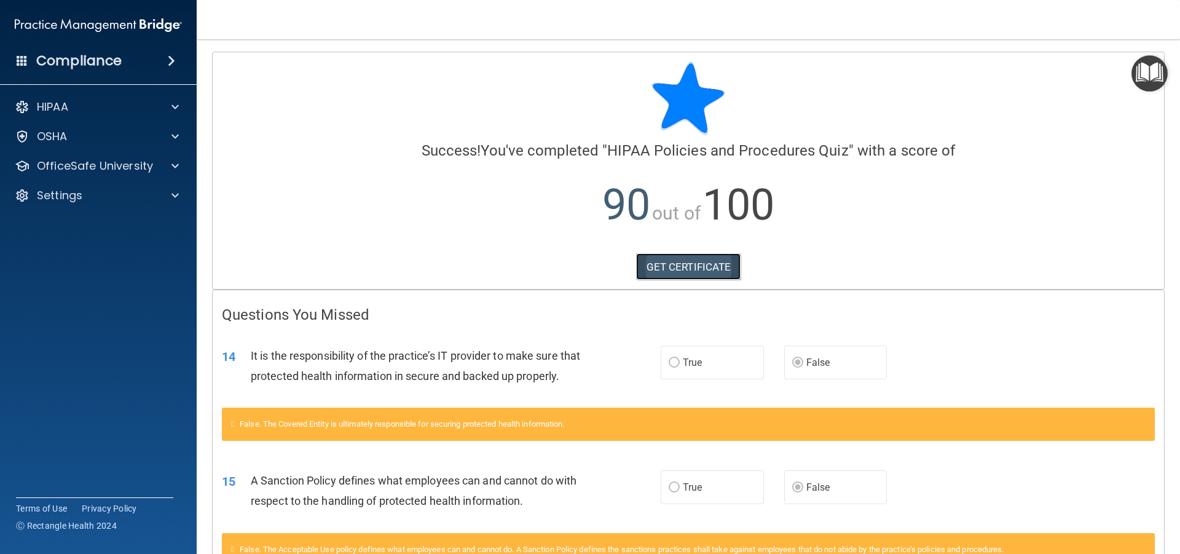
click at [700, 267] on link "GET CERTIFICATE" at bounding box center [688, 266] width 105 height 27
click at [79, 166] on p "OfficeSafe University" at bounding box center [95, 166] width 116 height 15
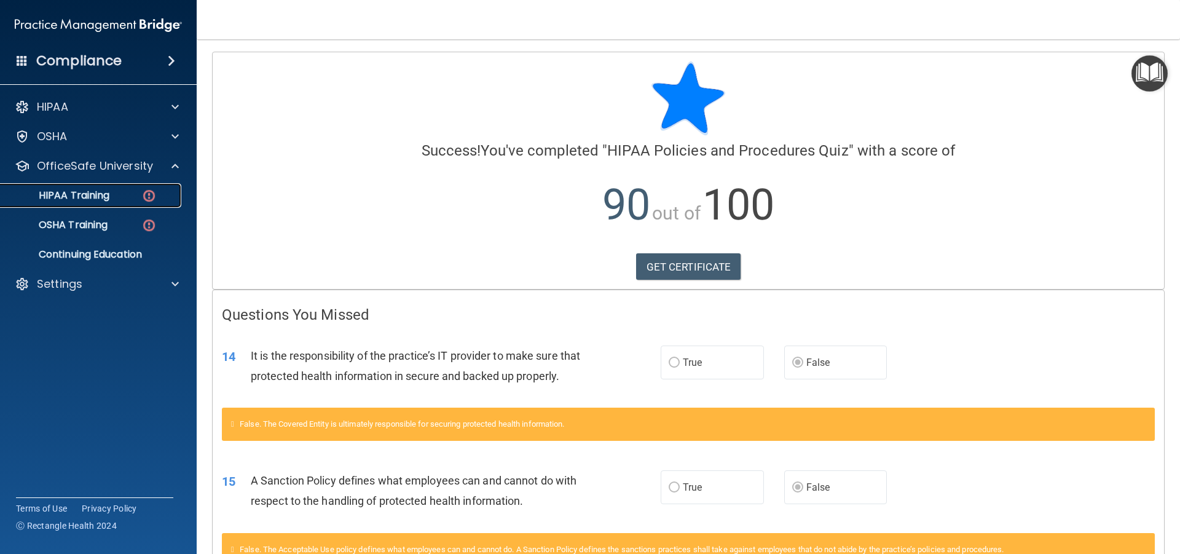
click at [104, 192] on p "HIPAA Training" at bounding box center [58, 195] width 101 height 12
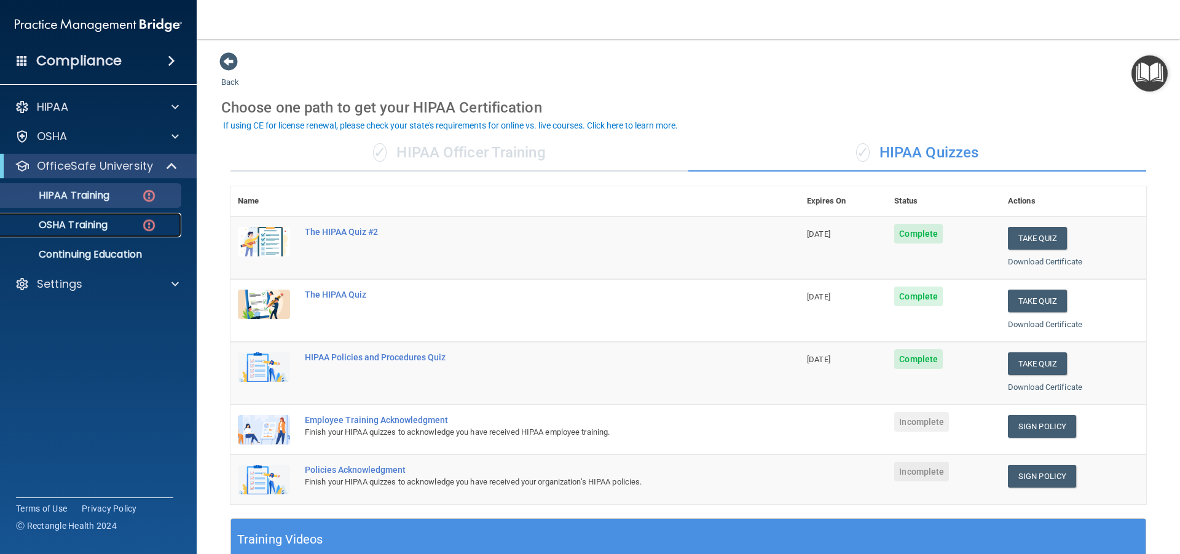
click at [143, 231] on img at bounding box center [148, 224] width 15 height 15
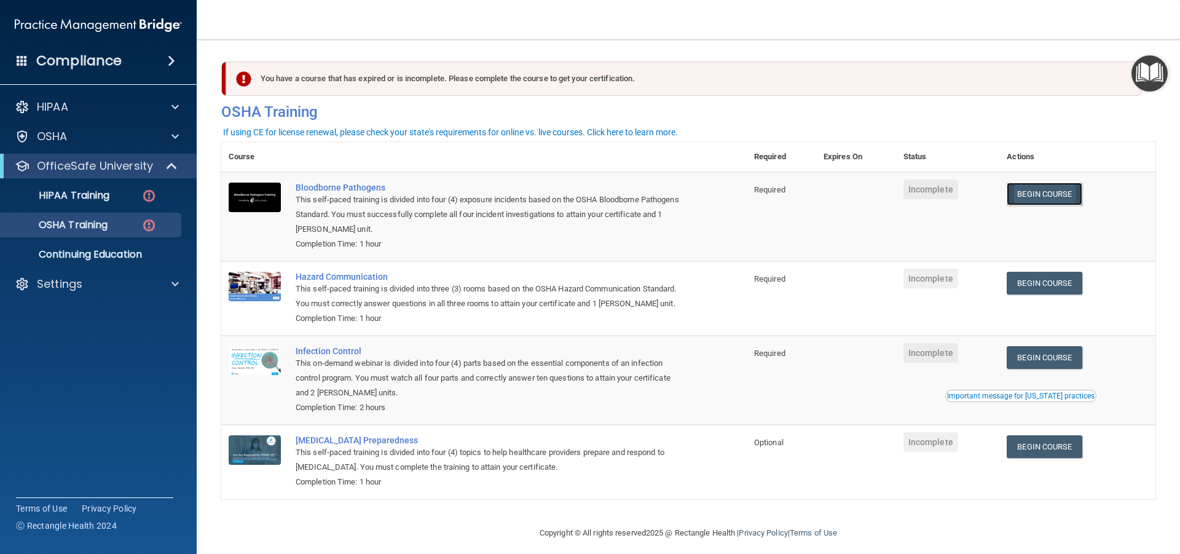
click at [1040, 199] on link "Begin Course" at bounding box center [1043, 193] width 75 height 23
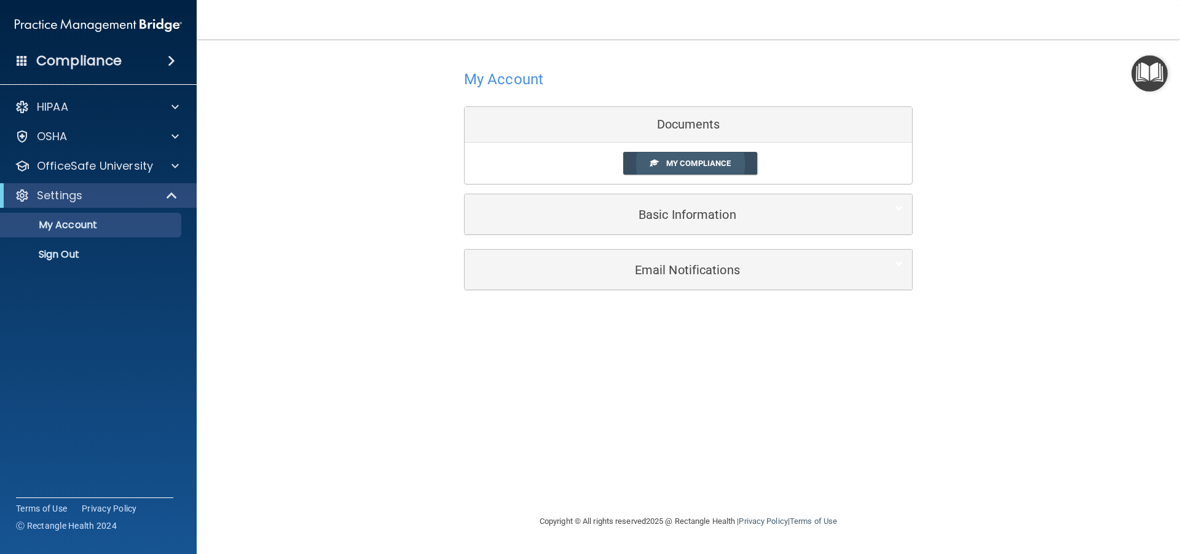
click at [741, 166] on link "My Compliance" at bounding box center [690, 163] width 135 height 23
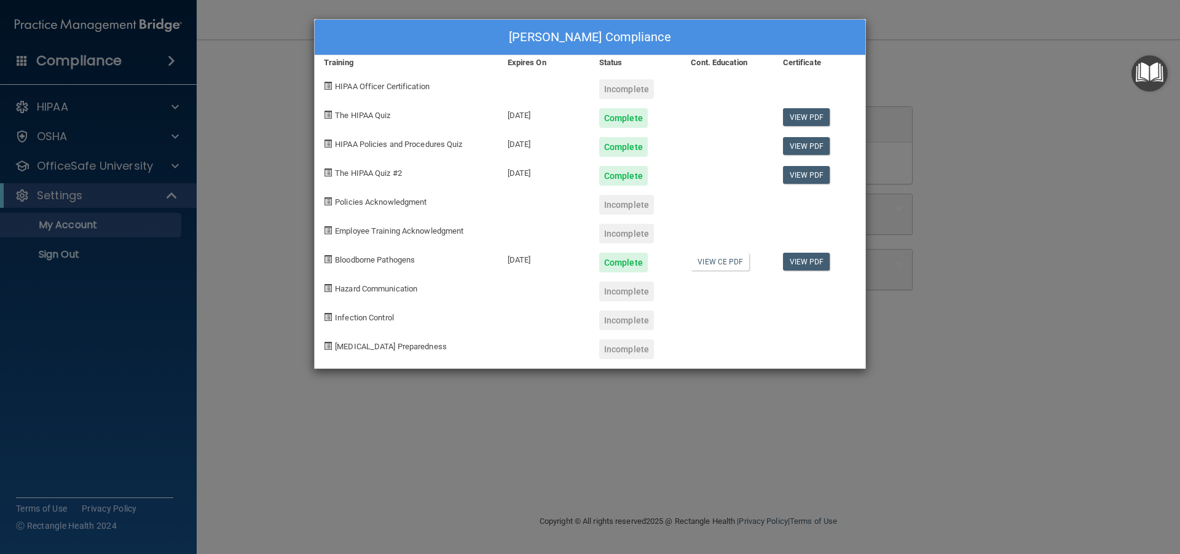
click at [979, 273] on div "Natalie Mata's Compliance Training Expires On Status Cont. Education Certificat…" at bounding box center [590, 277] width 1180 height 554
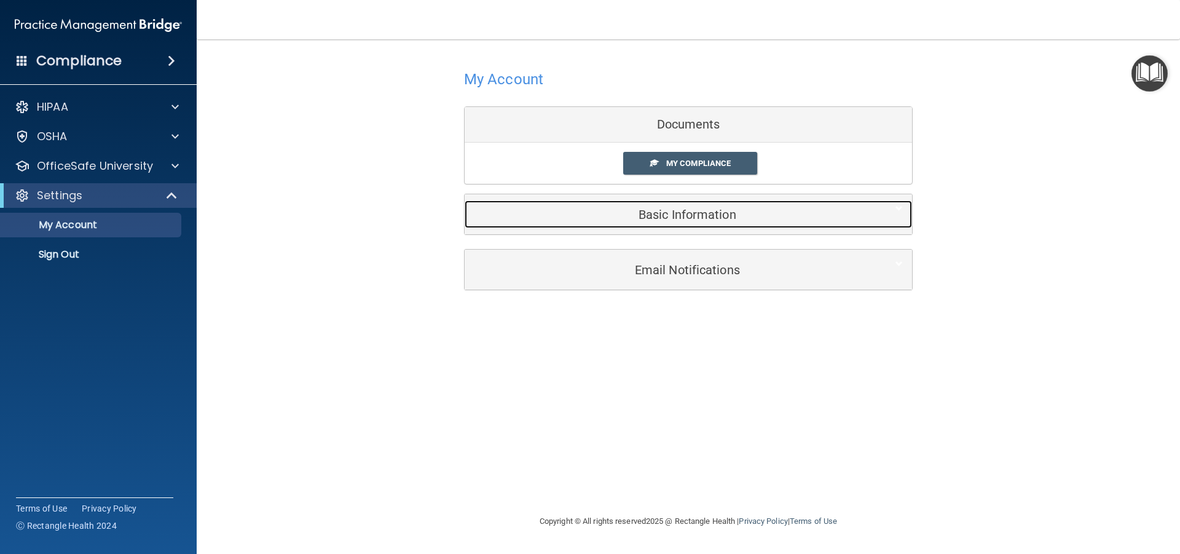
click at [885, 206] on div at bounding box center [892, 207] width 37 height 15
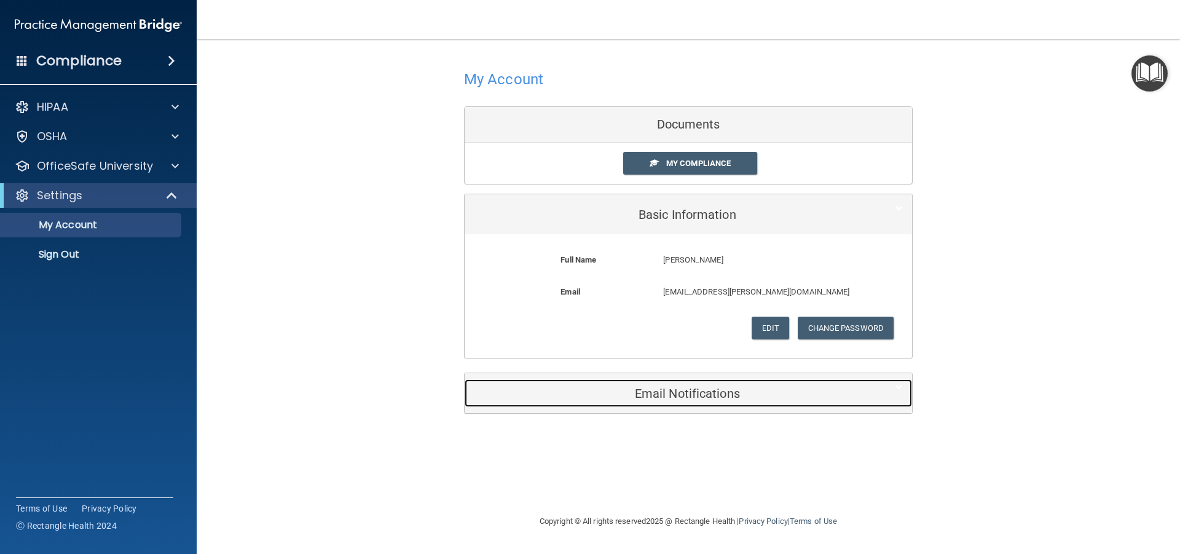
click at [774, 391] on h5 "Email Notifications" at bounding box center [669, 393] width 391 height 14
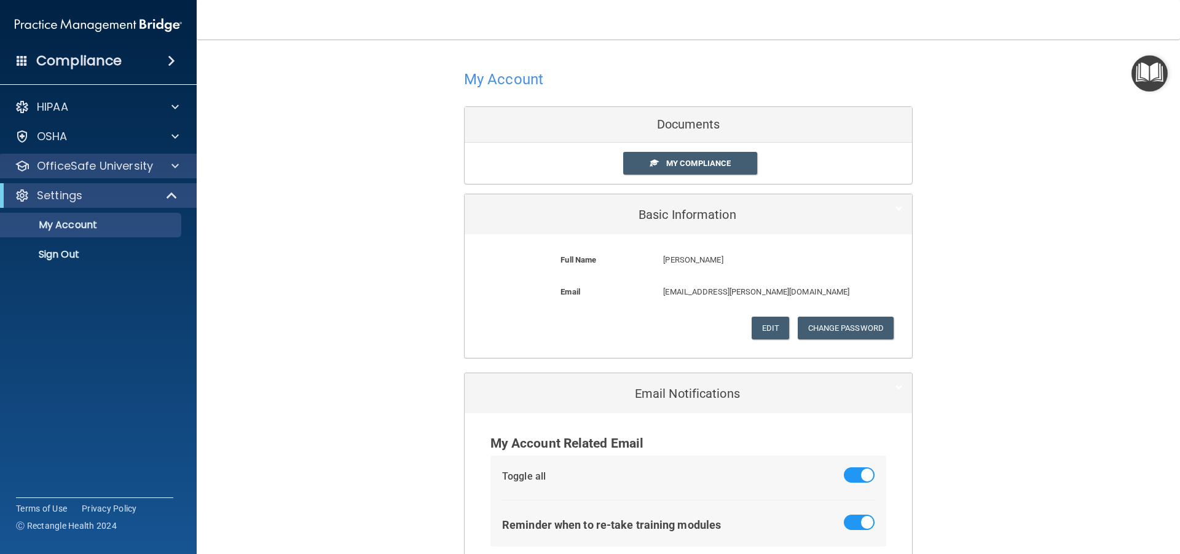
click at [126, 155] on div "OfficeSafe University" at bounding box center [98, 166] width 197 height 25
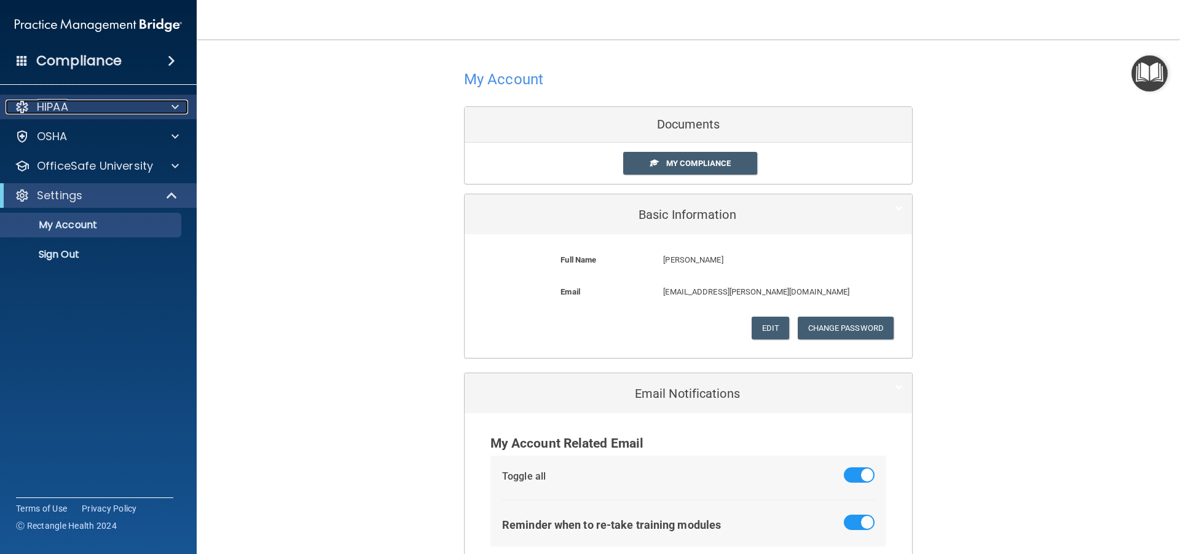
click at [97, 100] on div "HIPAA" at bounding box center [82, 107] width 152 height 15
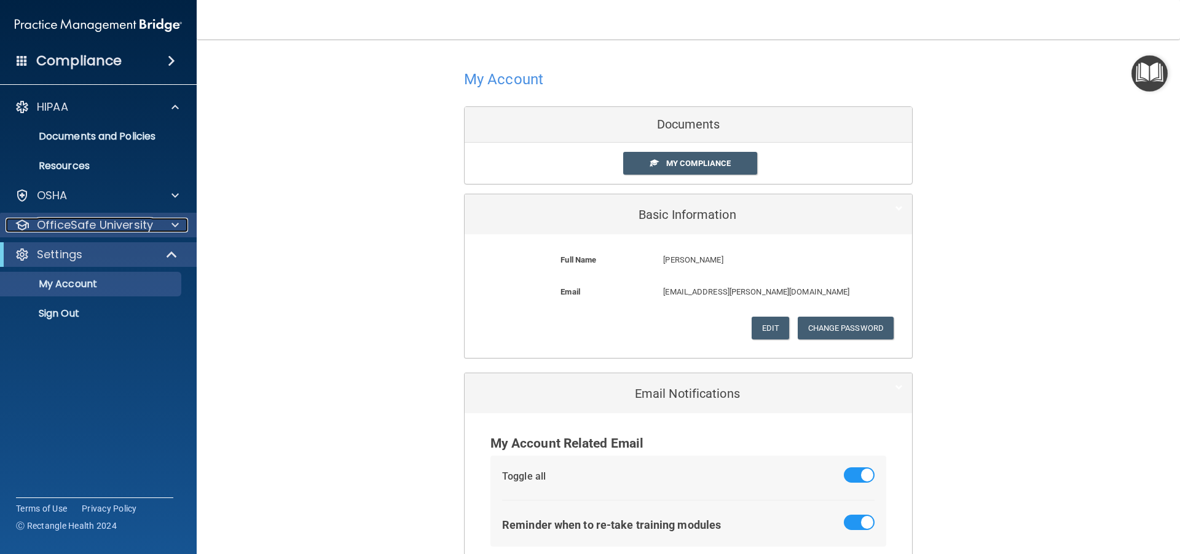
click at [144, 229] on p "OfficeSafe University" at bounding box center [95, 224] width 116 height 15
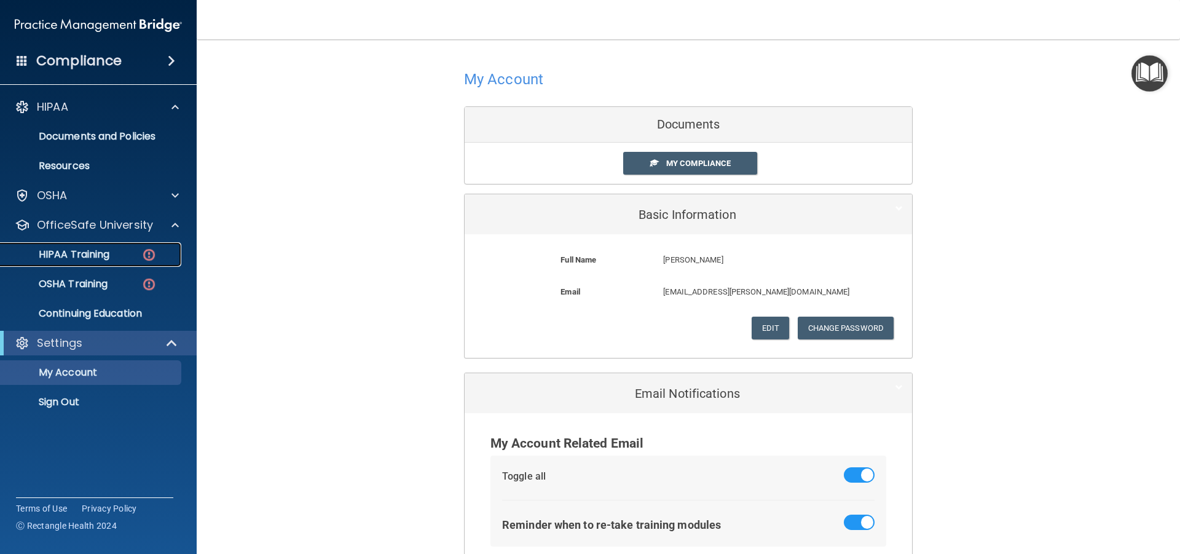
click at [135, 248] on div "HIPAA Training" at bounding box center [92, 254] width 168 height 12
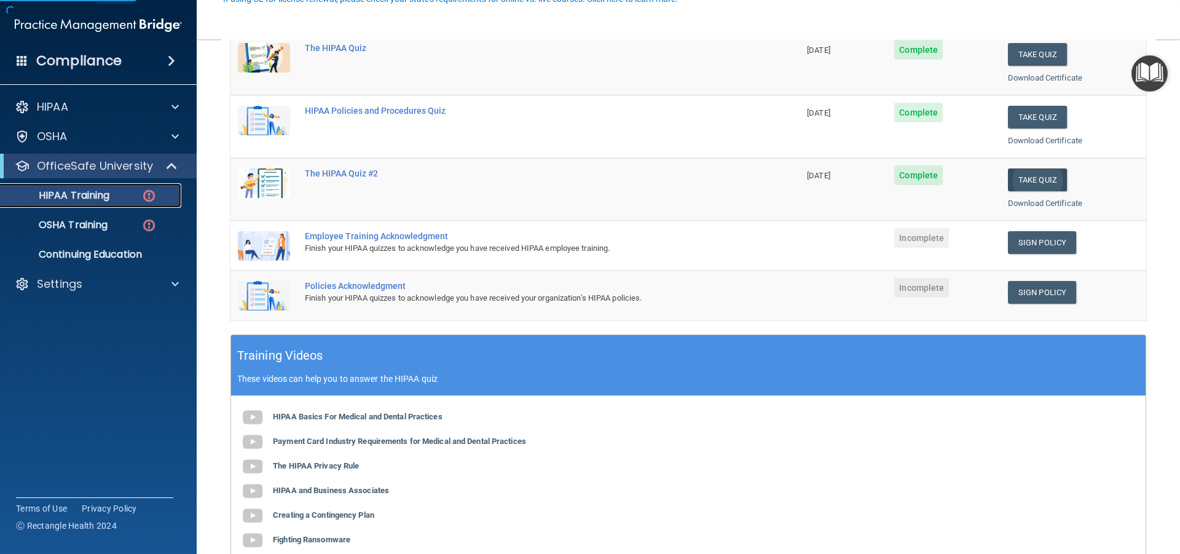
scroll to position [184, 0]
click at [1025, 244] on link "Sign Policy" at bounding box center [1042, 241] width 68 height 23
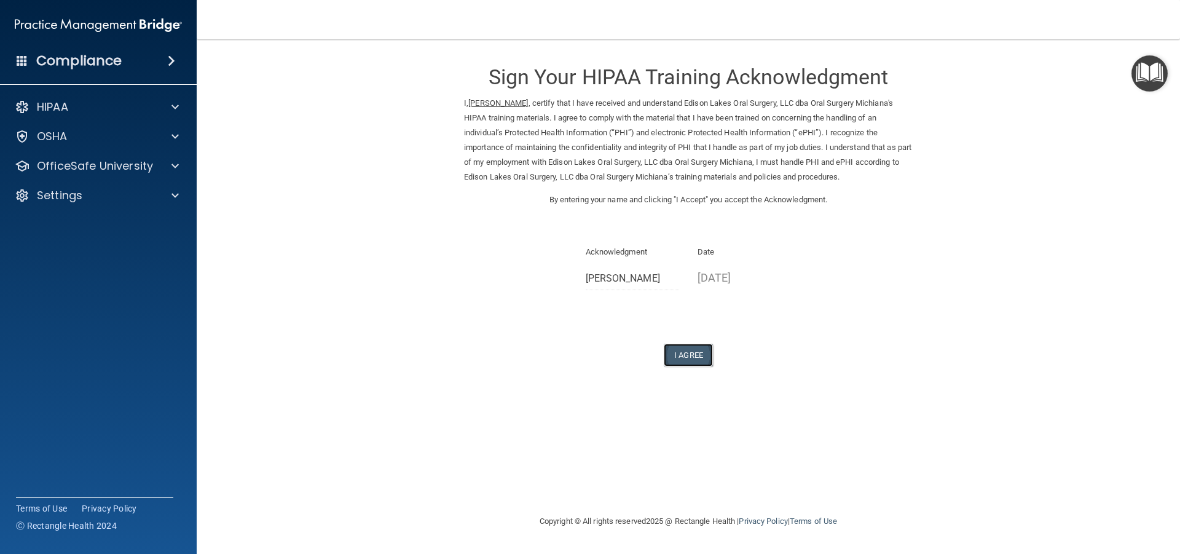
click at [678, 358] on button "I Agree" at bounding box center [688, 354] width 49 height 23
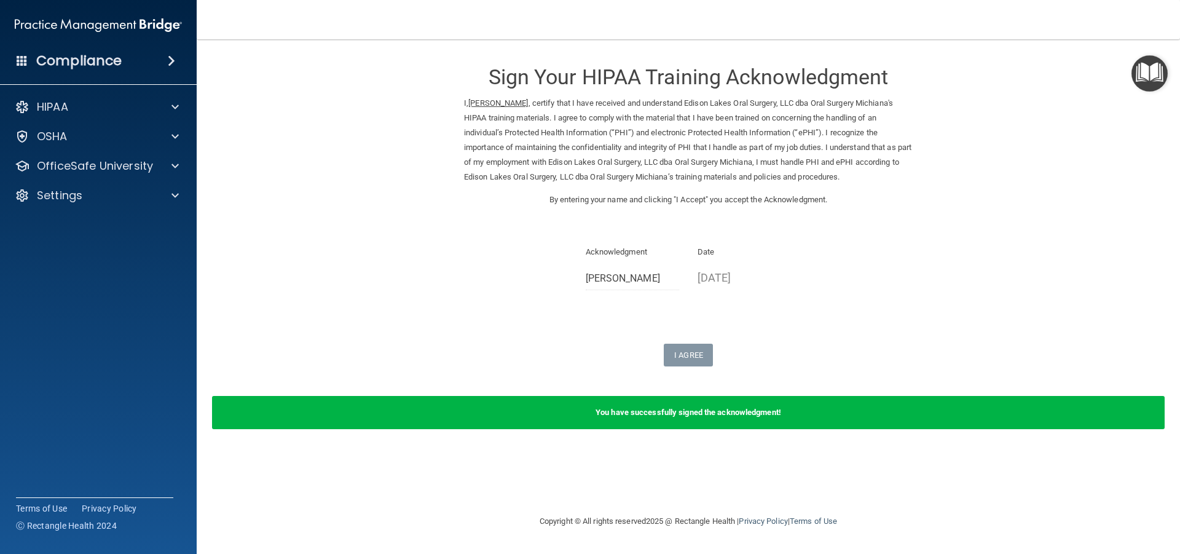
click at [619, 430] on div "You have successfully signed the acknowledgment!" at bounding box center [688, 419] width 971 height 47
click at [118, 162] on p "OfficeSafe University" at bounding box center [95, 166] width 116 height 15
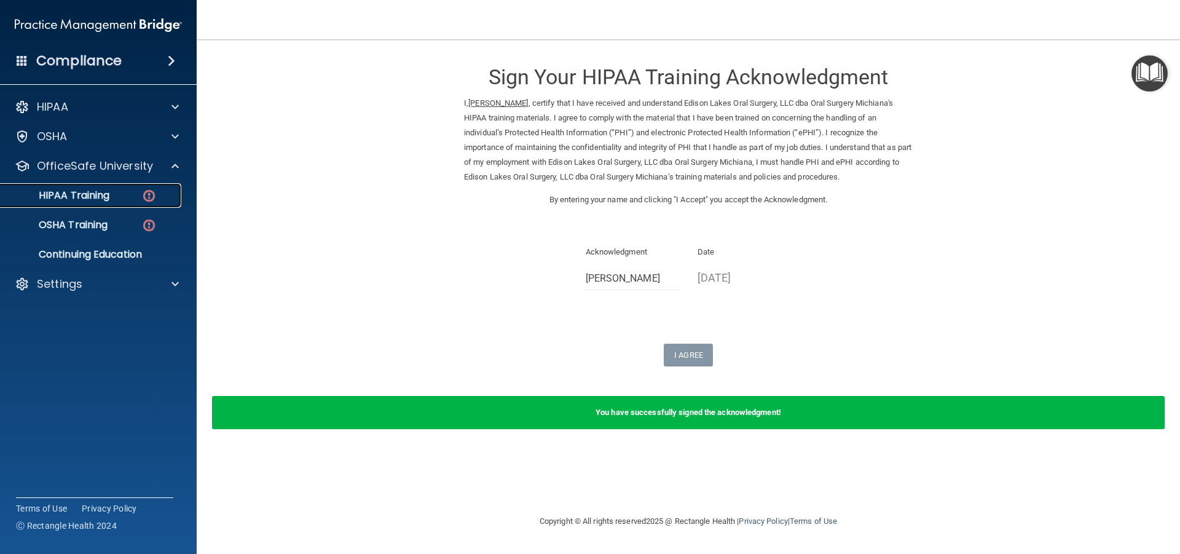
click at [147, 193] on img at bounding box center [148, 195] width 15 height 15
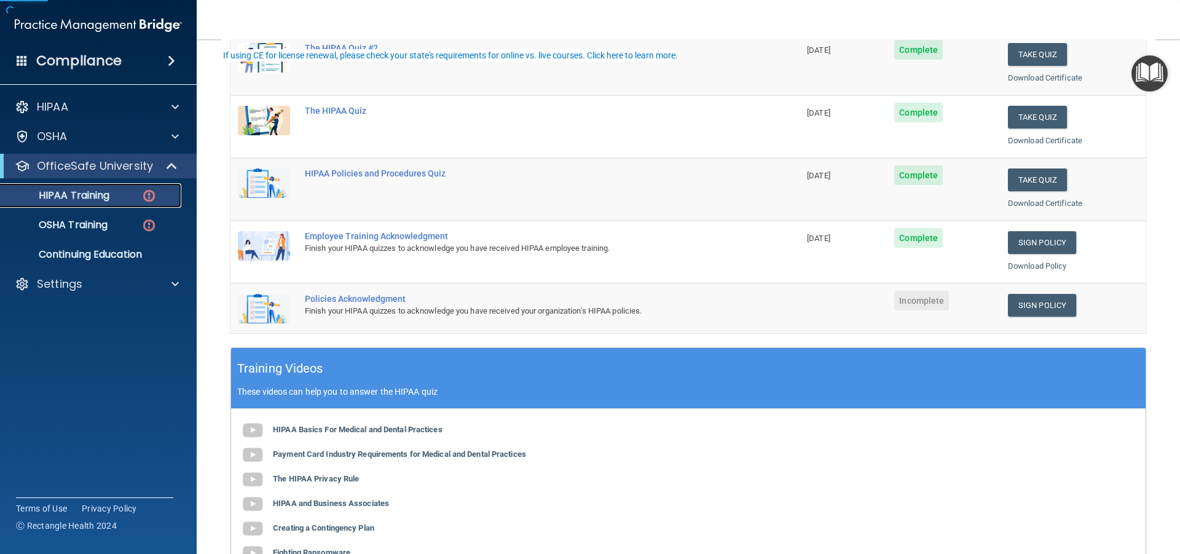
scroll to position [184, 0]
click at [1022, 300] on link "Sign Policy" at bounding box center [1042, 304] width 68 height 23
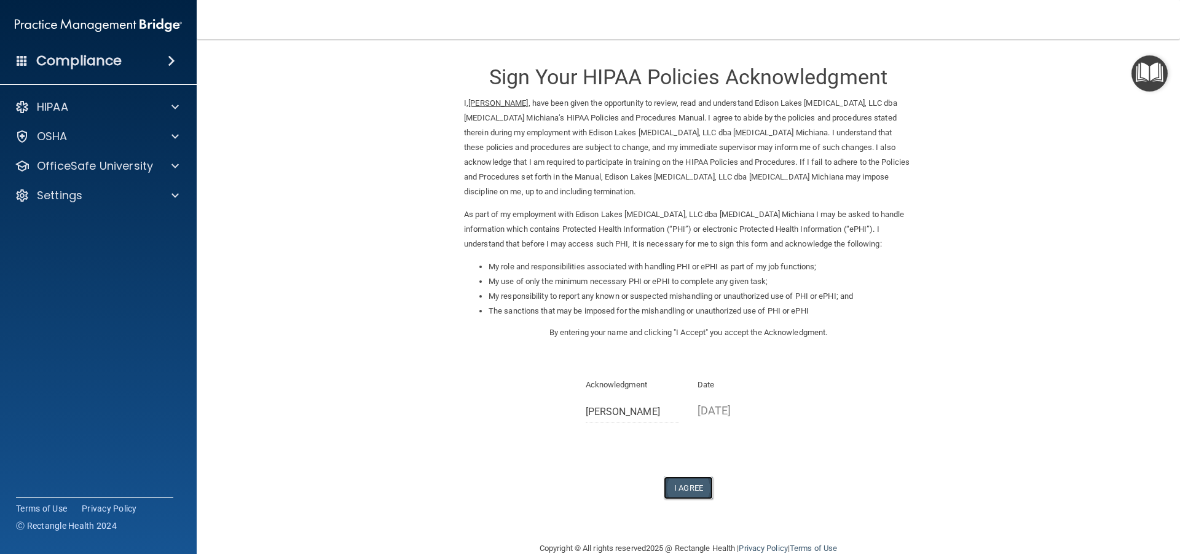
click at [672, 481] on button "I Agree" at bounding box center [688, 487] width 49 height 23
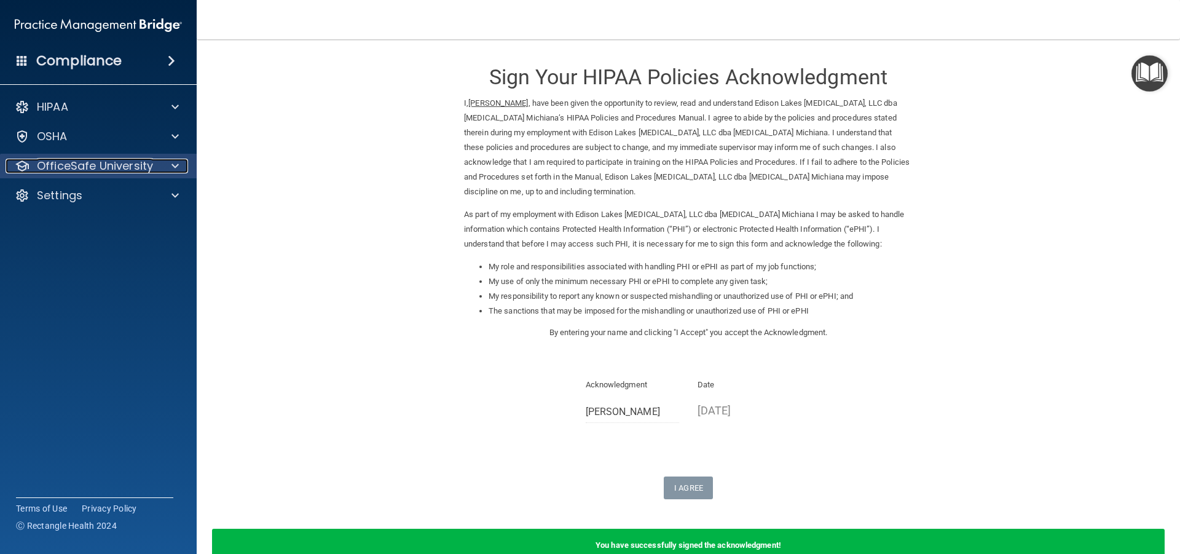
click at [112, 174] on div "OfficeSafe University" at bounding box center [98, 166] width 197 height 25
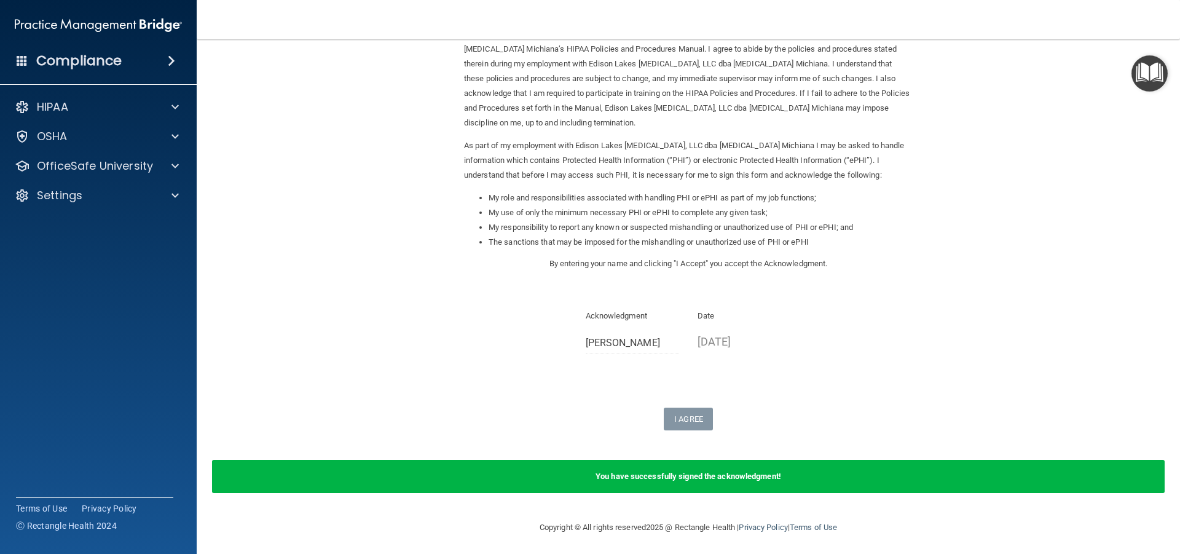
scroll to position [72, 0]
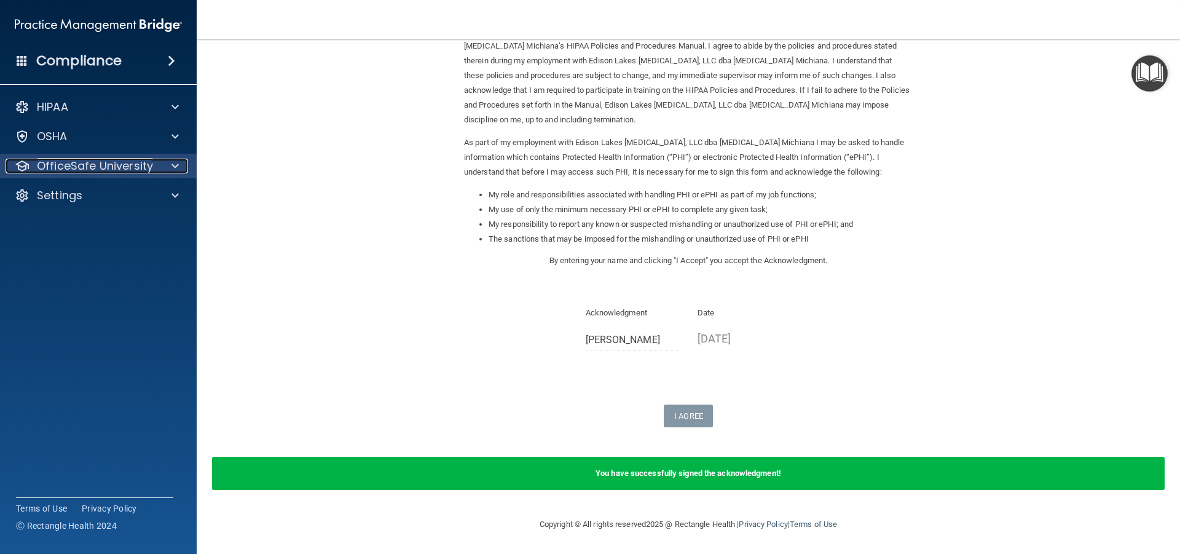
click at [176, 165] on span at bounding box center [174, 166] width 7 height 15
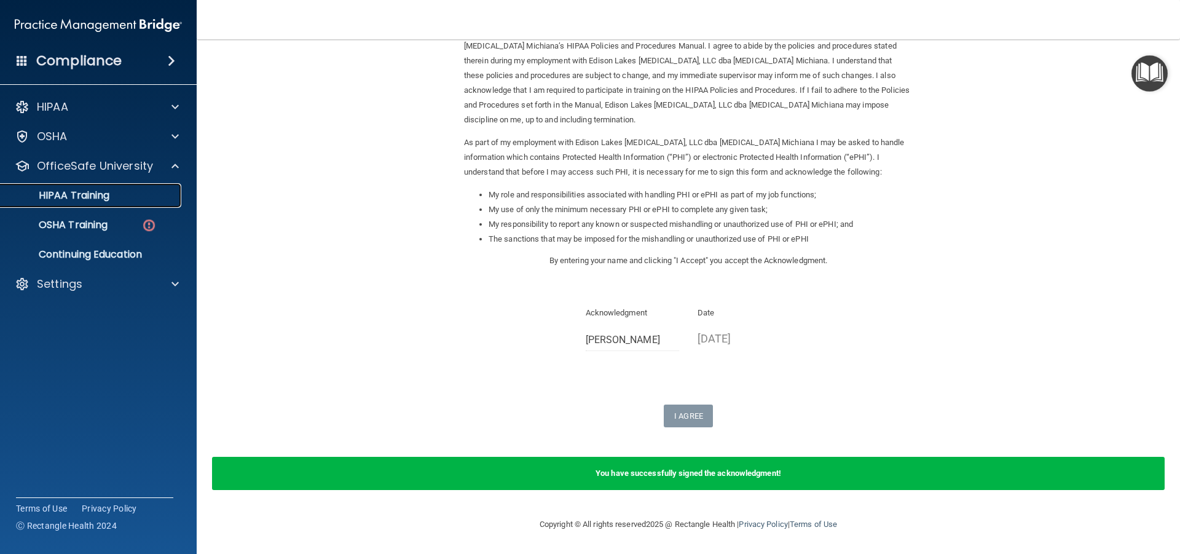
click at [112, 197] on div "HIPAA Training" at bounding box center [92, 195] width 168 height 12
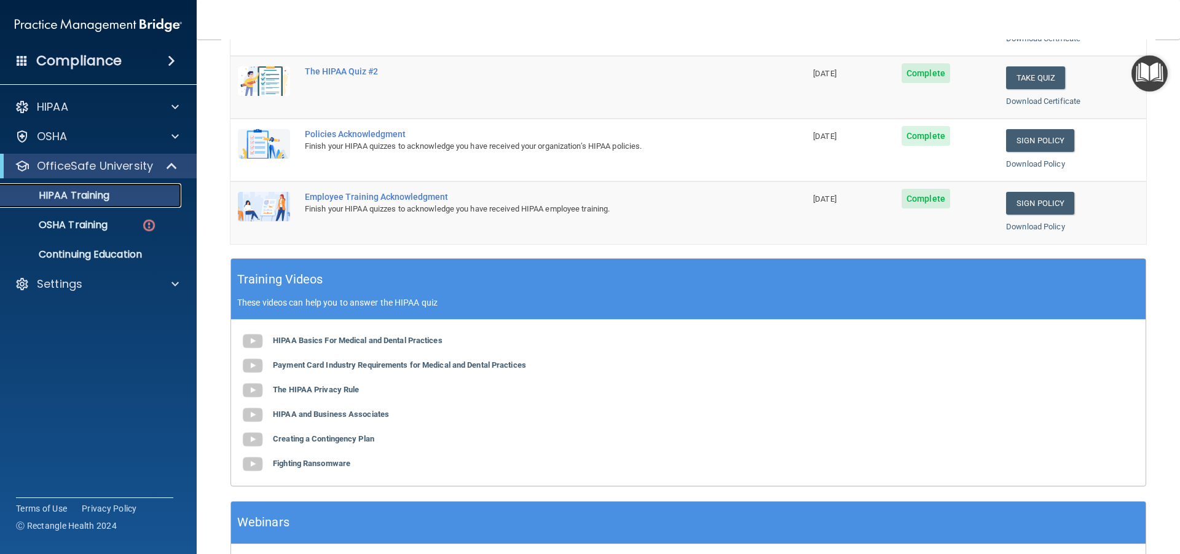
scroll to position [372, 0]
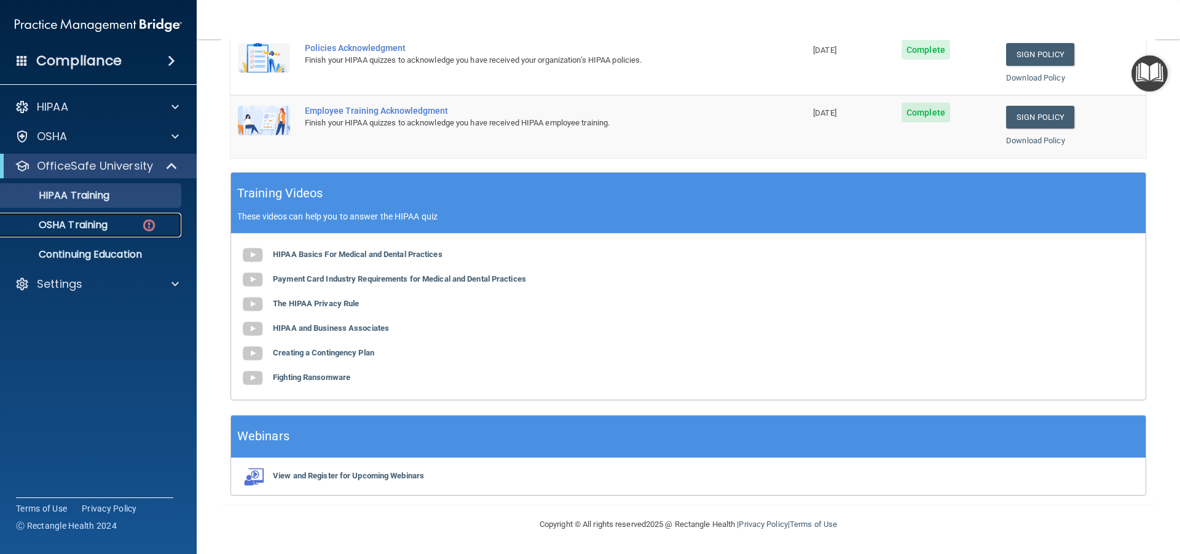
click at [108, 228] on p "OSHA Training" at bounding box center [58, 225] width 100 height 12
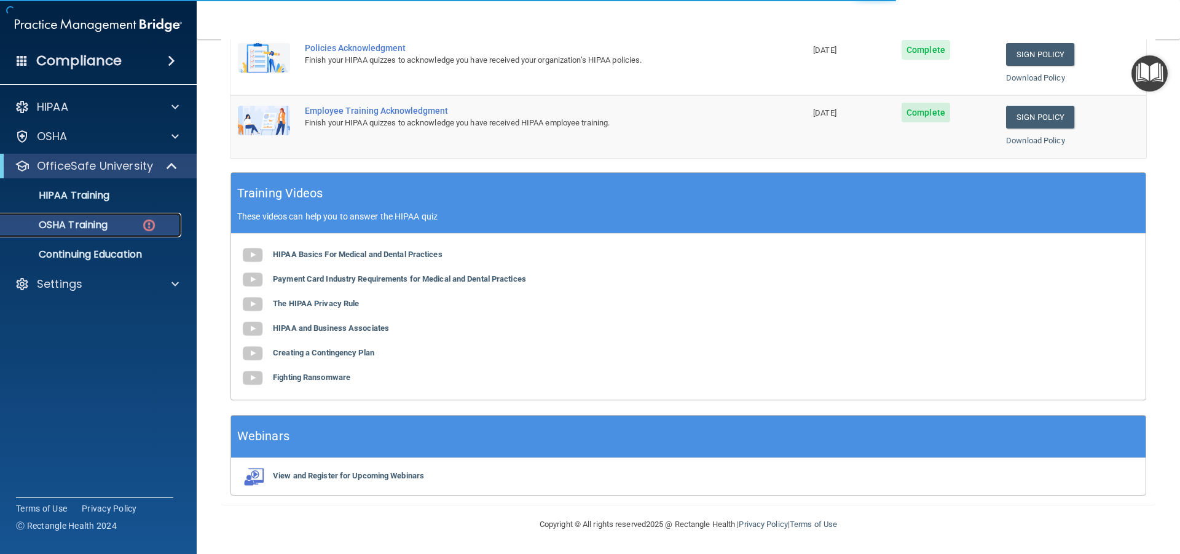
scroll to position [26, 0]
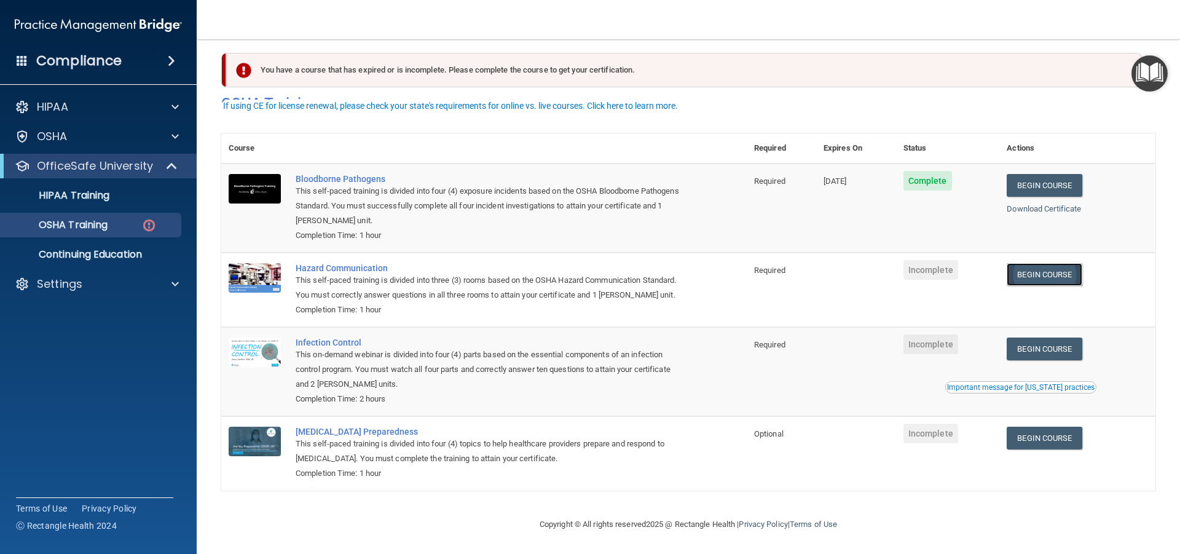
click at [1013, 263] on link "Begin Course" at bounding box center [1043, 274] width 75 height 23
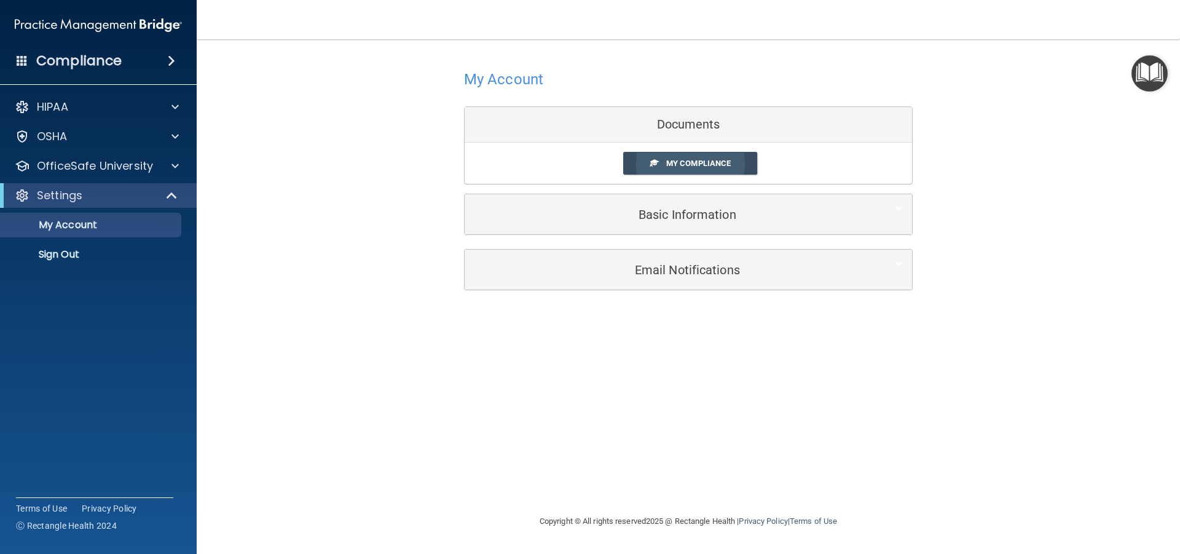
click at [680, 154] on link "My Compliance" at bounding box center [690, 163] width 135 height 23
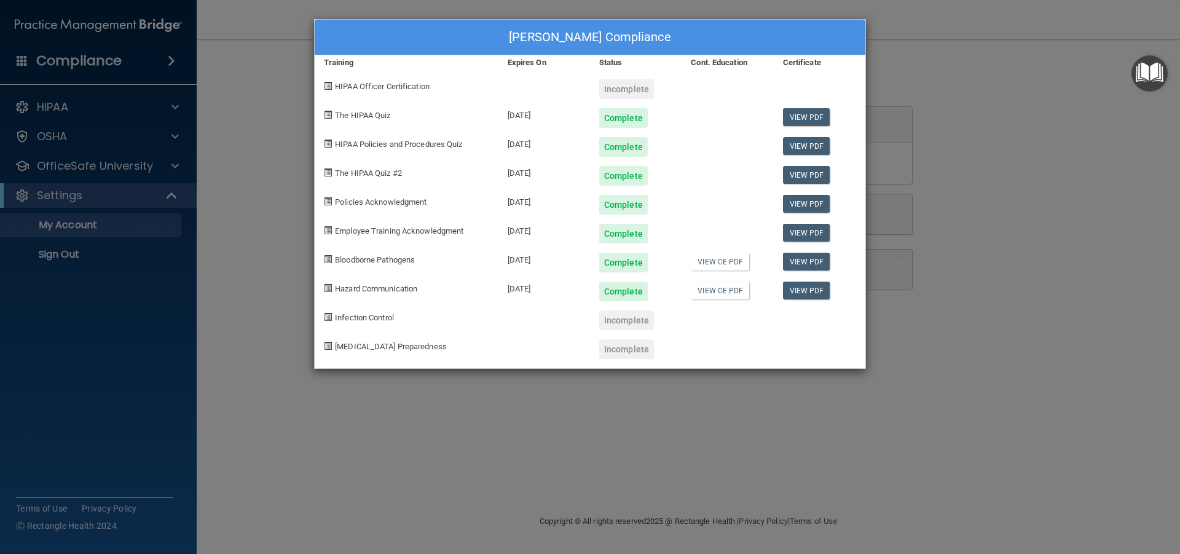
click at [134, 170] on div "[PERSON_NAME] Compliance Training Expires On Status Cont. Education Certificate…" at bounding box center [590, 277] width 1180 height 554
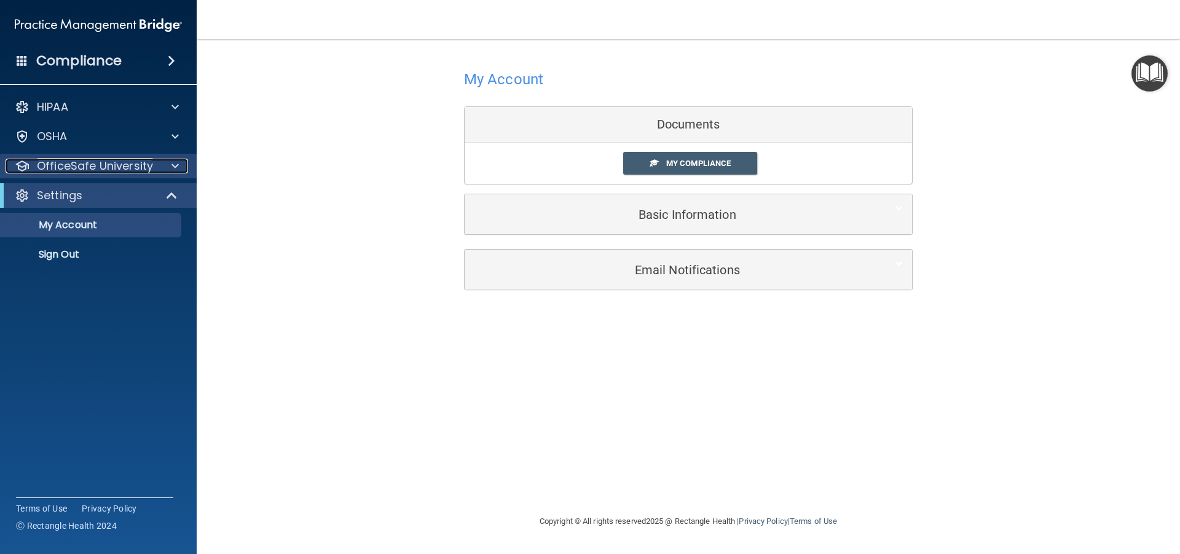
click at [139, 170] on p "OfficeSafe University" at bounding box center [95, 166] width 116 height 15
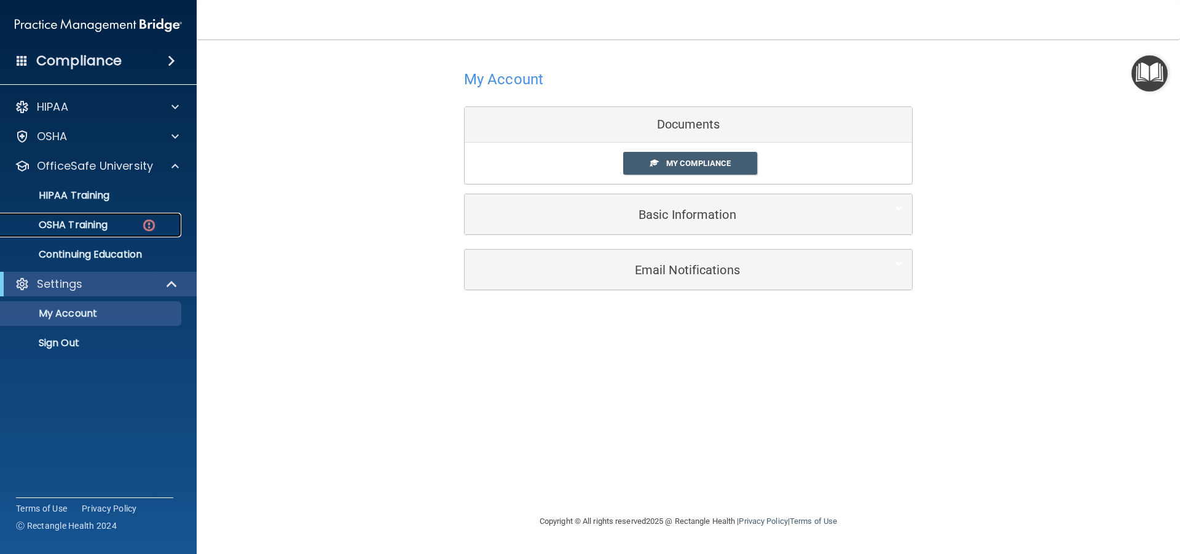
click at [141, 222] on img at bounding box center [148, 224] width 15 height 15
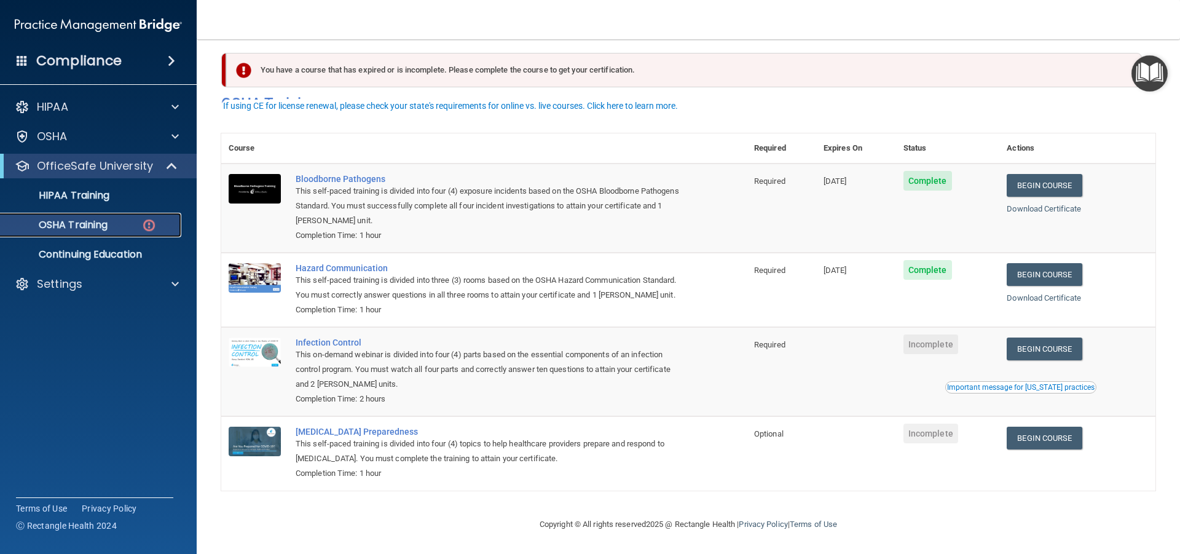
scroll to position [26, 0]
click at [1064, 348] on link "Begin Course" at bounding box center [1043, 348] width 75 height 23
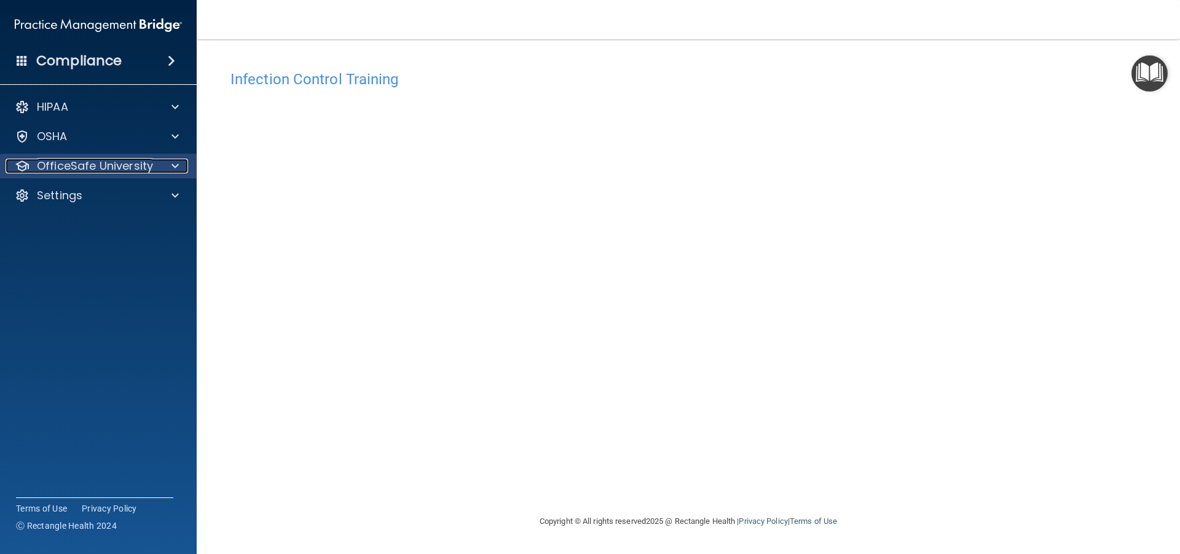
click at [155, 162] on div "OfficeSafe University" at bounding box center [82, 166] width 152 height 15
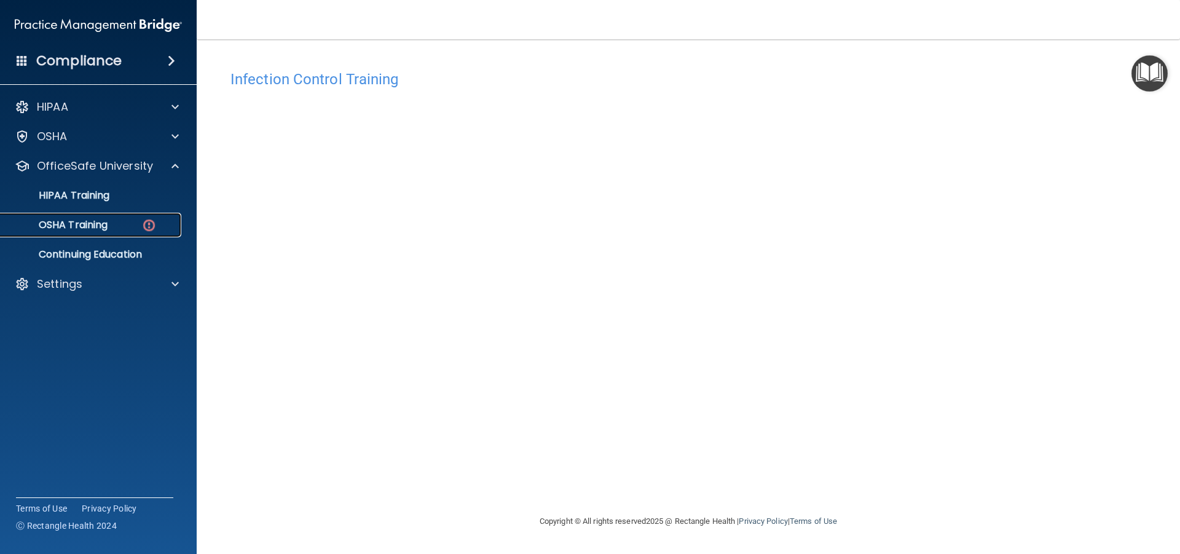
click at [129, 217] on link "OSHA Training" at bounding box center [85, 225] width 194 height 25
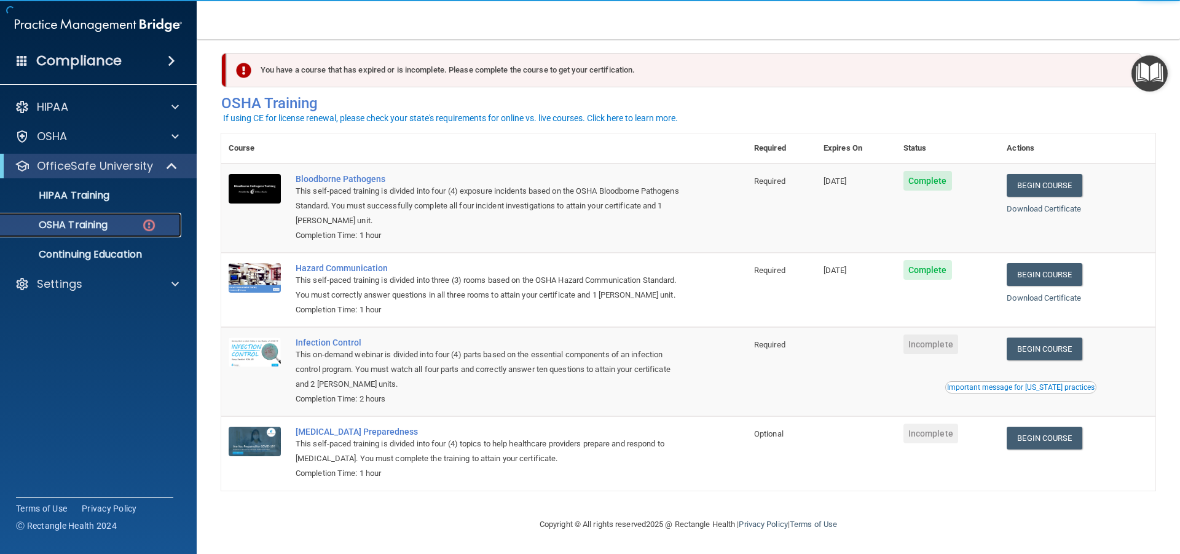
scroll to position [26, 0]
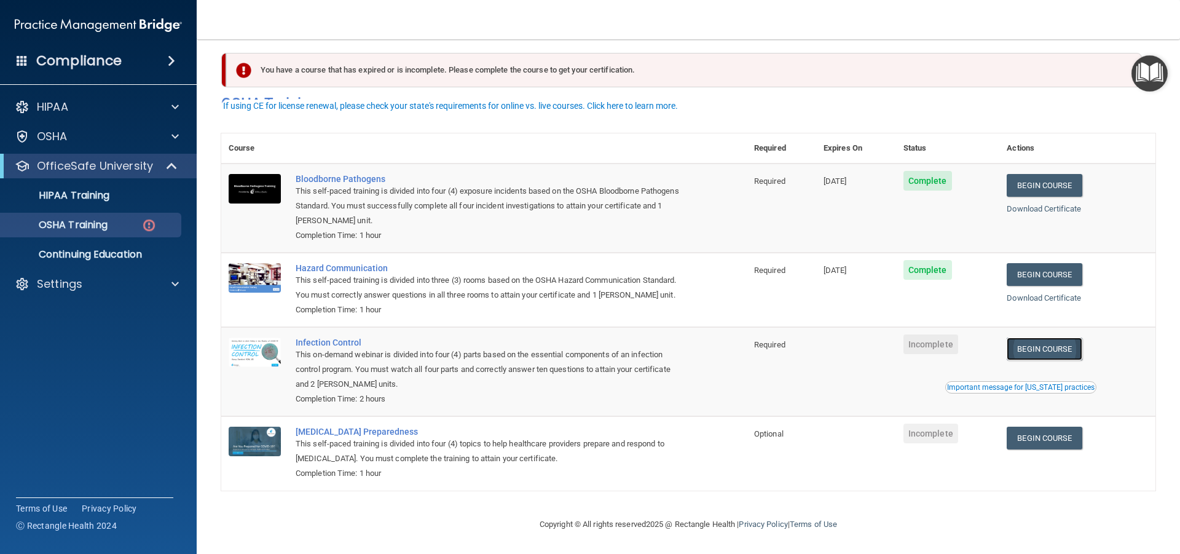
click at [1021, 345] on link "Begin Course" at bounding box center [1043, 348] width 75 height 23
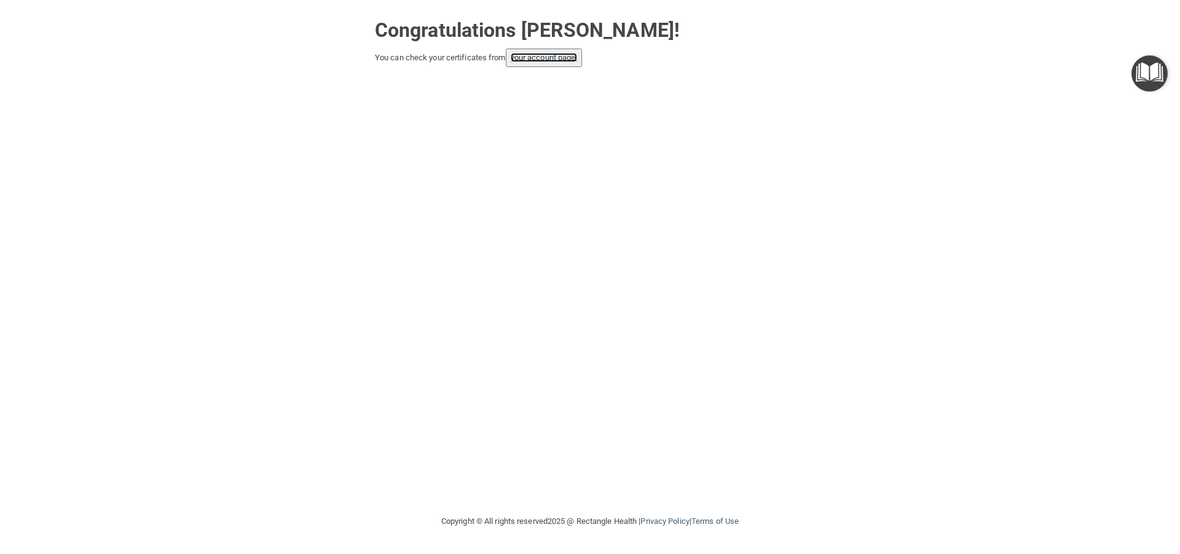
click at [546, 60] on link "your account page!" at bounding box center [544, 57] width 67 height 9
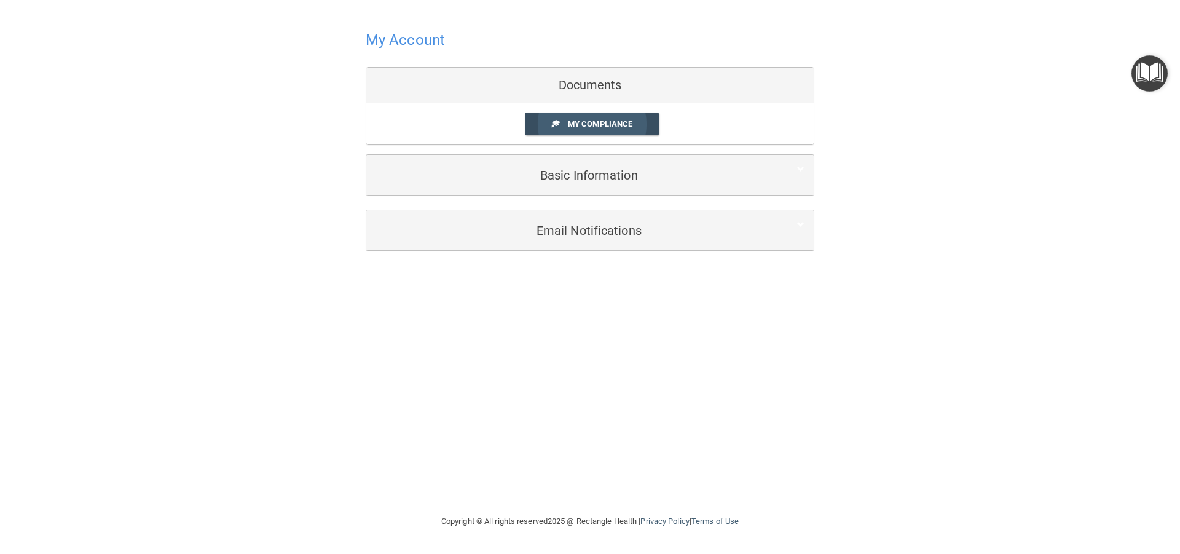
click at [583, 130] on link "My Compliance" at bounding box center [592, 123] width 135 height 23
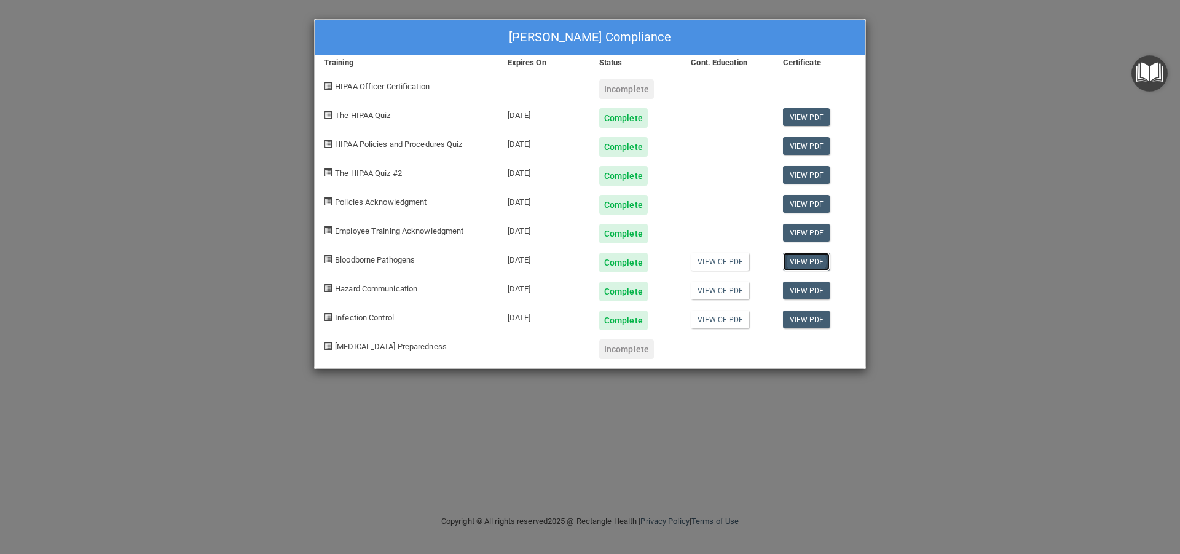
click at [792, 264] on link "View PDF" at bounding box center [806, 262] width 47 height 18
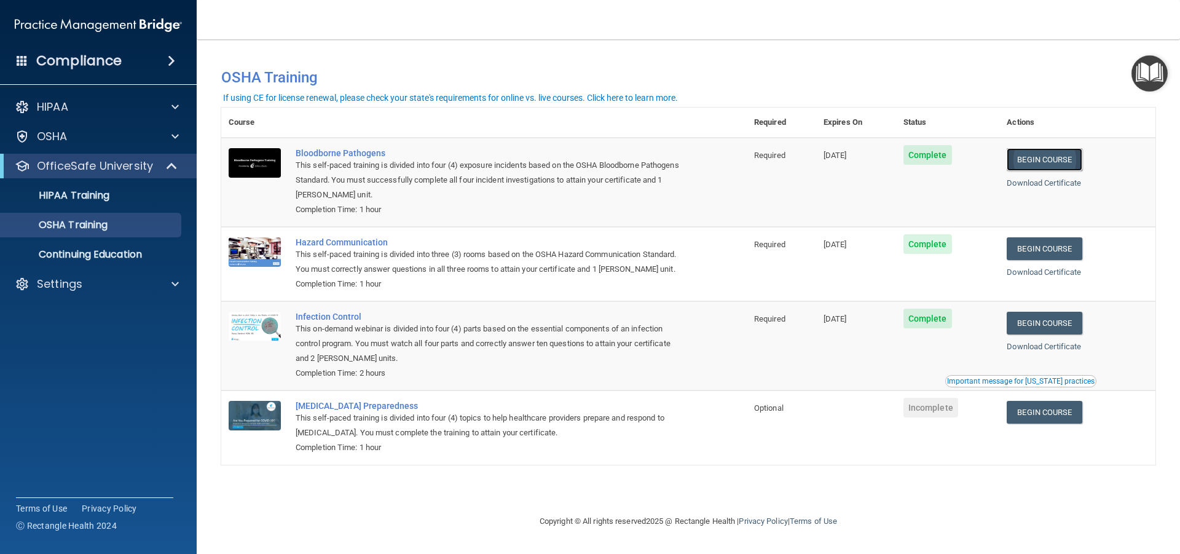
click at [1035, 160] on link "Begin Course" at bounding box center [1043, 159] width 75 height 23
click at [113, 199] on div "HIPAA Training" at bounding box center [92, 195] width 168 height 12
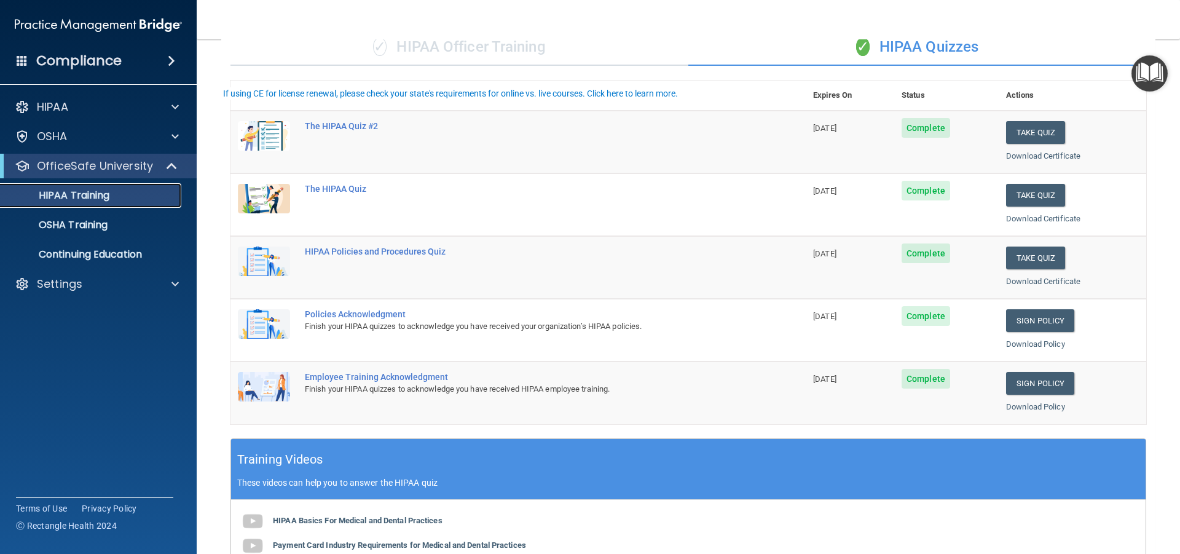
scroll to position [123, 0]
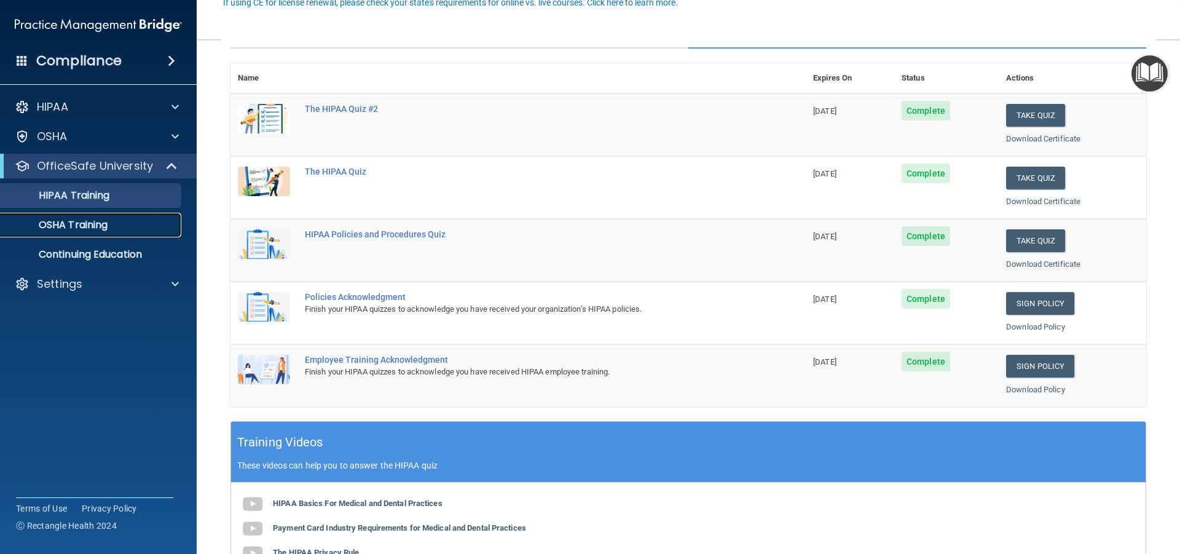
click at [63, 224] on p "OSHA Training" at bounding box center [58, 225] width 100 height 12
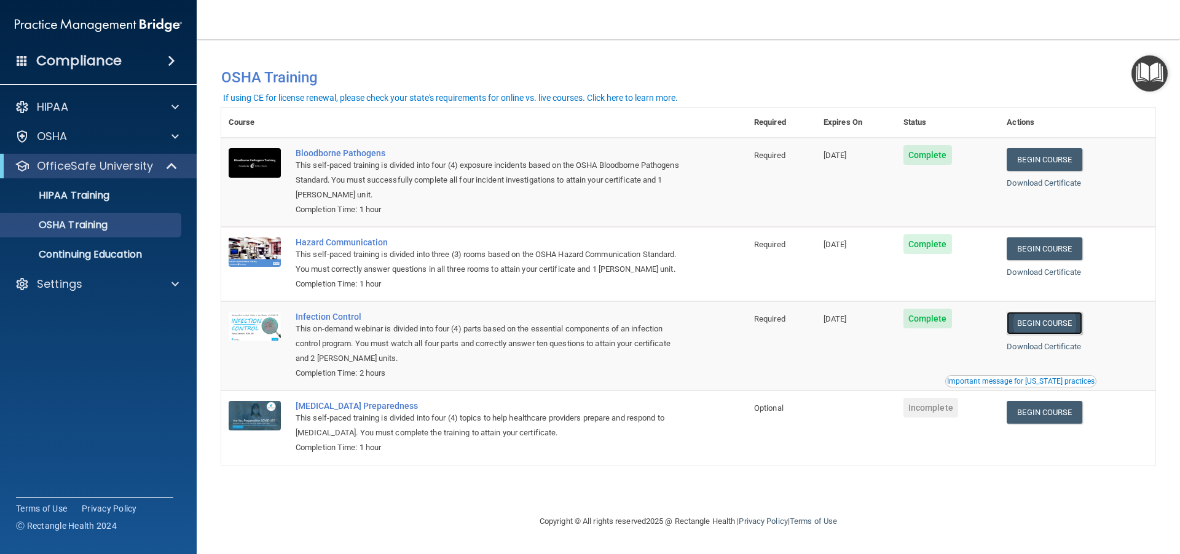
click at [1032, 329] on link "Begin Course" at bounding box center [1043, 322] width 75 height 23
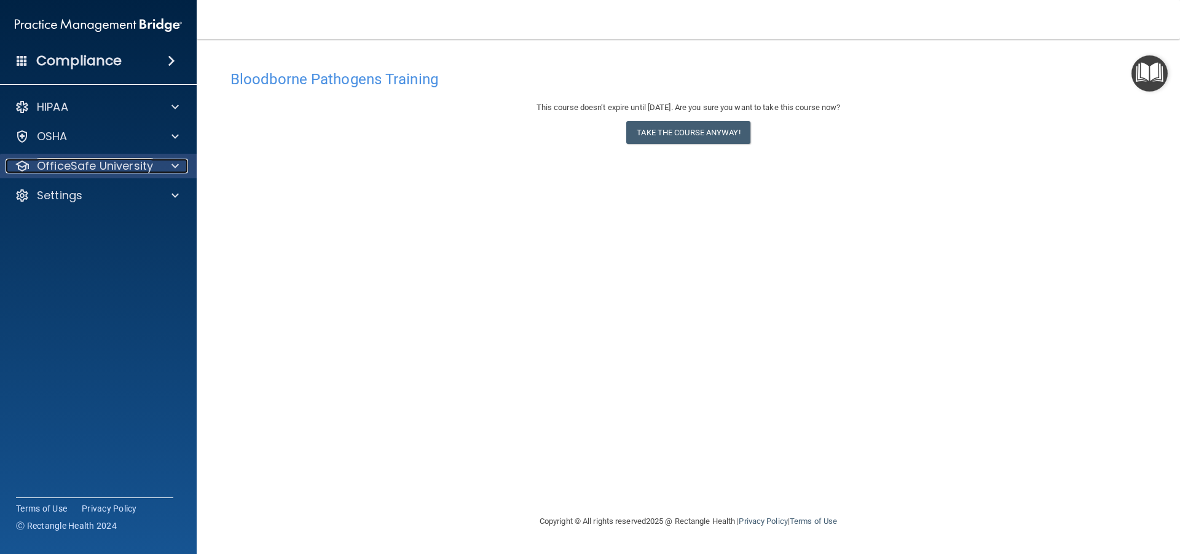
click at [130, 165] on p "OfficeSafe University" at bounding box center [95, 166] width 116 height 15
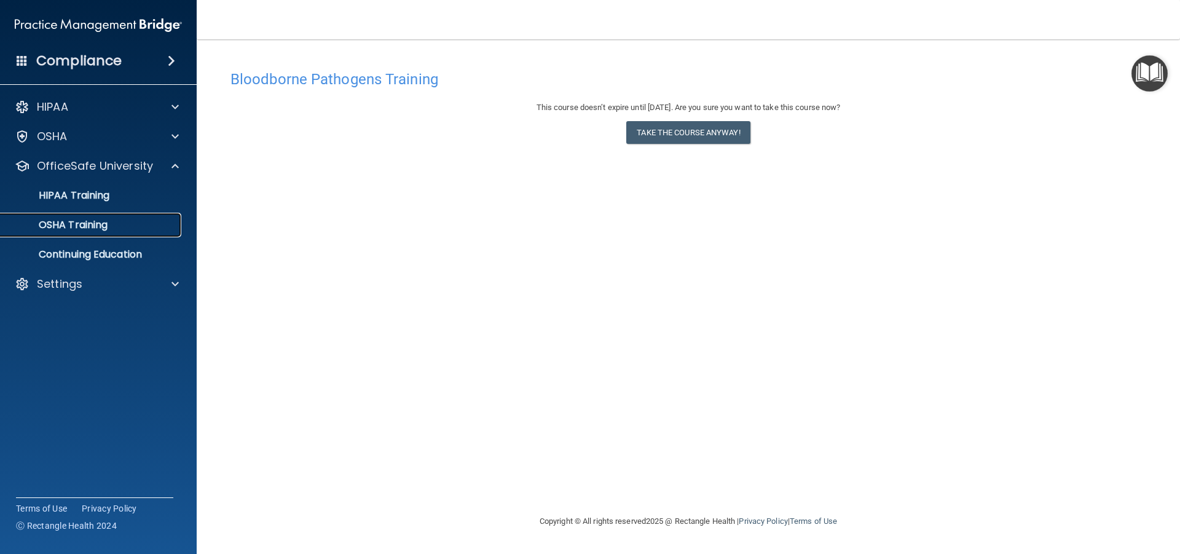
click at [105, 229] on p "OSHA Training" at bounding box center [58, 225] width 100 height 12
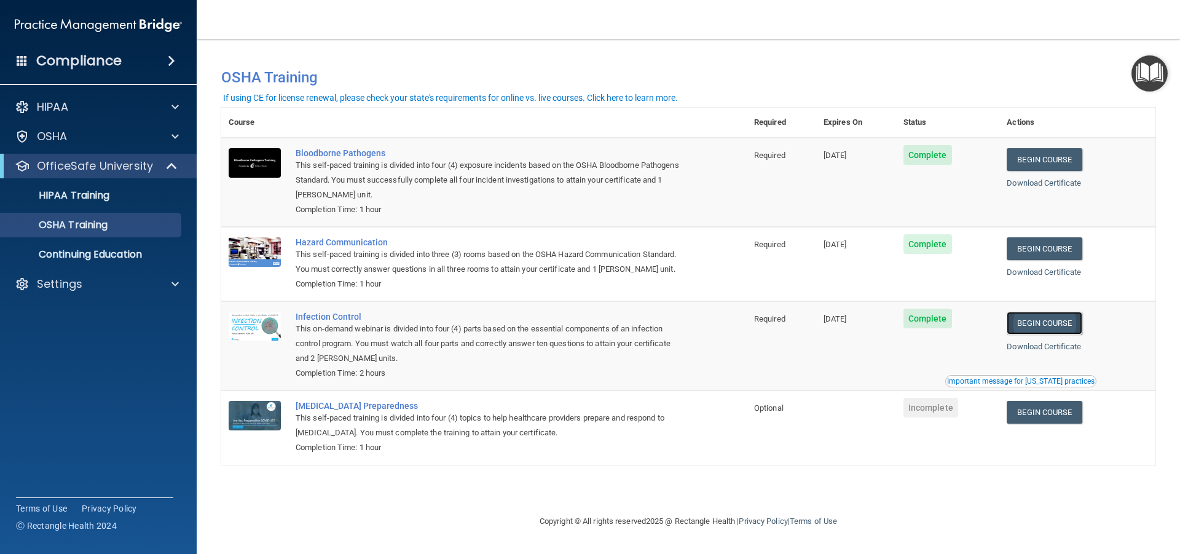
click at [1042, 321] on link "Begin Course" at bounding box center [1043, 322] width 75 height 23
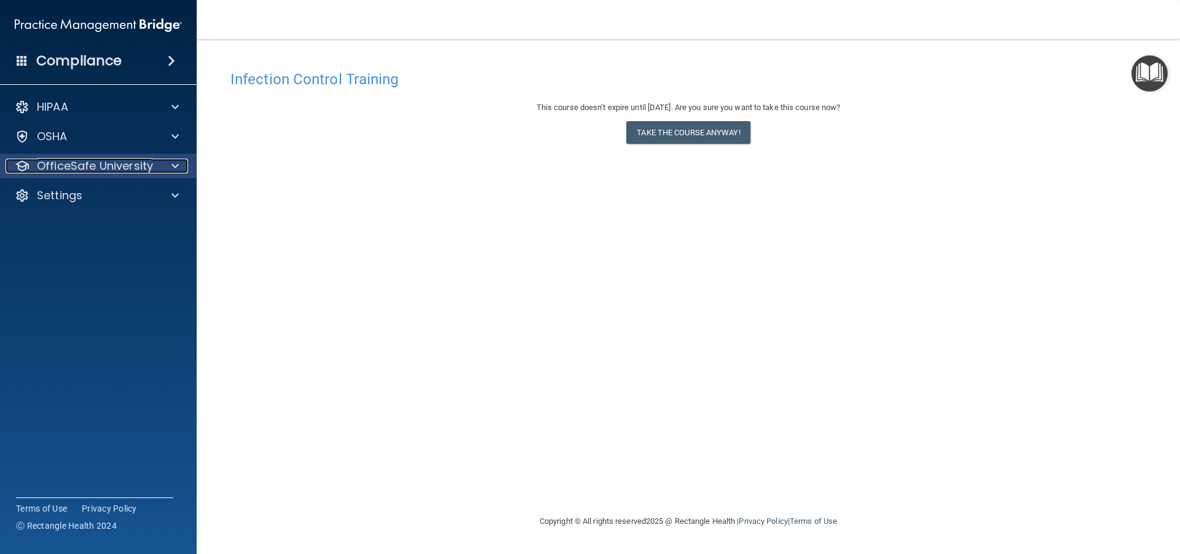
click at [83, 159] on p "OfficeSafe University" at bounding box center [95, 166] width 116 height 15
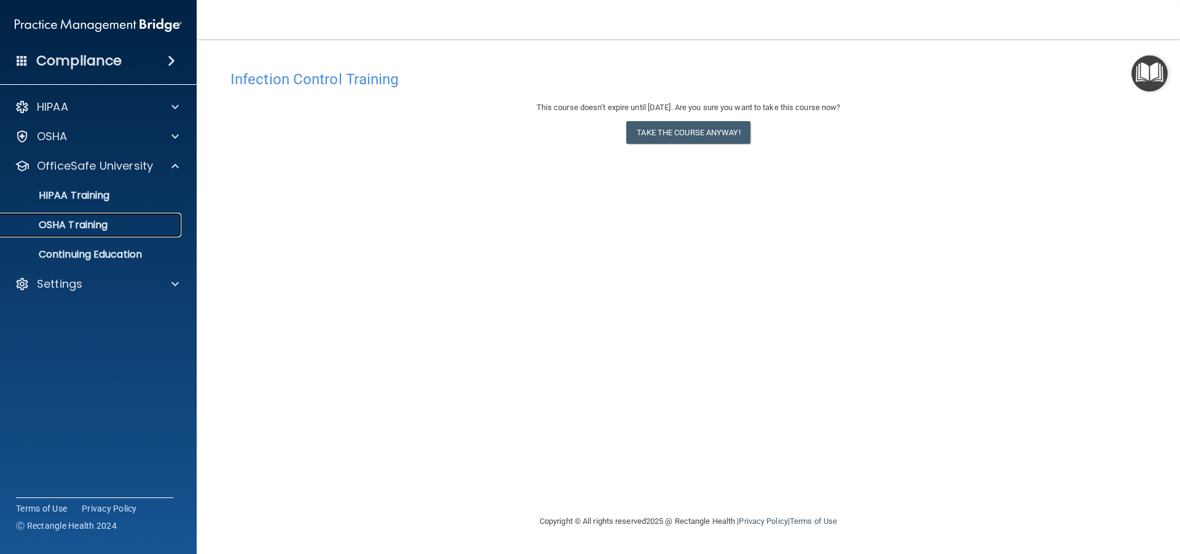
click at [91, 221] on p "OSHA Training" at bounding box center [58, 225] width 100 height 12
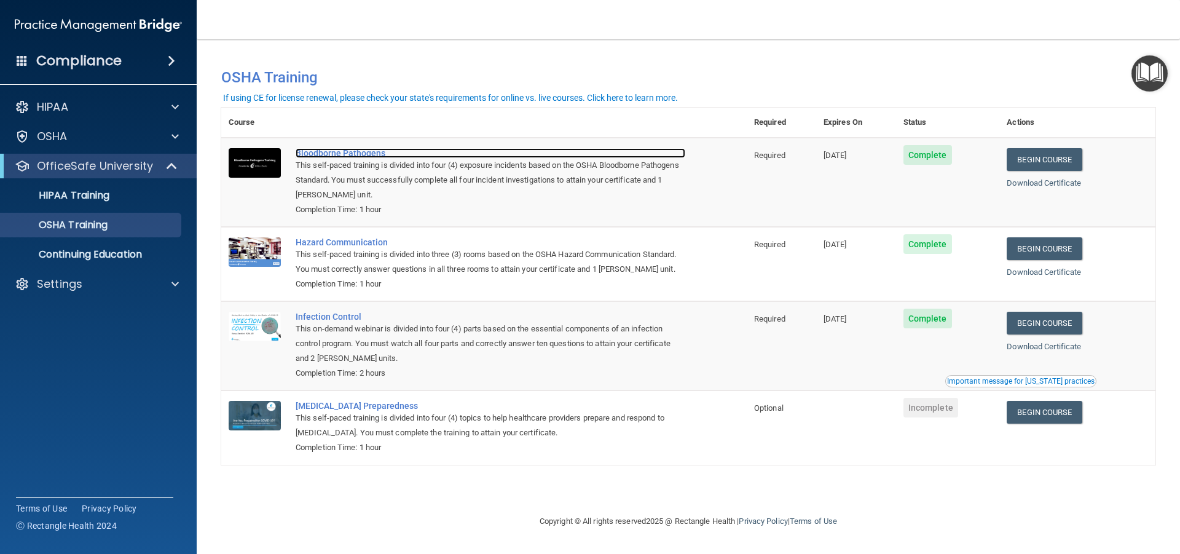
click at [366, 155] on div "Bloodborne Pathogens" at bounding box center [491, 153] width 390 height 10
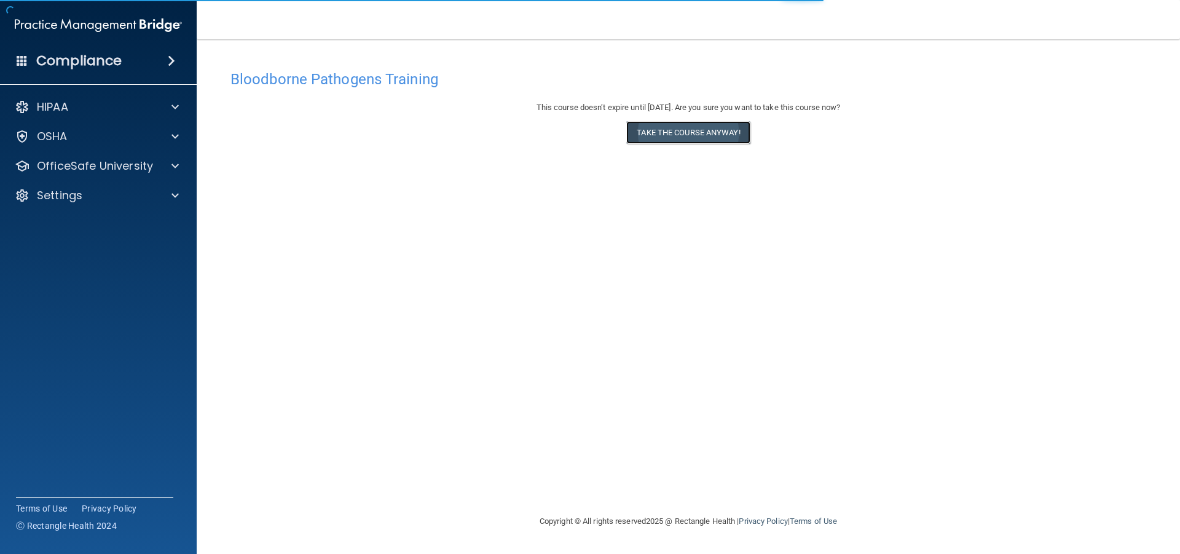
click at [723, 140] on button "Take the course anyway!" at bounding box center [687, 132] width 123 height 23
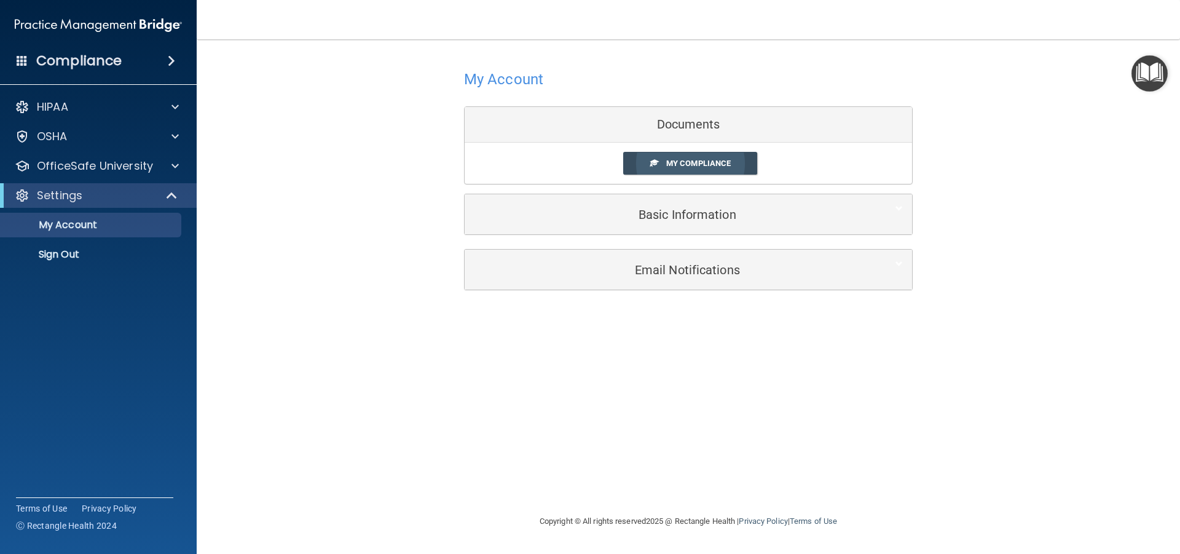
click at [691, 166] on span "My Compliance" at bounding box center [698, 163] width 65 height 9
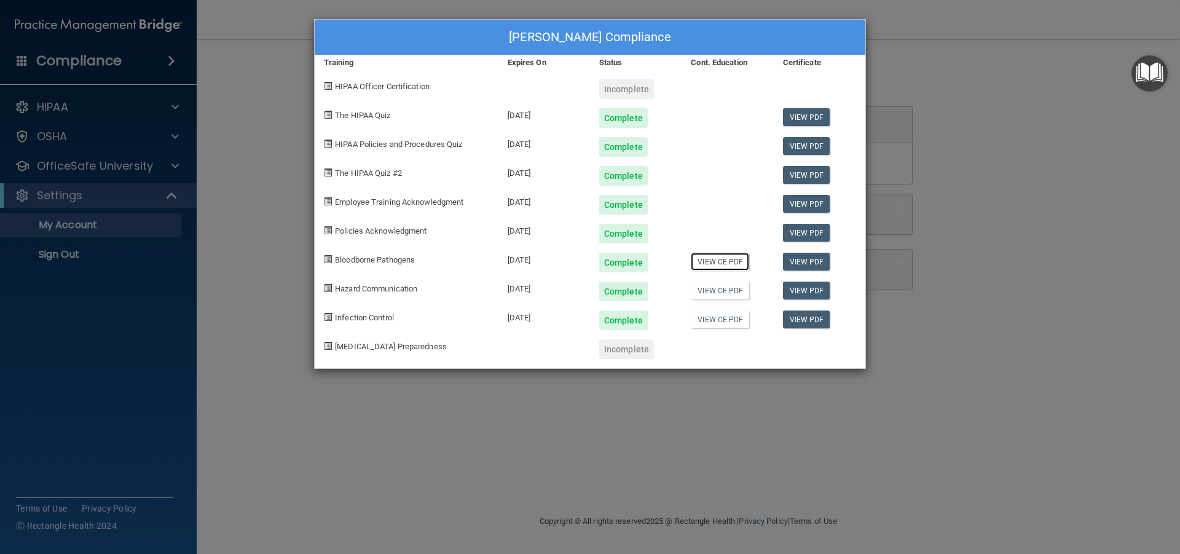
click at [724, 262] on link "View CE PDF" at bounding box center [720, 262] width 58 height 18
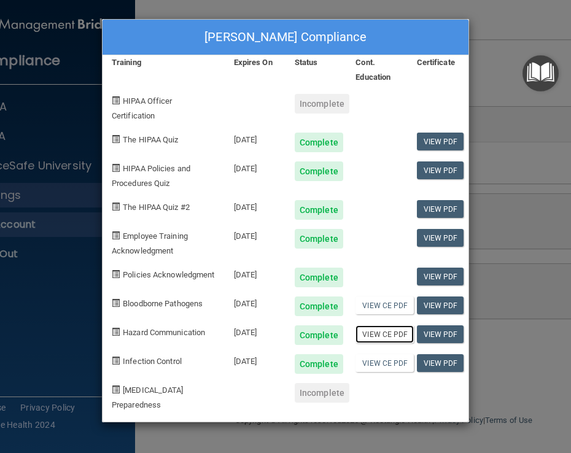
click at [380, 342] on link "View CE PDF" at bounding box center [385, 335] width 58 height 18
click at [379, 372] on link "View CE PDF" at bounding box center [385, 364] width 58 height 18
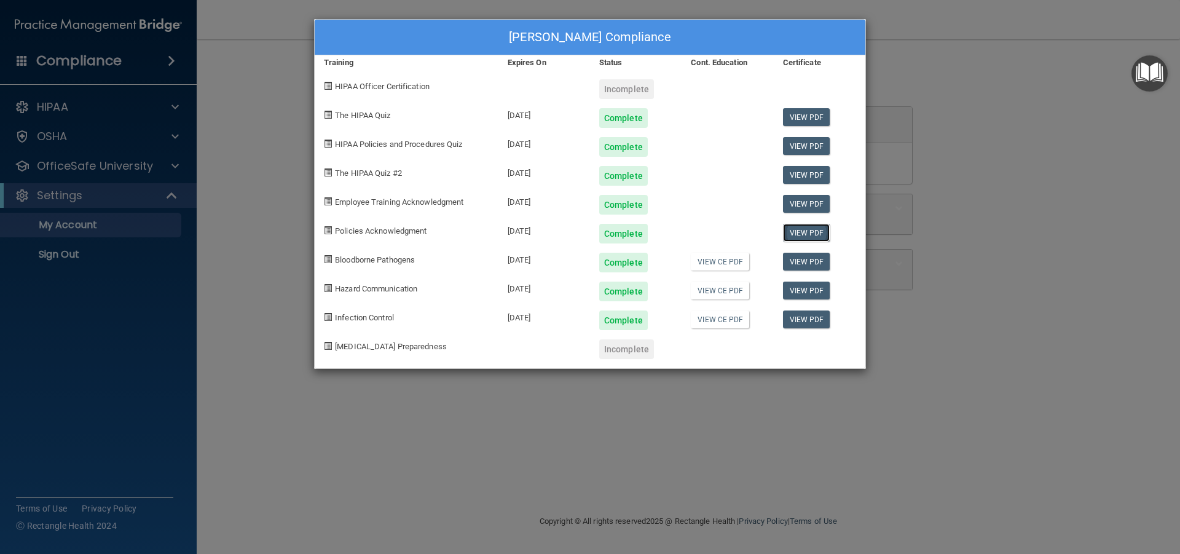
click at [794, 226] on link "View PDF" at bounding box center [806, 233] width 47 height 18
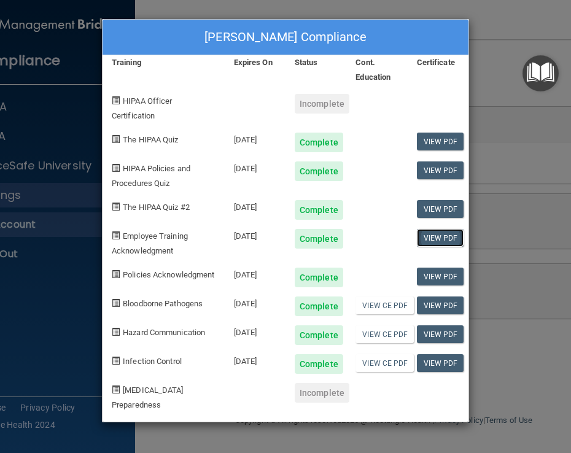
click at [444, 238] on link "View PDF" at bounding box center [440, 238] width 47 height 18
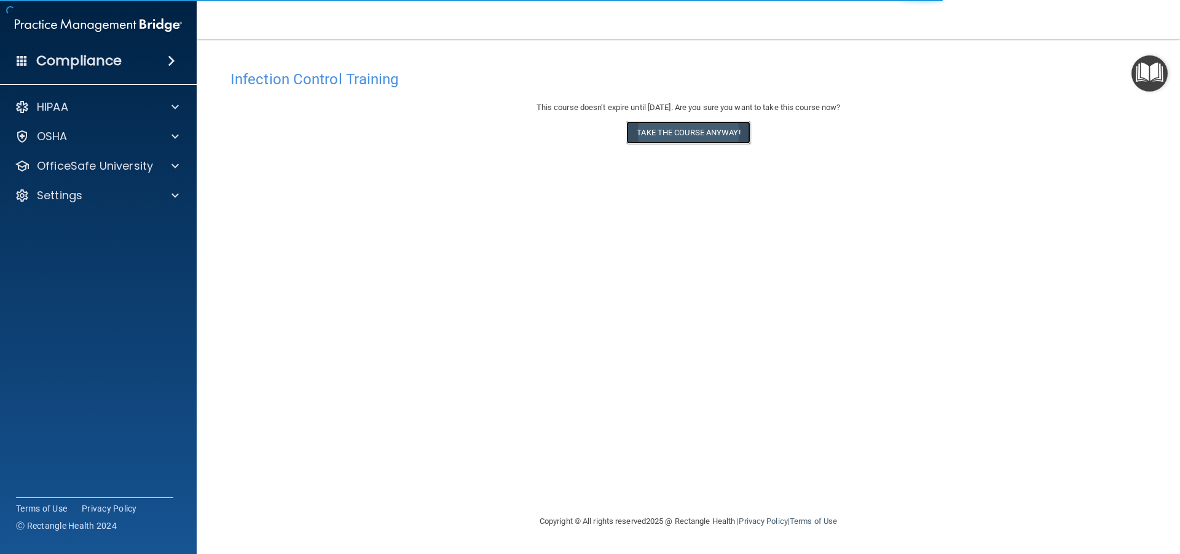
click at [682, 137] on button "Take the course anyway!" at bounding box center [687, 132] width 123 height 23
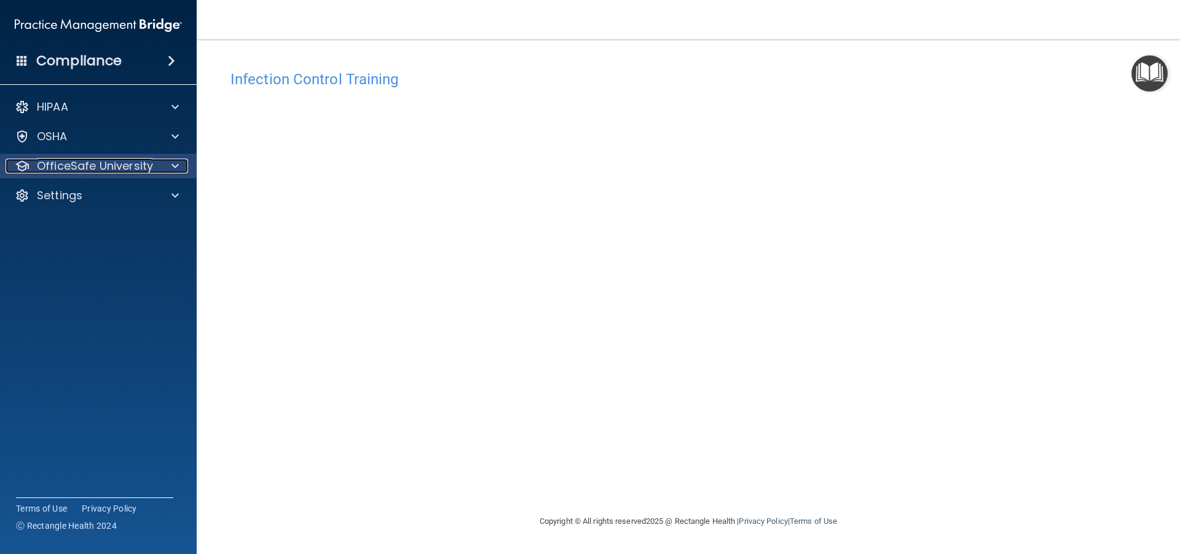
click at [112, 165] on p "OfficeSafe University" at bounding box center [95, 166] width 116 height 15
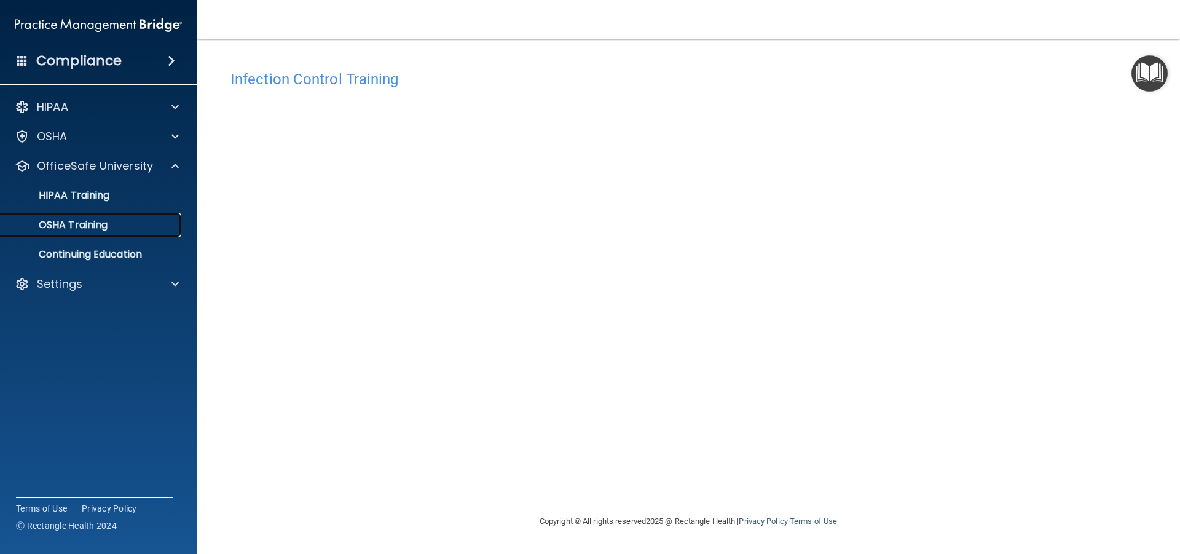
click at [118, 222] on div "OSHA Training" at bounding box center [92, 225] width 168 height 12
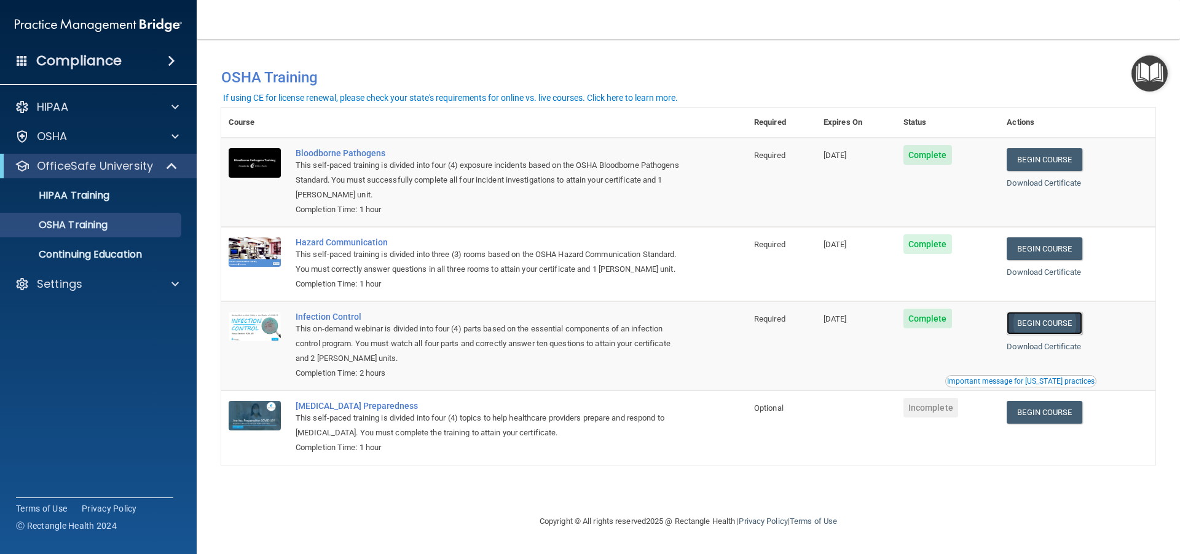
click at [1033, 332] on link "Begin Course" at bounding box center [1043, 322] width 75 height 23
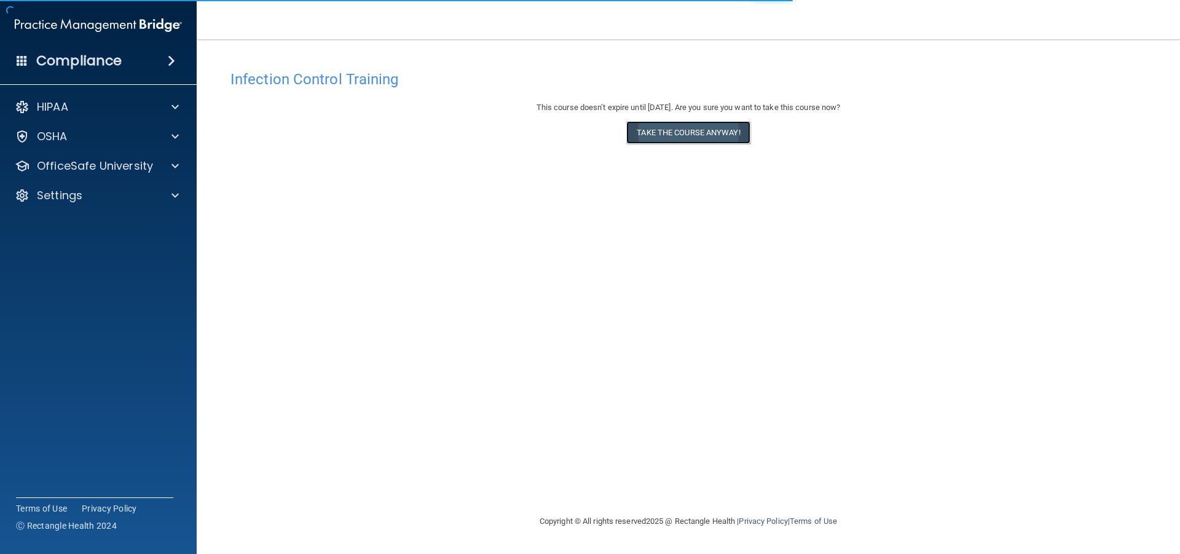
click at [743, 141] on button "Take the course anyway!" at bounding box center [687, 132] width 123 height 23
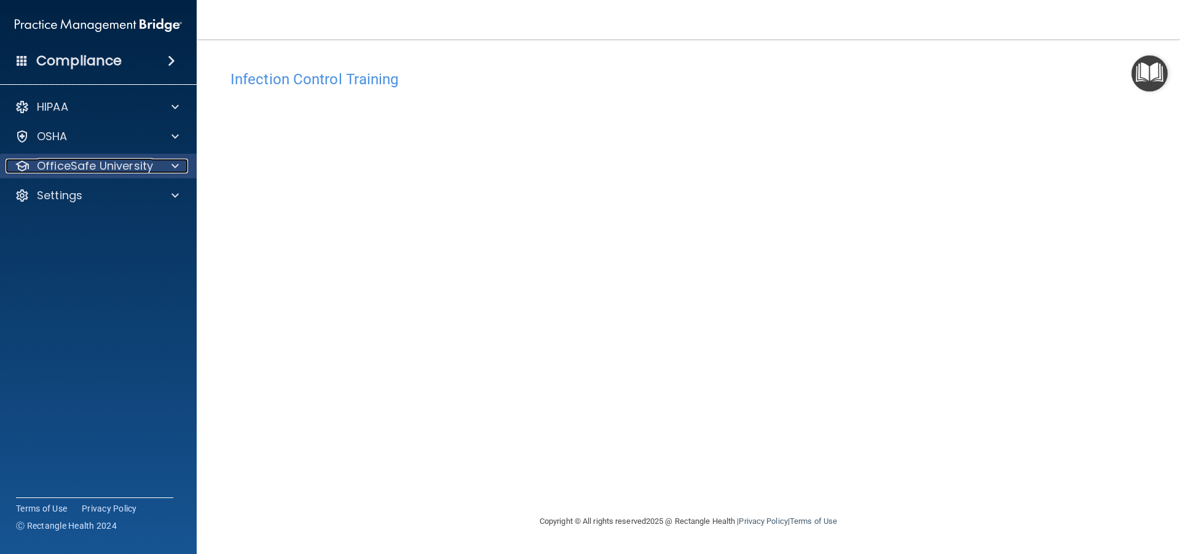
click at [112, 166] on p "OfficeSafe University" at bounding box center [95, 166] width 116 height 15
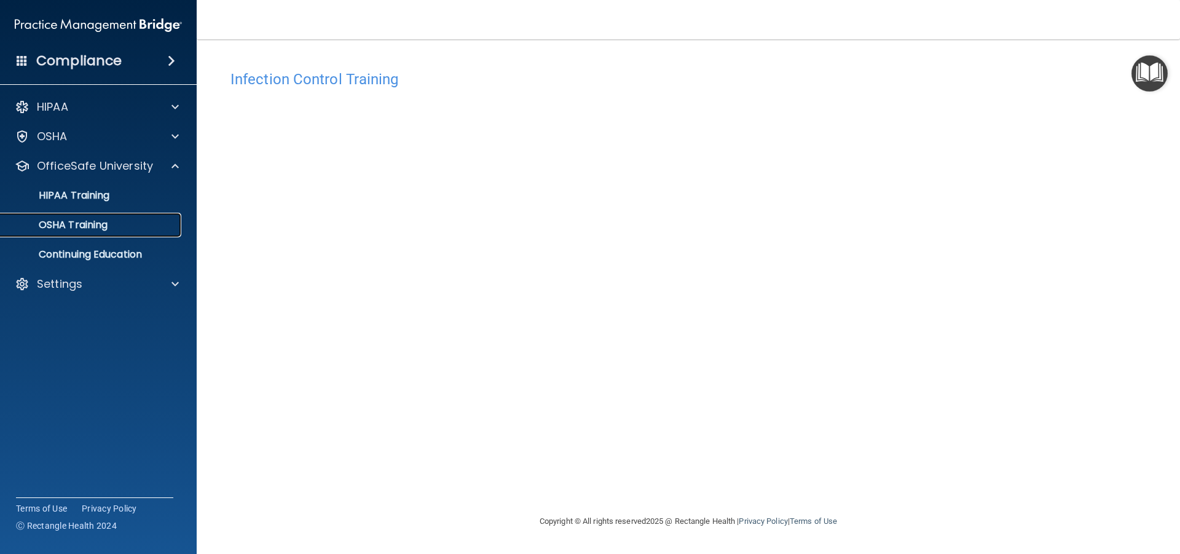
click at [101, 221] on p "OSHA Training" at bounding box center [58, 225] width 100 height 12
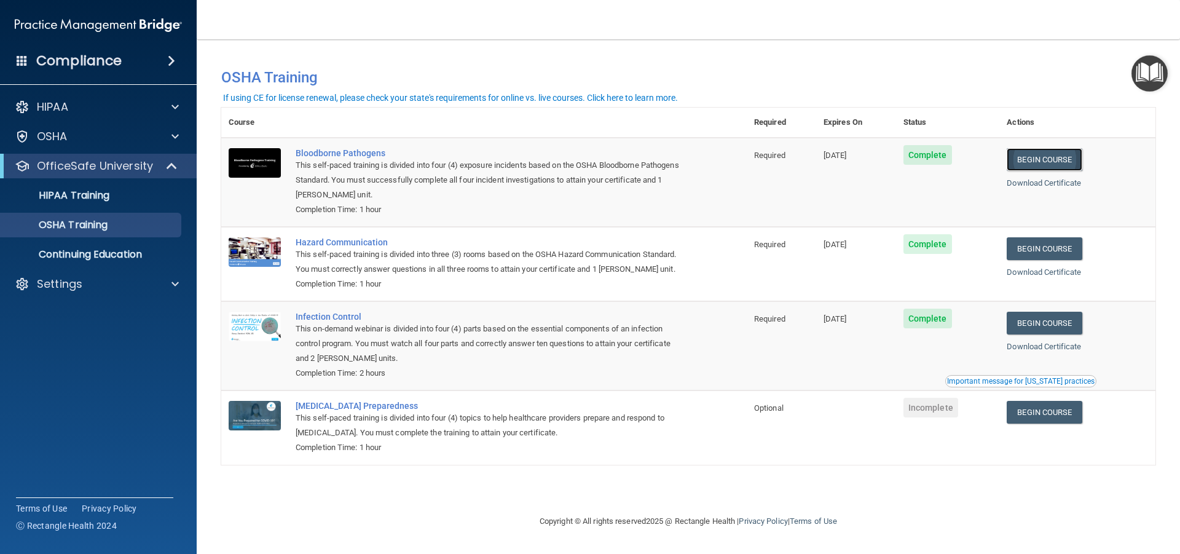
click at [1035, 153] on link "Begin Course" at bounding box center [1043, 159] width 75 height 23
click at [1068, 321] on link "Begin Course" at bounding box center [1043, 322] width 75 height 23
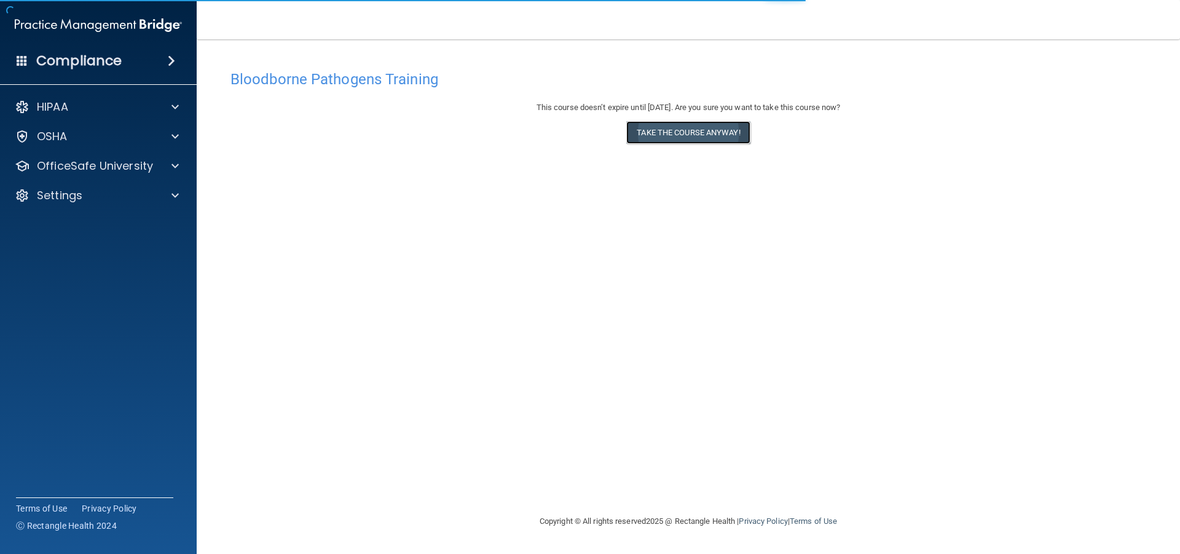
click at [672, 136] on button "Take the course anyway!" at bounding box center [687, 132] width 123 height 23
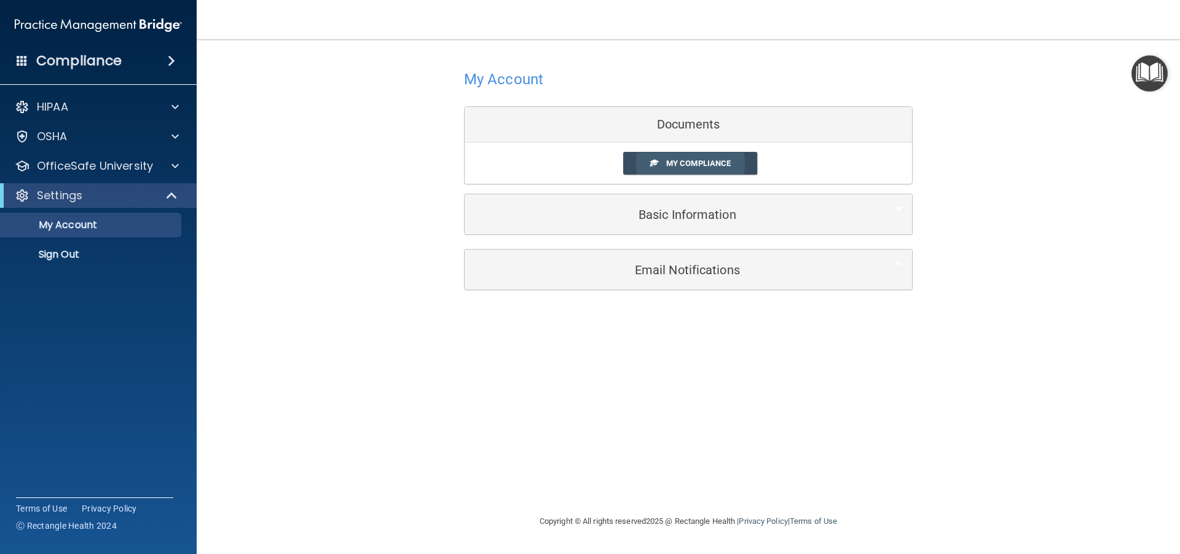
click at [672, 158] on link "My Compliance" at bounding box center [690, 163] width 135 height 23
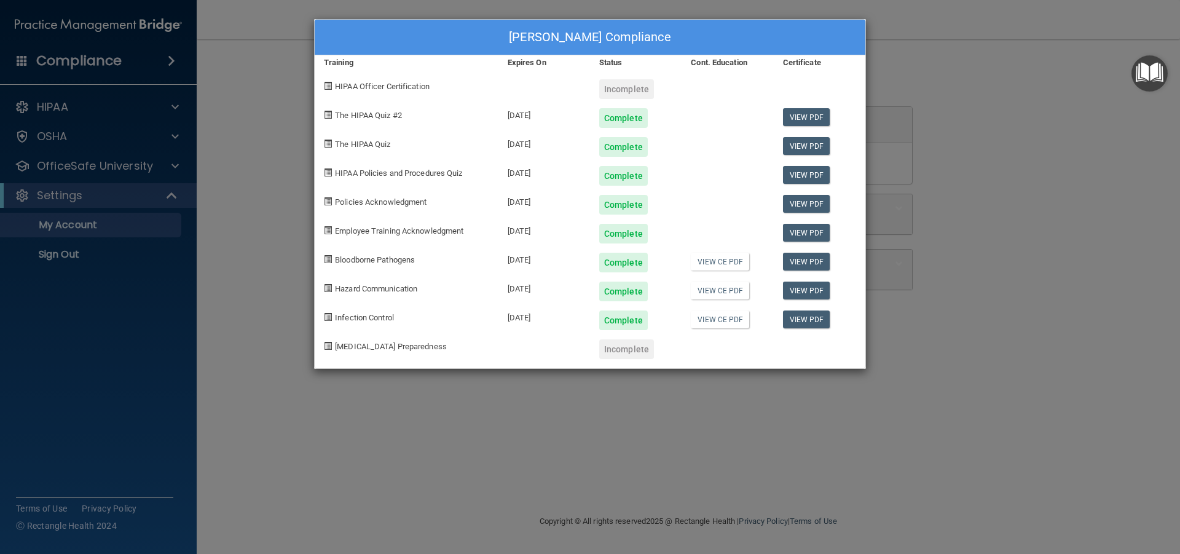
click at [383, 88] on span "HIPAA Officer Certification" at bounding box center [382, 86] width 95 height 9
click at [919, 48] on div "[PERSON_NAME] Compliance Training Expires On Status Cont. Education Certificate…" at bounding box center [590, 277] width 1180 height 554
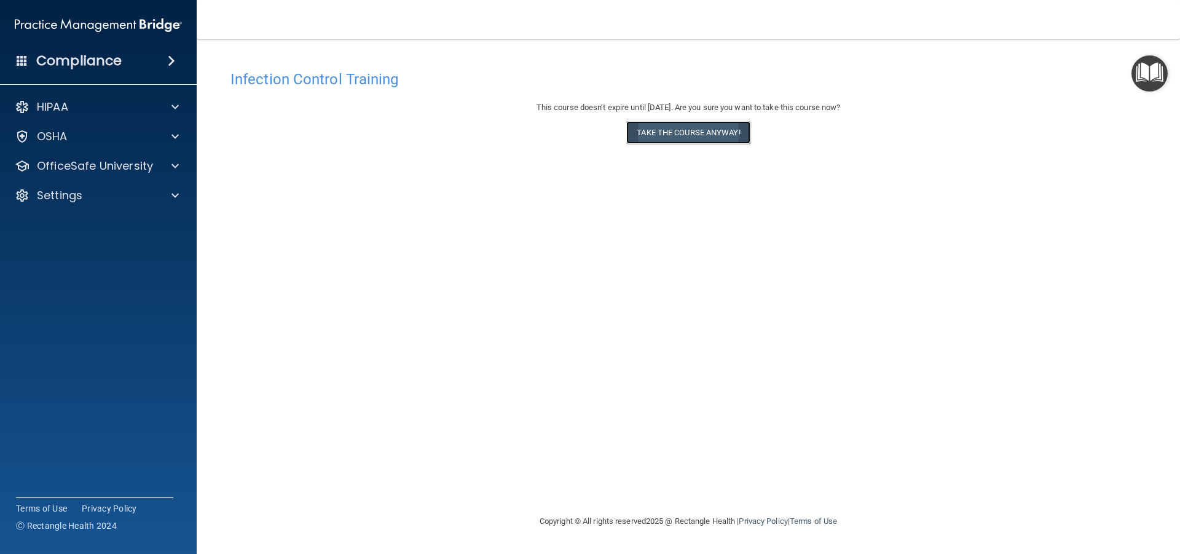
click at [676, 127] on button "Take the course anyway!" at bounding box center [687, 132] width 123 height 23
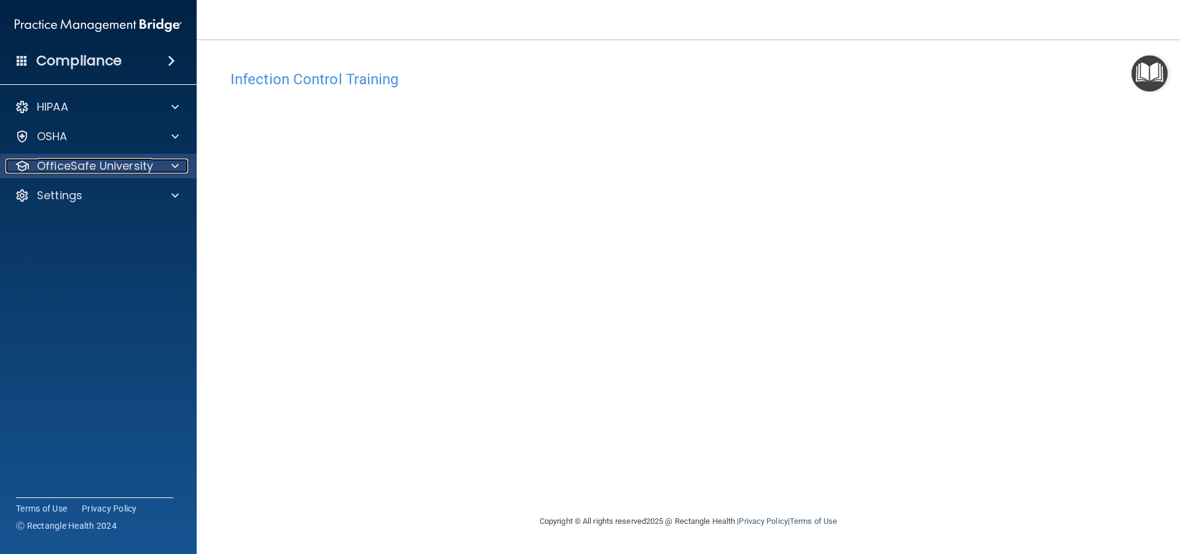
click at [151, 167] on p "OfficeSafe University" at bounding box center [95, 166] width 116 height 15
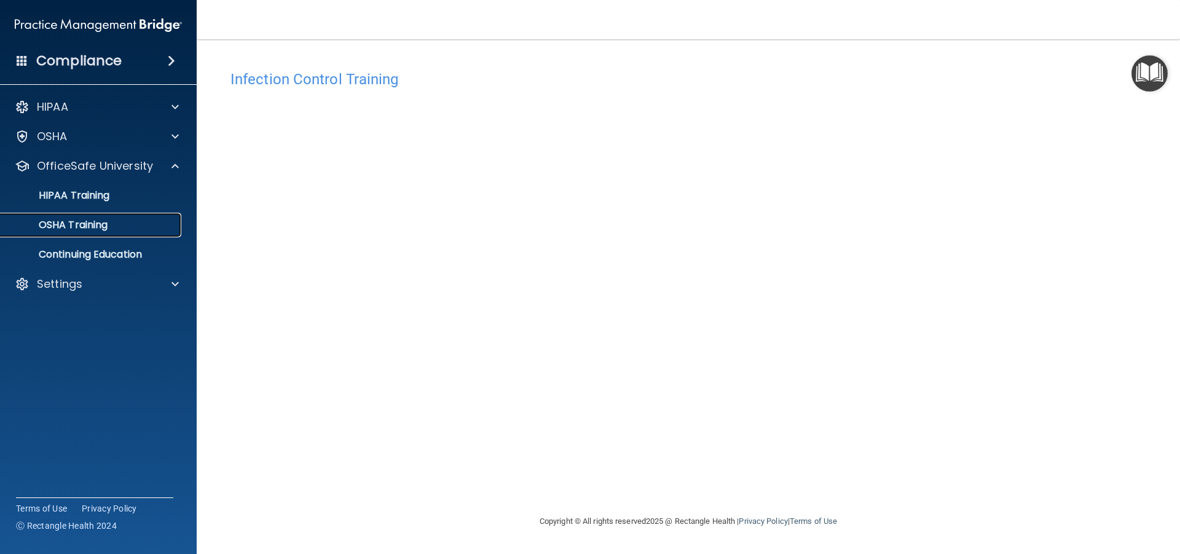
click at [113, 235] on link "OSHA Training" at bounding box center [85, 225] width 194 height 25
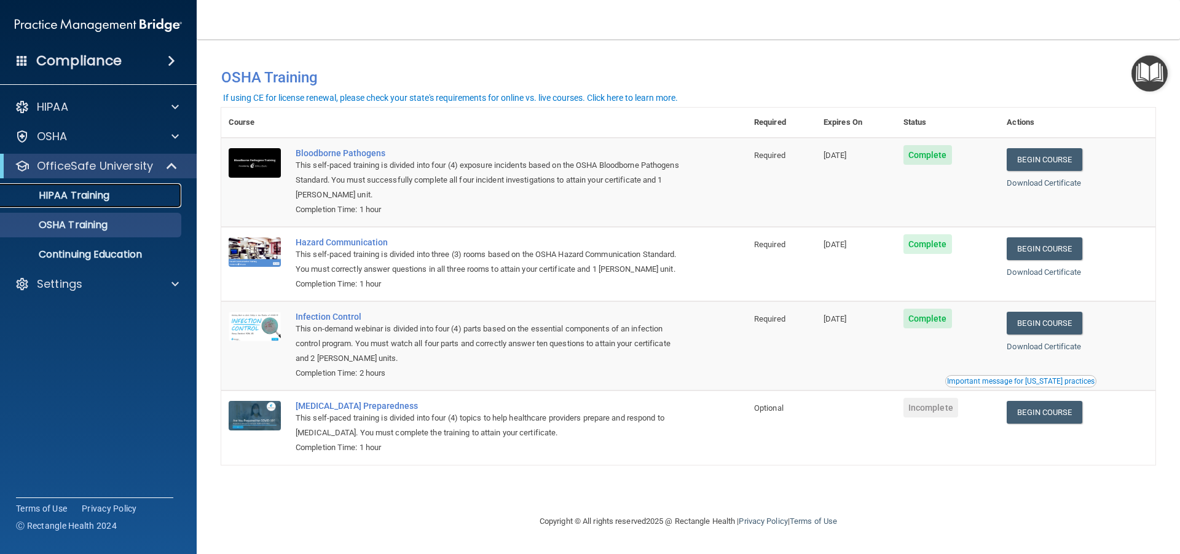
click at [90, 189] on p "HIPAA Training" at bounding box center [58, 195] width 101 height 12
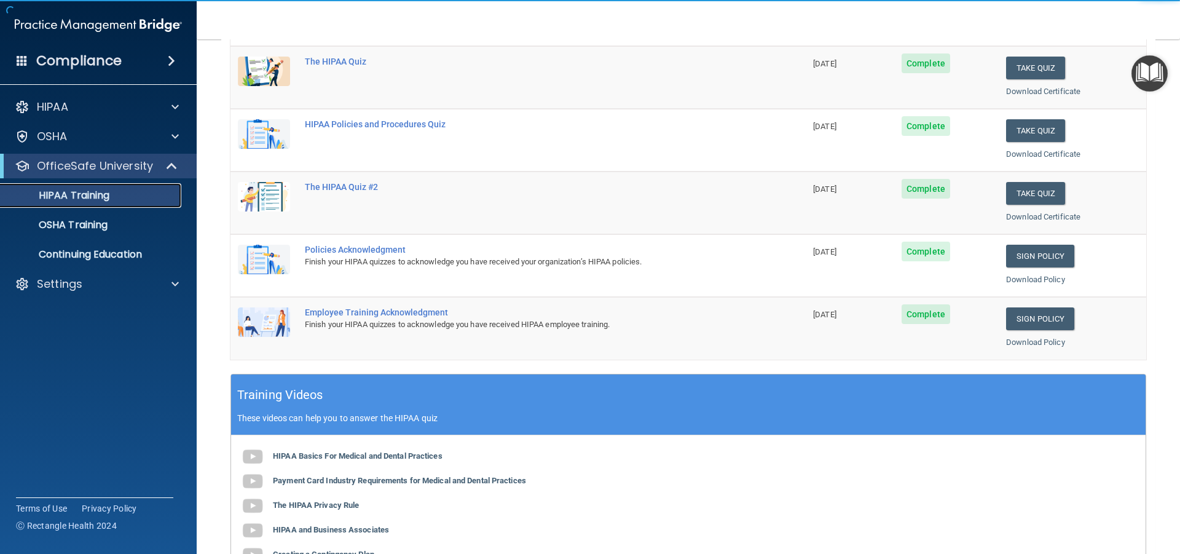
scroll to position [123, 0]
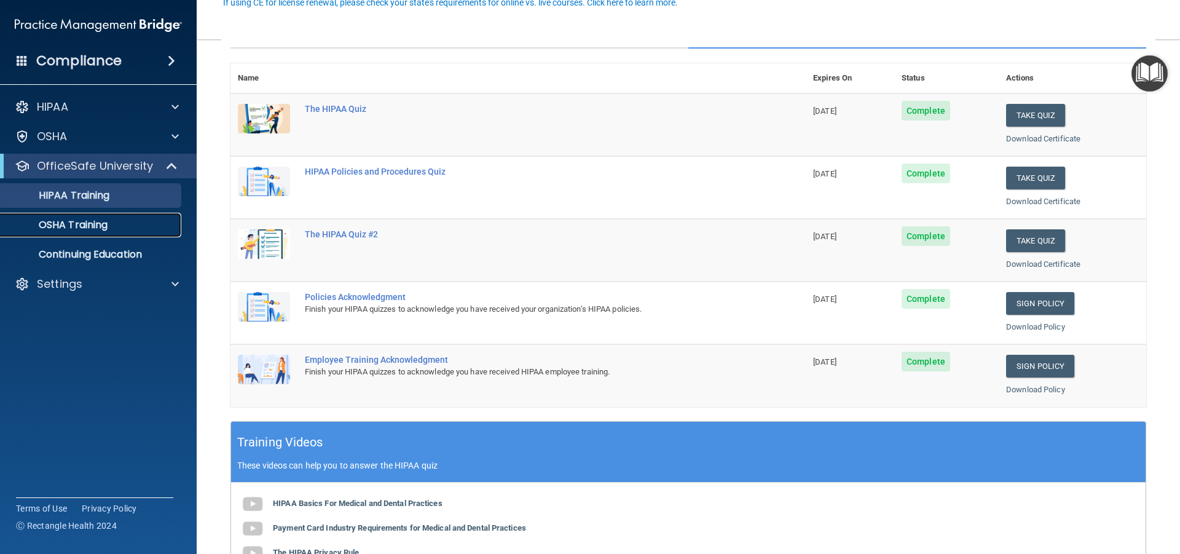
click at [108, 222] on p "OSHA Training" at bounding box center [58, 225] width 100 height 12
